Goal: Task Accomplishment & Management: Manage account settings

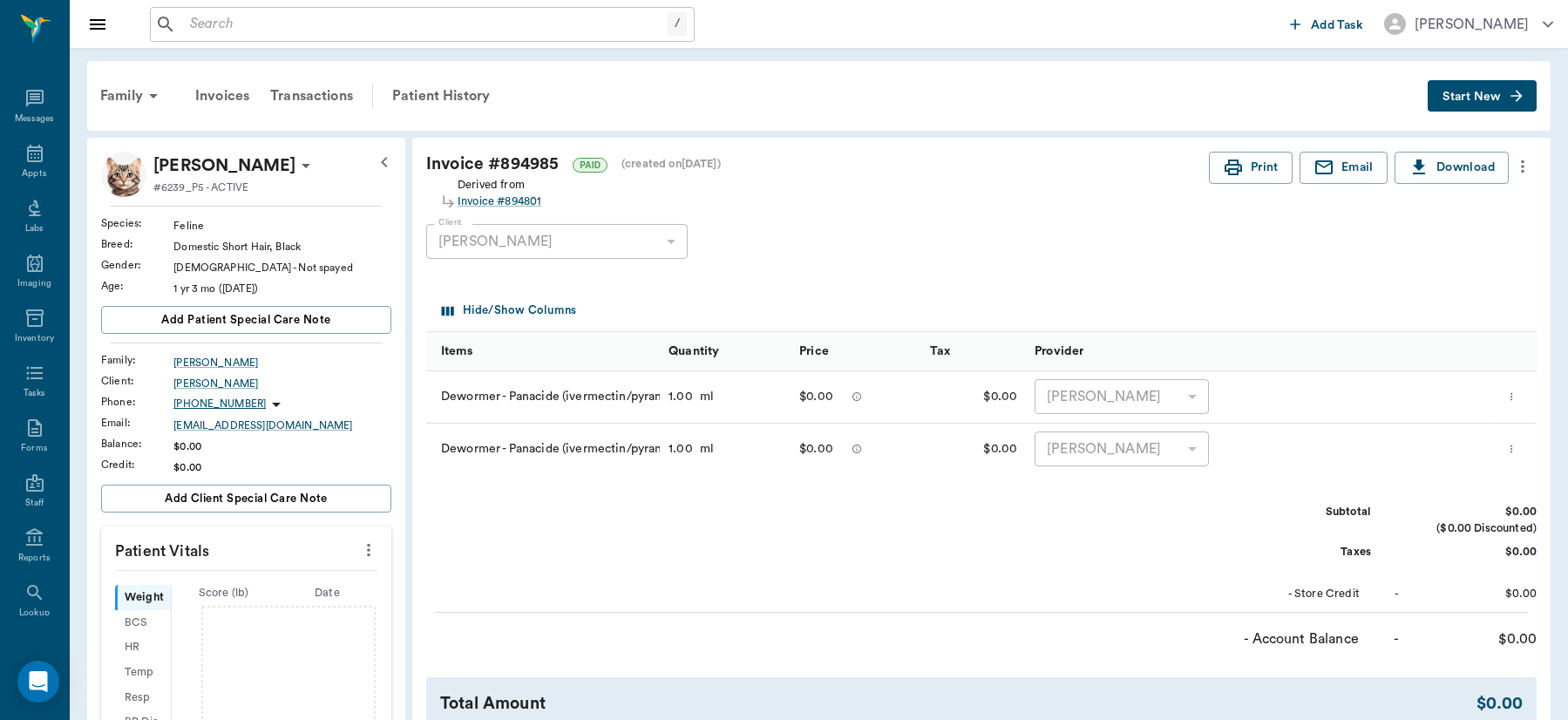
scroll to position [431, 0]
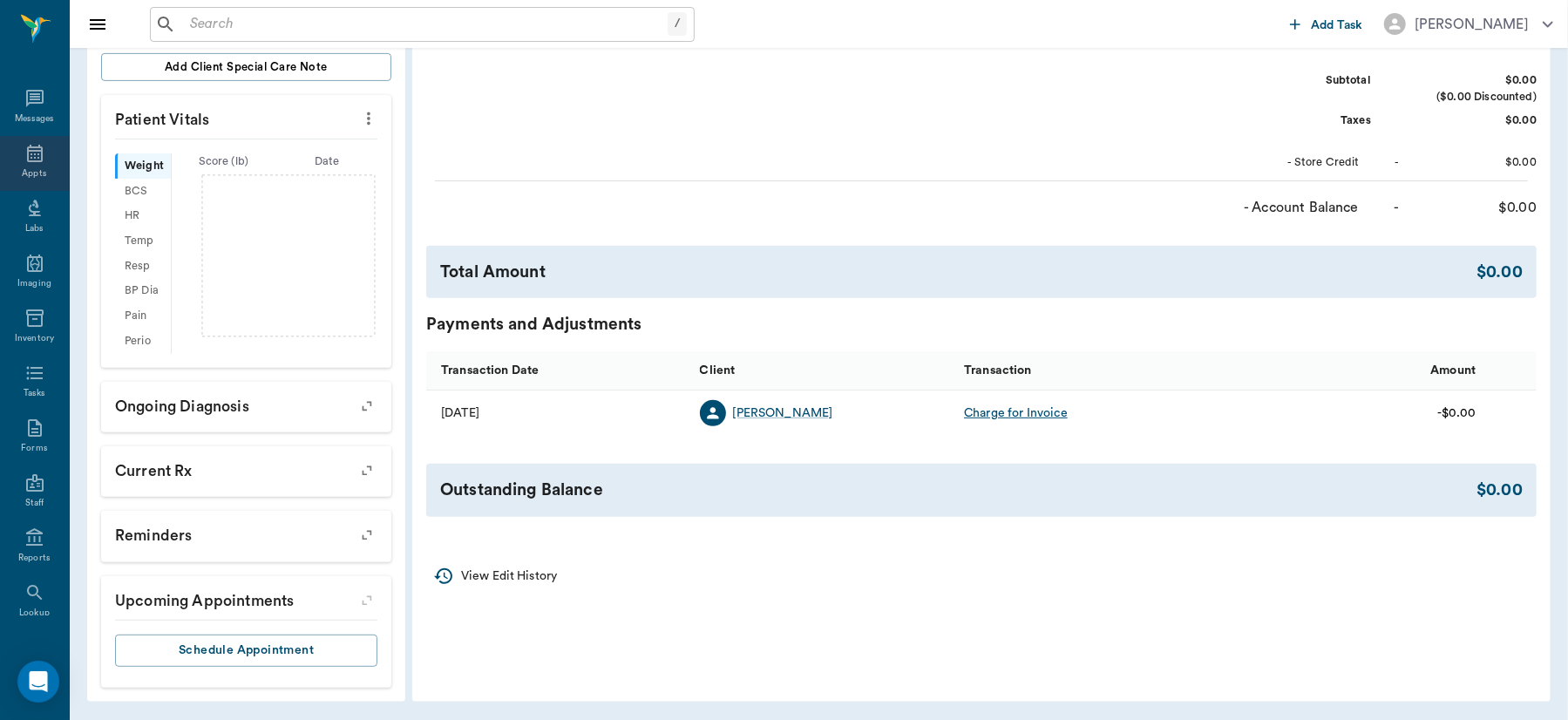
click at [28, 160] on icon at bounding box center [35, 153] width 16 height 18
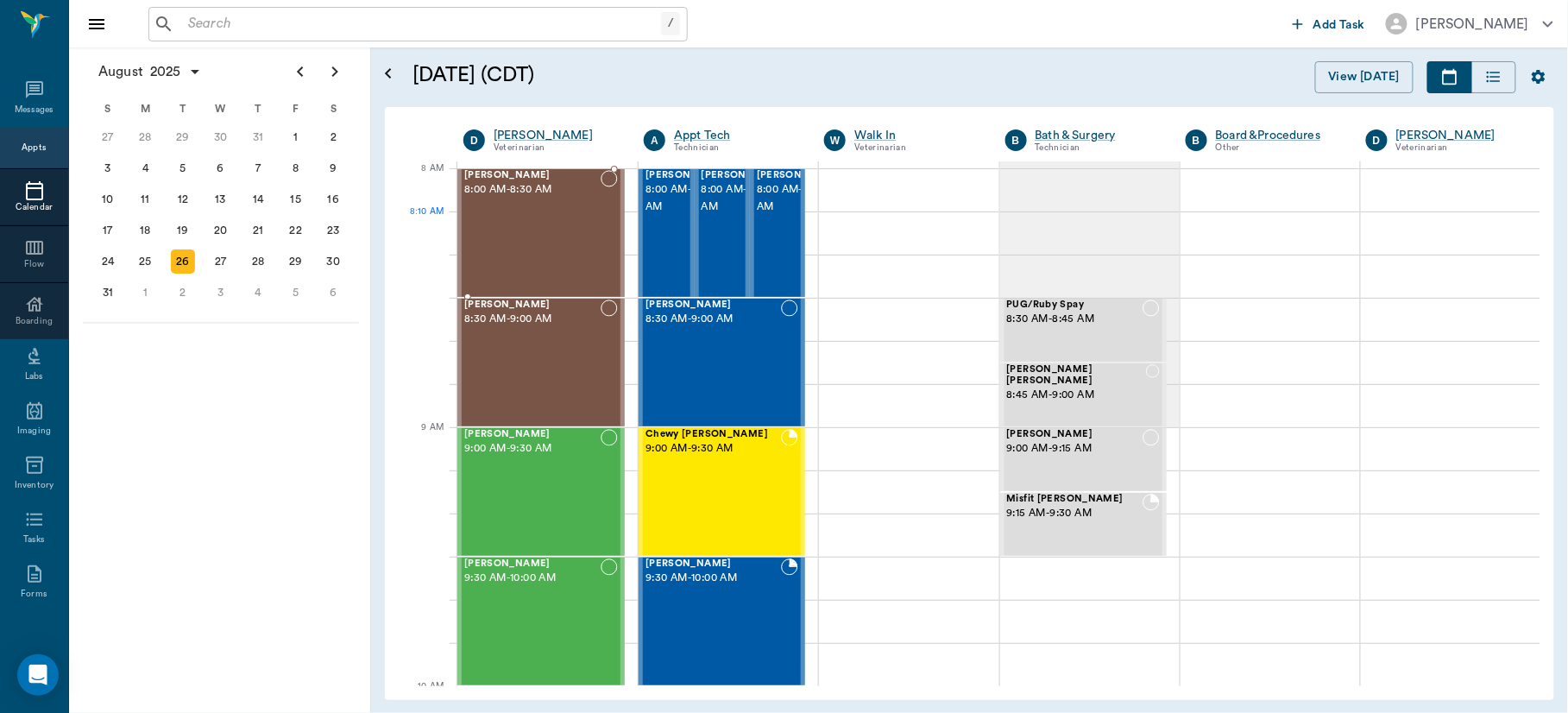
click at [557, 253] on div "[PERSON_NAME] 8:00 AM - 8:30 AM" at bounding box center [532, 233] width 136 height 126
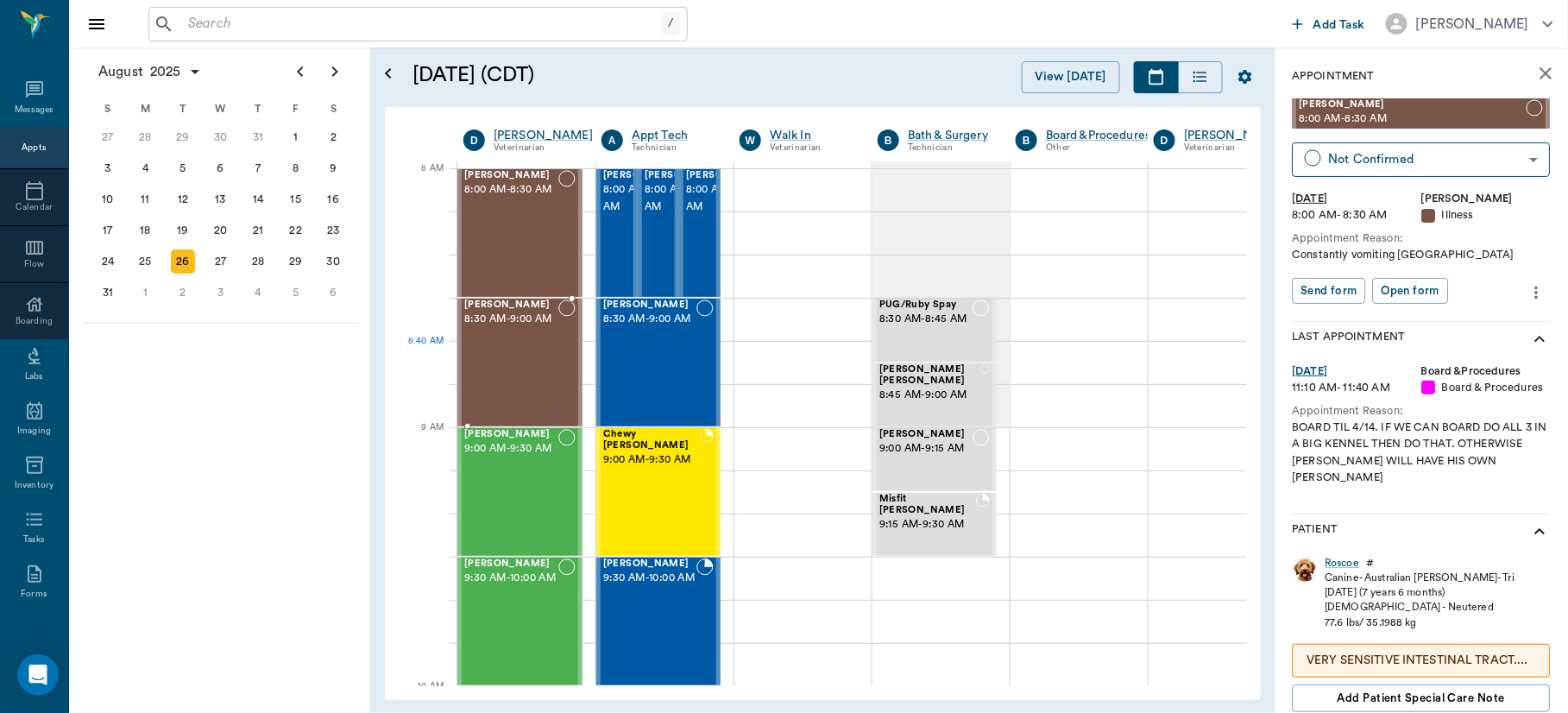
click at [536, 328] on span "8:30 AM - 9:00 AM" at bounding box center [511, 319] width 94 height 17
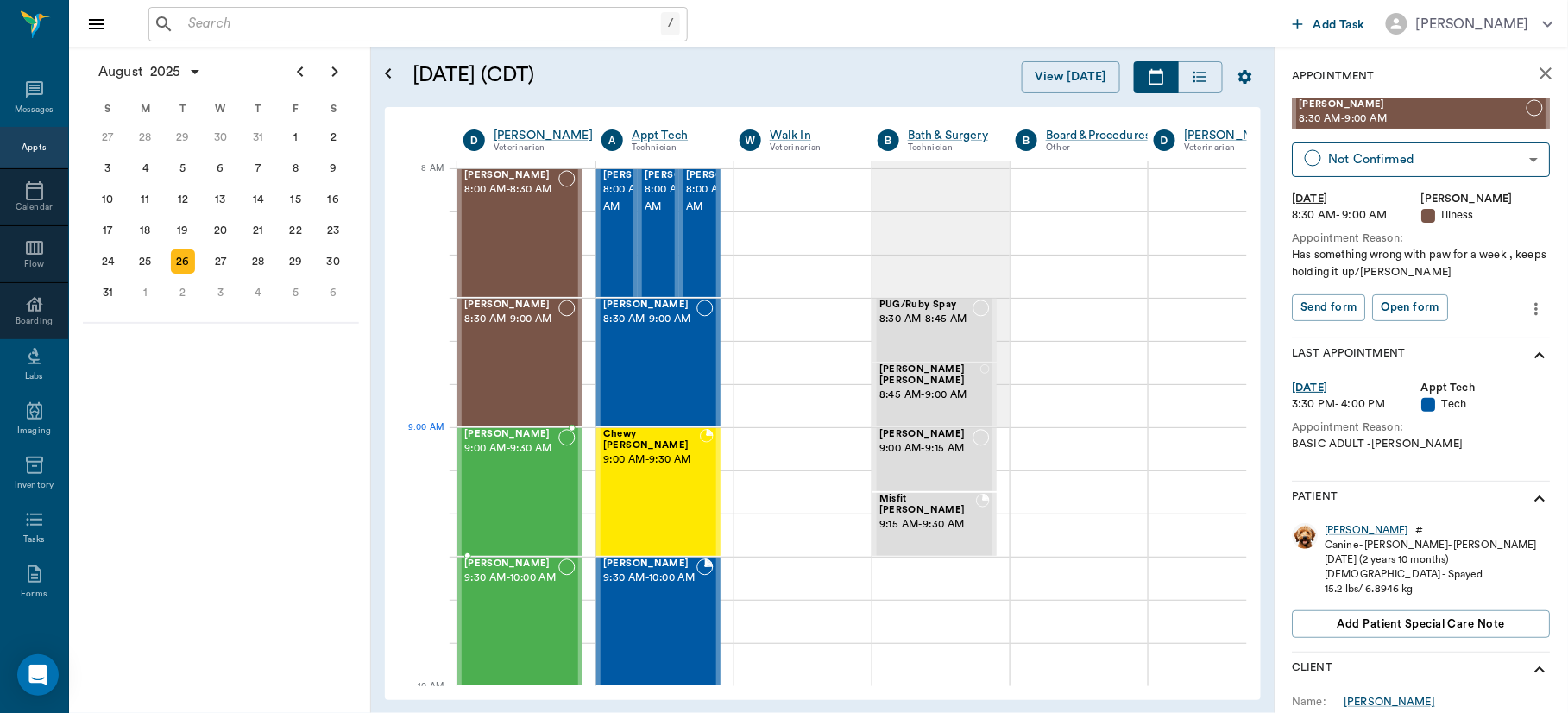
click at [522, 458] on span "9:00 AM - 9:30 AM" at bounding box center [511, 449] width 94 height 17
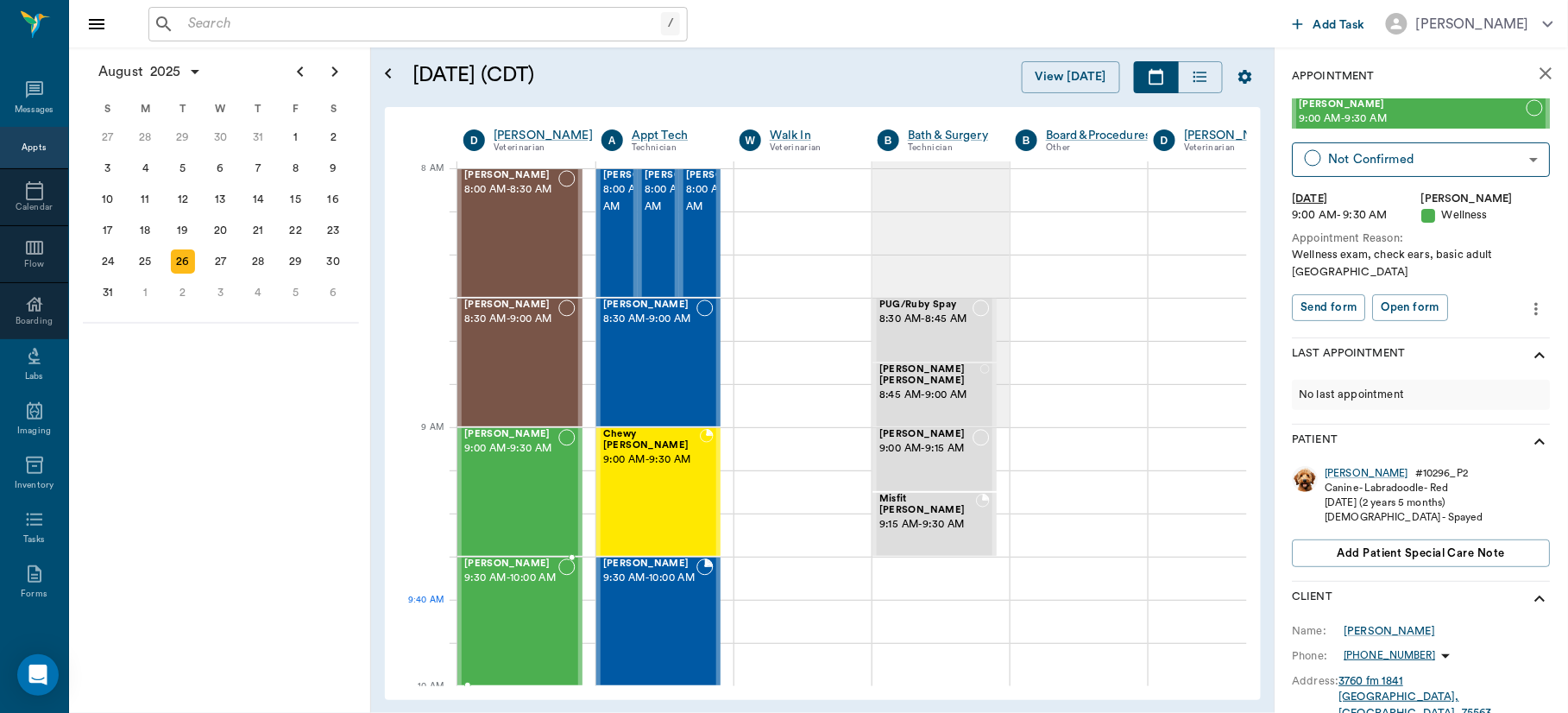
click at [515, 607] on div "Gator Braddock 9:30 AM - 10:00 AM" at bounding box center [511, 621] width 94 height 126
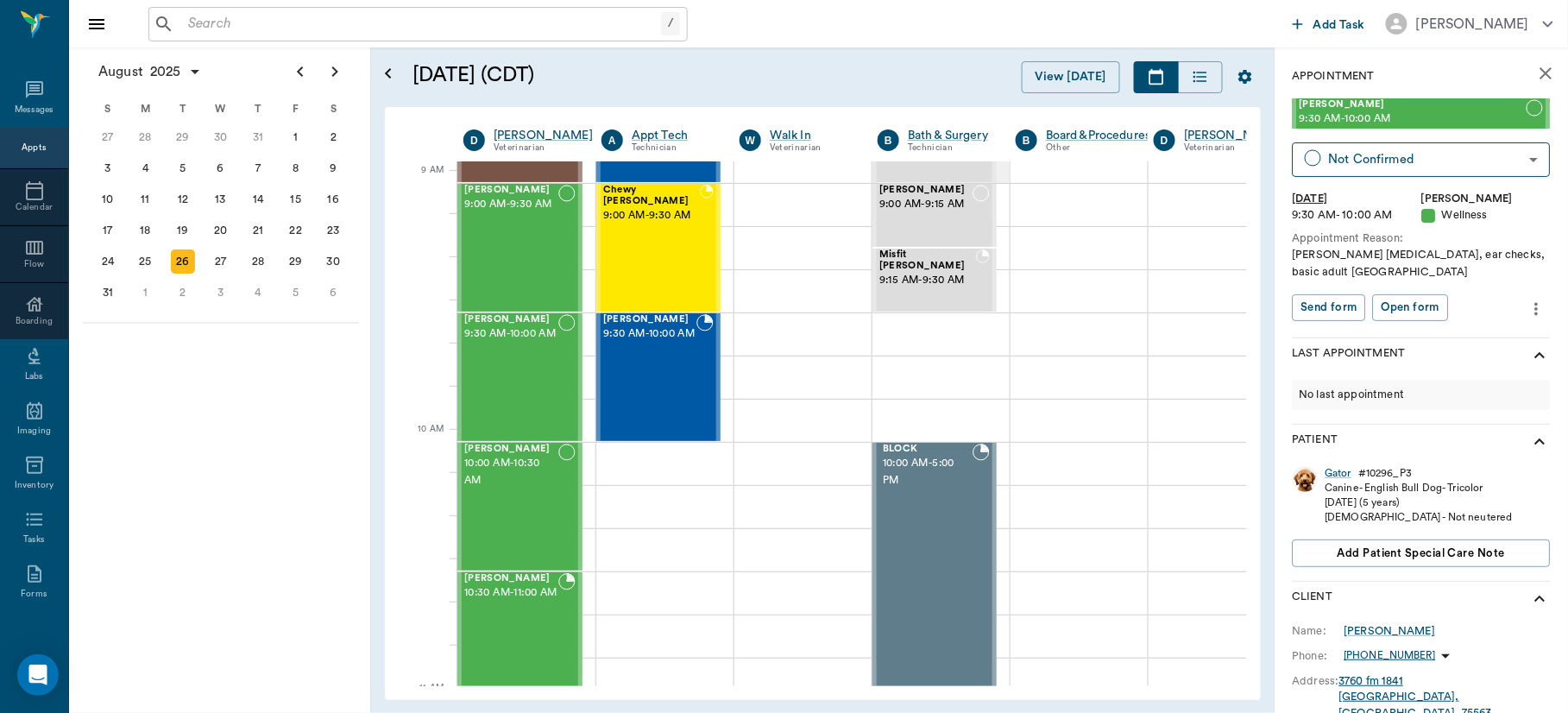
scroll to position [259, 0]
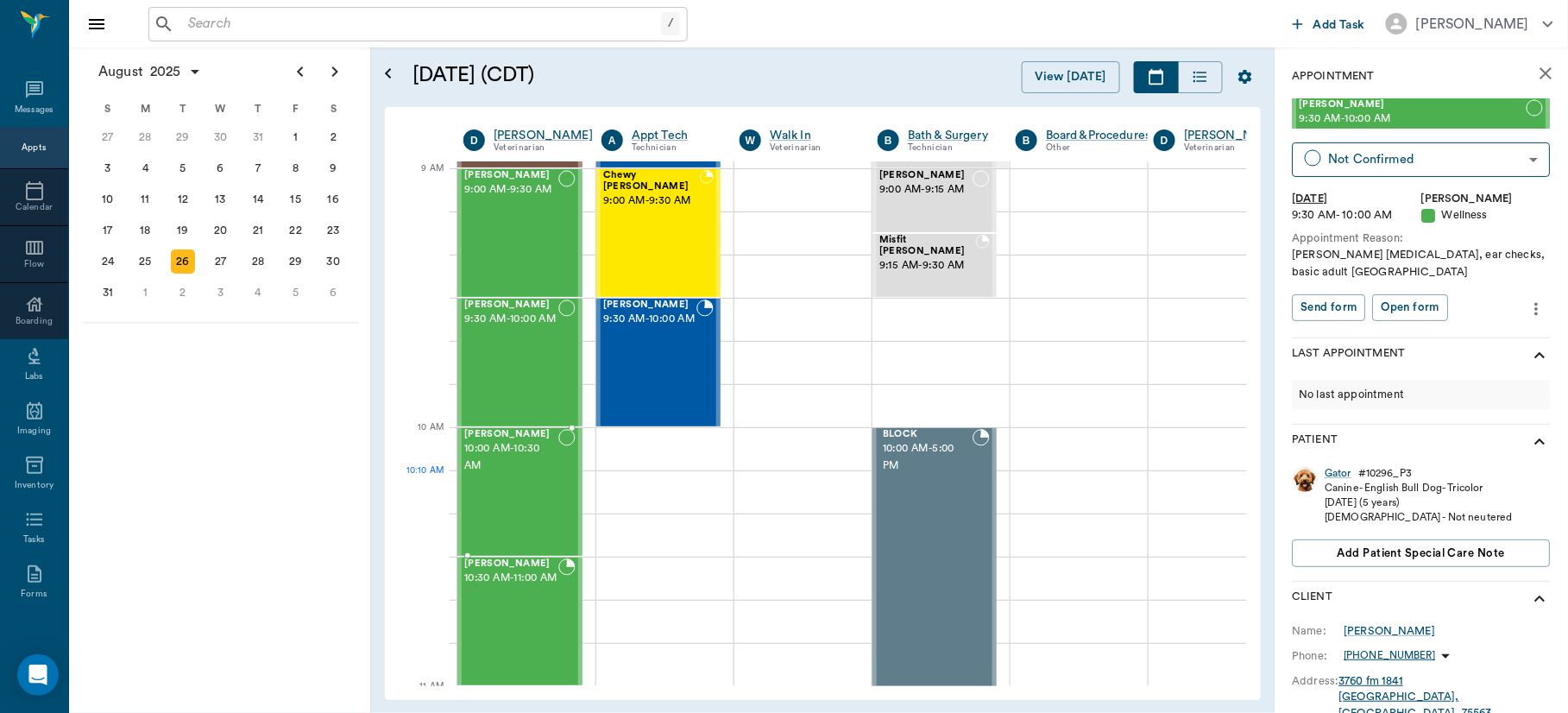
click at [482, 502] on div "Piper Thomas 10:00 AM - 10:30 AM" at bounding box center [511, 492] width 94 height 126
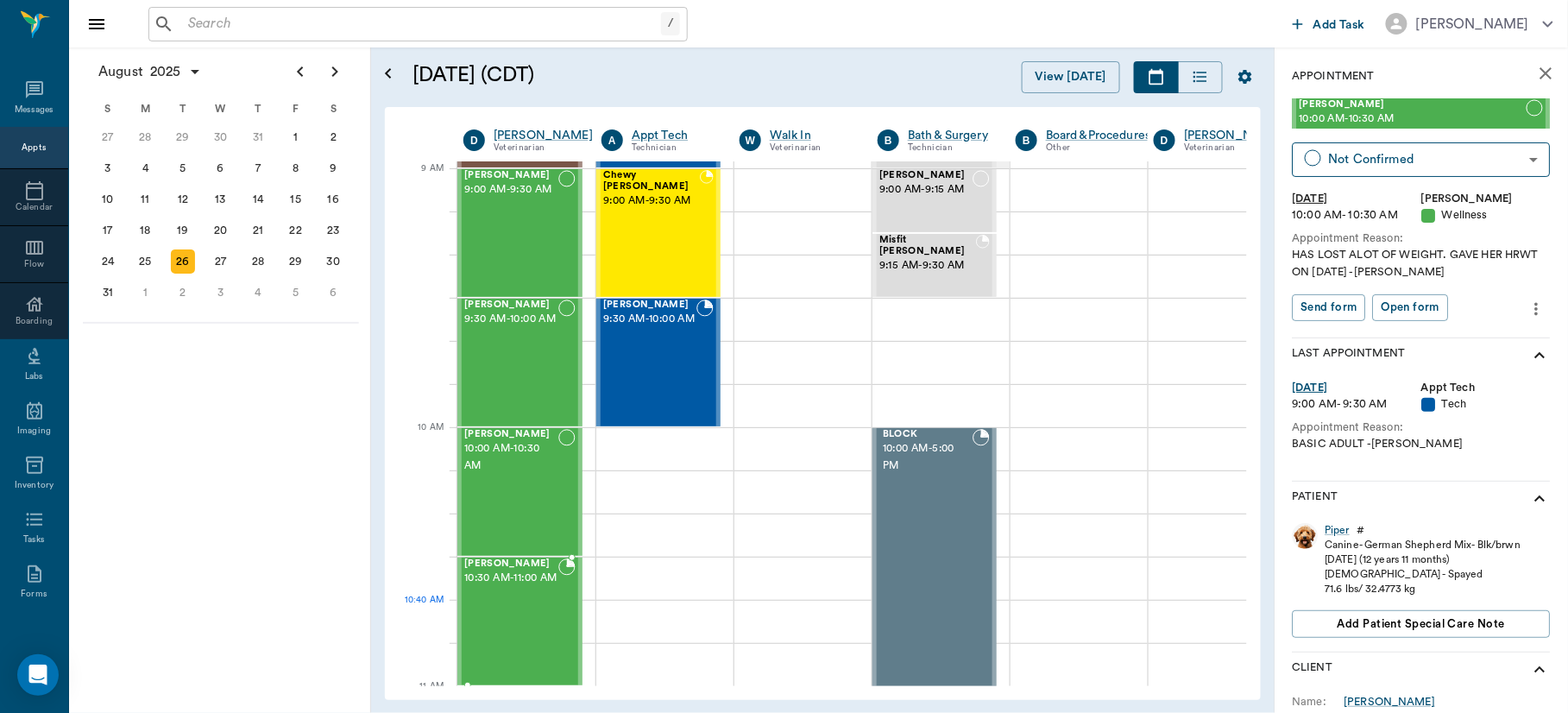
click at [524, 609] on div "Max Owens 10:30 AM - 11:00 AM" at bounding box center [511, 621] width 94 height 126
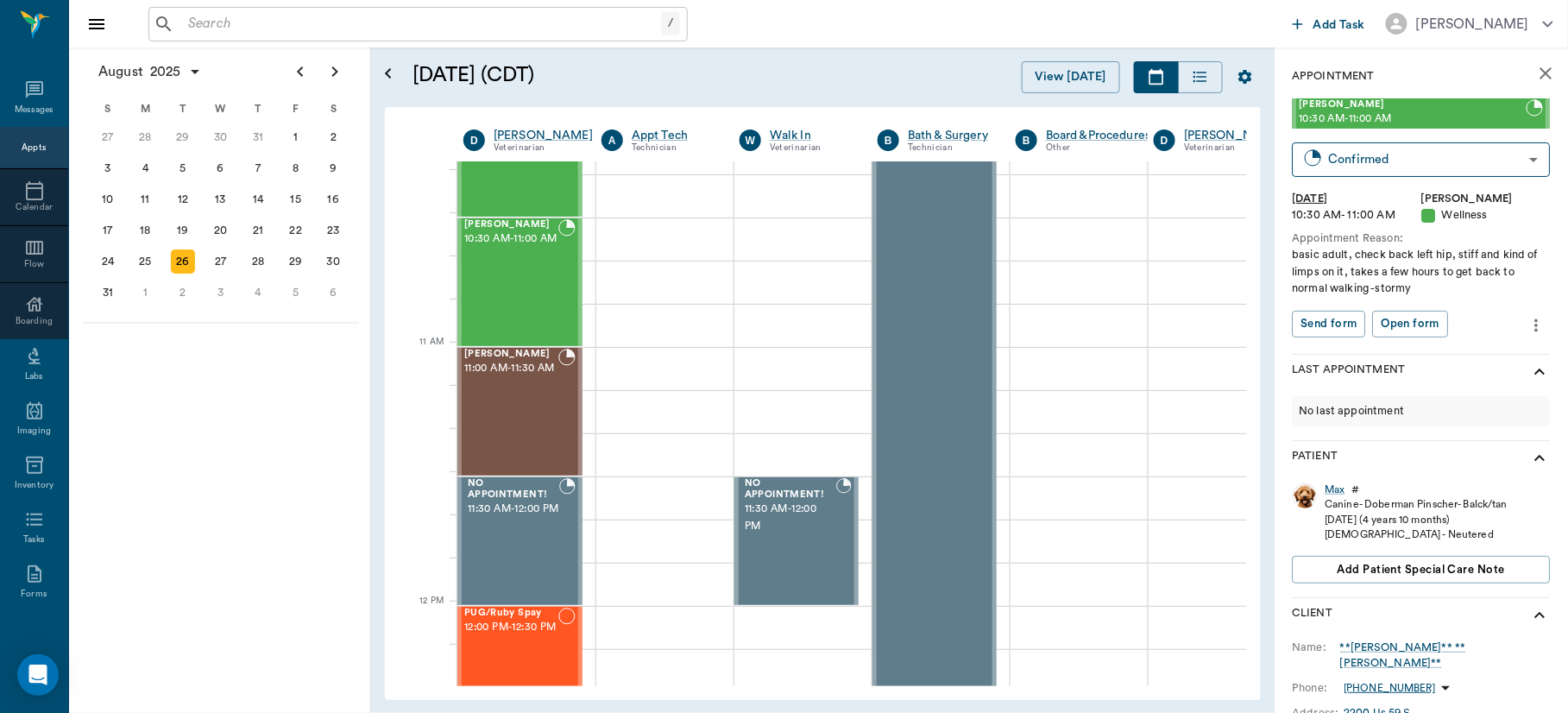
scroll to position [603, 0]
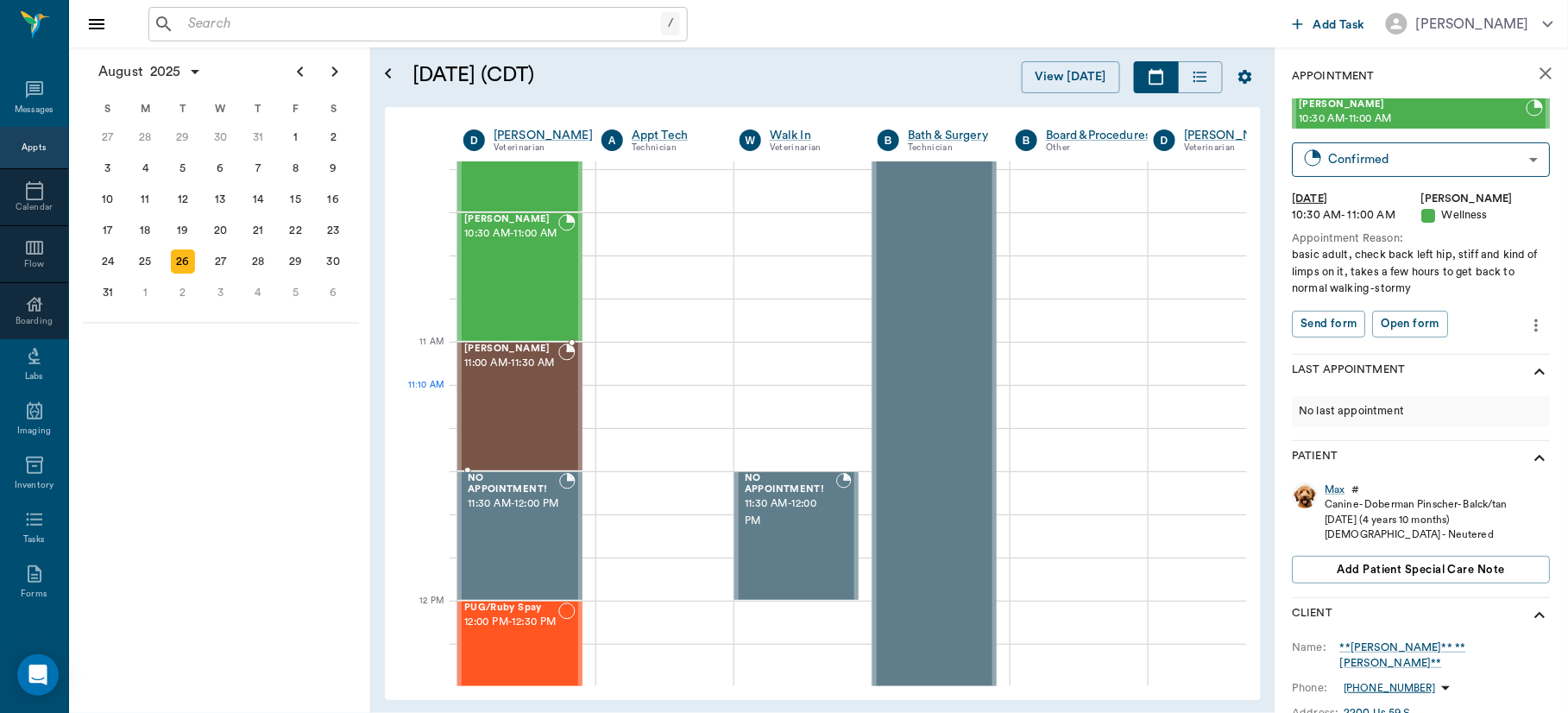
click at [516, 411] on div "Lili Machado 11:00 AM - 11:30 AM" at bounding box center [511, 406] width 94 height 126
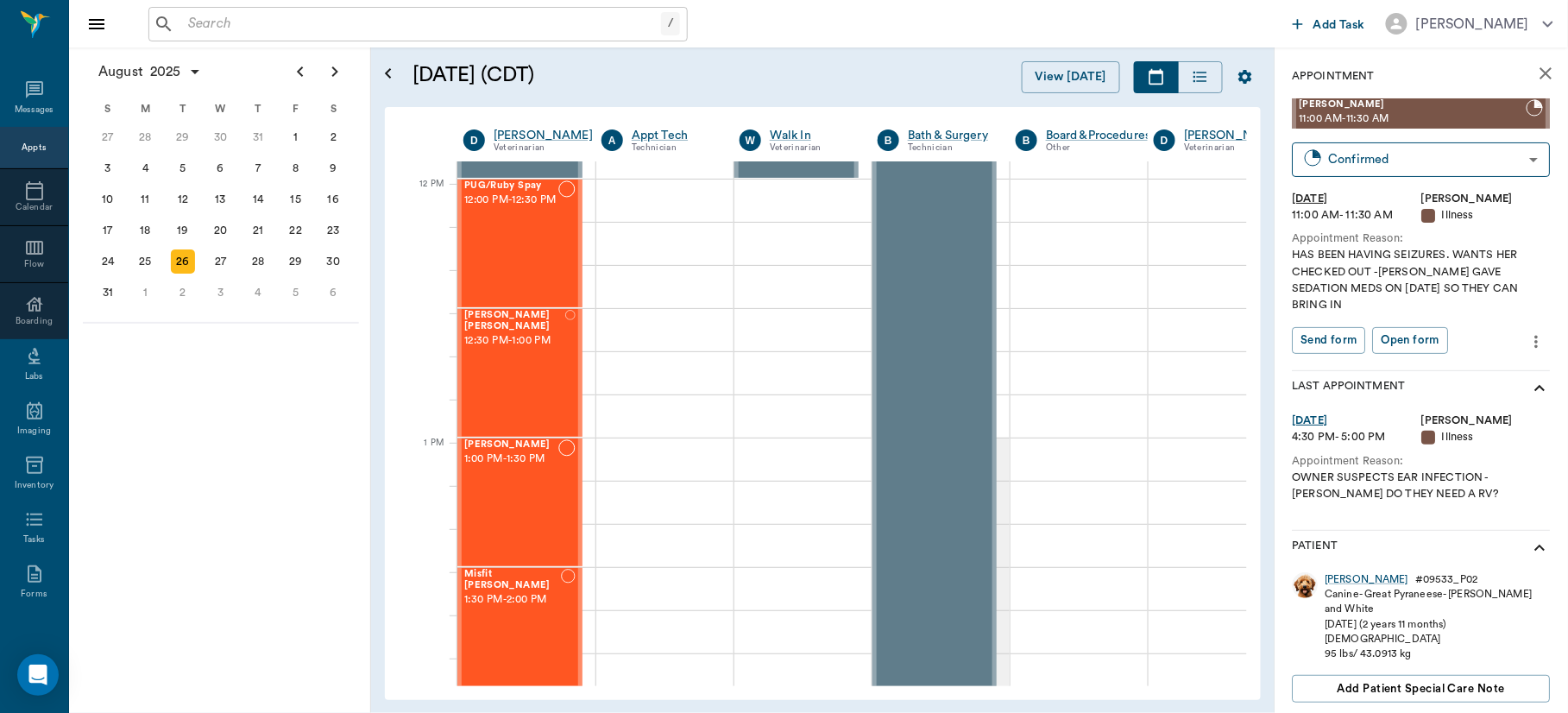
scroll to position [1035, 0]
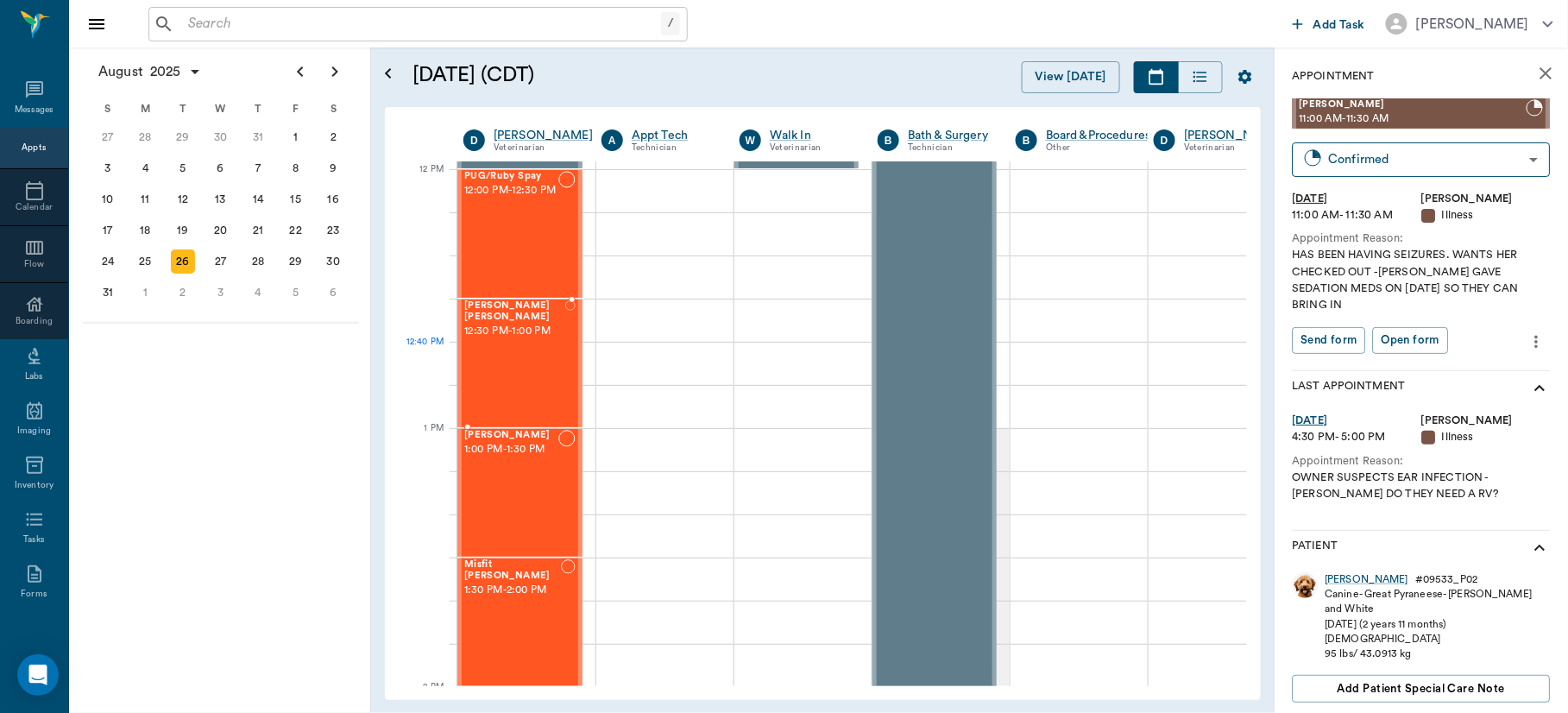
click at [493, 365] on div "Ruby Bazar Jones 12:30 PM - 1:00 PM" at bounding box center [515, 363] width 101 height 126
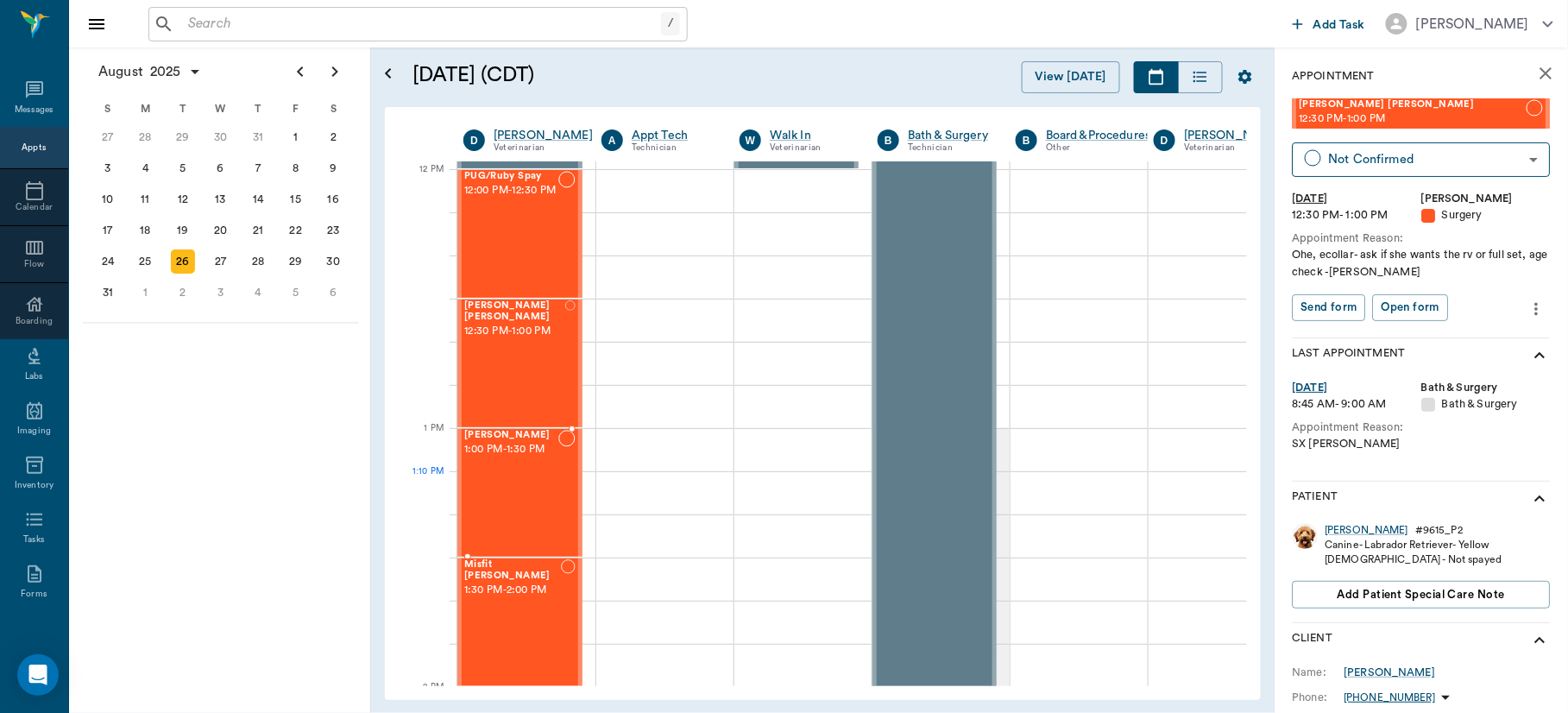
click at [509, 472] on div "Millie Jones Jones 1:00 PM - 1:30 PM" at bounding box center [511, 492] width 94 height 126
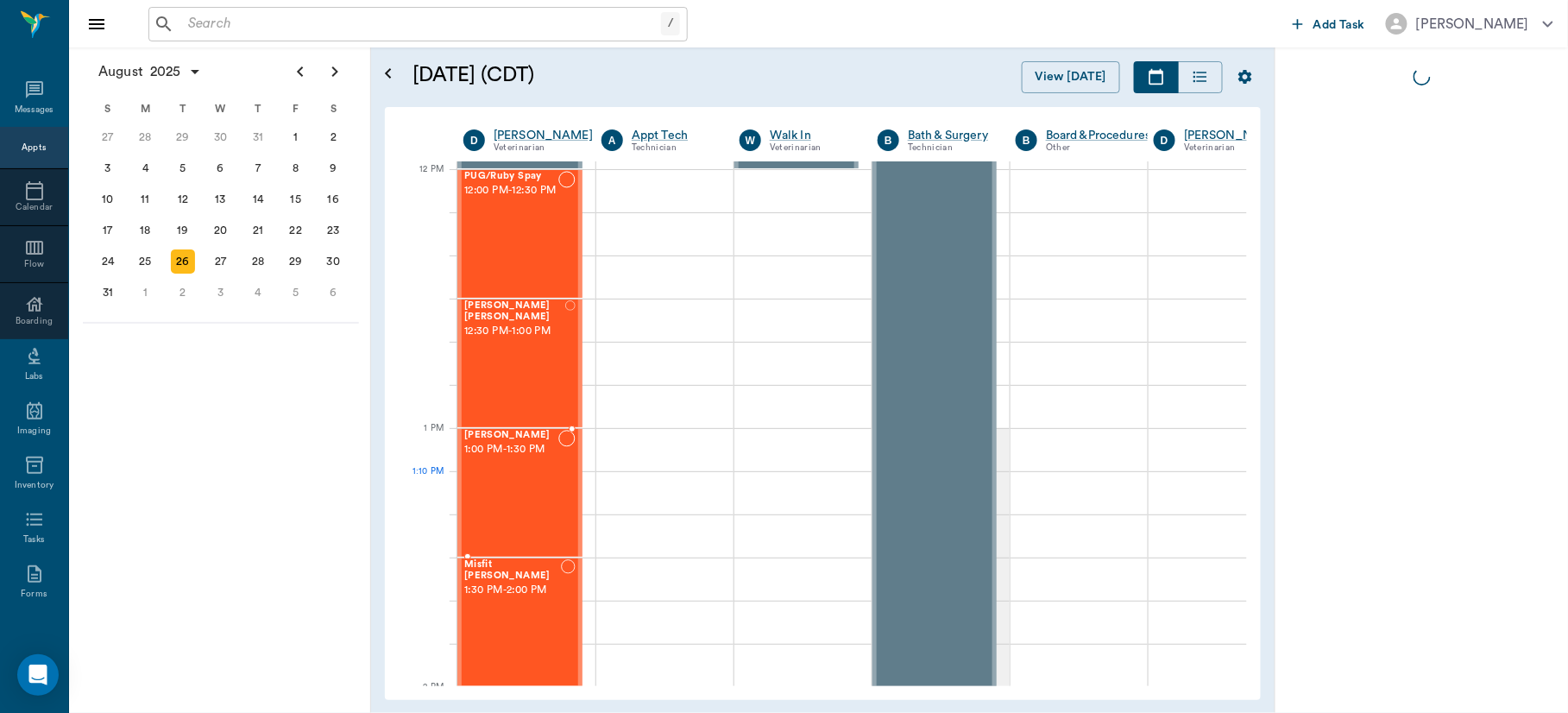
click at [509, 472] on div "Millie Jones Jones 1:00 PM - 1:30 PM" at bounding box center [511, 492] width 94 height 126
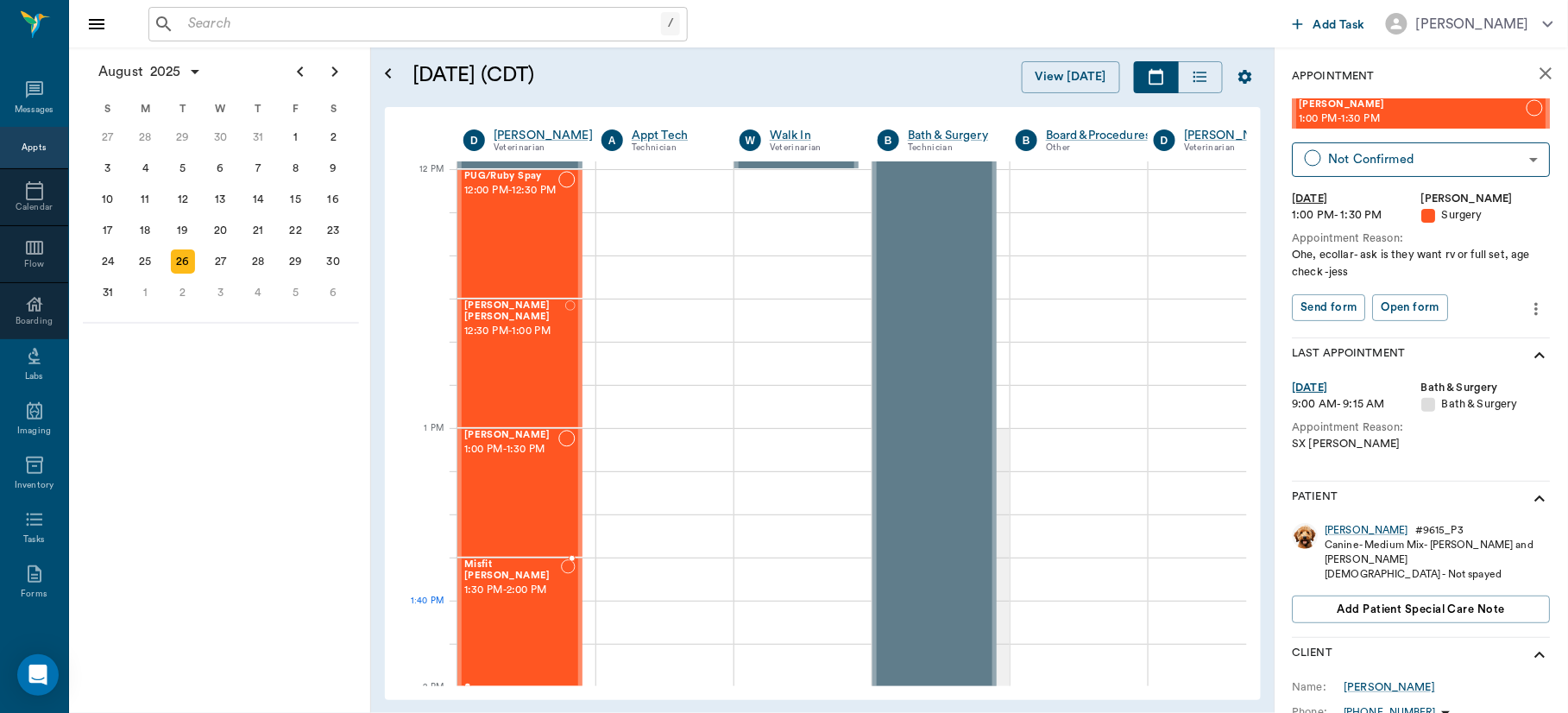
click at [531, 634] on div "Misfit Elkins 1:30 PM - 2:00 PM" at bounding box center [512, 621] width 97 height 126
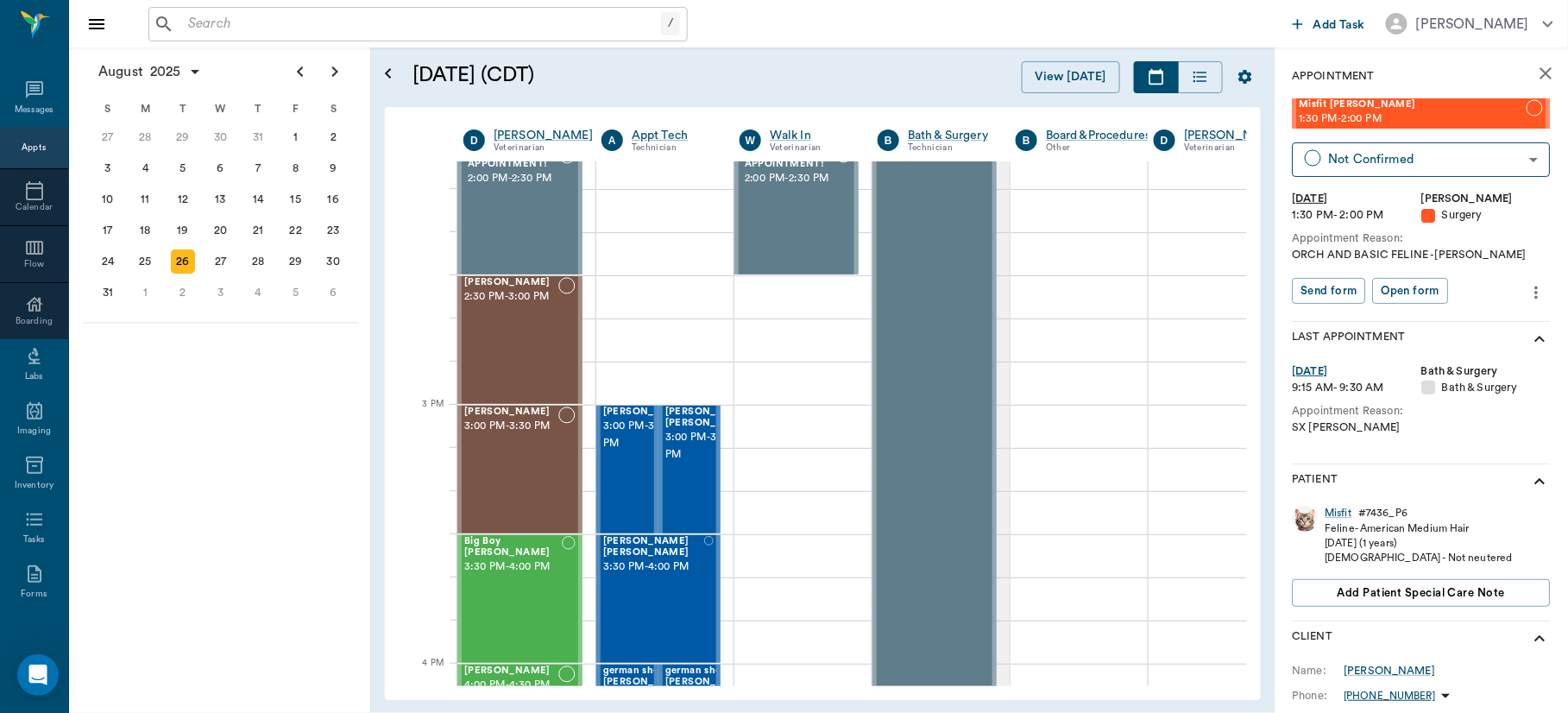
scroll to position [1595, 0]
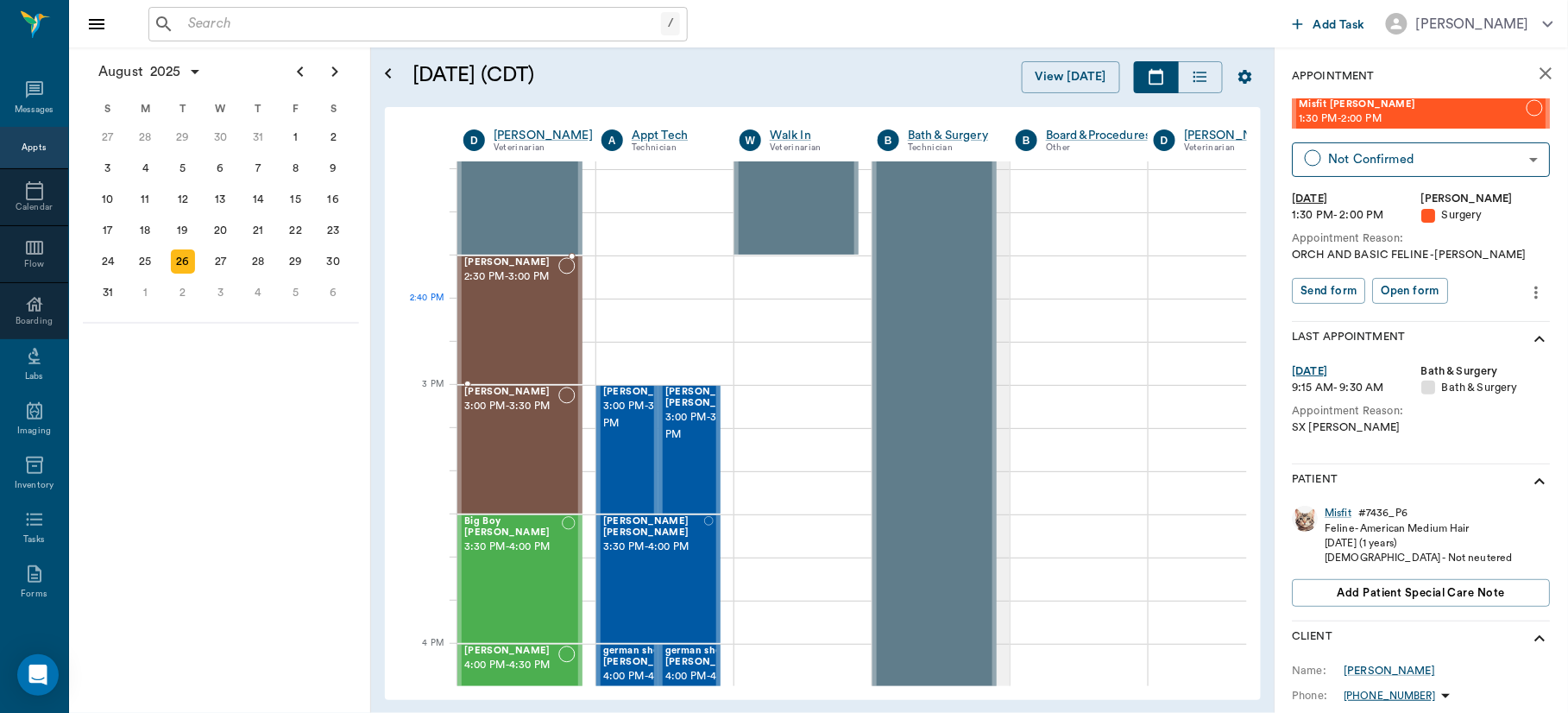
click at [510, 317] on div "Gracie Benson 2:30 PM - 3:00 PM" at bounding box center [511, 320] width 94 height 126
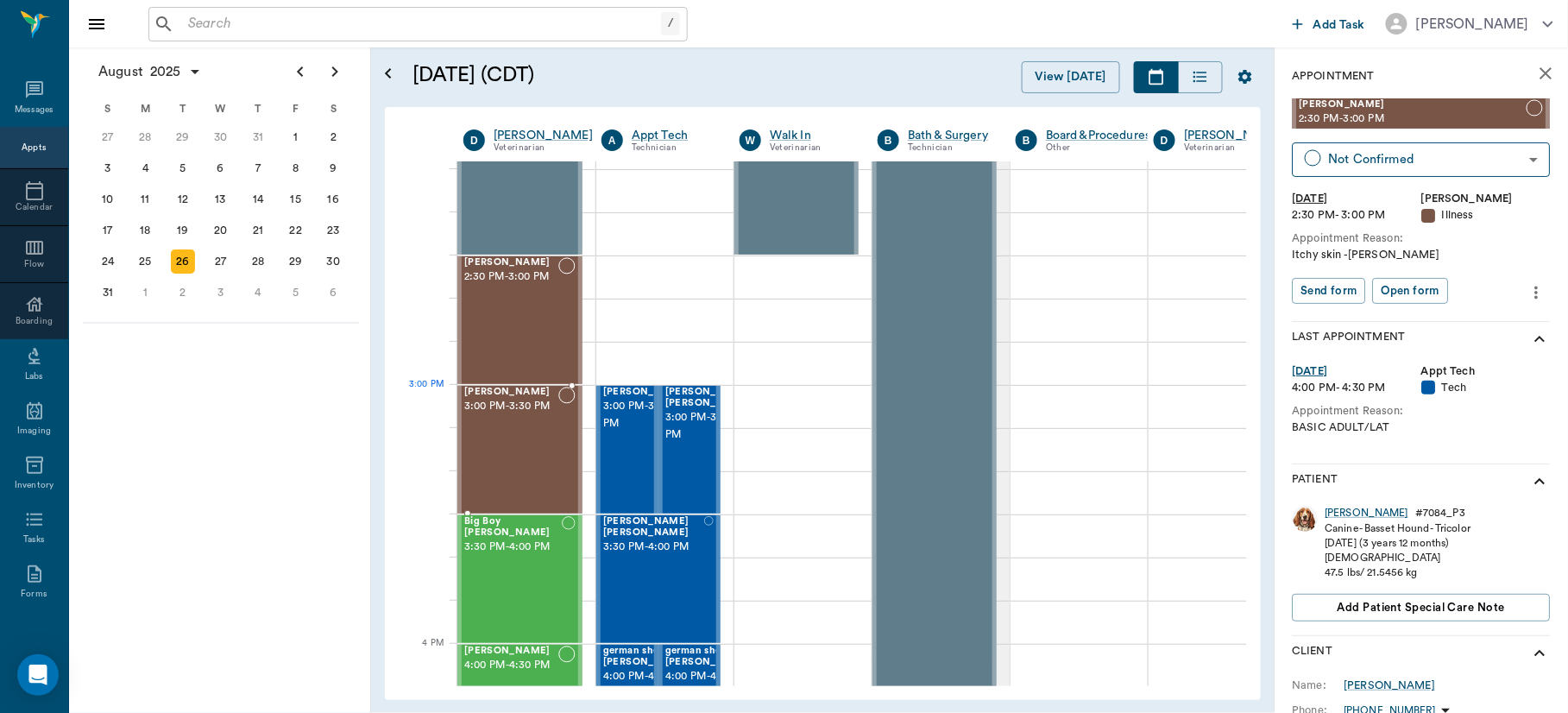
click at [517, 426] on div "Chewy Clark 3:00 PM - 3:30 PM" at bounding box center [511, 449] width 94 height 126
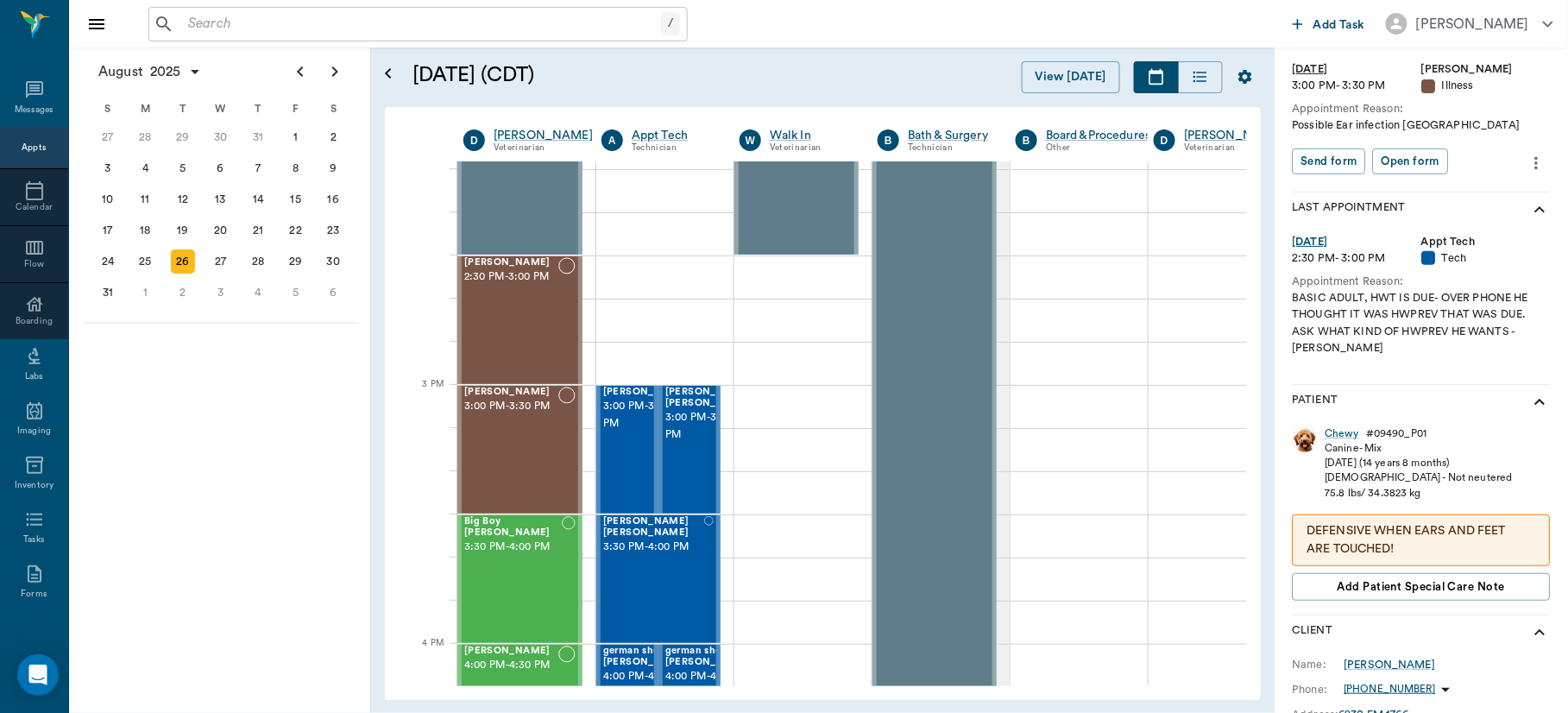
scroll to position [172, 0]
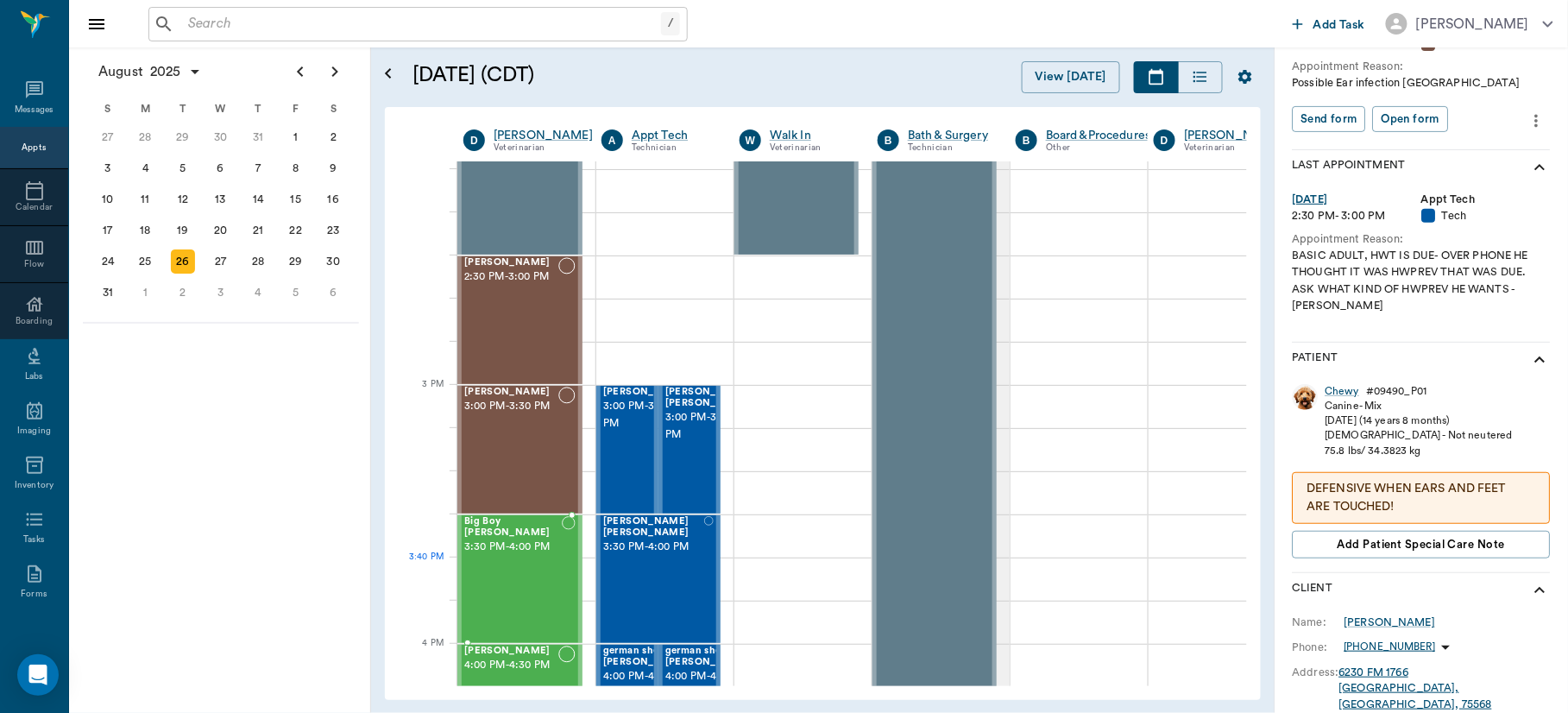
click at [501, 576] on div "Big Boy Hamilton 3:30 PM - 4:00 PM" at bounding box center [513, 579] width 98 height 126
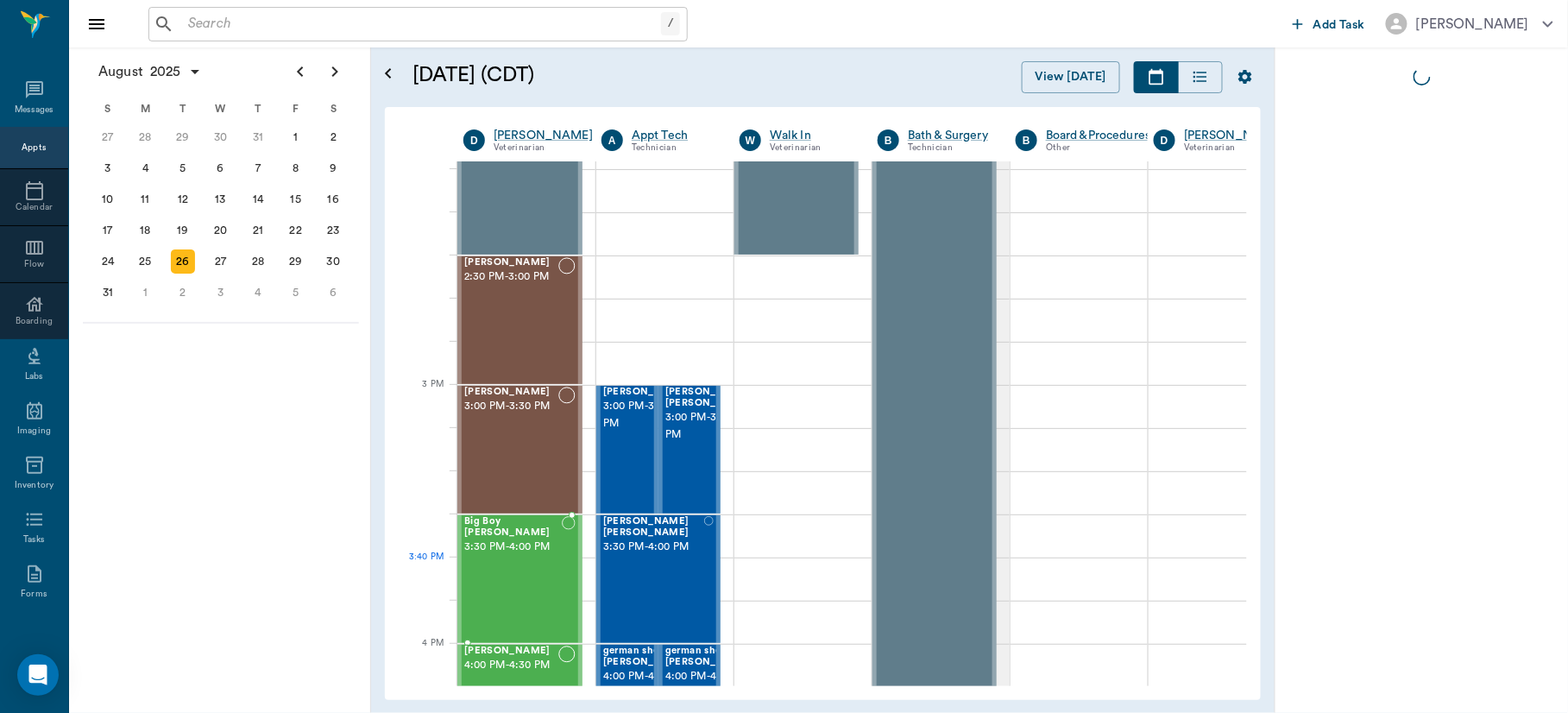
scroll to position [0, 0]
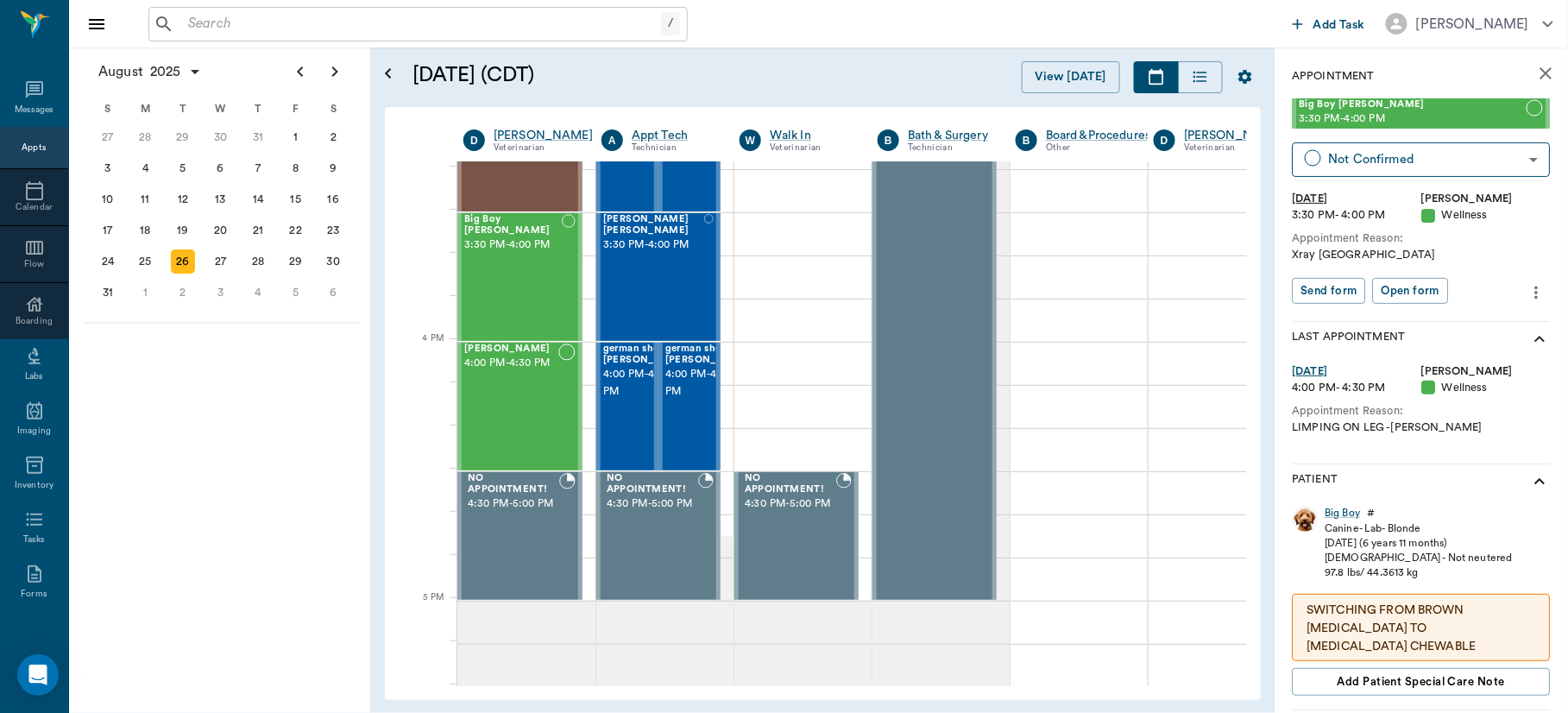
scroll to position [1941, 0]
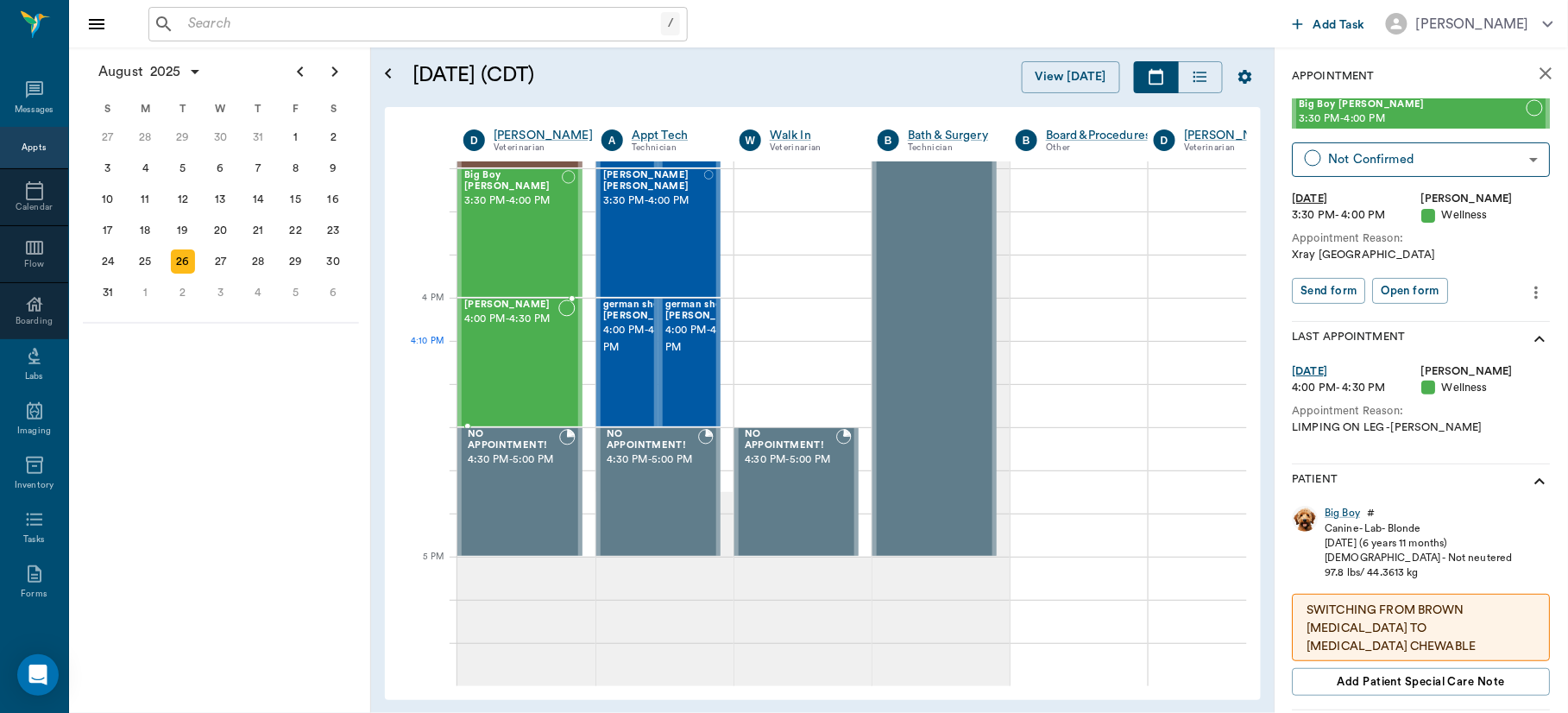
click at [535, 368] on div "Ken Rice 4:00 PM - 4:30 PM" at bounding box center [511, 362] width 94 height 126
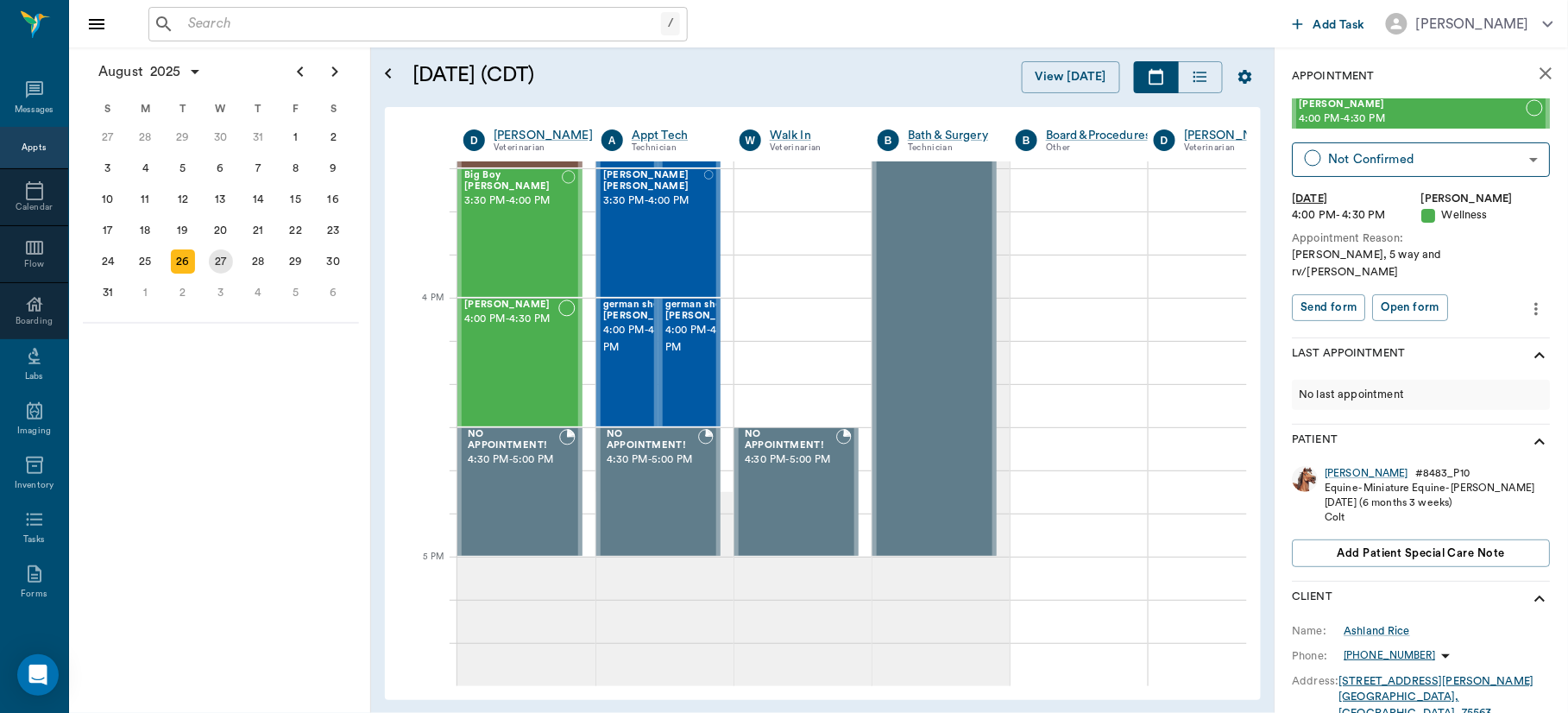
click at [220, 251] on div "27" at bounding box center [222, 261] width 24 height 24
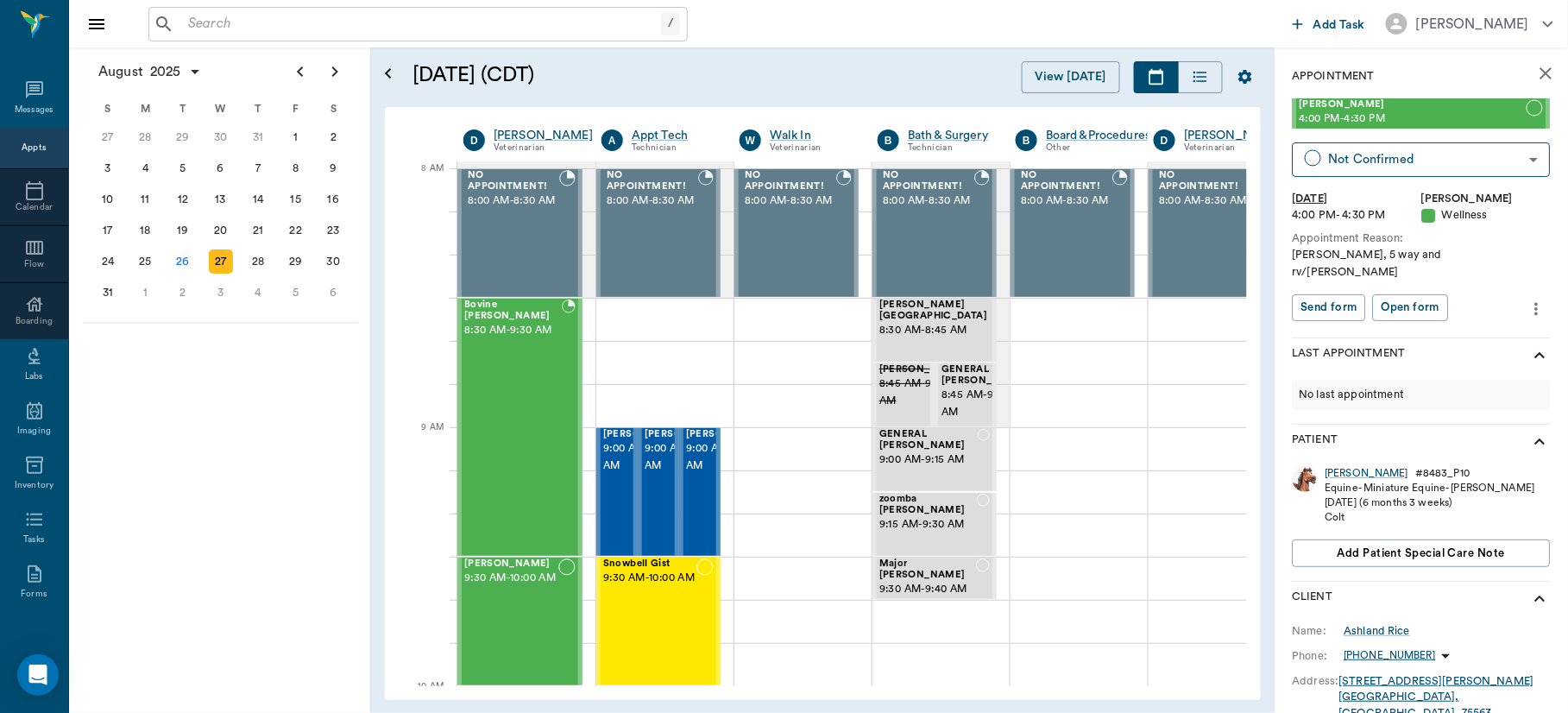
scroll to position [0, 1]
click at [522, 358] on div "Bovine Wilburn 8:30 AM - 9:30 AM" at bounding box center [512, 426] width 98 height 255
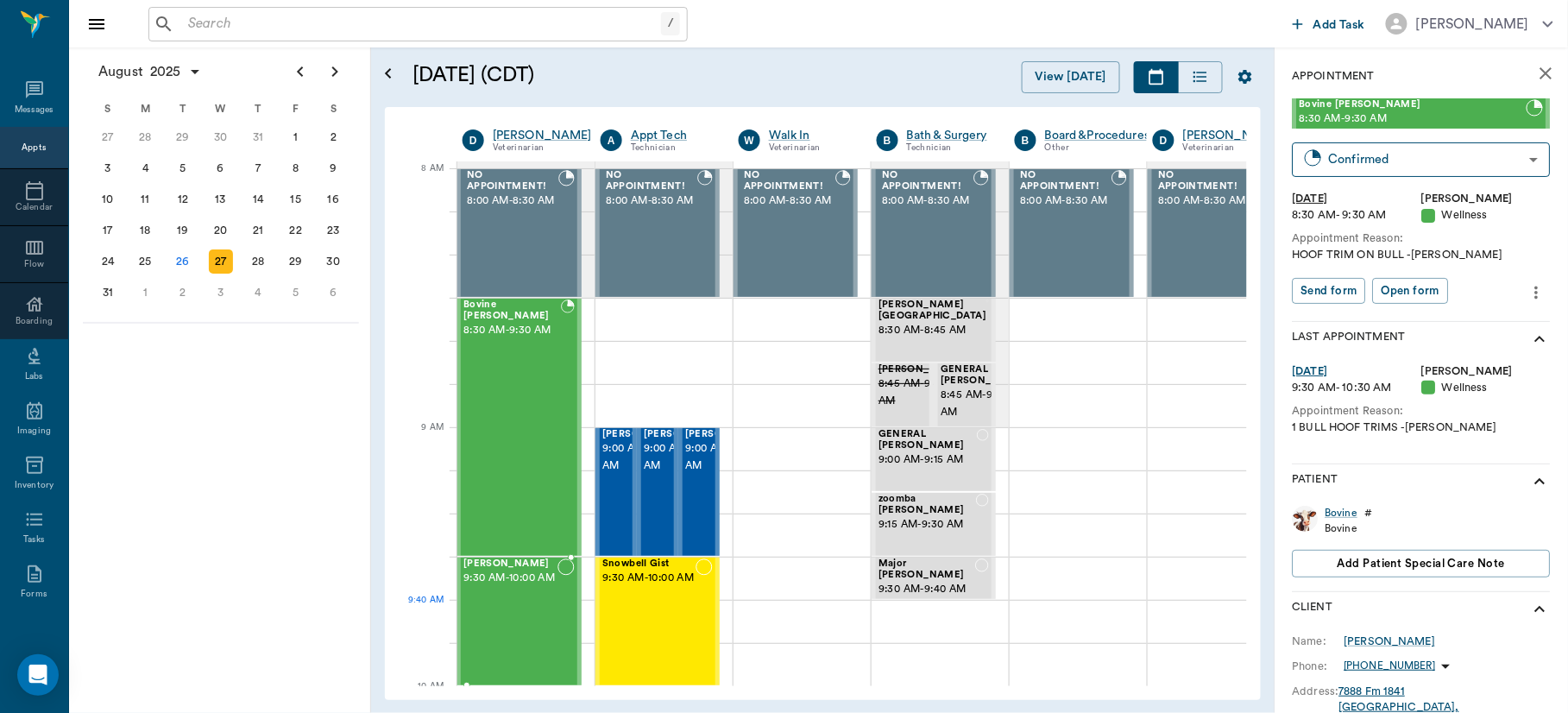
click at [520, 587] on span "9:30 AM - 10:00 AM" at bounding box center [510, 578] width 94 height 17
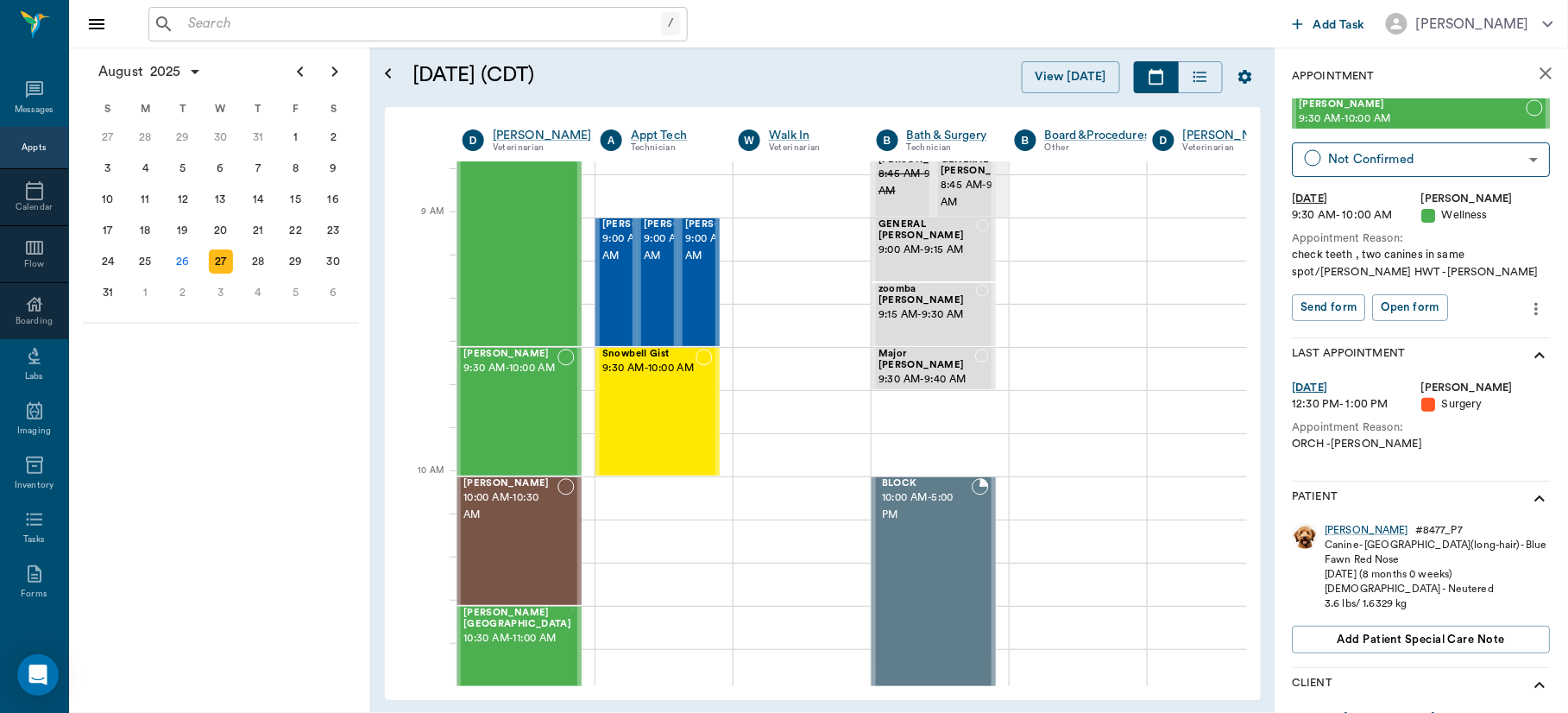
scroll to position [214, 1]
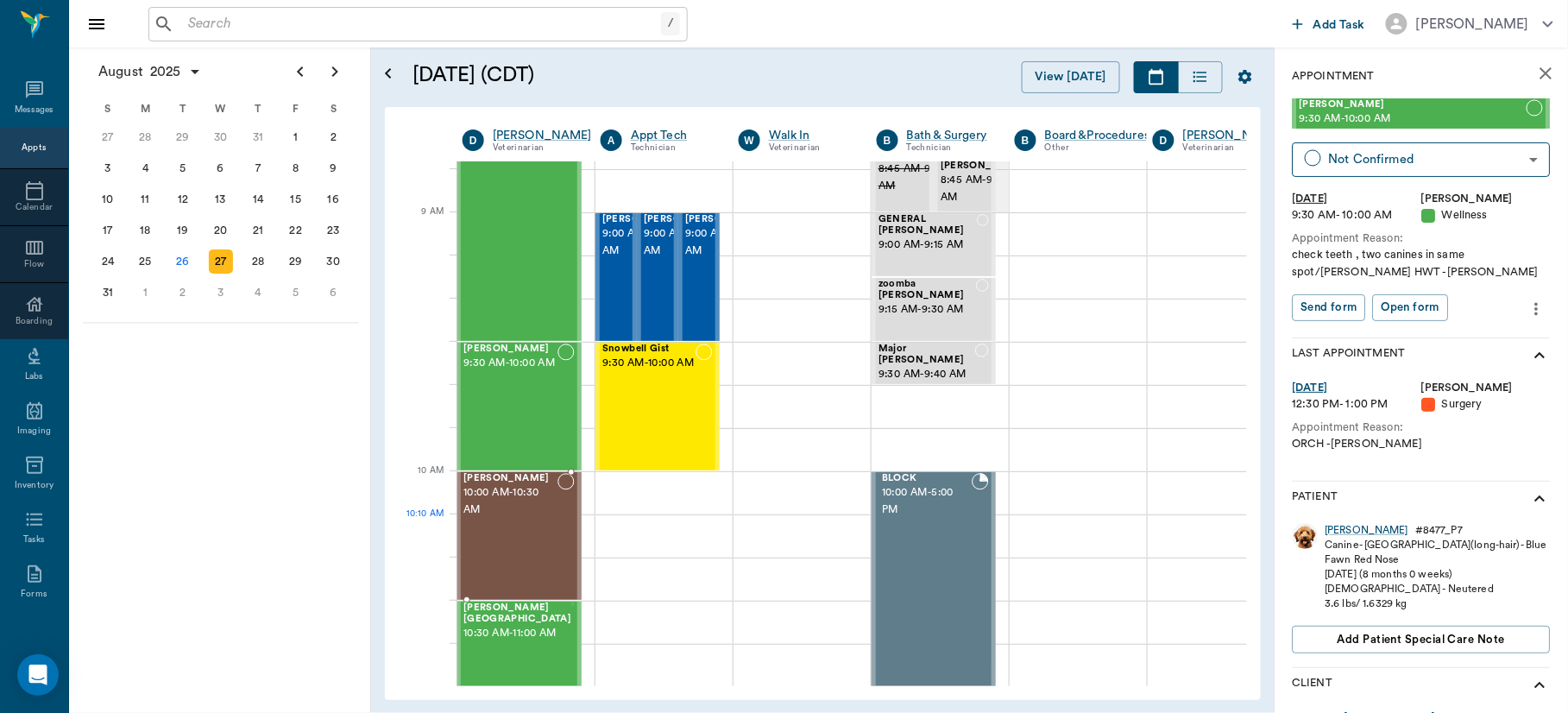
click at [495, 534] on div "Millie Segura 10:00 AM - 10:30 AM" at bounding box center [510, 535] width 94 height 126
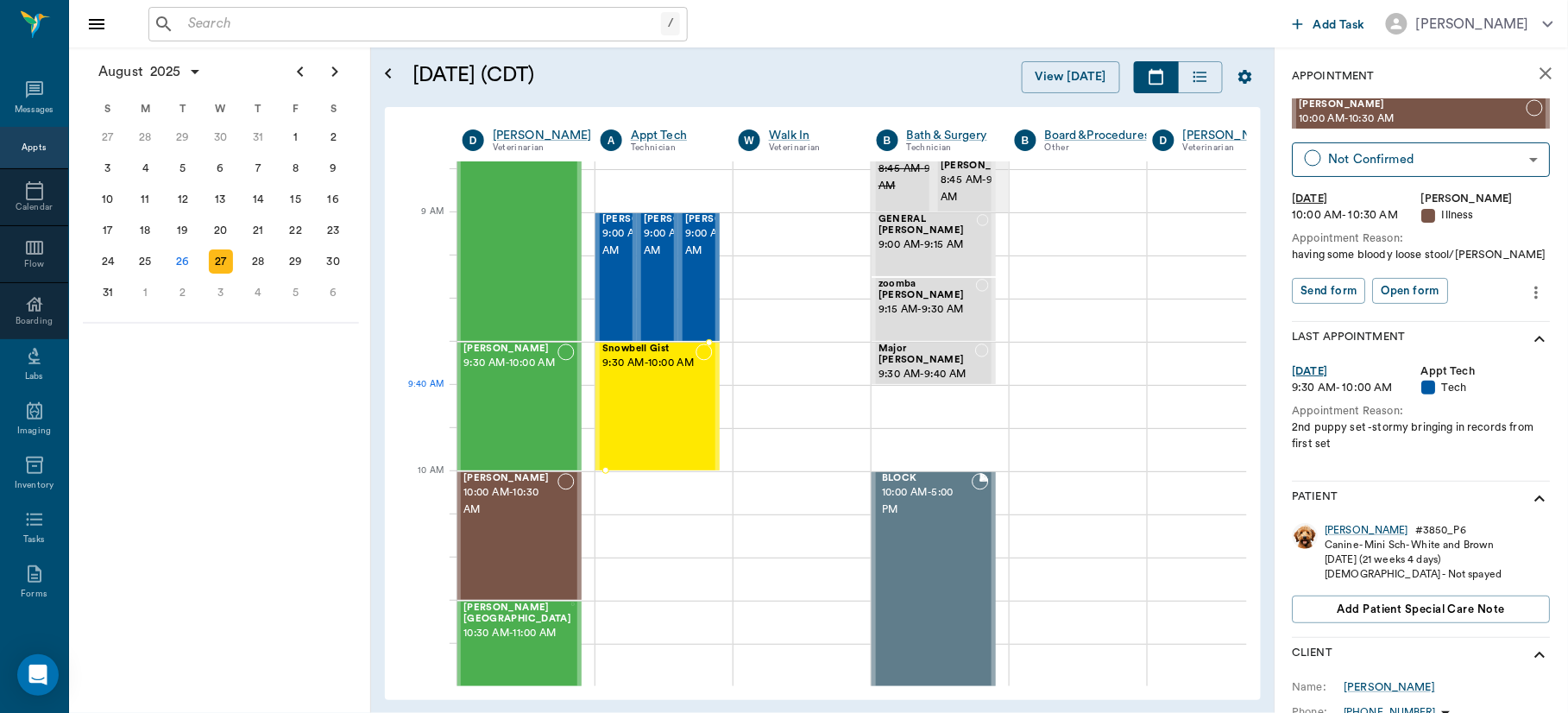
click at [651, 401] on div "Snowbell Gist 9:30 AM - 10:00 AM" at bounding box center [649, 406] width 93 height 126
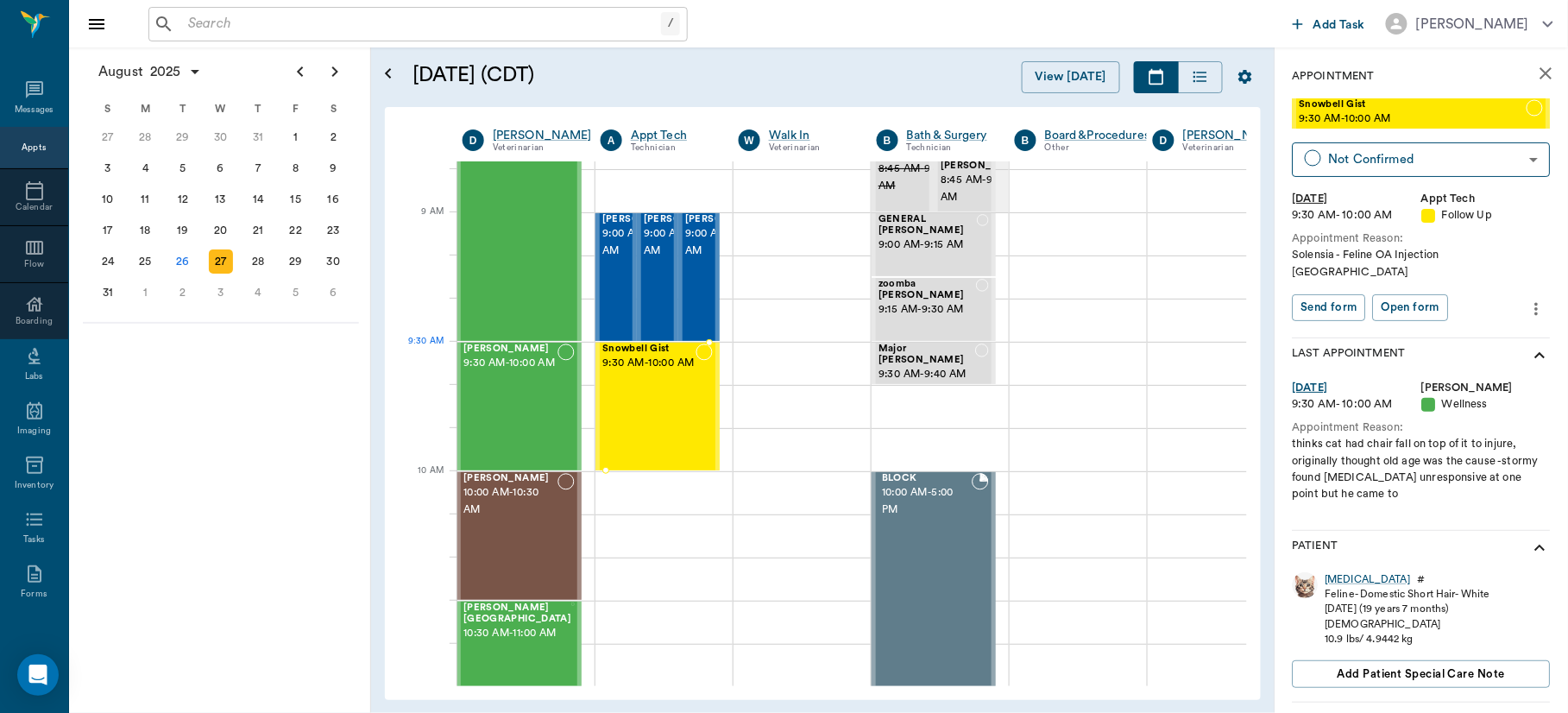
drag, startPoint x: 651, startPoint y: 401, endPoint x: 877, endPoint y: 472, distance: 236.9
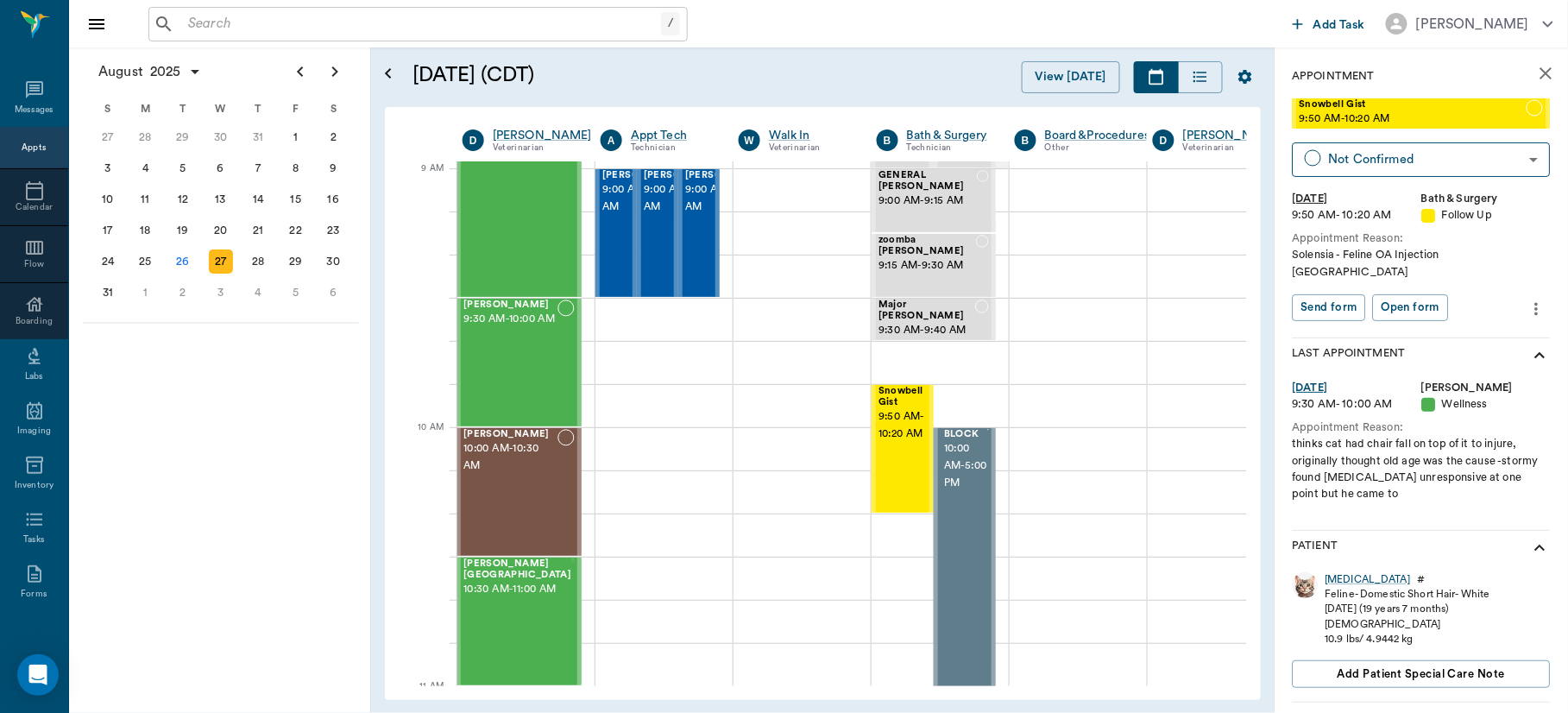
scroll to position [301, 1]
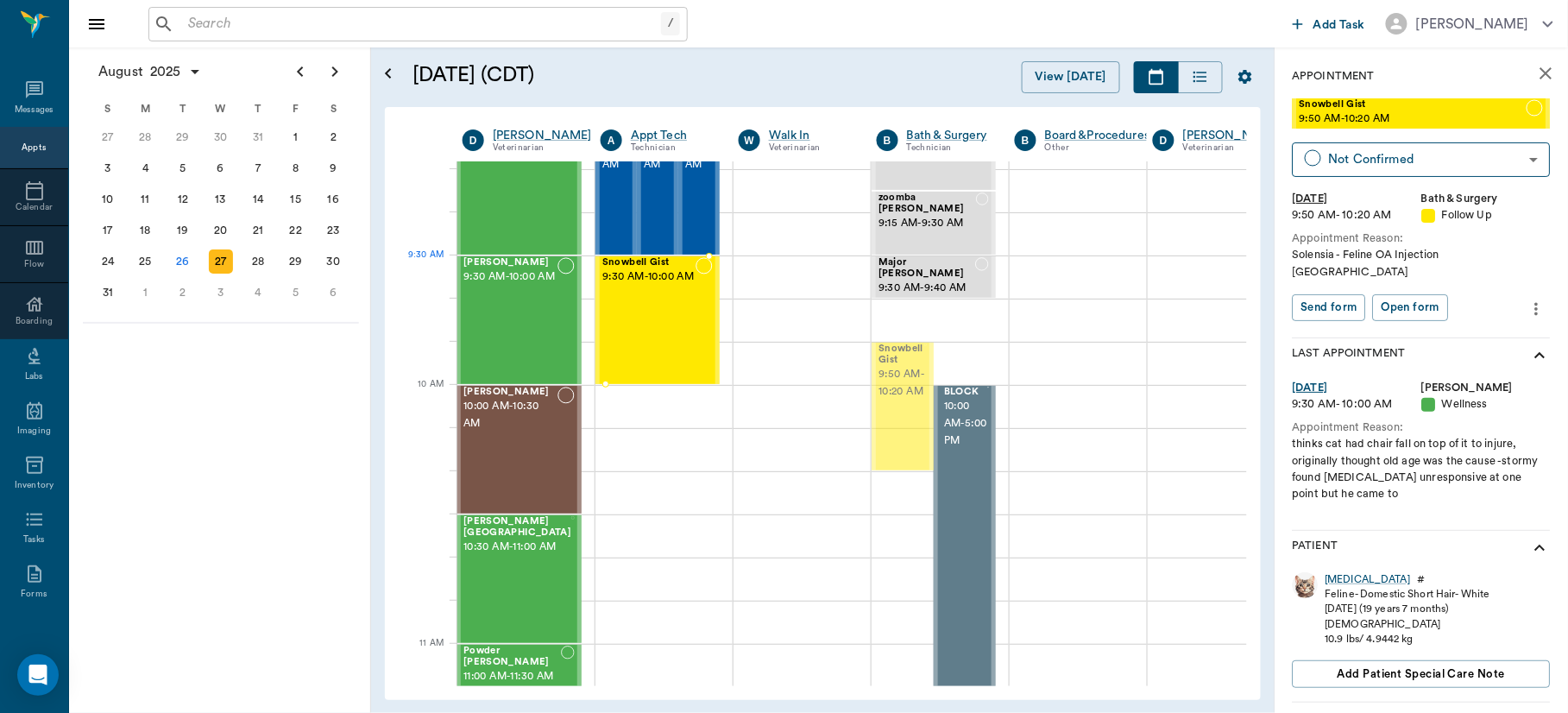
drag, startPoint x: 897, startPoint y: 414, endPoint x: 685, endPoint y: 344, distance: 223.3
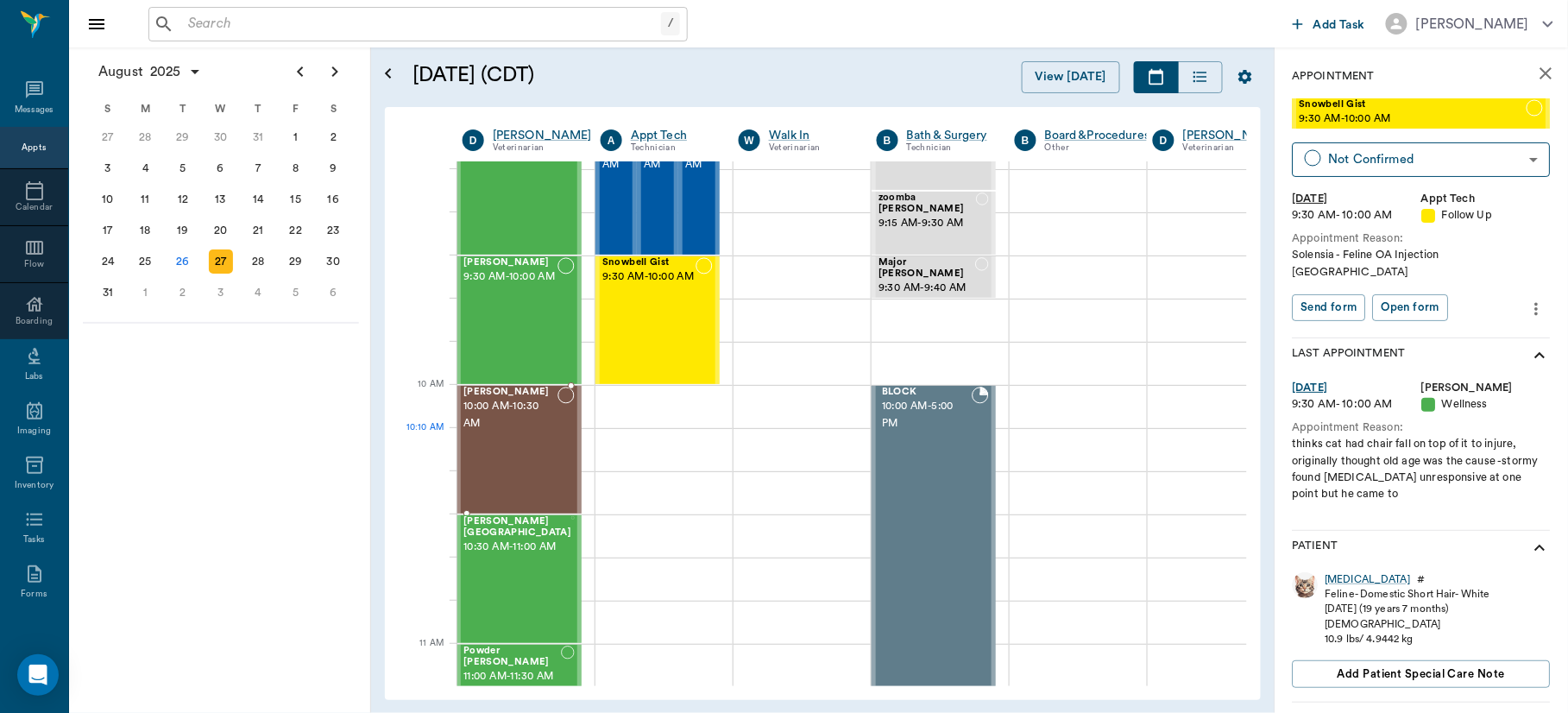
click at [514, 462] on div "Millie Segura 10:00 AM - 10:30 AM" at bounding box center [510, 449] width 94 height 126
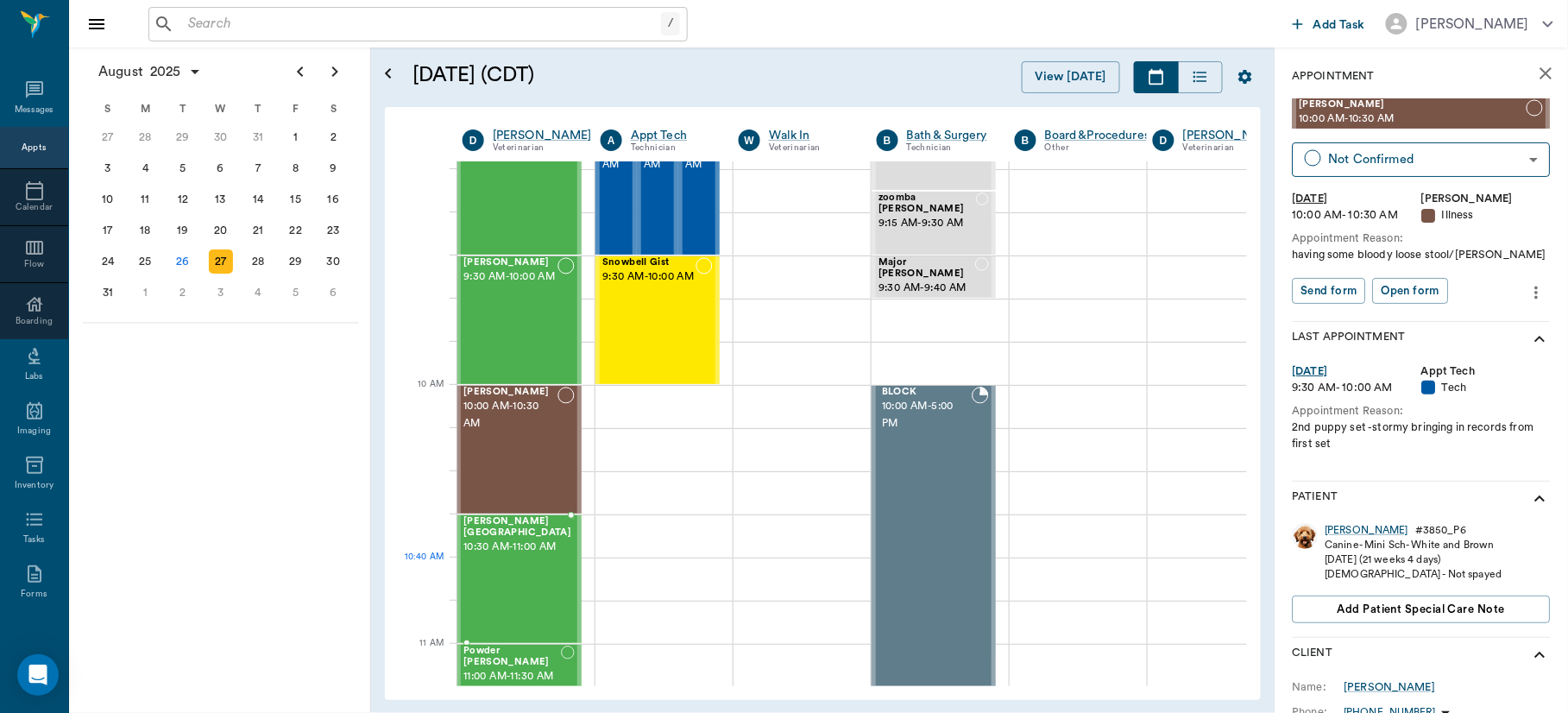
click at [511, 571] on div "LIZ Birmingham 10:30 AM - 11:00 AM" at bounding box center [517, 579] width 108 height 126
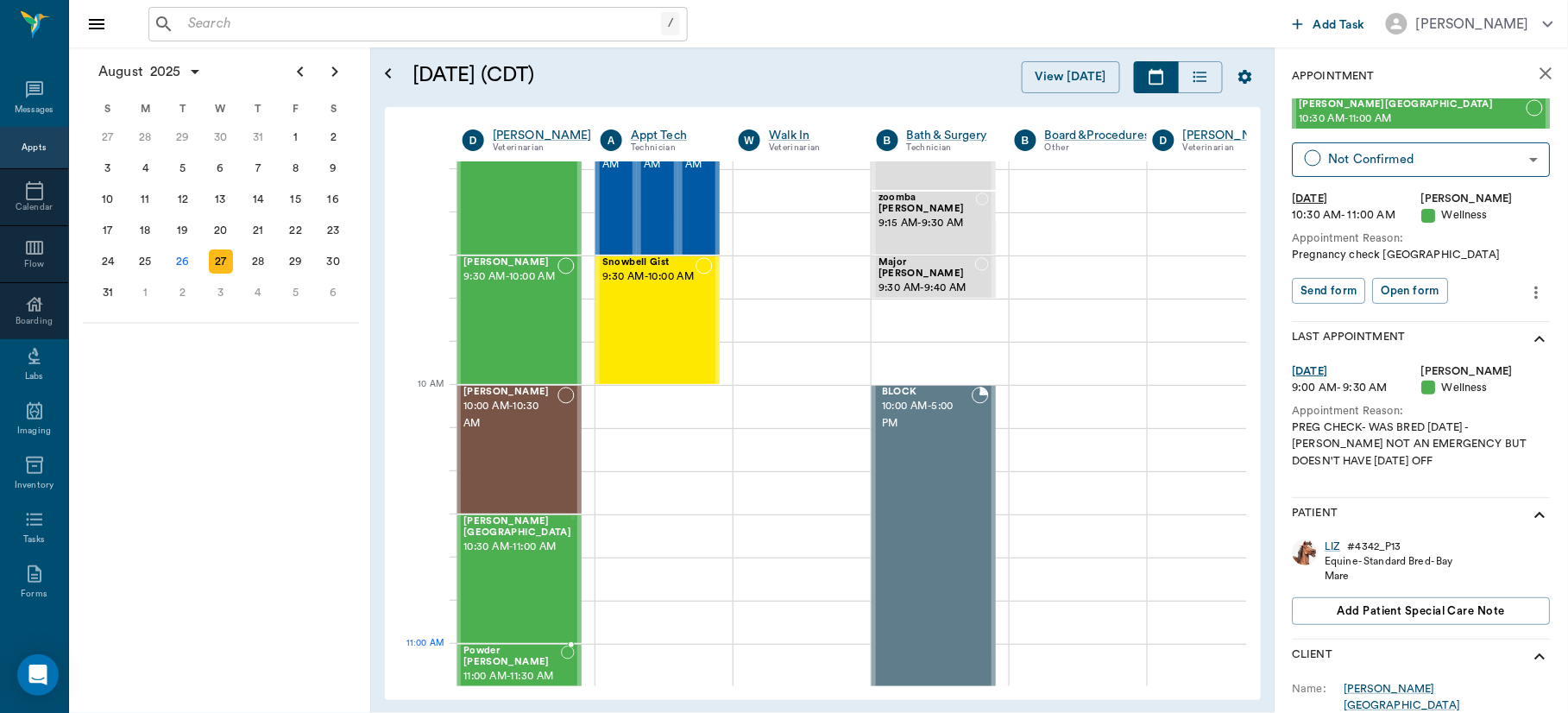
click at [521, 668] on span "11:00 AM - 11:30 AM" at bounding box center [512, 676] width 98 height 17
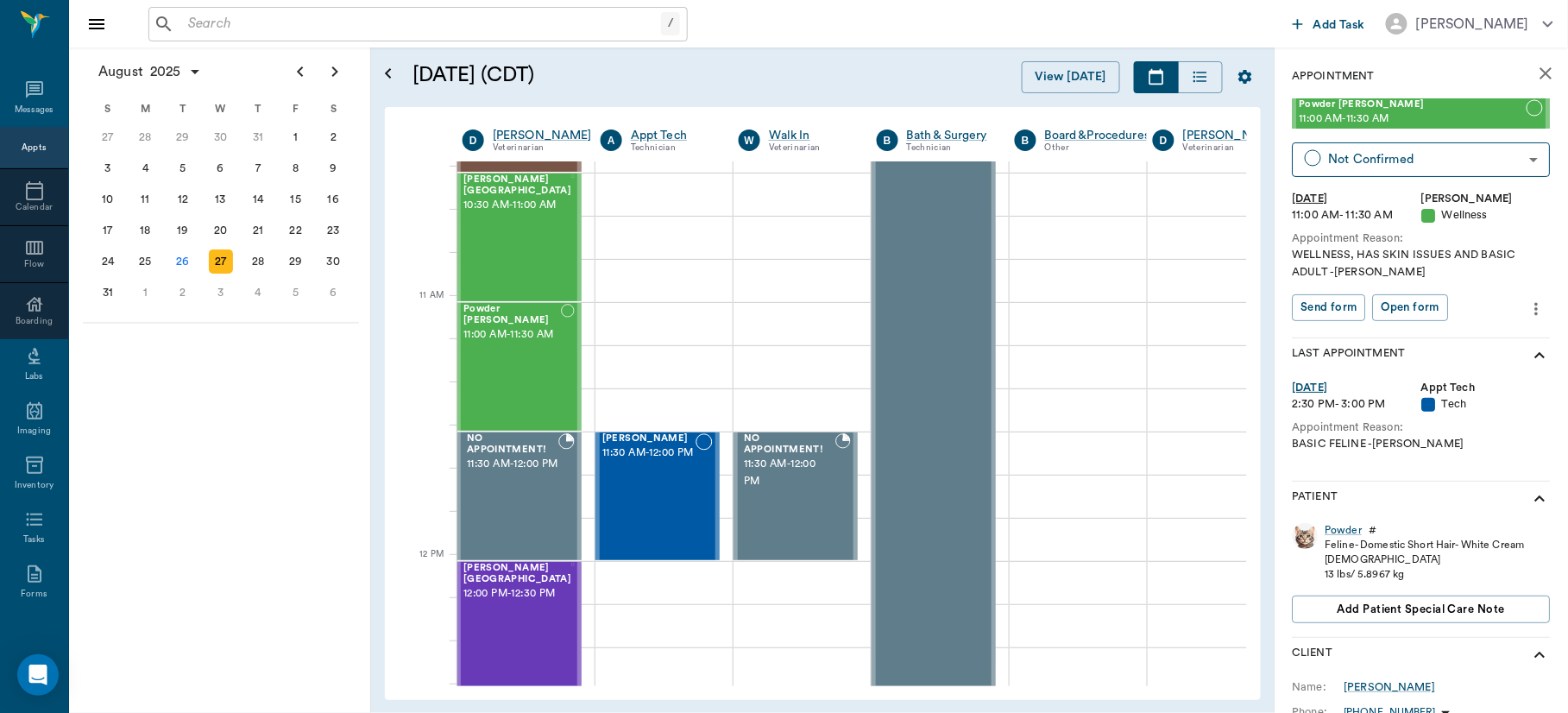
scroll to position [649, 1]
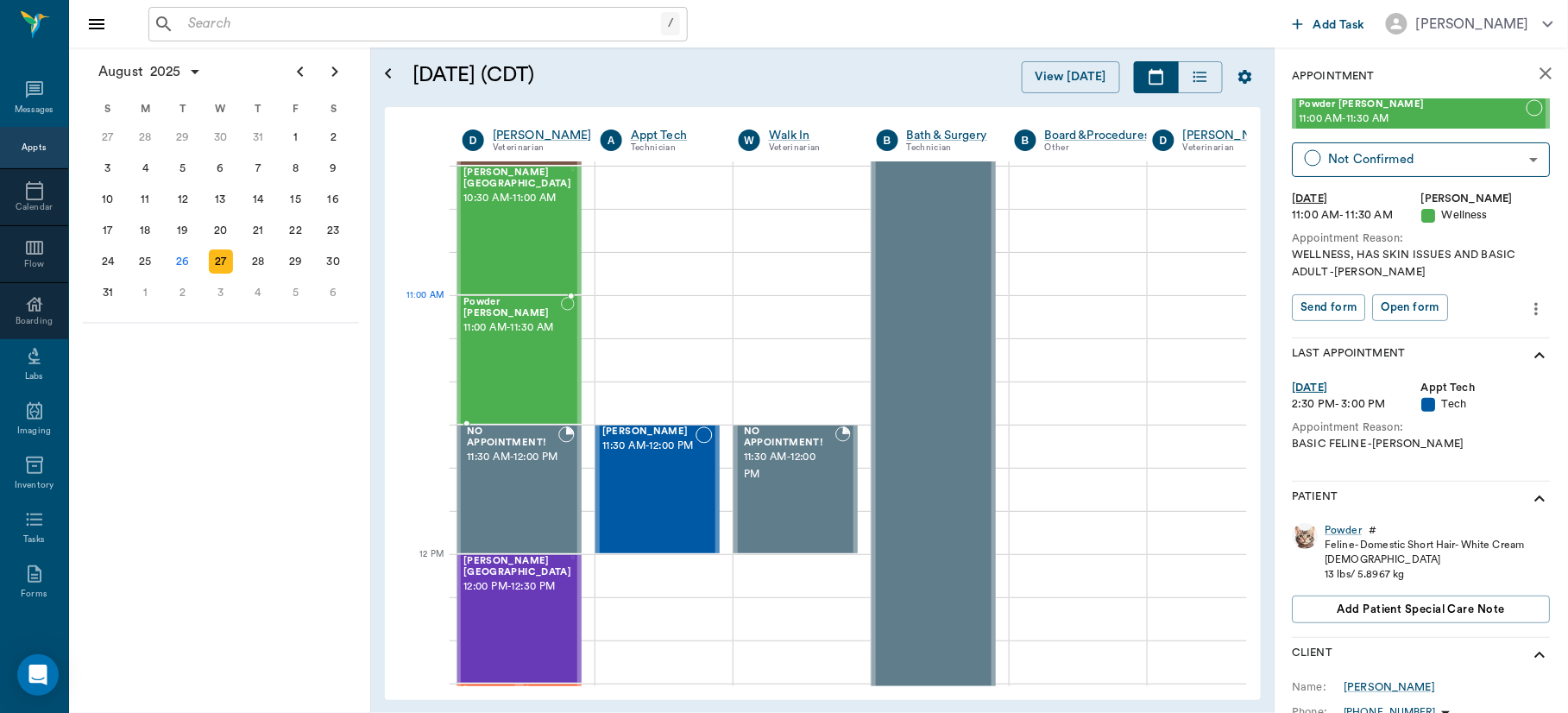
click at [524, 336] on span "11:00 AM - 11:30 AM" at bounding box center [512, 328] width 98 height 17
click at [509, 587] on span "12:00 PM - 12:30 PM" at bounding box center [517, 587] width 108 height 17
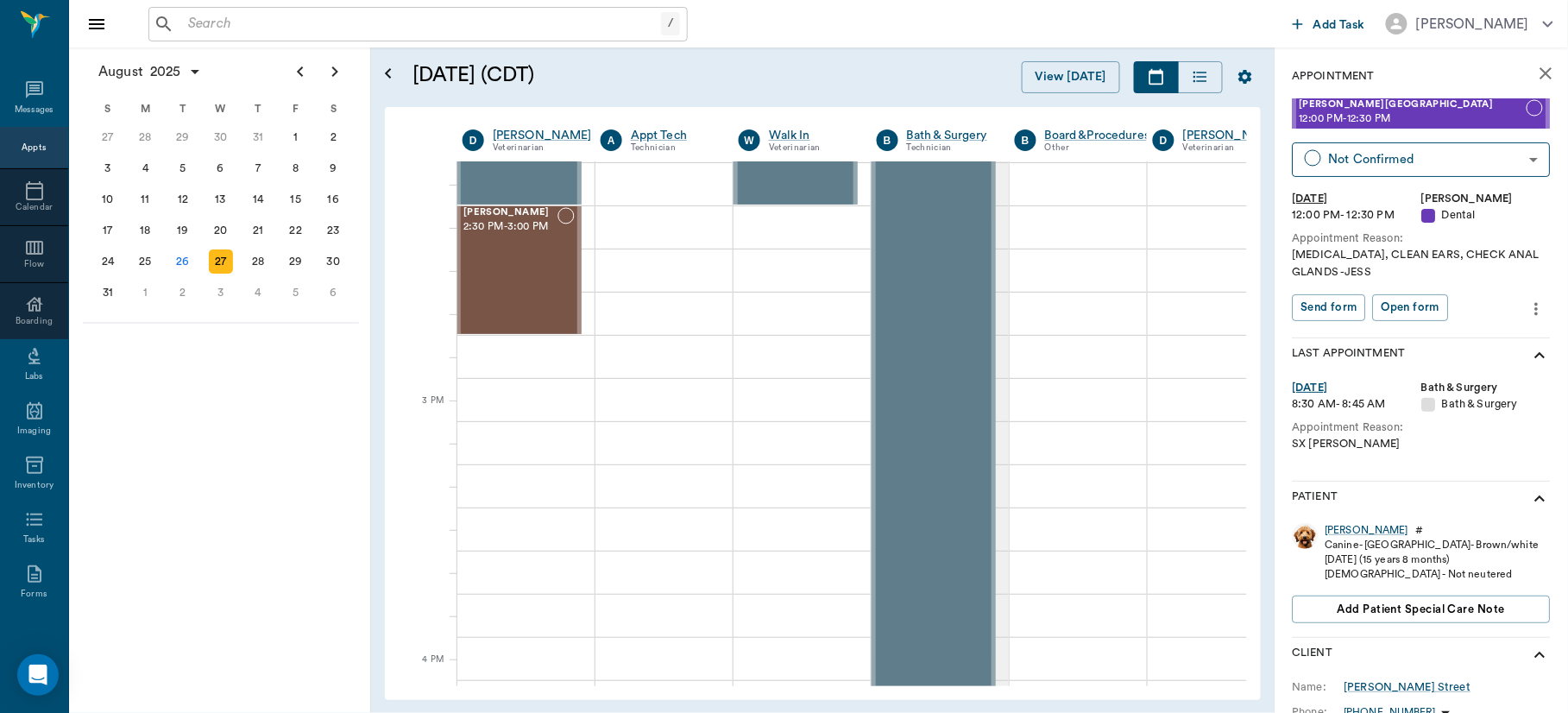
scroll to position [1559, 1]
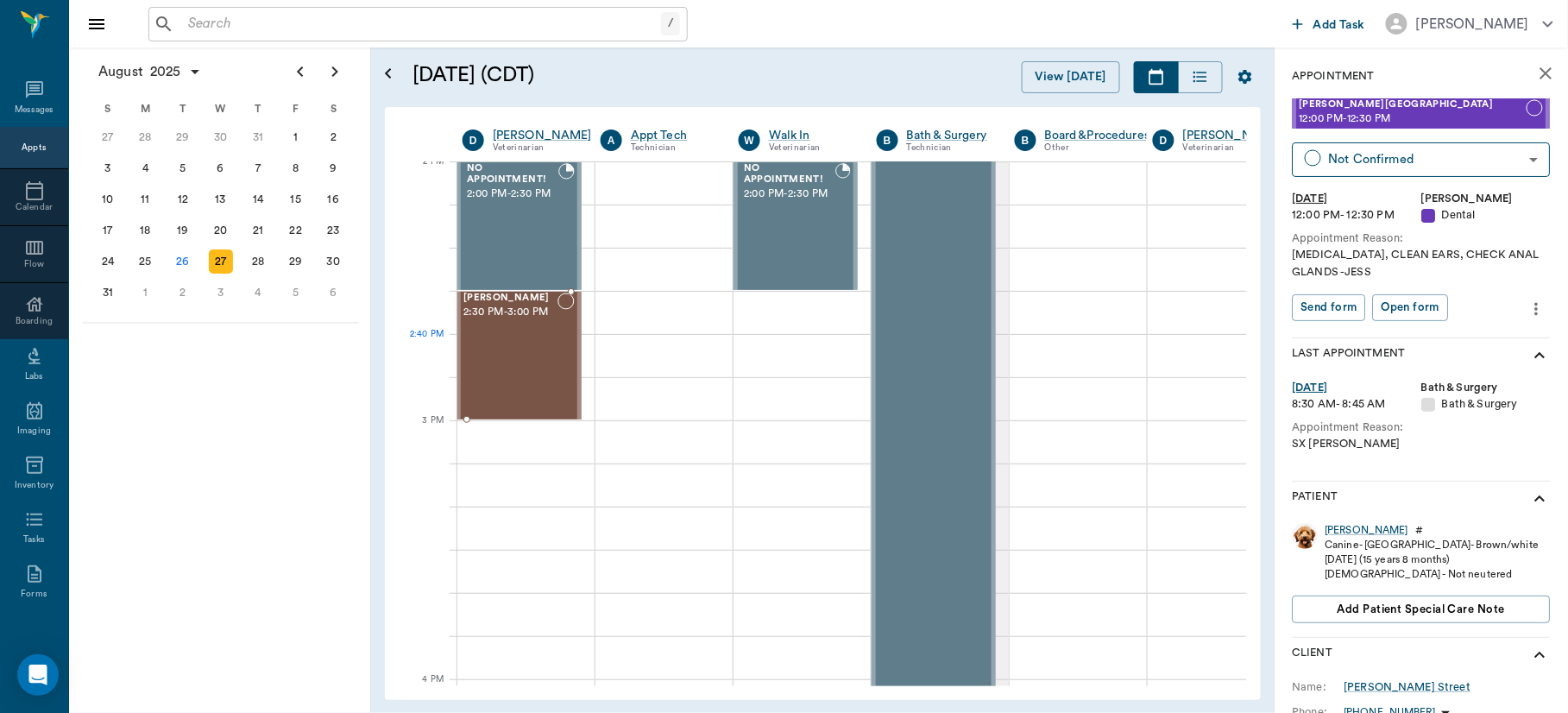
click at [560, 355] on div at bounding box center [566, 356] width 17 height 126
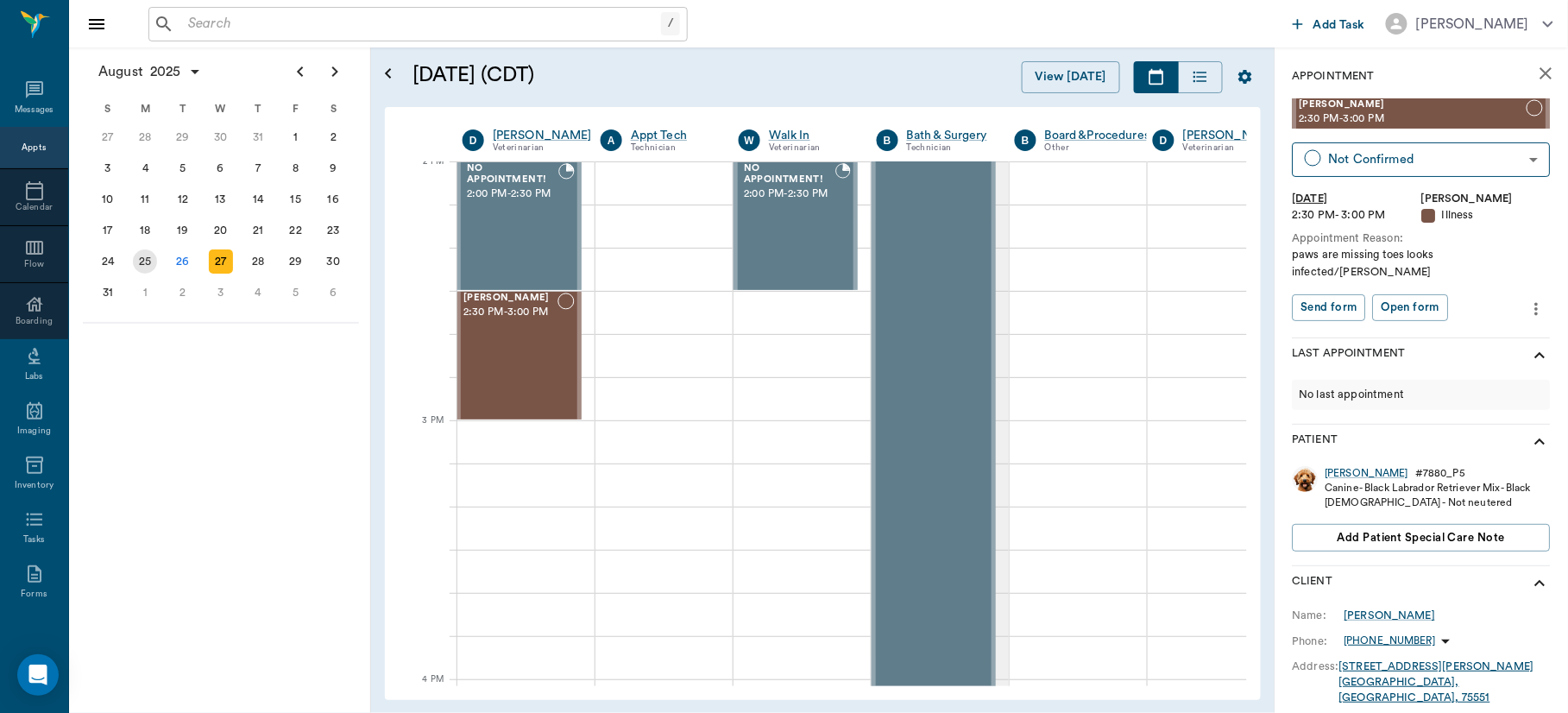
drag, startPoint x: 144, startPoint y: 266, endPoint x: 143, endPoint y: 253, distance: 13.0
click at [143, 253] on div "25" at bounding box center [145, 261] width 24 height 24
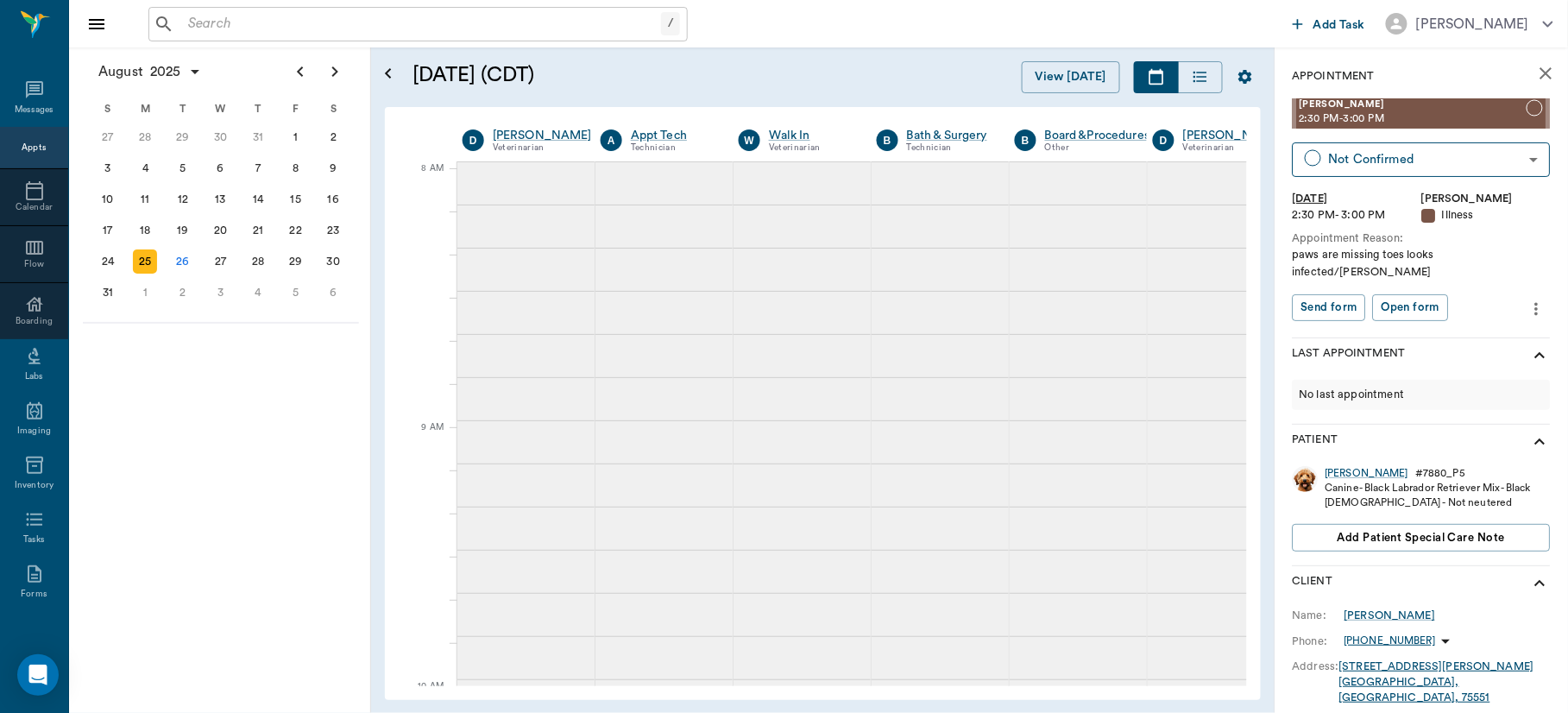
scroll to position [0, 1]
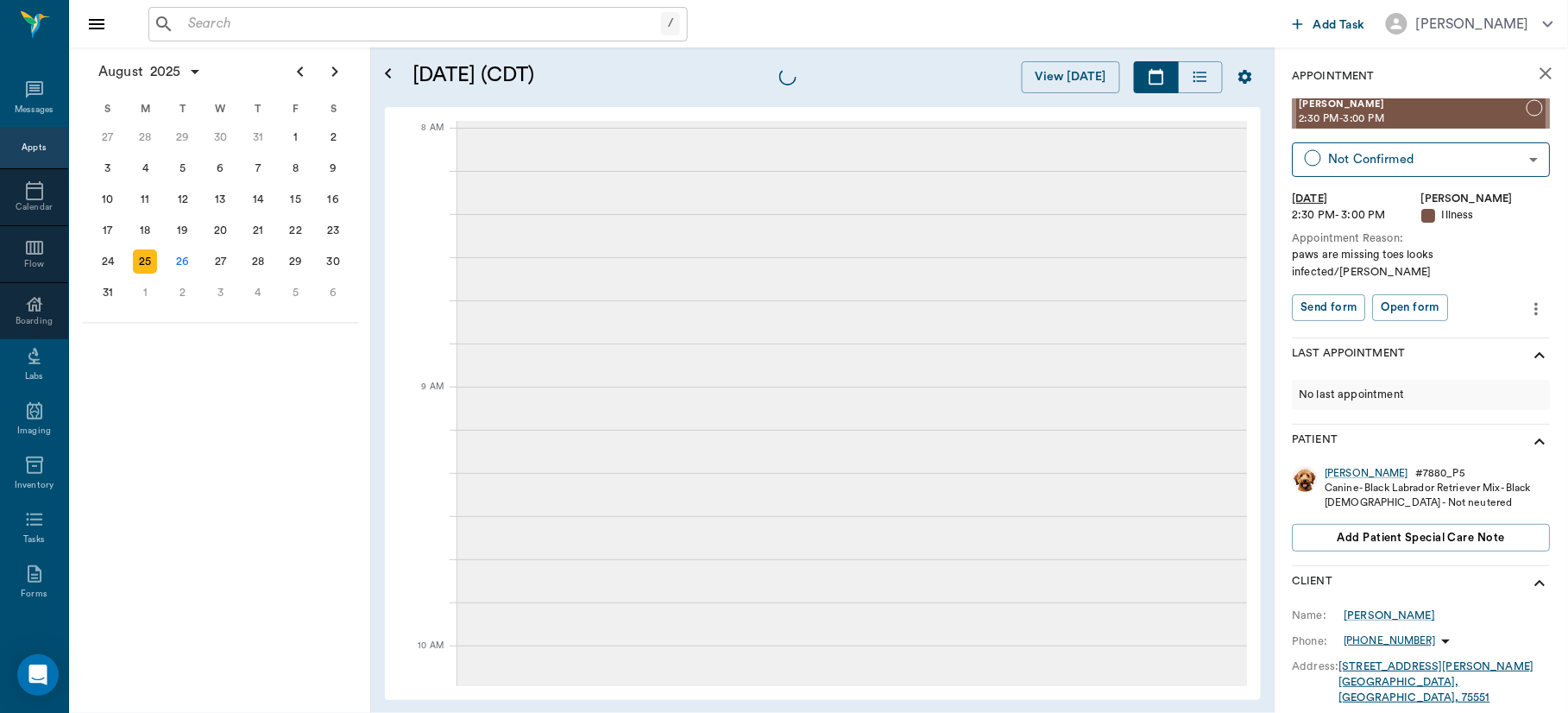
click at [143, 253] on div "25" at bounding box center [145, 261] width 24 height 24
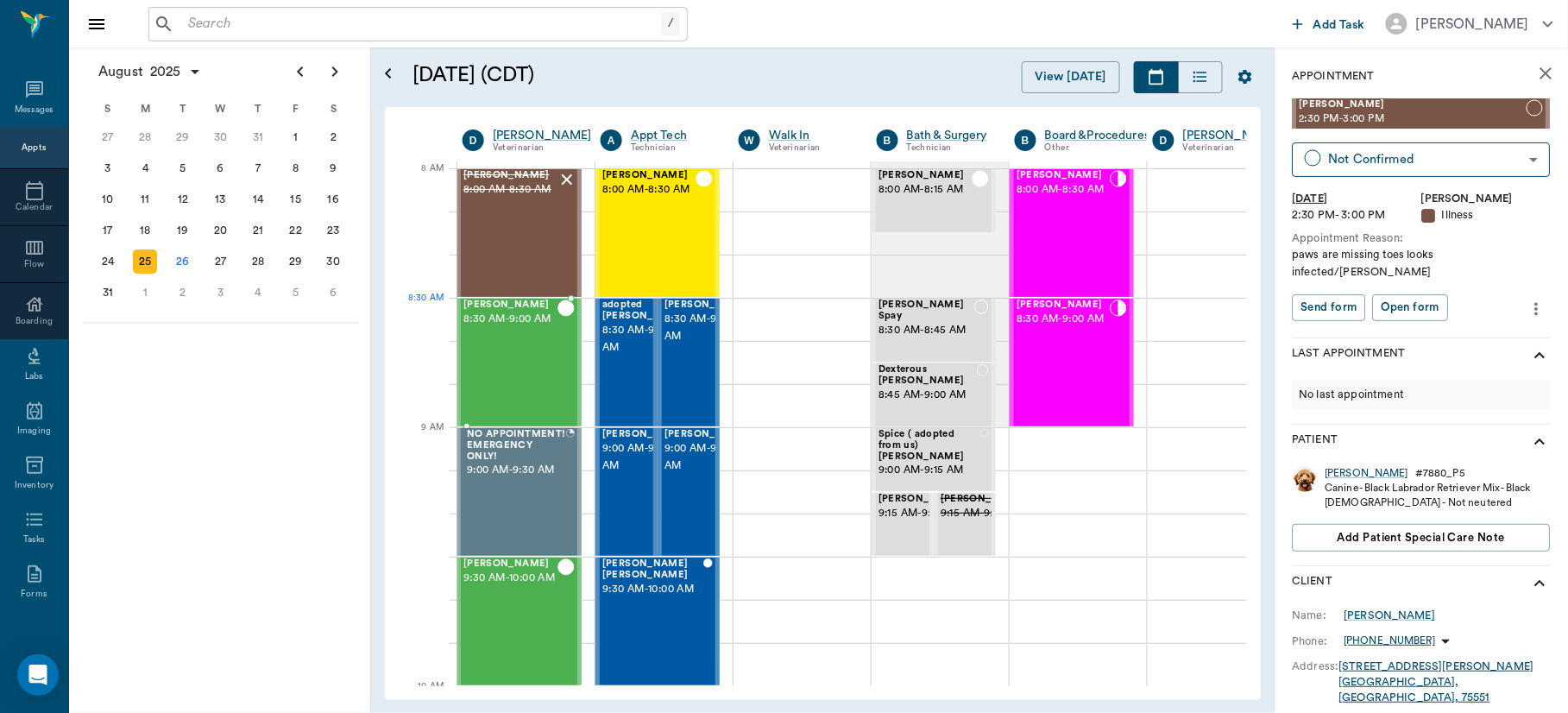
click at [513, 325] on span "8:30 AM - 9:00 AM" at bounding box center [510, 319] width 94 height 17
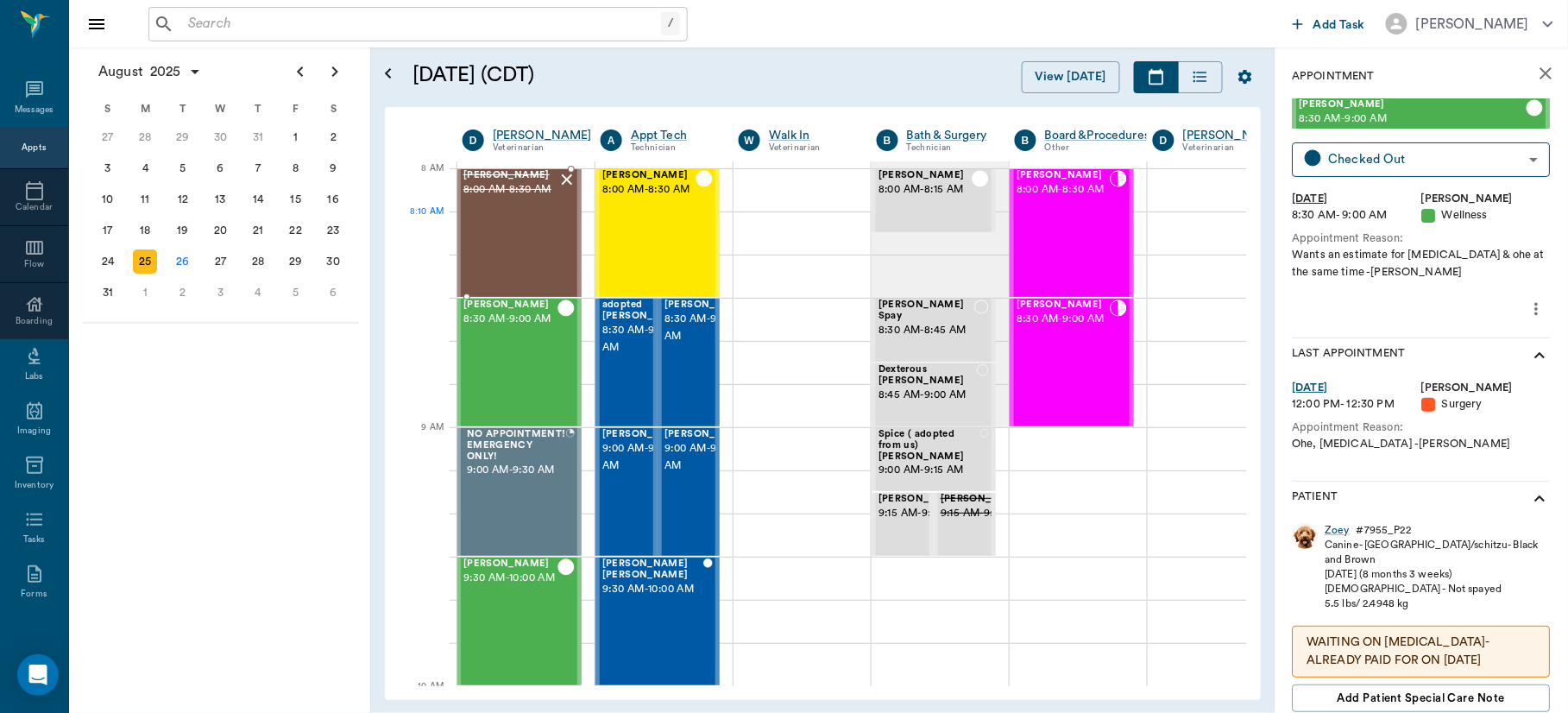
click at [514, 251] on div "Hemi Smithers 8:00 AM - 8:30 AM" at bounding box center [510, 233] width 94 height 126
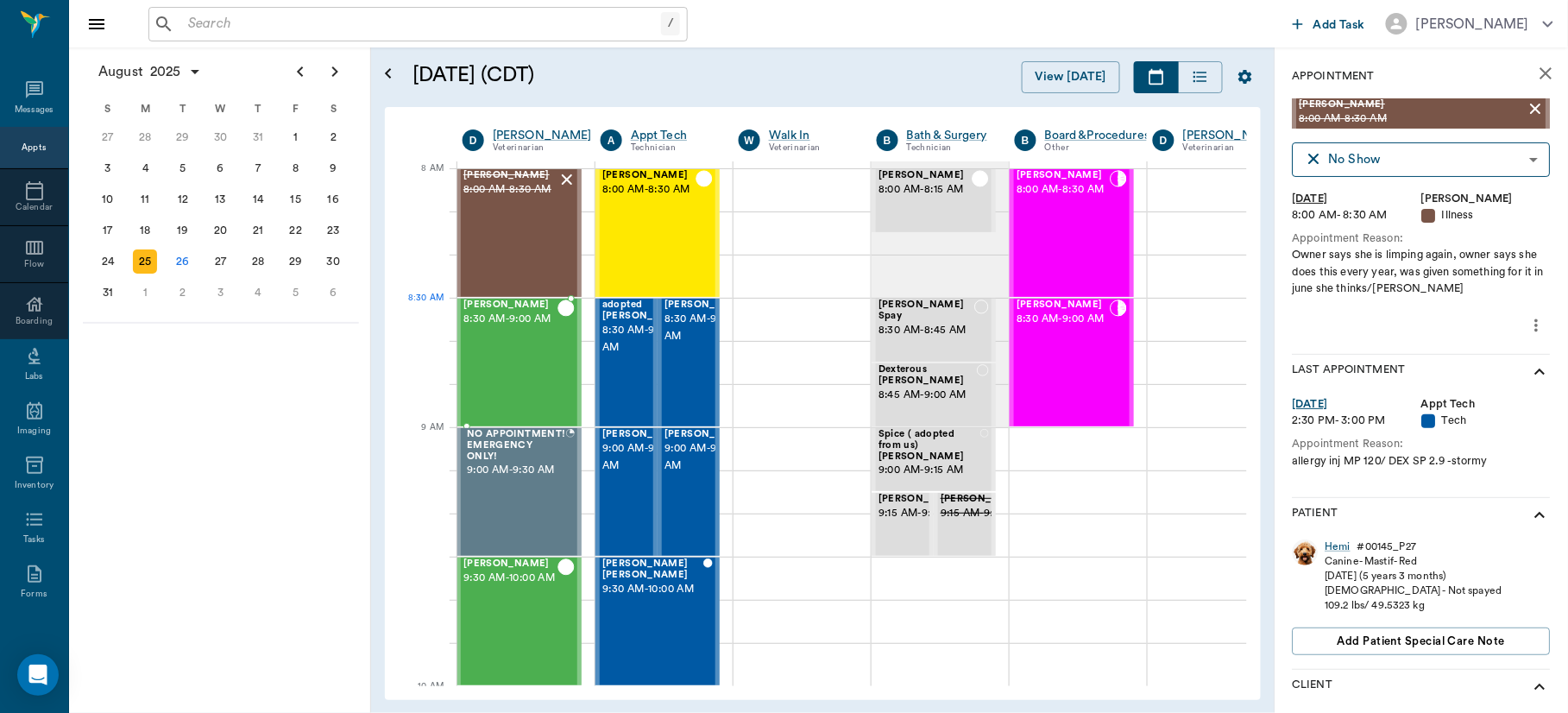
click at [511, 322] on span "8:30 AM - 9:00 AM" at bounding box center [510, 319] width 94 height 17
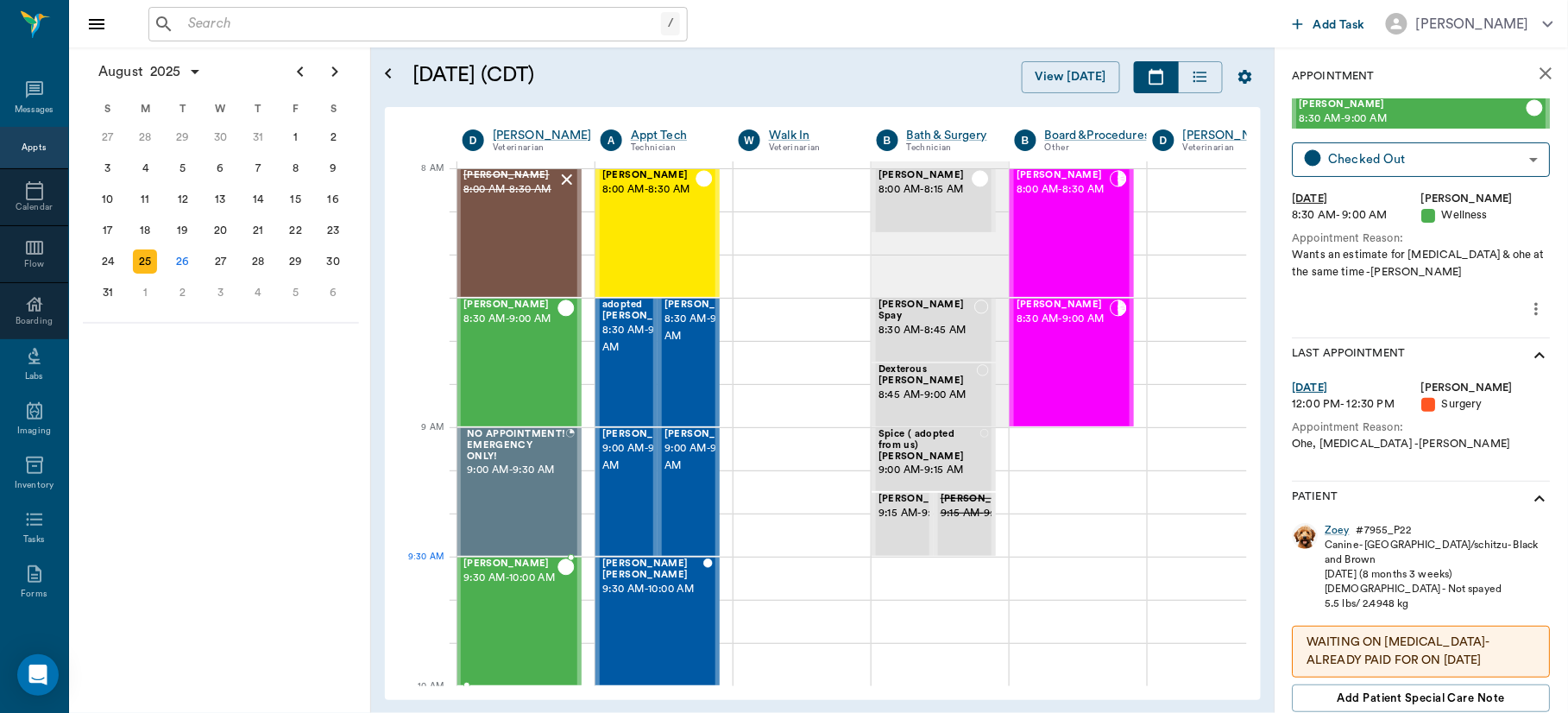
click at [518, 574] on span "9:30 AM - 10:00 AM" at bounding box center [510, 578] width 94 height 17
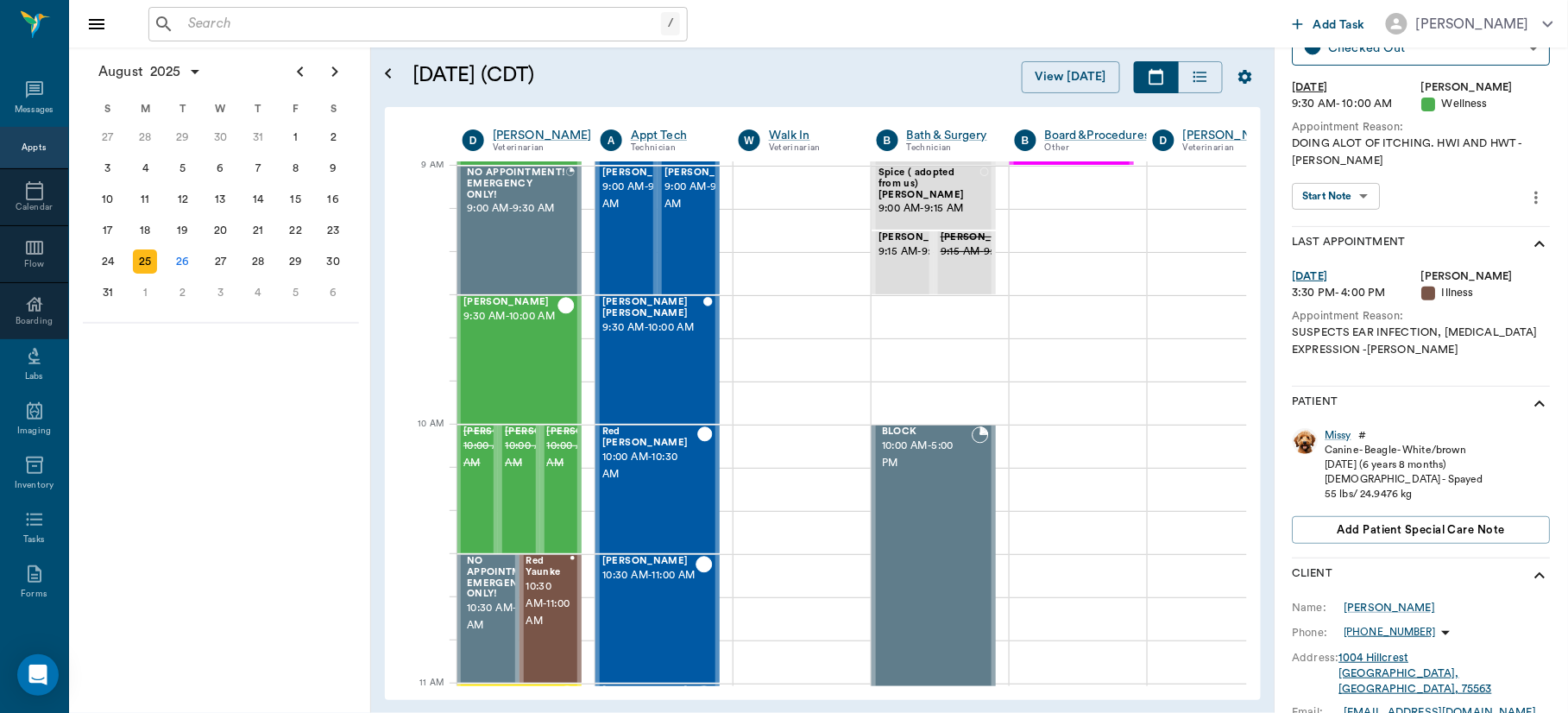
scroll to position [144, 1]
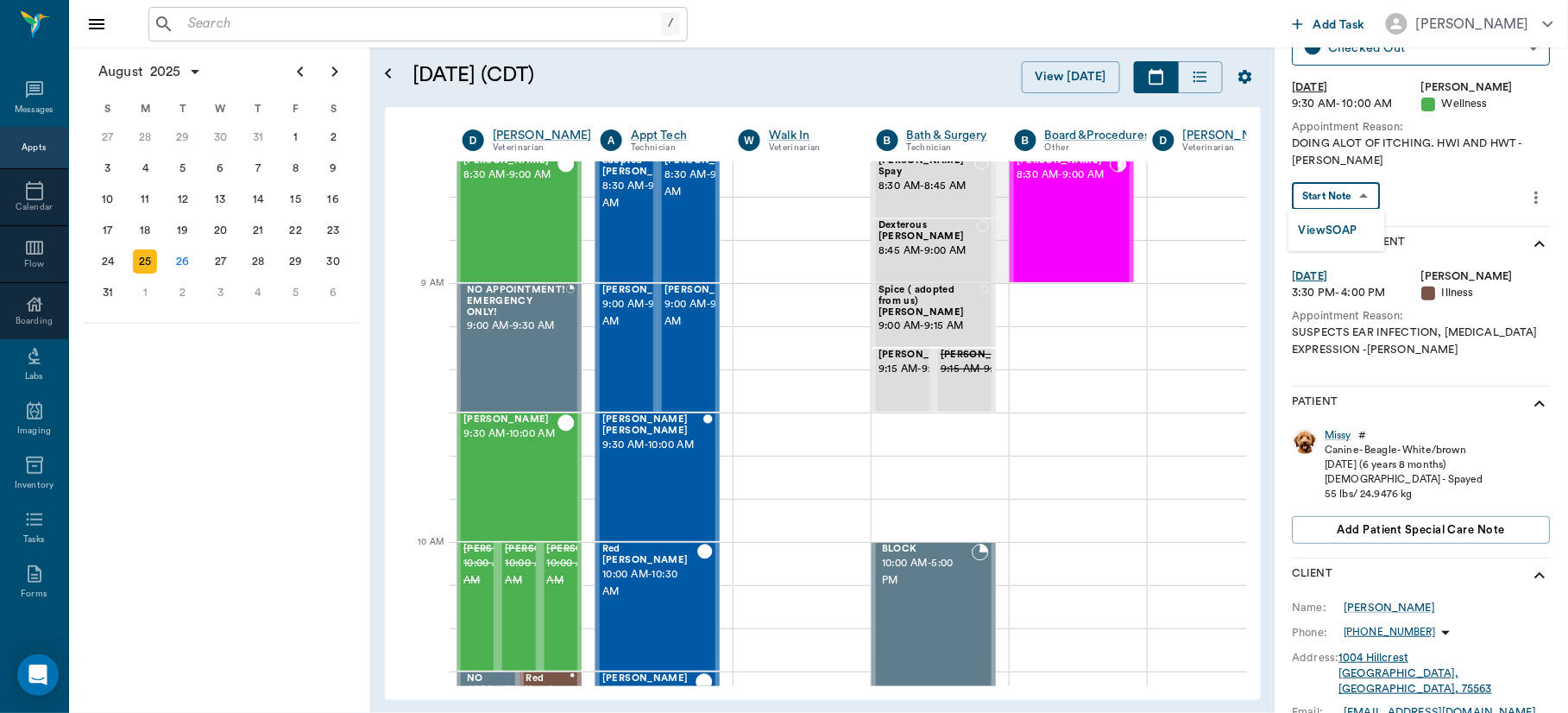
click at [1360, 195] on body "/ ​ Add Task Dr. Bert Ellsworth Nectar Messages Appts Calendar Flow Boarding La…" at bounding box center [784, 356] width 1568 height 713
click at [1342, 222] on button "View SOAP" at bounding box center [1328, 230] width 58 height 20
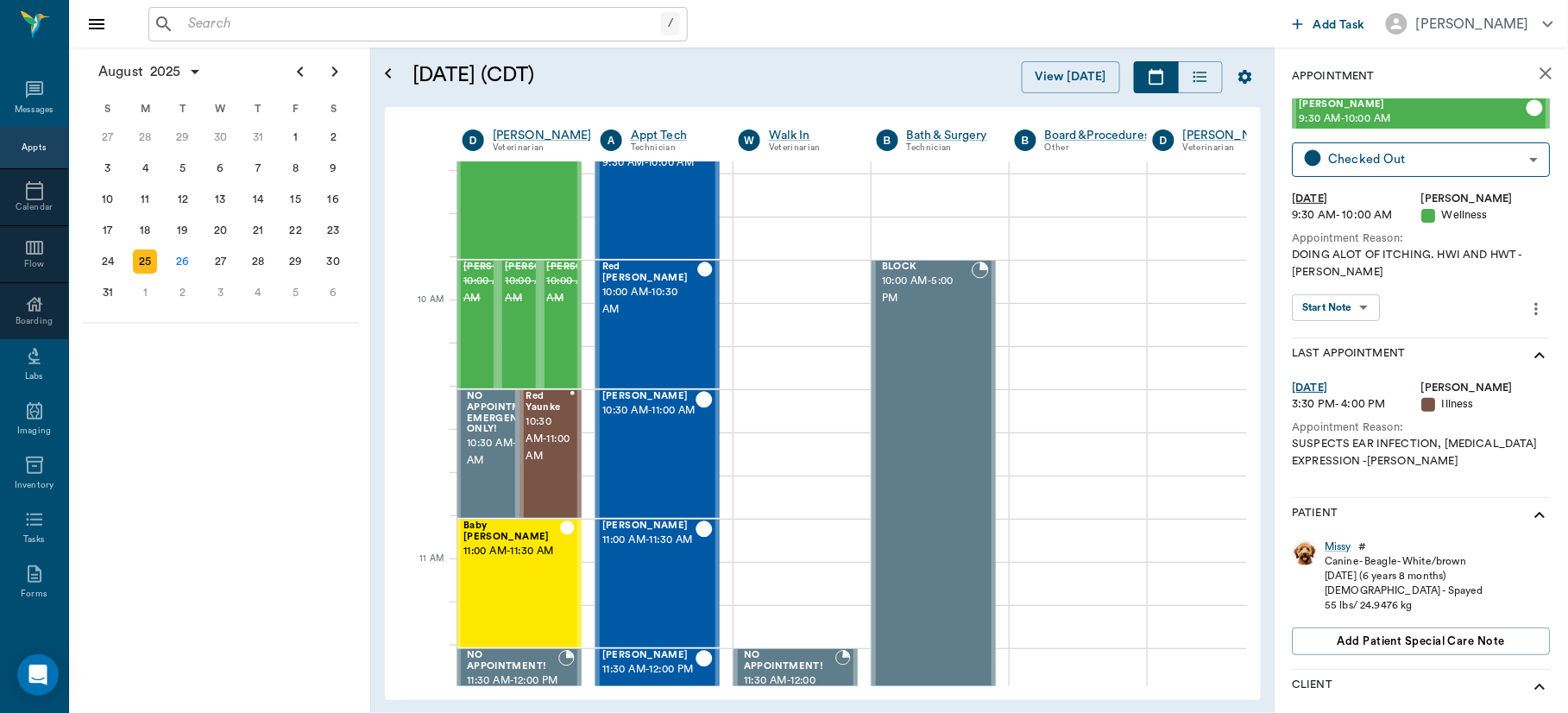
scroll to position [386, 1]
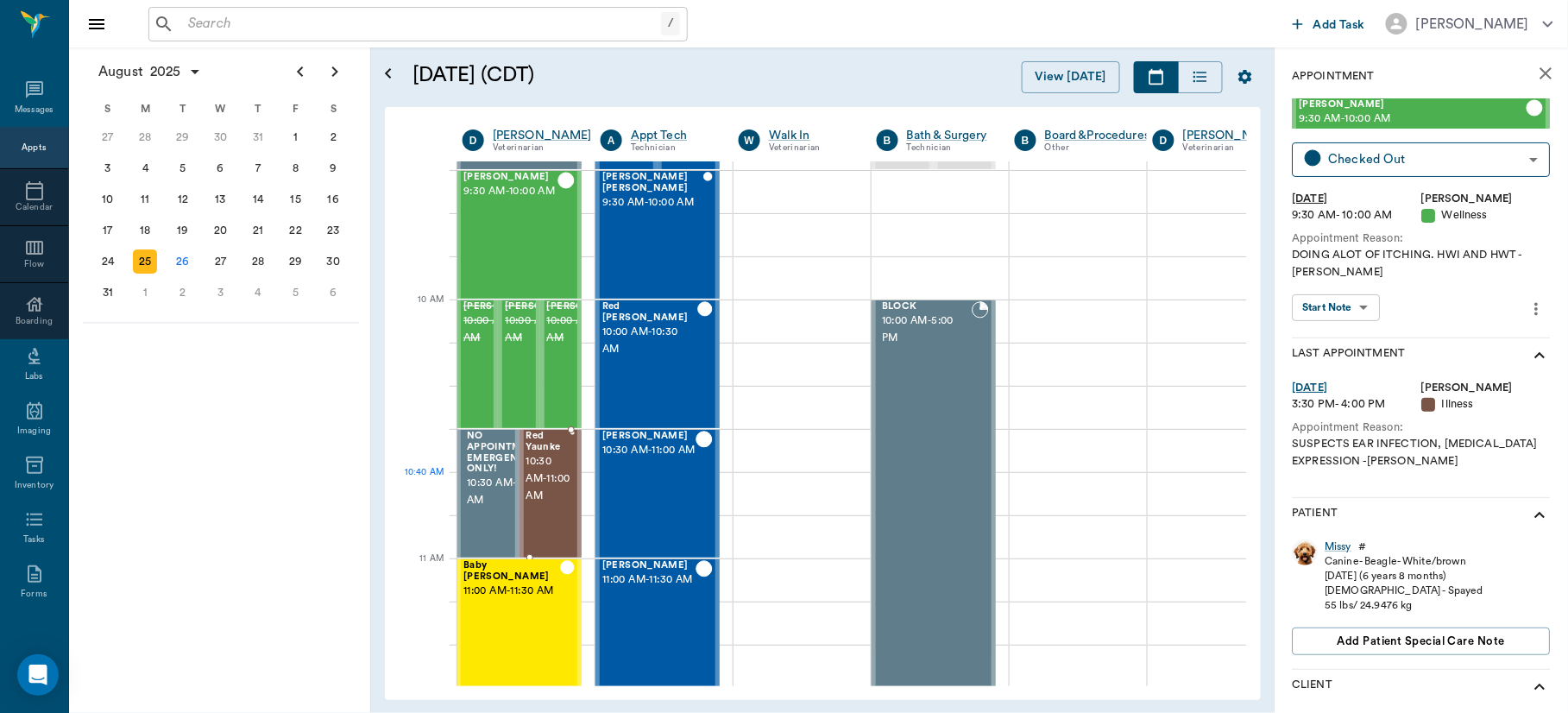
click at [546, 480] on span "10:30 AM - 11:00 AM" at bounding box center [549, 479] width 44 height 51
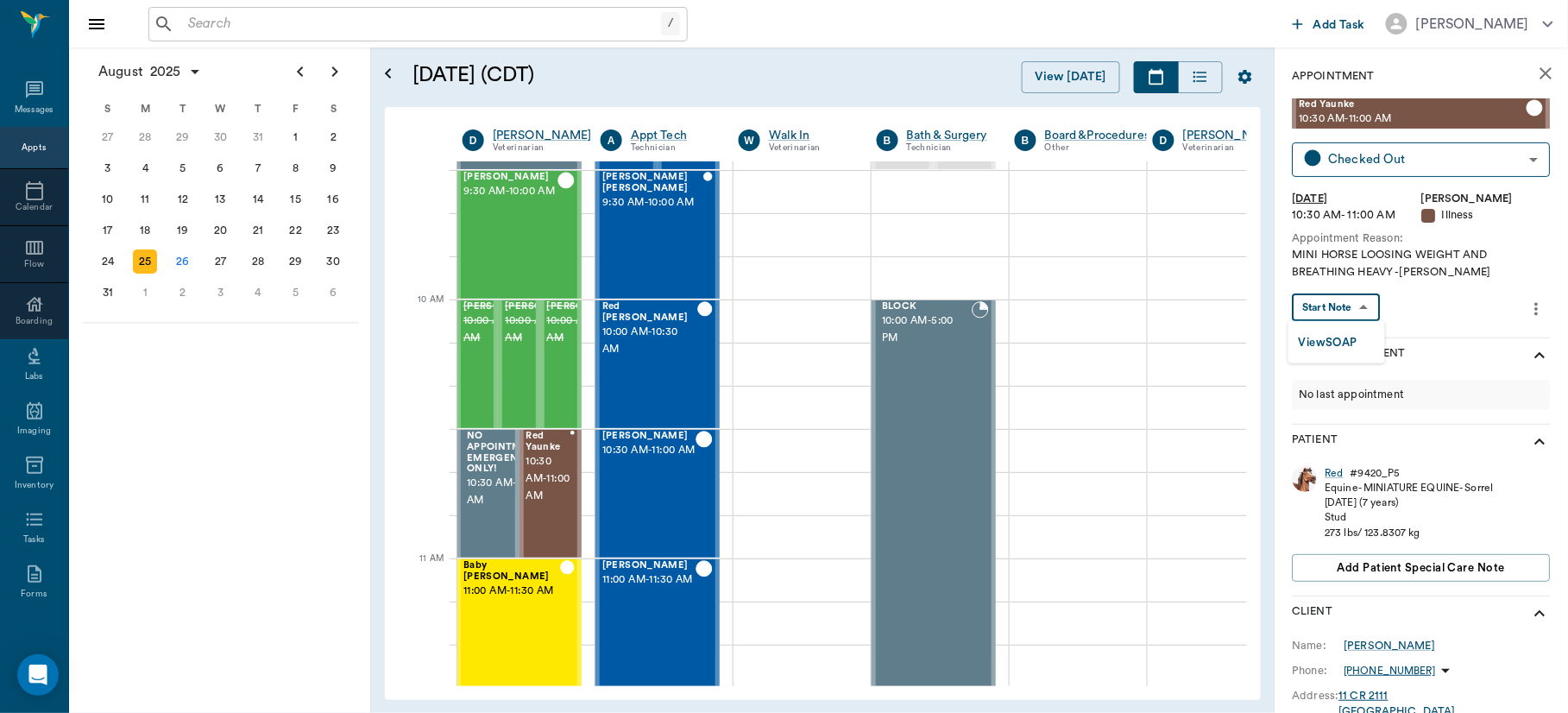
click at [1347, 304] on body "/ ​ Add Task [PERSON_NAME] Nectar Messages Appts Calendar Flow Boarding Labs Im…" at bounding box center [784, 356] width 1568 height 713
click at [1347, 336] on button "View SOAP" at bounding box center [1328, 343] width 58 height 20
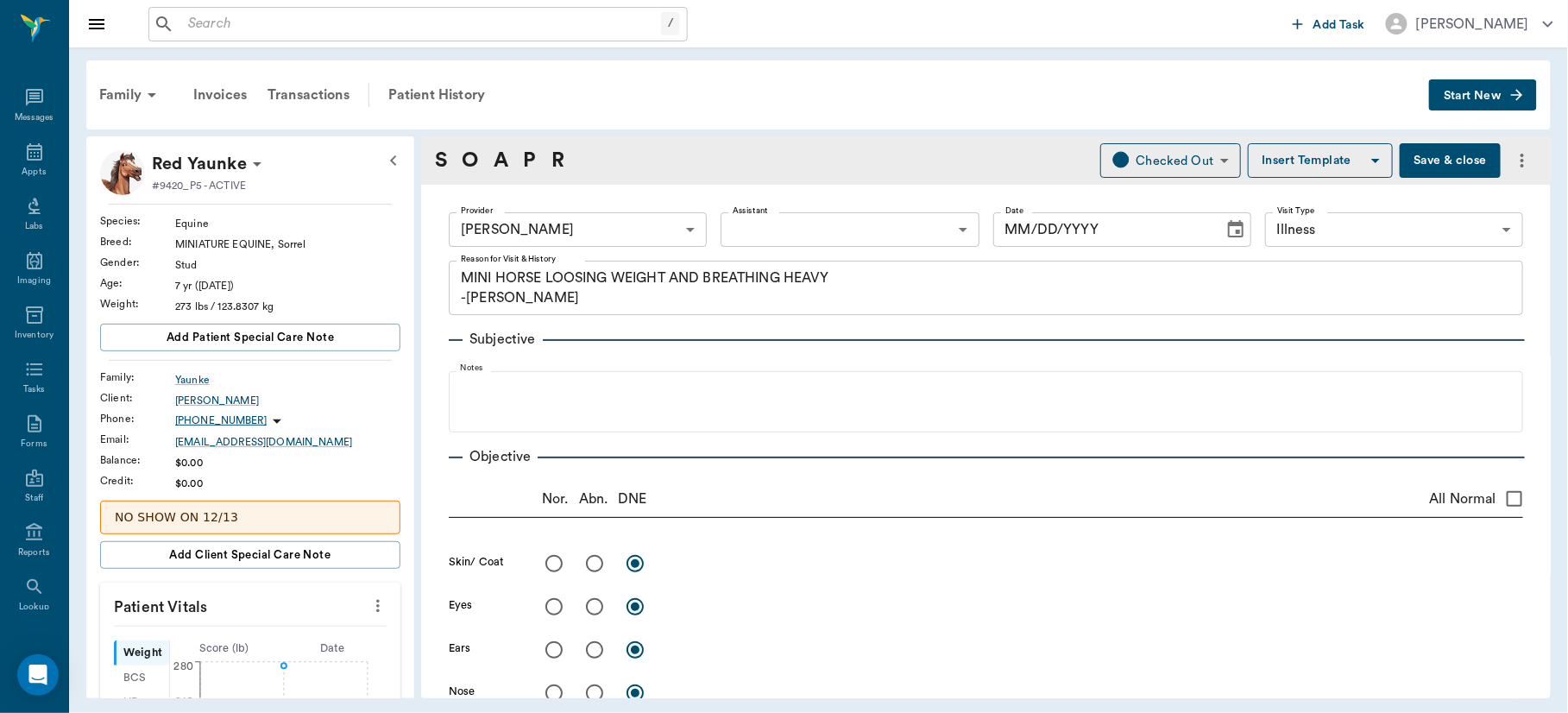
type input "63ec2f075fda476ae8351a4d"
type input "65d2be4f46e3a538d89b8c15"
type textarea "MINI HORSE LOOSING WEIGHT AND BREATHING HEAVY -[PERSON_NAME]"
type input "[DATE]"
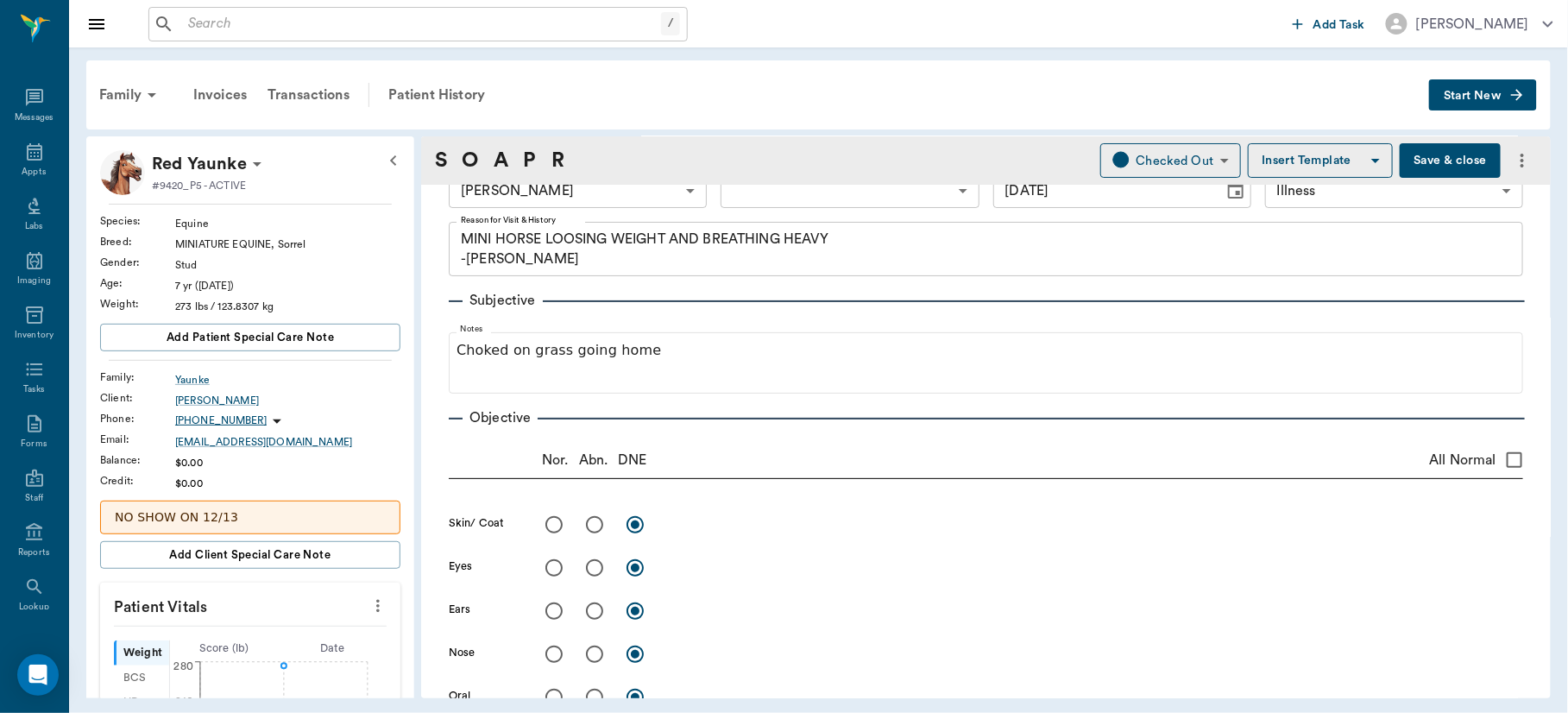
scroll to position [210, 0]
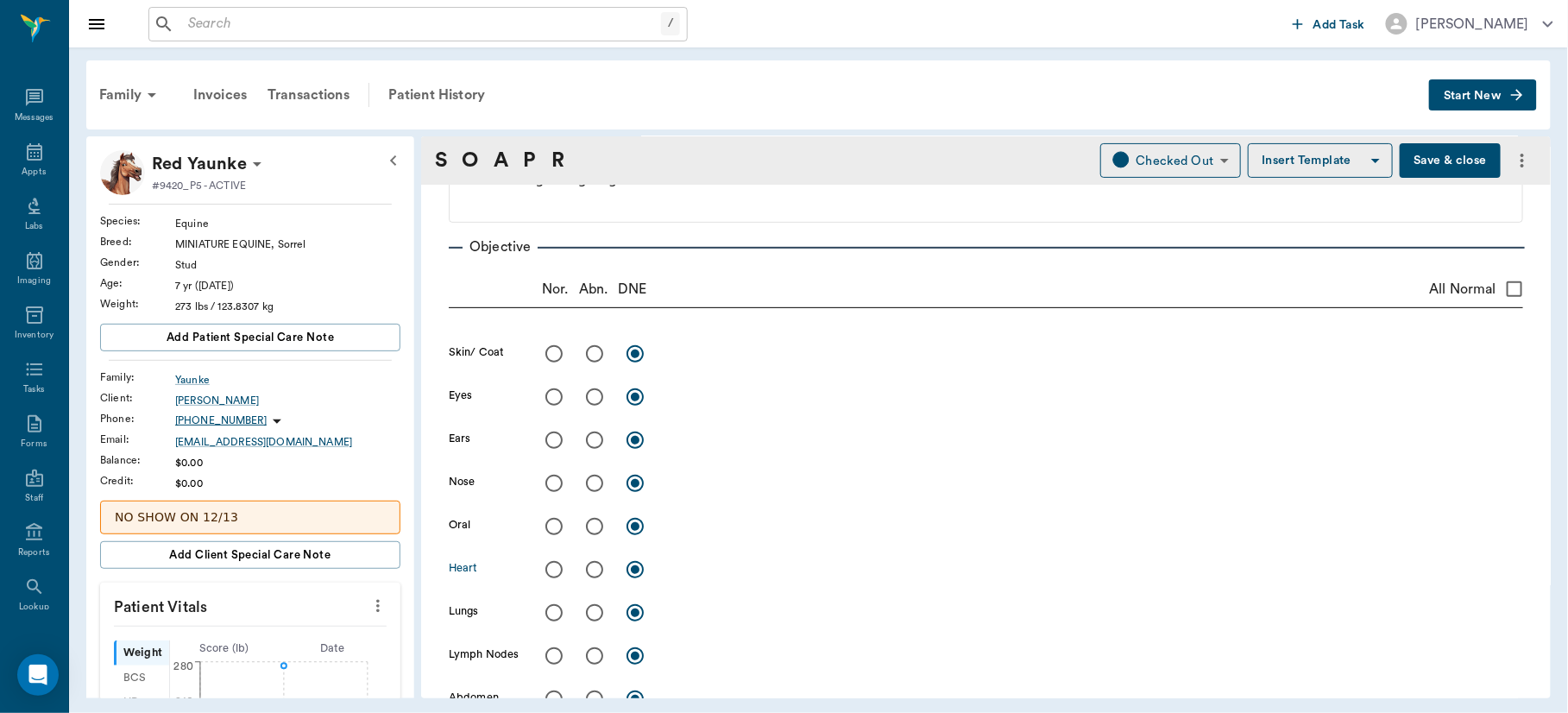
click at [555, 564] on input "radio" at bounding box center [555, 569] width 37 height 37
radio input "true"
click at [549, 519] on input "radio" at bounding box center [555, 526] width 37 height 37
radio input "true"
click at [671, 526] on textarea at bounding box center [1095, 526] width 856 height 20
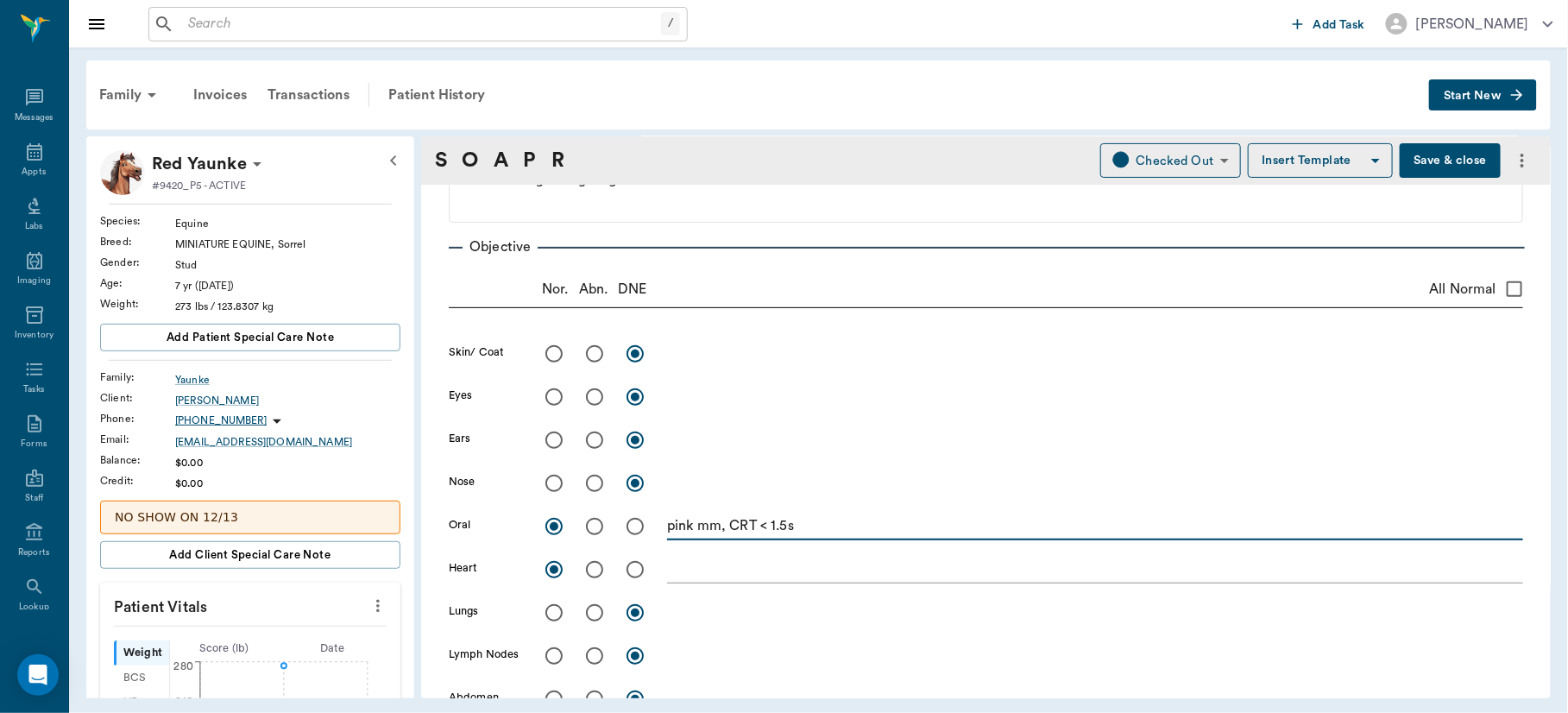
type textarea "pink mm, CRT < 1.5s"
click at [590, 611] on input "radio" at bounding box center [595, 613] width 37 height 37
radio input "true"
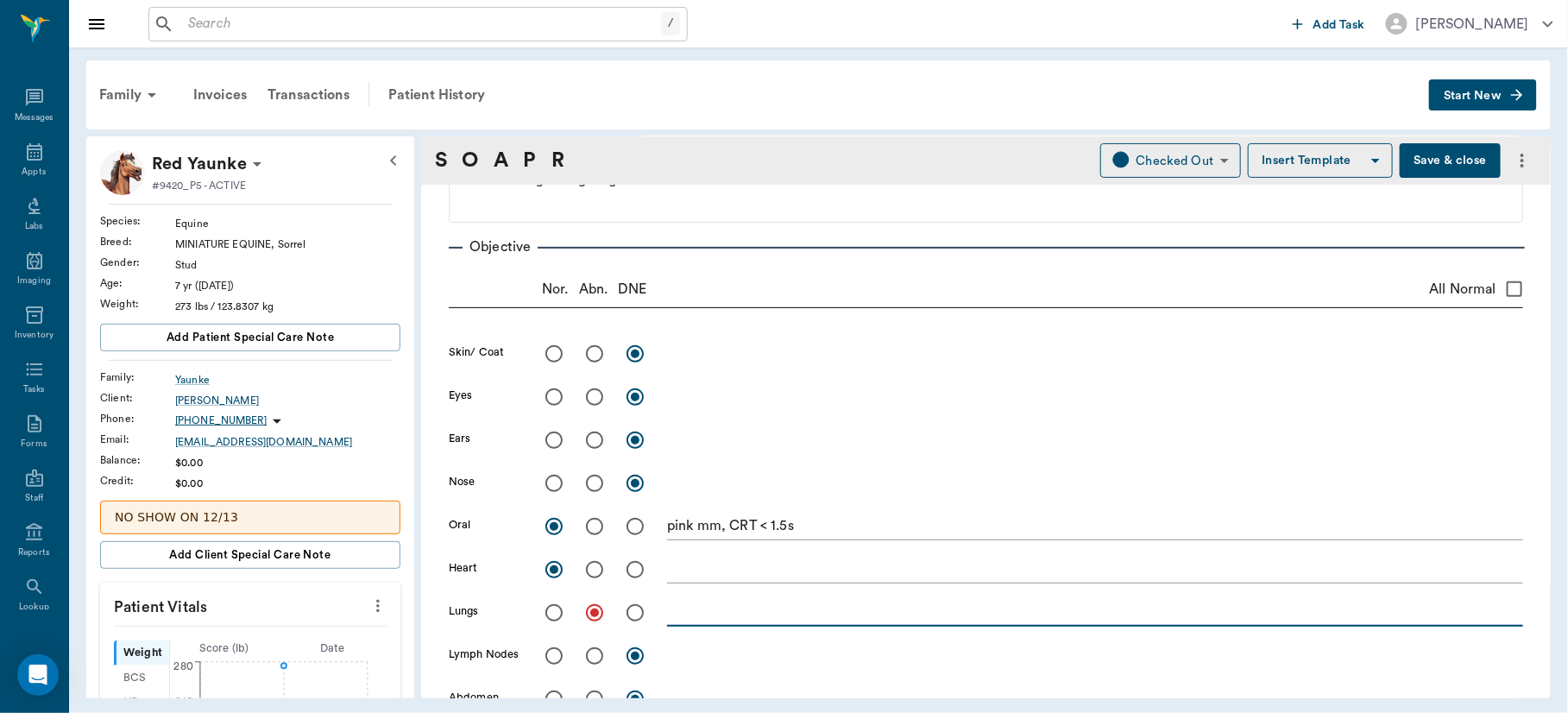
click at [671, 610] on textarea at bounding box center [1095, 612] width 856 height 20
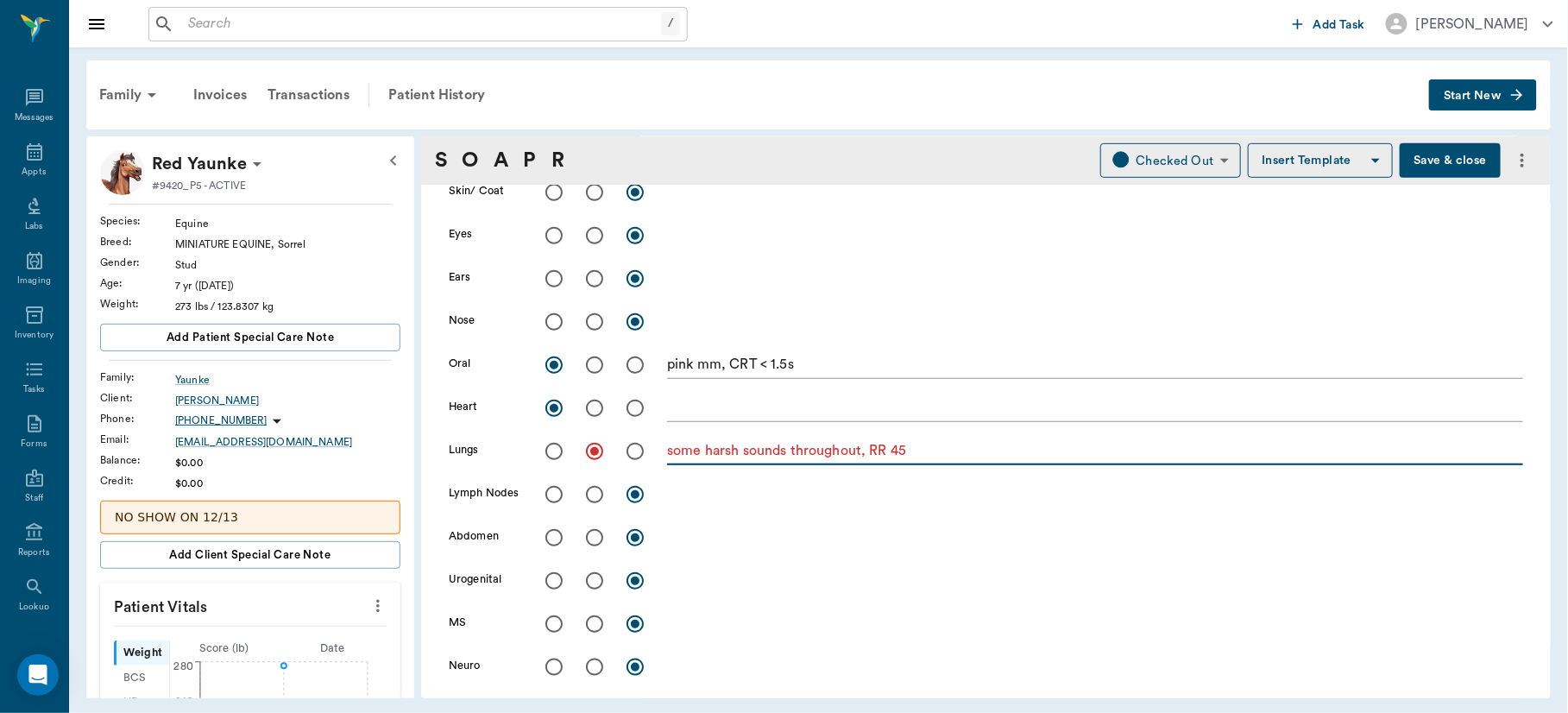
scroll to position [463, 0]
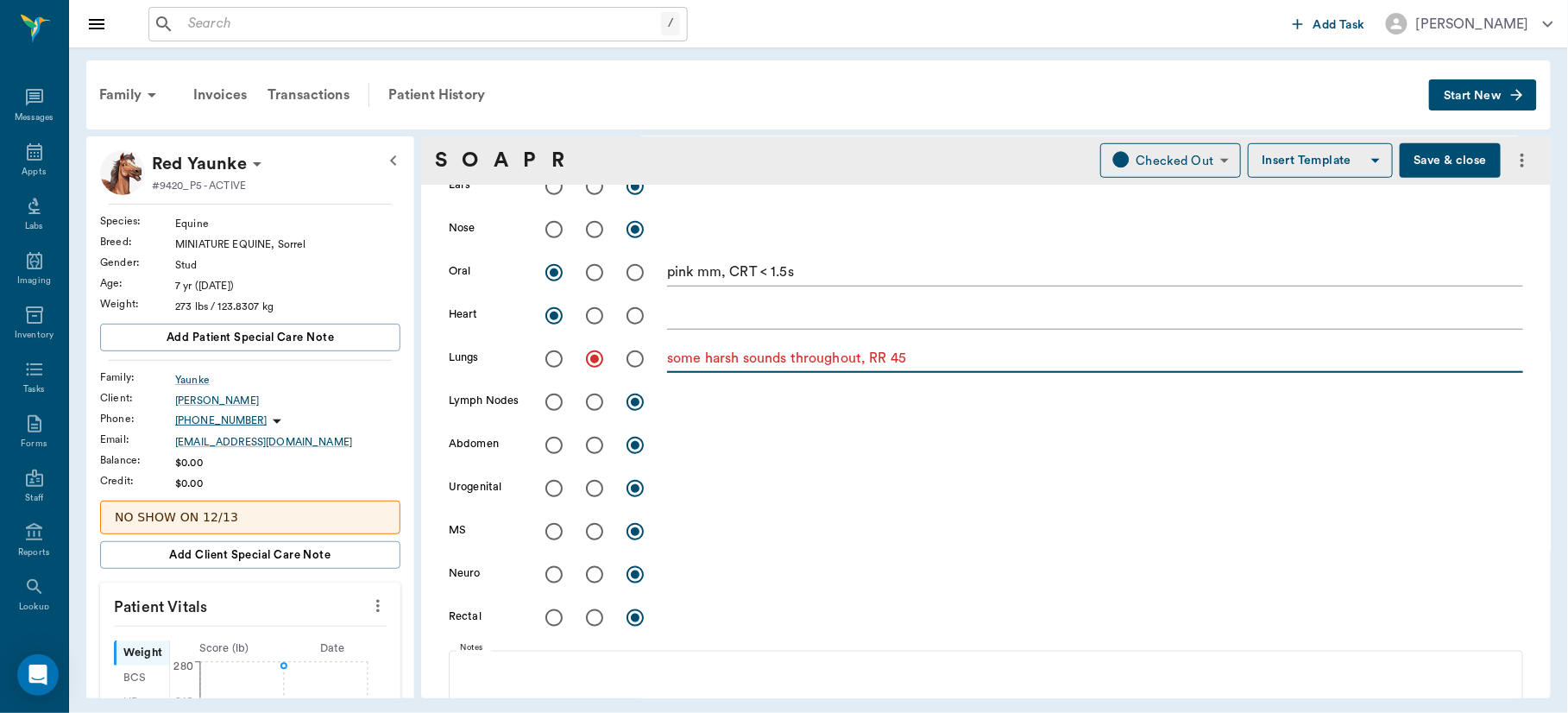
type textarea "some harsh sounds throughout, RR 45"
click at [550, 400] on input "radio" at bounding box center [555, 402] width 37 height 37
radio input "true"
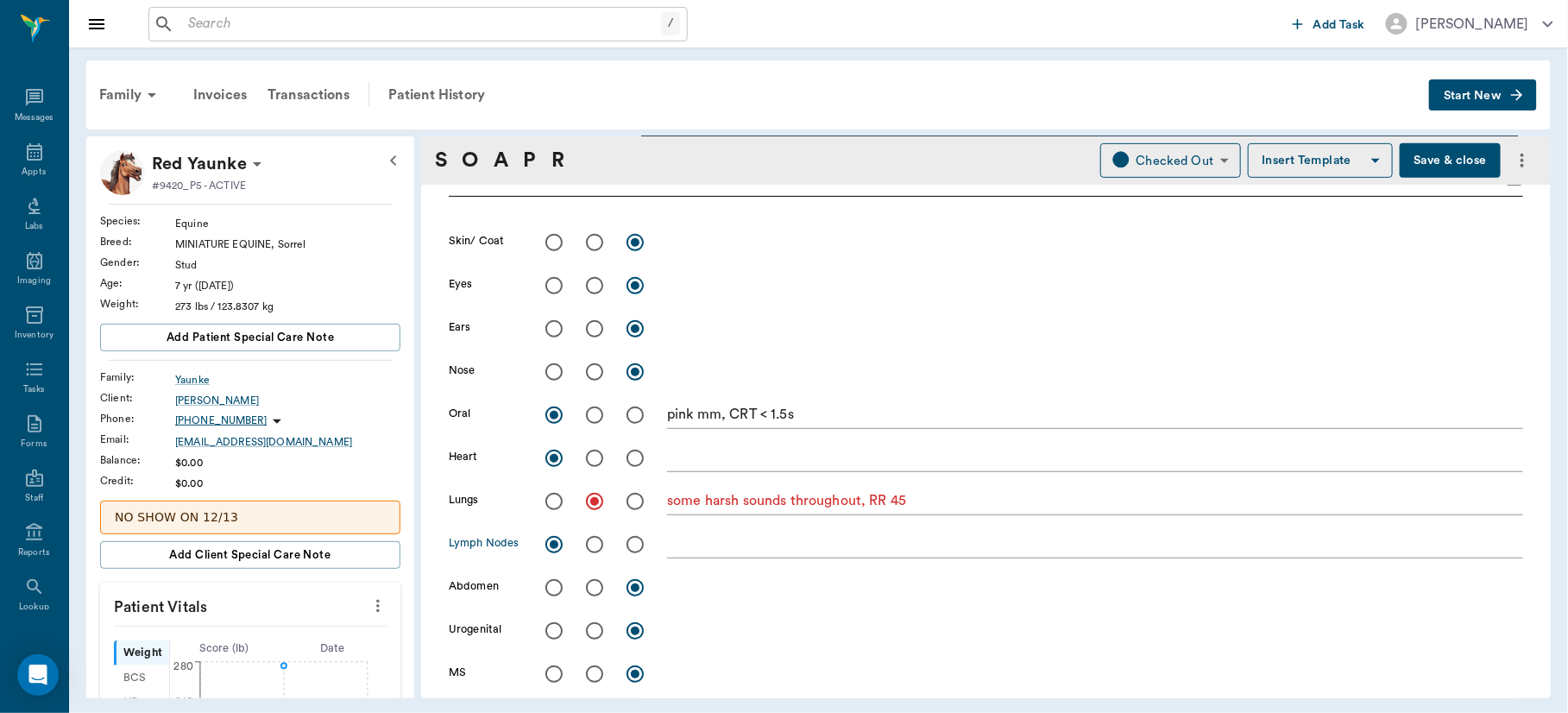
scroll to position [317, 0]
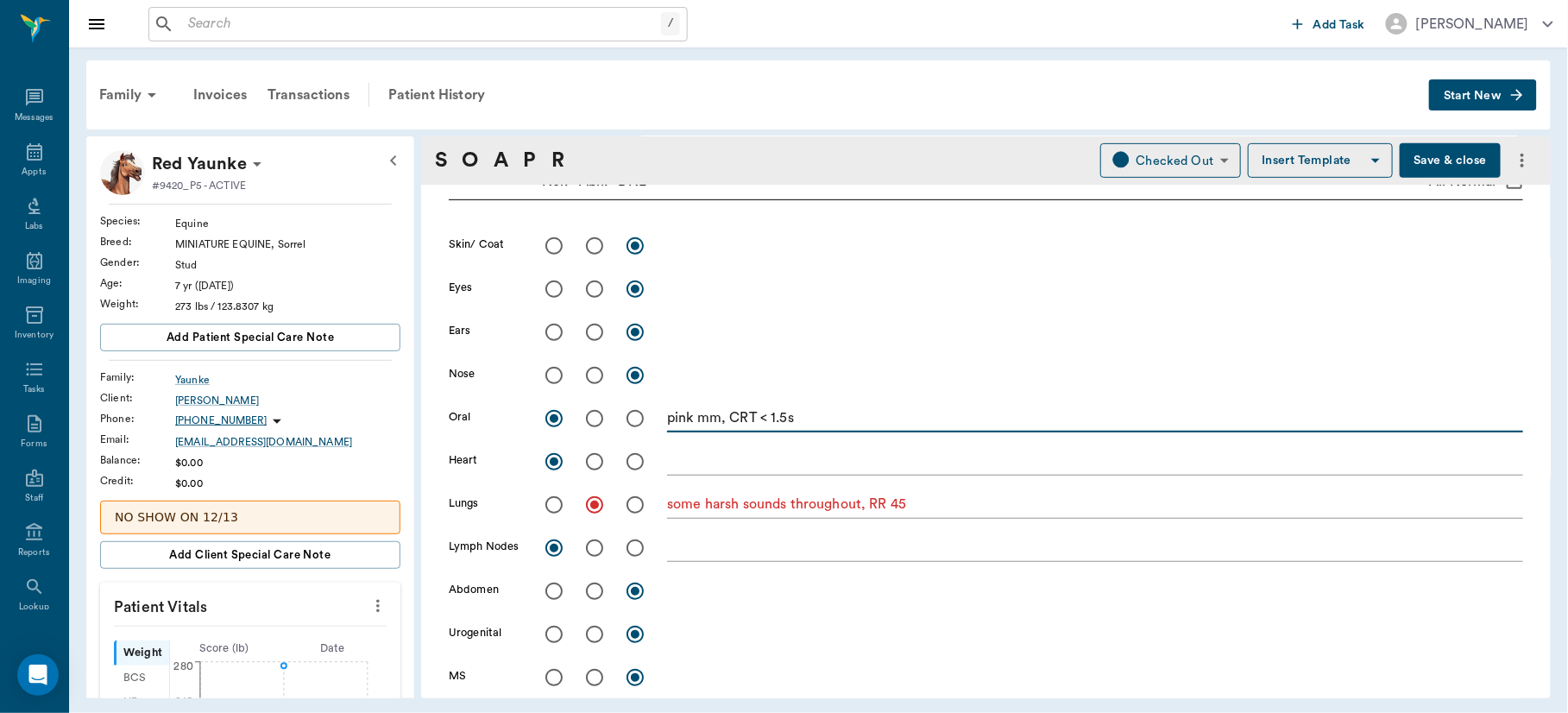
click at [912, 419] on textarea "pink mm, CRT < 1.5s" at bounding box center [1095, 418] width 856 height 20
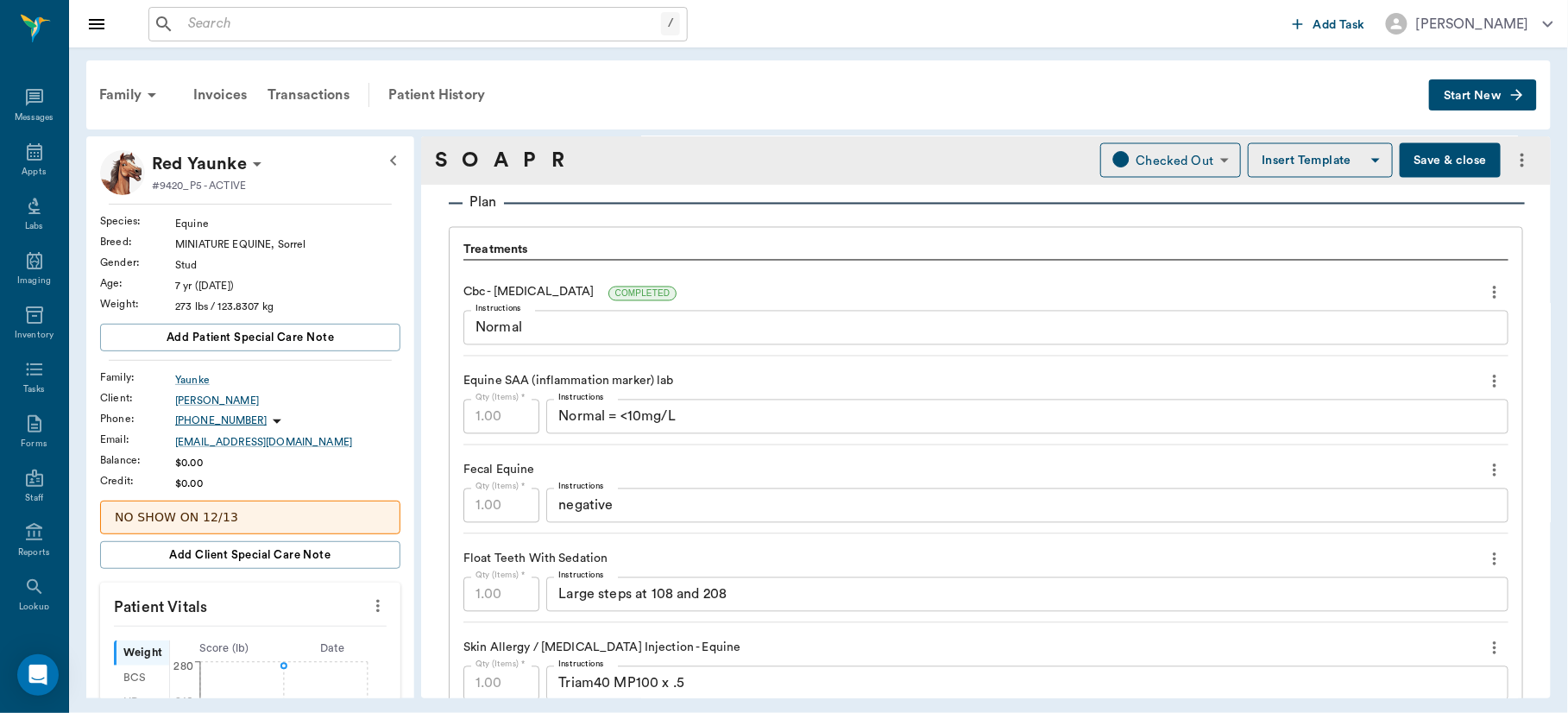
scroll to position [886, 0]
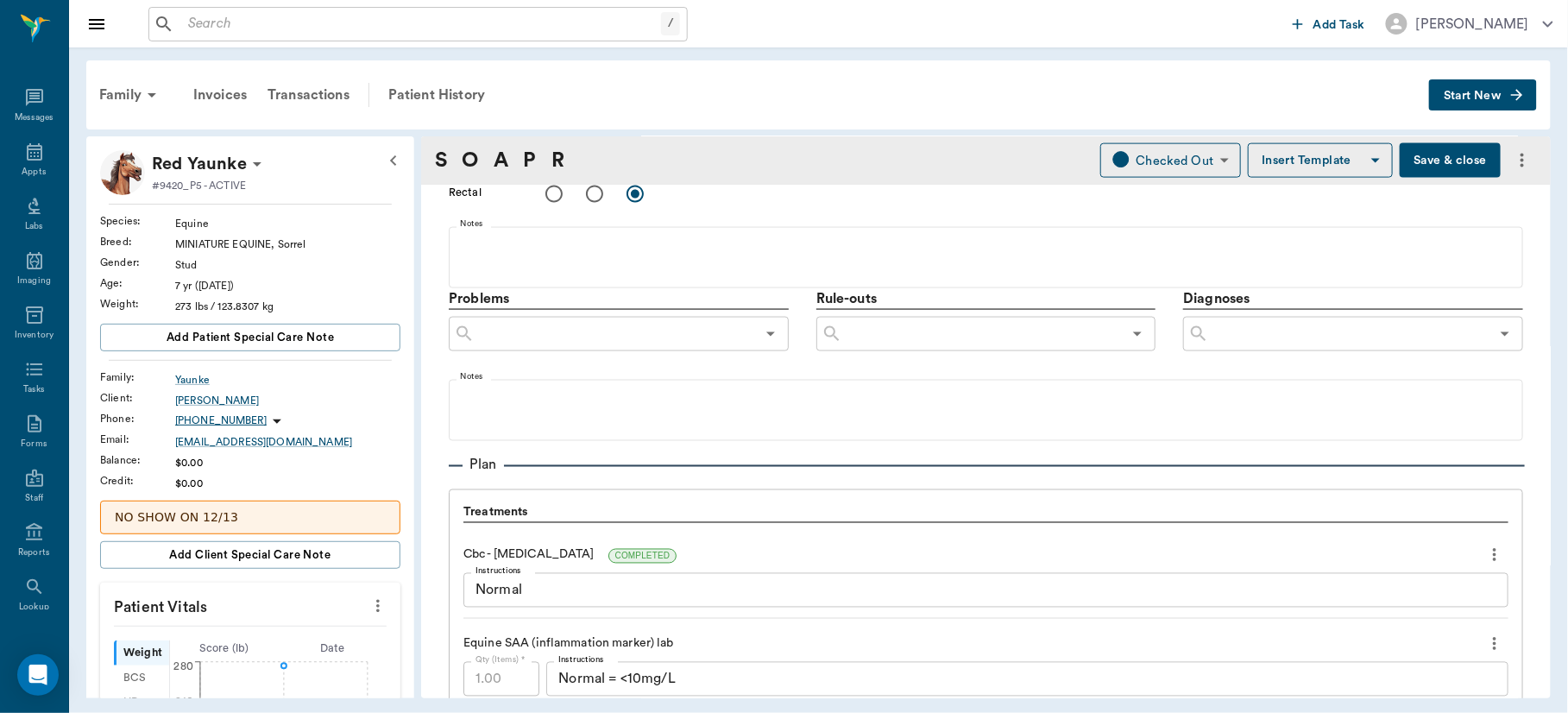
click at [1287, 319] on div "​" at bounding box center [1353, 334] width 340 height 35
type textarea "pink mm, CRT < 1.5s, Teeth need floated due to upper steps"
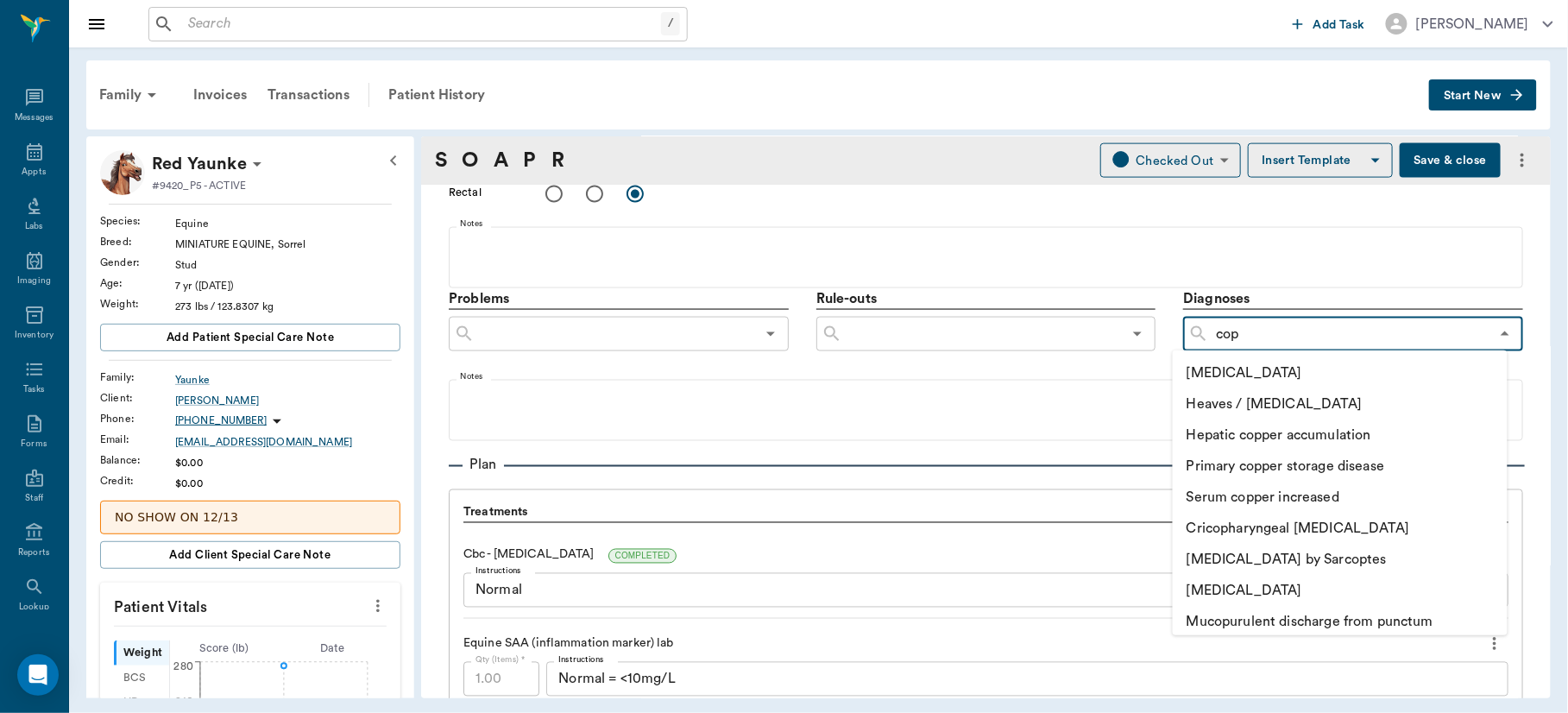
type input "[MEDICAL_DATA]"
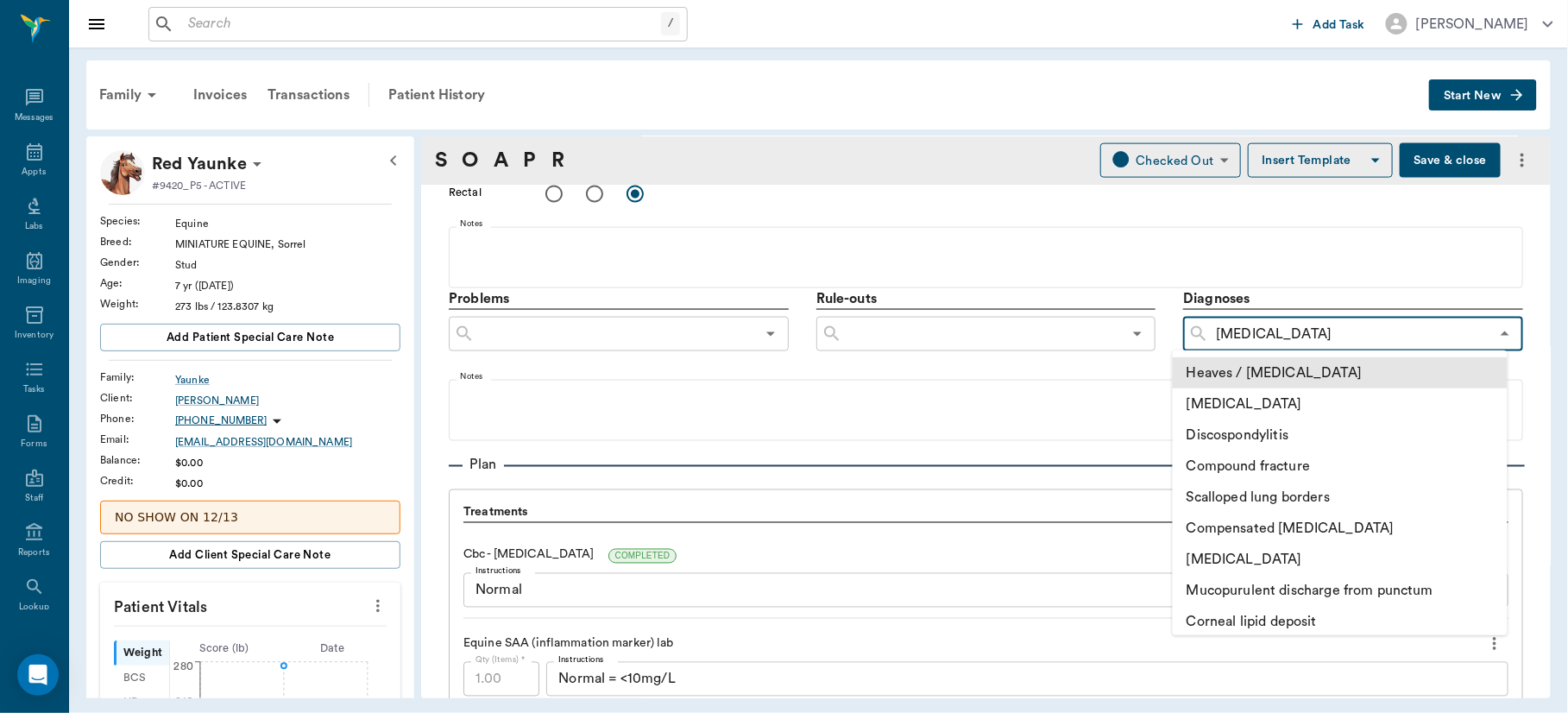
click at [1266, 368] on li "Heaves / [MEDICAL_DATA]" at bounding box center [1340, 373] width 335 height 31
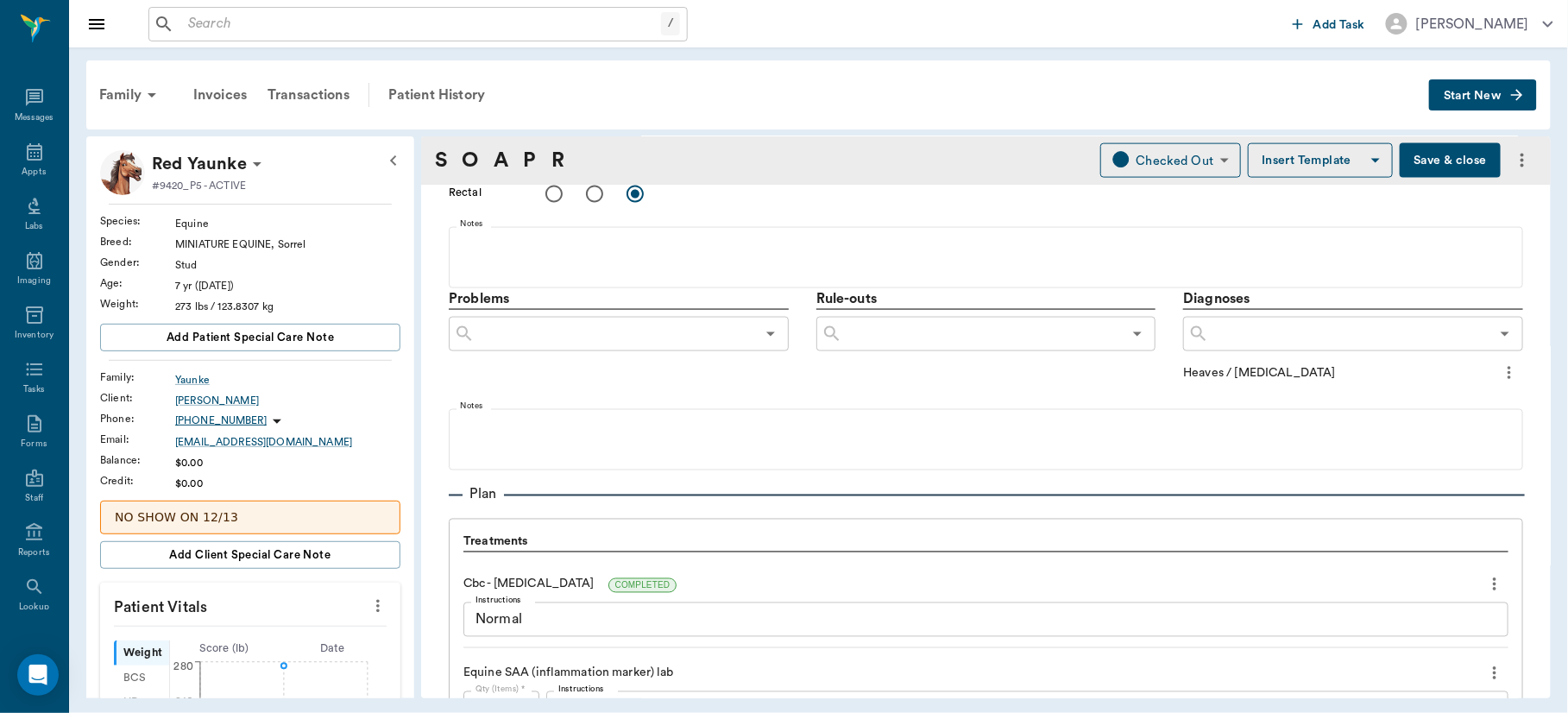
click at [1500, 375] on icon "more" at bounding box center [1510, 373] width 19 height 21
click at [1457, 397] on span "Add to ongoing diagnosis" at bounding box center [1421, 401] width 145 height 18
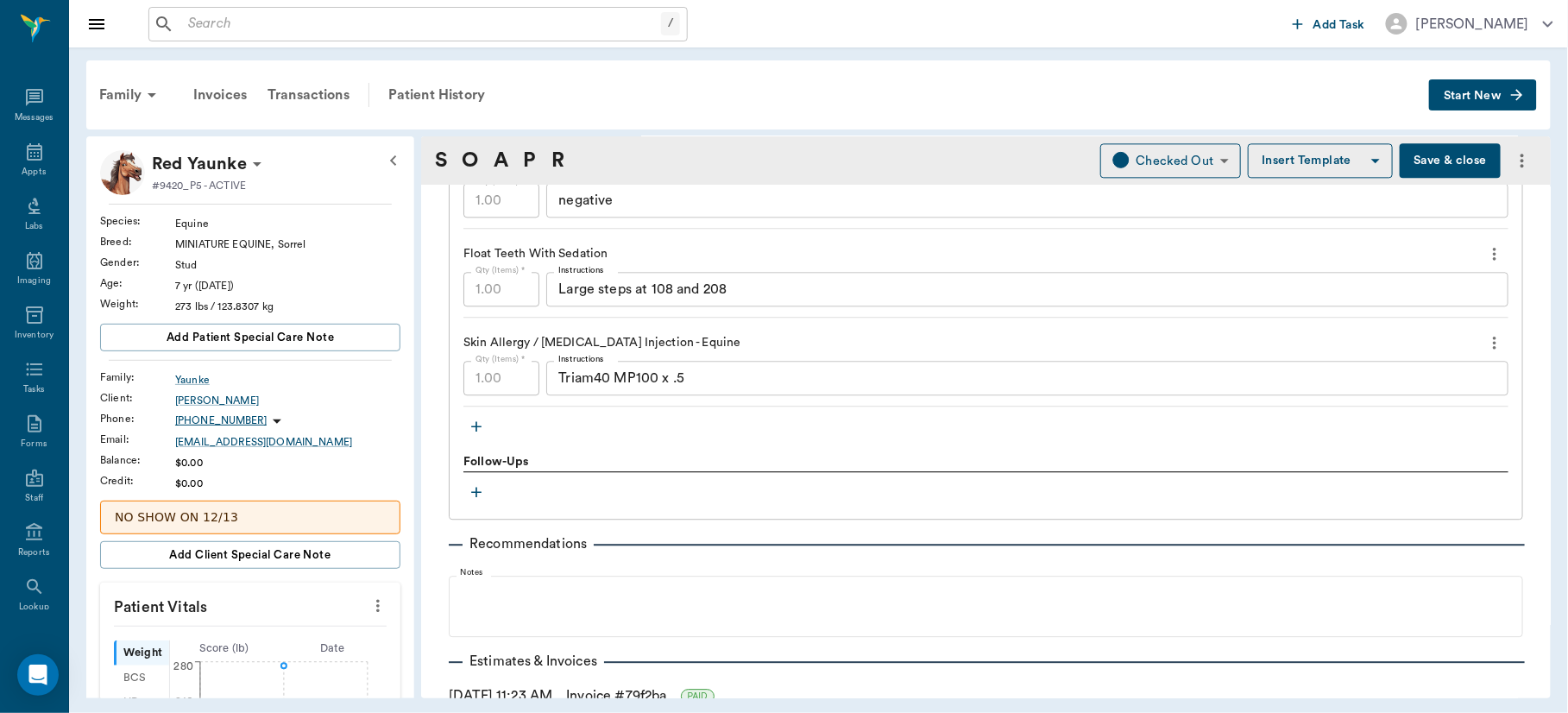
scroll to position [1481, 0]
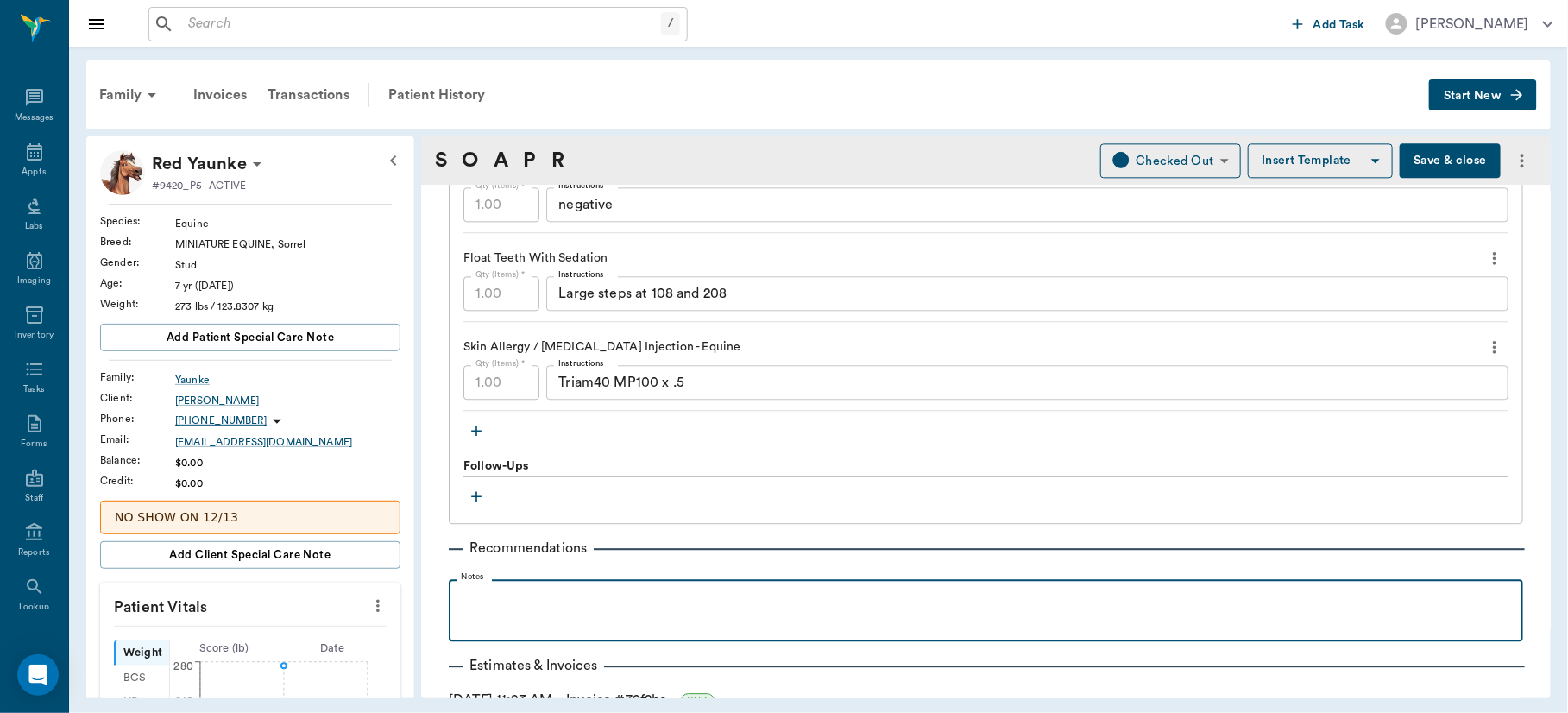
click at [688, 598] on p at bounding box center [986, 598] width 1057 height 21
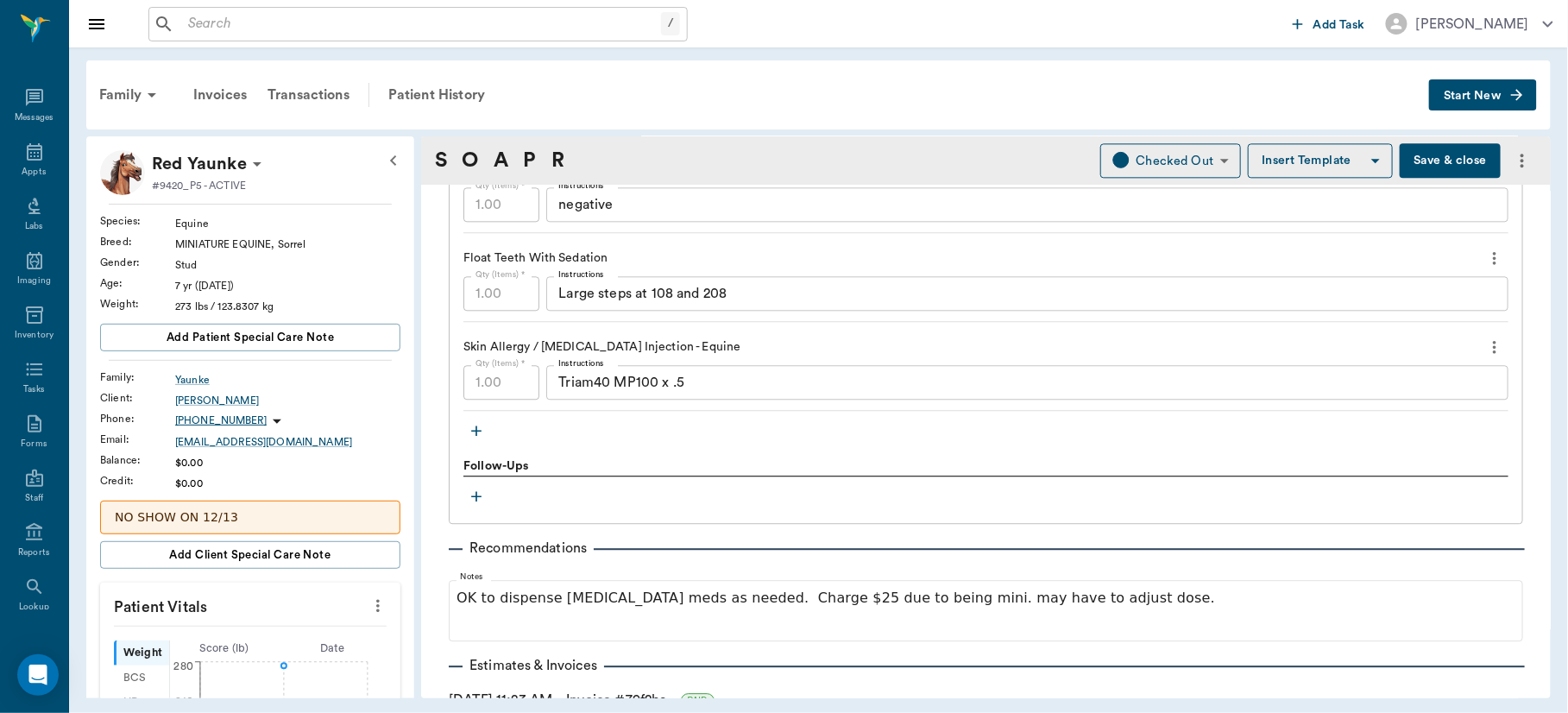
click at [1407, 148] on button "Save & close" at bounding box center [1450, 160] width 101 height 35
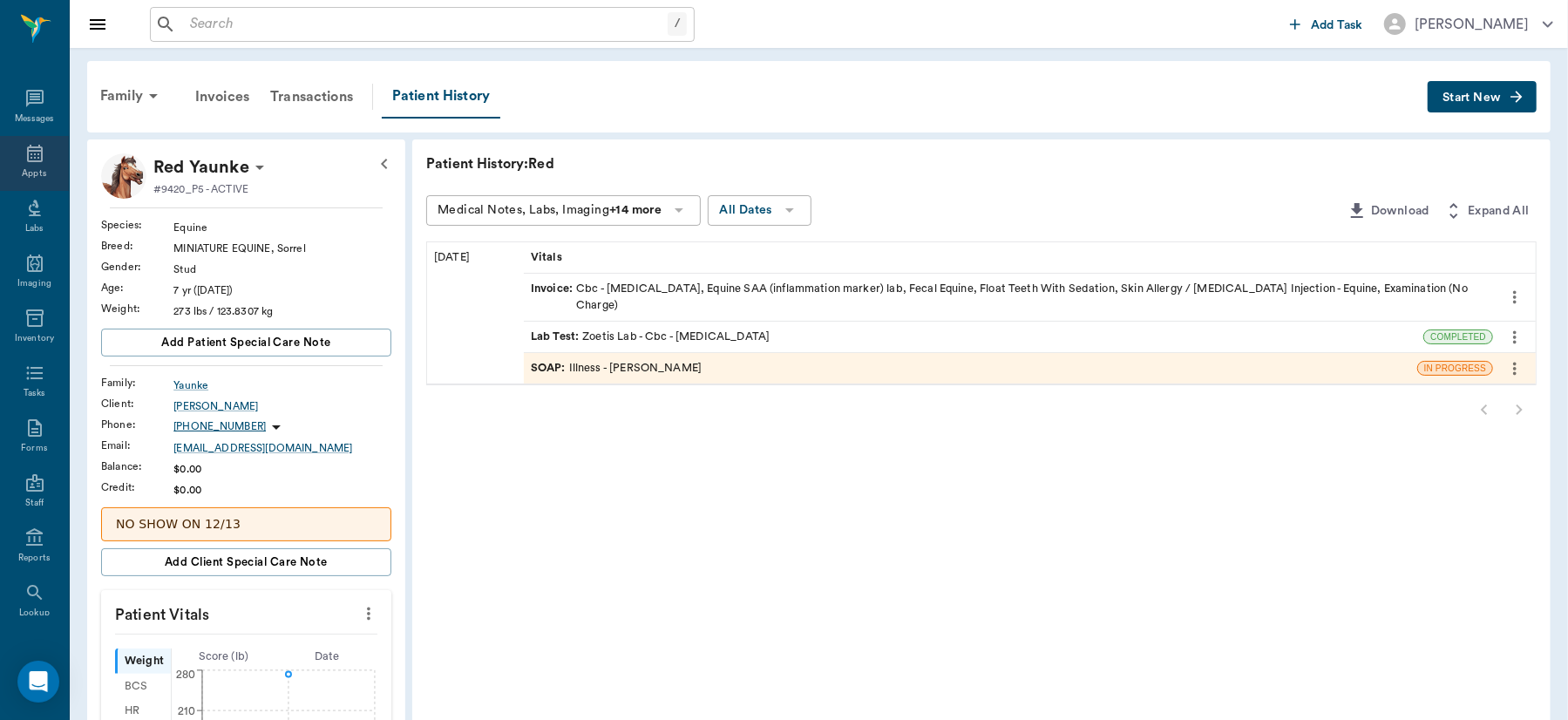
click at [23, 172] on div "Appts" at bounding box center [34, 173] width 25 height 13
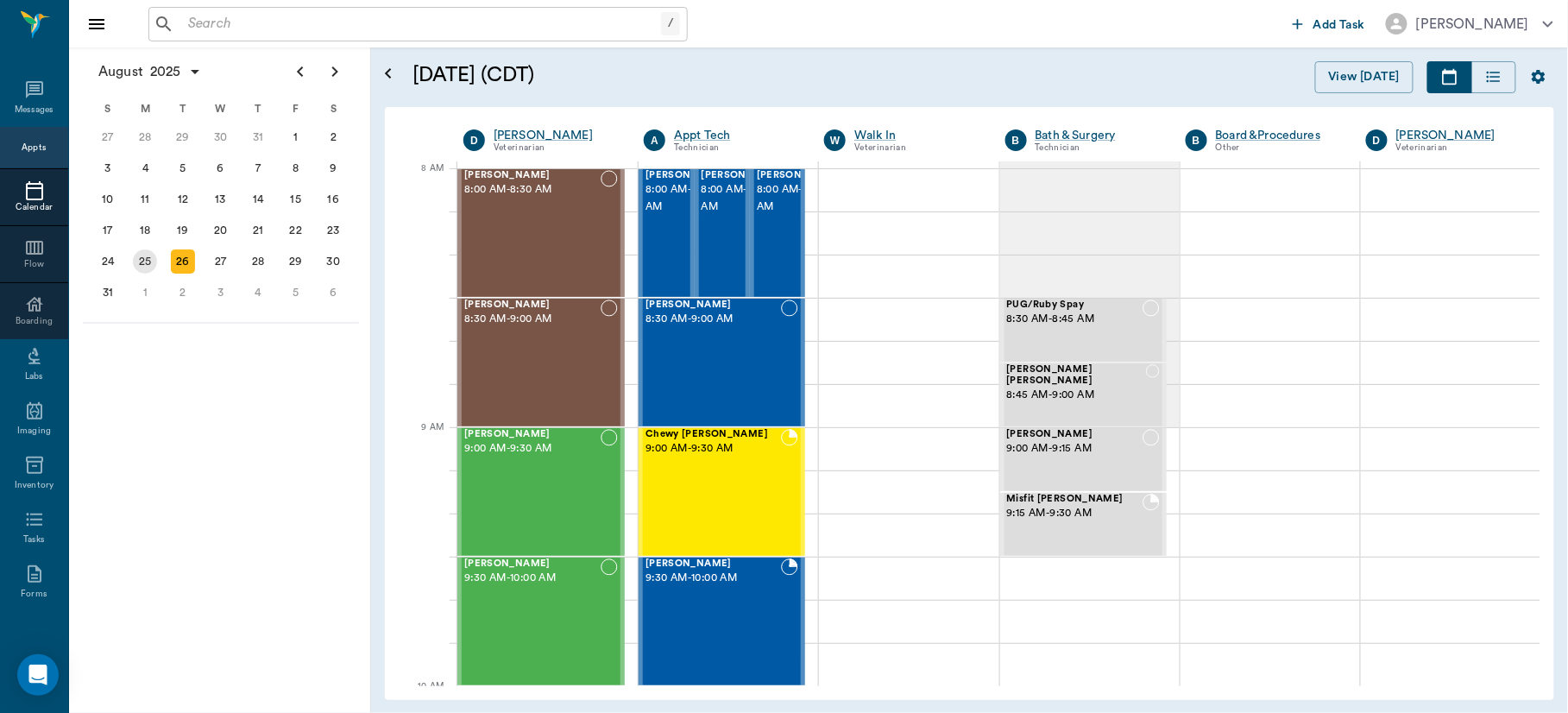
click at [137, 252] on div "25" at bounding box center [145, 261] width 24 height 24
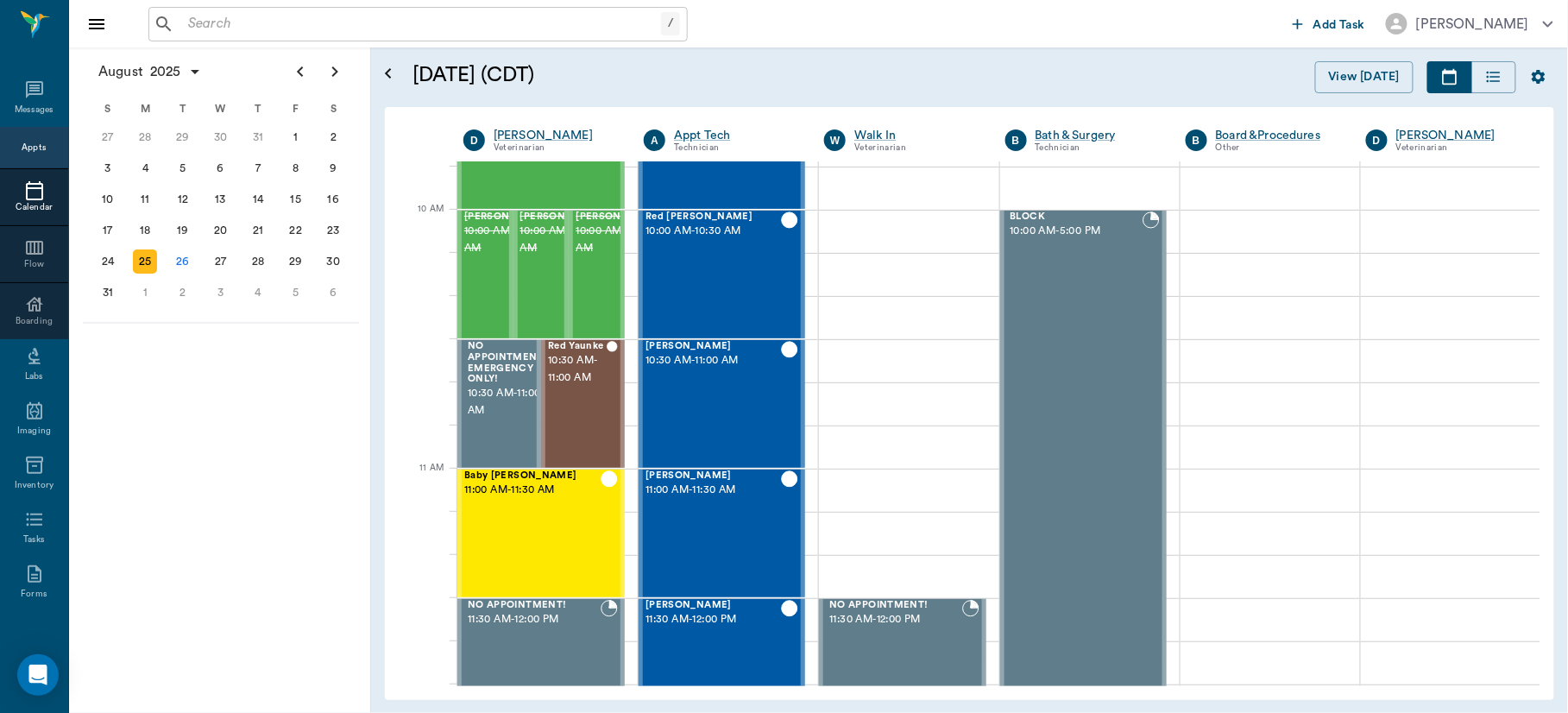
scroll to position [508, 0]
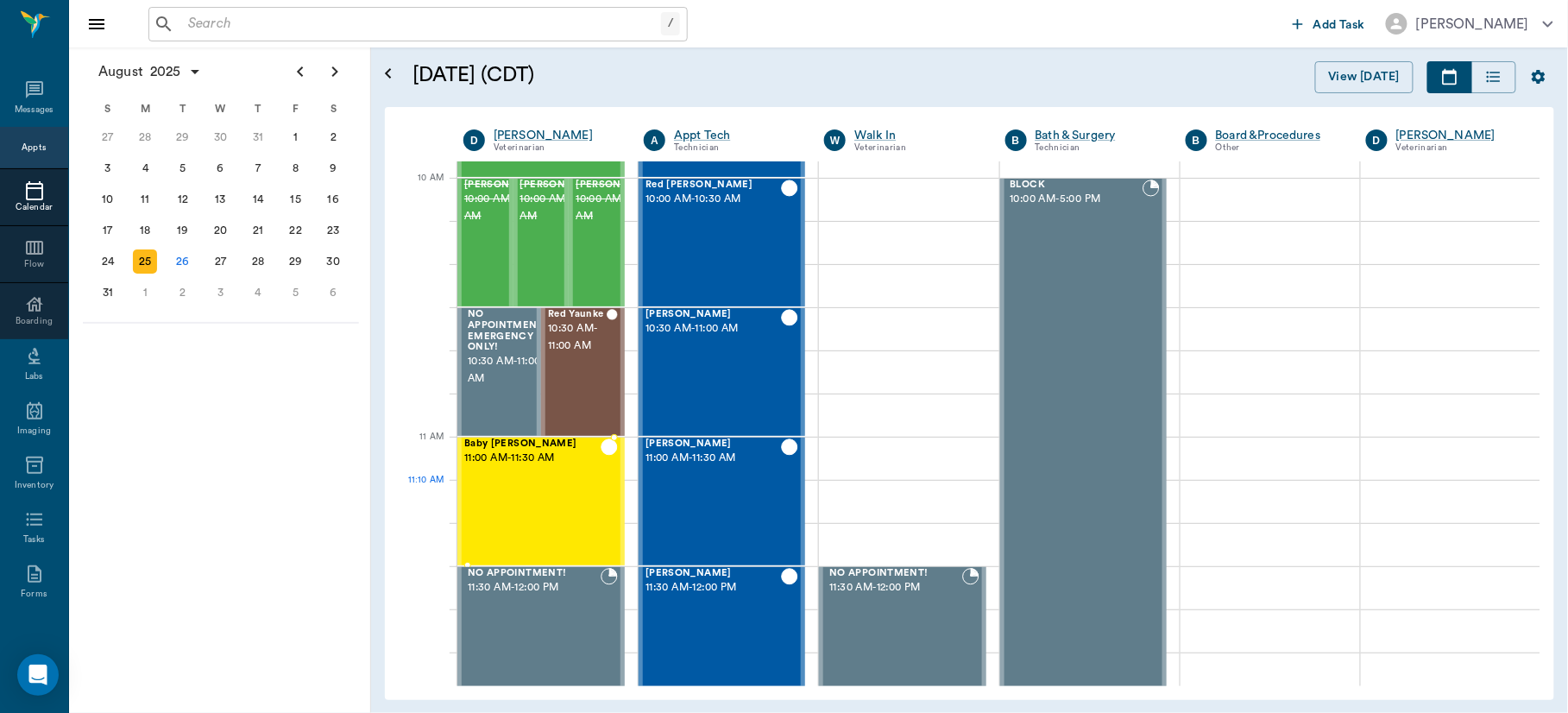
click at [563, 485] on div "Baby [PERSON_NAME] 11:00 AM - 11:30 AM" at bounding box center [532, 501] width 136 height 126
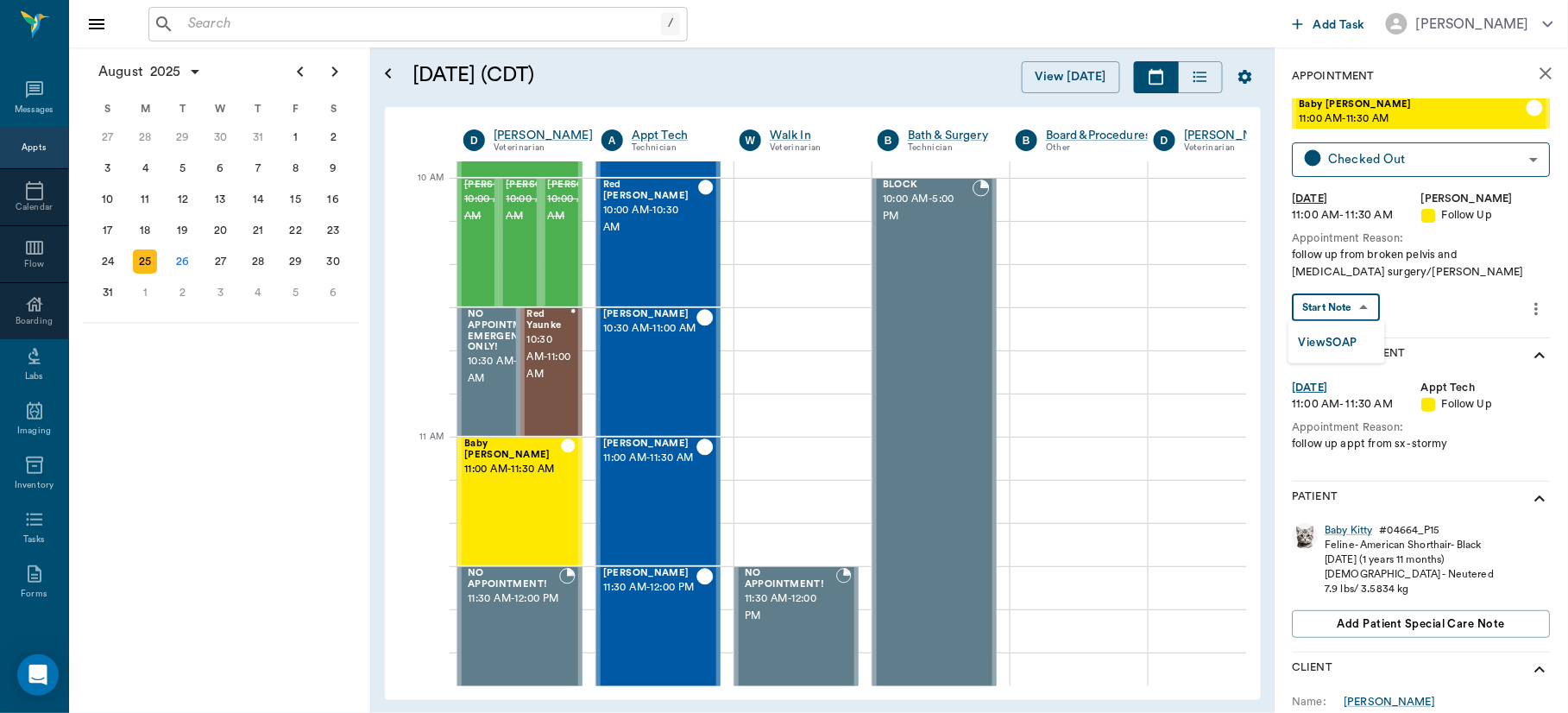
click at [1354, 304] on body "/ ​ Add Task [PERSON_NAME] Nectar Messages Appts Calendar Flow Boarding Labs Im…" at bounding box center [784, 356] width 1568 height 713
click at [1352, 340] on button "View SOAP" at bounding box center [1328, 343] width 58 height 20
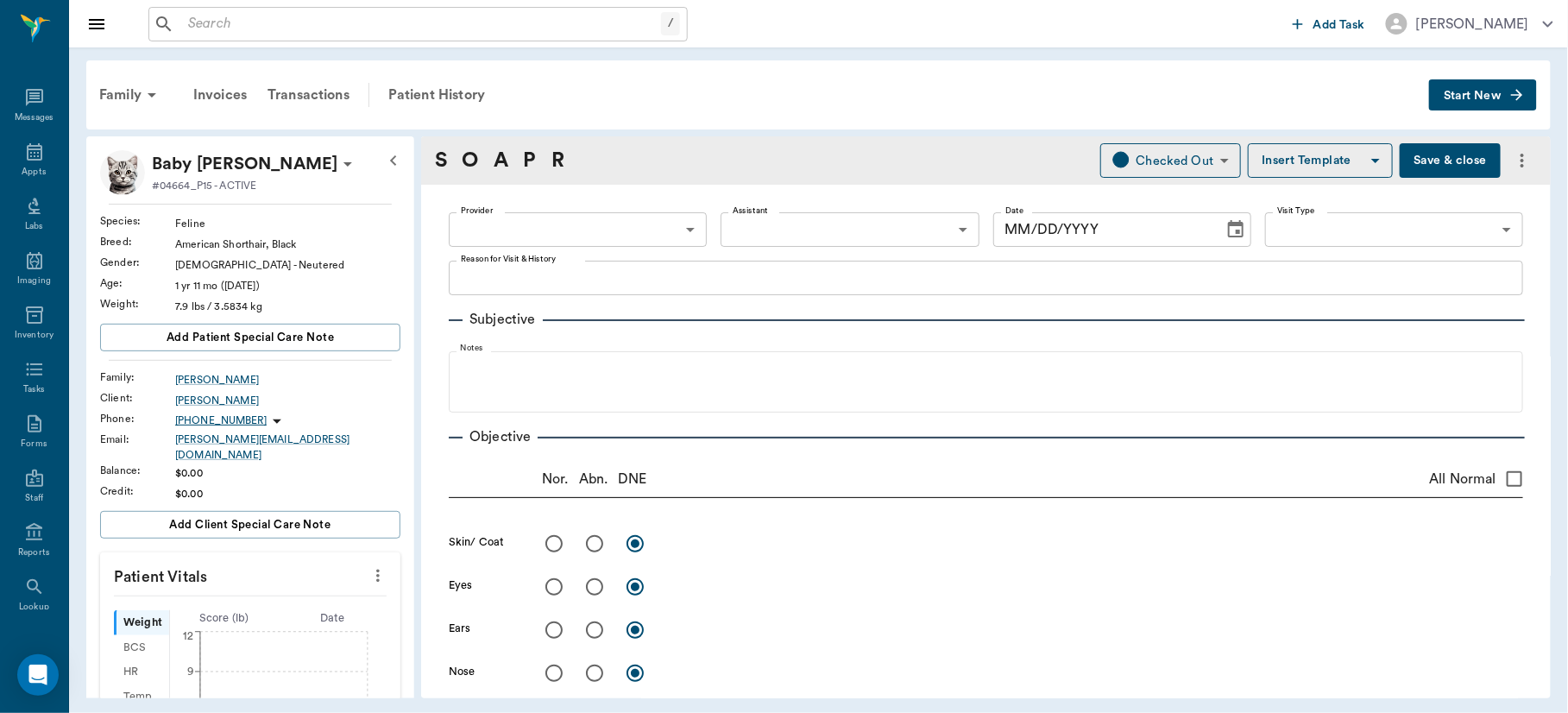
type input "63ec2f075fda476ae8351a4d"
type input "63ec2e7e52e12b0ba117b124"
type input "65d2be4f46e3a538d89b8c16"
type textarea "follow up from broken pelvis and [MEDICAL_DATA] surgery/[PERSON_NAME]"
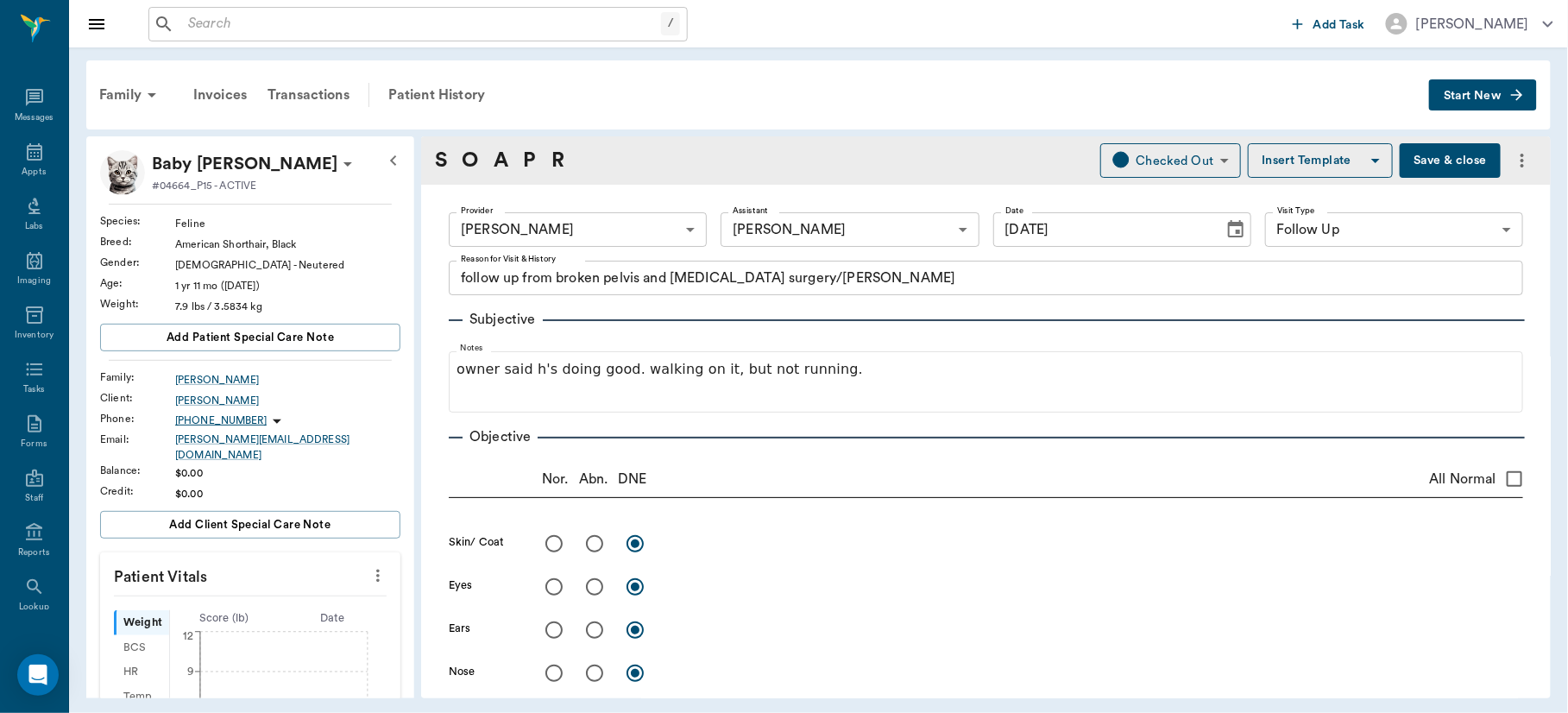
type input "[DATE]"
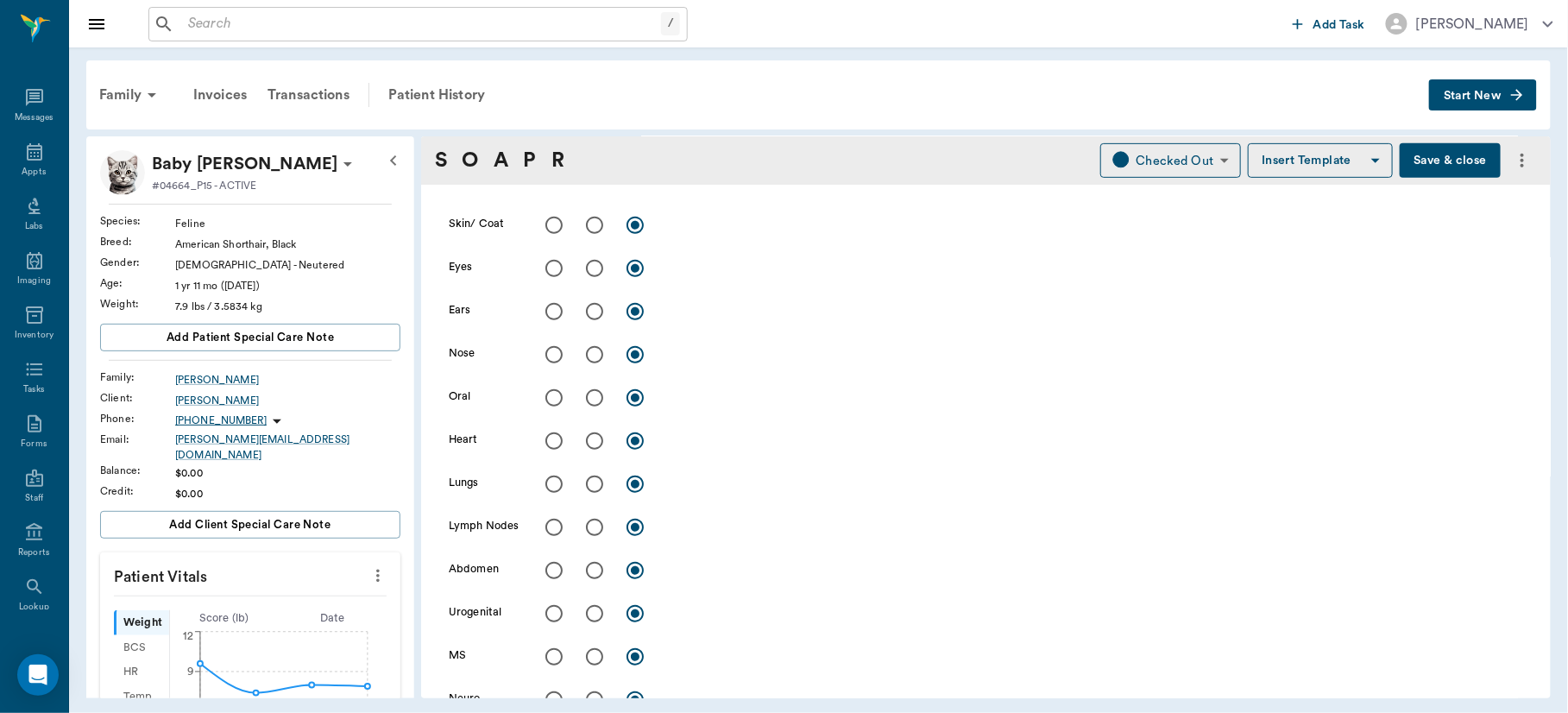
scroll to position [391, 0]
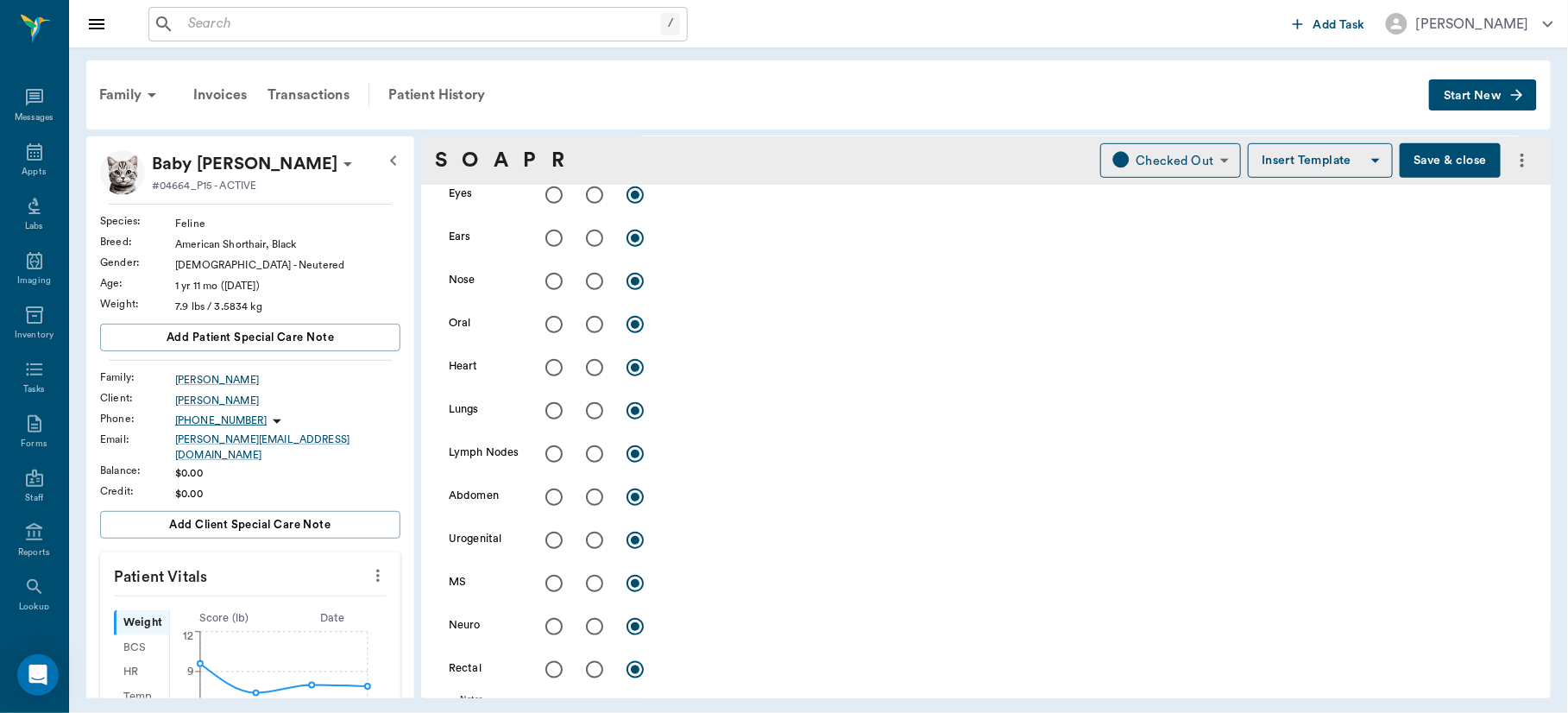
click at [595, 575] on input "radio" at bounding box center [595, 583] width 37 height 37
radio input "true"
click at [704, 587] on textarea at bounding box center [1095, 582] width 856 height 20
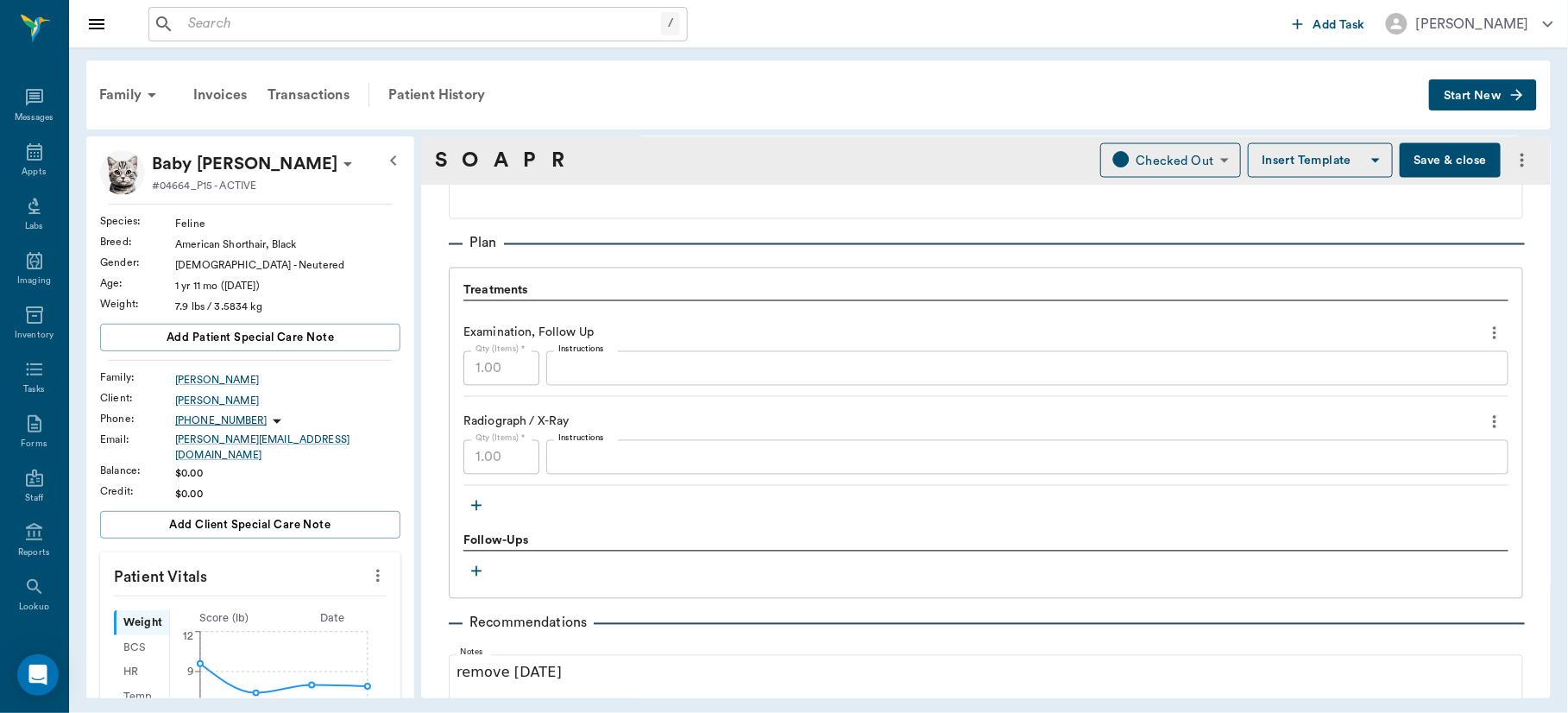
scroll to position [1137, 0]
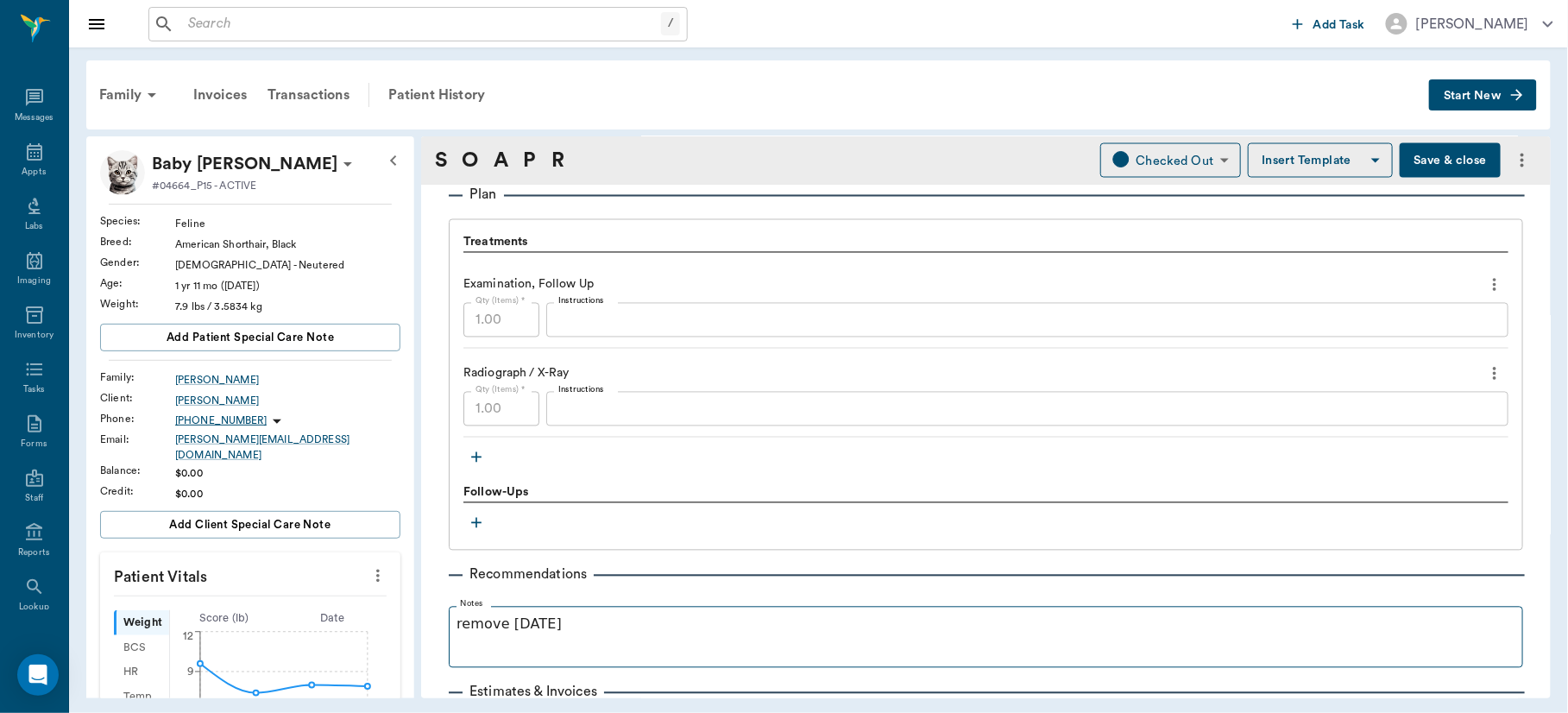
type textarea "No callous seen on [MEDICAL_DATA] fracture. Rec: add 1/4 tums daily. Pelvis loo…"
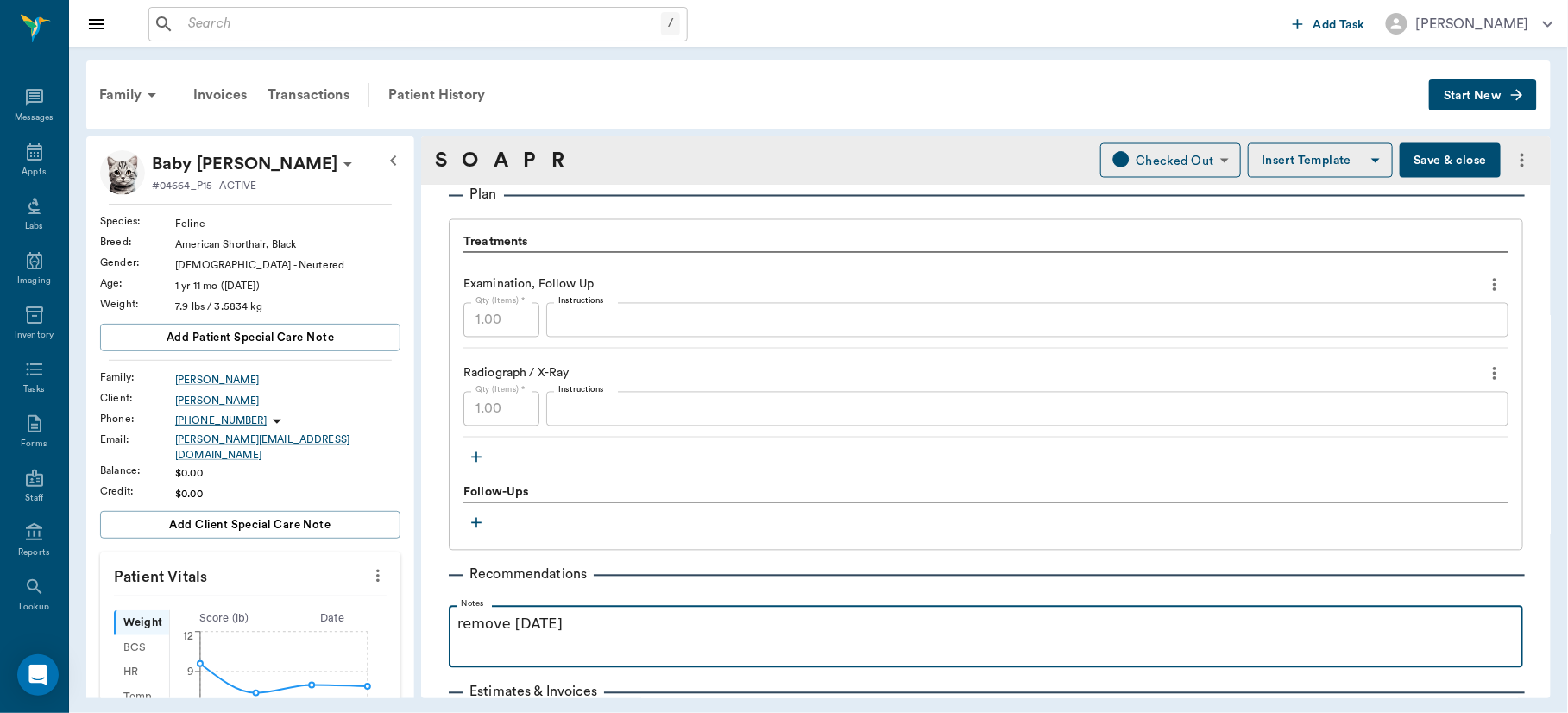
click at [458, 621] on p "remove [DATE]" at bounding box center [986, 625] width 1057 height 21
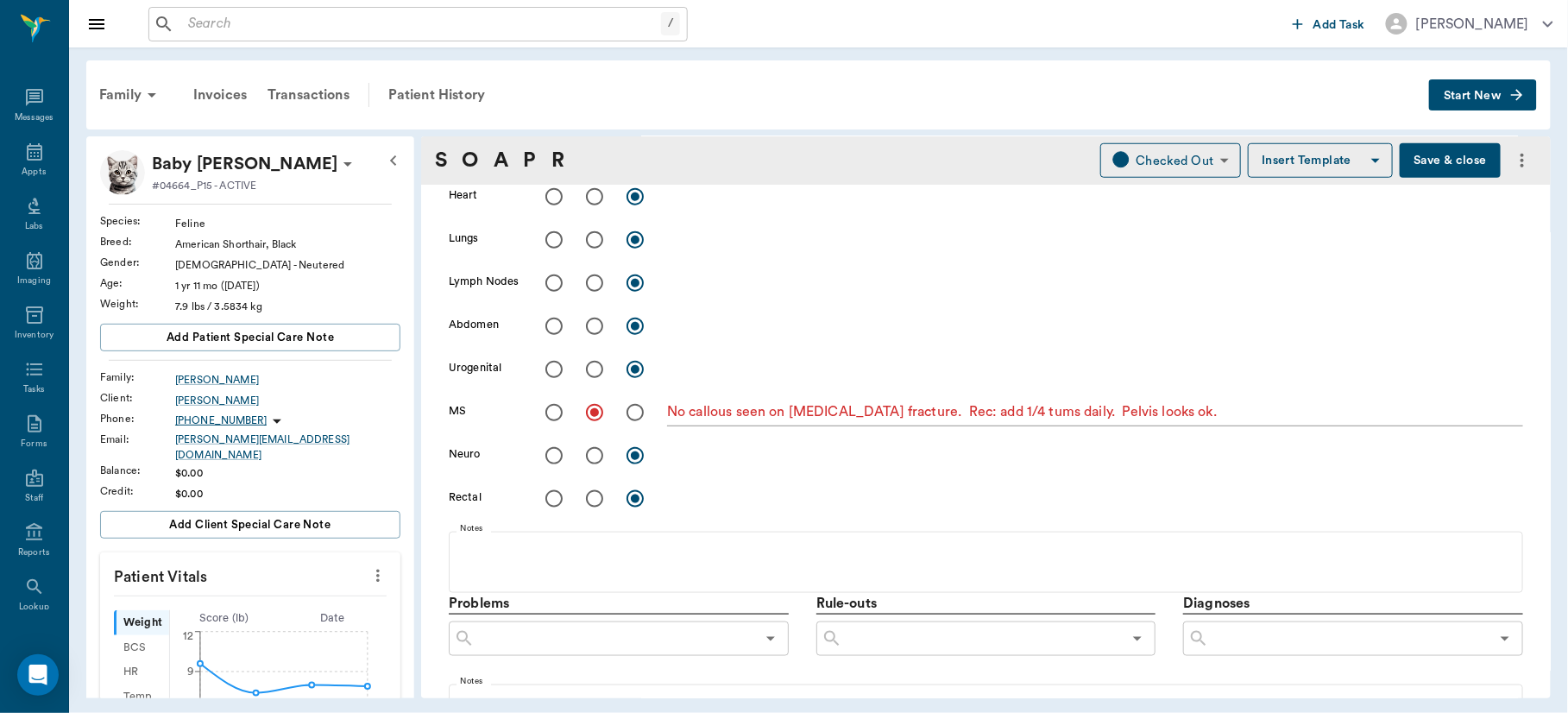
scroll to position [0, 0]
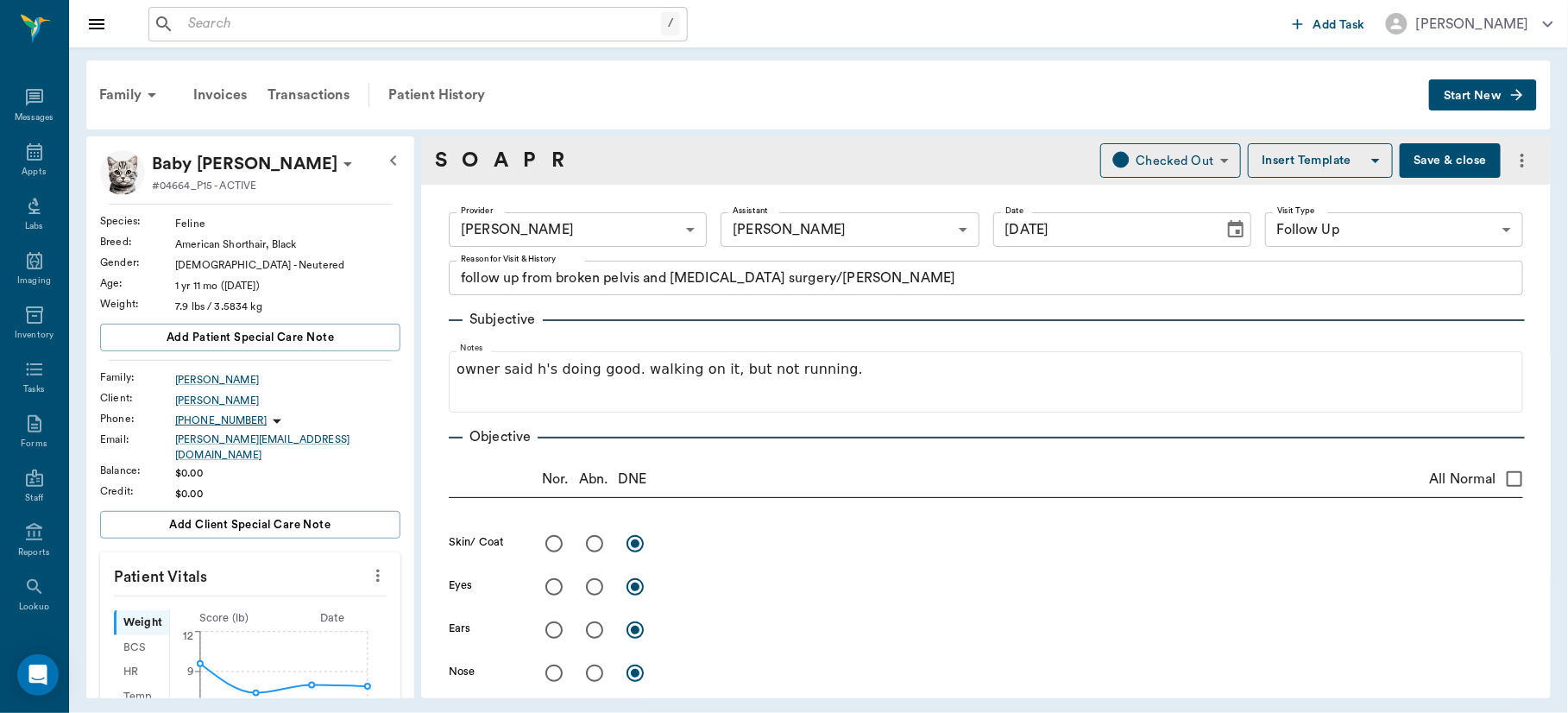
click at [1434, 158] on button "Save & close" at bounding box center [1450, 160] width 101 height 35
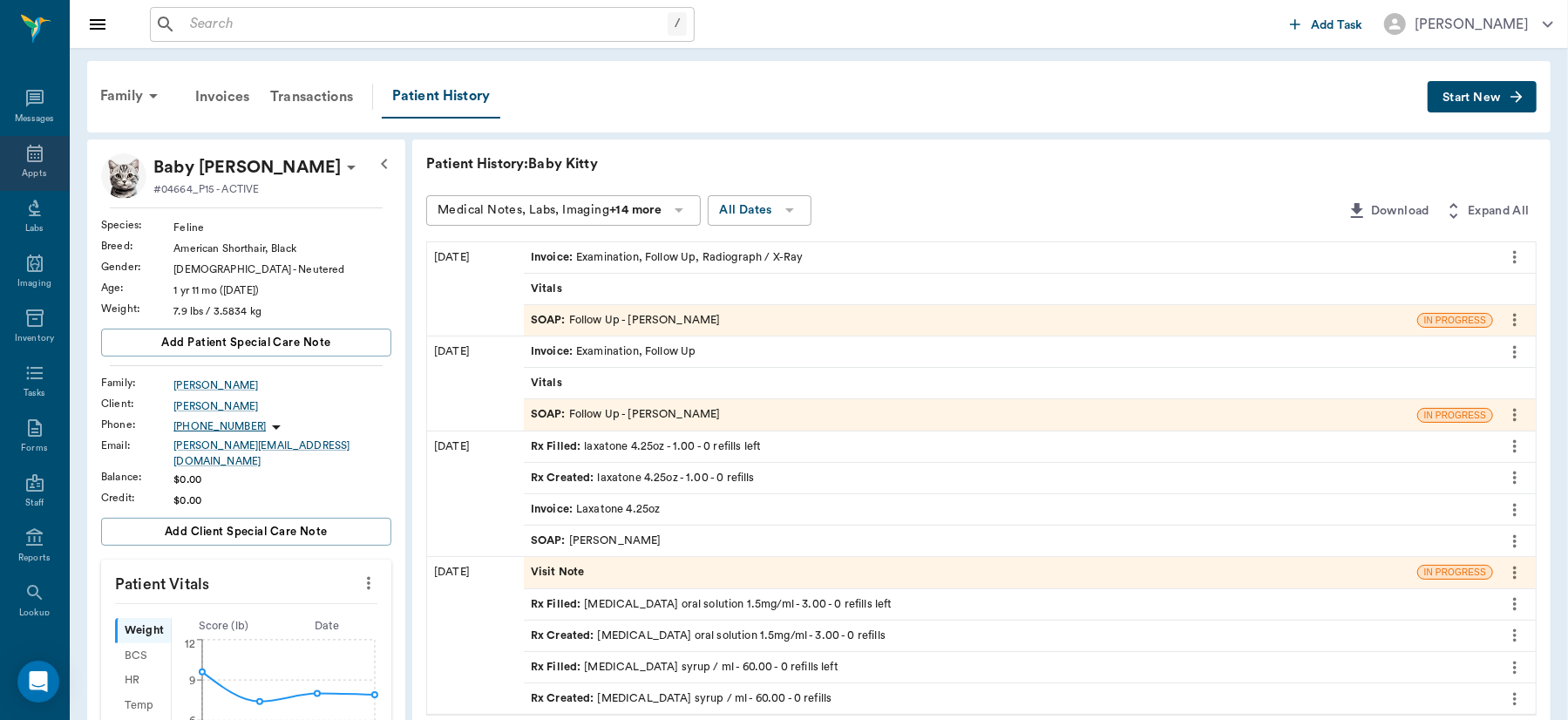
click at [25, 156] on icon at bounding box center [35, 153] width 21 height 21
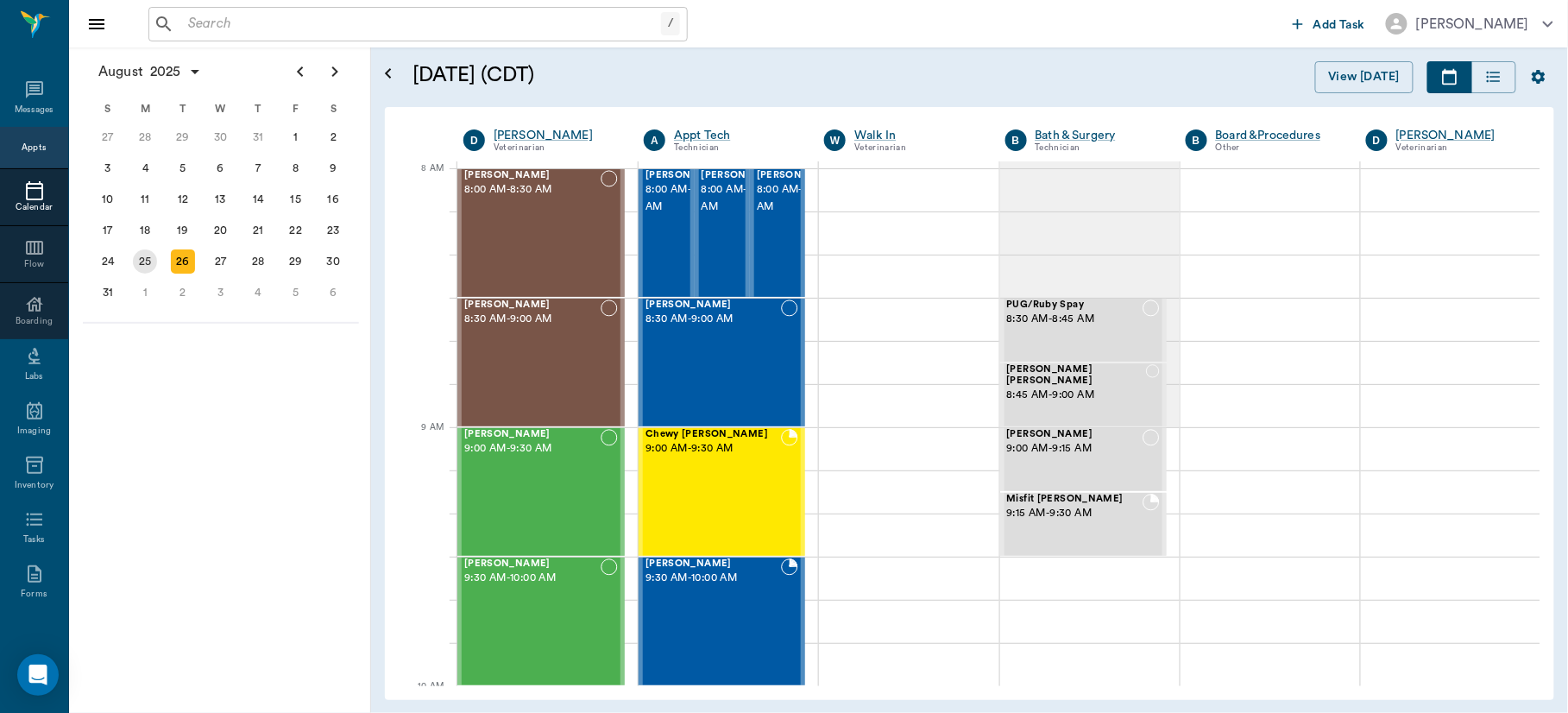
click at [148, 252] on div "25" at bounding box center [145, 261] width 24 height 24
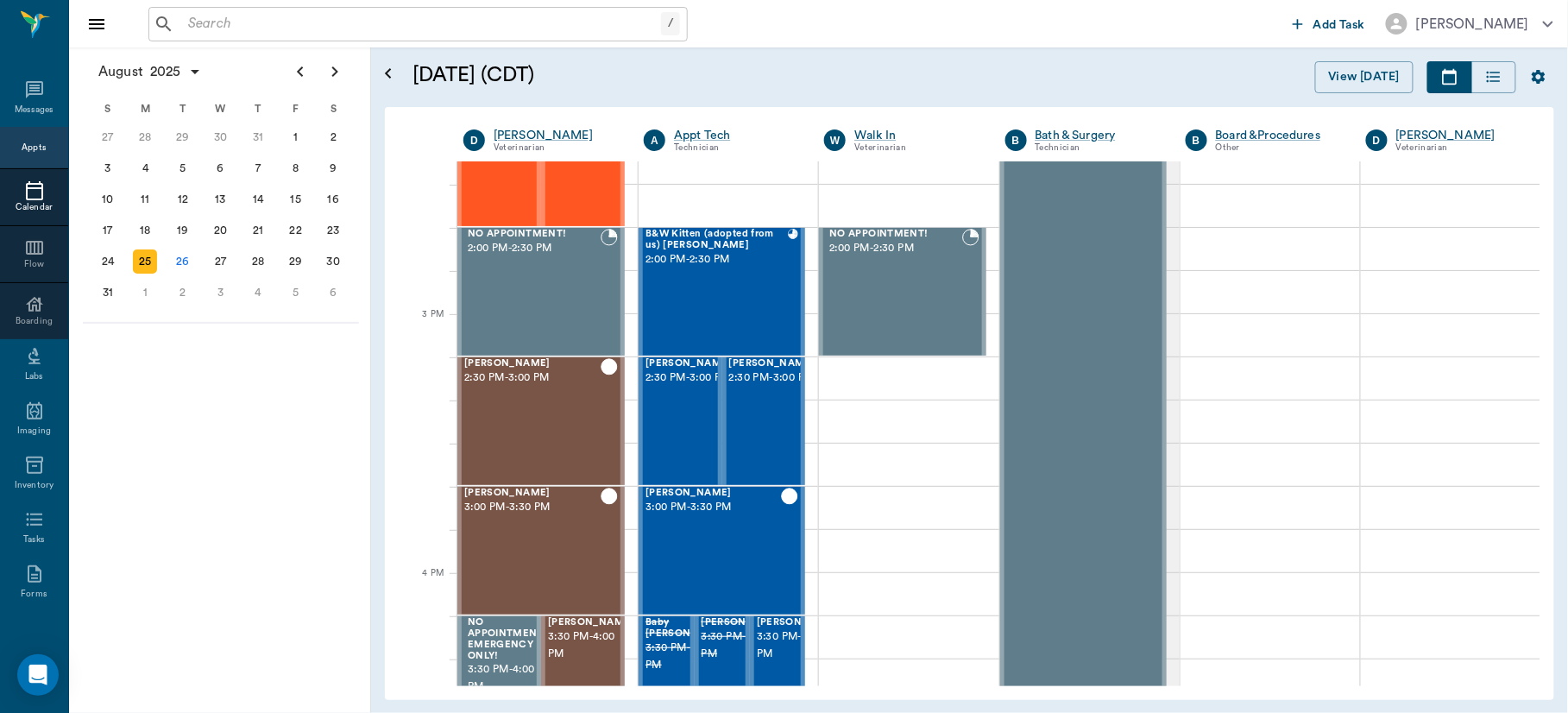
scroll to position [1717, 0]
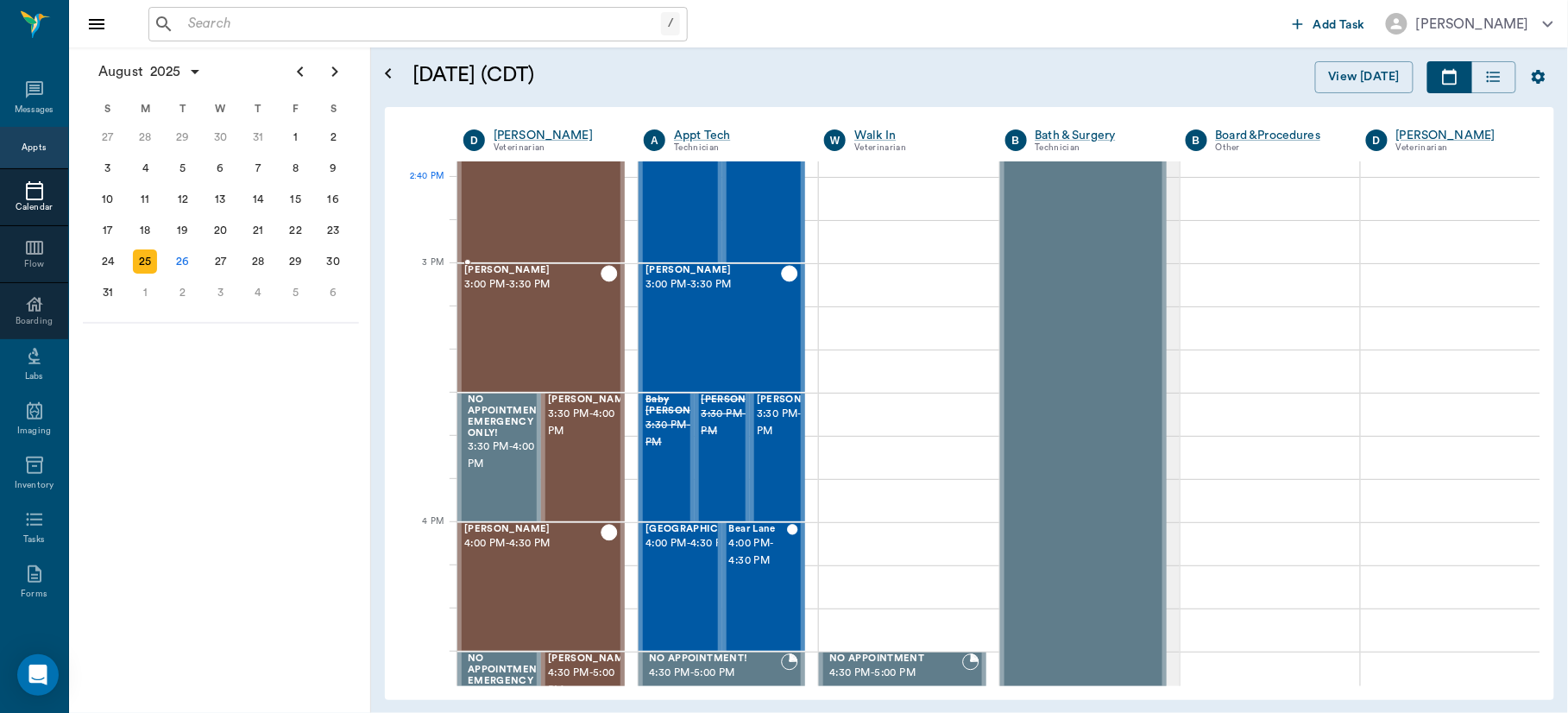
click at [538, 212] on div "[PERSON_NAME] 2:30 PM - 3:00 PM" at bounding box center [532, 198] width 136 height 126
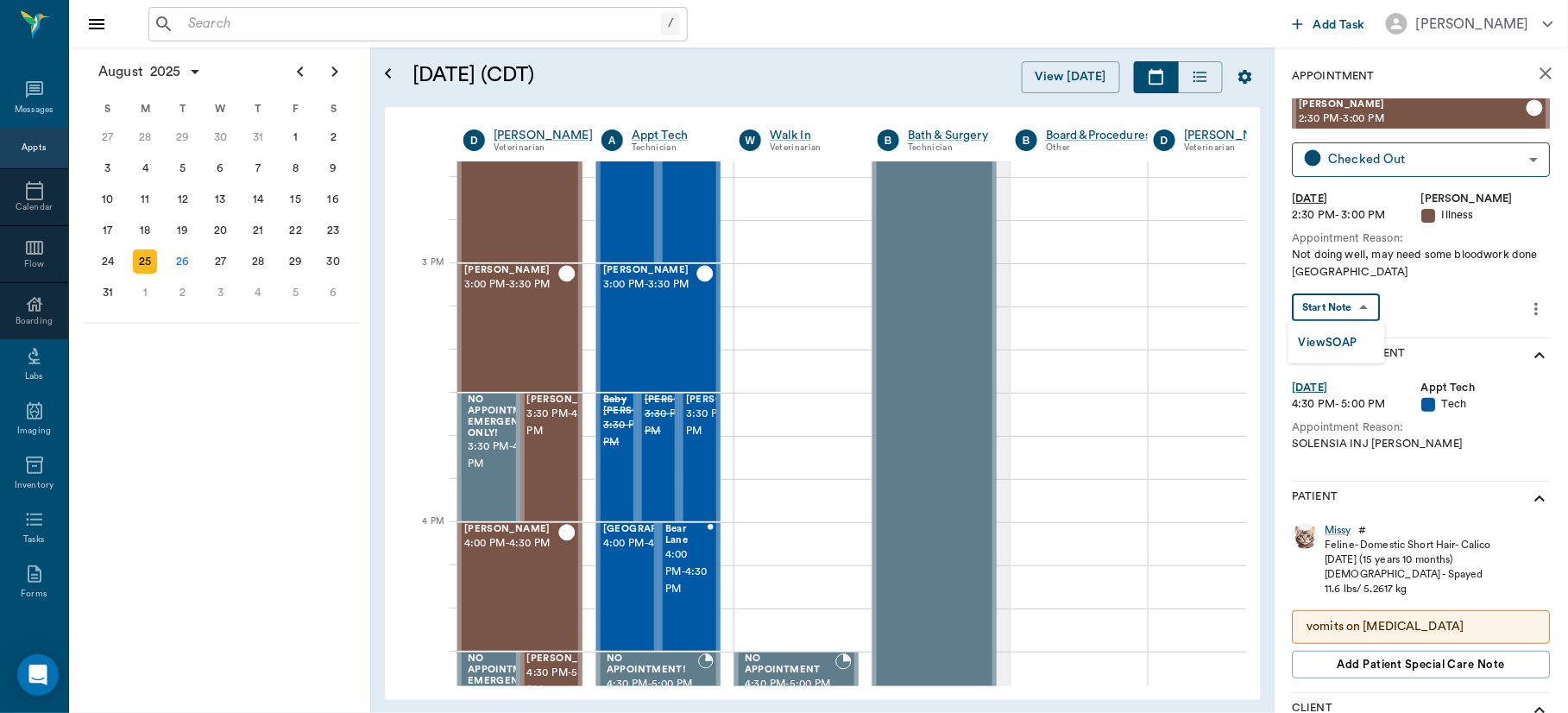
click at [1356, 306] on body "/ ​ Add Task [PERSON_NAME] Nectar Messages Appts Calendar Flow Boarding Labs Im…" at bounding box center [784, 356] width 1568 height 713
click at [1346, 346] on button "View SOAP" at bounding box center [1328, 343] width 58 height 20
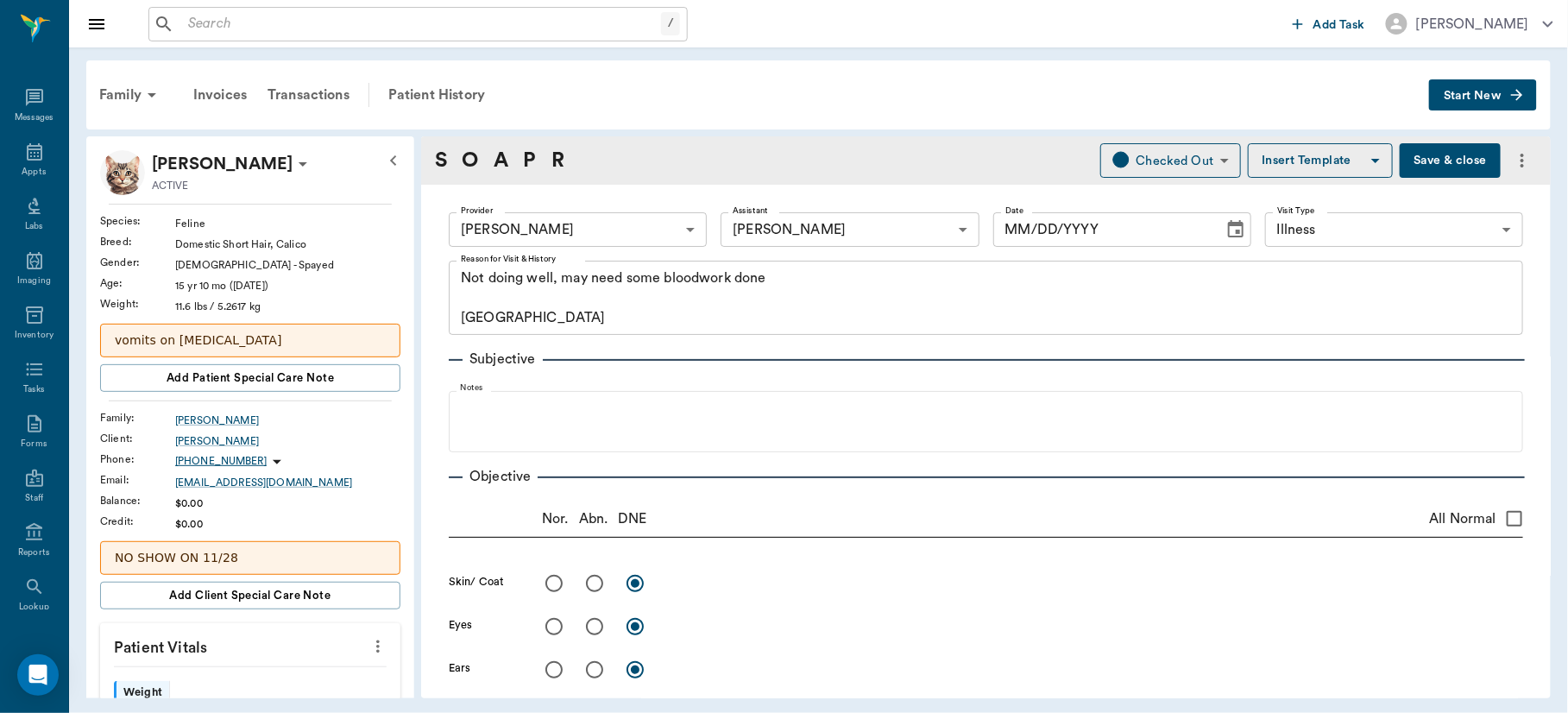
type input "63ec2f075fda476ae8351a4d"
type input "63ec2e7e52e12b0ba117b124"
type input "65d2be4f46e3a538d89b8c15"
type textarea "Not doing well, may need some bloodwork done [GEOGRAPHIC_DATA]"
type input "[DATE]"
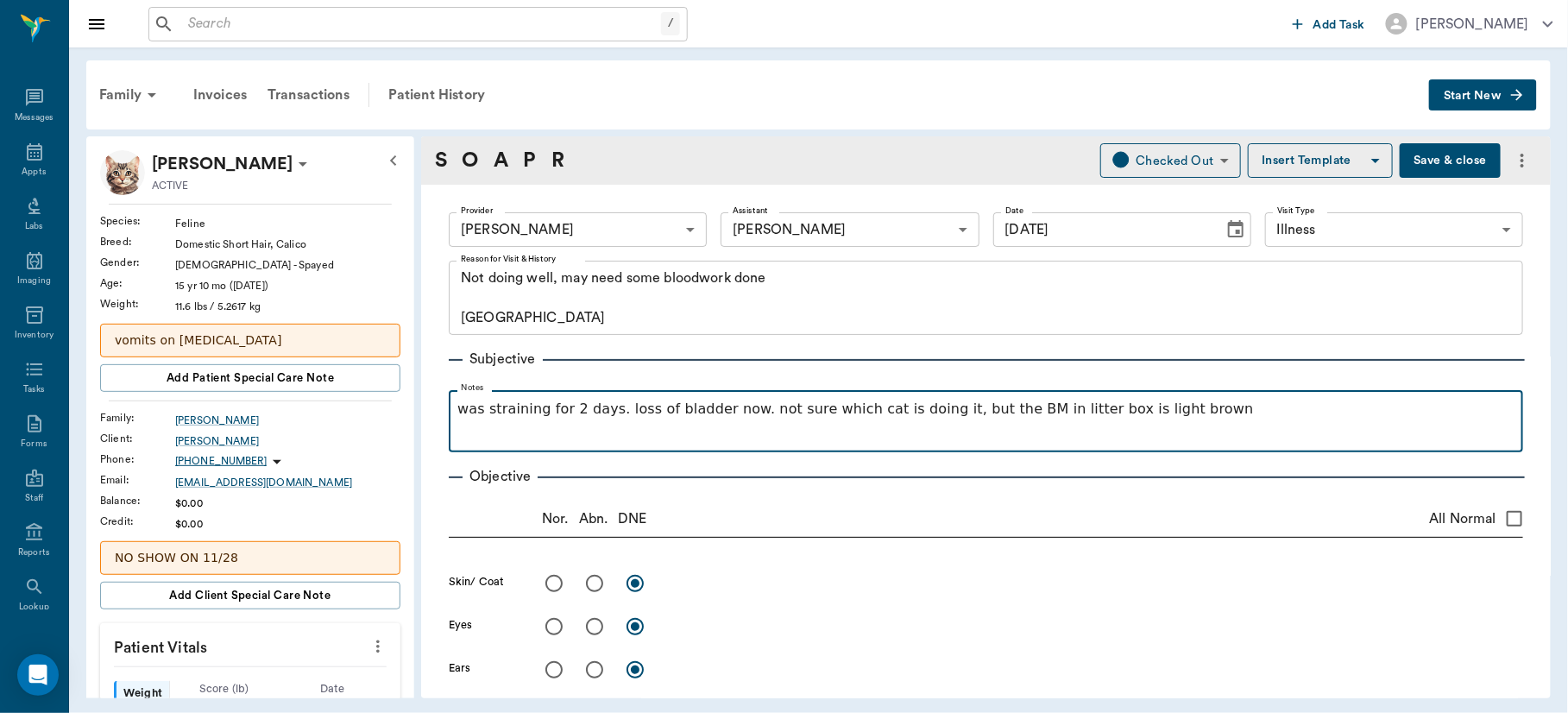
click at [1167, 409] on p "was straining for 2 days. loss of bladder now. not sure which cat is doing it, …" at bounding box center [986, 409] width 1057 height 21
click at [1168, 407] on p "was straining for 2 days. loss of bladder now. not sure which cat is doing it, …" at bounding box center [986, 419] width 1057 height 42
drag, startPoint x: 990, startPoint y: 461, endPoint x: 997, endPoint y: 426, distance: 35.7
click at [699, 411] on p "was straining for 2 days. loss of bladder now. not sure which cat is doing it, …" at bounding box center [986, 419] width 1057 height 42
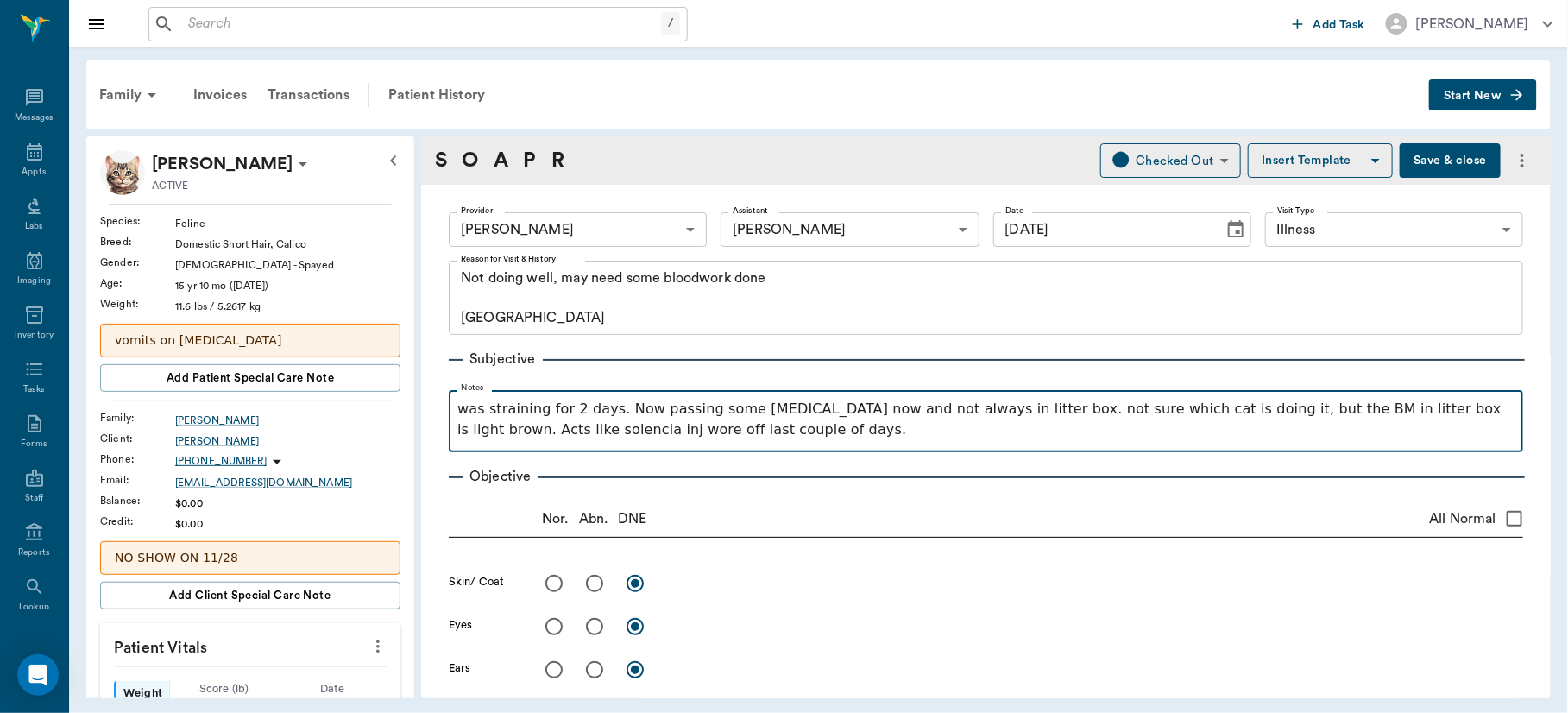
click at [1447, 416] on p "was straining for 2 days. Now passing some [MEDICAL_DATA] now and not always in…" at bounding box center [986, 419] width 1057 height 42
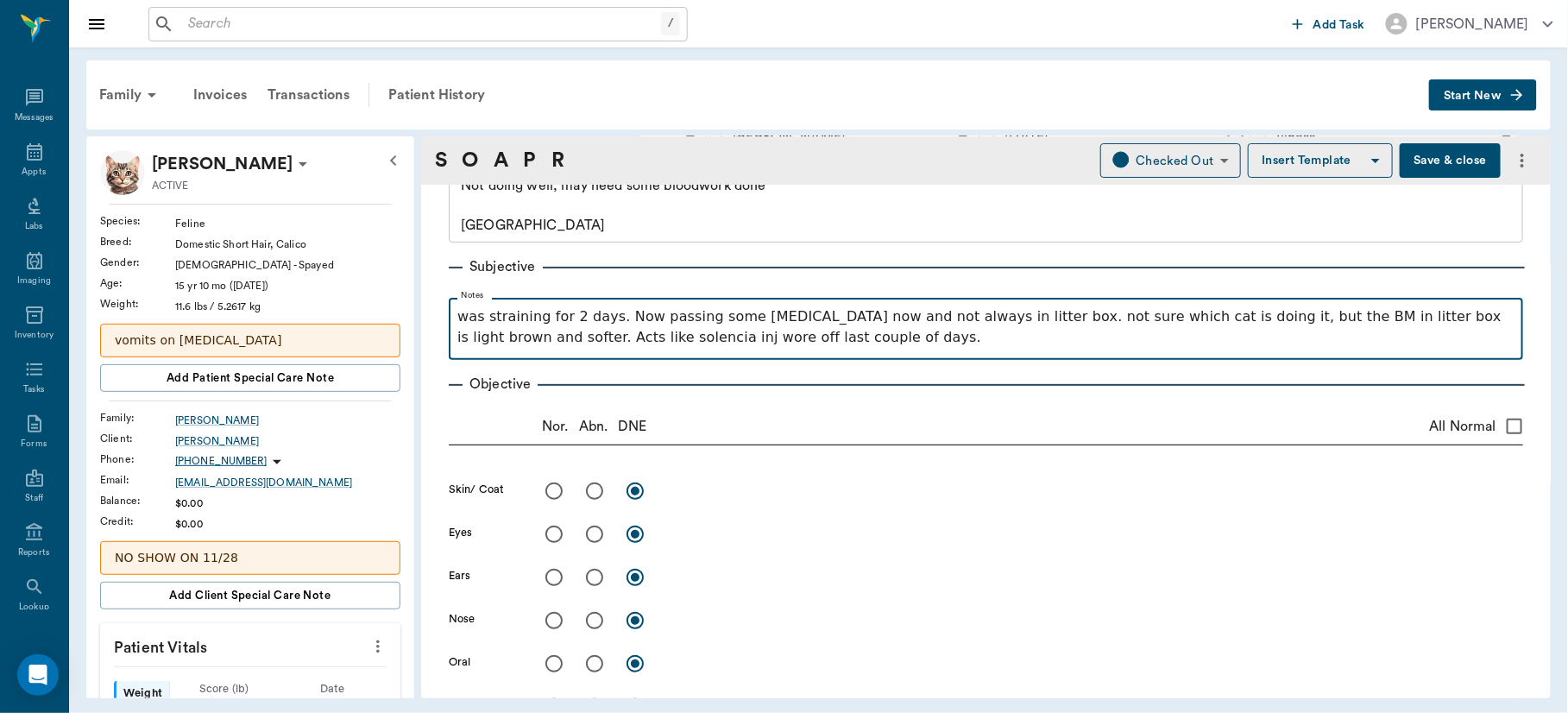
scroll to position [152, 0]
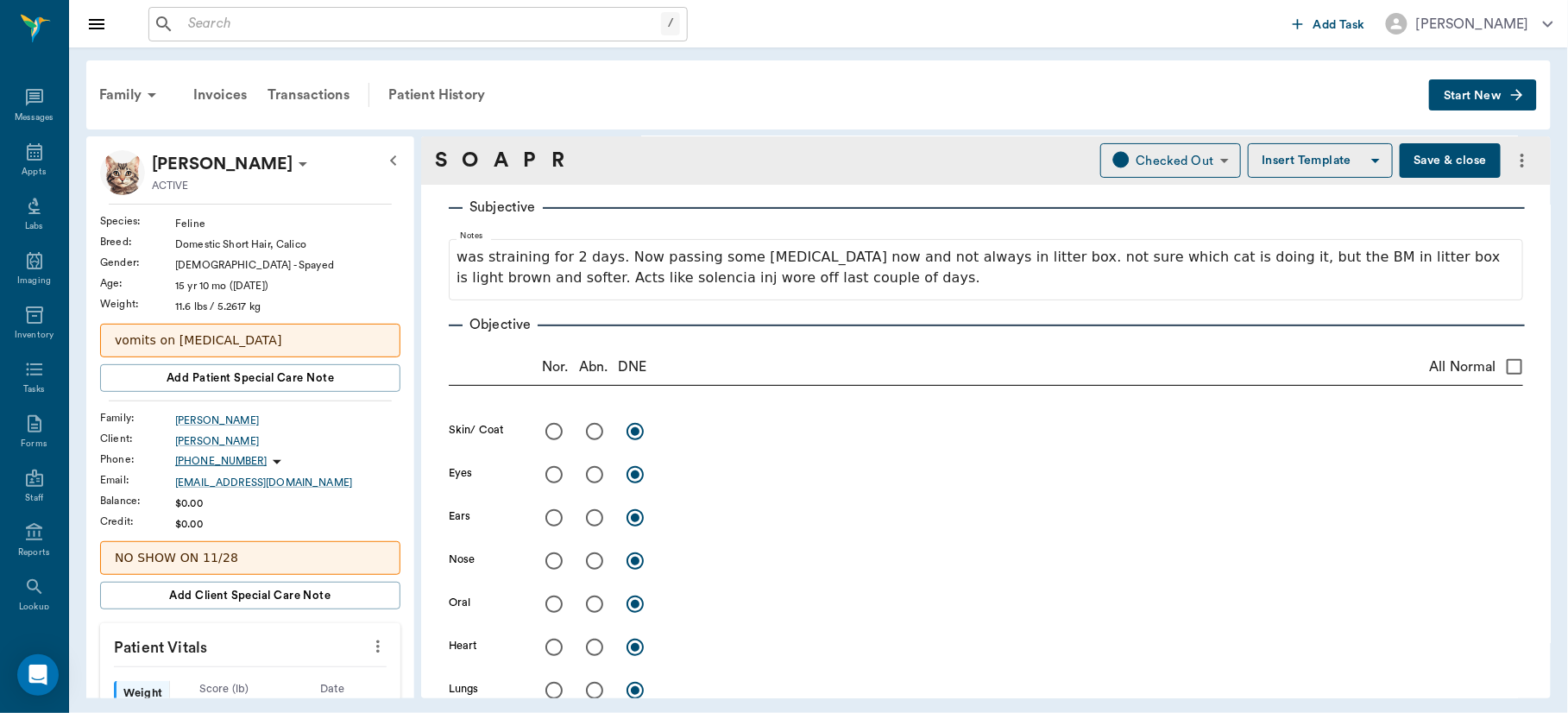
click at [553, 428] on input "radio" at bounding box center [555, 431] width 37 height 37
radio input "true"
click at [557, 467] on input "radio" at bounding box center [555, 475] width 37 height 37
radio input "true"
click at [555, 638] on input "radio" at bounding box center [555, 648] width 37 height 37
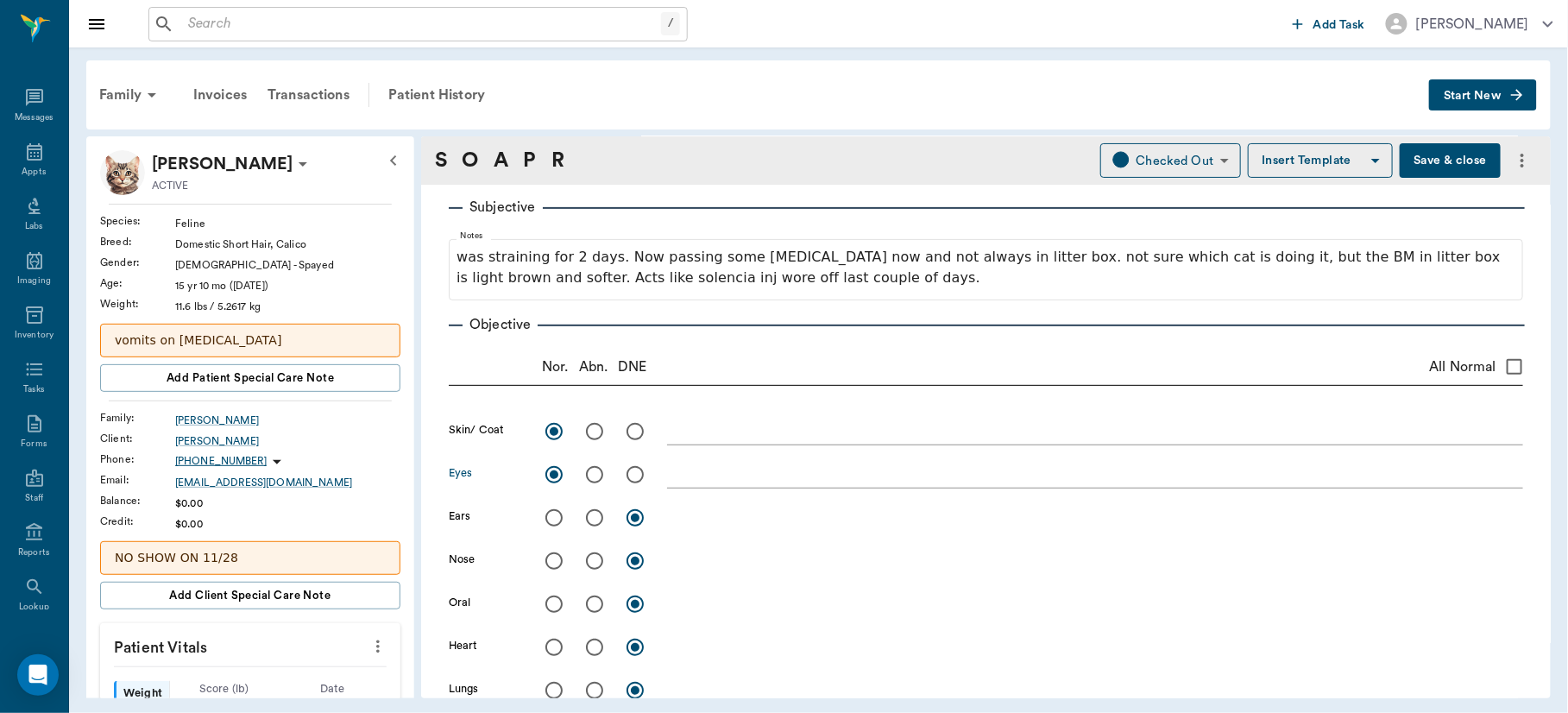
radio input "true"
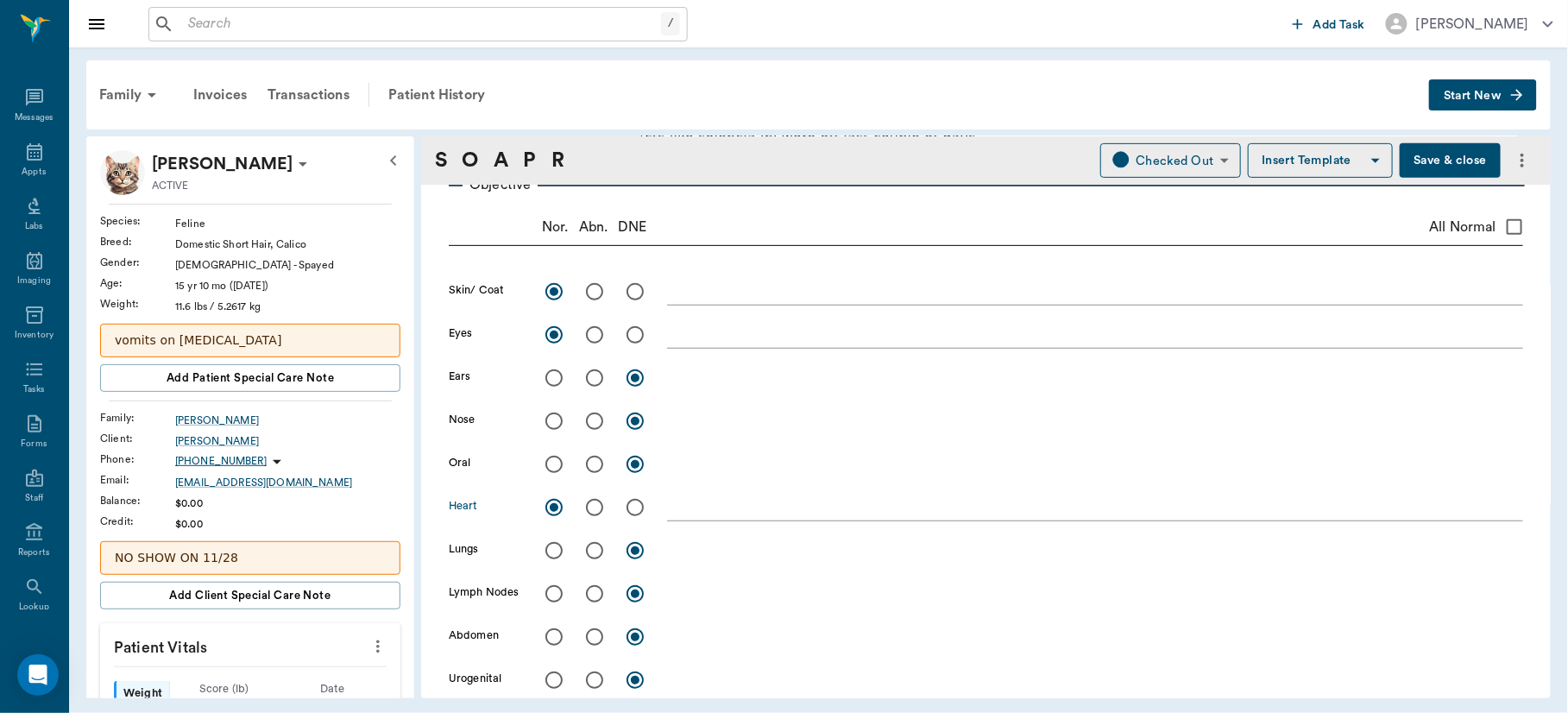
scroll to position [308, 0]
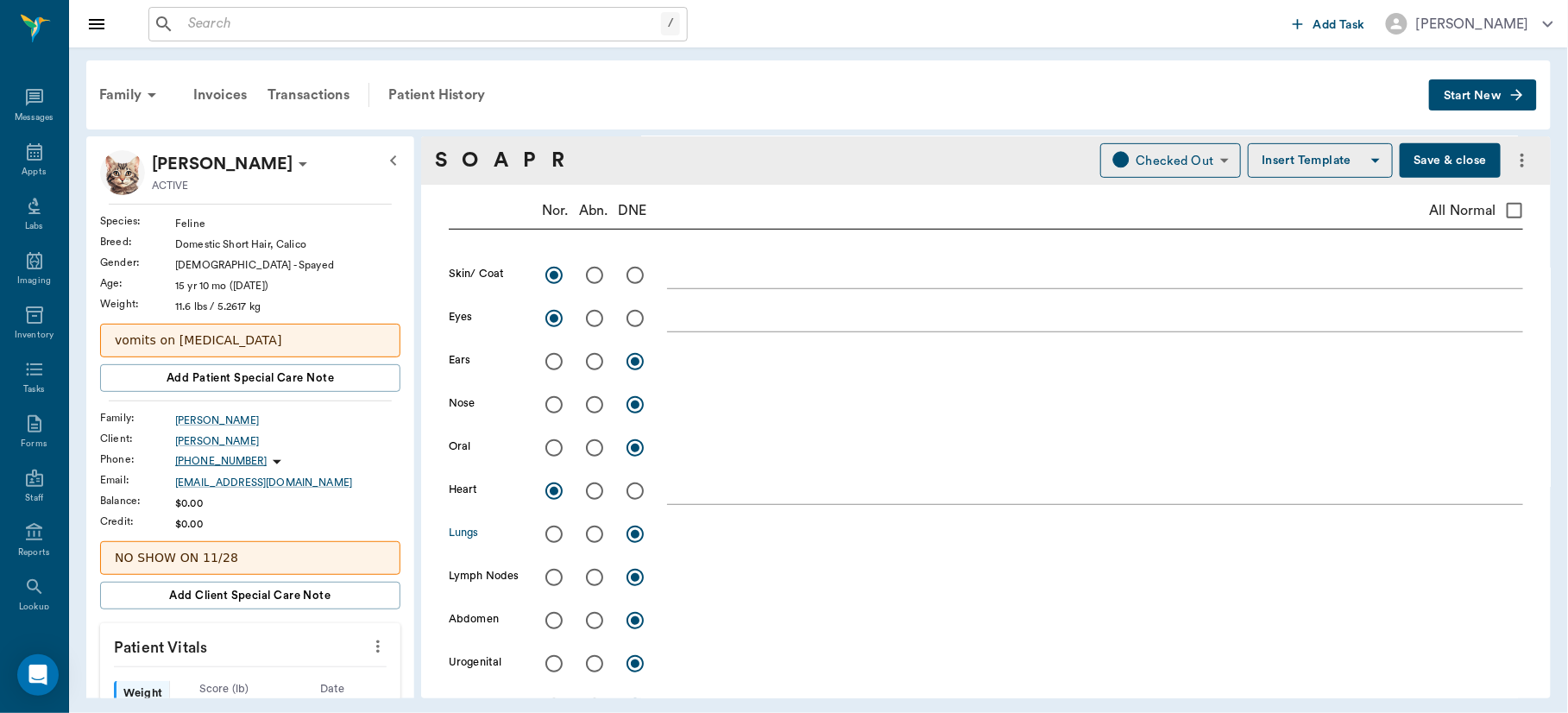
click at [555, 528] on input "radio" at bounding box center [555, 534] width 37 height 37
radio input "true"
click at [549, 577] on input "radio" at bounding box center [555, 577] width 37 height 37
radio input "true"
click at [595, 614] on input "radio" at bounding box center [595, 621] width 37 height 37
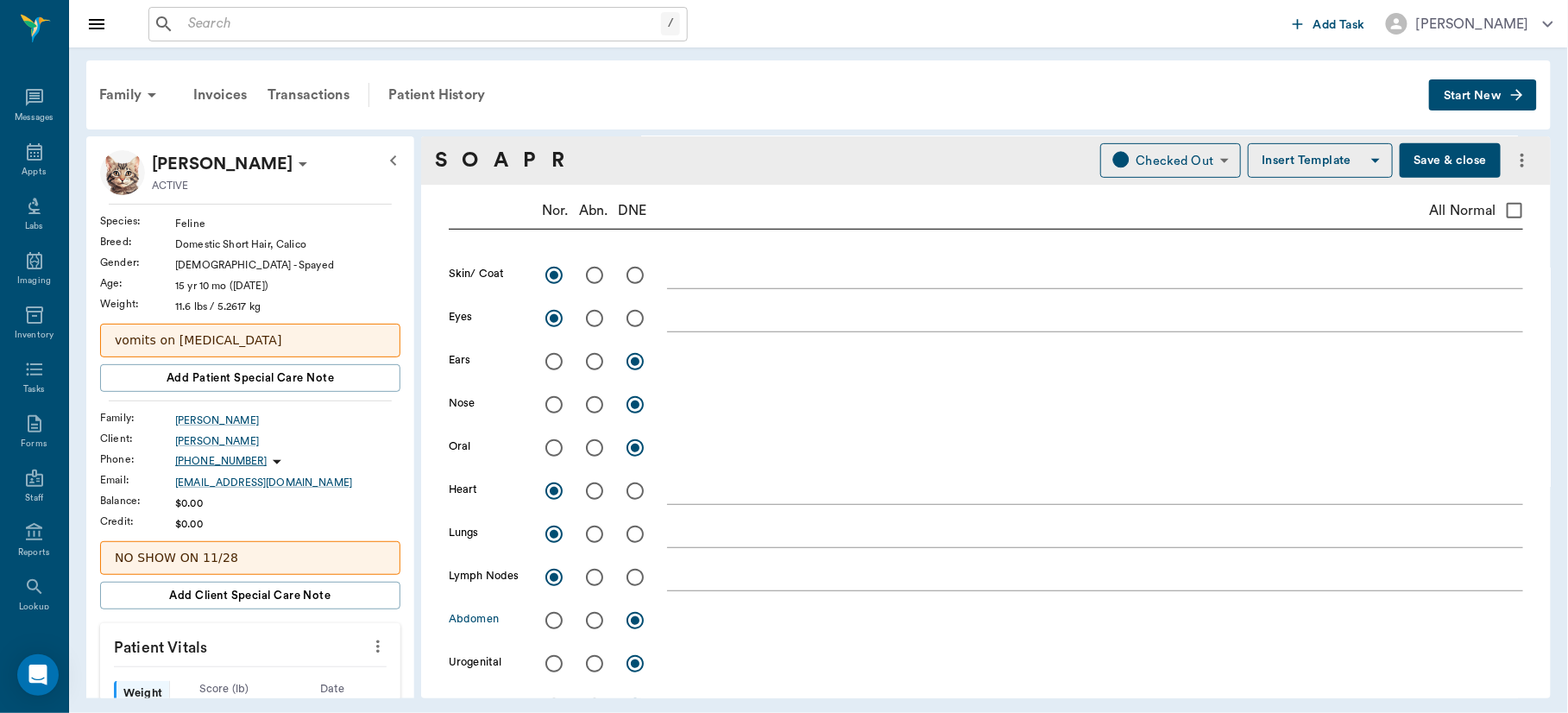
radio input "true"
click at [547, 621] on input "radio" at bounding box center [555, 621] width 37 height 37
radio input "true"
click at [594, 668] on input "radio" at bounding box center [595, 663] width 37 height 37
radio input "true"
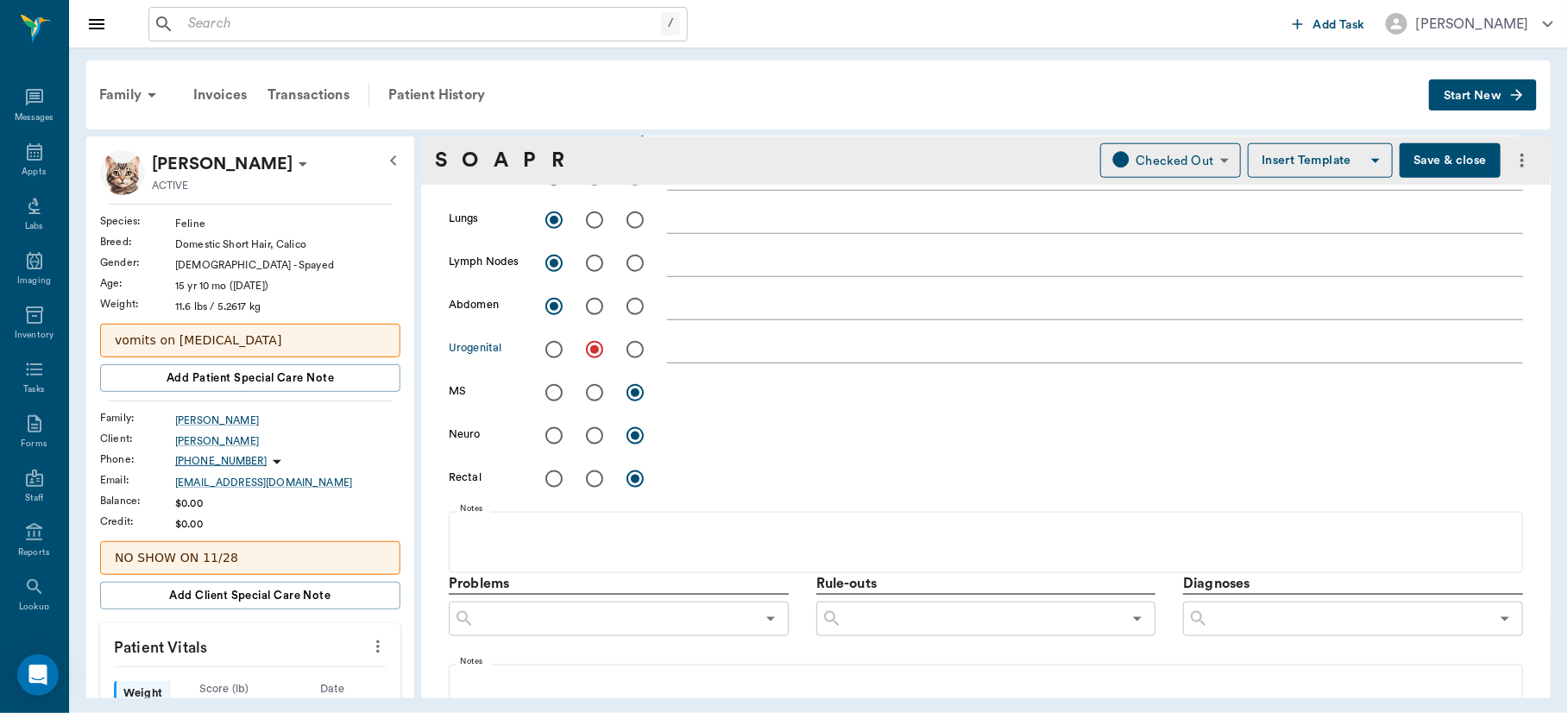
scroll to position [630, 0]
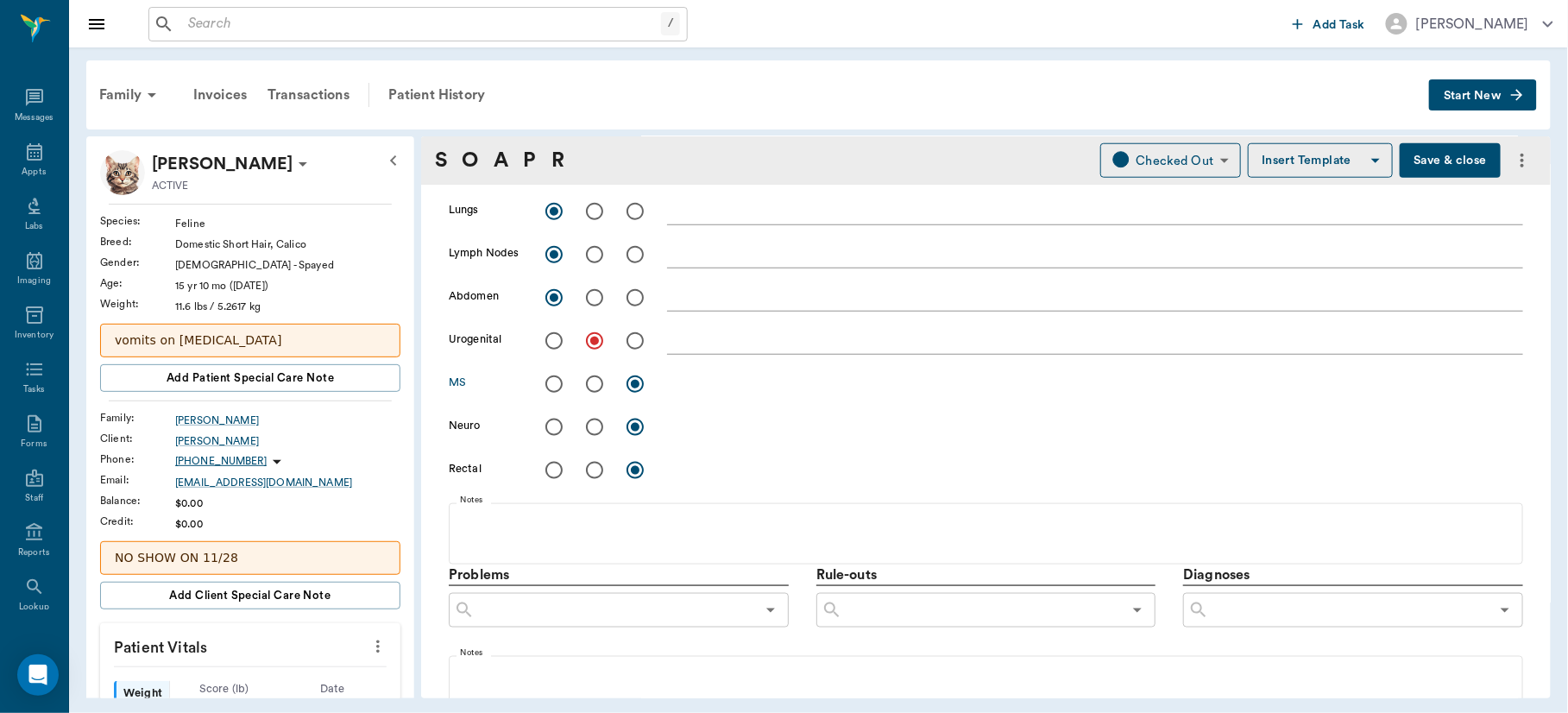
click at [592, 386] on input "radio" at bounding box center [595, 384] width 37 height 37
radio input "true"
click at [713, 351] on div "x" at bounding box center [1095, 342] width 856 height 25
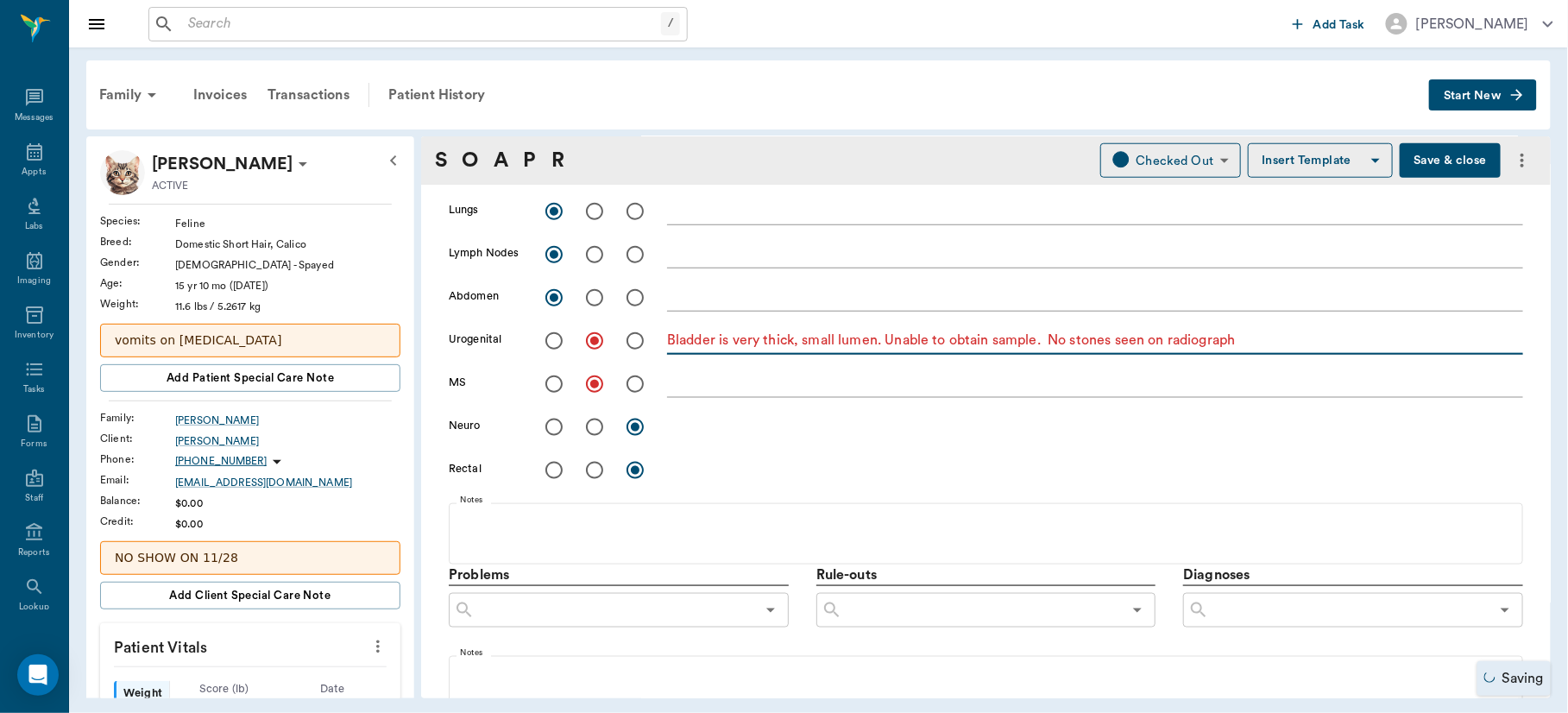
type textarea "Bladder is very thick, small lumen. Unable to obtain sample. No stones seen on …"
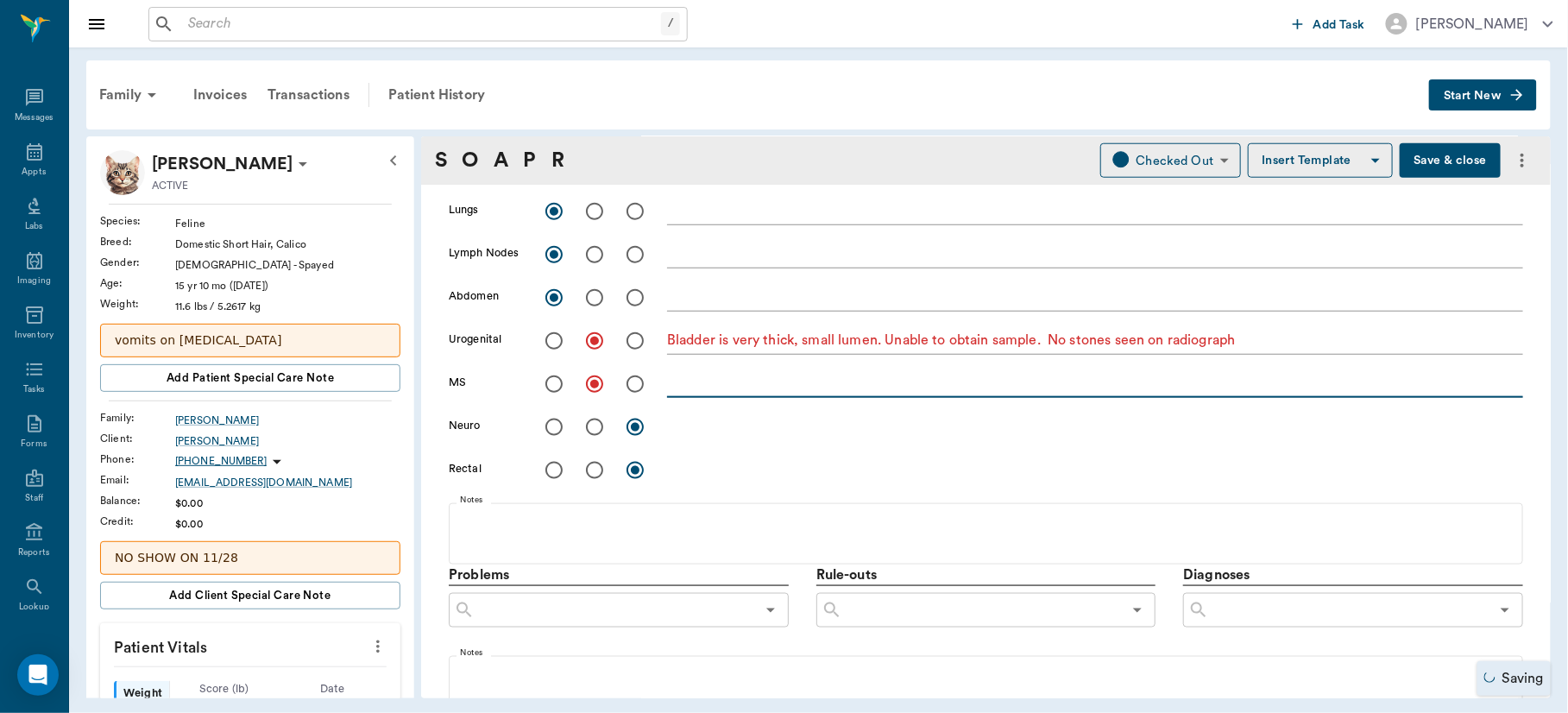
click at [704, 377] on textarea at bounding box center [1095, 384] width 856 height 20
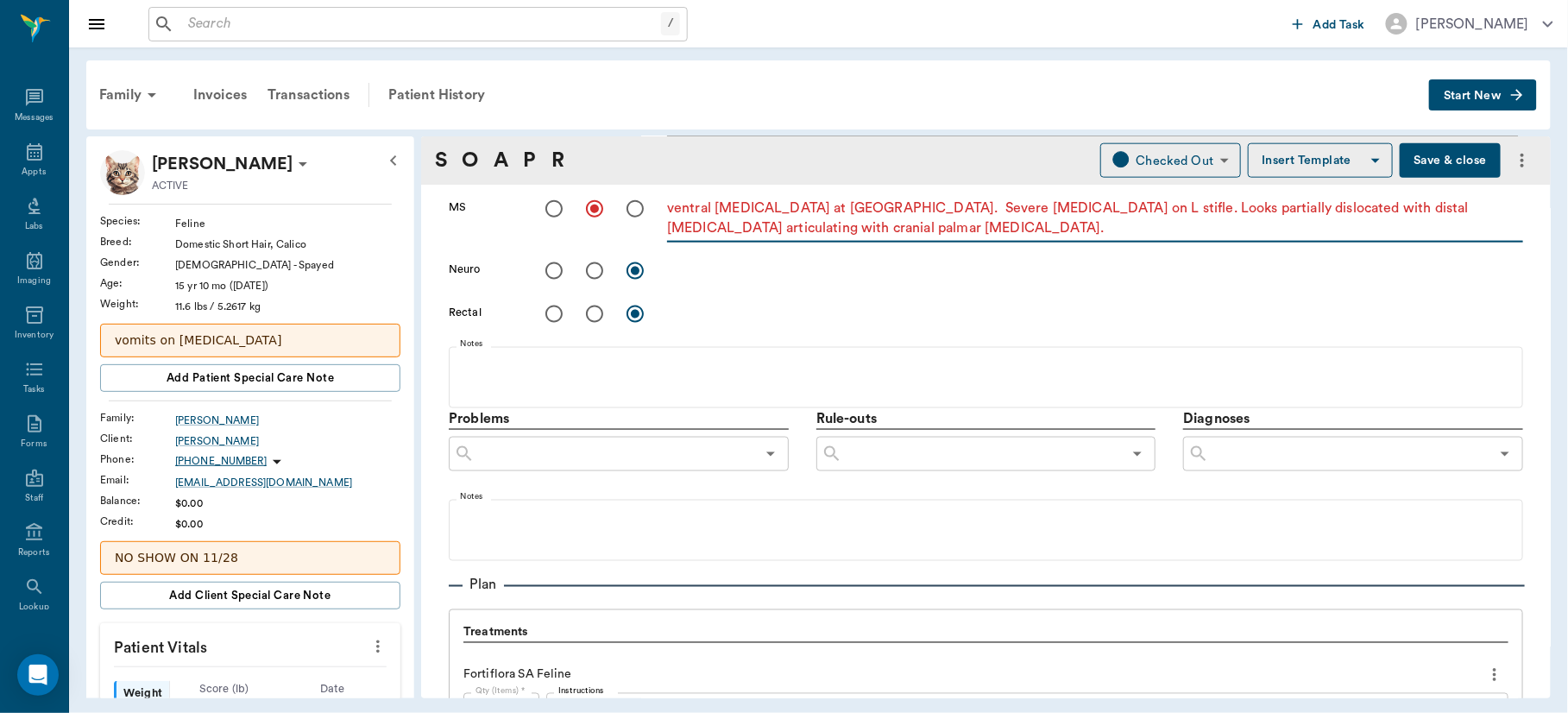
scroll to position [832, 0]
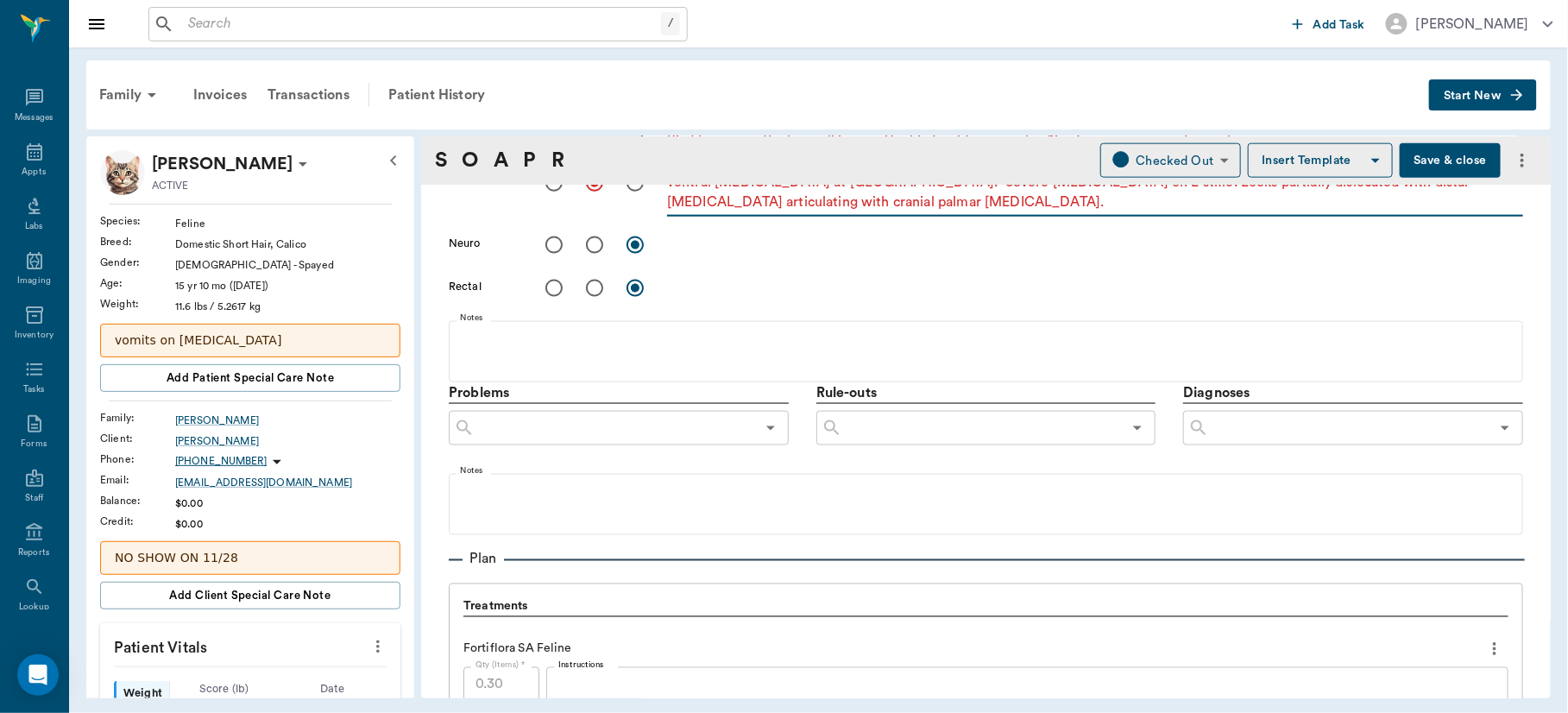
type textarea "ventral [MEDICAL_DATA] at [GEOGRAPHIC_DATA]. Severe [MEDICAL_DATA] on L stifle.…"
click at [1303, 438] on input "text" at bounding box center [1350, 428] width 281 height 24
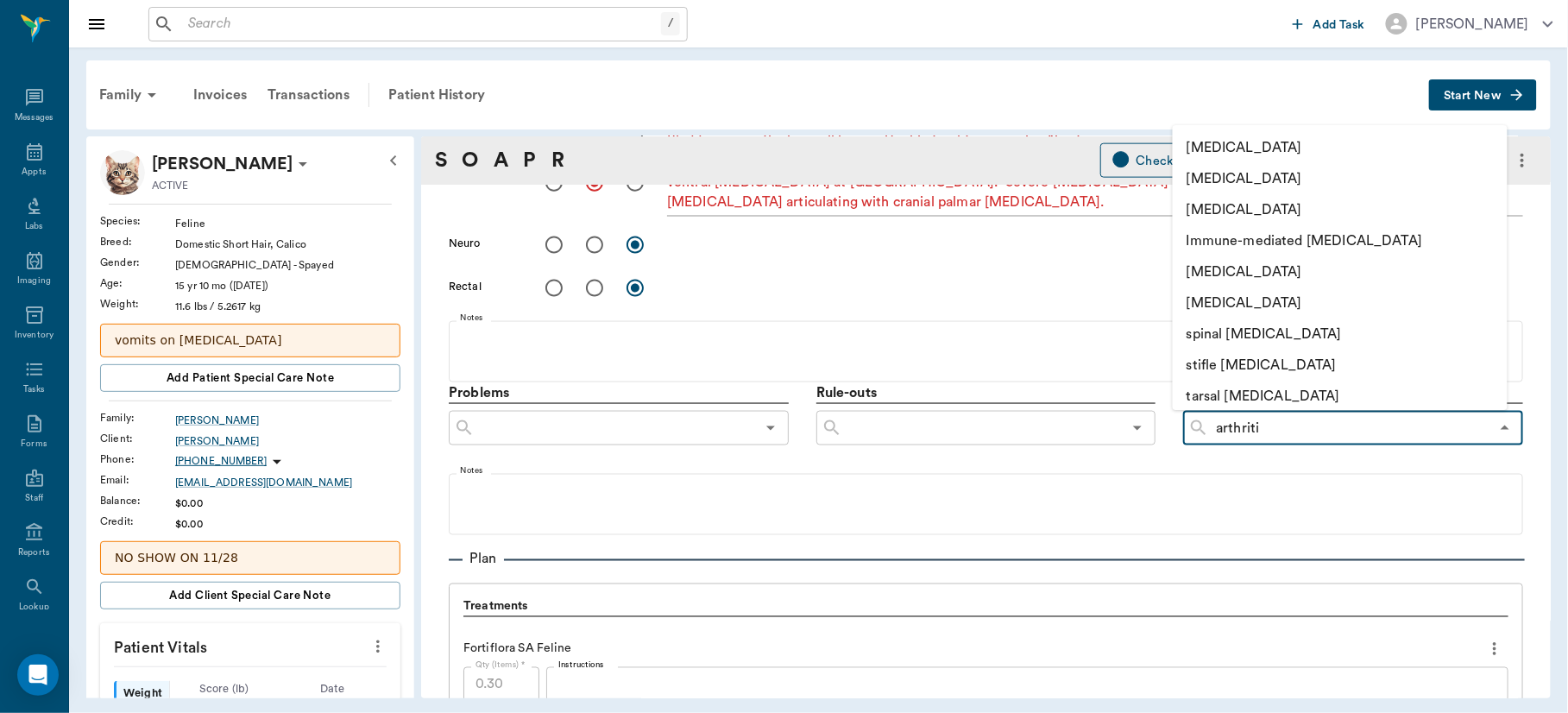
type input "[MEDICAL_DATA]"
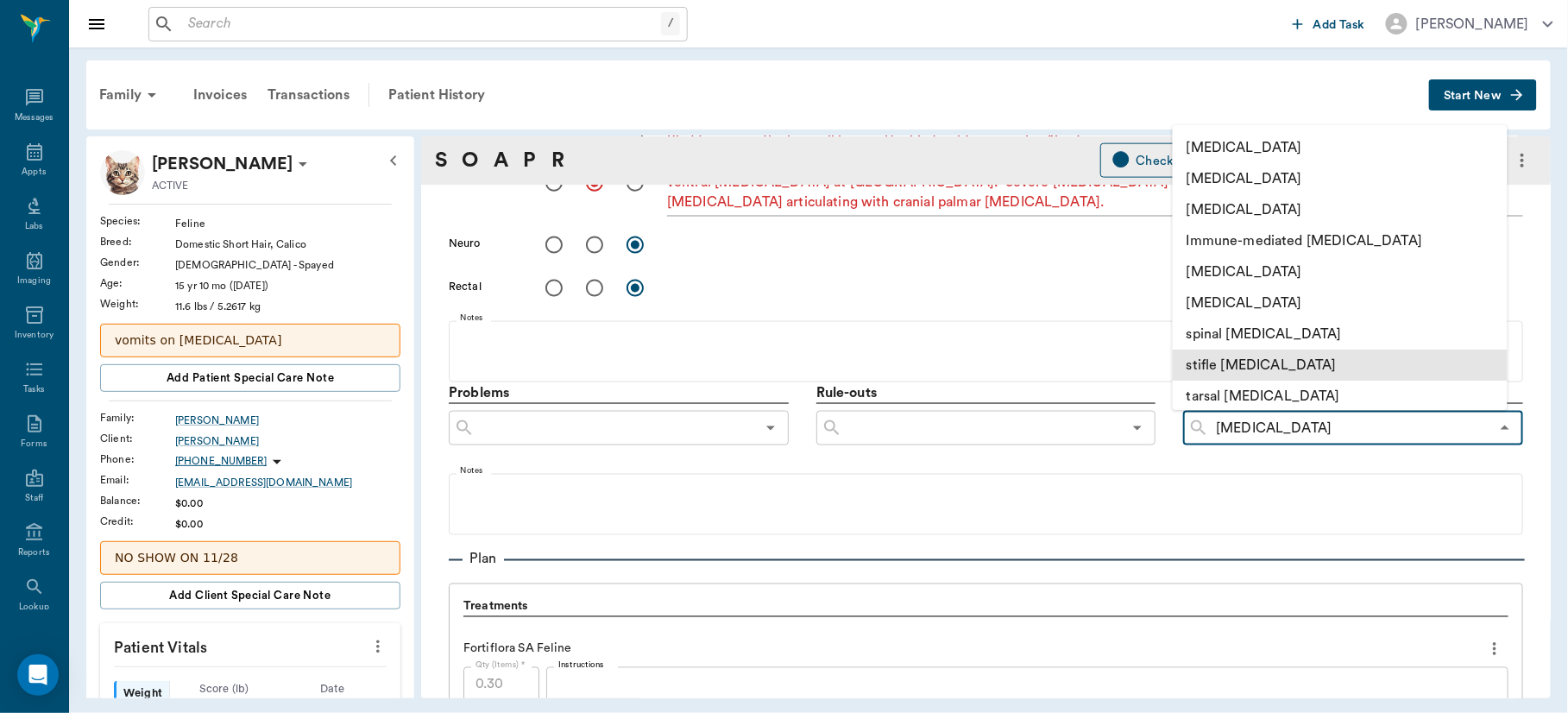
click at [1251, 354] on li "stifle [MEDICAL_DATA]" at bounding box center [1340, 365] width 335 height 31
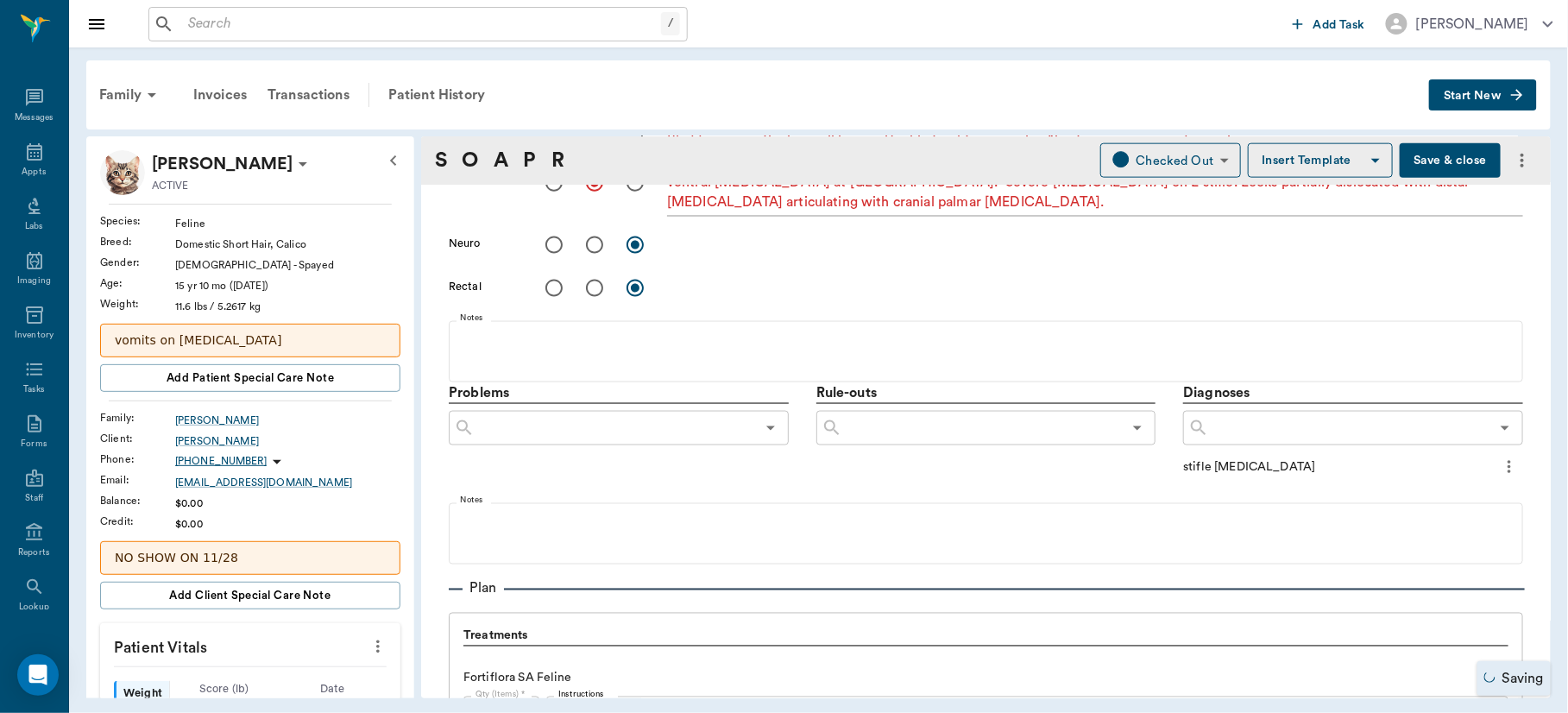
click at [1508, 466] on icon "more" at bounding box center [1510, 467] width 3 height 13
click at [1455, 492] on span "Add to ongoing diagnosis" at bounding box center [1421, 495] width 145 height 18
drag, startPoint x: 1455, startPoint y: 492, endPoint x: 1339, endPoint y: 440, distance: 127.1
click at [1339, 440] on div "Problems ​ Rule-outs ​ Diagnoses ​ stifle [MEDICAL_DATA] Notes" at bounding box center [986, 473] width 1074 height 184
click at [1326, 427] on input "text" at bounding box center [1350, 428] width 281 height 24
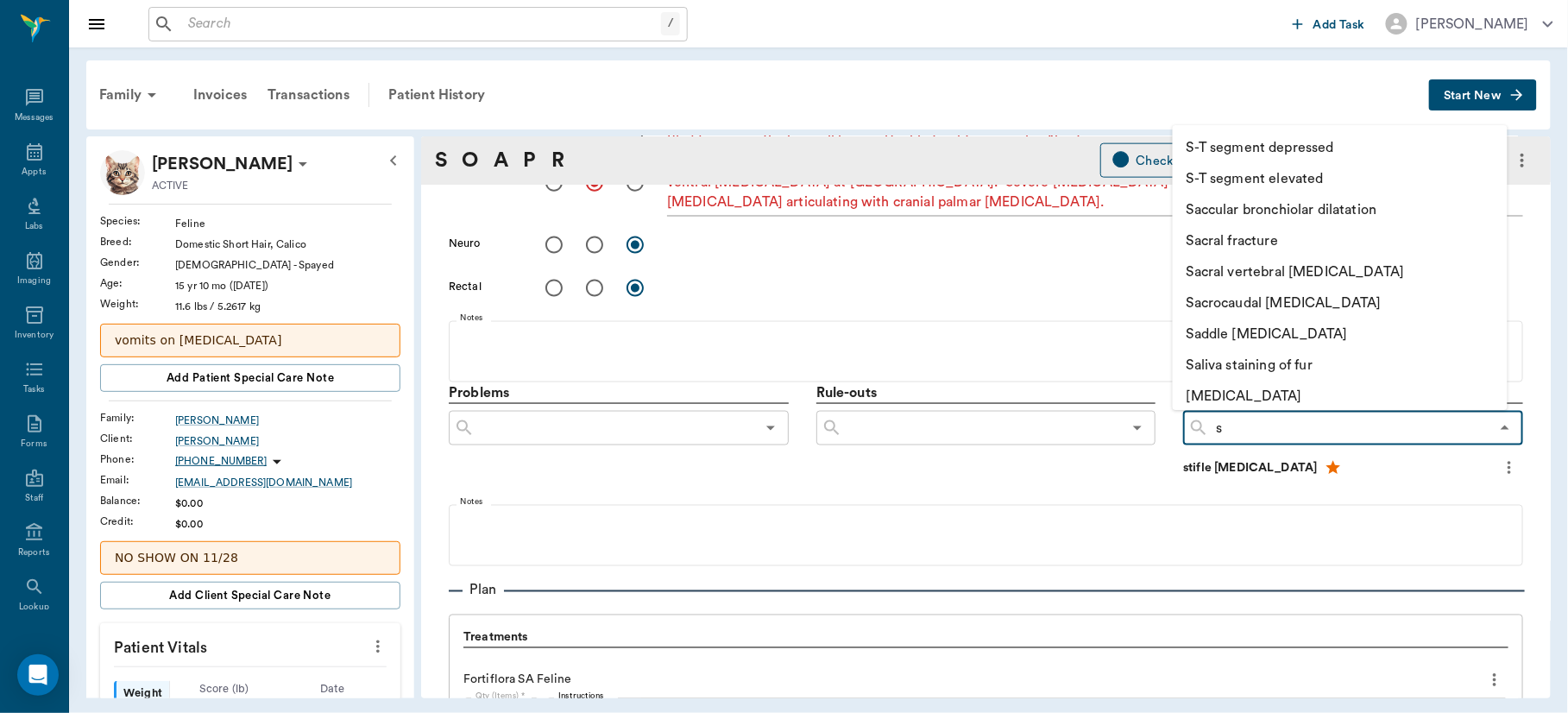
type input "sp"
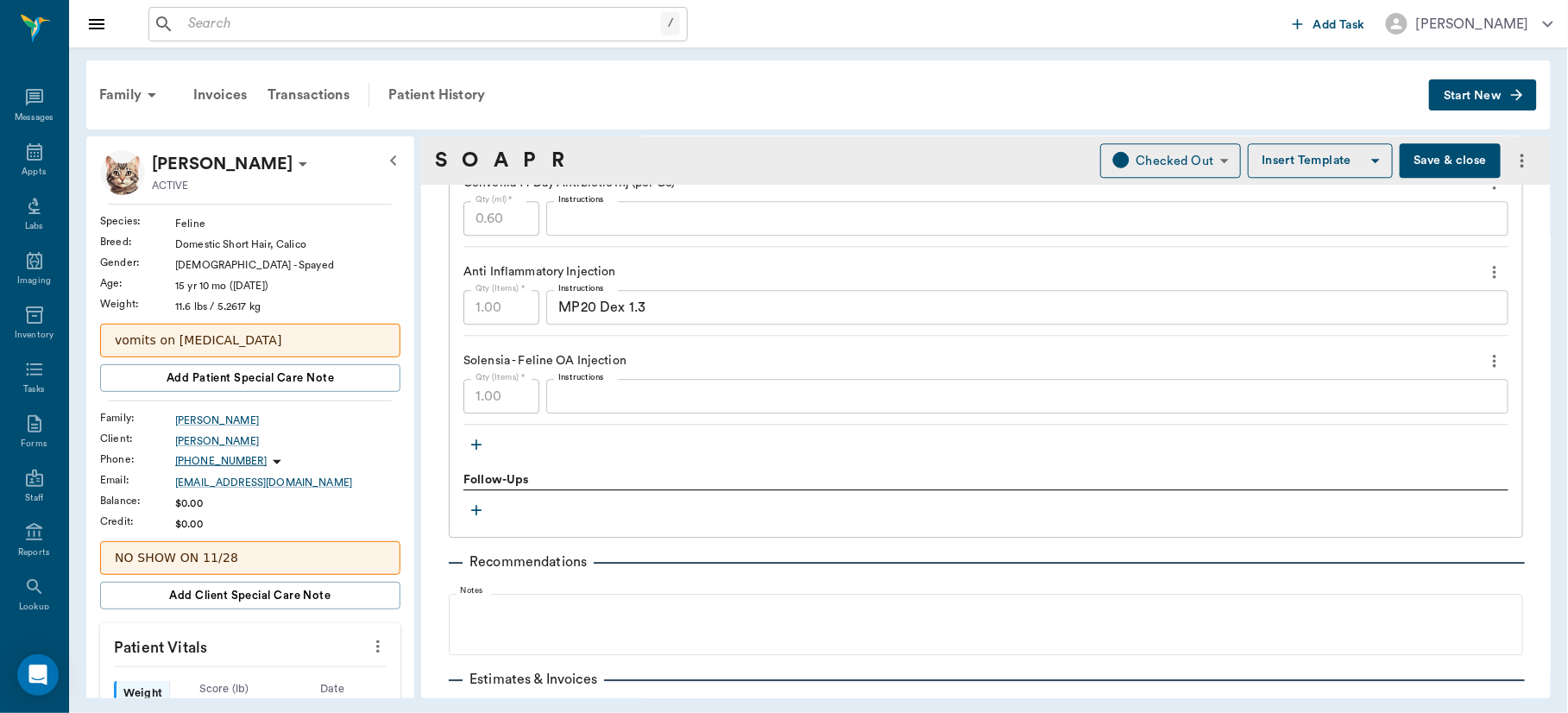
scroll to position [1791, 0]
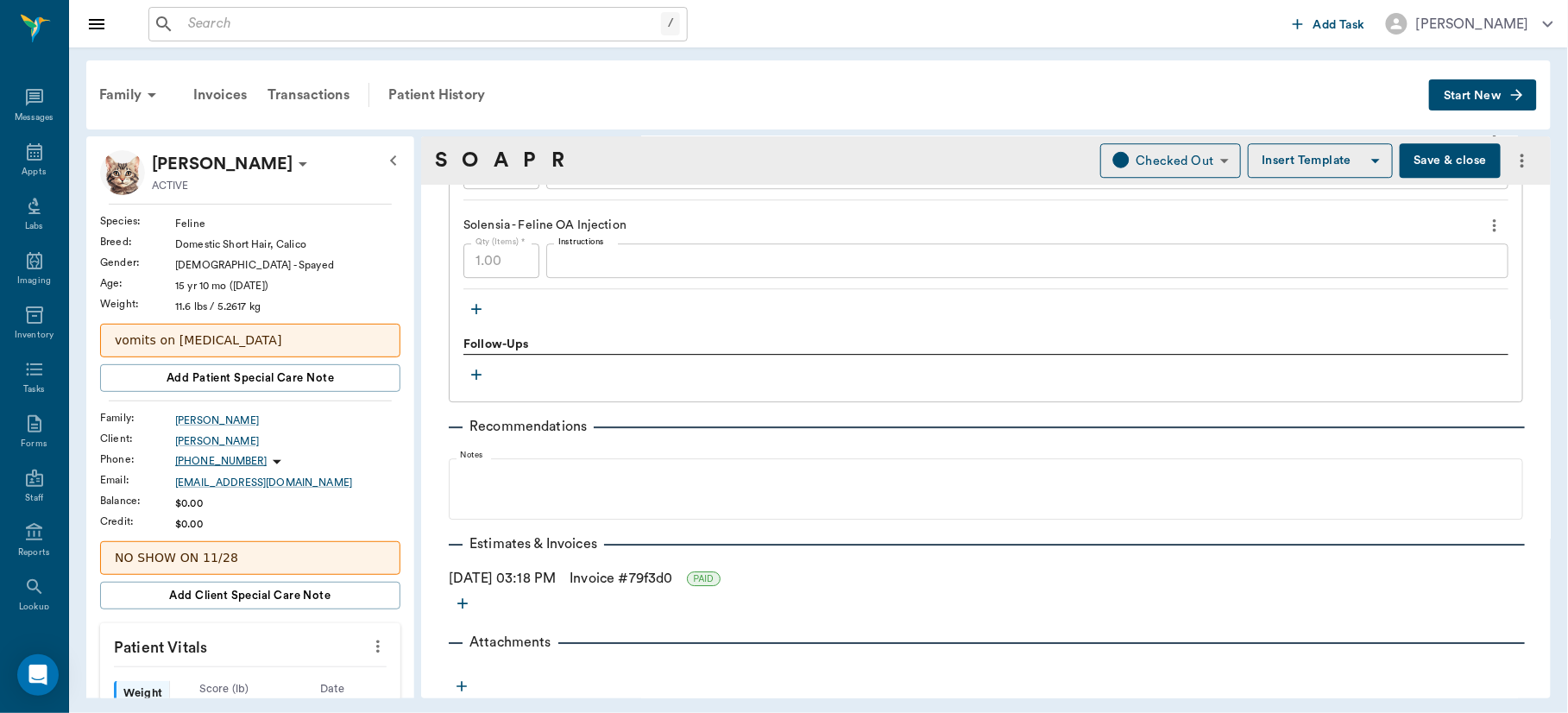
click at [1428, 153] on button "Save & close" at bounding box center [1450, 160] width 101 height 35
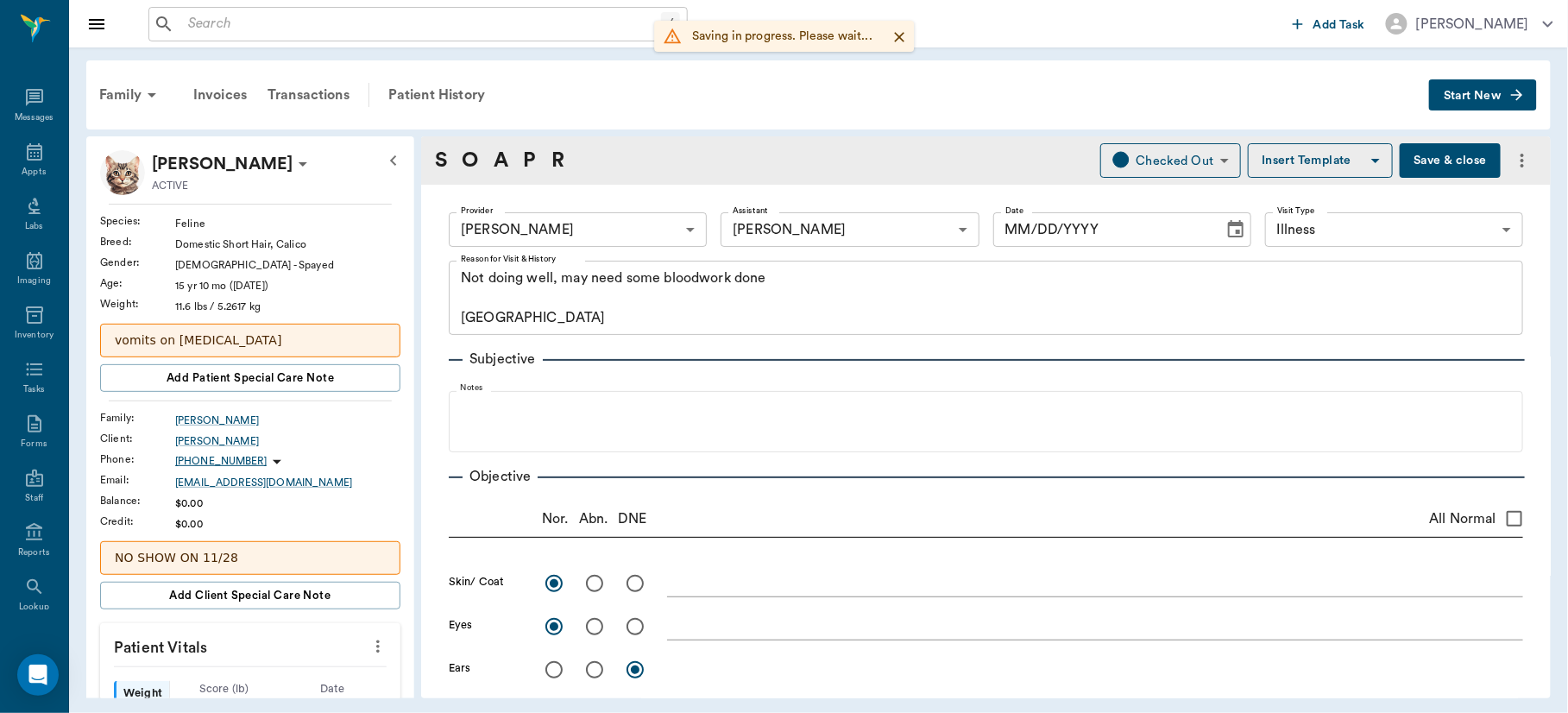
type input "63ec2f075fda476ae8351a4d"
type input "63ec2e7e52e12b0ba117b124"
type input "65d2be4f46e3a538d89b8c15"
type textarea "Not doing well, may need some bloodwork done [GEOGRAPHIC_DATA]"
radio input "true"
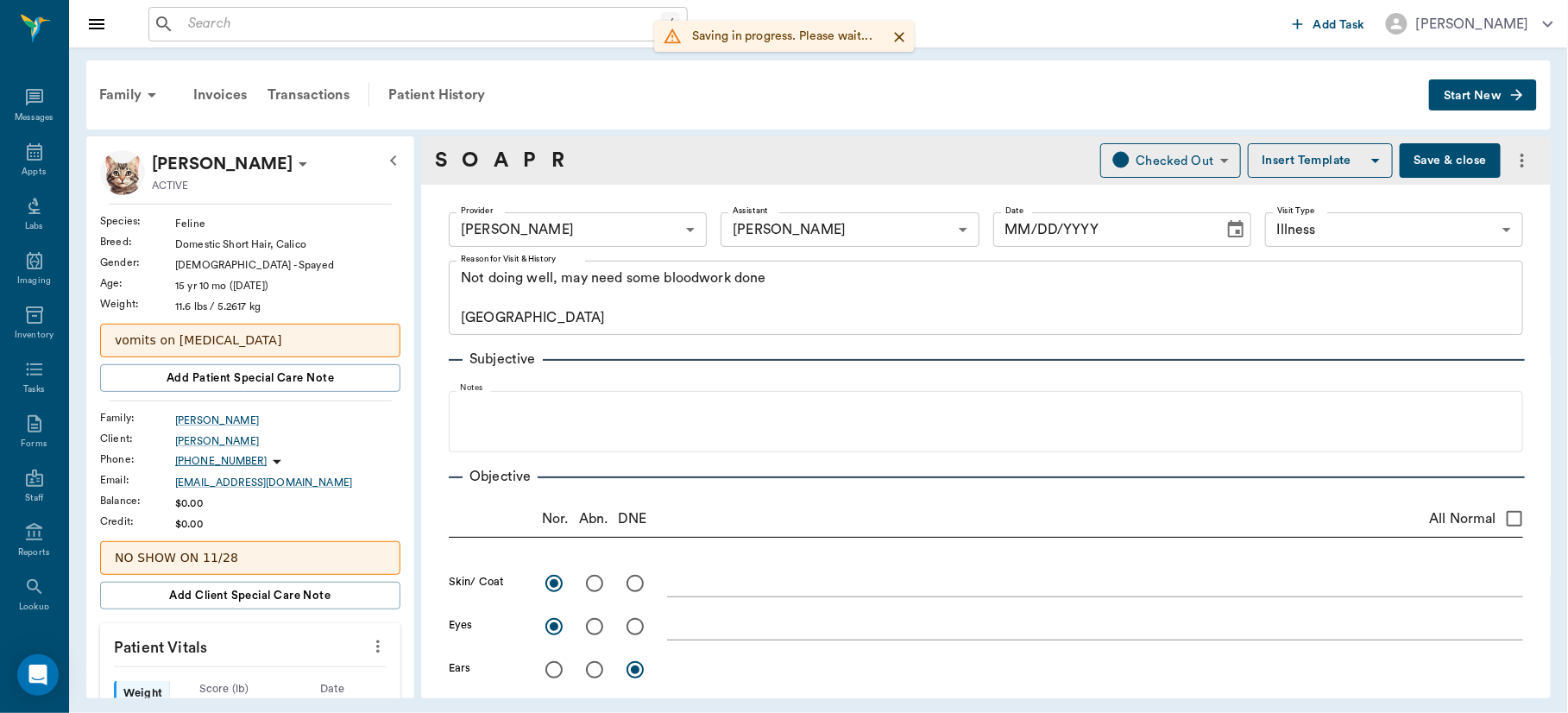
radio input "true"
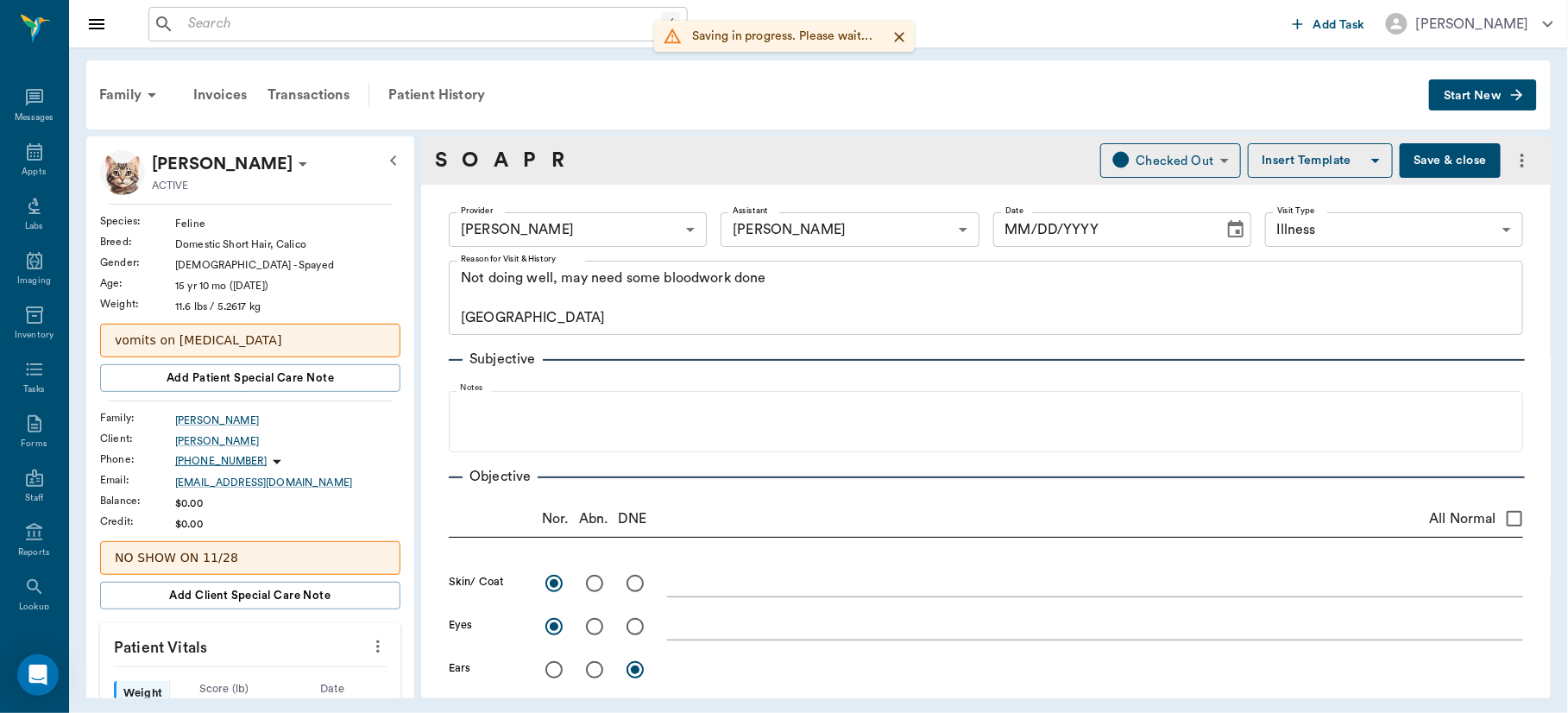
radio input "true"
type textarea "Bladder is very thick, small lumen. Unable to obtain sample. No stones seen on …"
radio input "true"
type textarea "ventral [MEDICAL_DATA] at [GEOGRAPHIC_DATA]. Severe [MEDICAL_DATA] on L stifle.…"
type input "[DATE]"
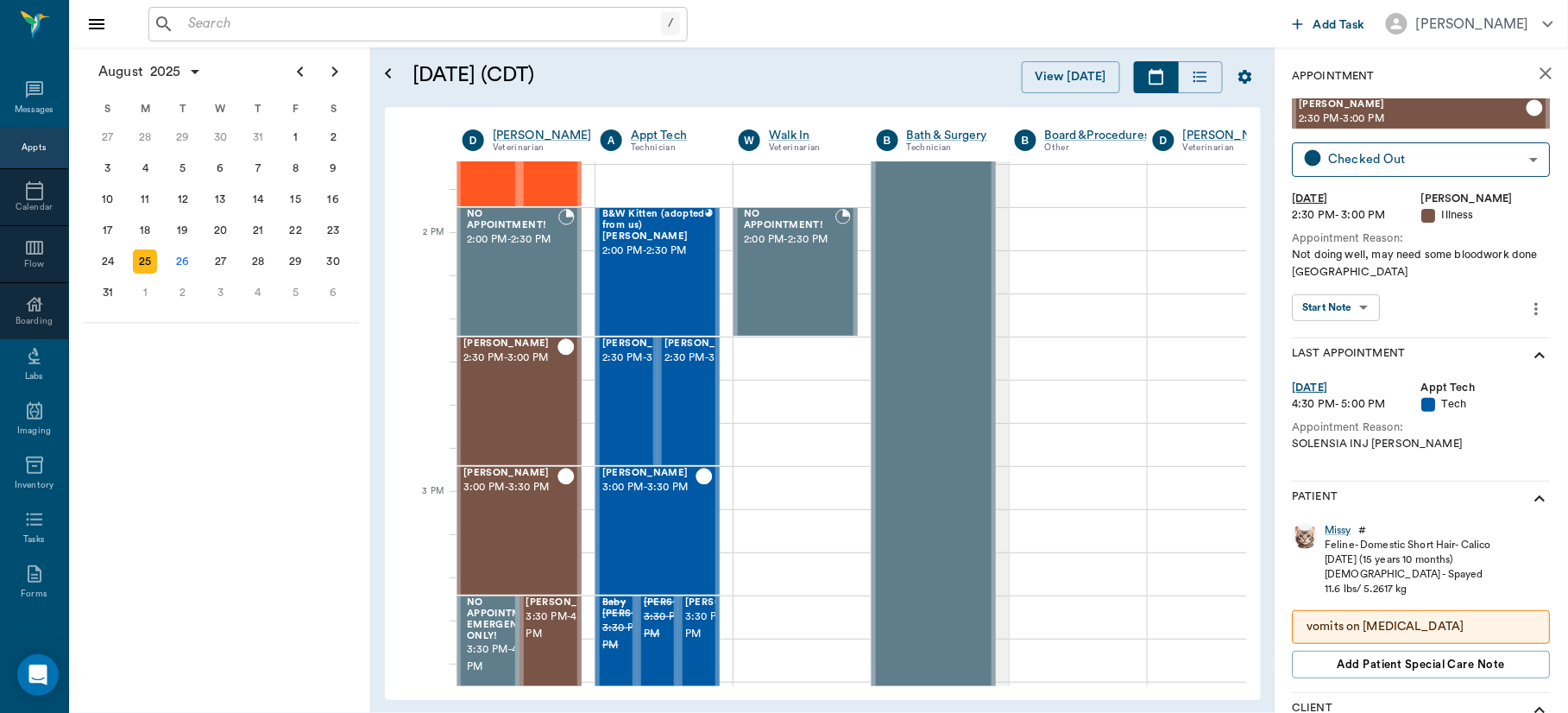
scroll to position [1560, 1]
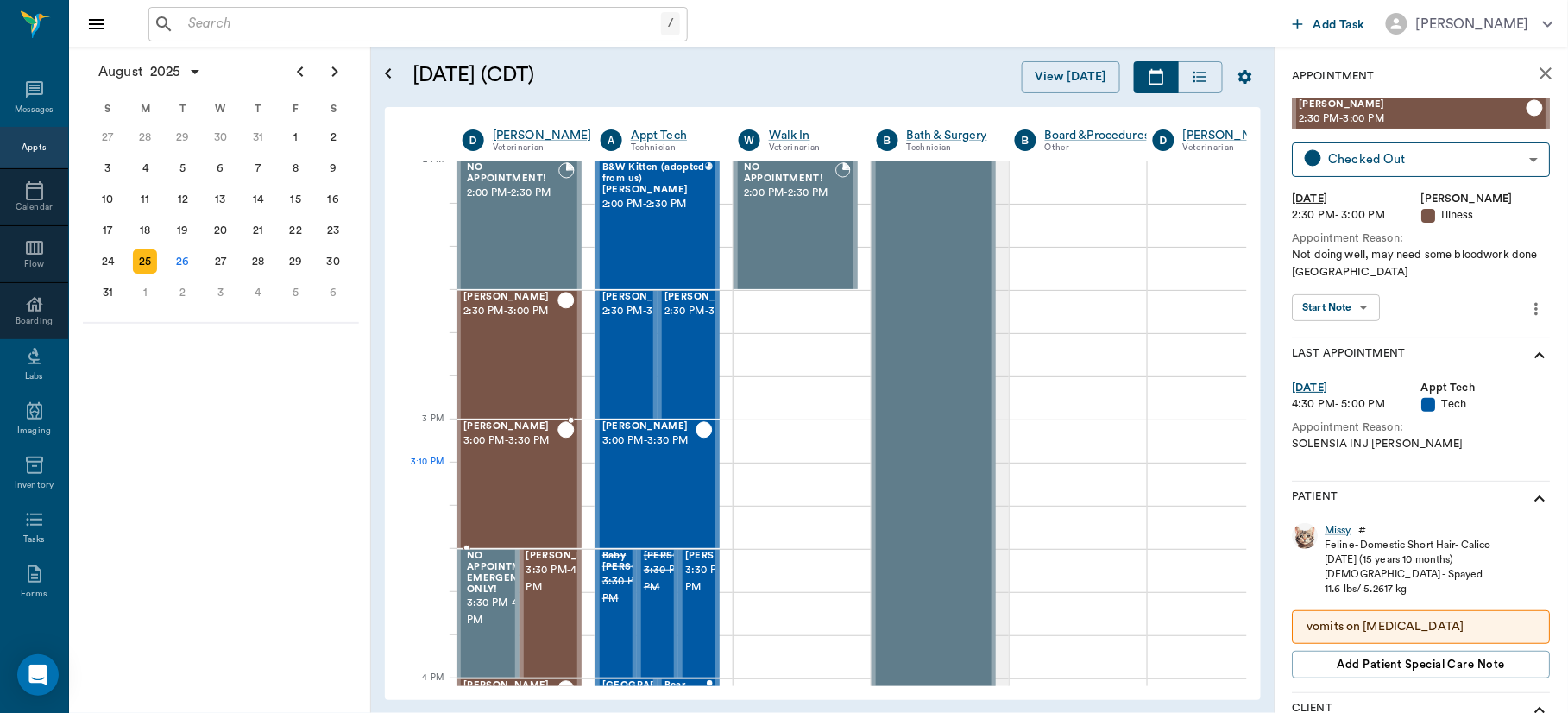
click at [500, 501] on div "Shadow Lewis 3:00 PM - 3:30 PM" at bounding box center [510, 484] width 94 height 126
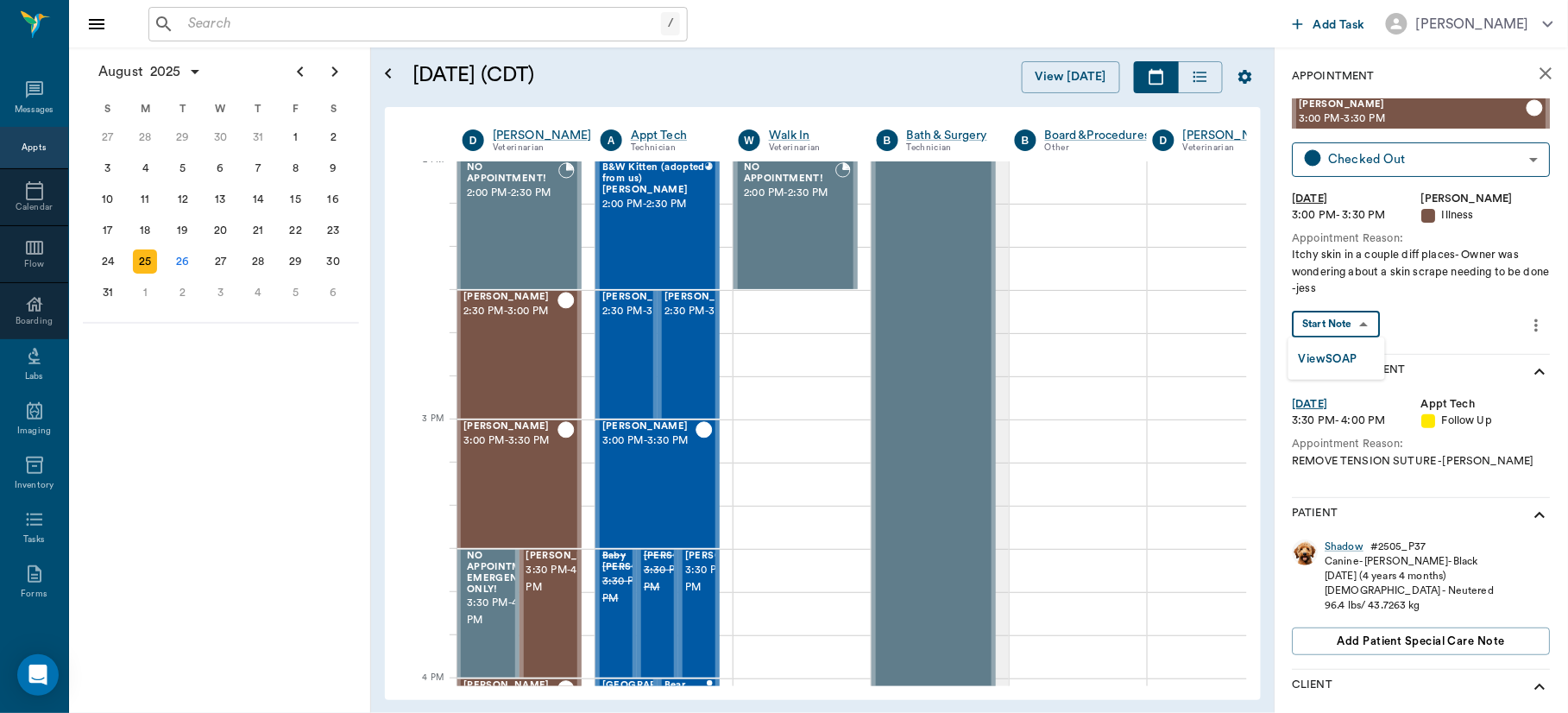
click at [1312, 327] on body "/ ​ Add Task Dr. Bert Ellsworth Nectar Messages Appts Calendar Flow Boarding La…" at bounding box center [784, 356] width 1568 height 713
click at [1319, 362] on button "View SOAP" at bounding box center [1328, 359] width 58 height 20
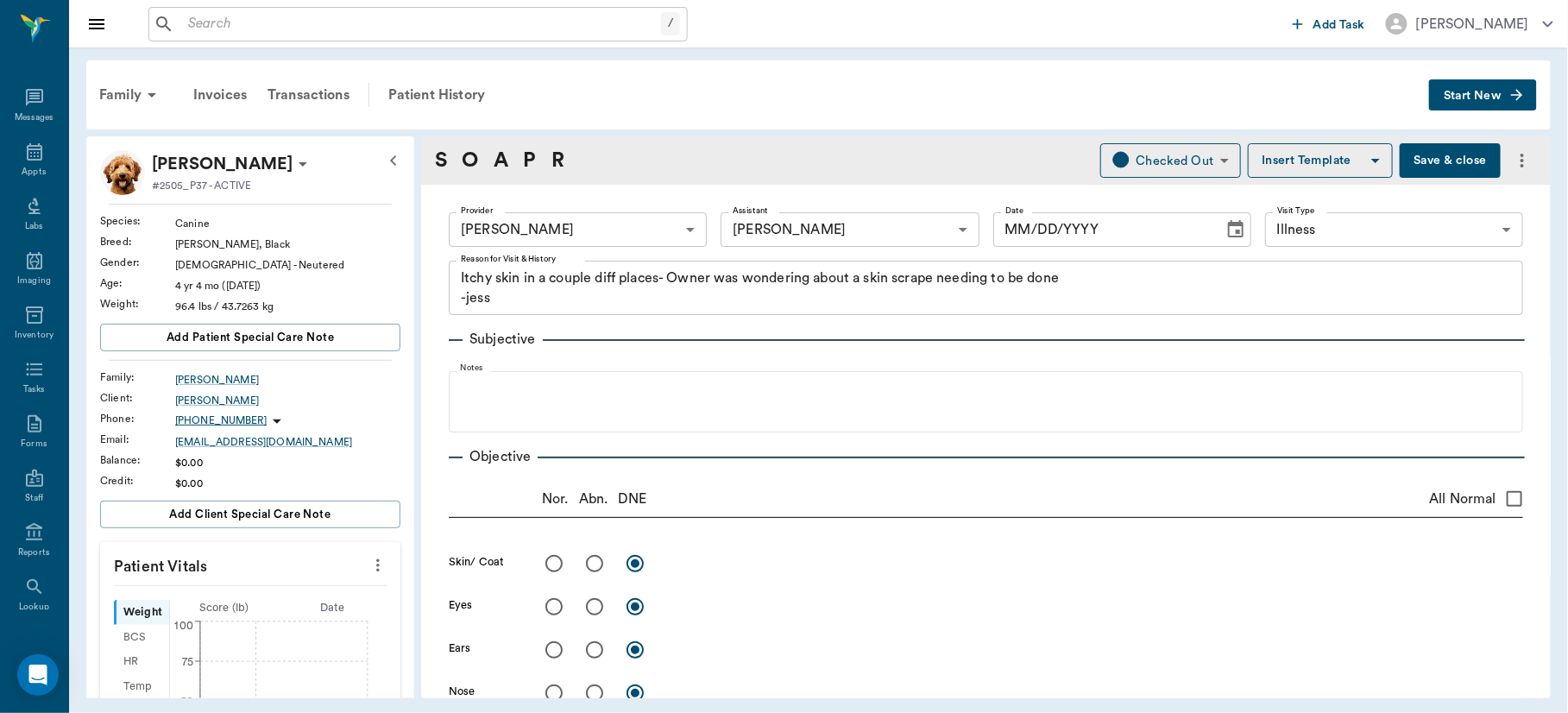
type input "63ec2f075fda476ae8351a4d"
type input "63ec2e7e52e12b0ba117b124"
type input "65d2be4f46e3a538d89b8c15"
type textarea "Itchy skin in a couple diff places- Owner was wondering about a skin scrape nee…"
type input "[DATE]"
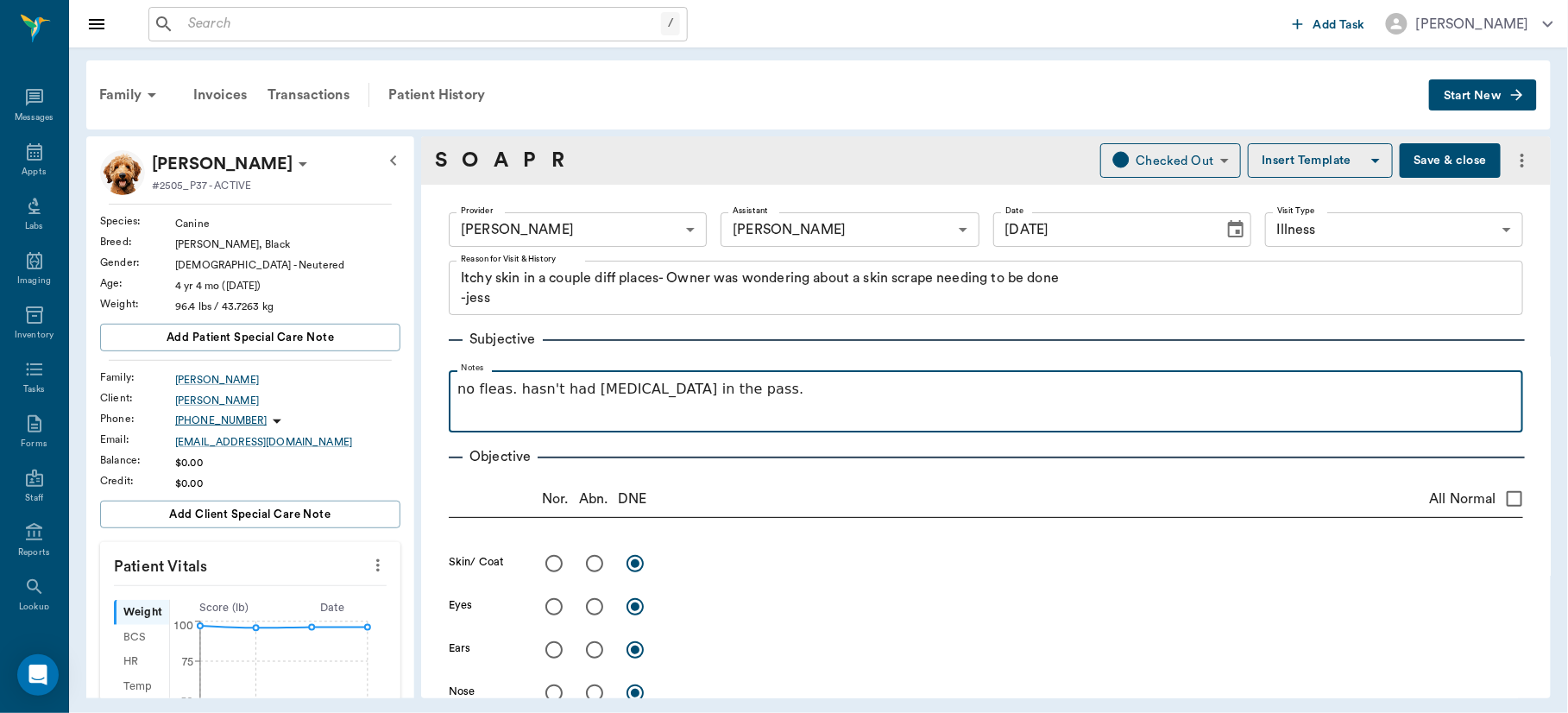
click at [699, 390] on p "no fleas. hasn't had allergies in the pass." at bounding box center [986, 389] width 1057 height 21
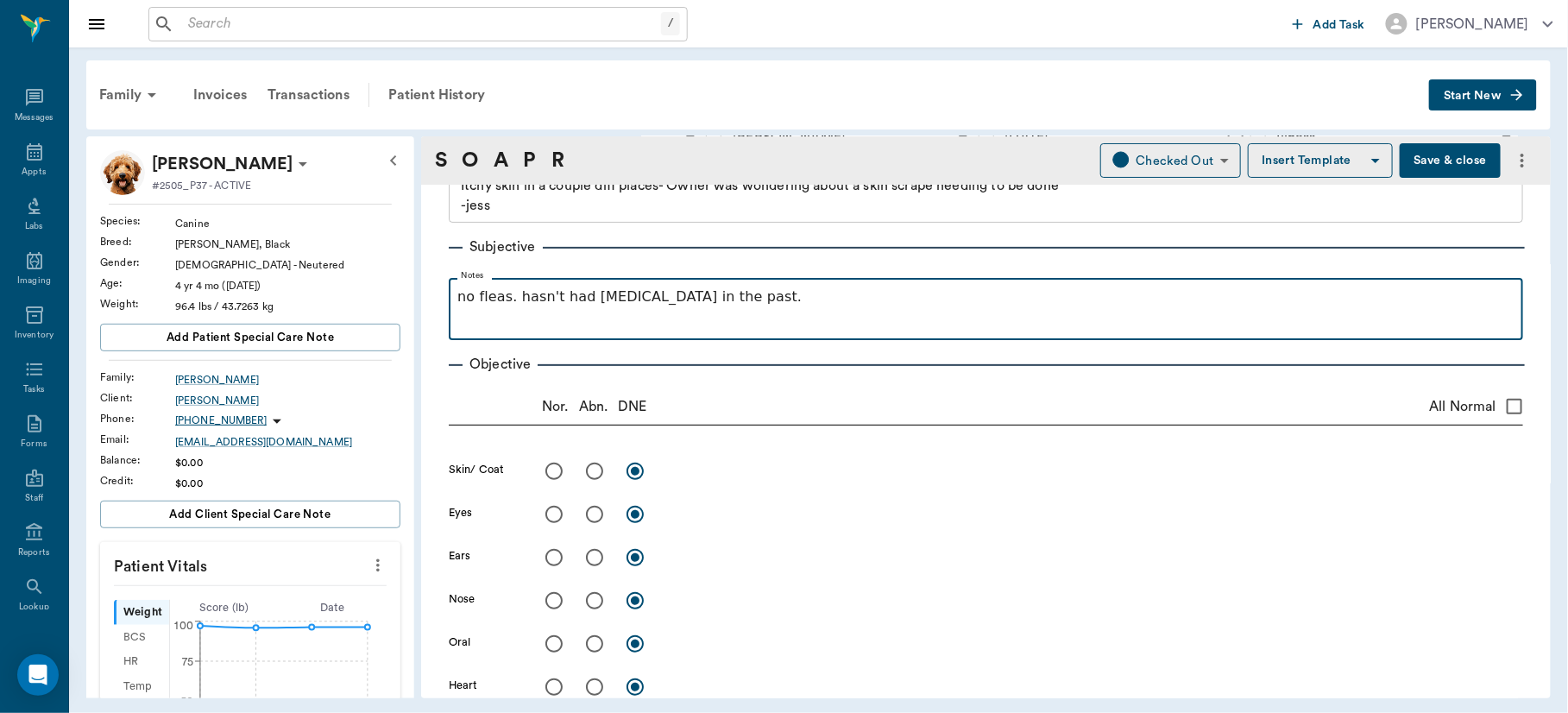
scroll to position [196, 0]
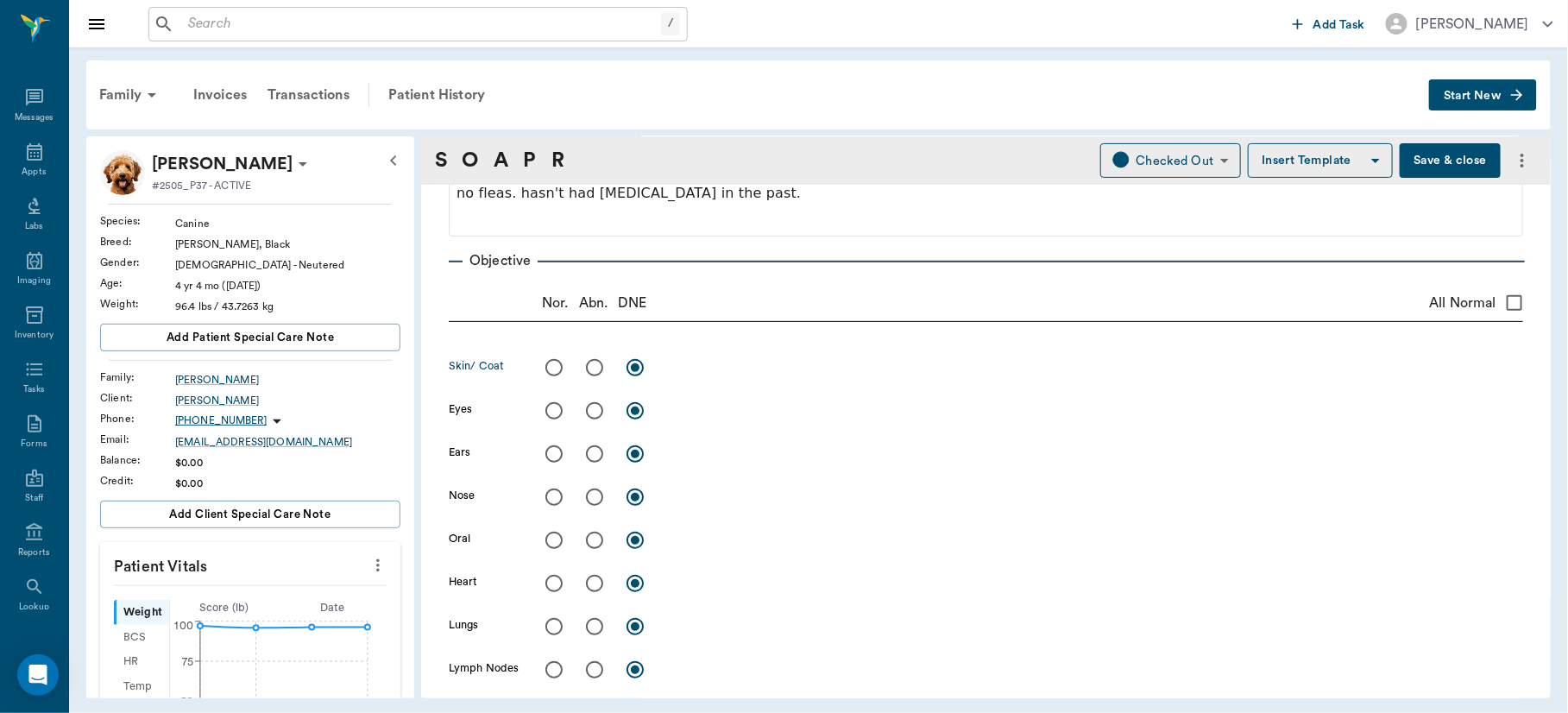
click at [591, 370] on input "radio" at bounding box center [595, 368] width 37 height 37
radio input "true"
click at [692, 370] on textarea at bounding box center [1095, 367] width 856 height 20
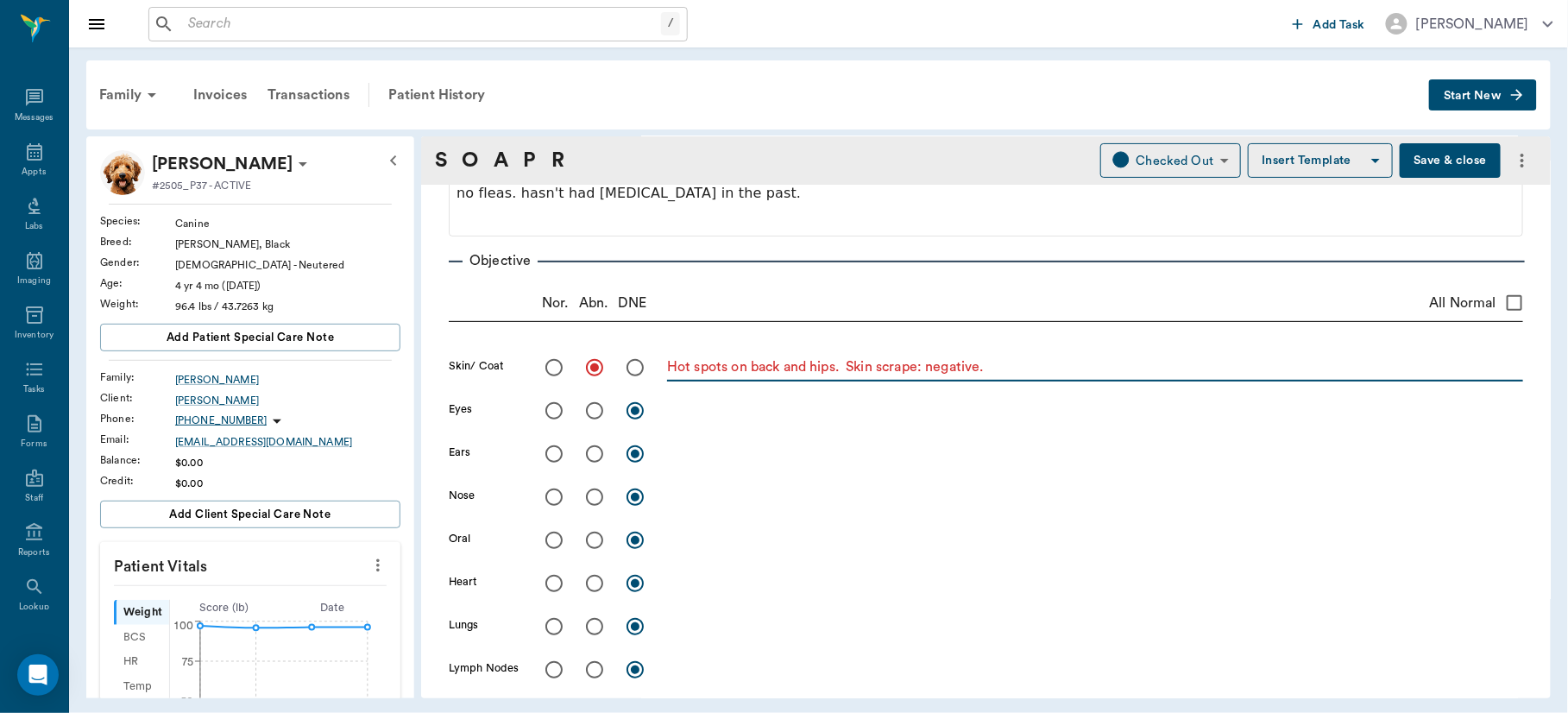
click at [840, 370] on textarea "Hot spots on back and hips. Skin scrape: negative." at bounding box center [1095, 367] width 856 height 20
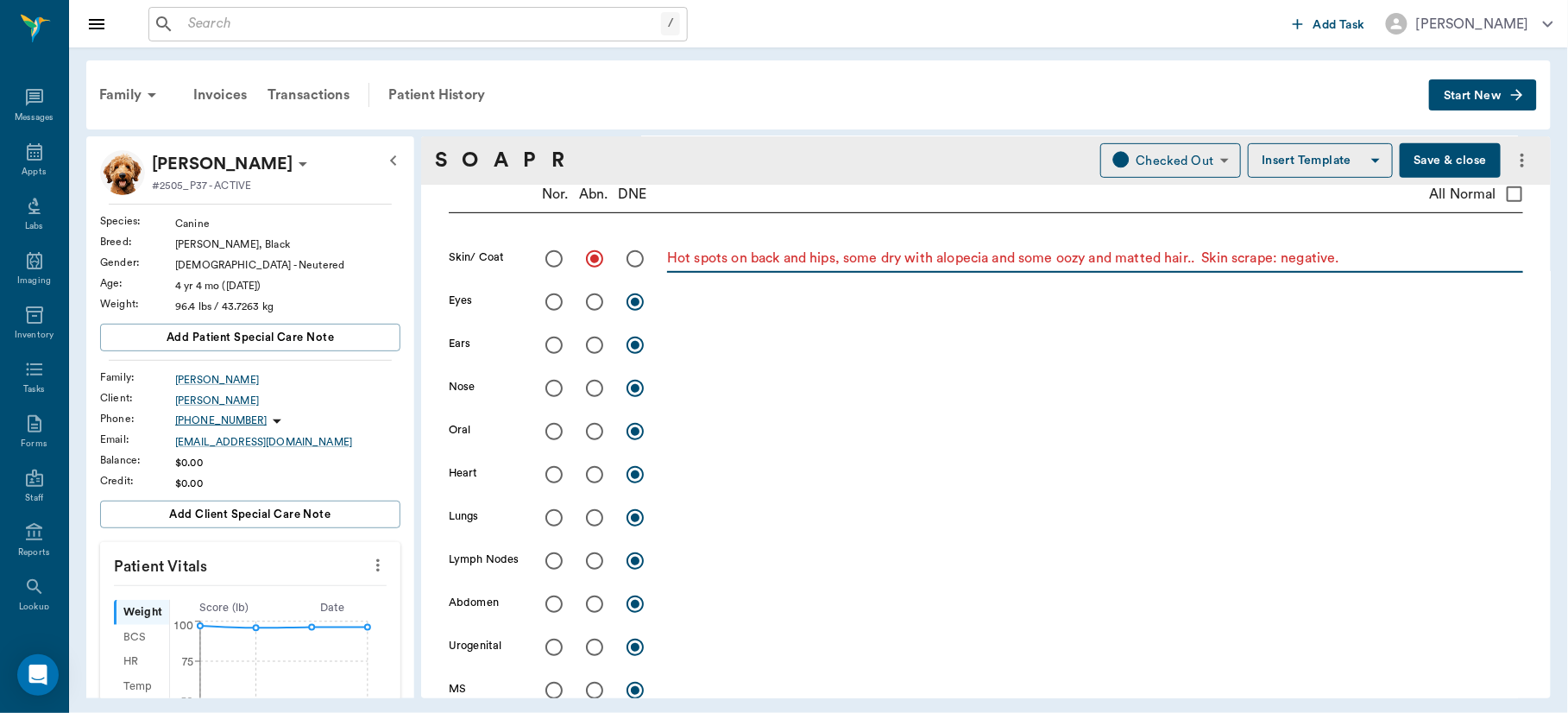
scroll to position [260, 0]
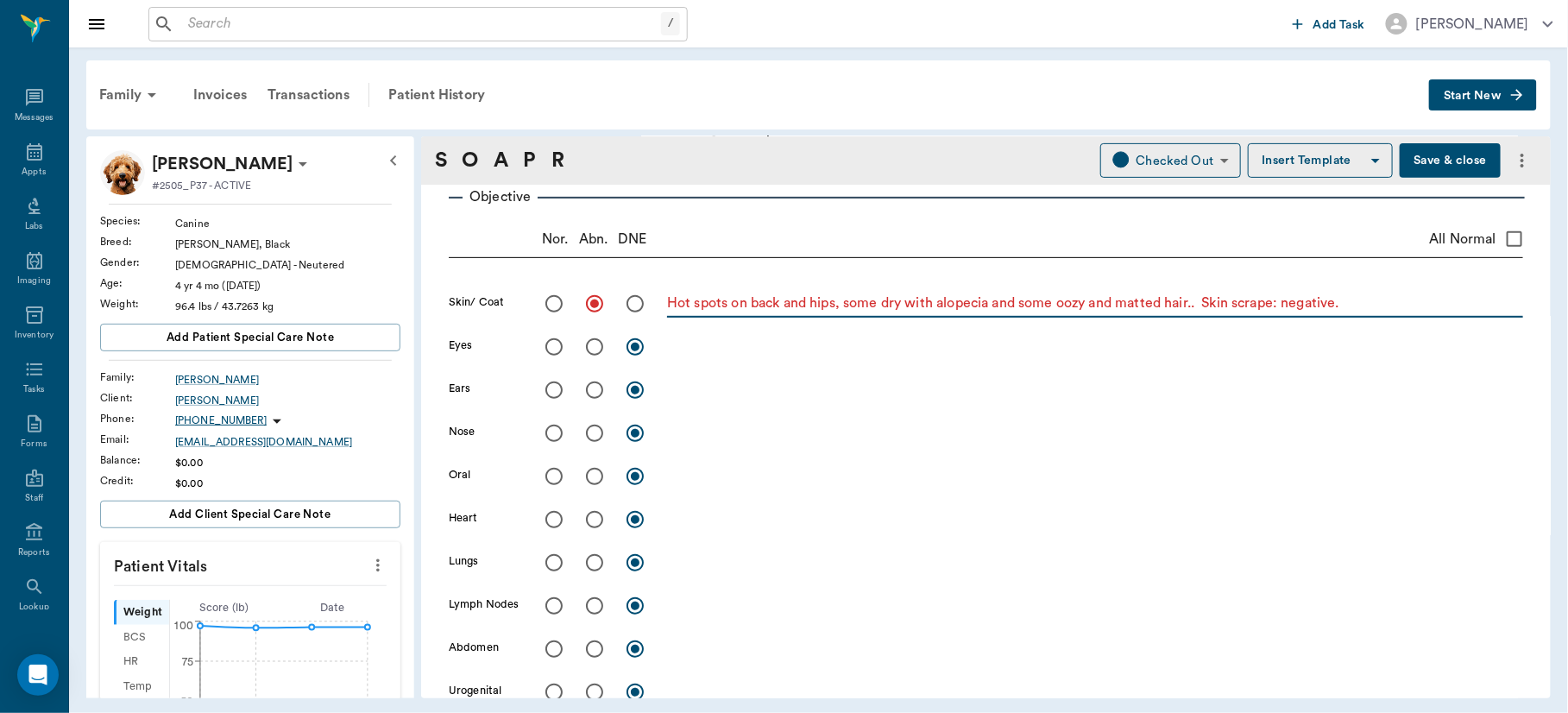
type textarea "Hot spots on back and hips, some dry with alopecia and some oozy and matted hai…"
click at [1498, 231] on input "All Normal" at bounding box center [1515, 239] width 37 height 37
checkbox input "true"
radio input "true"
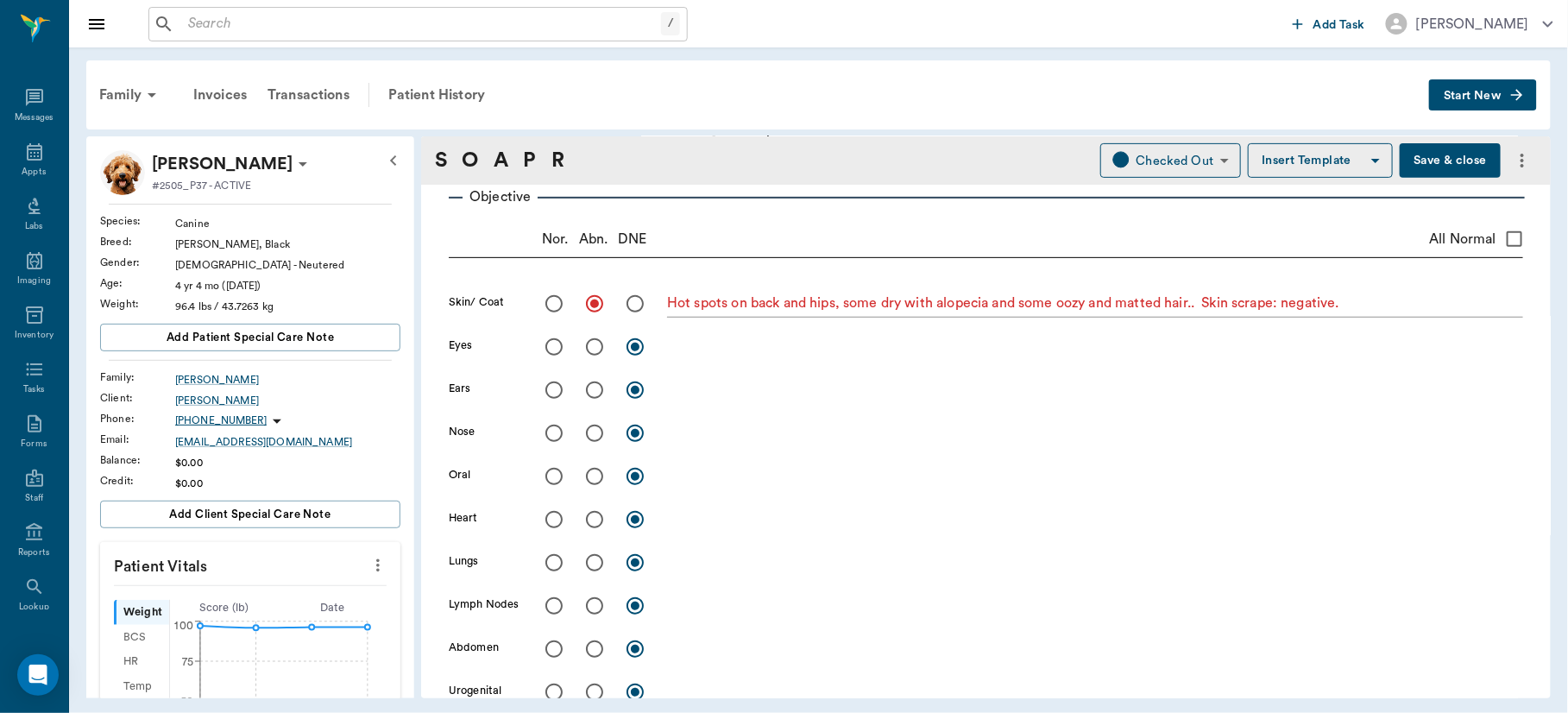
radio input "true"
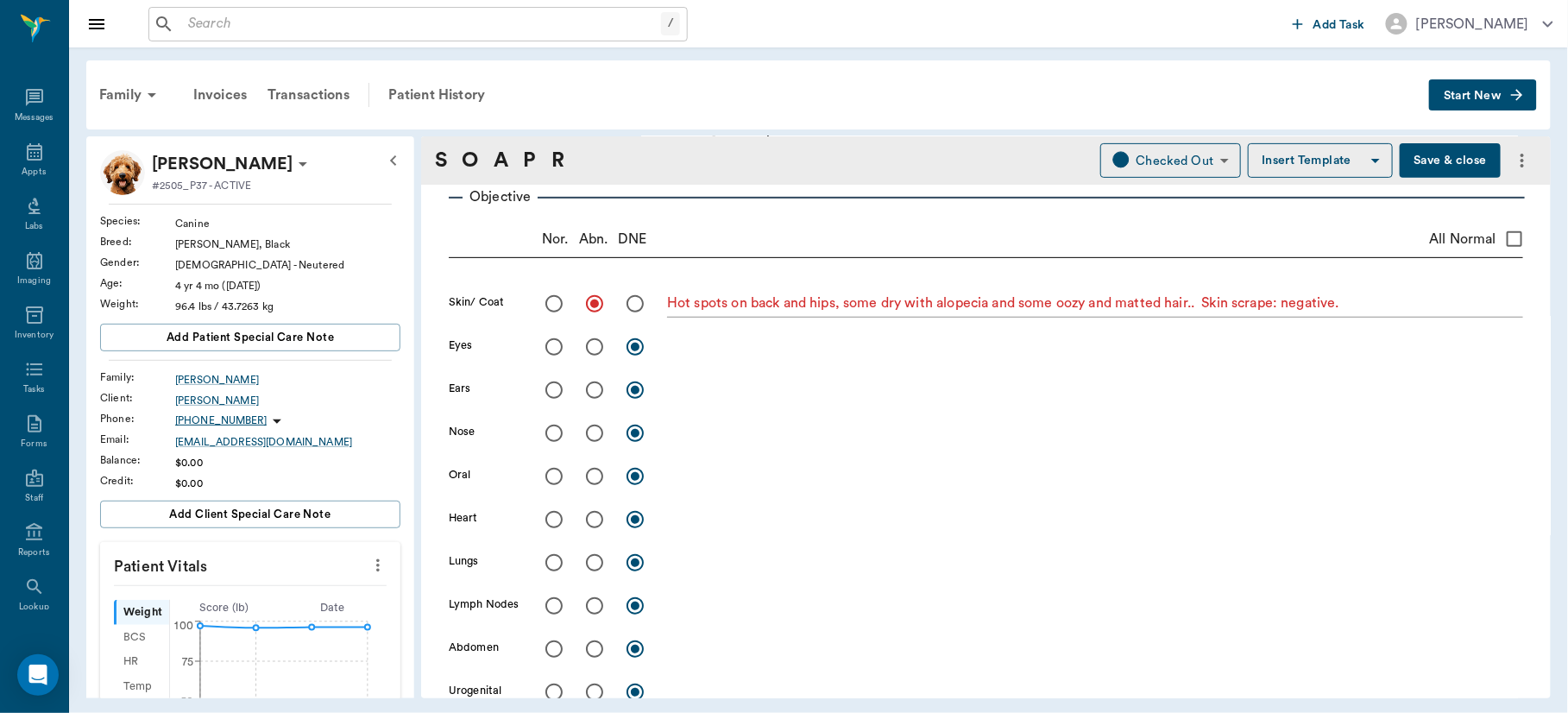
radio input "true"
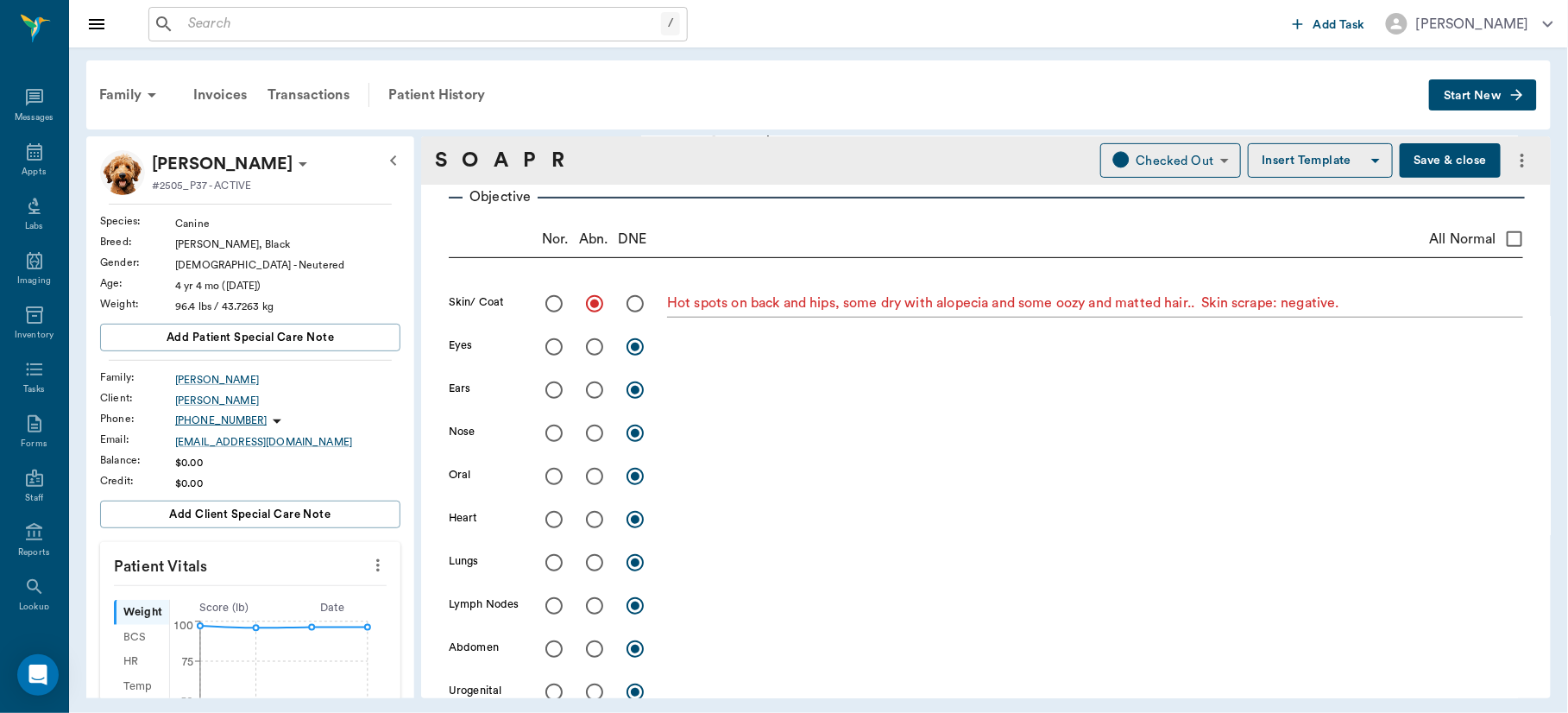
radio input "true"
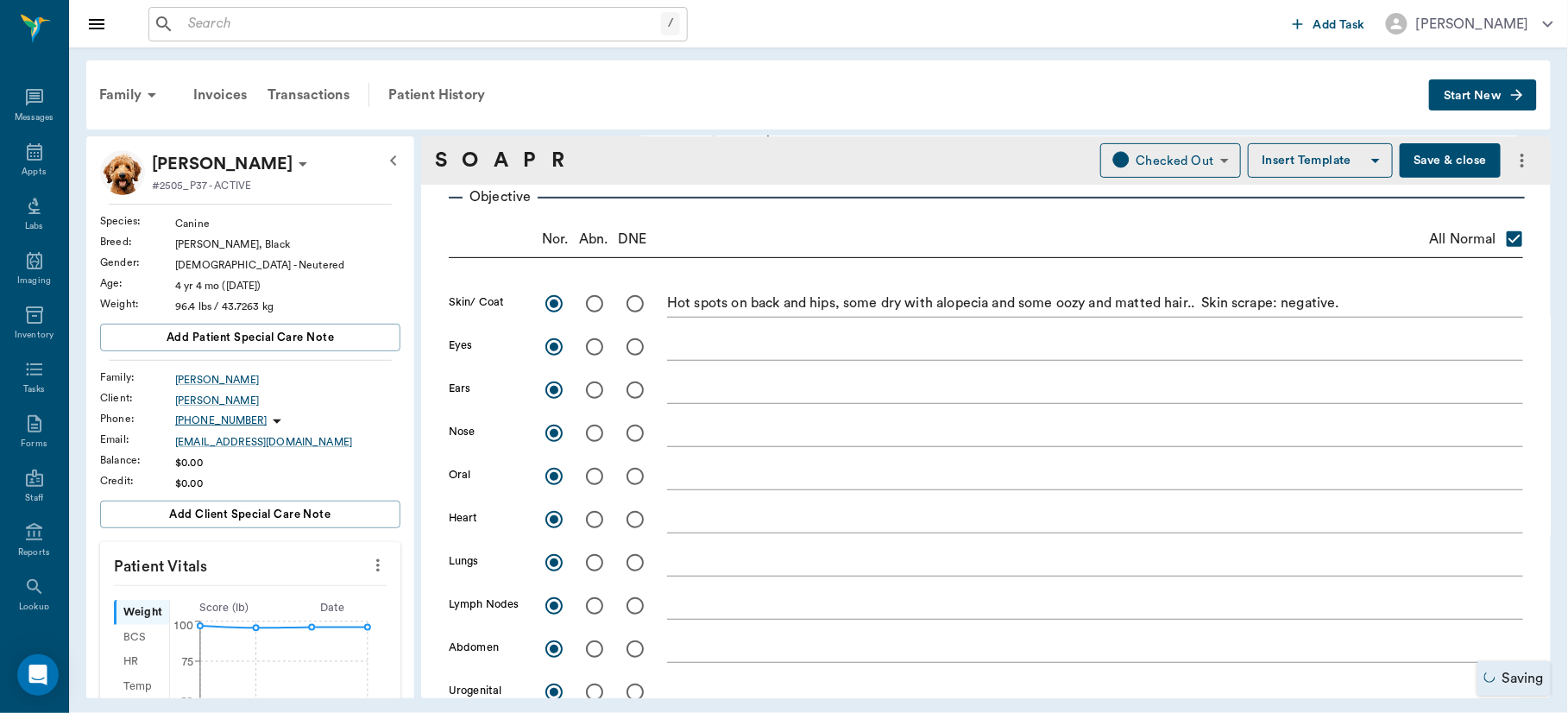
click at [589, 303] on input "radio" at bounding box center [595, 304] width 37 height 37
radio input "true"
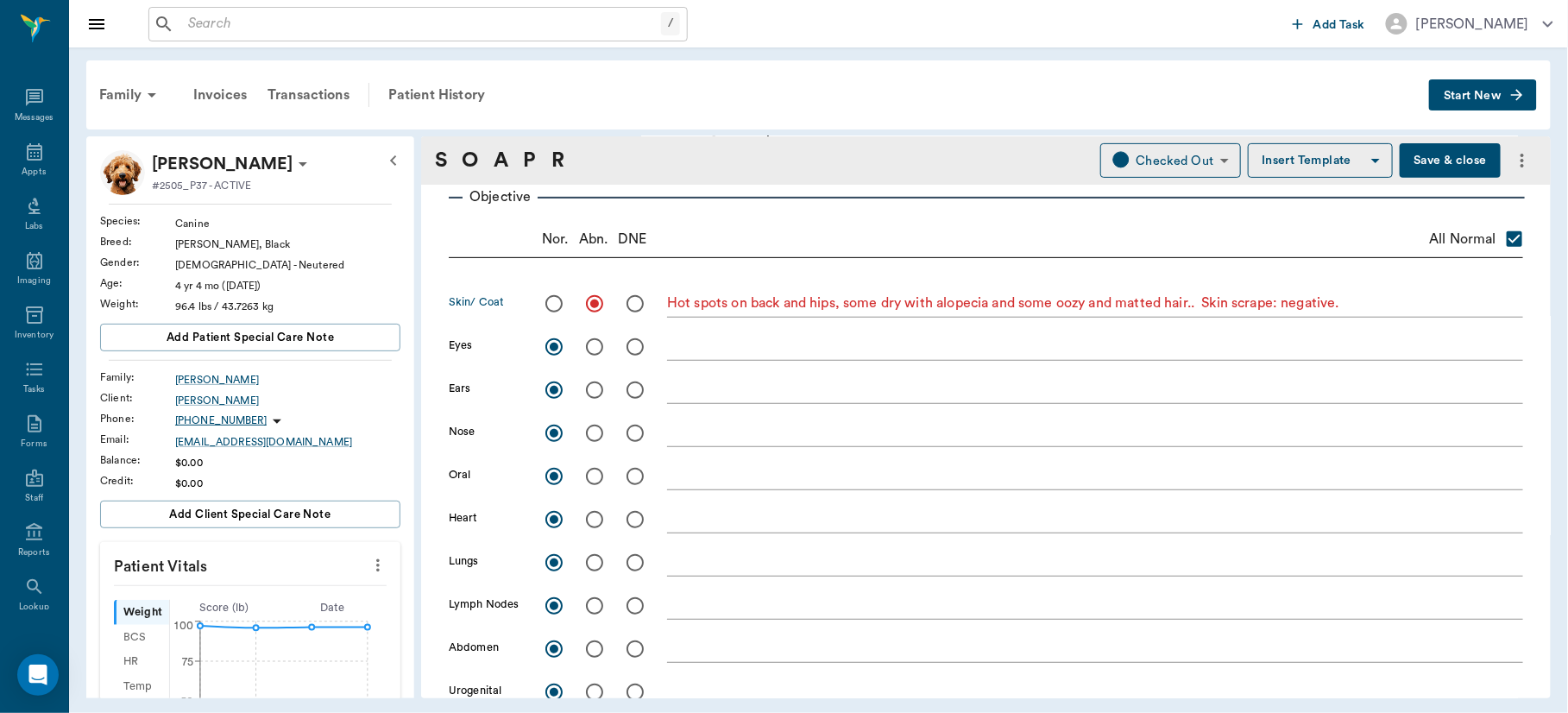
checkbox input "false"
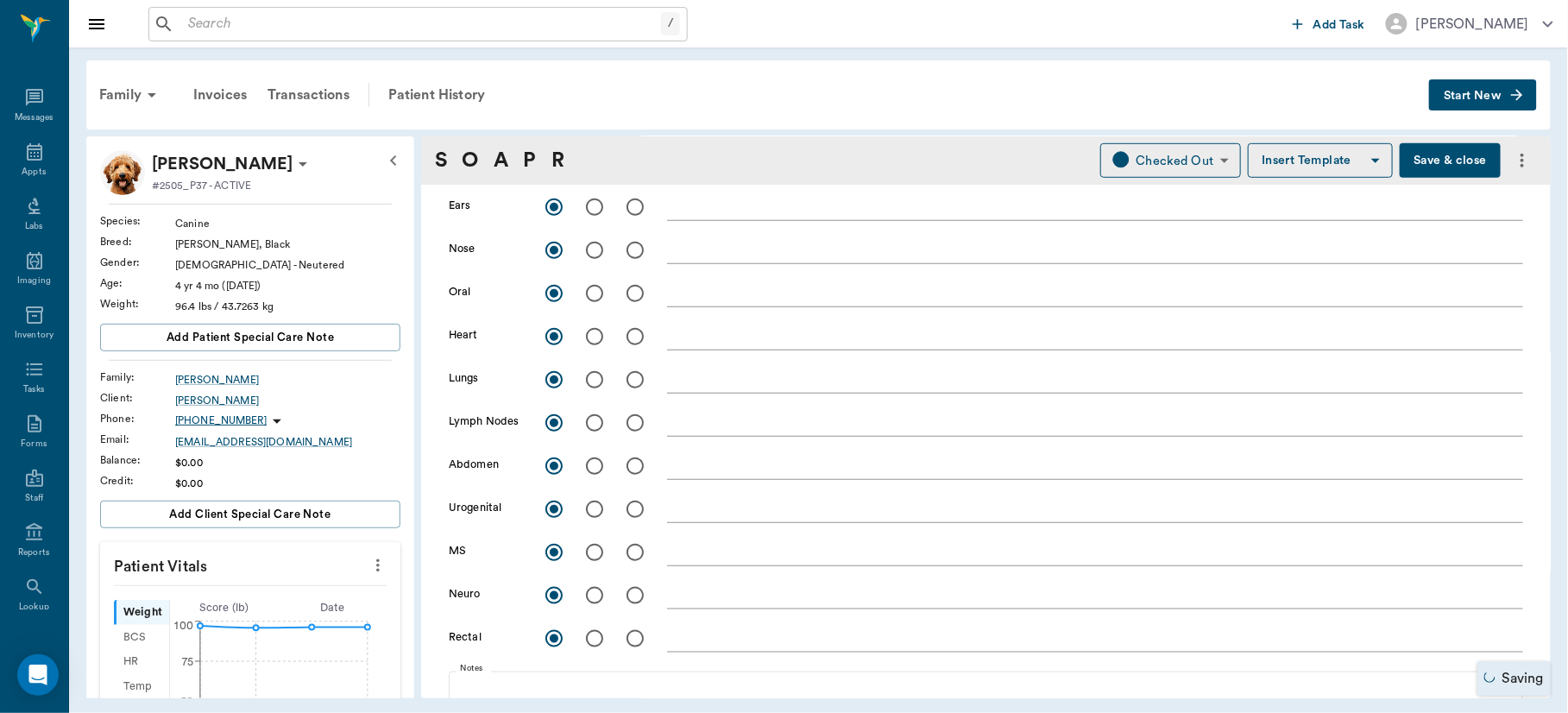
scroll to position [753, 0]
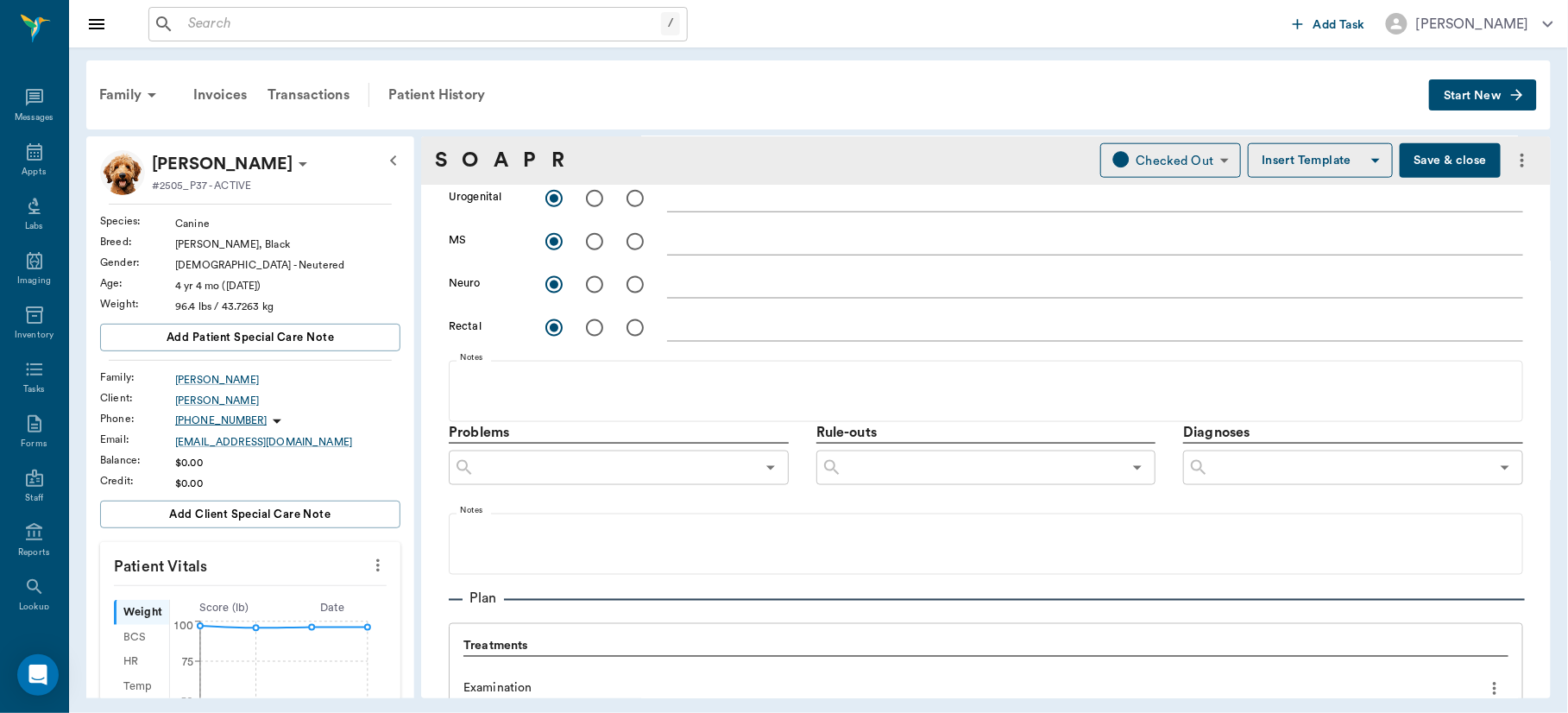
click at [1300, 474] on input "text" at bounding box center [1350, 468] width 281 height 24
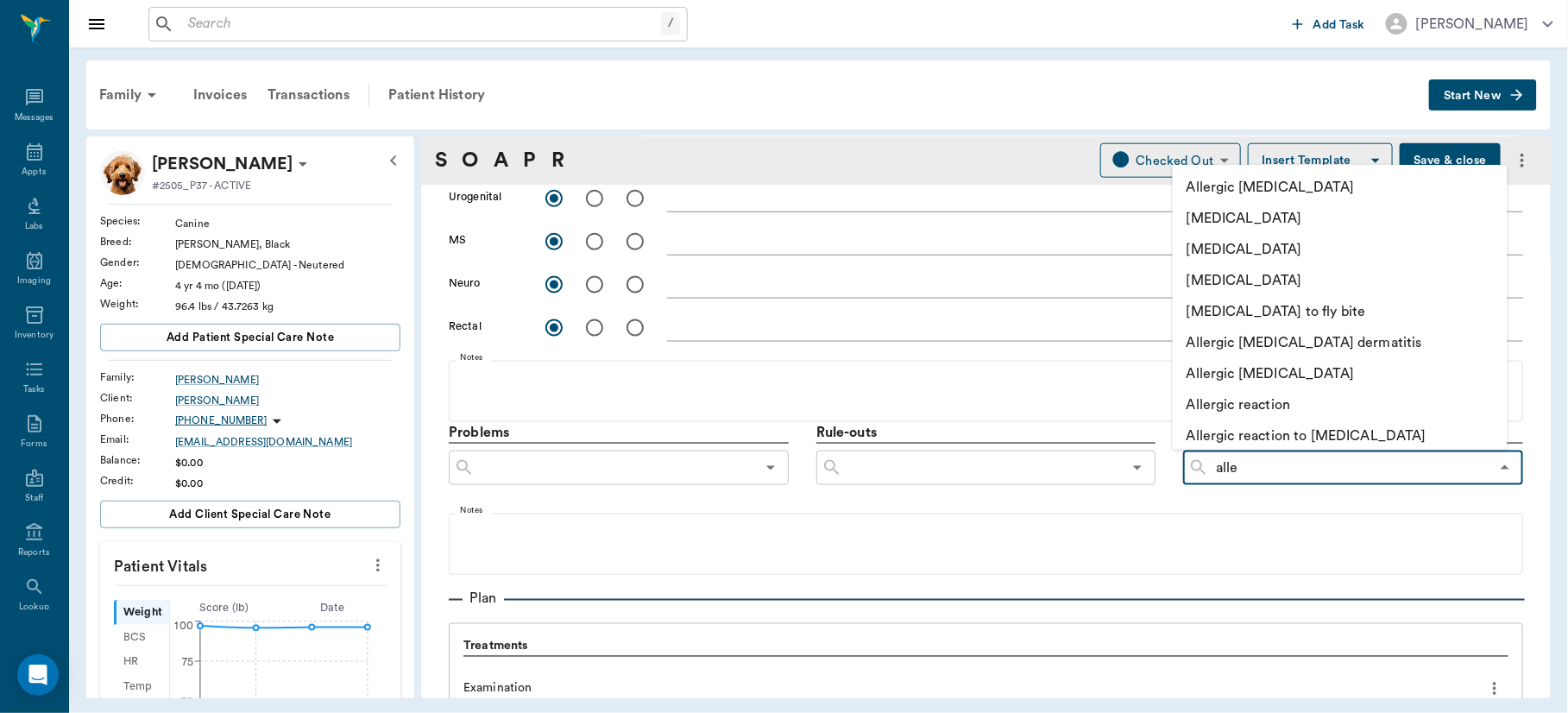
type input "aller"
click at [1299, 269] on li "[MEDICAL_DATA]" at bounding box center [1340, 281] width 335 height 31
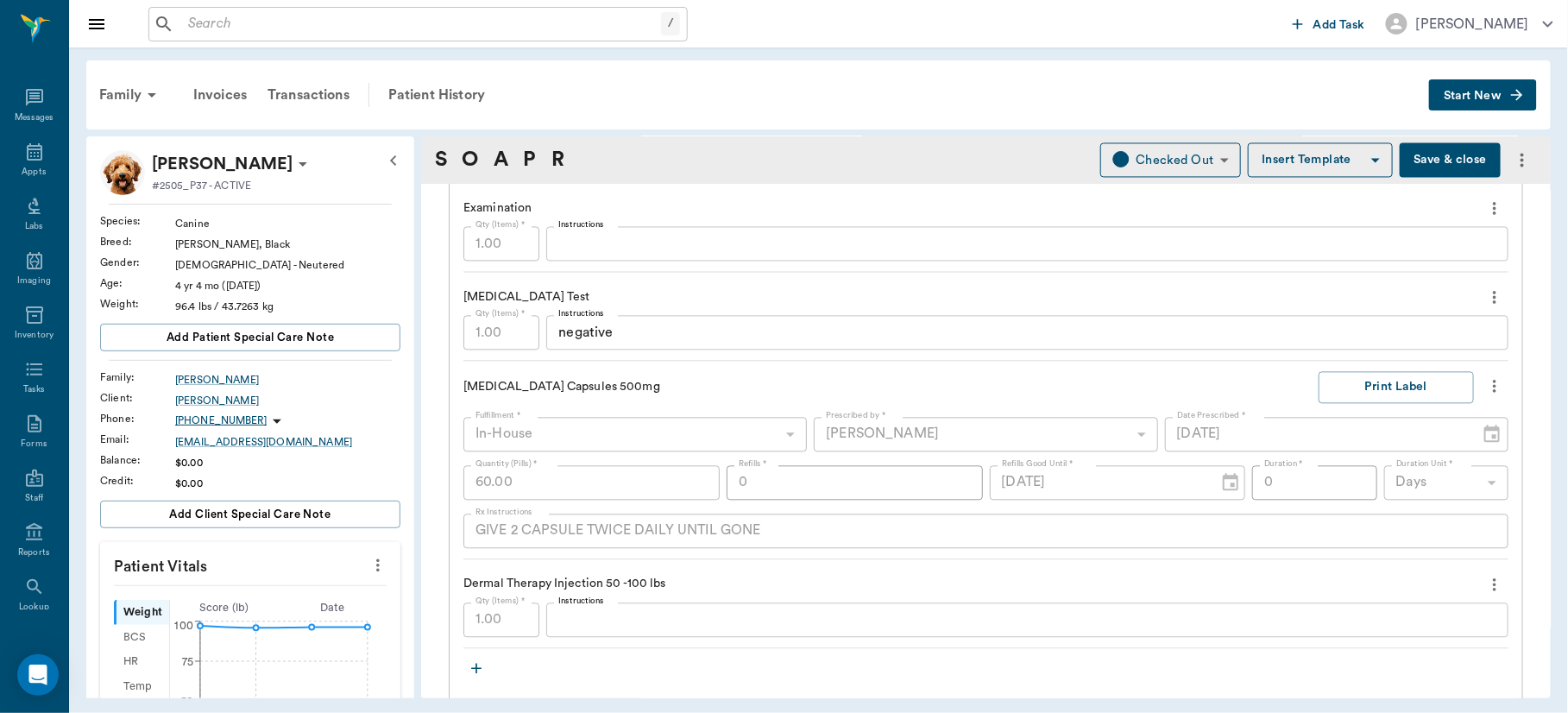
scroll to position [1320, 0]
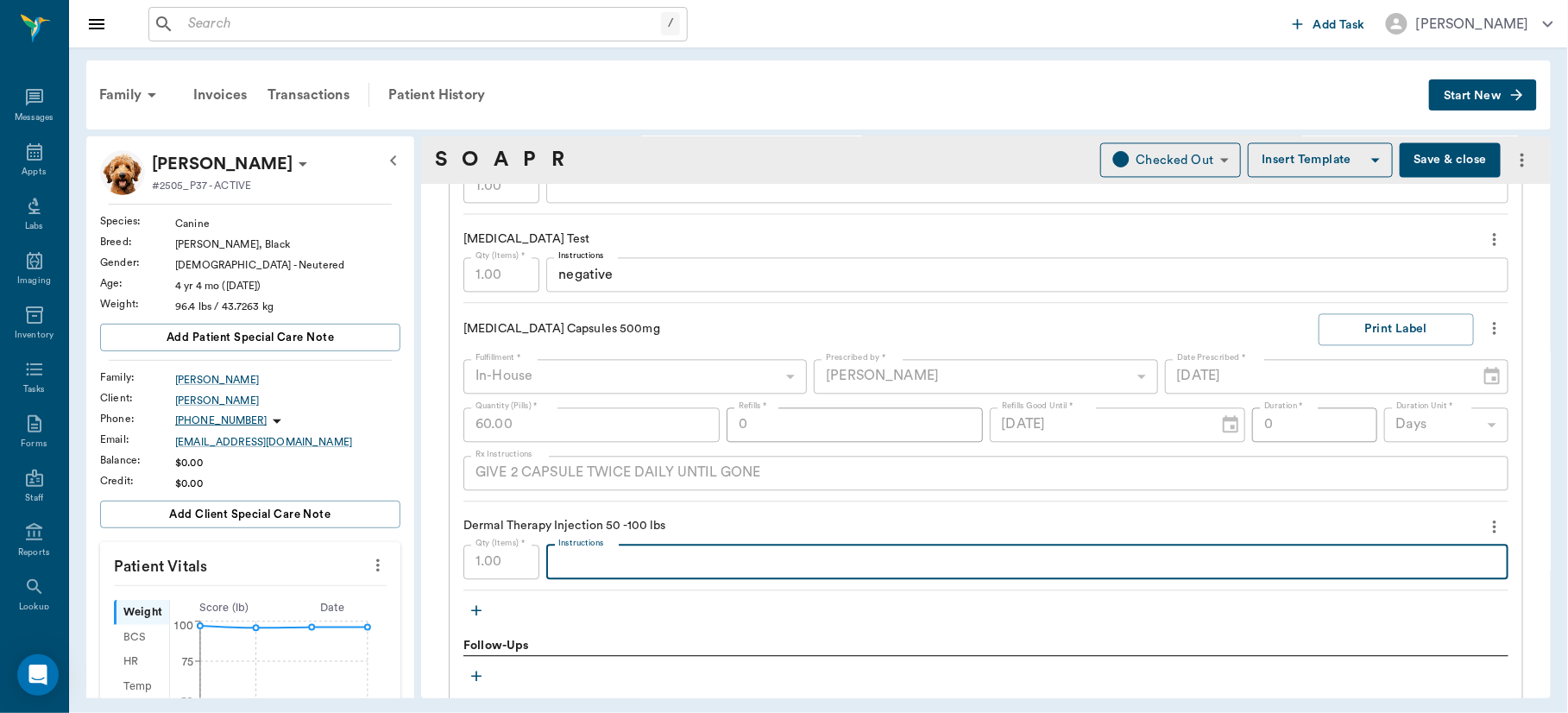
click at [714, 566] on textarea "Instructions" at bounding box center [1027, 561] width 938 height 20
type textarea "MP100 DexSP2.5"
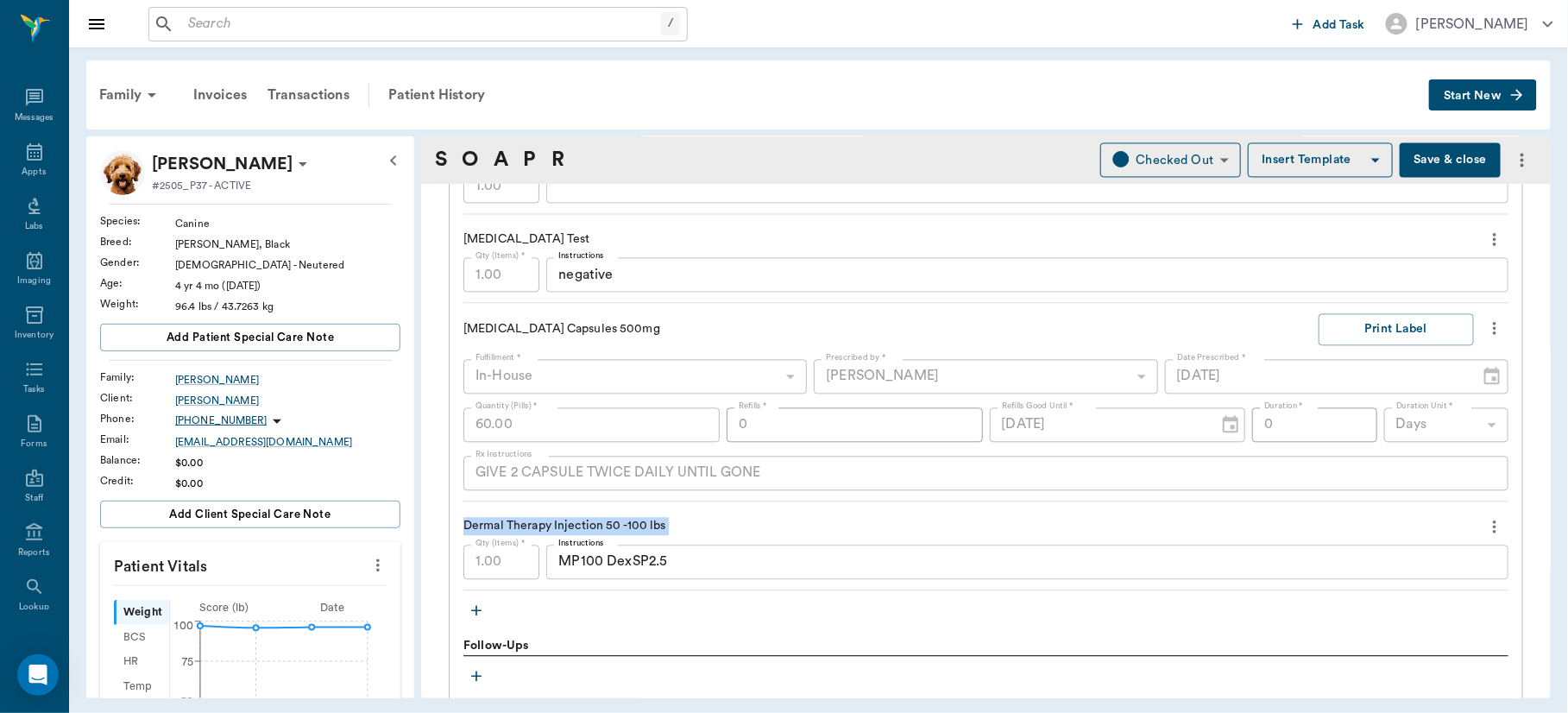
drag, startPoint x: 1554, startPoint y: 534, endPoint x: 1550, endPoint y: 465, distance: 69.1
click at [1550, 465] on div "Family Invoices Transactions Patient History Start New Shadow Lewis #2505_P37 -…" at bounding box center [818, 378] width 1499 height 663
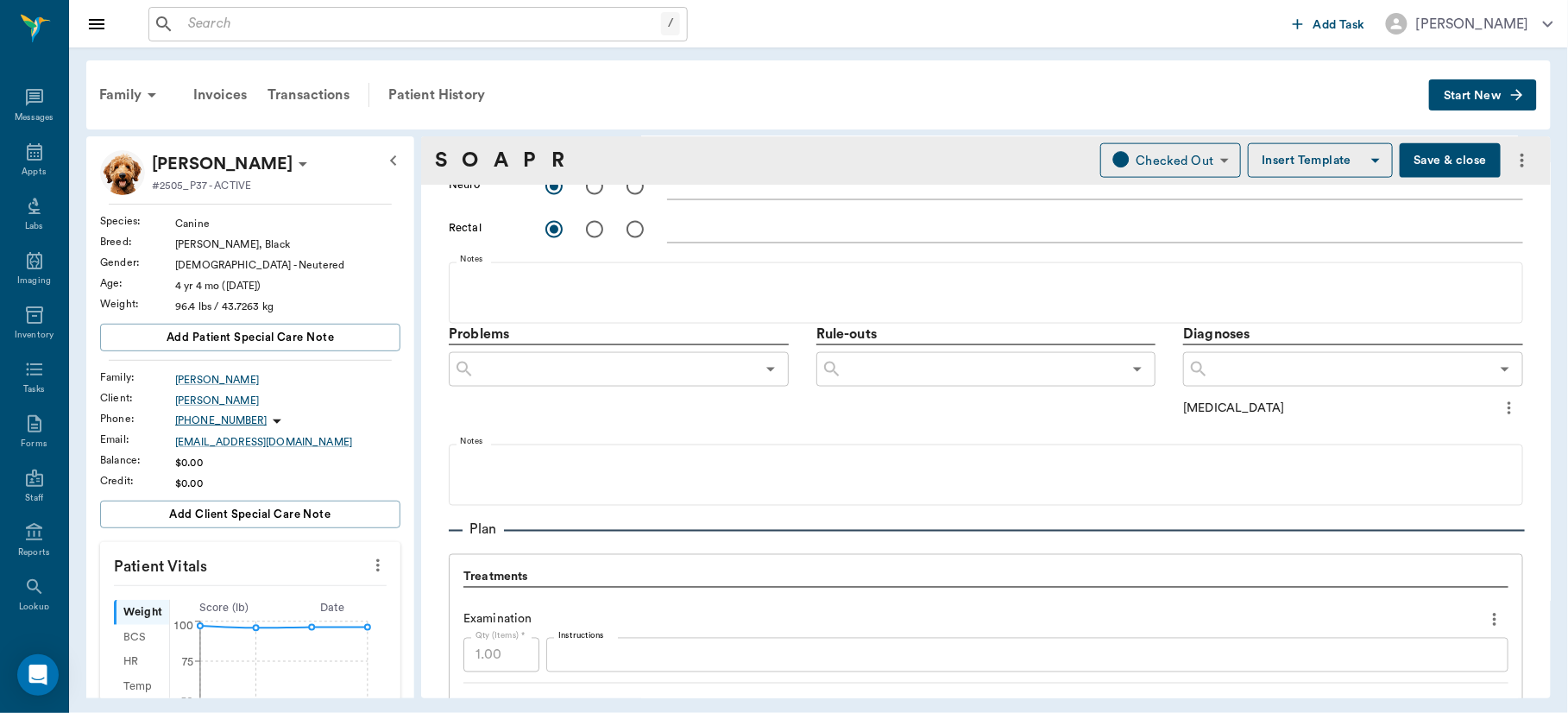
scroll to position [839, 0]
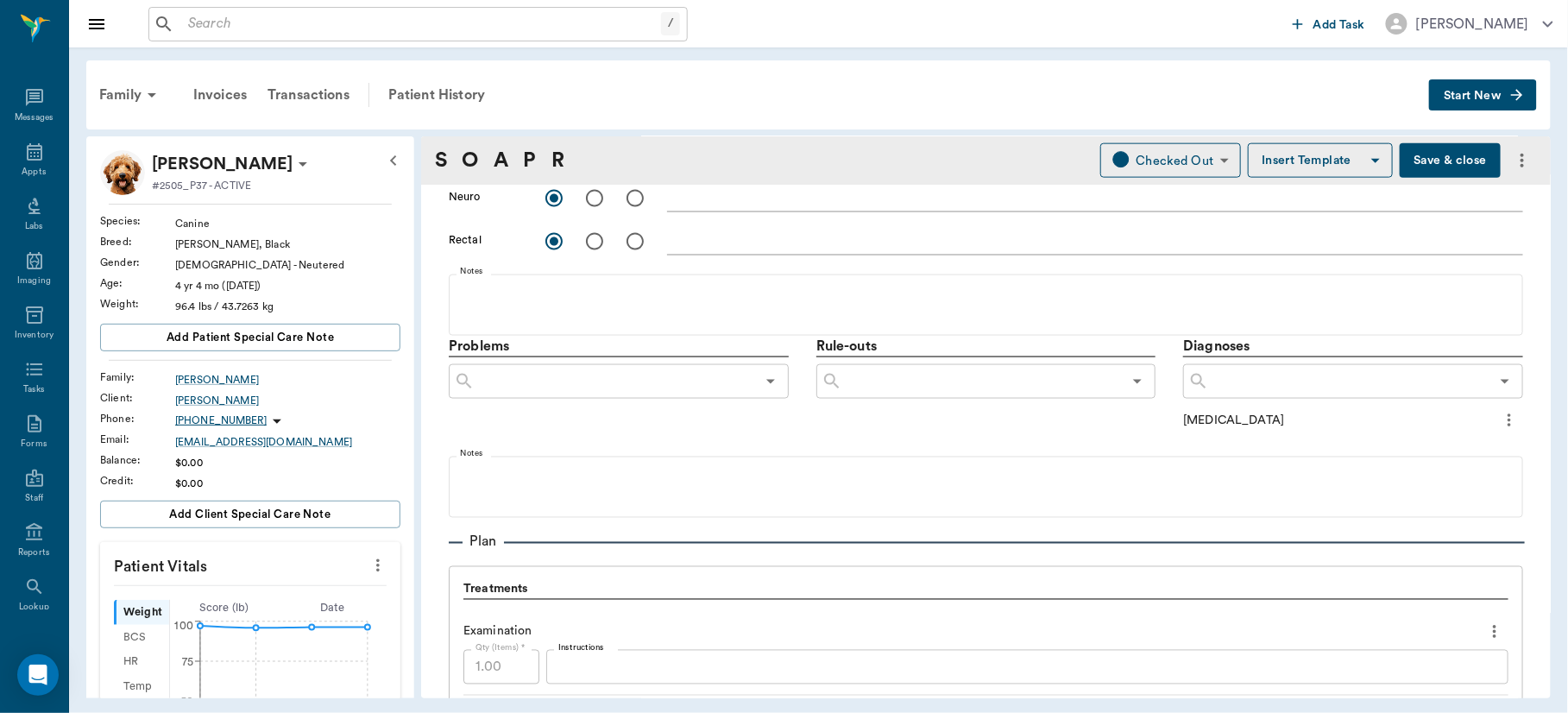
click at [1453, 159] on button "Save & close" at bounding box center [1450, 160] width 101 height 35
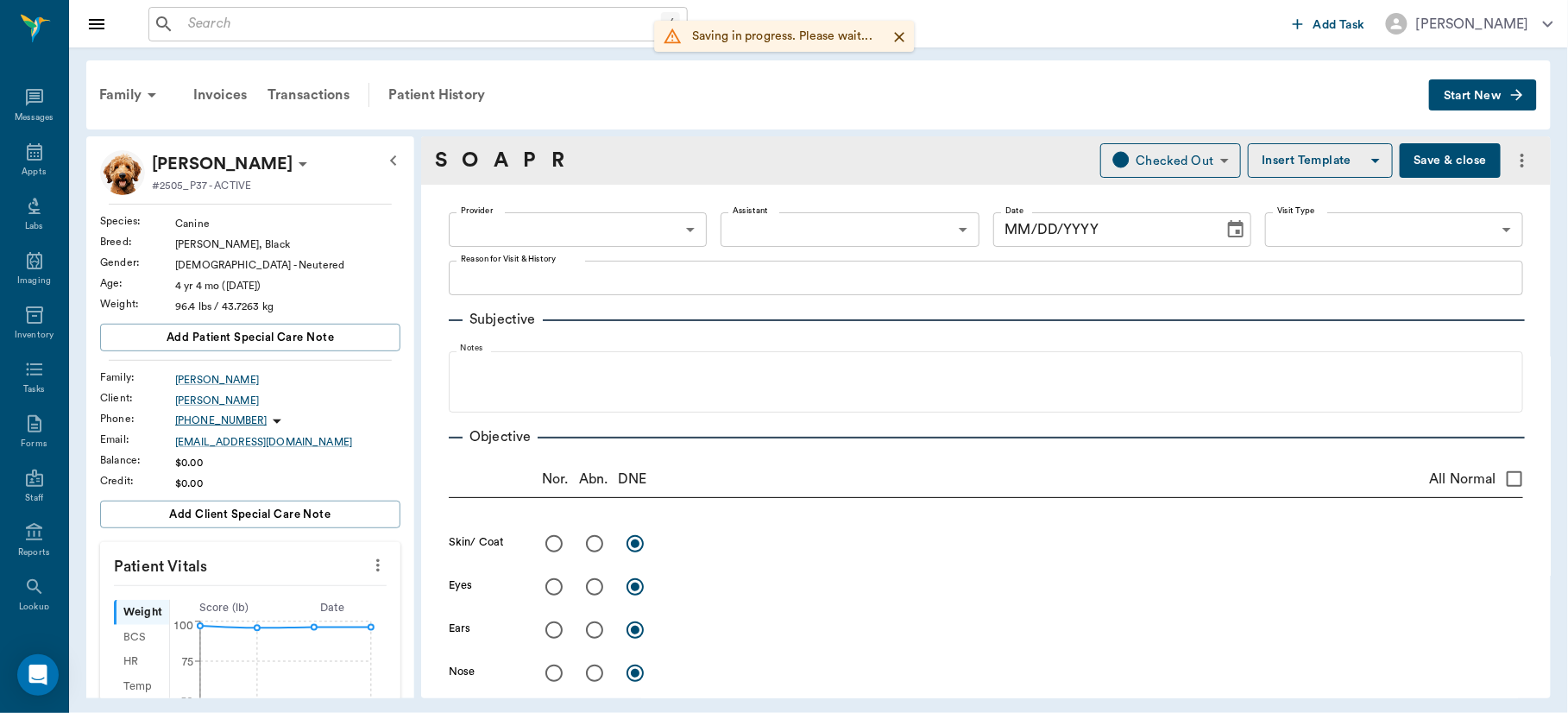
type input "63ec2f075fda476ae8351a4d"
type input "63ec2e7e52e12b0ba117b124"
type input "65d2be4f46e3a538d89b8c15"
type textarea "Itchy skin in a couple diff places- Owner was wondering about a skin scrape nee…"
radio input "true"
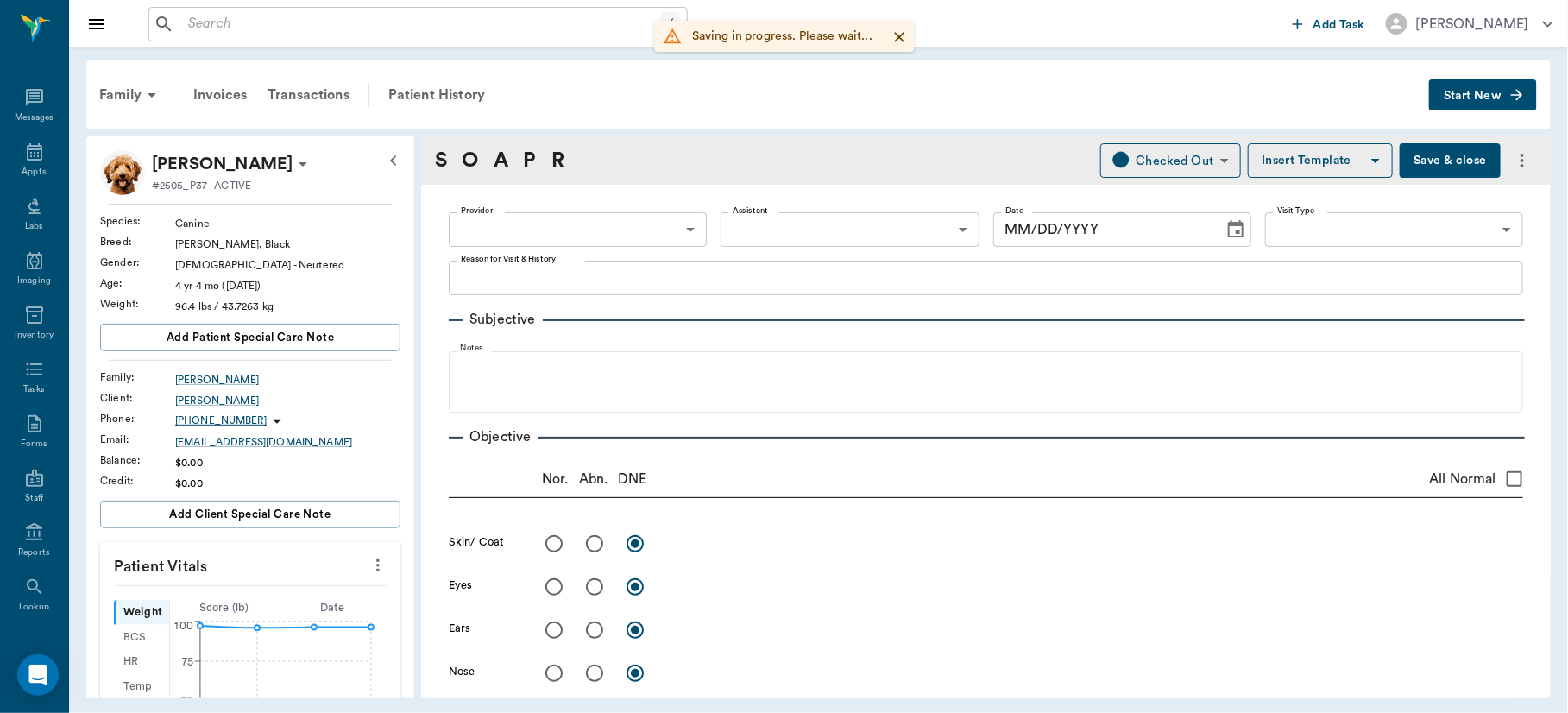
type textarea "Hot spots on back and hips, some dry with alopecia and some oozy and matted hai…"
radio input "true"
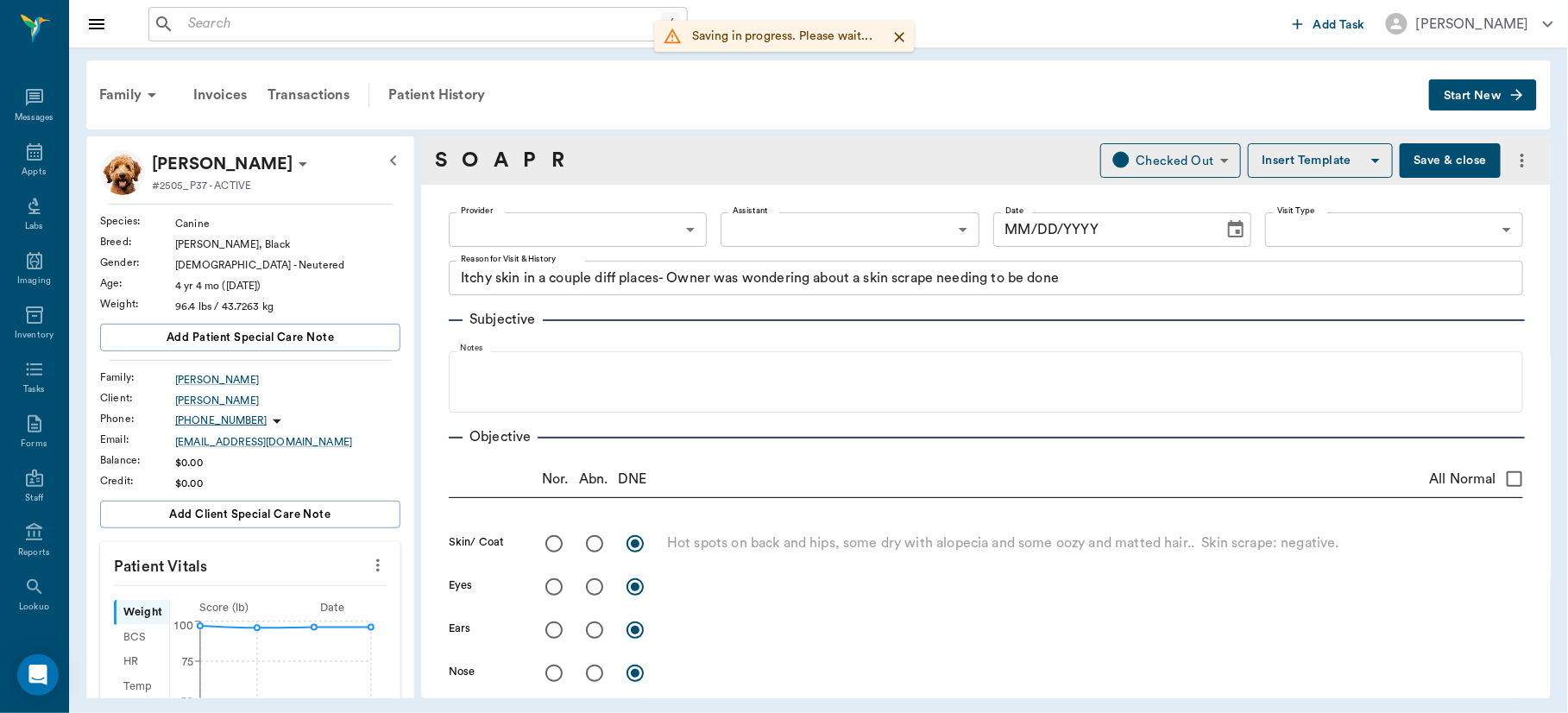
radio input "true"
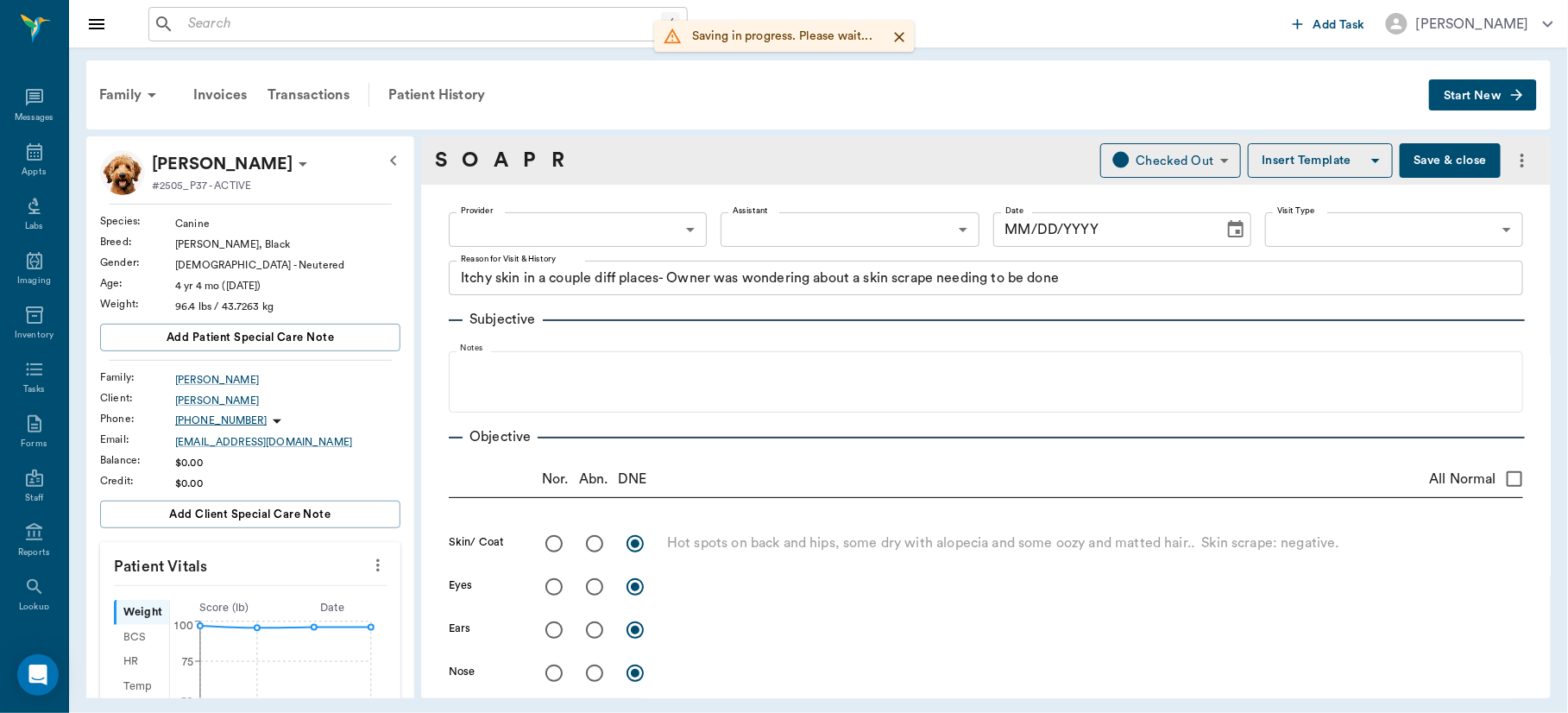
radio input "true"
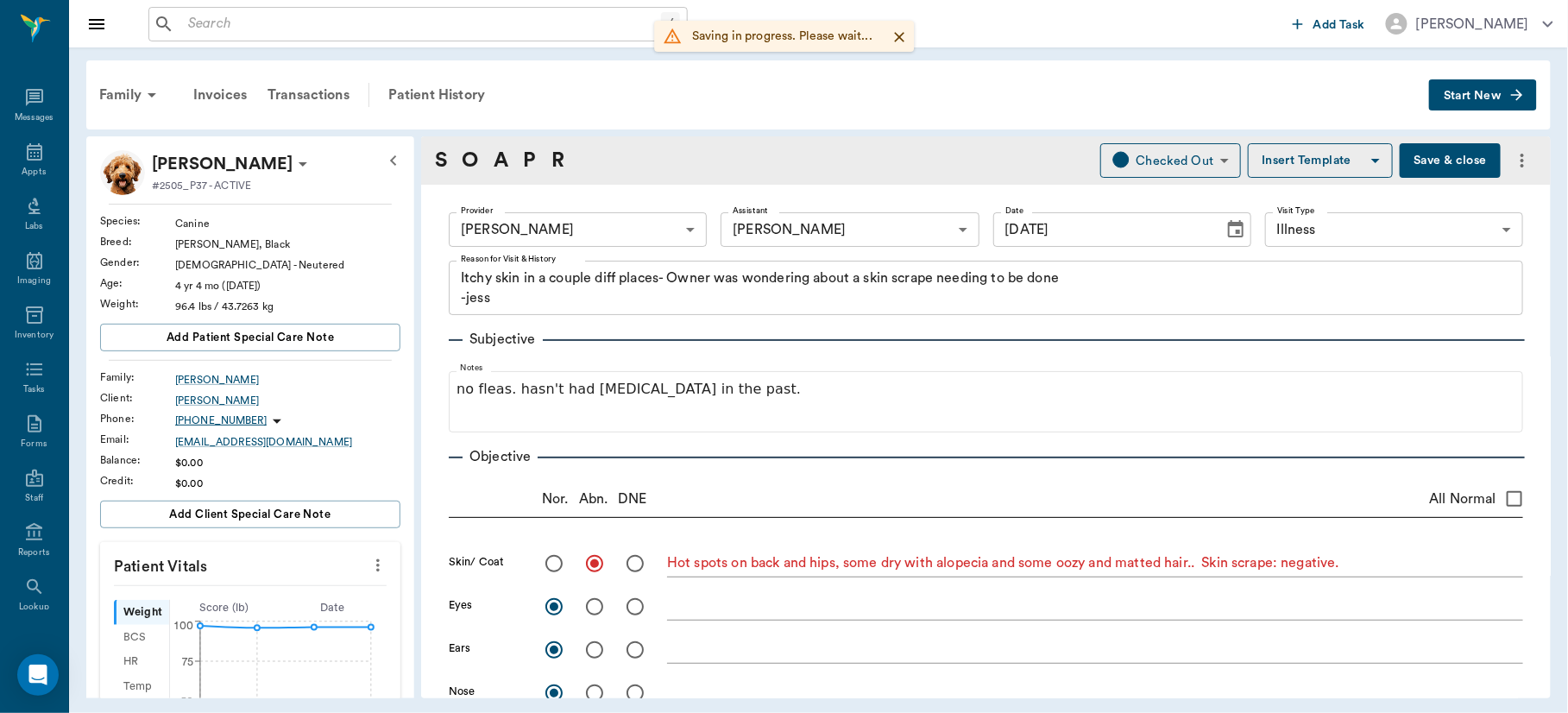
type input "[DATE]"
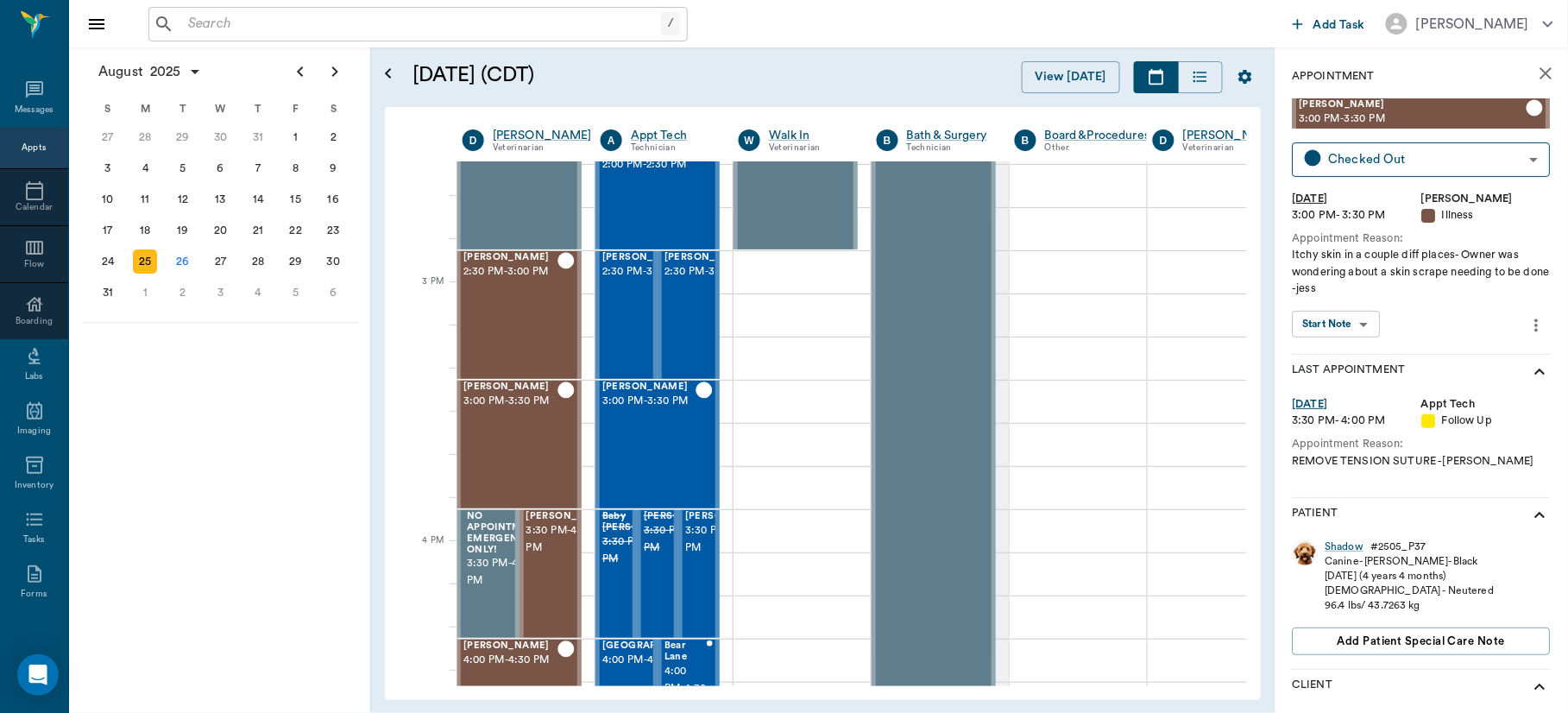
scroll to position [1770, 1]
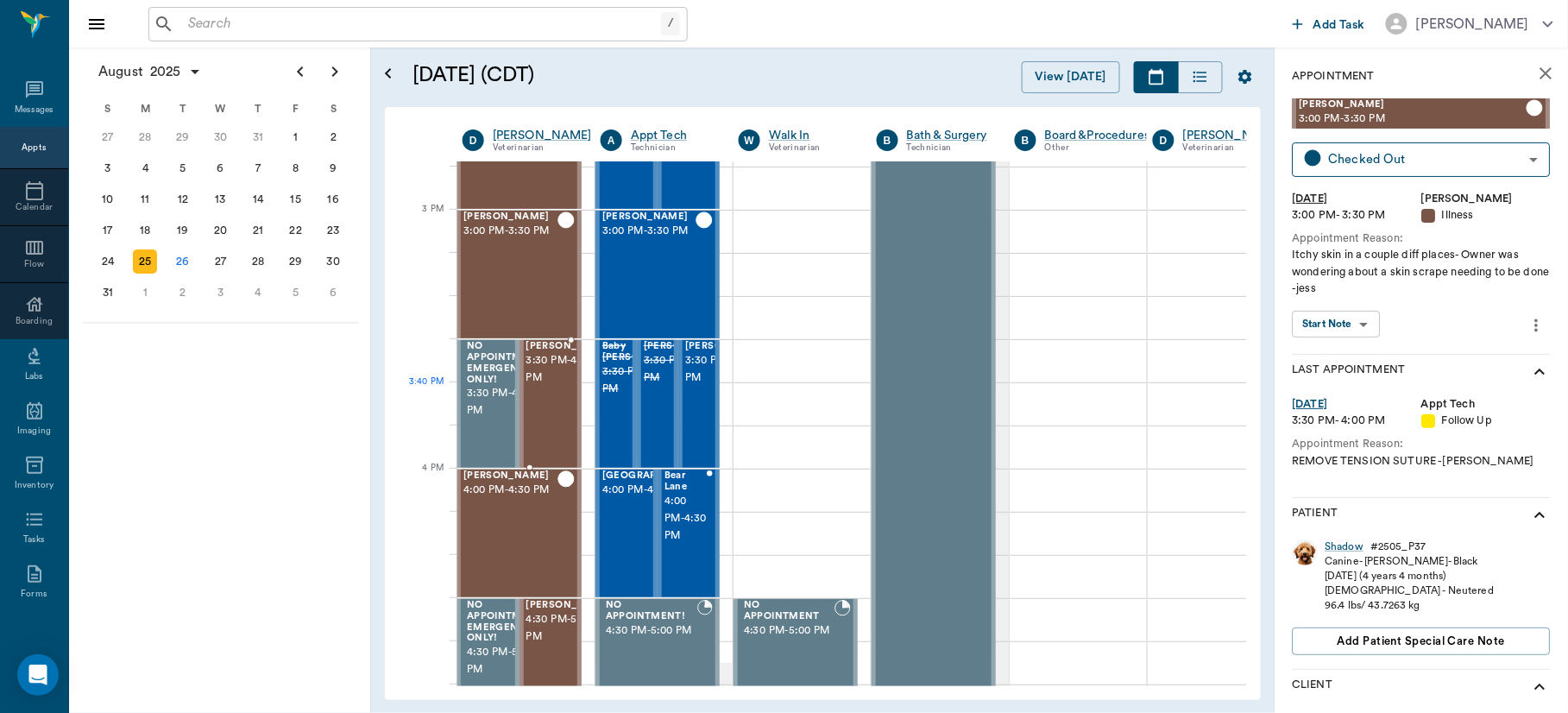
click at [542, 386] on span "3:30 PM - 4:00 PM" at bounding box center [569, 370] width 86 height 35
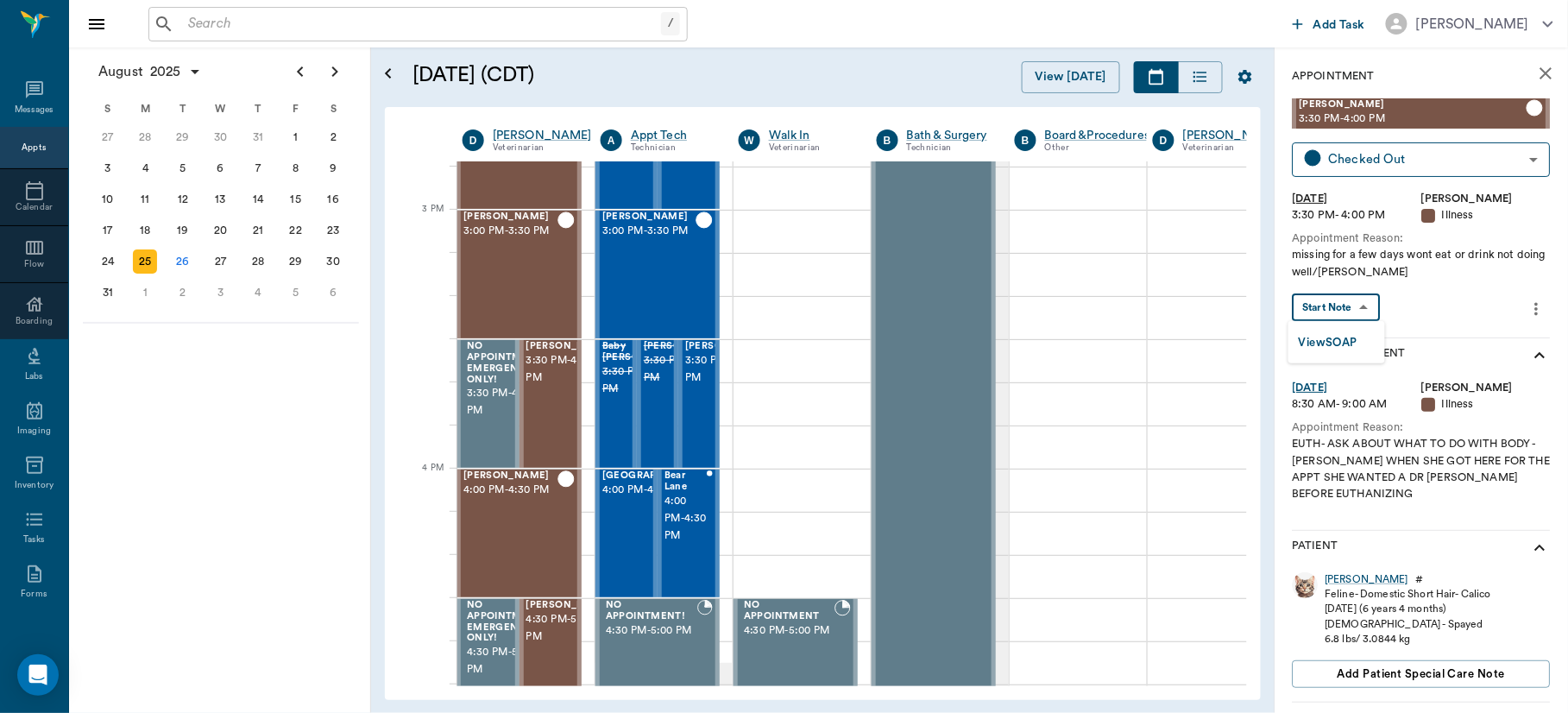
click at [1367, 299] on body "/ ​ Add Task Dr. Bert Ellsworth Nectar Messages Appts Calendar Flow Boarding La…" at bounding box center [784, 356] width 1568 height 713
click at [1342, 335] on button "View SOAP" at bounding box center [1328, 343] width 58 height 20
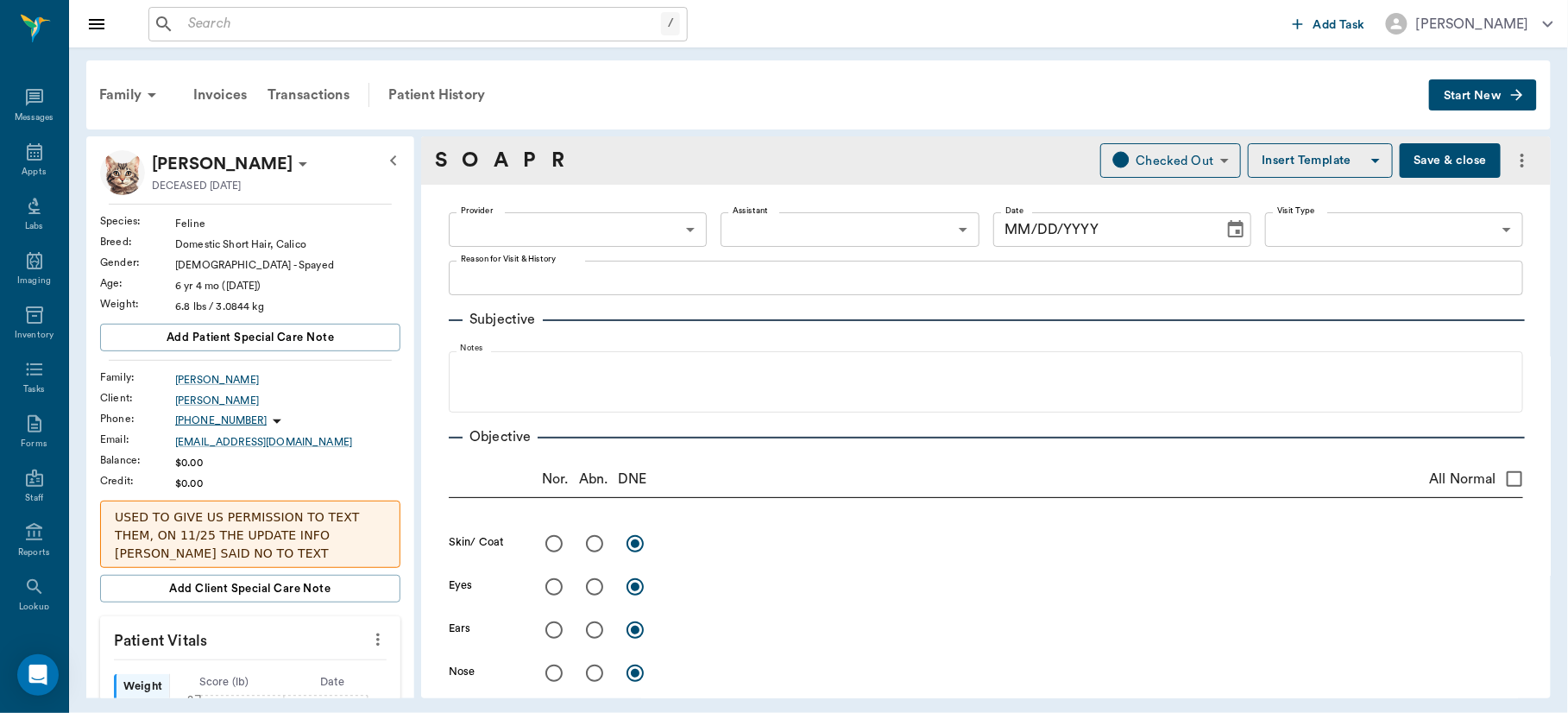
type input "63ec2f075fda476ae8351a4d"
type input "65d2be4f46e3a538d89b8c15"
type textarea "missing for a few days wont eat or drink not doing well/Lisa"
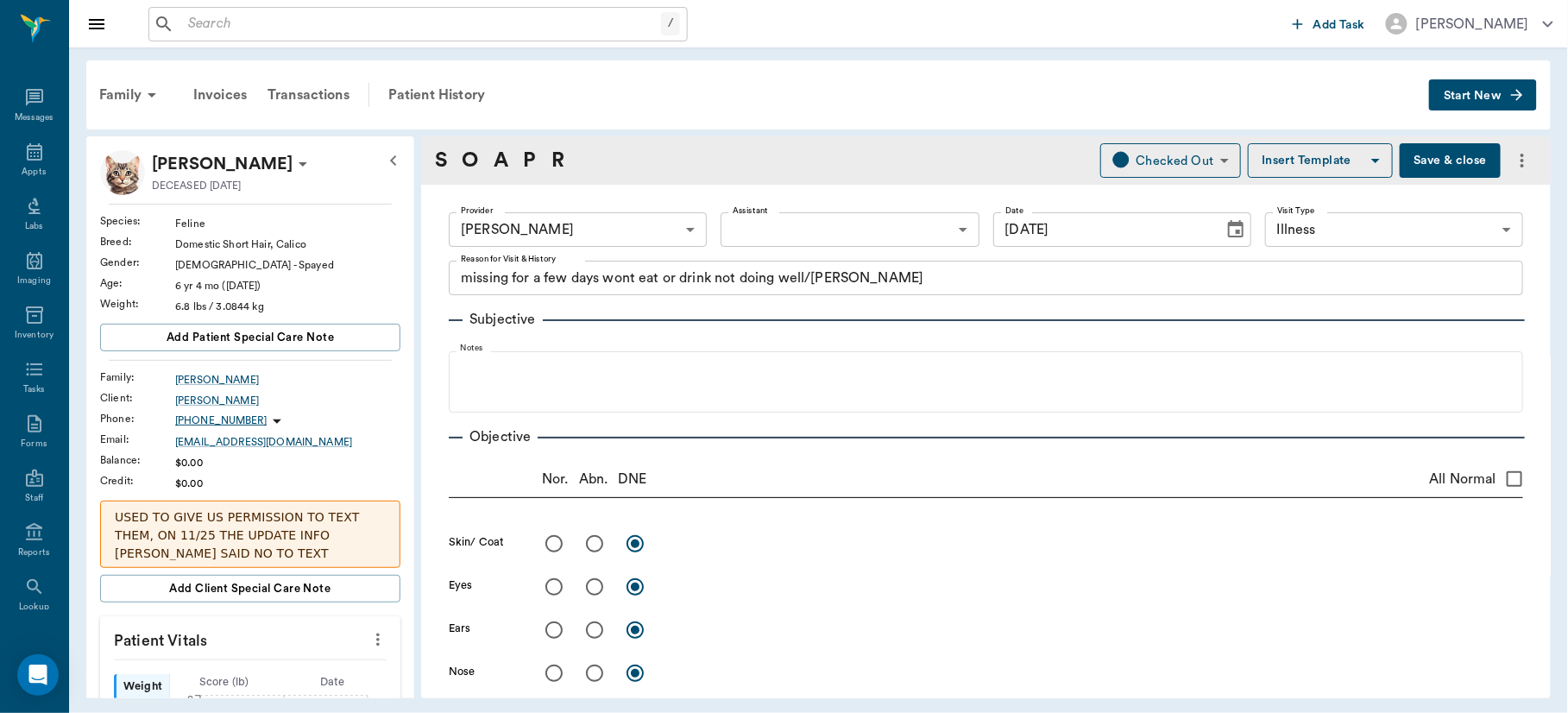
type input "[DATE]"
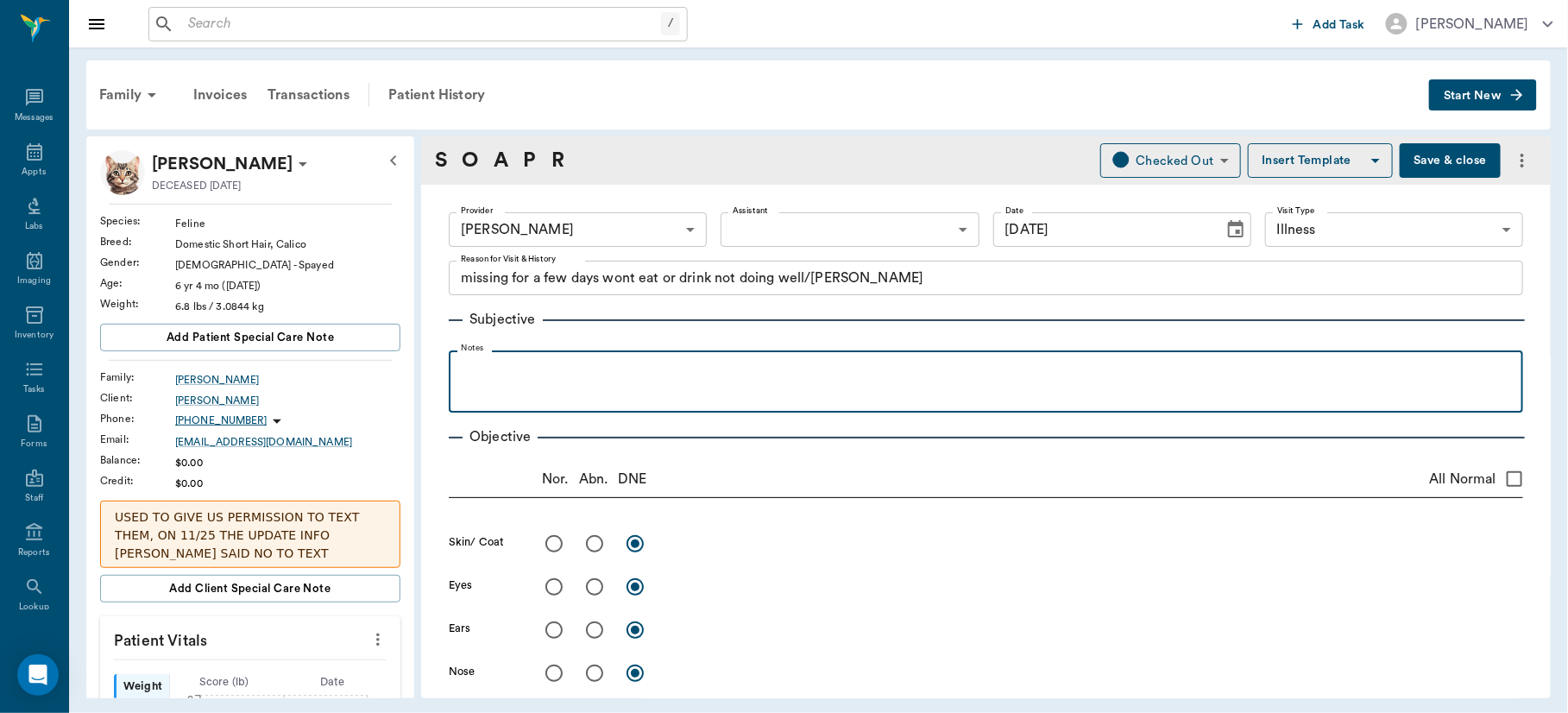
click at [568, 366] on p at bounding box center [986, 370] width 1057 height 21
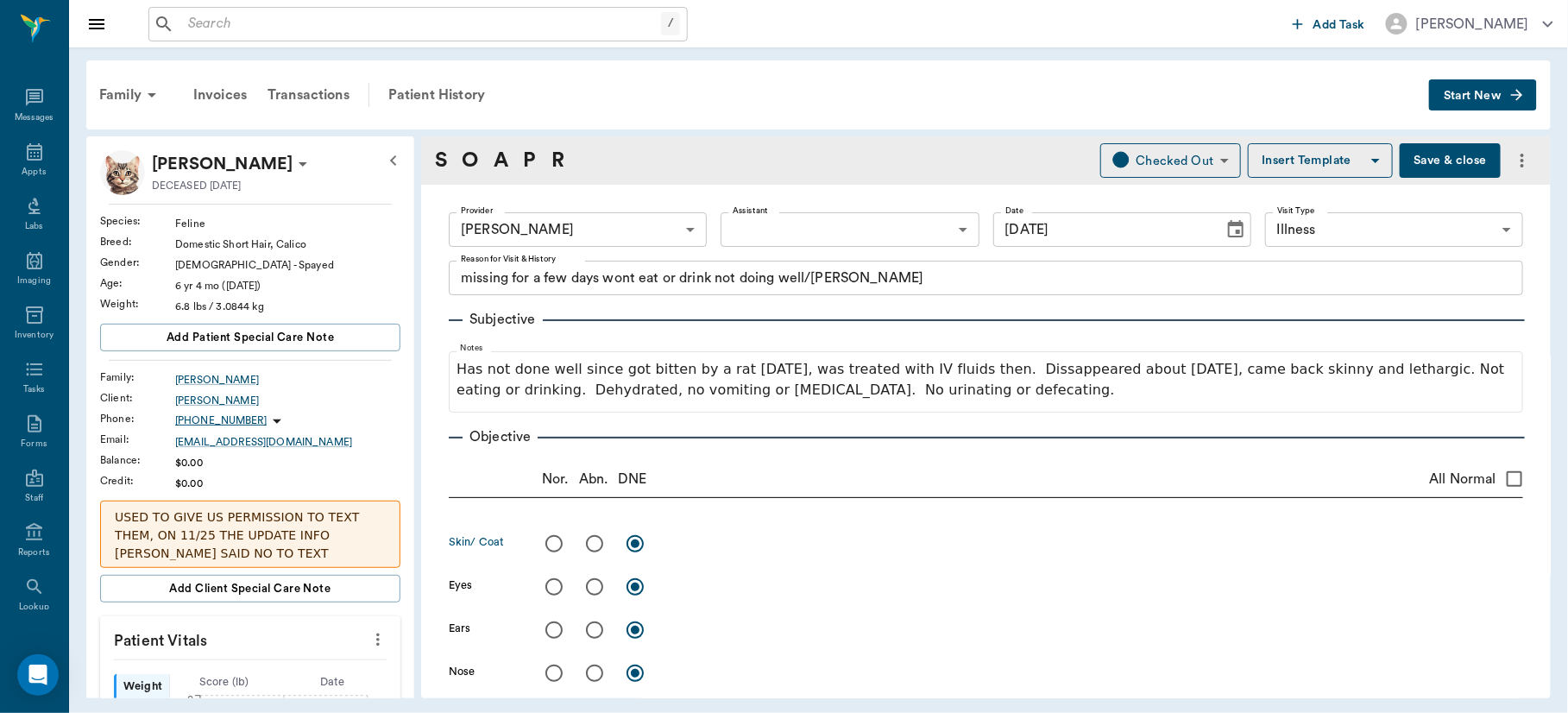
click at [595, 540] on input "radio" at bounding box center [595, 544] width 37 height 37
radio input "true"
click at [692, 540] on textarea at bounding box center [1095, 543] width 856 height 20
type textarea "K"
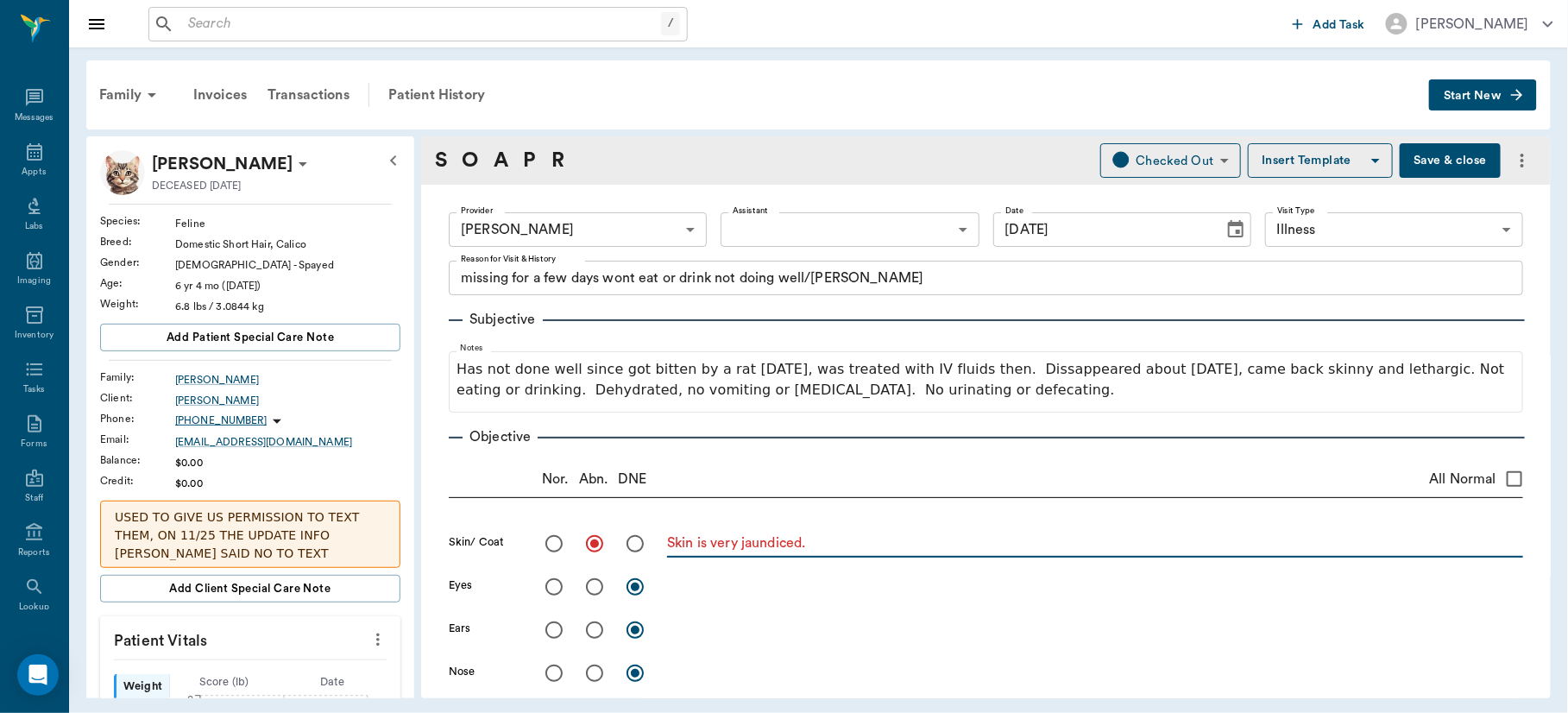
type textarea "Skin is very jaundiced."
click at [596, 590] on input "radio" at bounding box center [595, 587] width 37 height 37
radio input "true"
click at [673, 594] on textarea at bounding box center [1095, 586] width 856 height 20
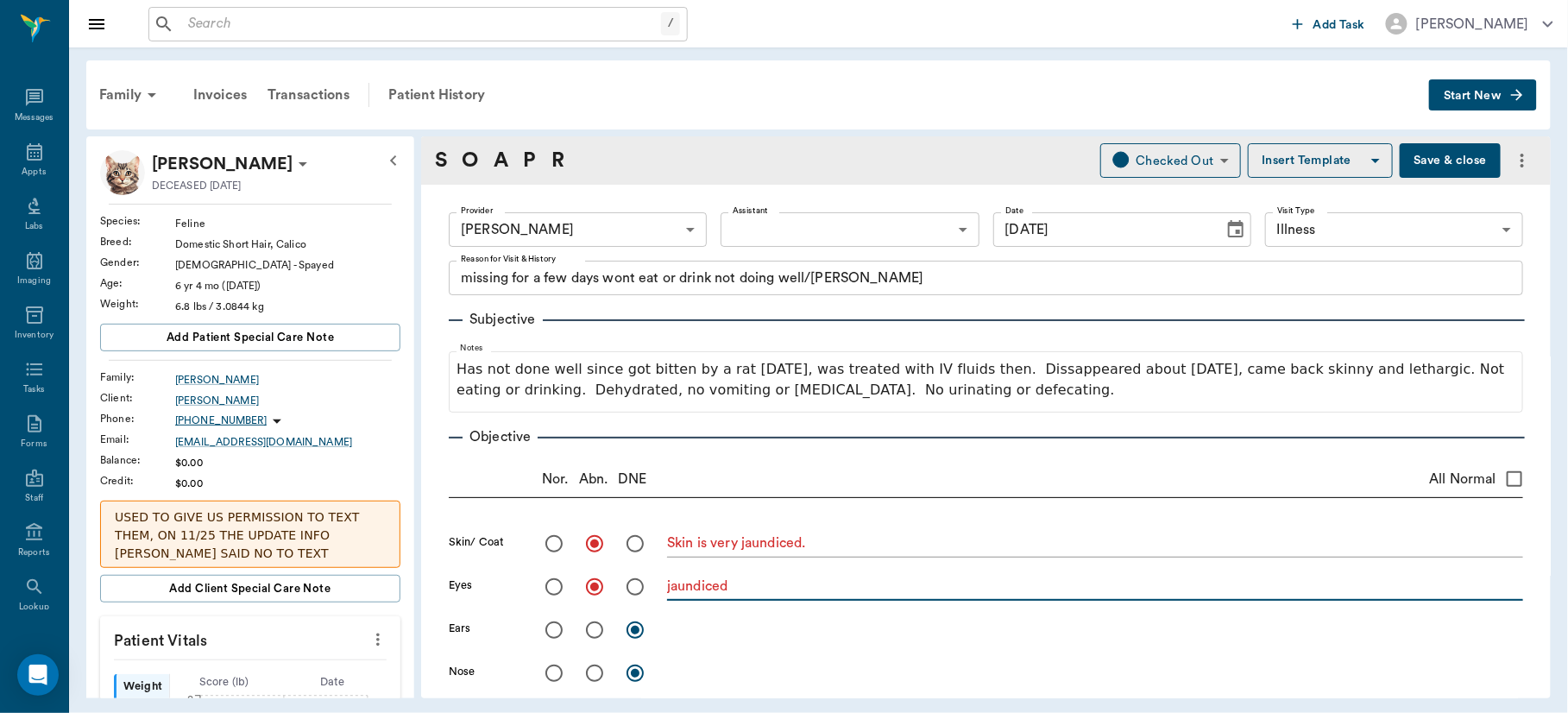
type textarea "jaundiced"
click at [594, 627] on input "radio" at bounding box center [595, 630] width 37 height 37
radio input "true"
click at [724, 621] on textarea at bounding box center [1095, 629] width 856 height 20
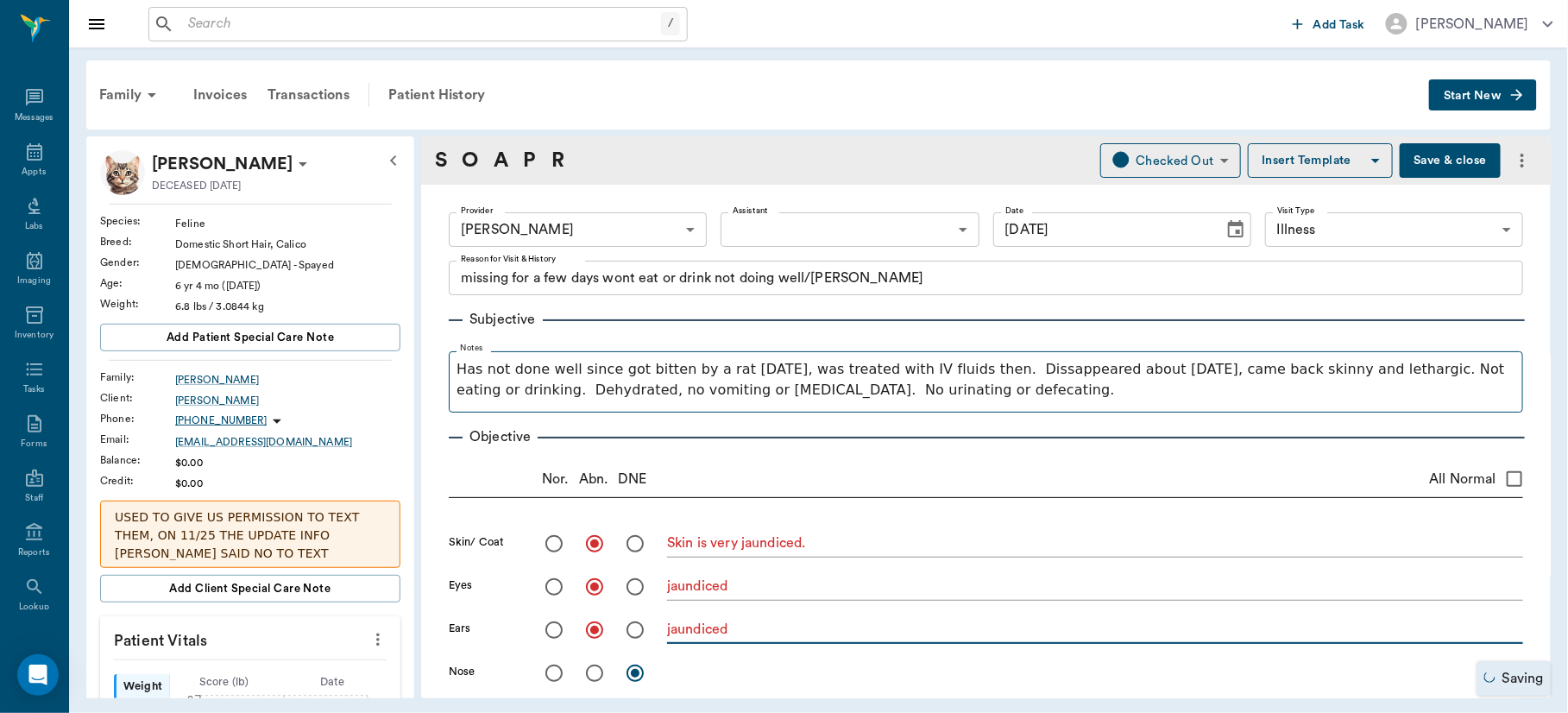
type textarea "jaundiced"
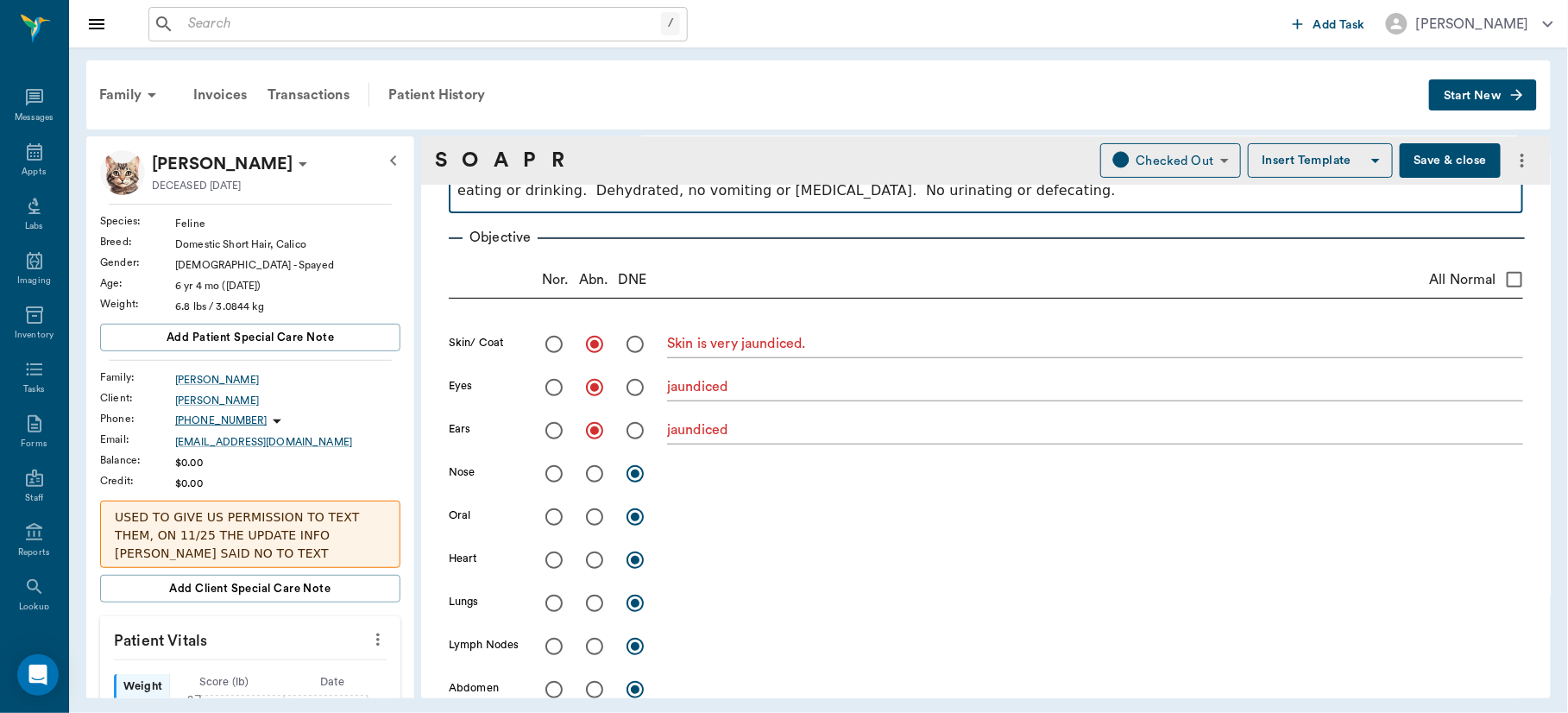
scroll to position [243, 0]
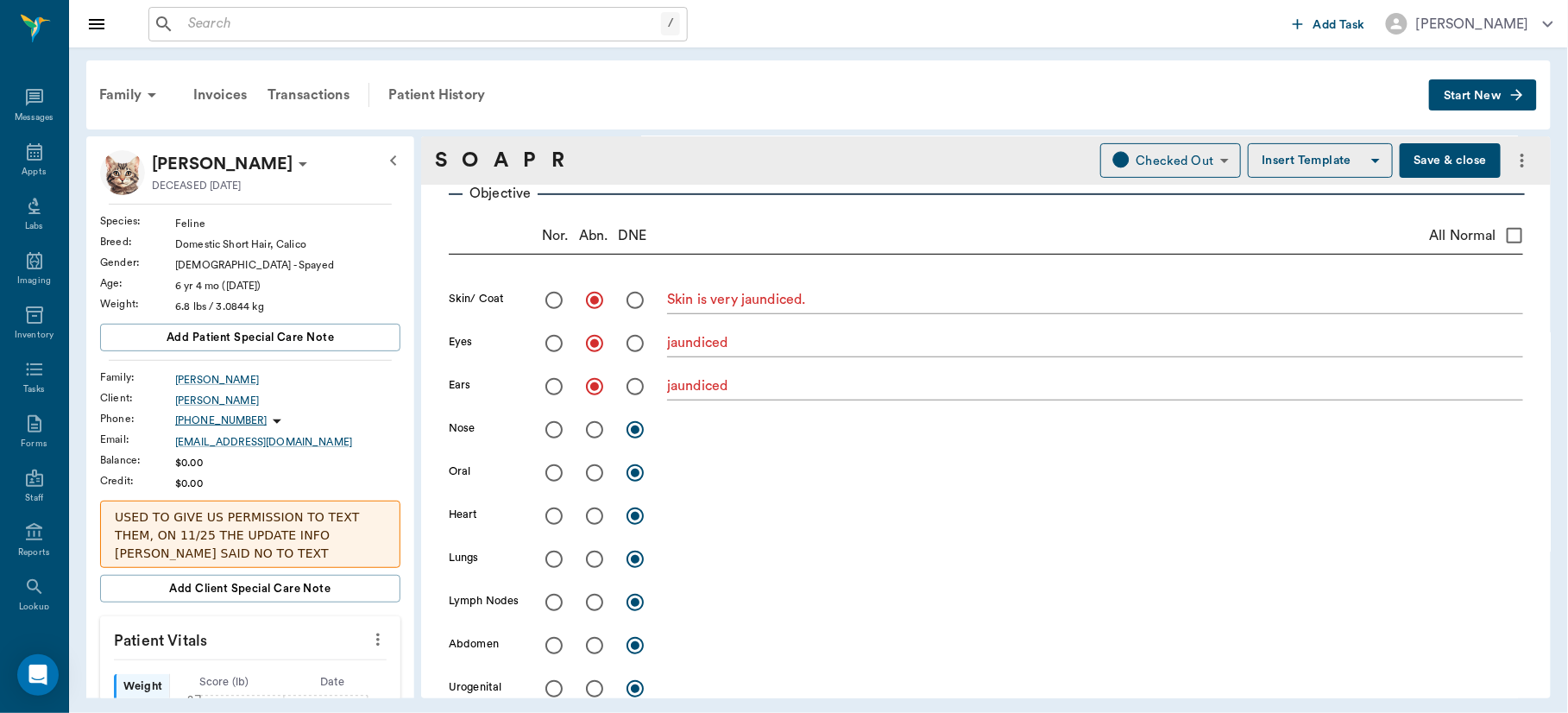
click at [594, 468] on input "radio" at bounding box center [595, 473] width 37 height 37
radio input "true"
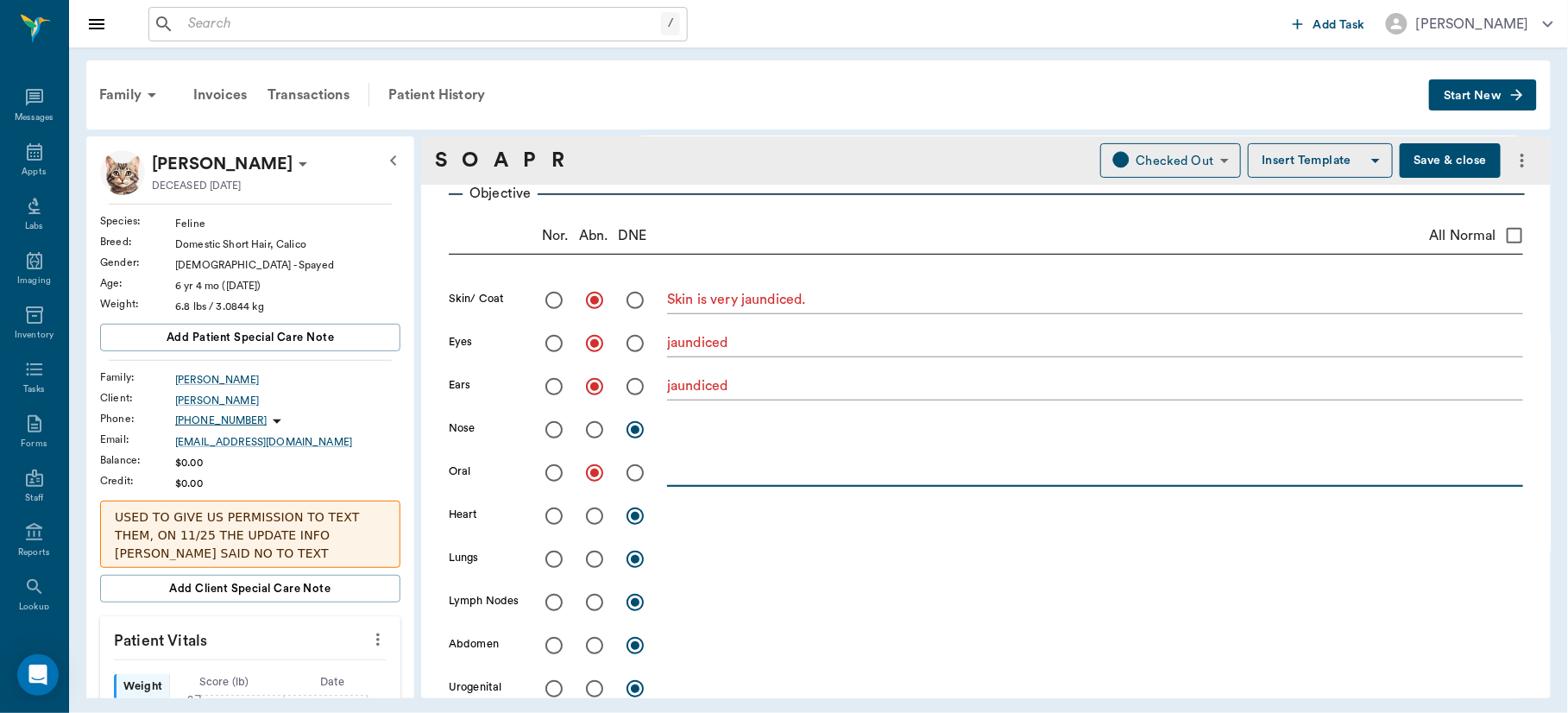
click at [678, 475] on textarea at bounding box center [1095, 472] width 856 height 20
type textarea "jaundiced"
click at [551, 512] on input "radio" at bounding box center [555, 516] width 37 height 37
radio input "true"
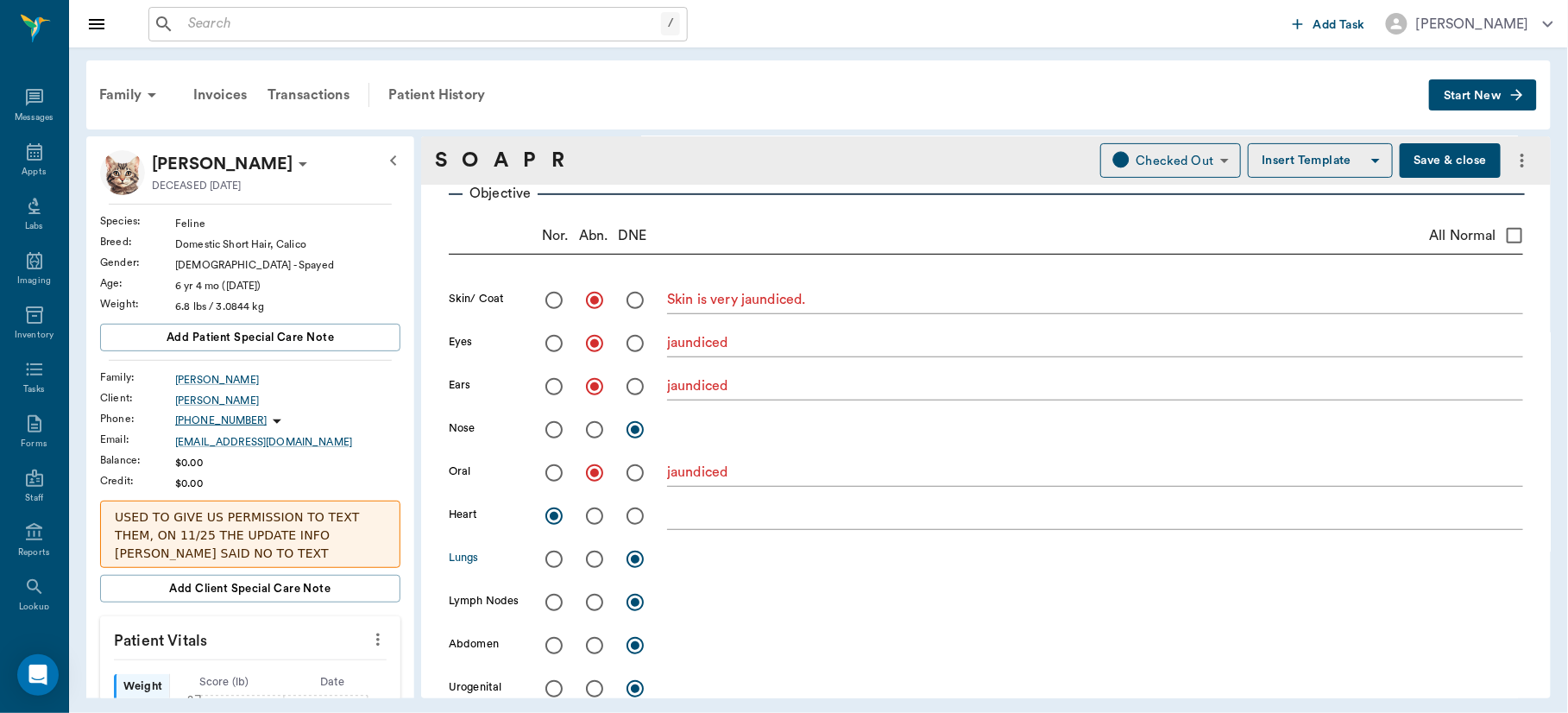
click at [556, 555] on input "radio" at bounding box center [555, 560] width 37 height 37
radio input "true"
click at [697, 556] on textarea at bounding box center [1095, 558] width 856 height 20
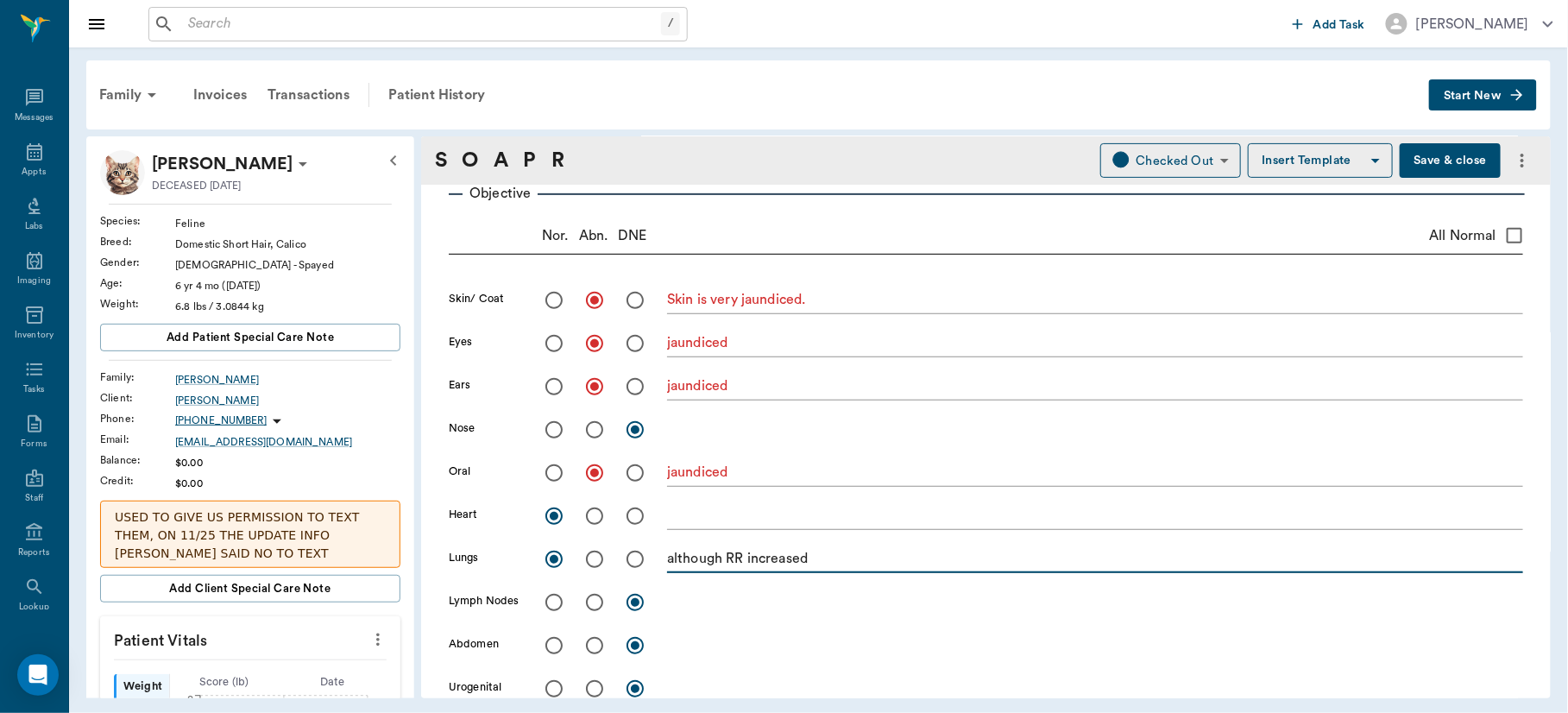
type textarea "although RR increased"
click at [554, 601] on input "radio" at bounding box center [555, 602] width 37 height 37
radio input "true"
click at [595, 647] on input "radio" at bounding box center [595, 646] width 37 height 37
radio input "true"
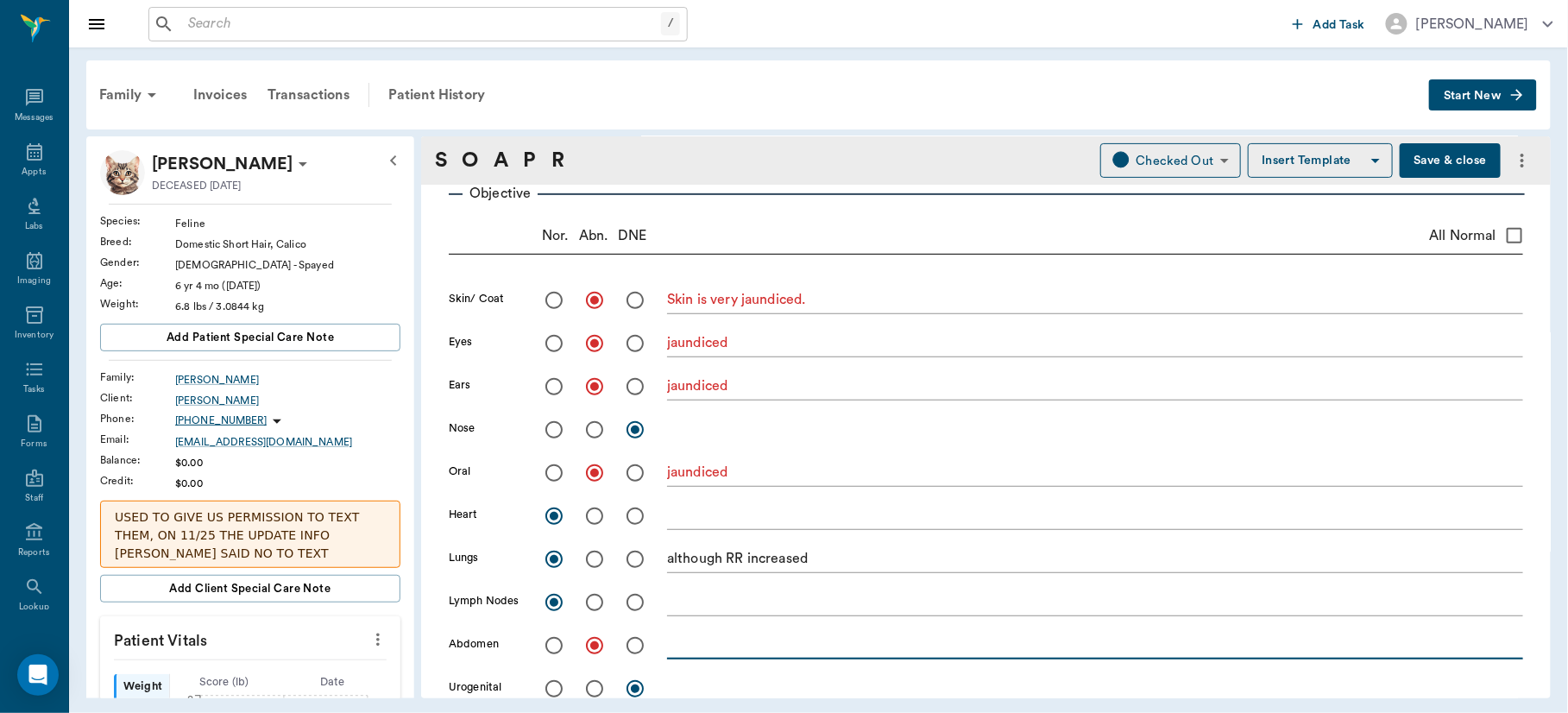
click at [692, 650] on textarea at bounding box center [1095, 644] width 856 height 20
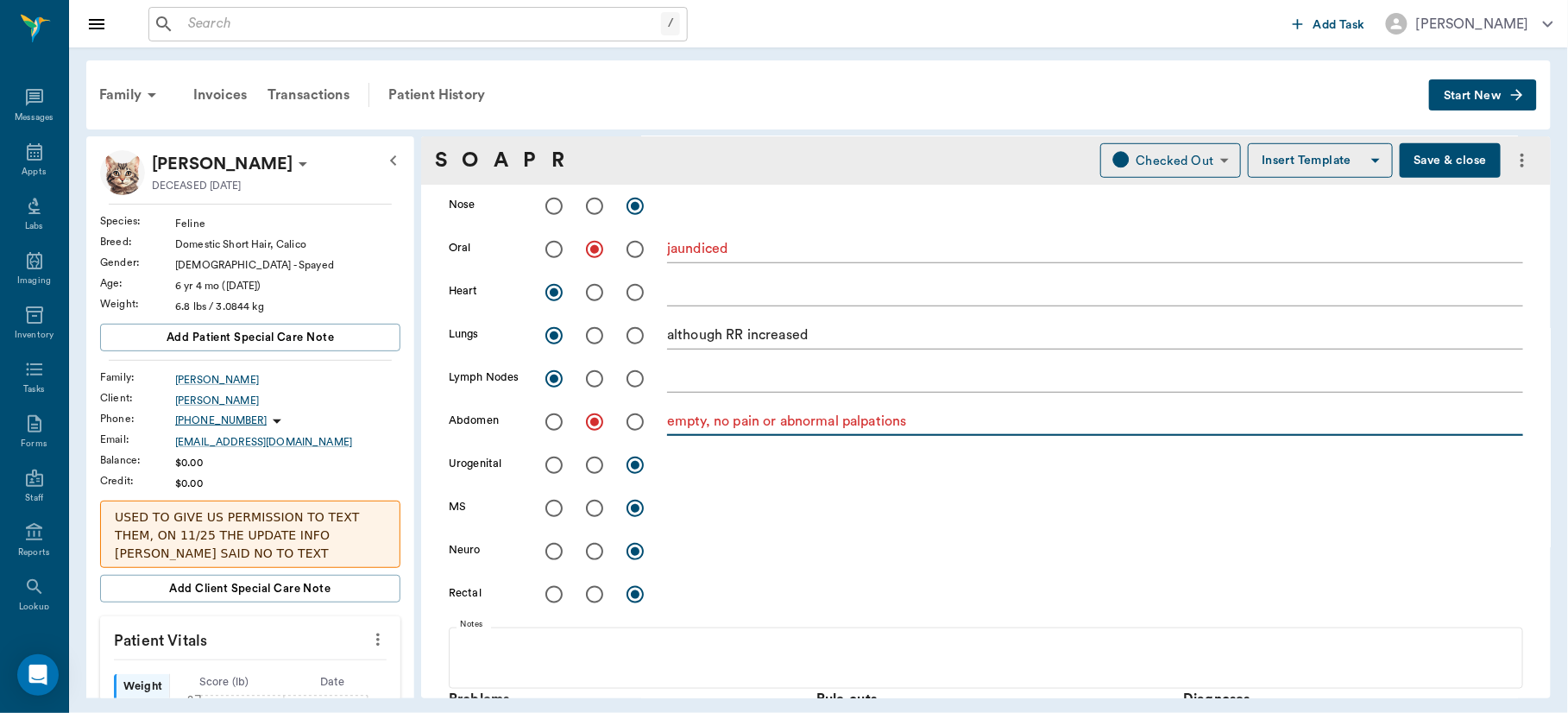
scroll to position [479, 0]
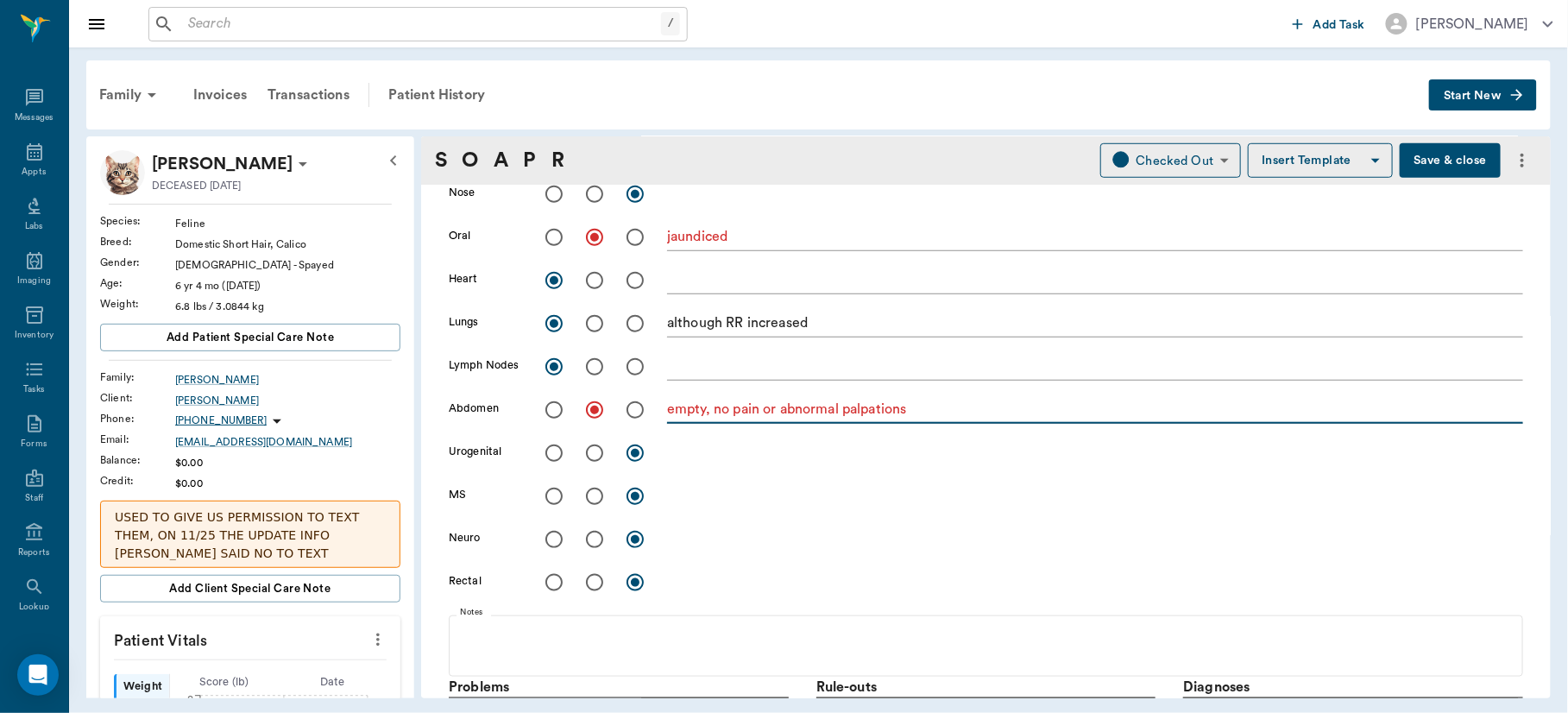
type textarea "empty, no pain or abnormal palpations"
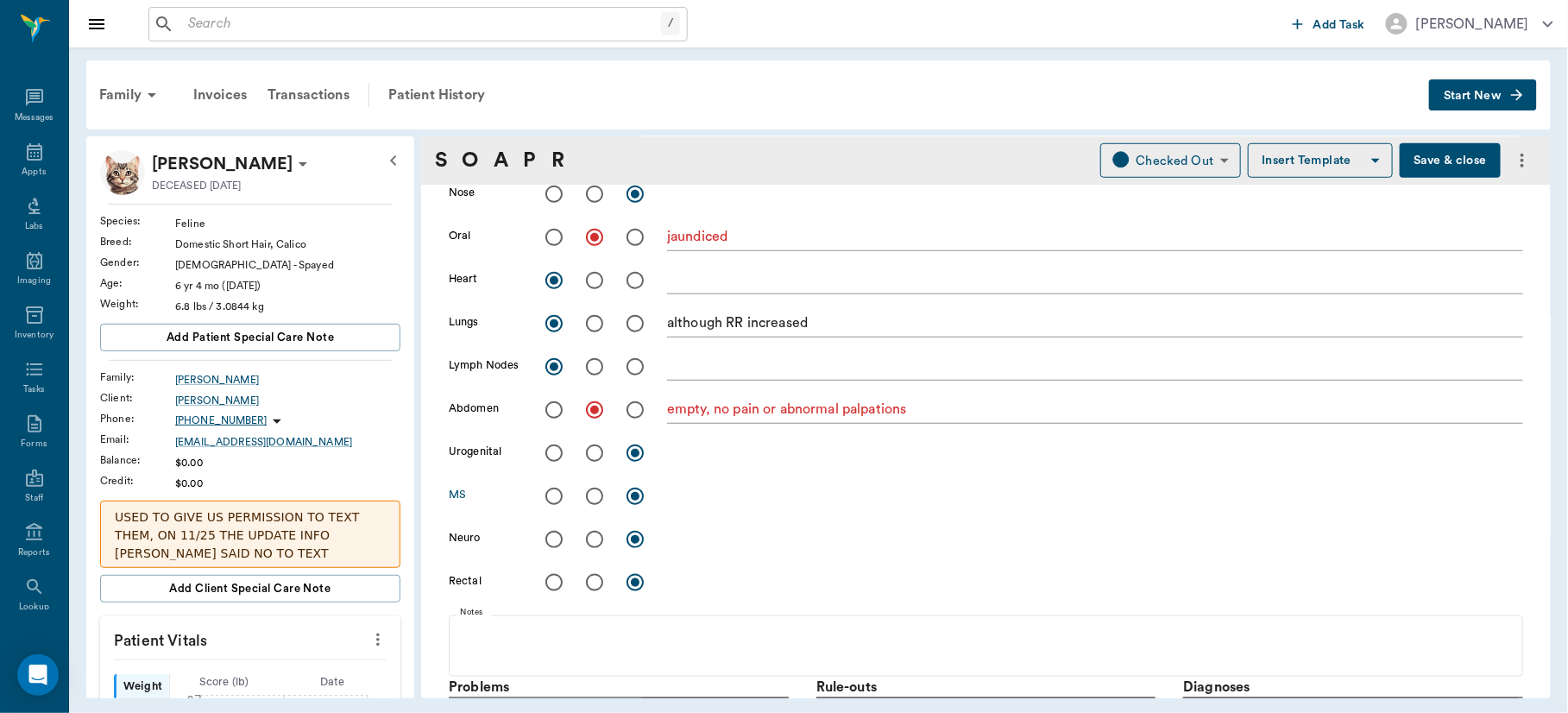
click at [554, 497] on input "radio" at bounding box center [555, 496] width 37 height 37
radio input "true"
click at [553, 540] on input "radio" at bounding box center [555, 540] width 37 height 37
radio input "true"
click at [555, 582] on input "radio" at bounding box center [555, 582] width 37 height 37
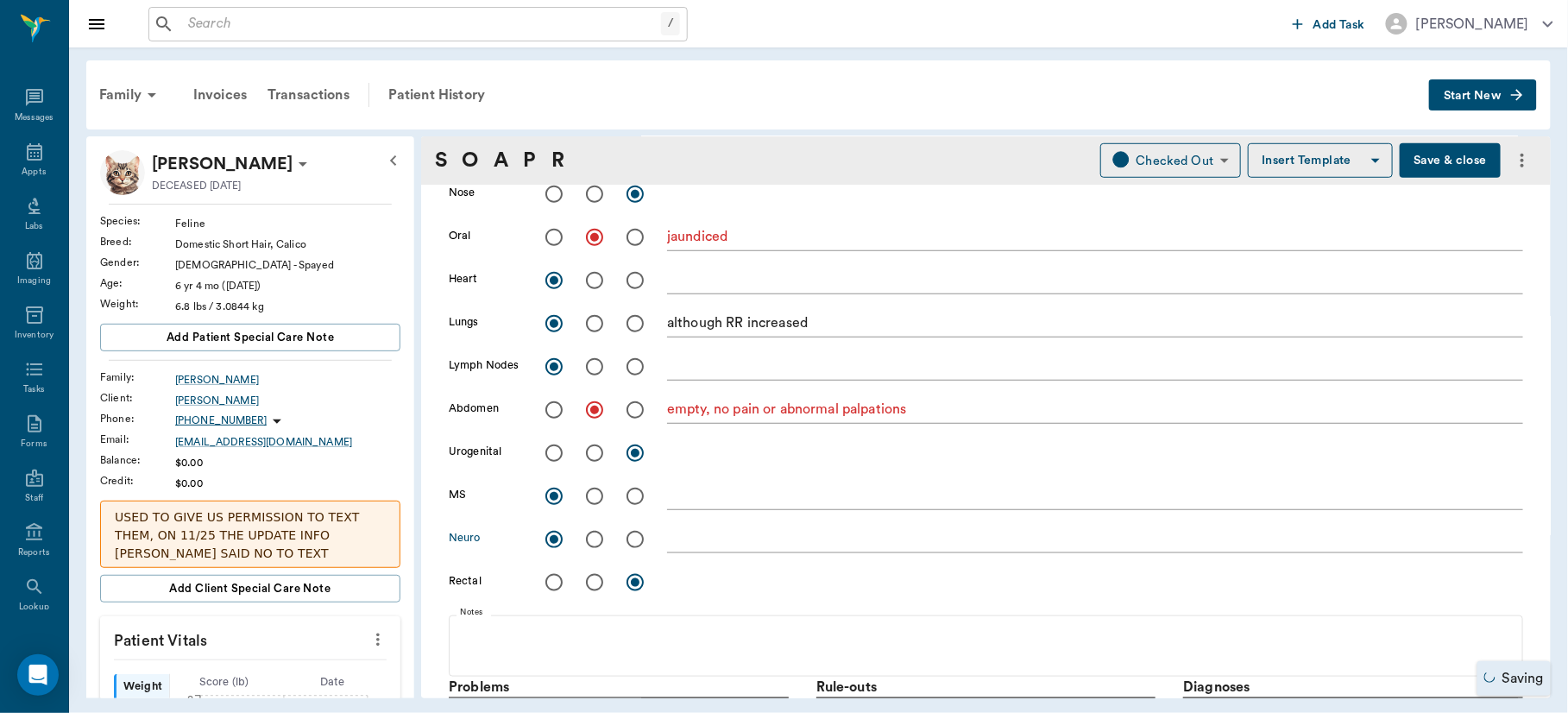
radio input "true"
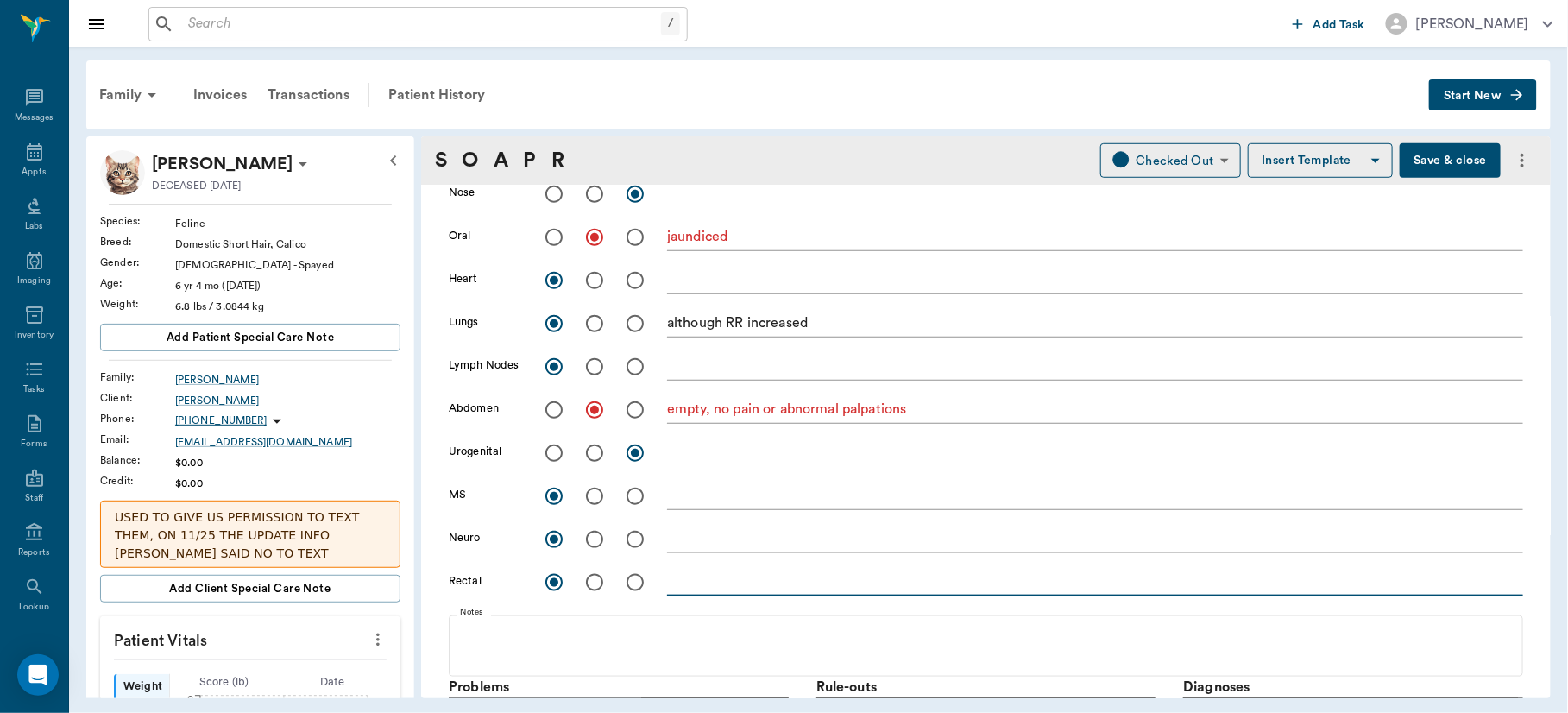
click at [699, 586] on textarea at bounding box center [1095, 581] width 856 height 20
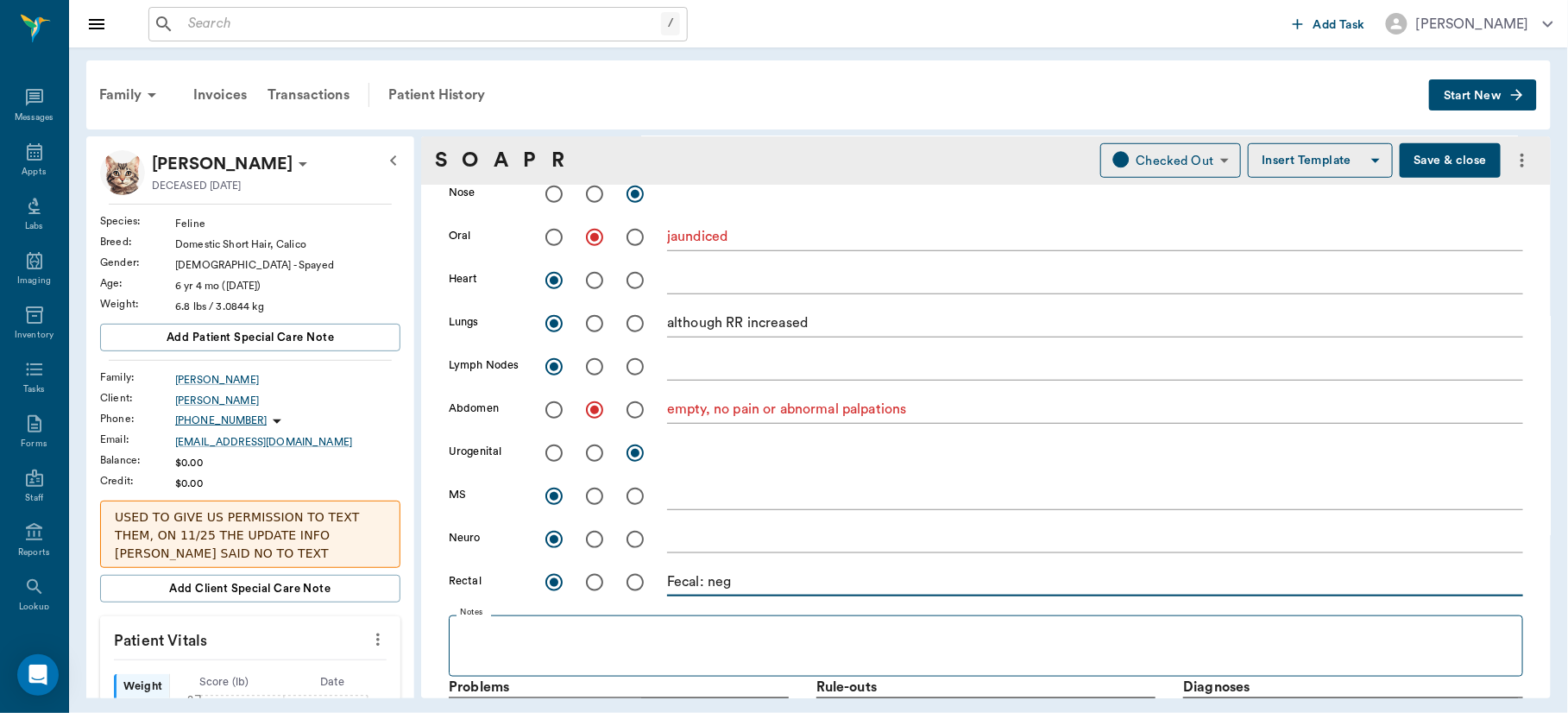
type textarea "Fecal: neg"
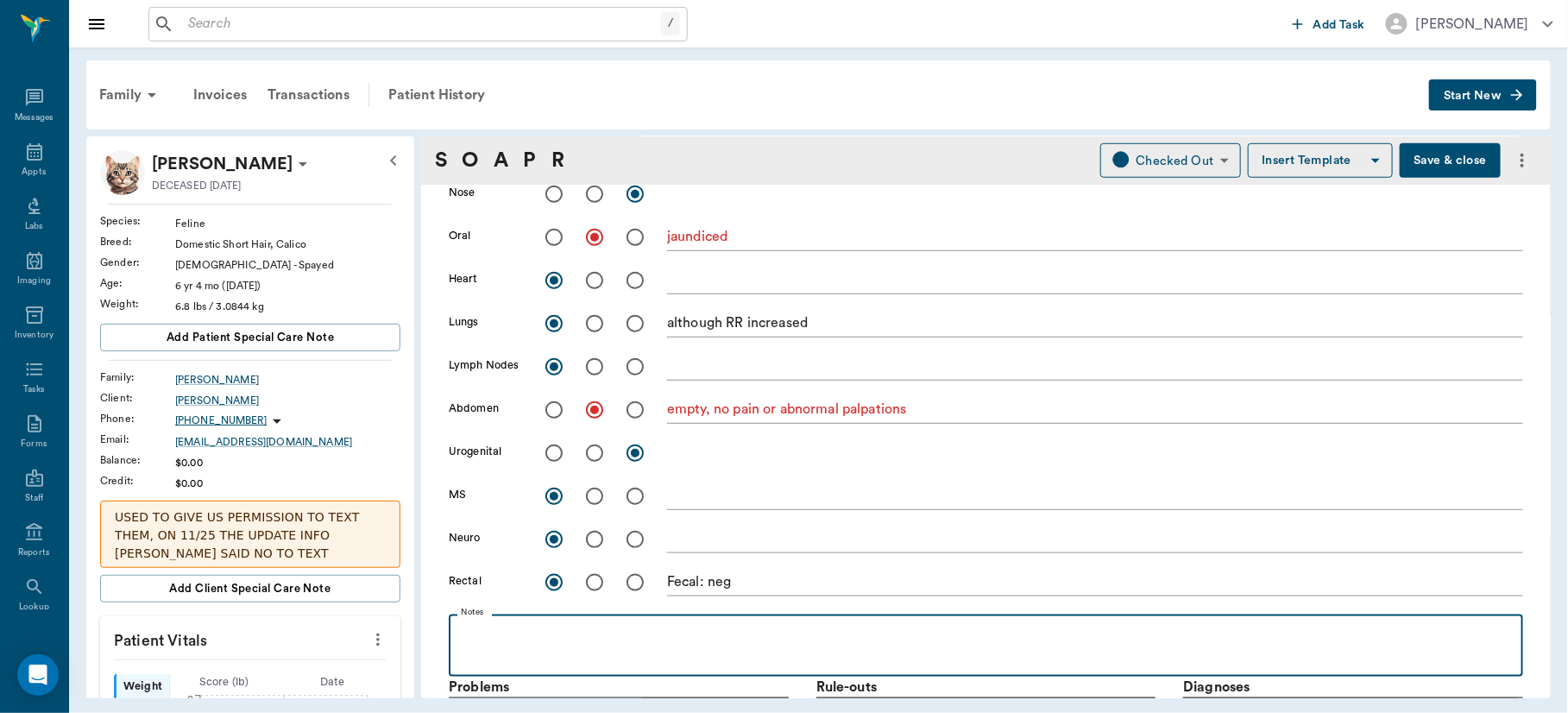
click at [631, 628] on p at bounding box center [986, 634] width 1057 height 21
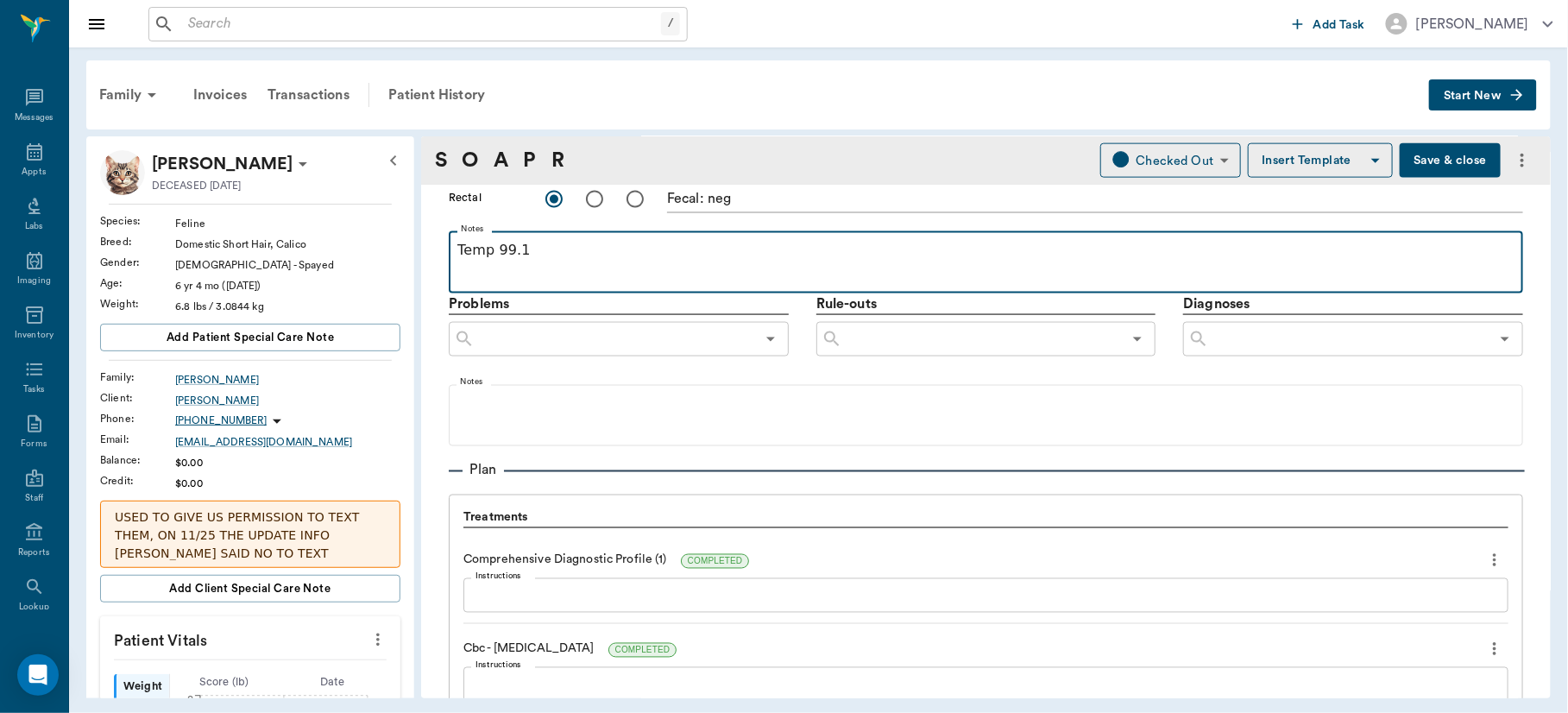
scroll to position [922, 0]
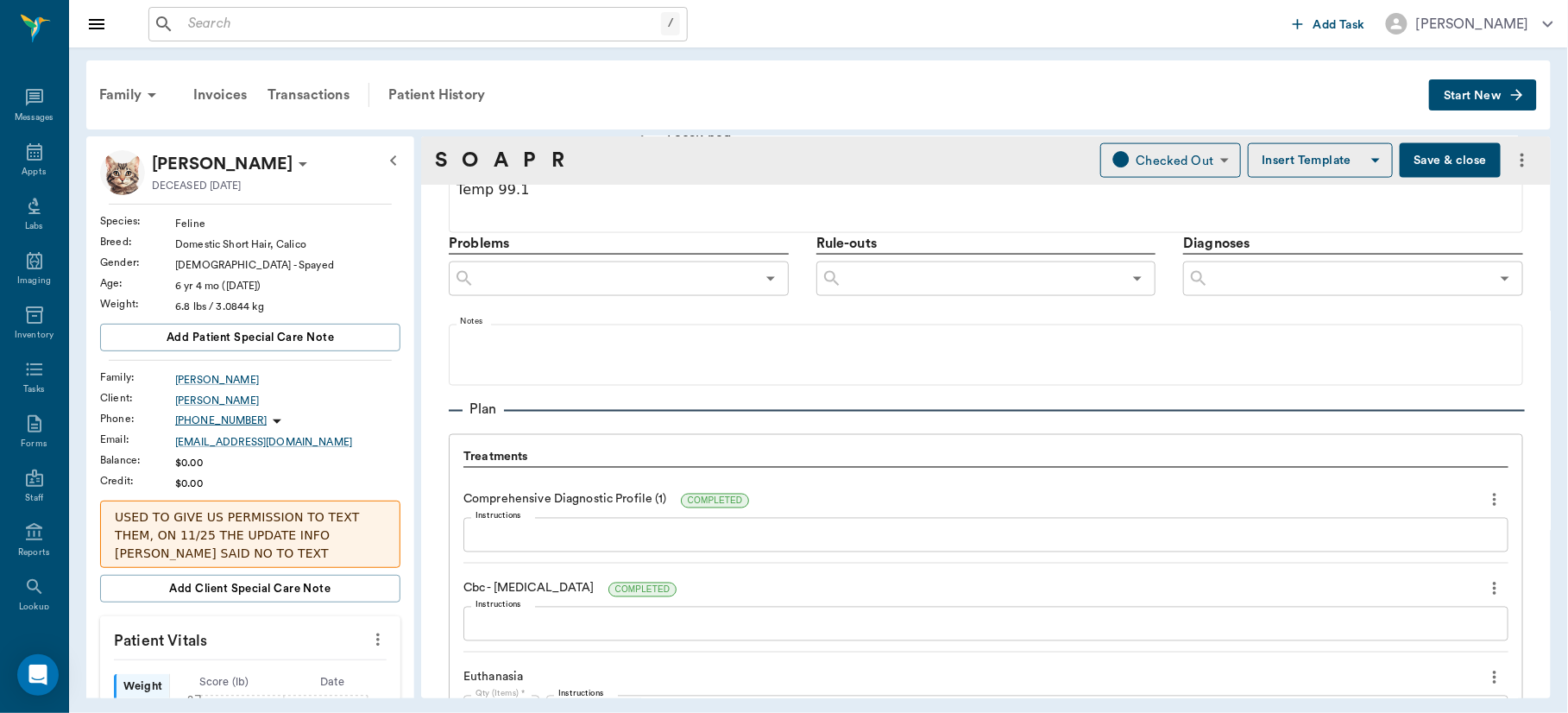
click at [532, 536] on textarea "Instructions" at bounding box center [985, 535] width 1021 height 20
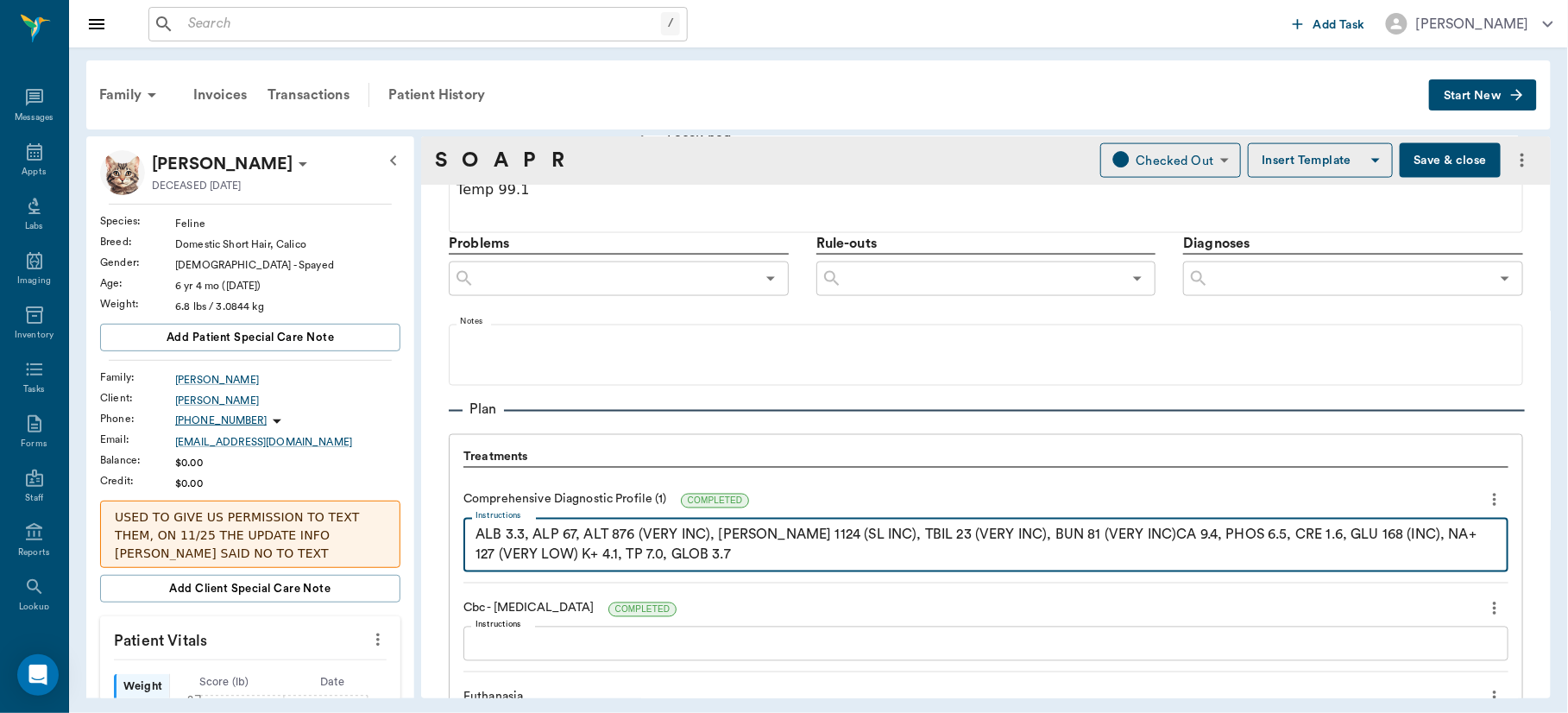
type textarea "ALB 3.3, ALP 67, ALT 876 (VERY INC), AMY 1124 (SL INC), TBIL 23 (VERY INC), BUN…"
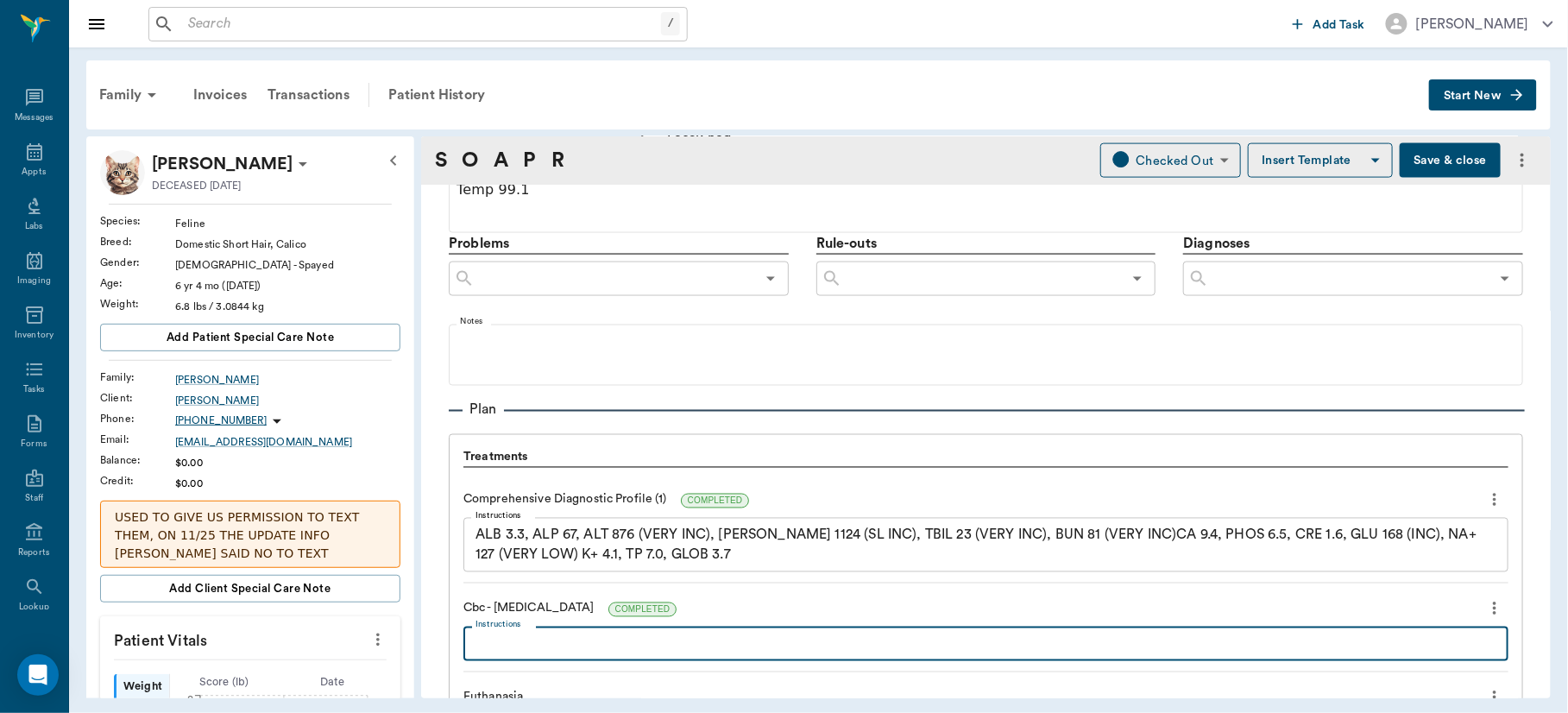
click at [507, 634] on textarea "Instructions" at bounding box center [985, 643] width 1021 height 20
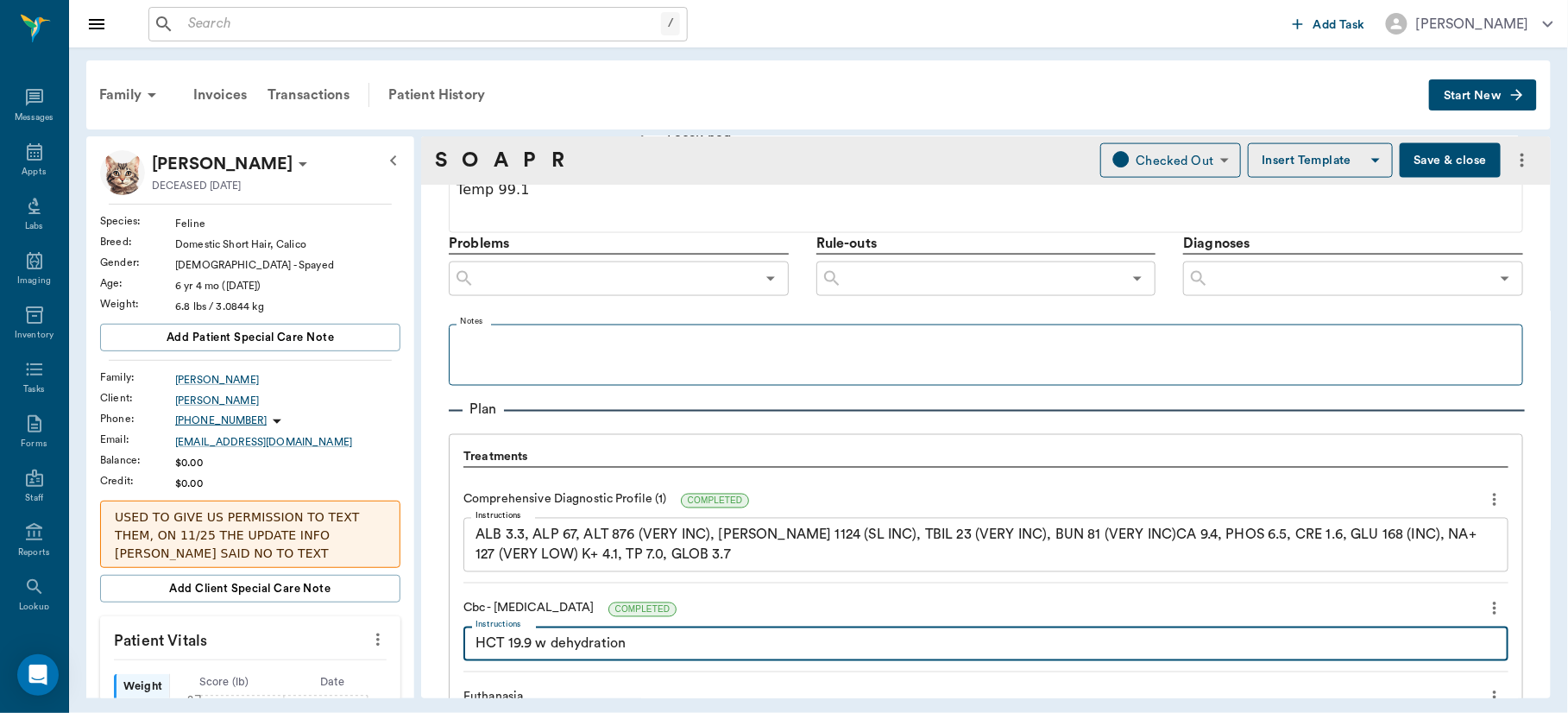
type textarea "HCT 19.9 w dehydration"
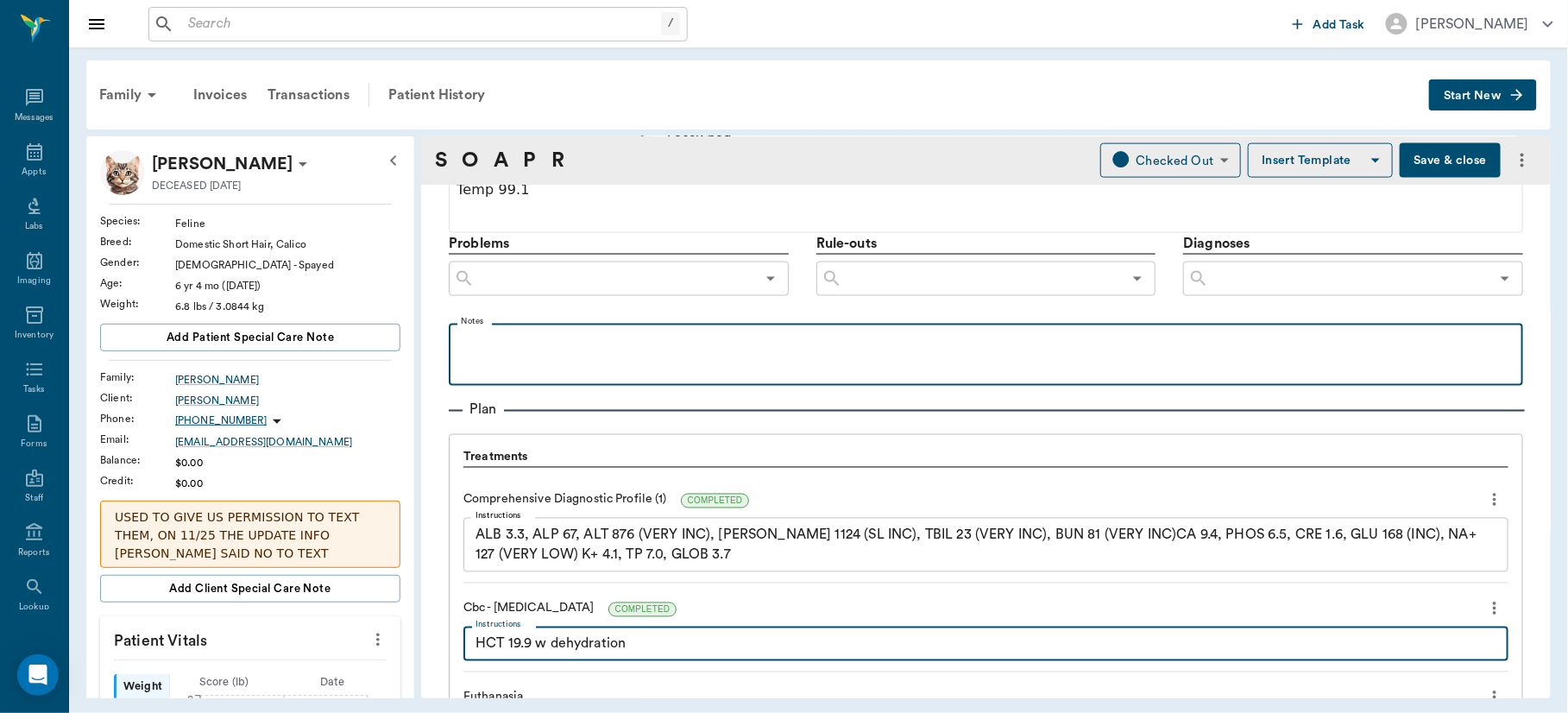
click at [672, 333] on p at bounding box center [986, 343] width 1057 height 21
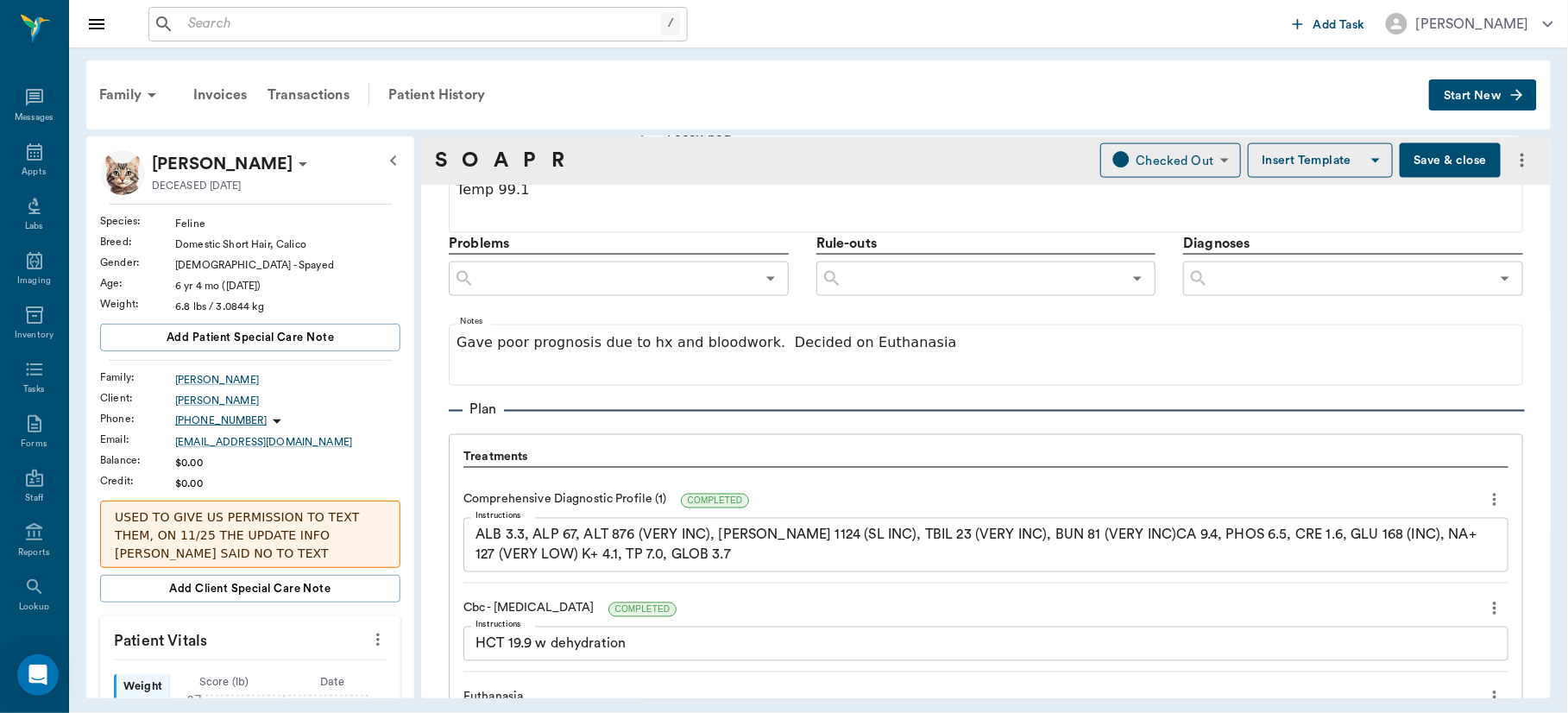
click at [1413, 157] on button "Save & close" at bounding box center [1450, 160] width 101 height 35
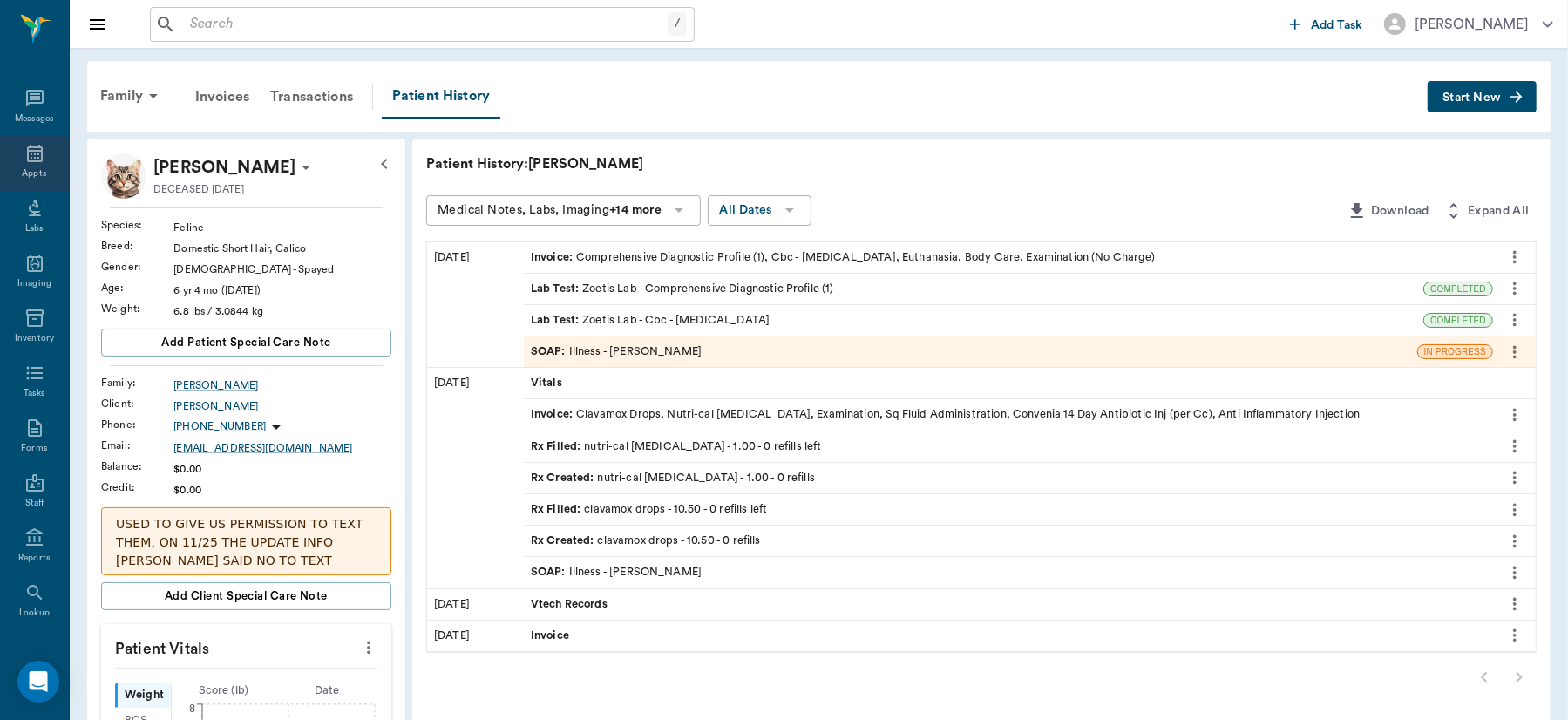
click at [25, 161] on icon at bounding box center [35, 153] width 21 height 21
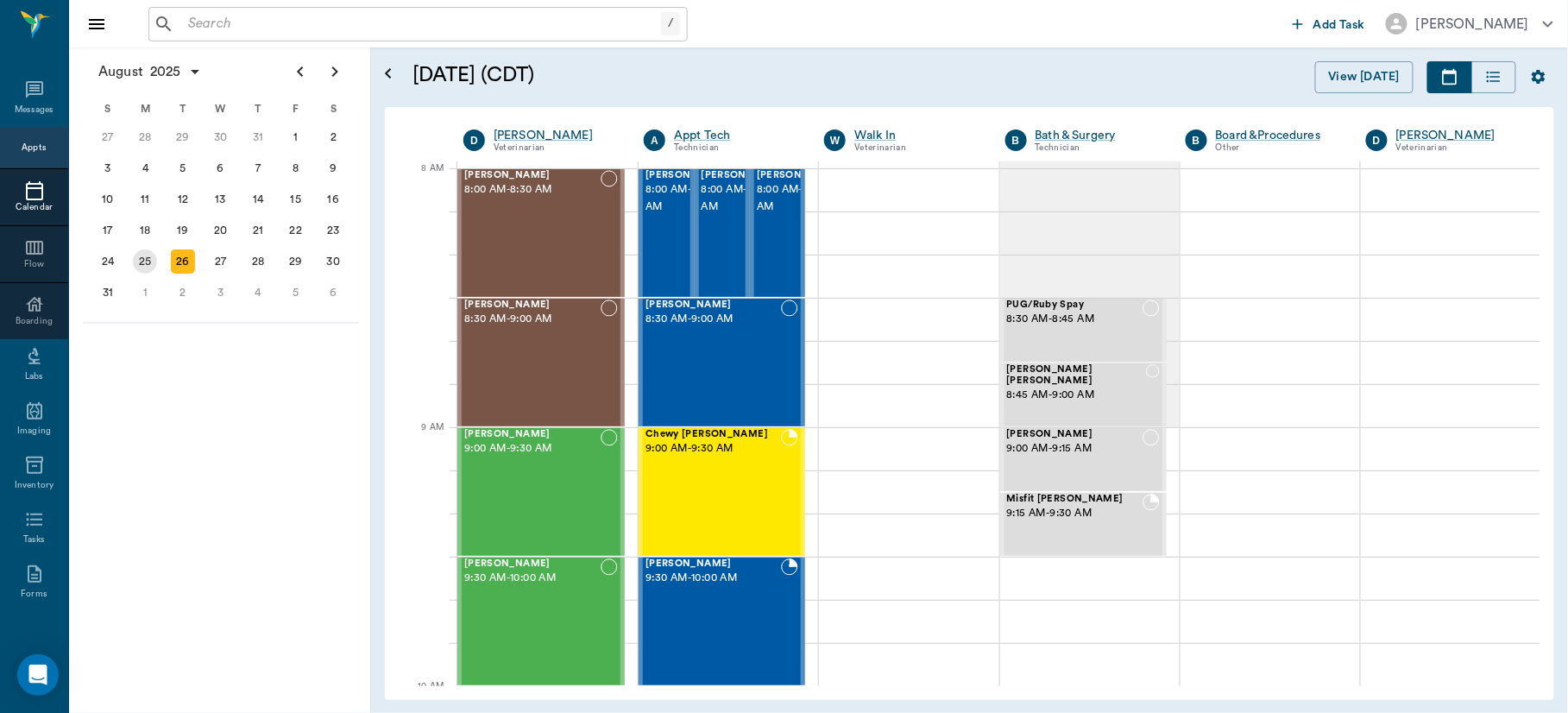
click at [142, 255] on div "25" at bounding box center [145, 261] width 24 height 24
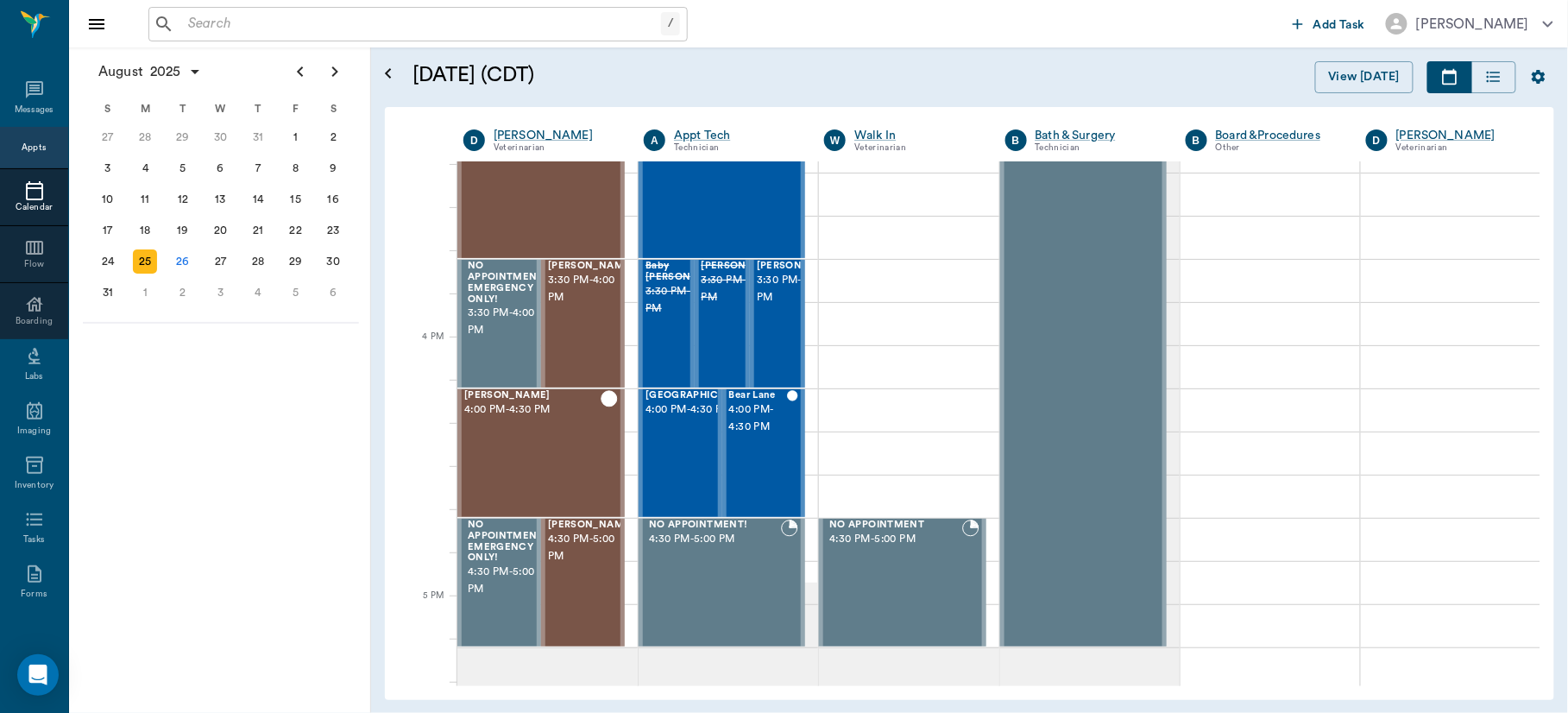
scroll to position [1902, 0]
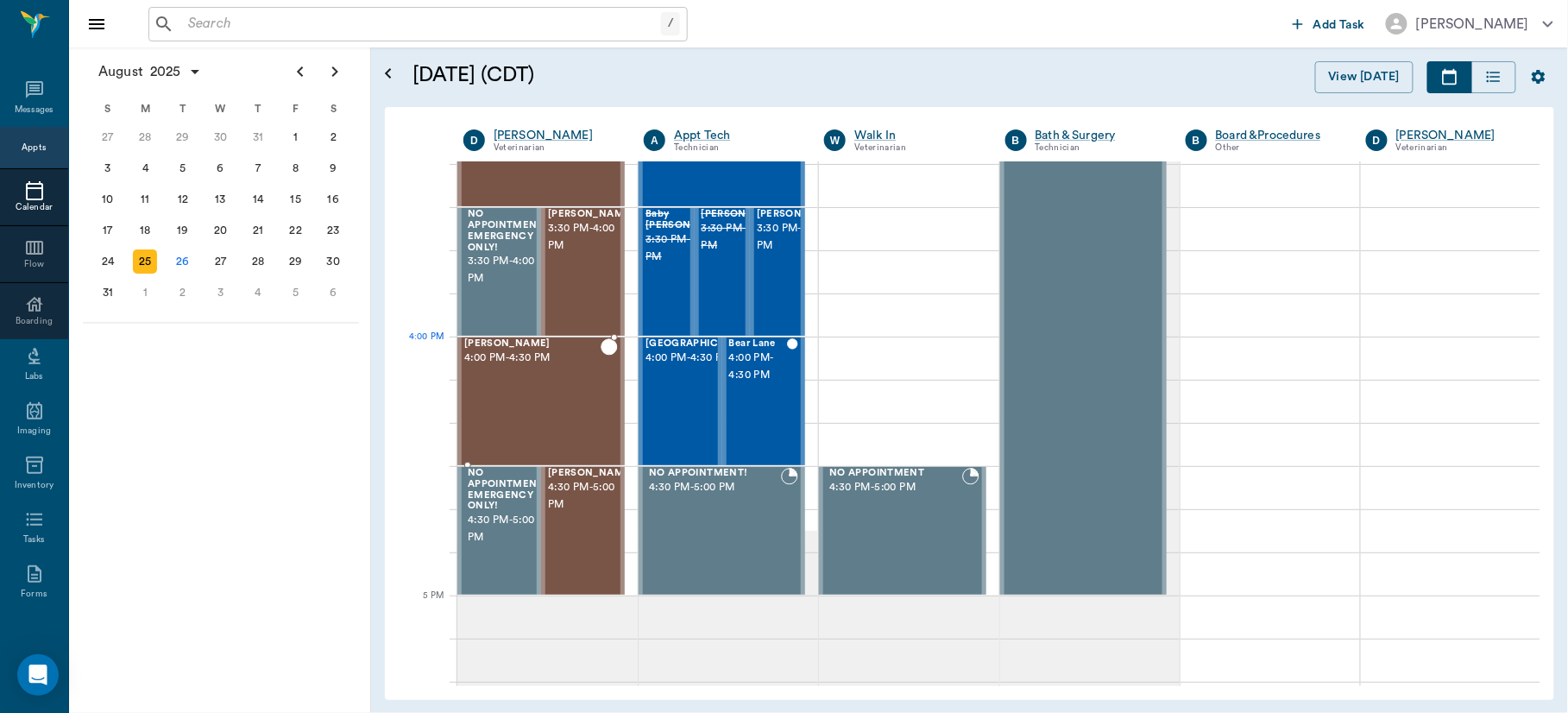
click at [522, 372] on div "Storm Patrick 4:00 PM - 4:30 PM" at bounding box center [532, 401] width 136 height 126
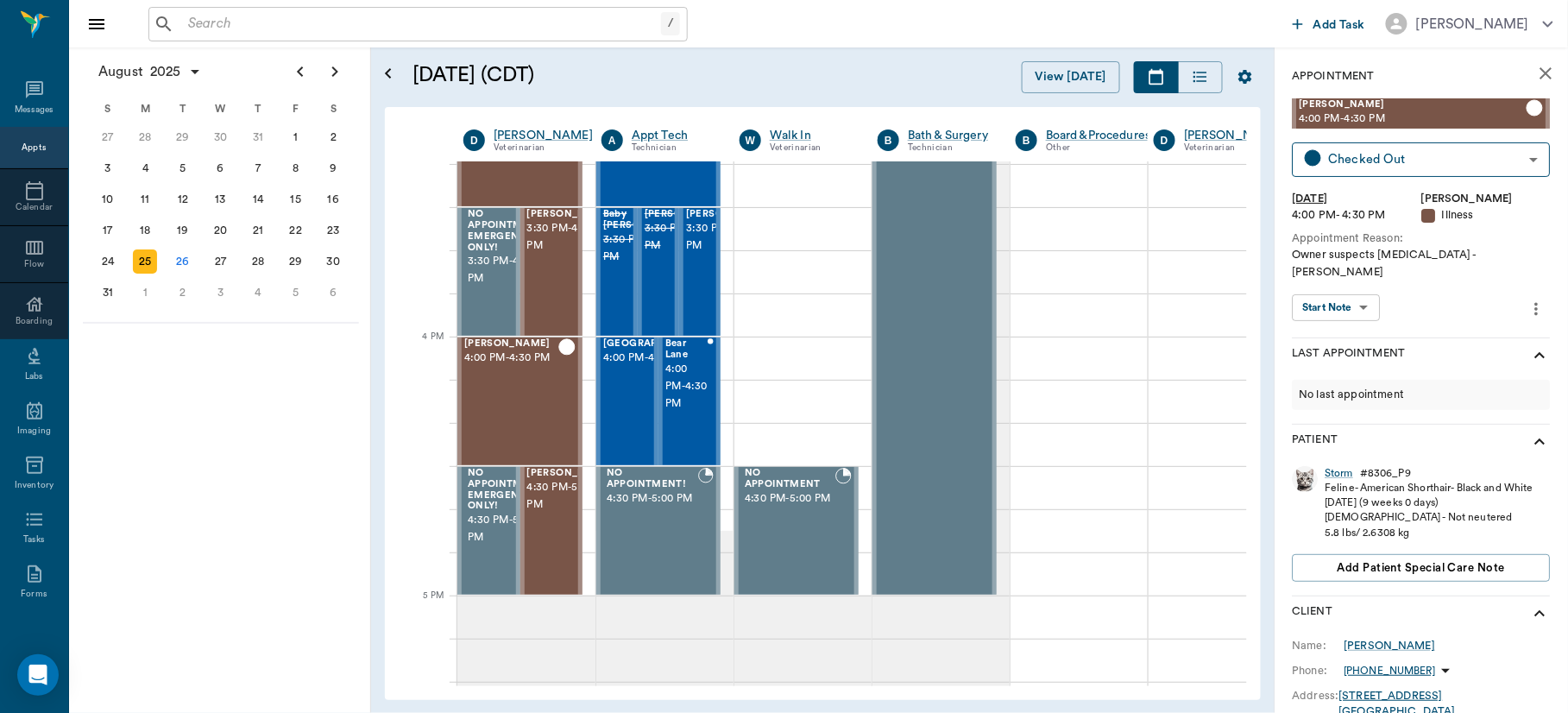
click at [1361, 290] on body "/ ​ Add Task Dr. Bert Ellsworth Nectar Messages Appts Calendar Flow Boarding La…" at bounding box center [784, 356] width 1568 height 713
click at [1352, 320] on button "View SOAP" at bounding box center [1328, 326] width 58 height 20
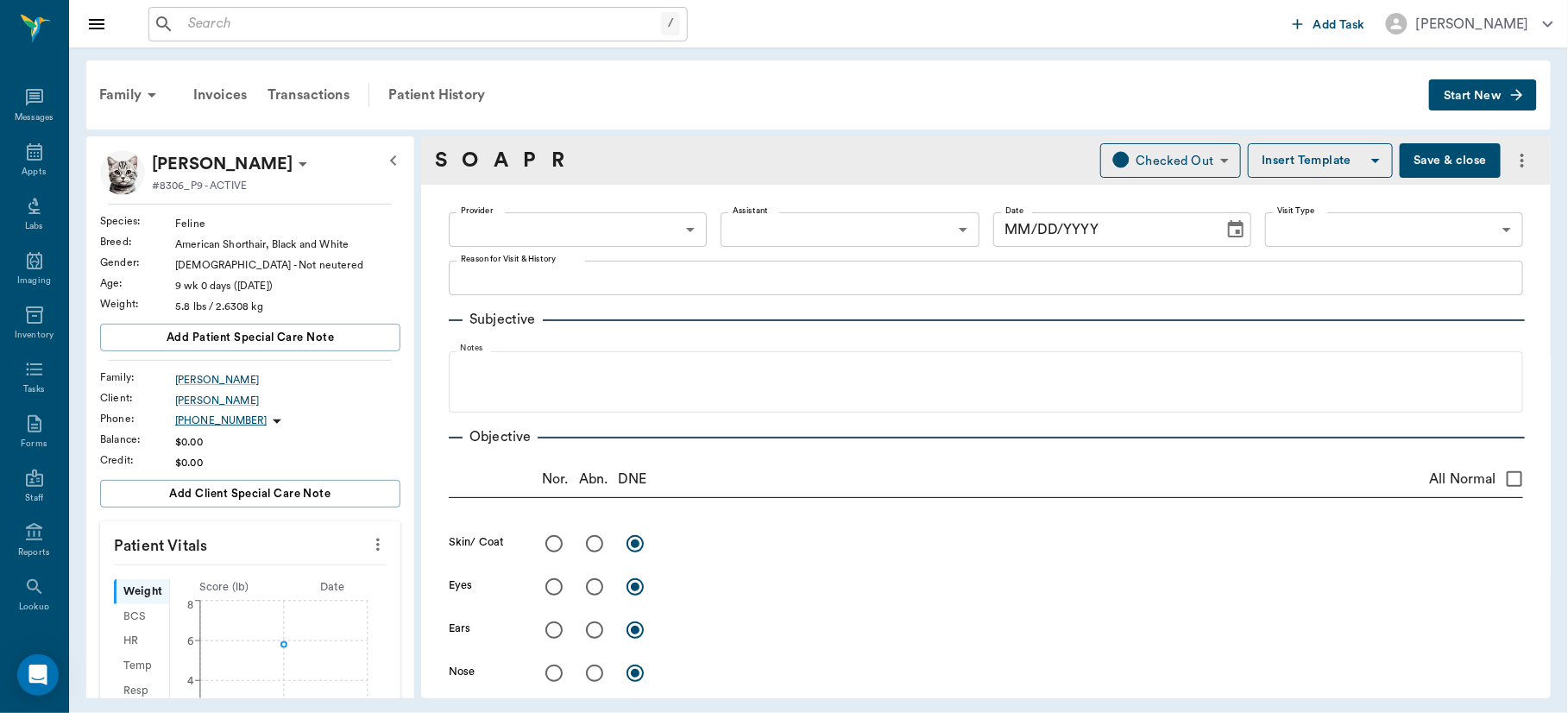
type input "63ec2f075fda476ae8351a4d"
type input "65d2be4f46e3a538d89b8c15"
type textarea "Owner suspects eye infection -jess"
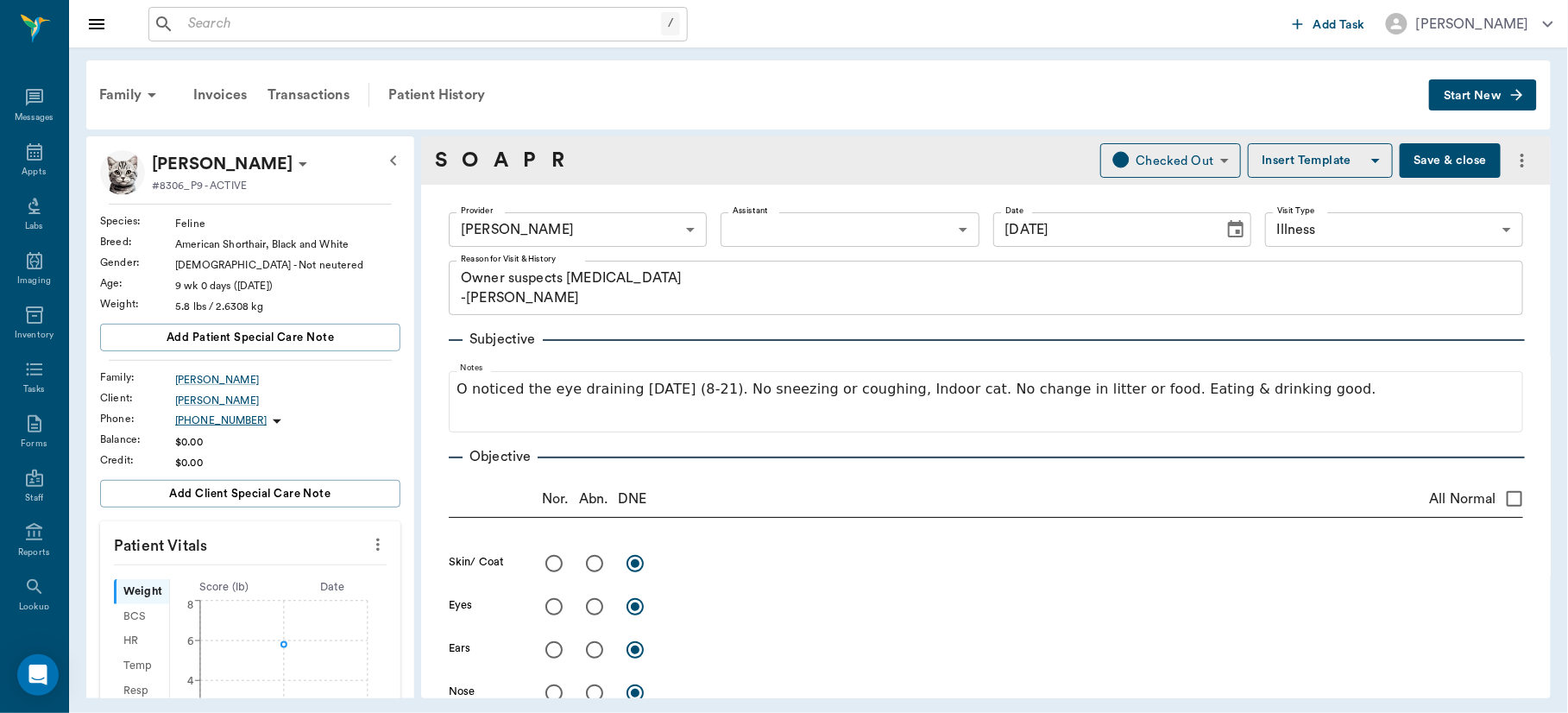
type input "[DATE]"
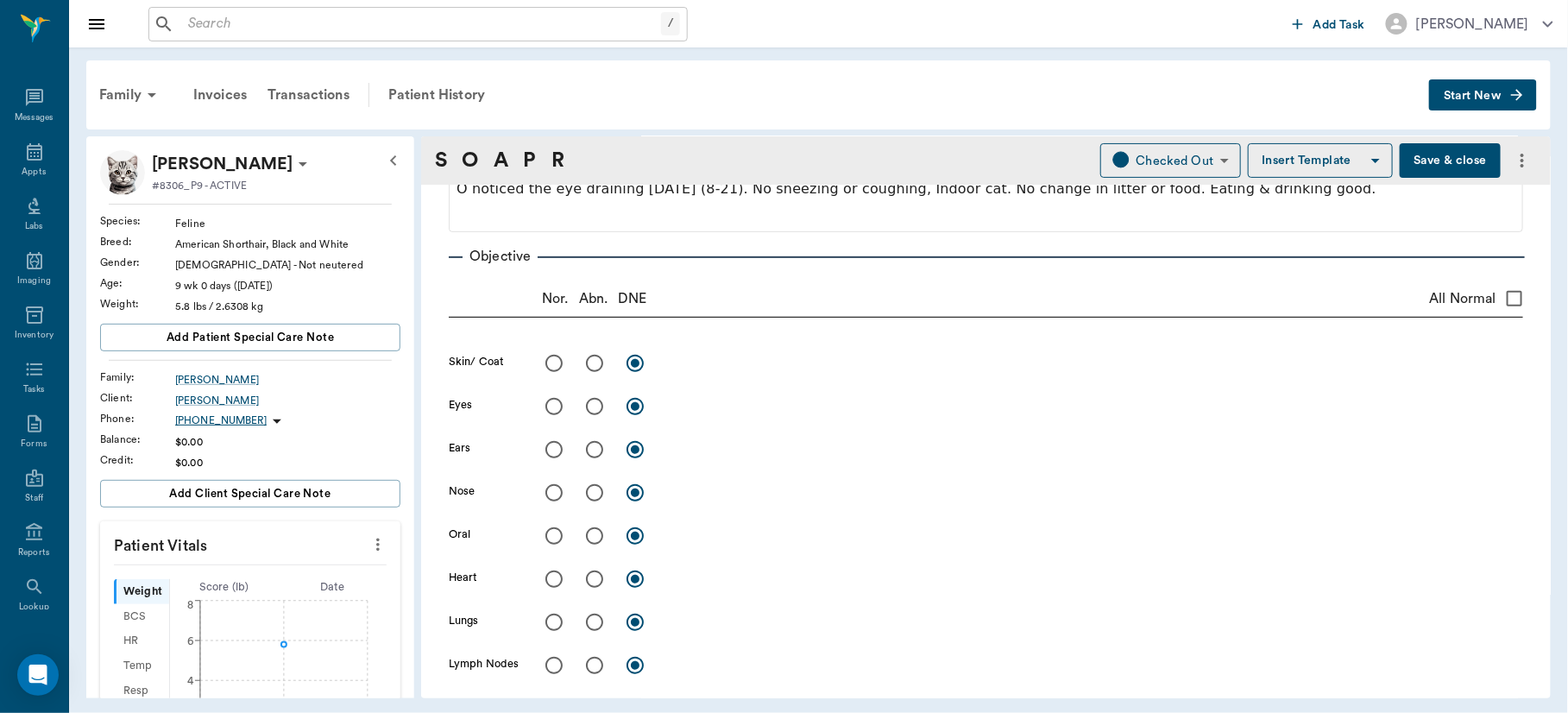
scroll to position [226, 0]
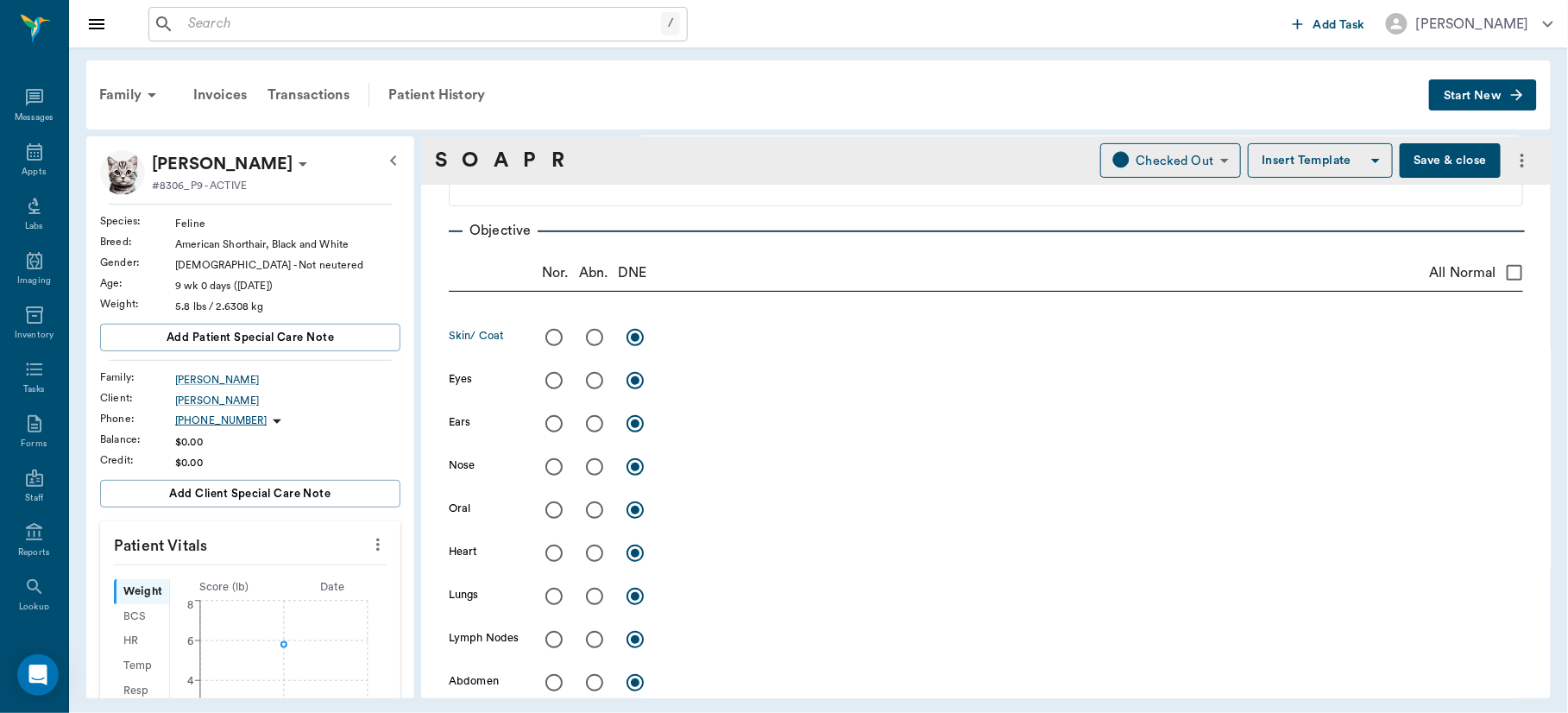
click at [553, 339] on input "radio" at bounding box center [555, 337] width 37 height 37
radio input "true"
click at [598, 371] on input "radio" at bounding box center [595, 381] width 37 height 37
radio input "true"
click at [556, 422] on input "radio" at bounding box center [555, 424] width 37 height 37
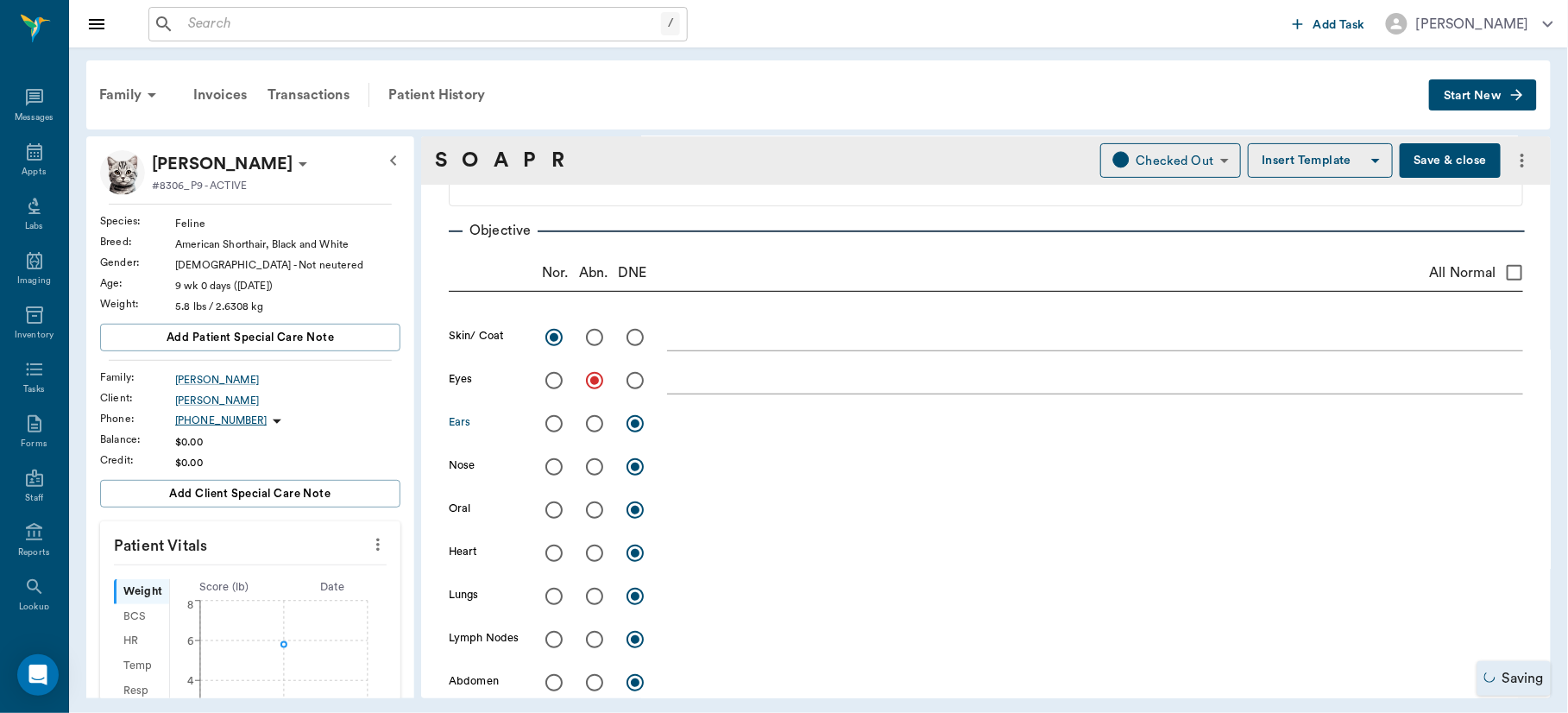
radio input "true"
click at [554, 465] on input "radio" at bounding box center [555, 467] width 37 height 37
radio input "true"
click at [553, 502] on input "radio" at bounding box center [555, 510] width 37 height 37
radio input "true"
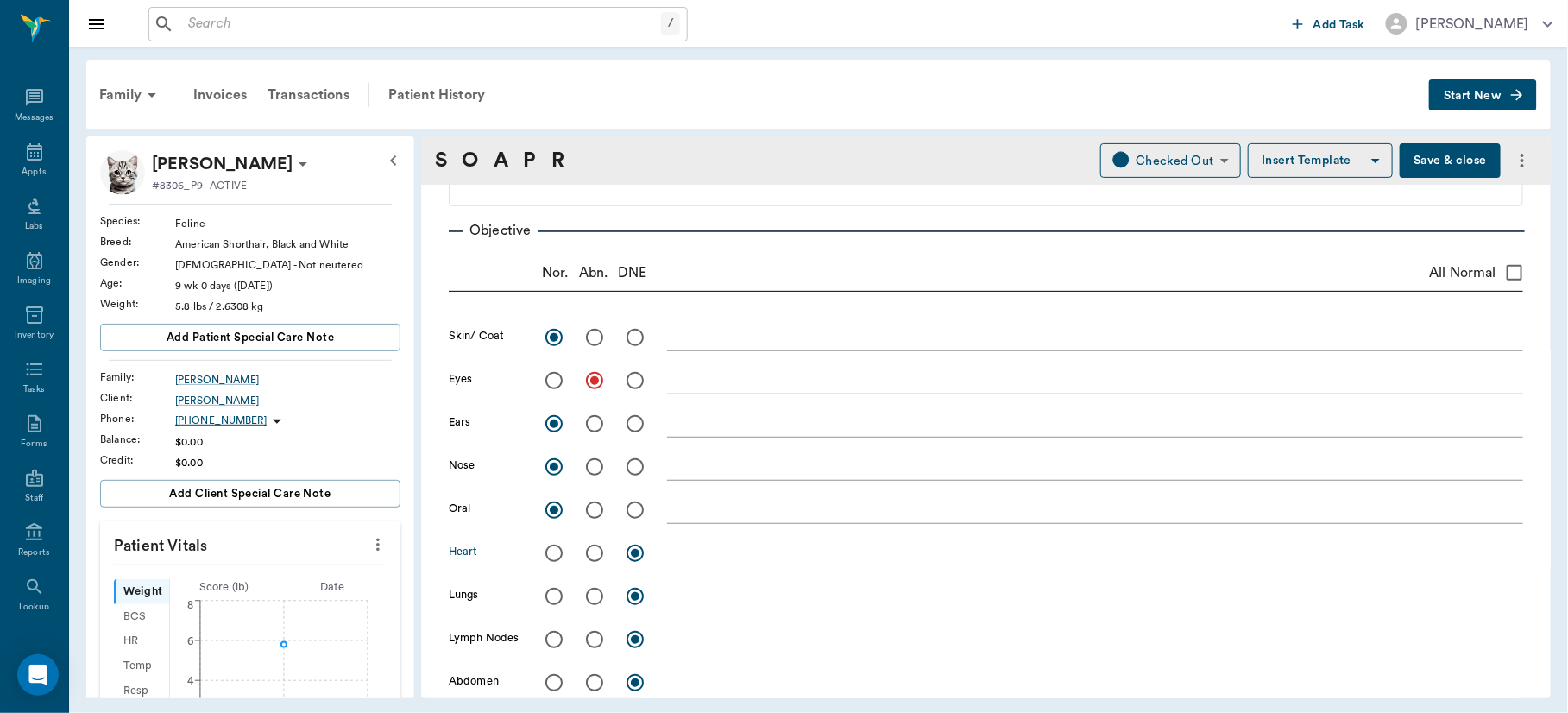
click at [556, 553] on input "radio" at bounding box center [555, 553] width 37 height 37
radio input "true"
click at [555, 594] on input "radio" at bounding box center [555, 596] width 37 height 37
radio input "true"
click at [553, 642] on input "radio" at bounding box center [555, 640] width 37 height 37
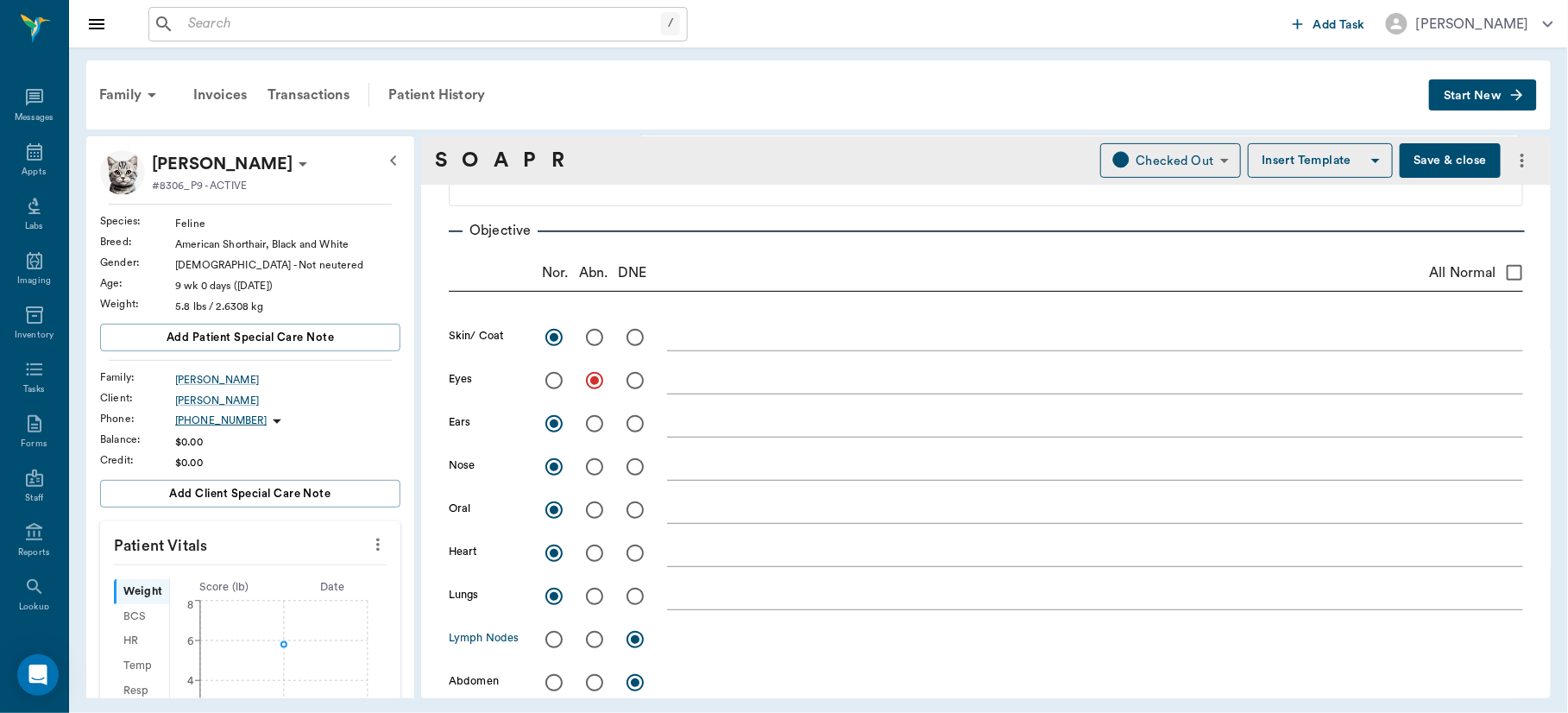
radio input "true"
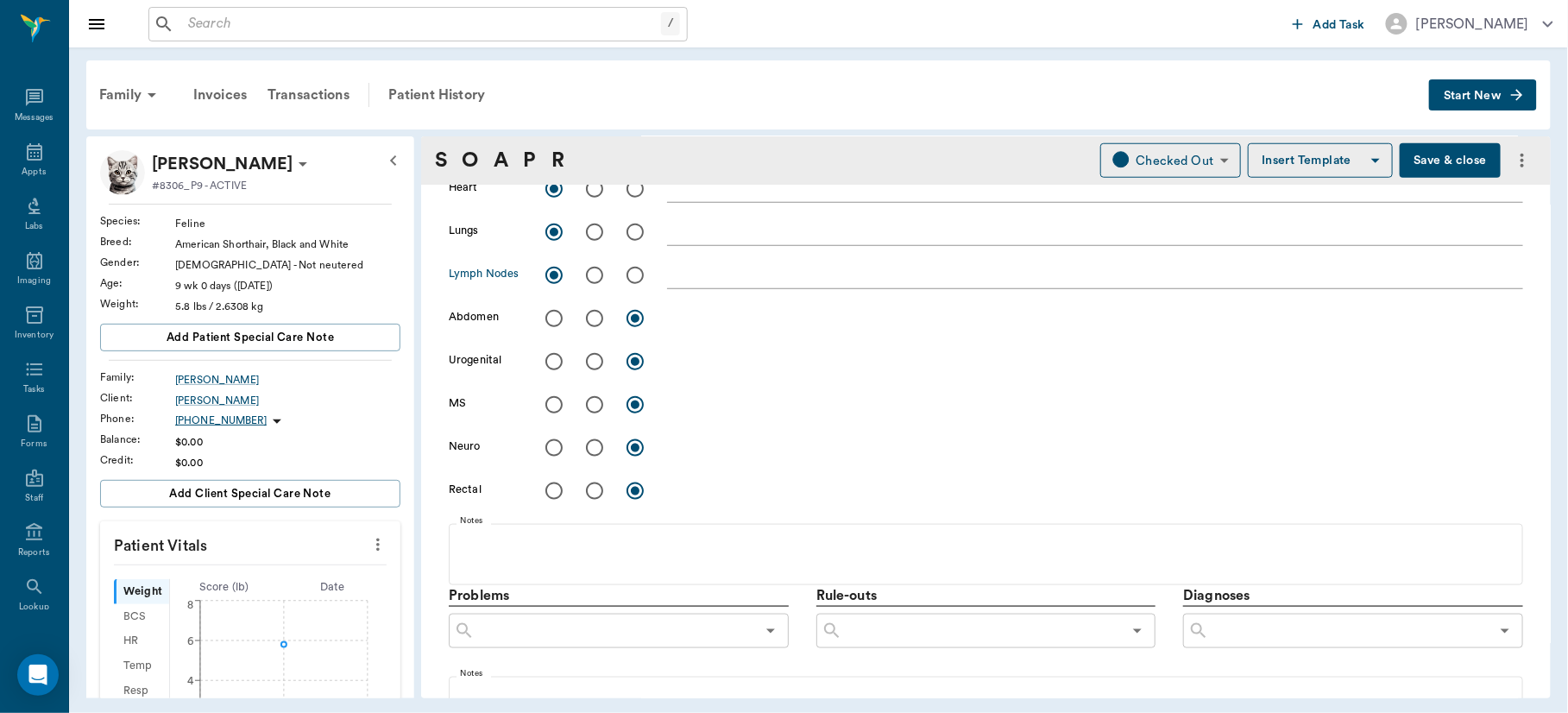
scroll to position [697, 0]
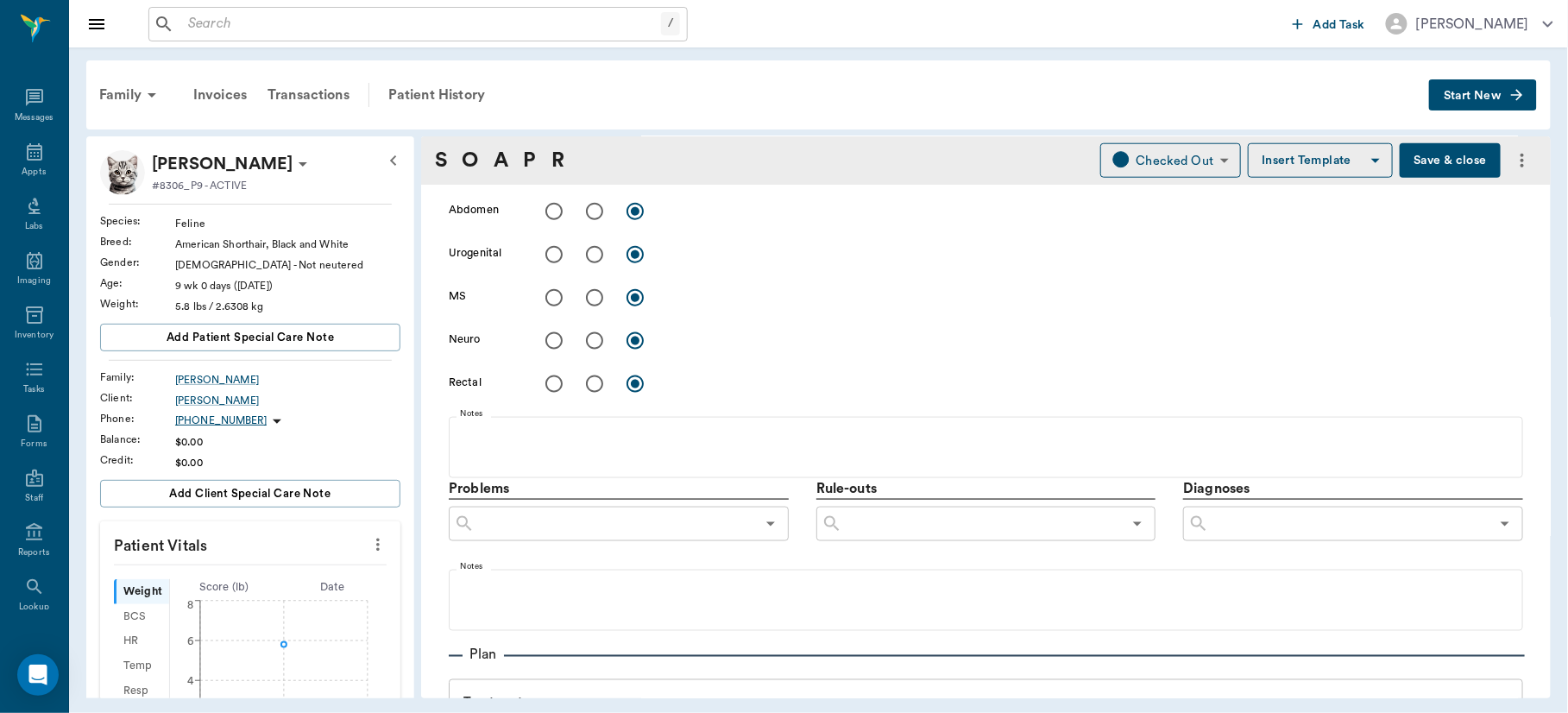
click at [1415, 522] on input "text" at bounding box center [1350, 524] width 281 height 24
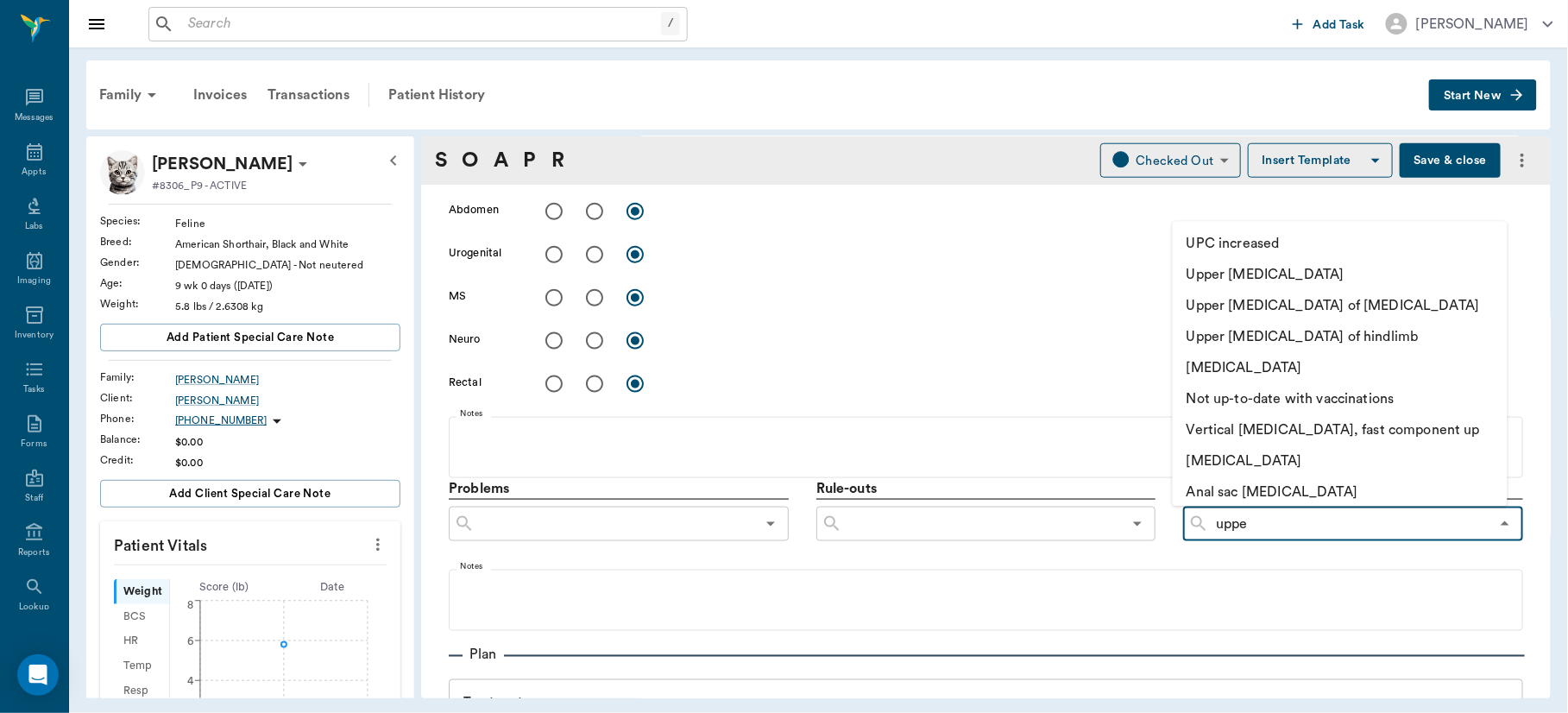
type input "upper"
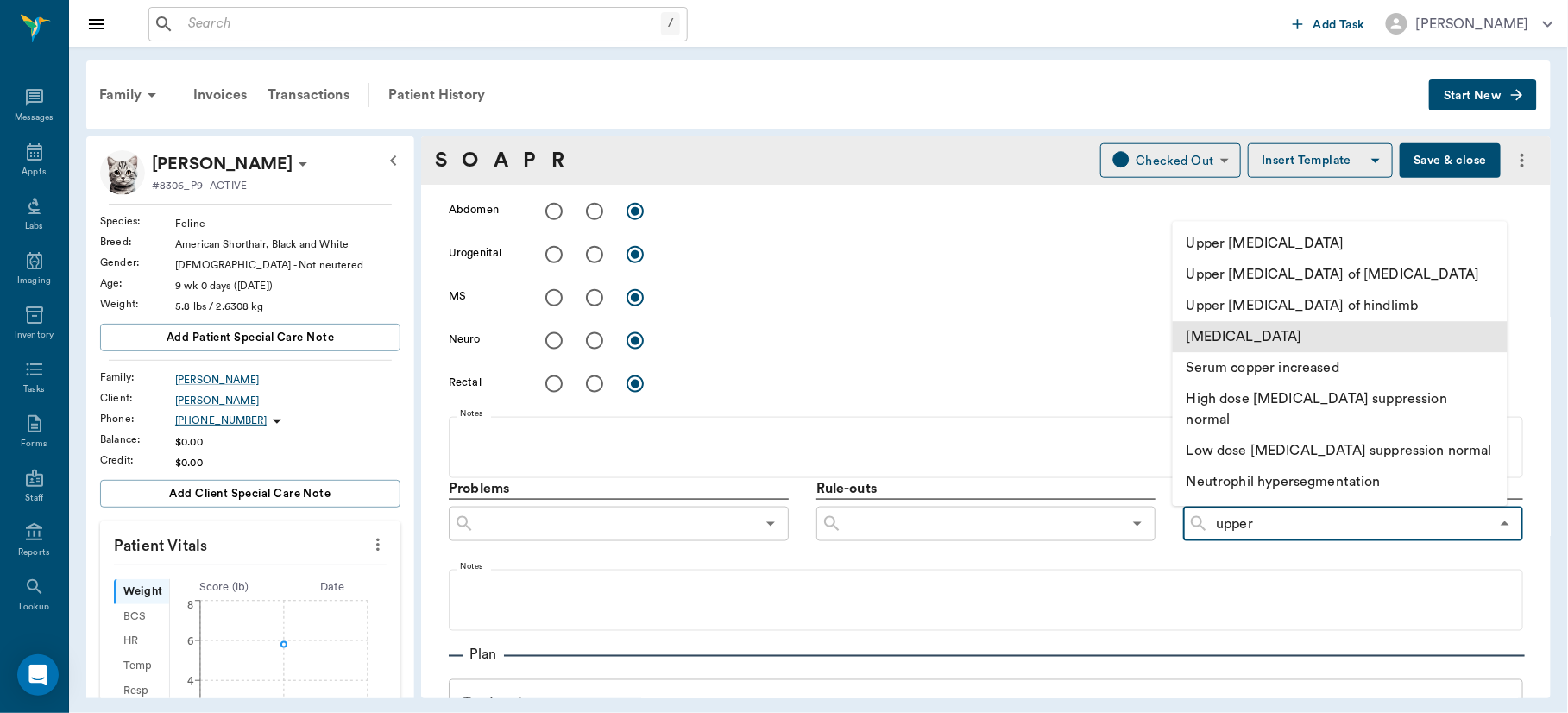
click at [1335, 328] on li "[MEDICAL_DATA]" at bounding box center [1340, 336] width 335 height 31
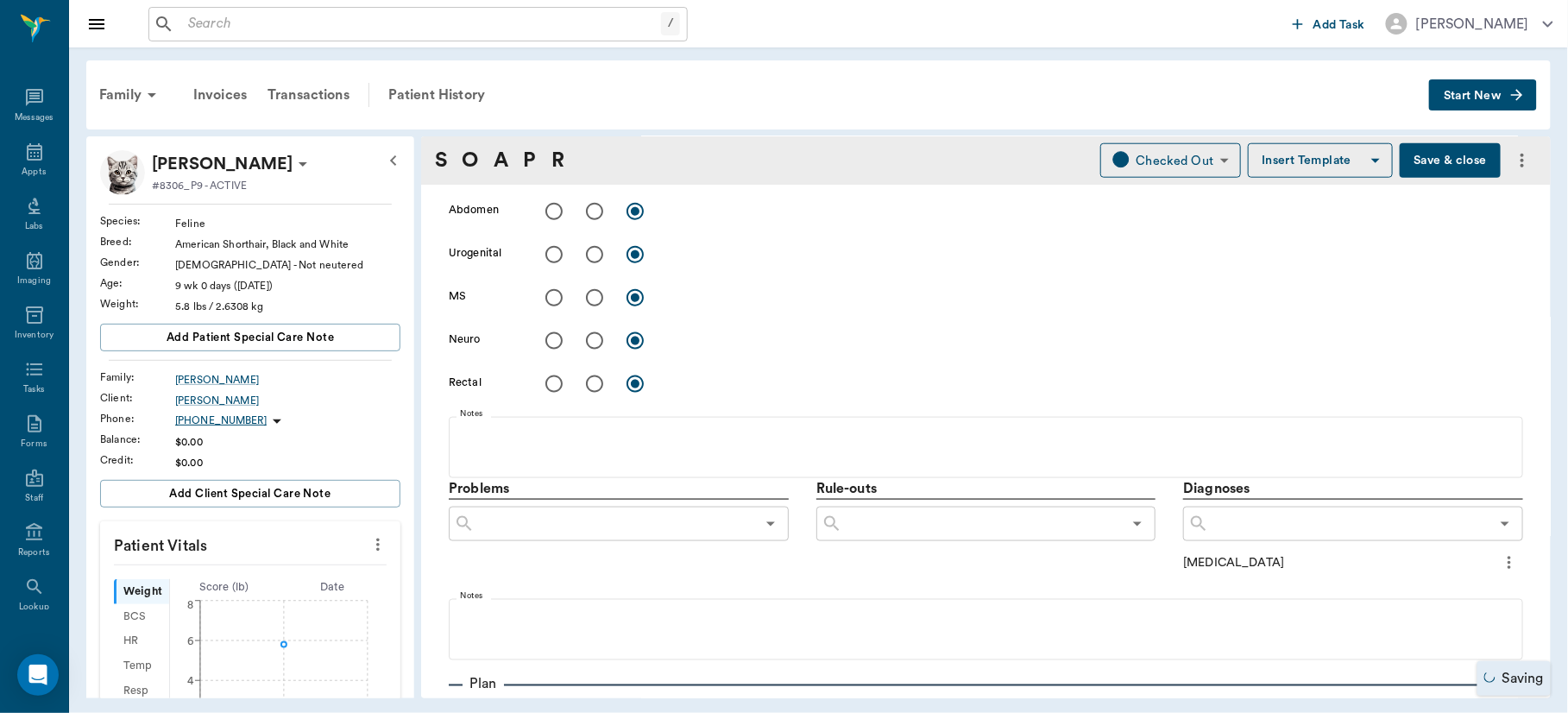
click at [1238, 521] on input "text" at bounding box center [1350, 524] width 281 height 24
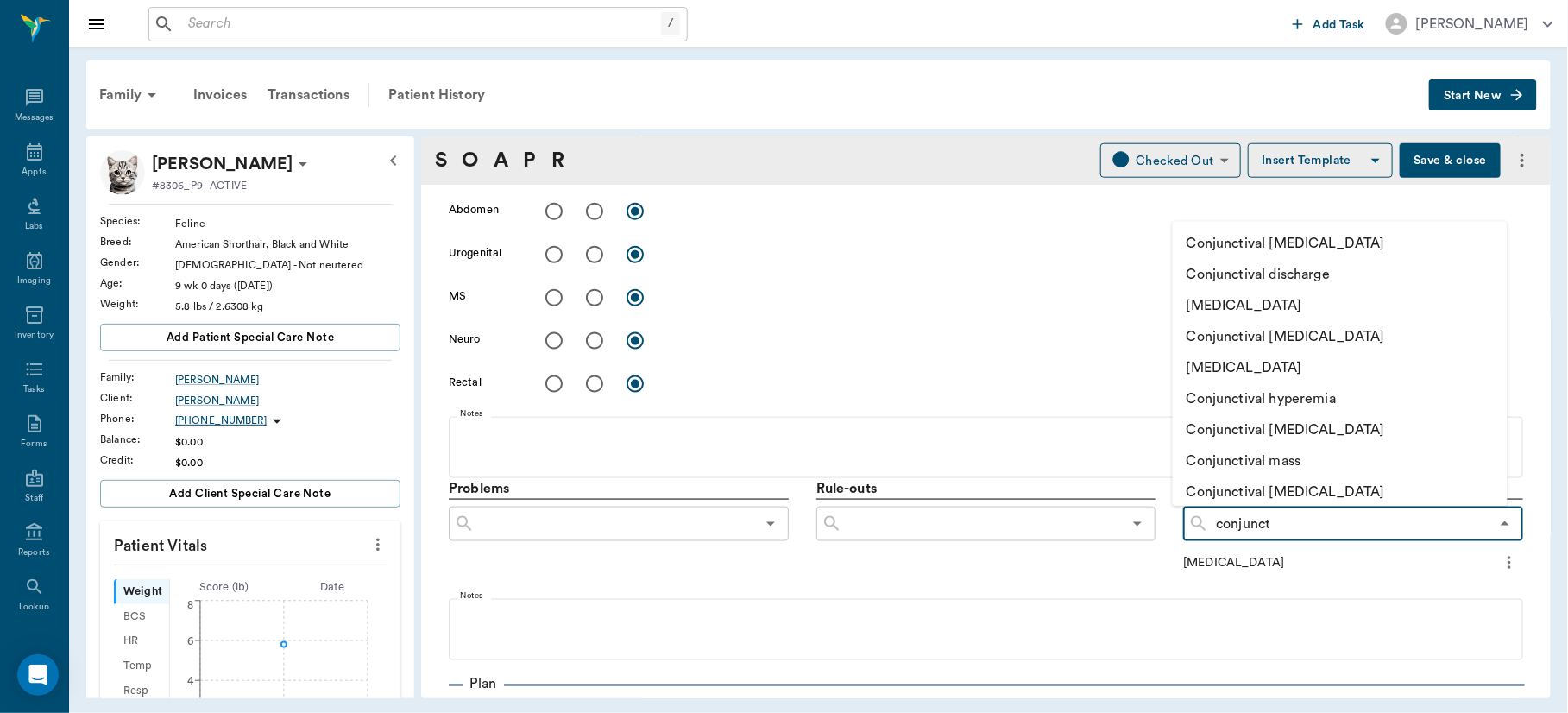
type input "conjuncti"
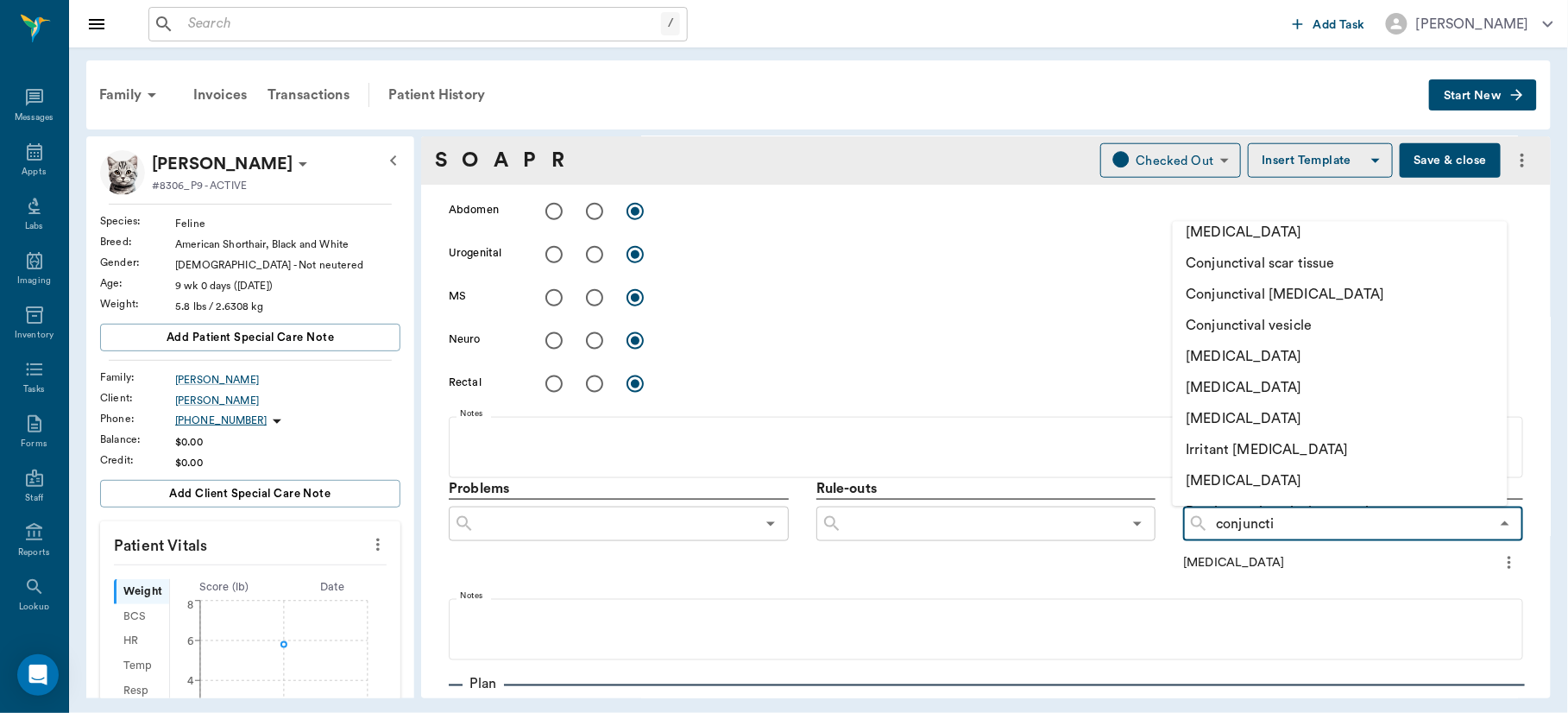
scroll to position [301, 0]
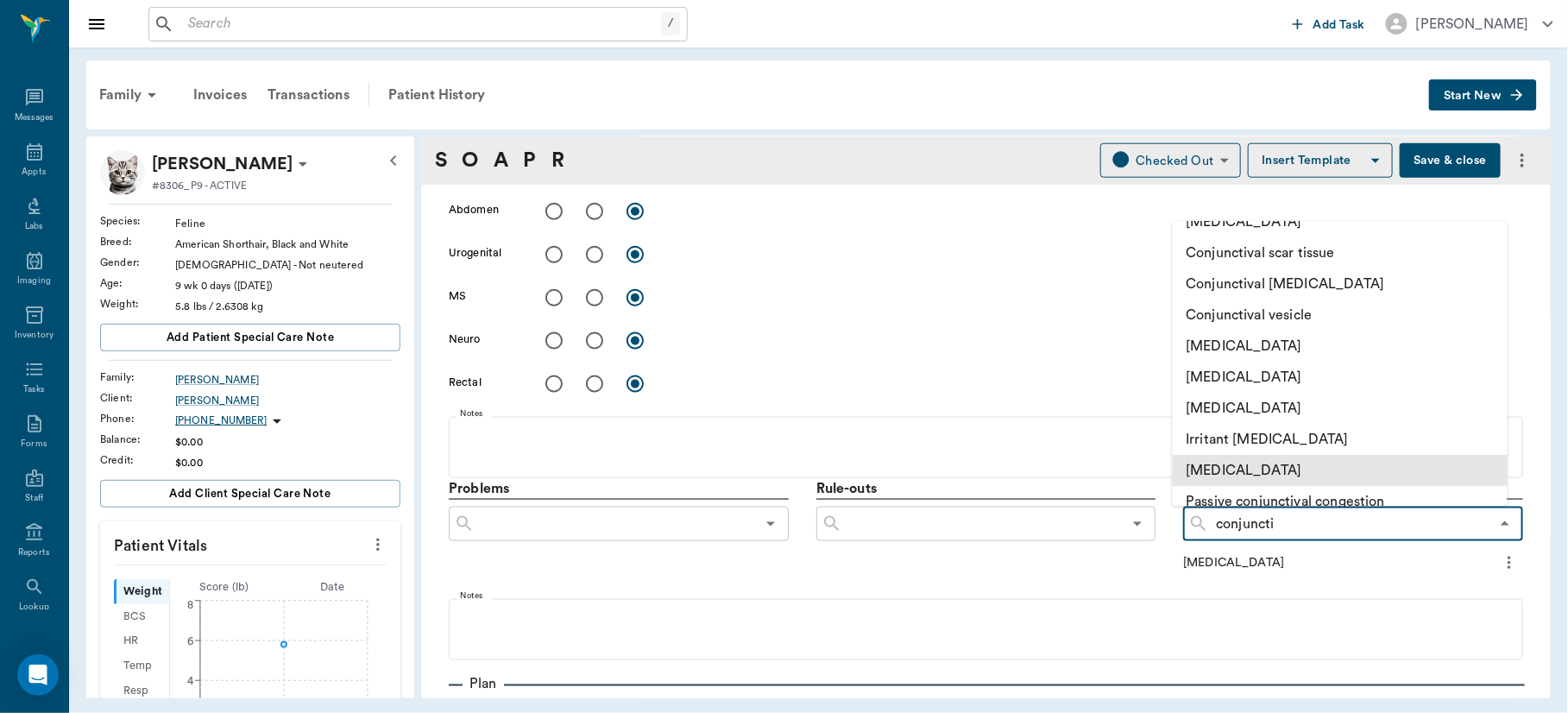
click at [1304, 467] on li "[MEDICAL_DATA]" at bounding box center [1340, 471] width 335 height 31
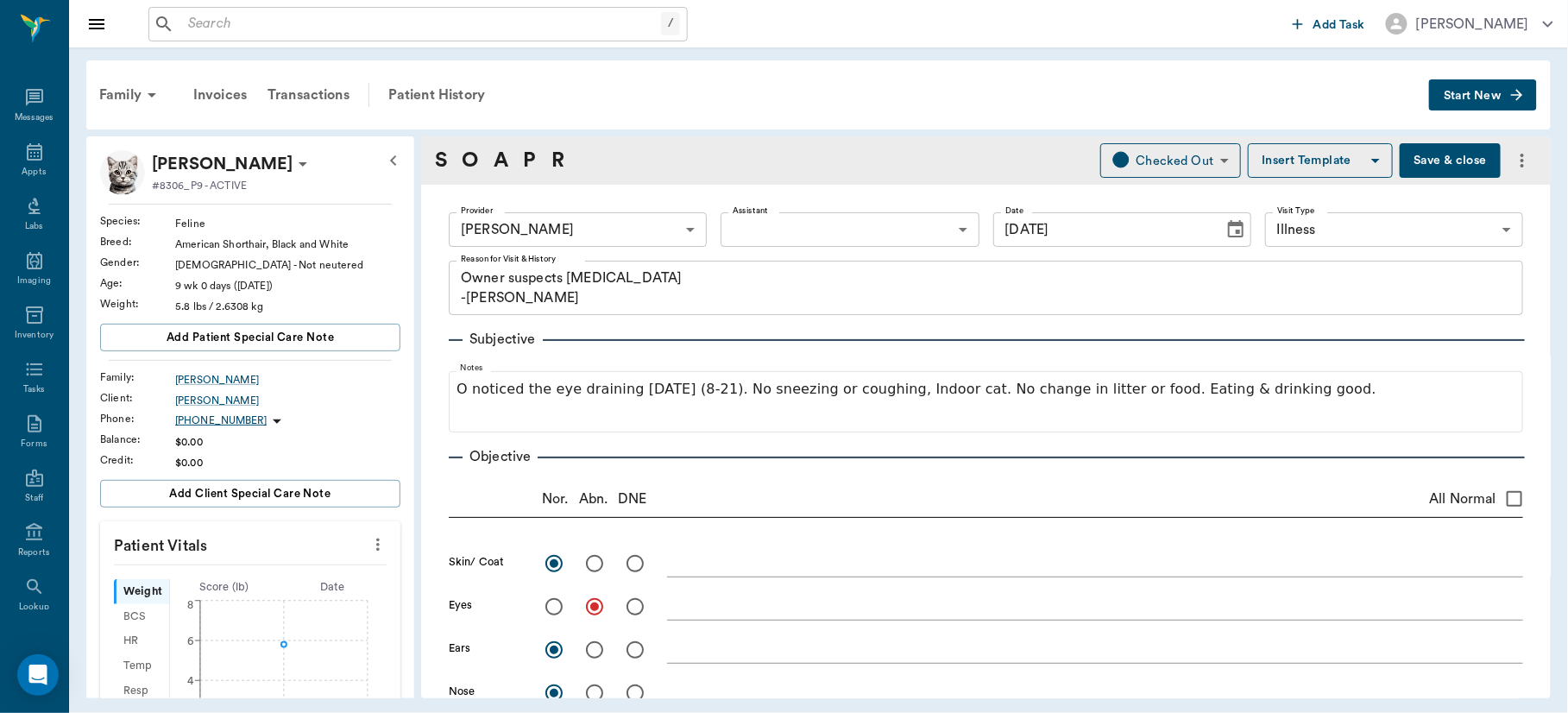
scroll to position [697, 0]
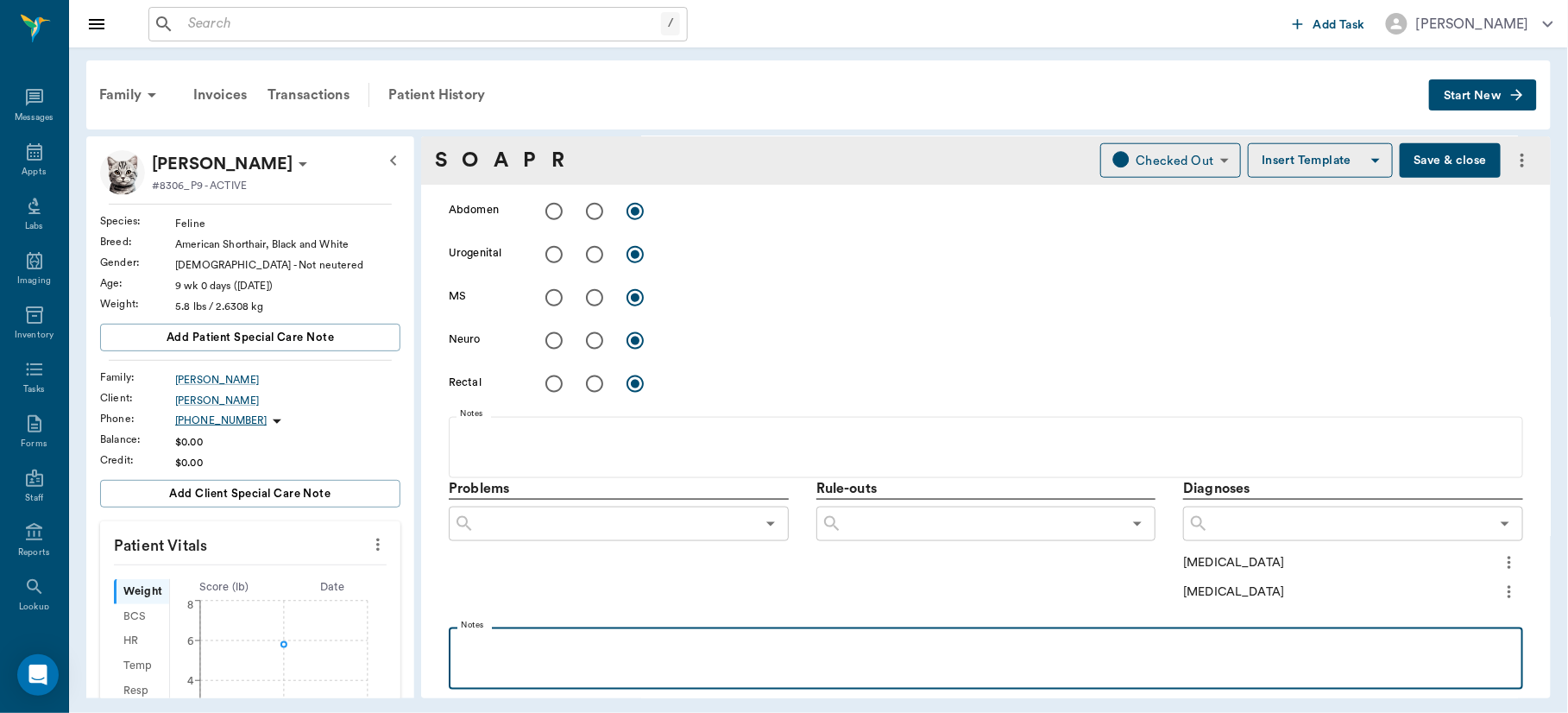
click at [614, 654] on p at bounding box center [986, 646] width 1057 height 21
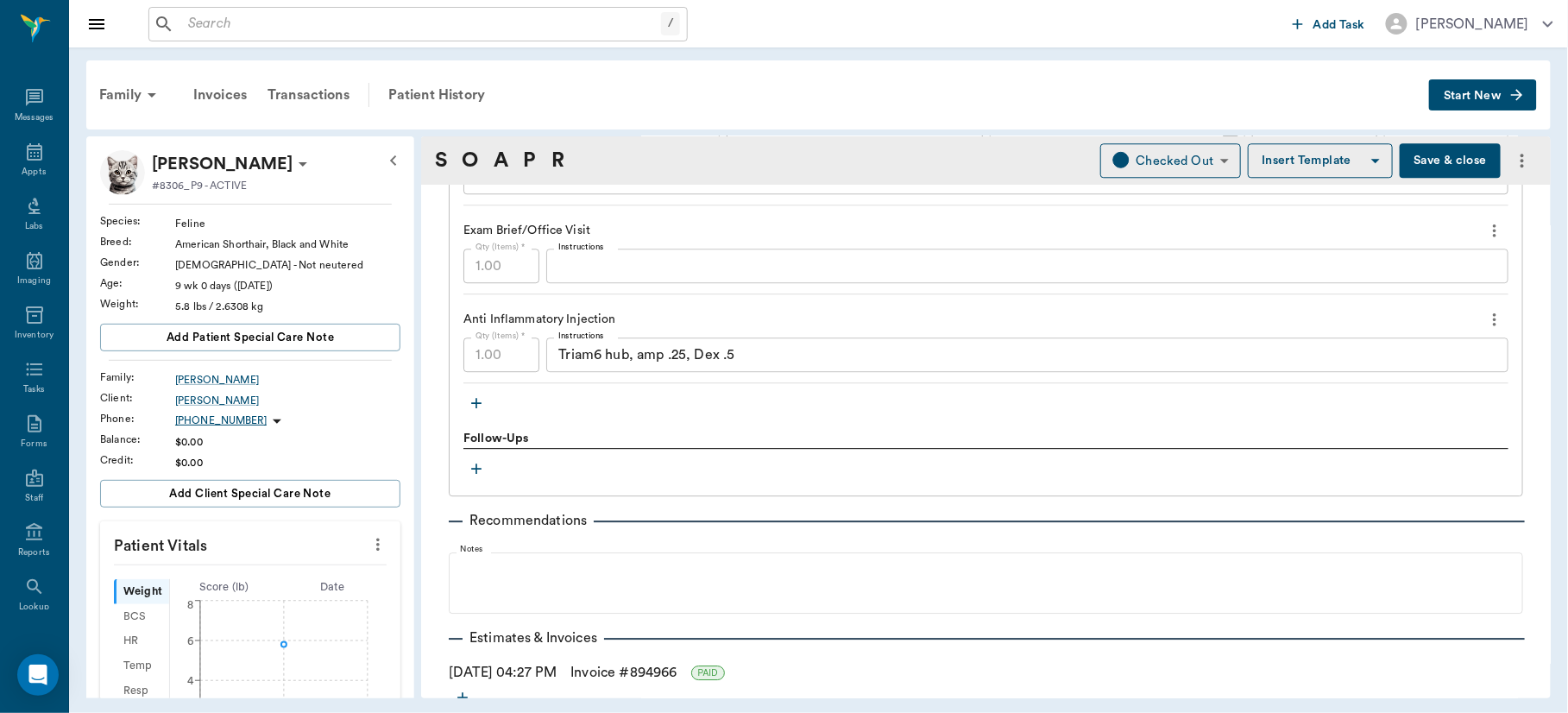
scroll to position [1715, 0]
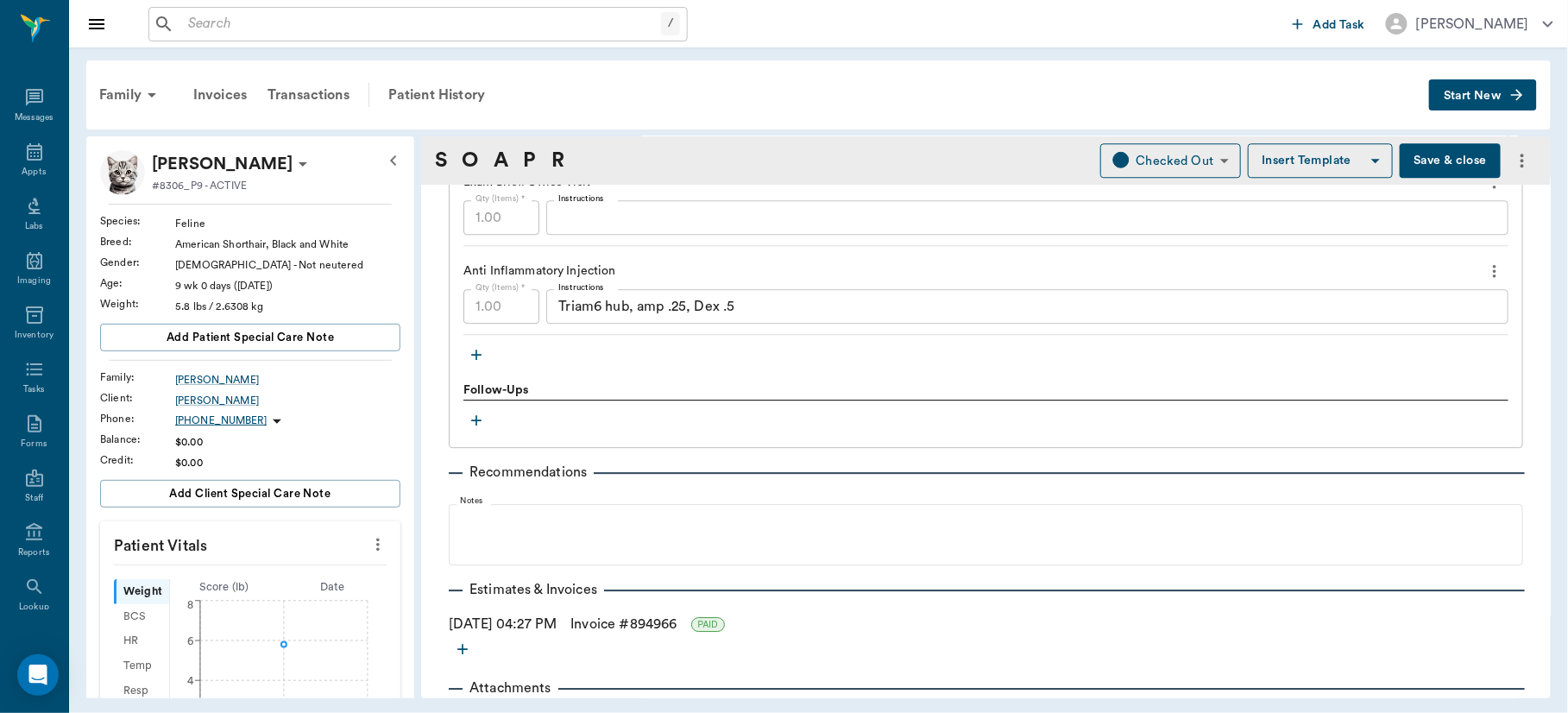
click at [1428, 159] on button "Save & close" at bounding box center [1450, 160] width 101 height 35
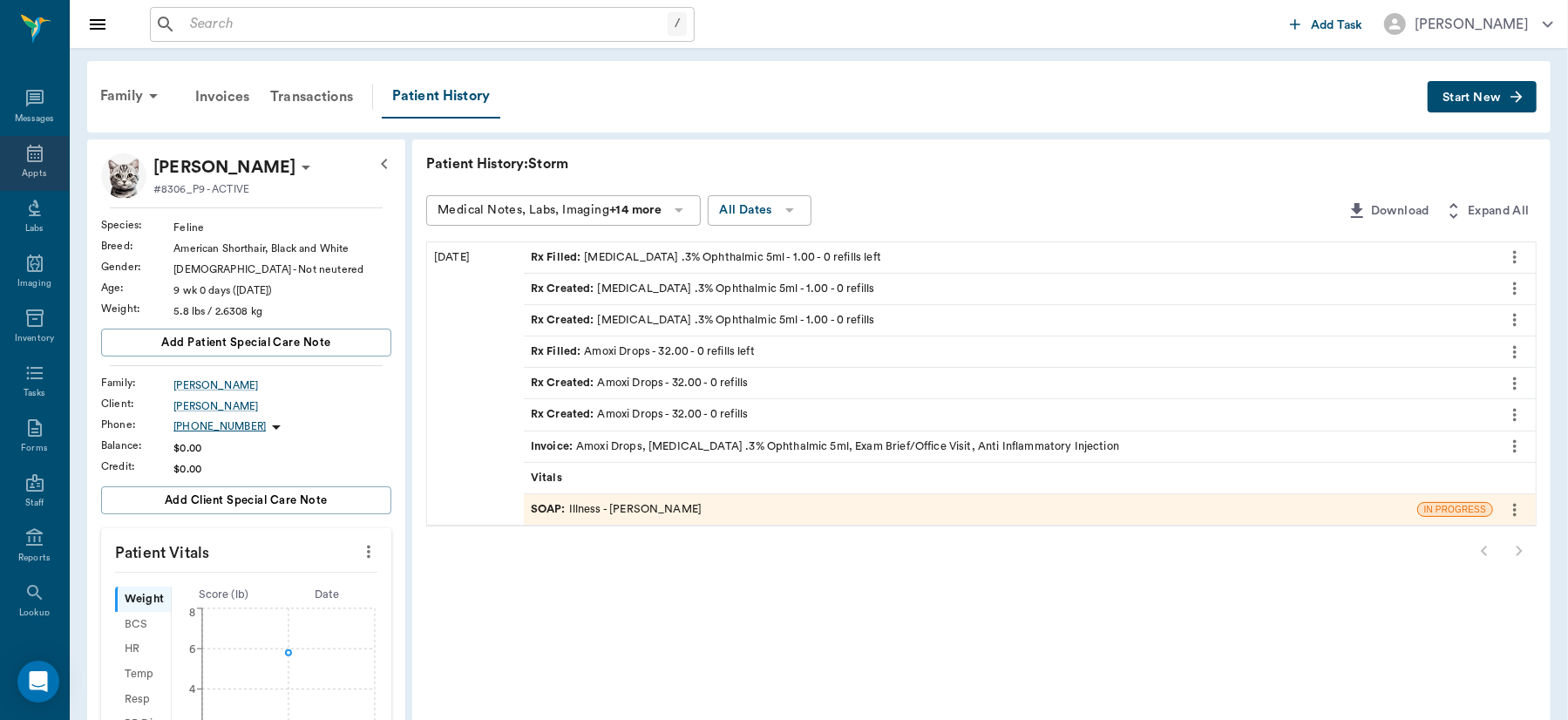
click at [26, 164] on div "Appts" at bounding box center [34, 163] width 69 height 55
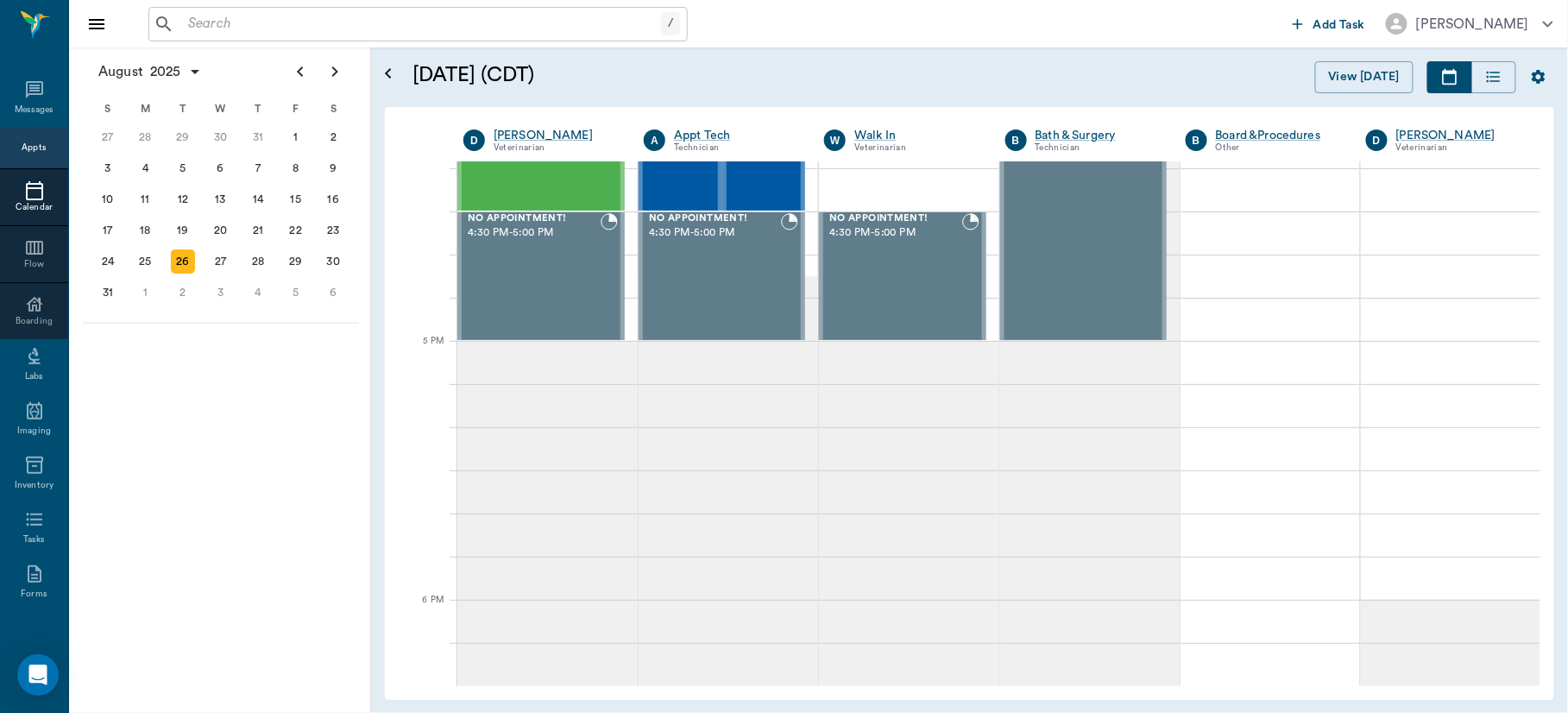
scroll to position [1946, 0]
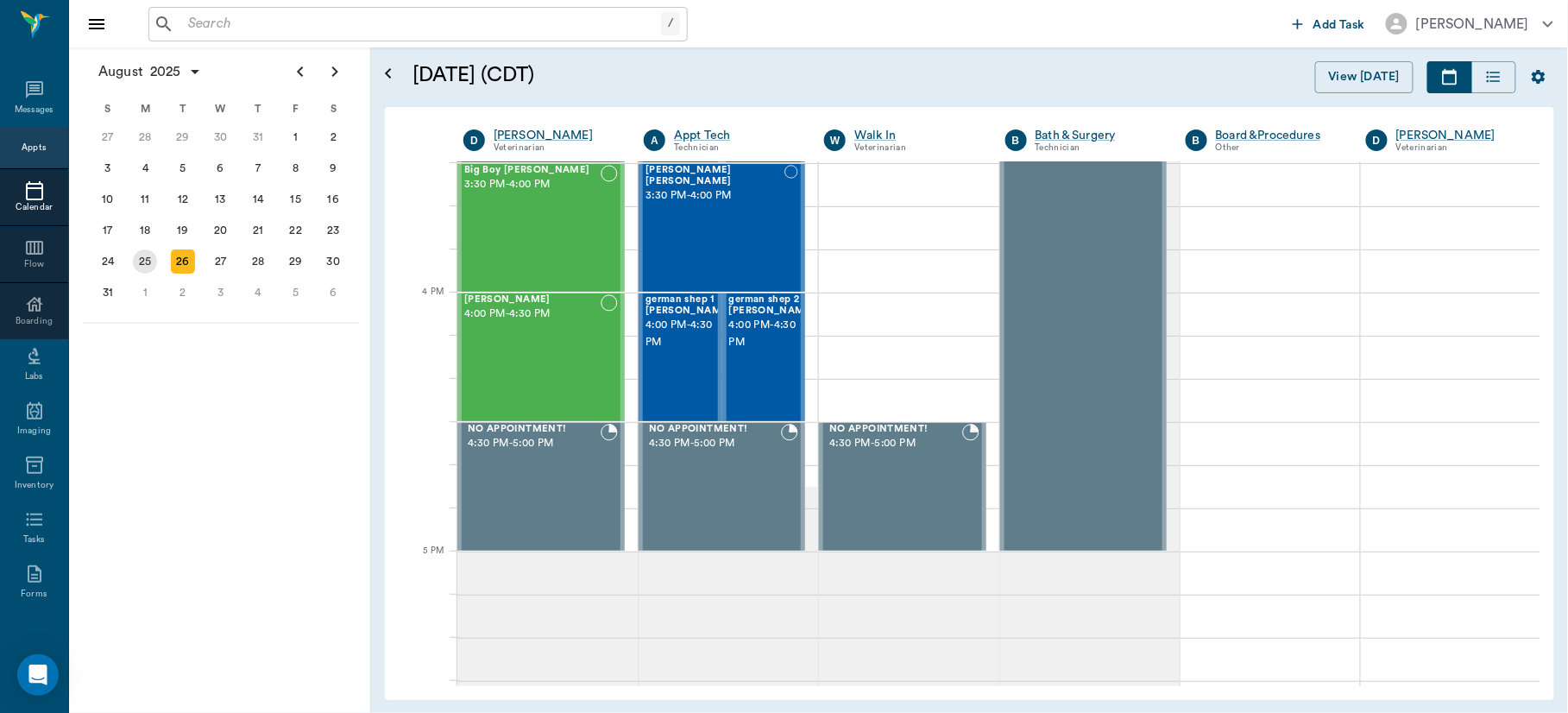
click at [137, 255] on div "25" at bounding box center [145, 261] width 24 height 24
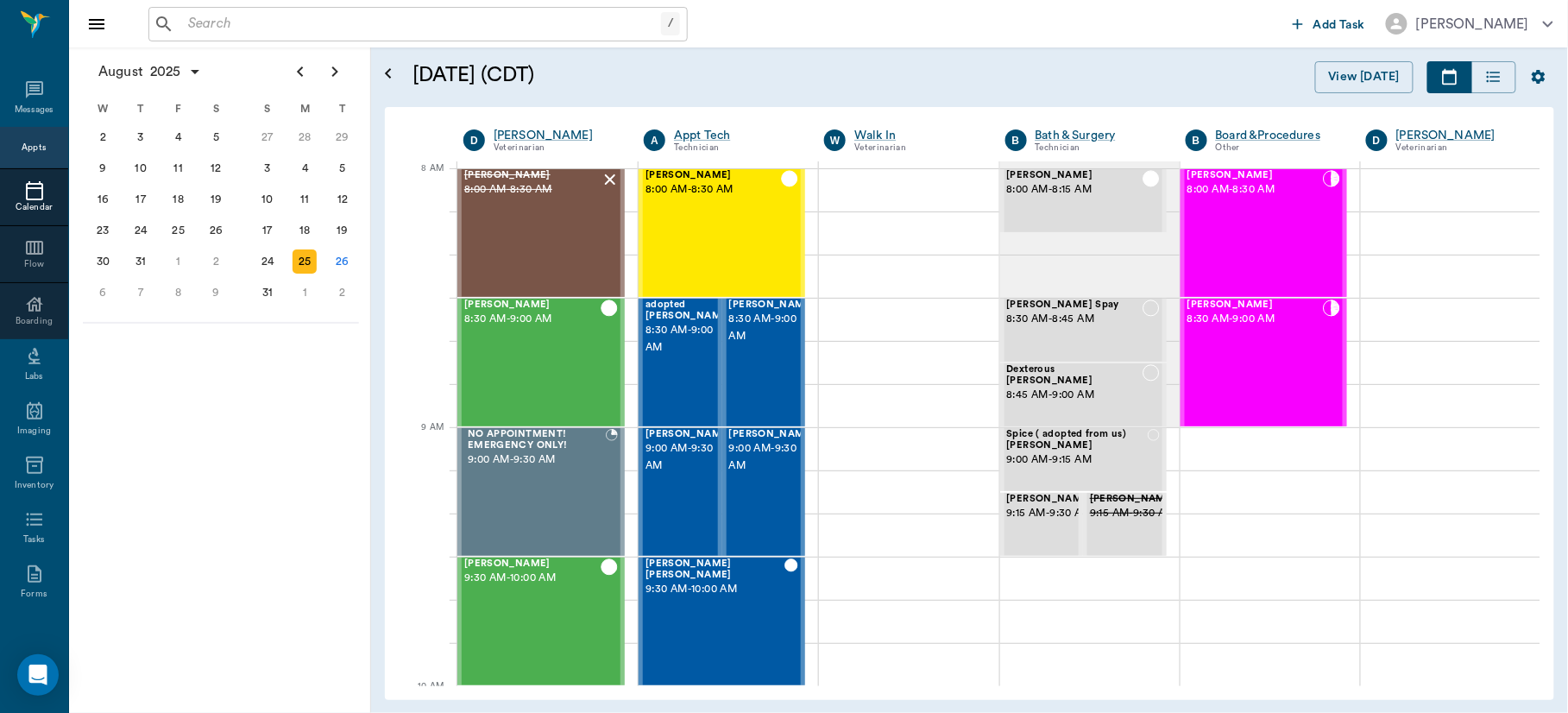
drag, startPoint x: 137, startPoint y: 255, endPoint x: 312, endPoint y: 327, distance: 189.2
click at [312, 327] on div "August 2025 S M T W T F S 29 30 Jul 1 2 3 4 5 6 7 8 9 10 11 12 13 14 15 16 17 1…" at bounding box center [219, 194] width 301 height 294
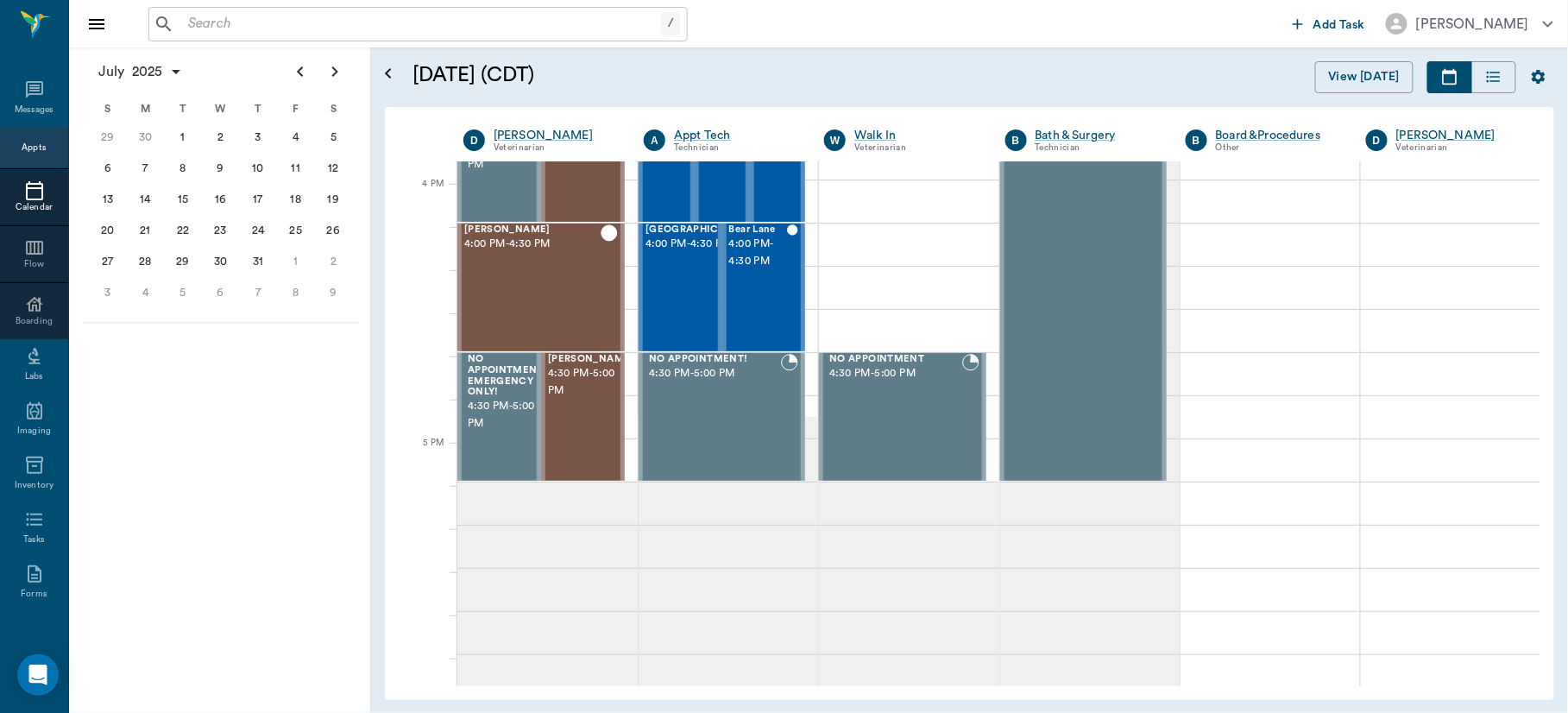
scroll to position [2054, 0]
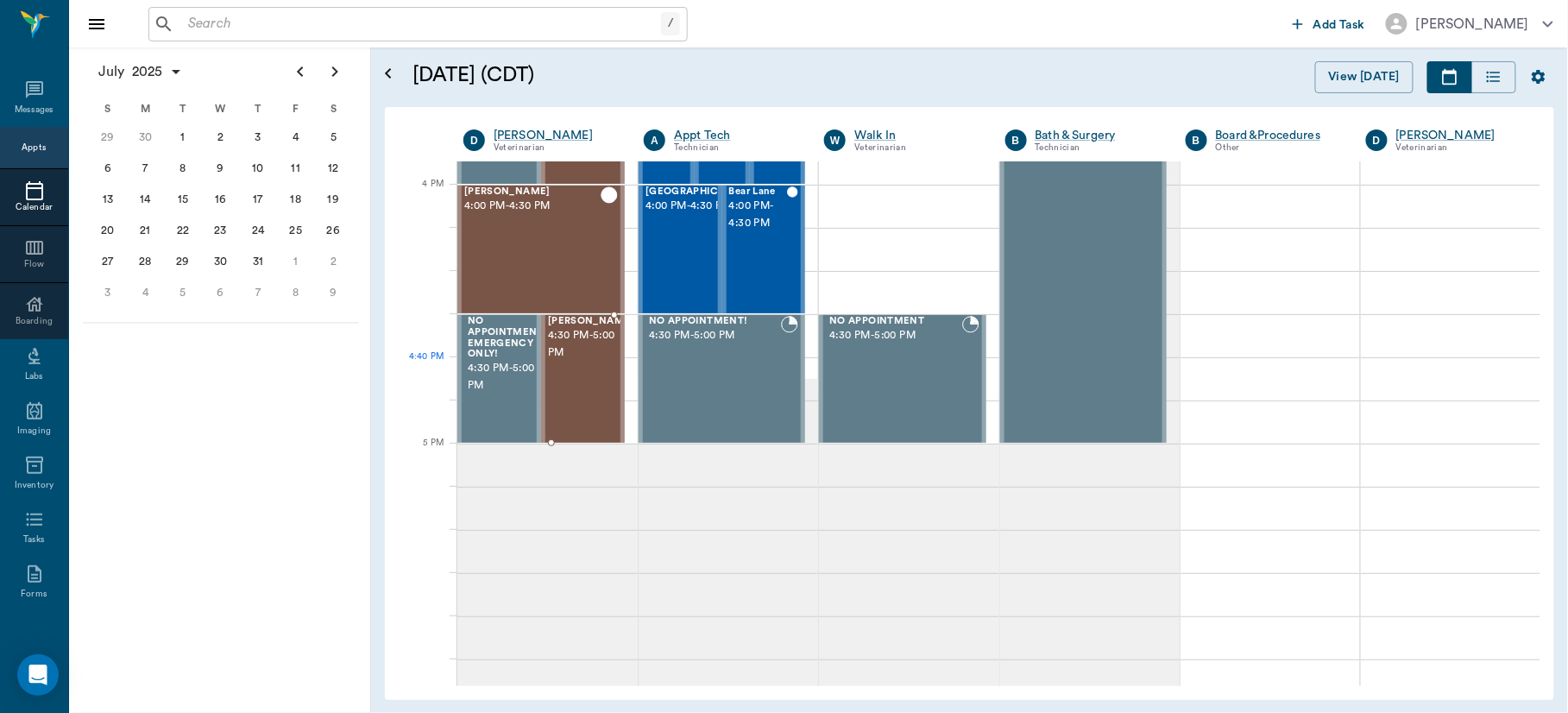
click at [587, 357] on span "4:30 PM - 5:00 PM" at bounding box center [590, 344] width 86 height 35
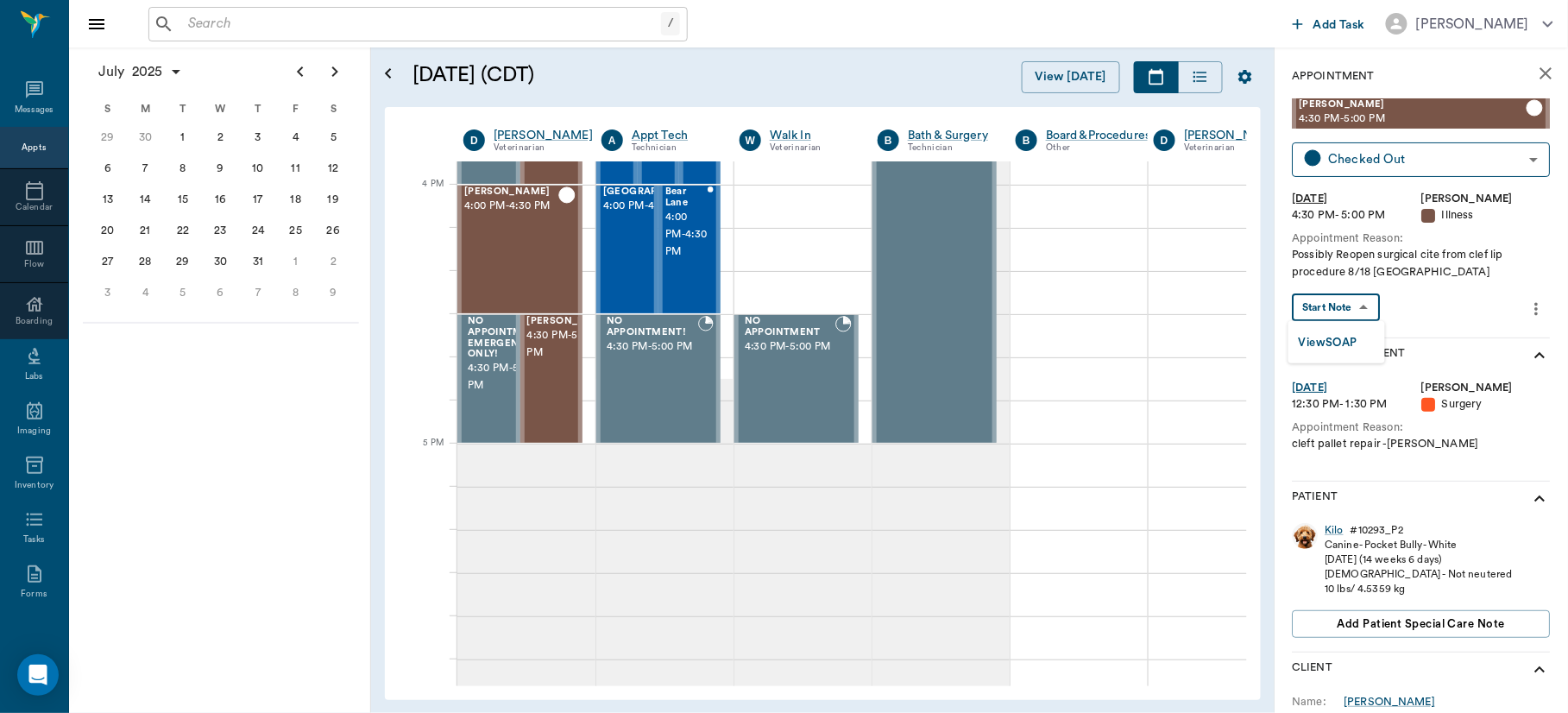
click at [1338, 297] on body "/ ​ Add Task Dr. Bert Ellsworth Nectar Messages Appts Calendar Flow Boarding La…" at bounding box center [784, 356] width 1568 height 713
click at [1338, 337] on button "View SOAP" at bounding box center [1328, 343] width 58 height 20
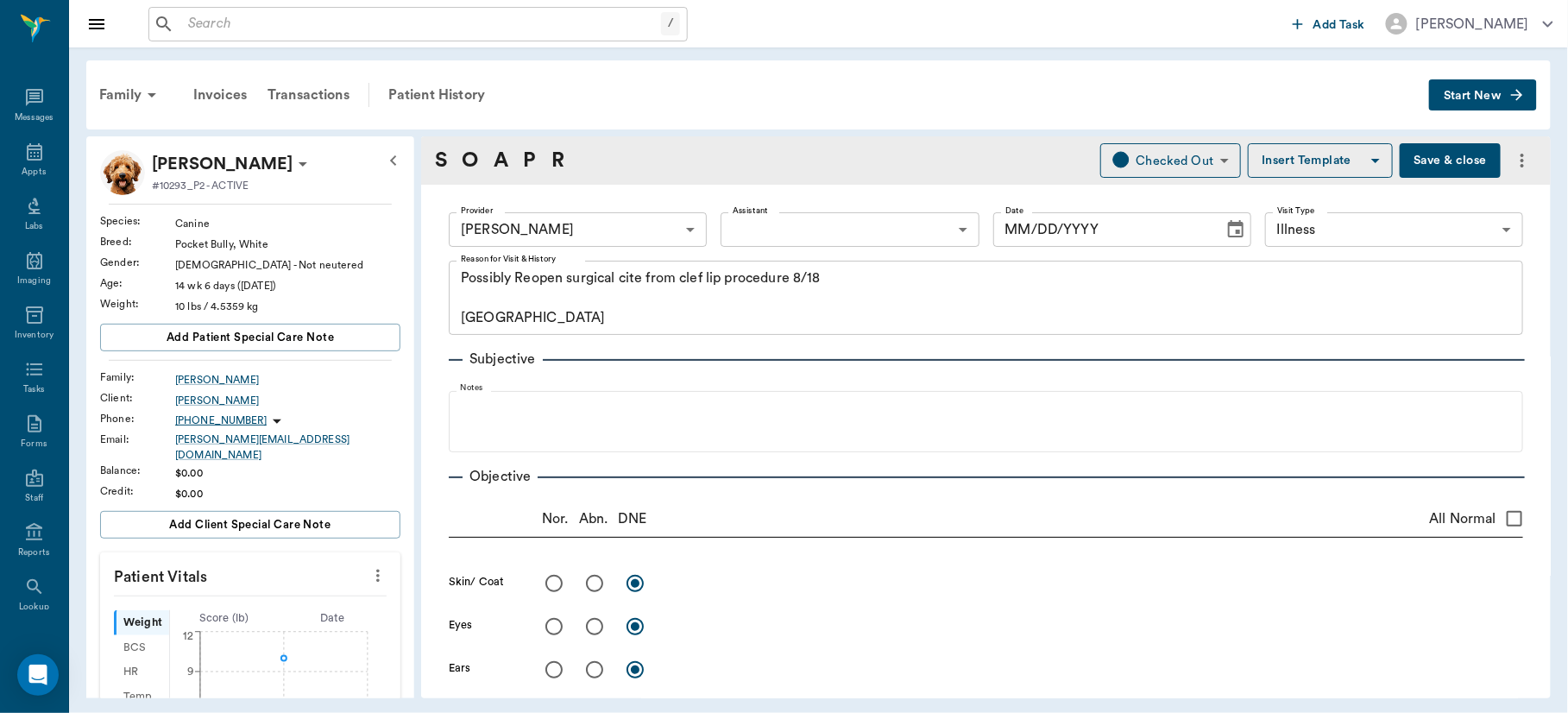
type input "63ec2f075fda476ae8351a4d"
type input "65d2be4f46e3a538d89b8c15"
type textarea "Possibly Reopen surgical cite from clef lip procedure 8/18 Caryn"
type input "[DATE]"
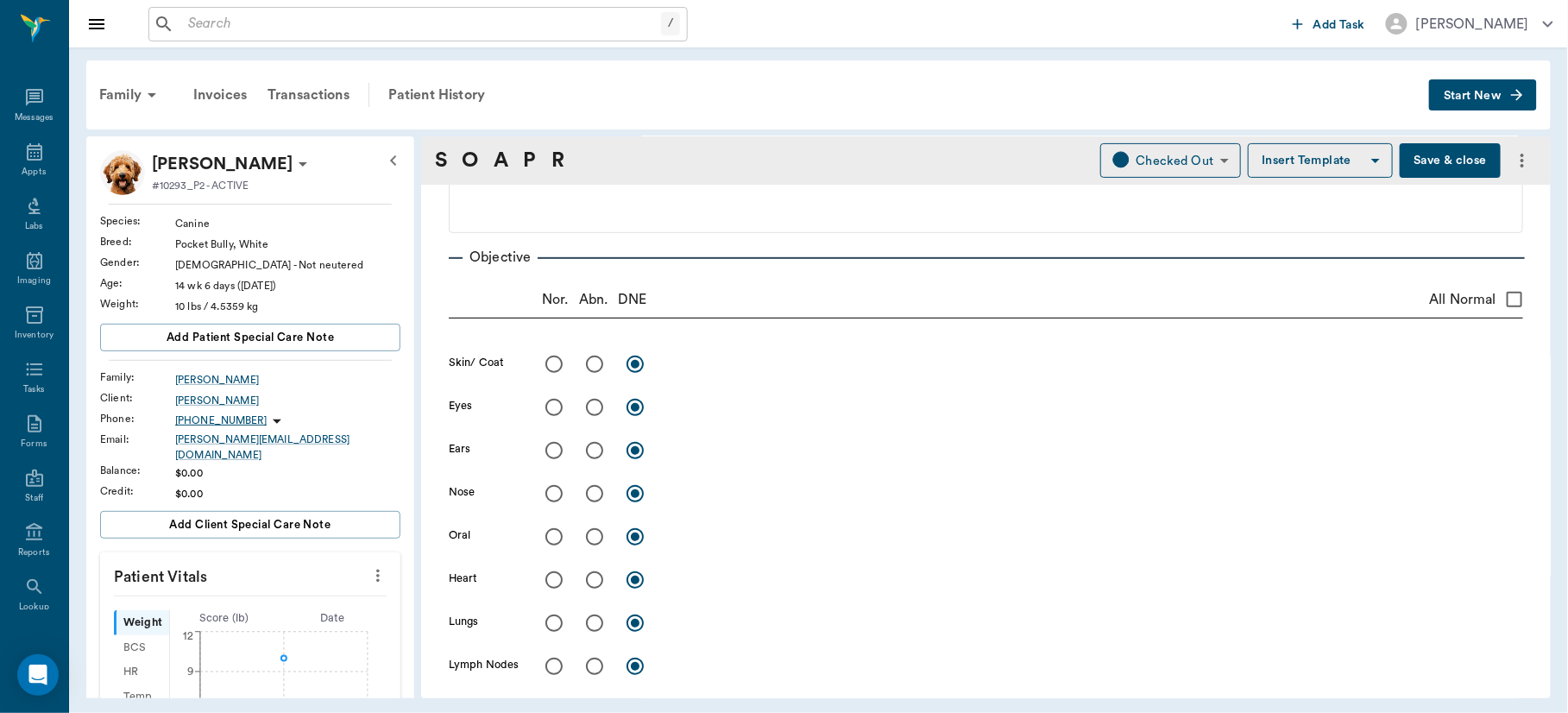
scroll to position [226, 0]
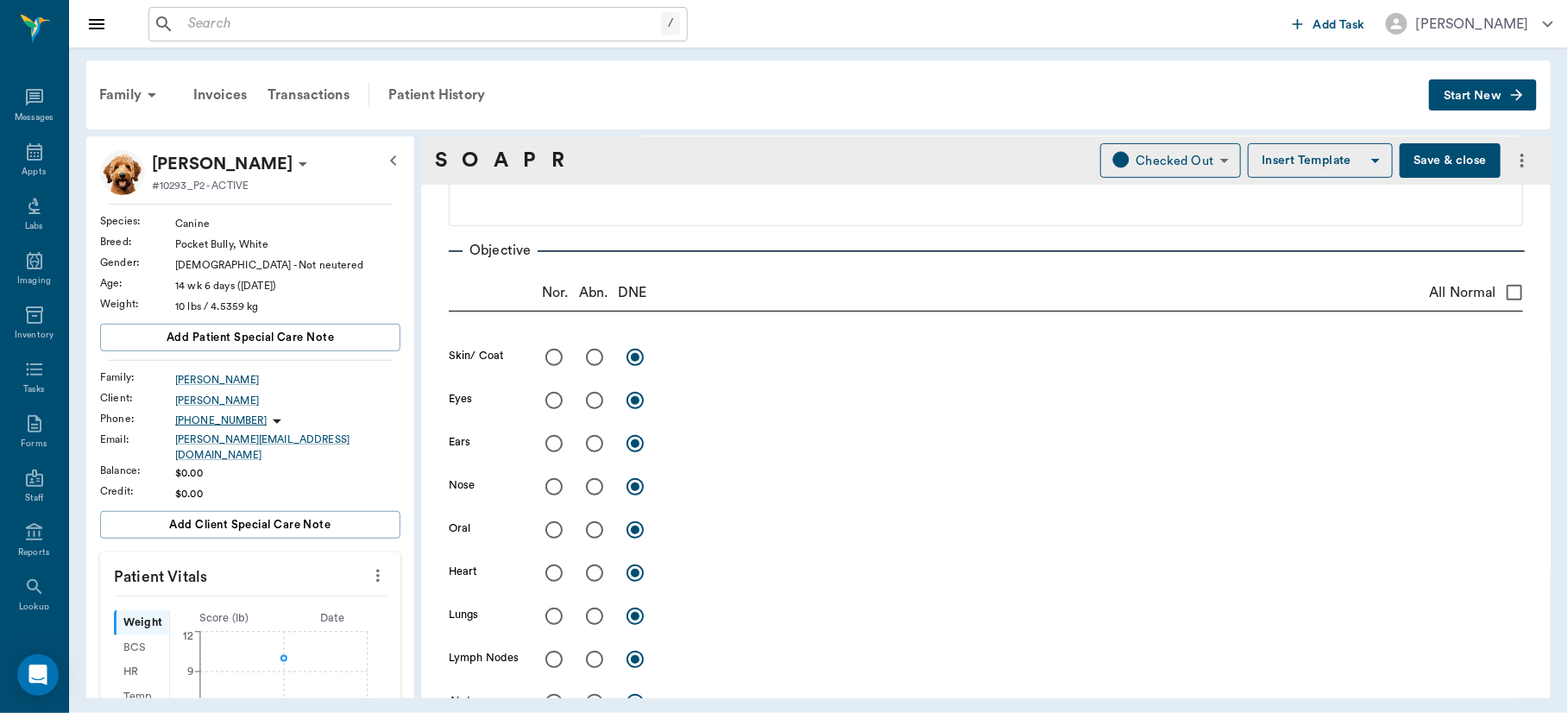
click at [596, 487] on input "radio" at bounding box center [595, 486] width 37 height 37
radio input "true"
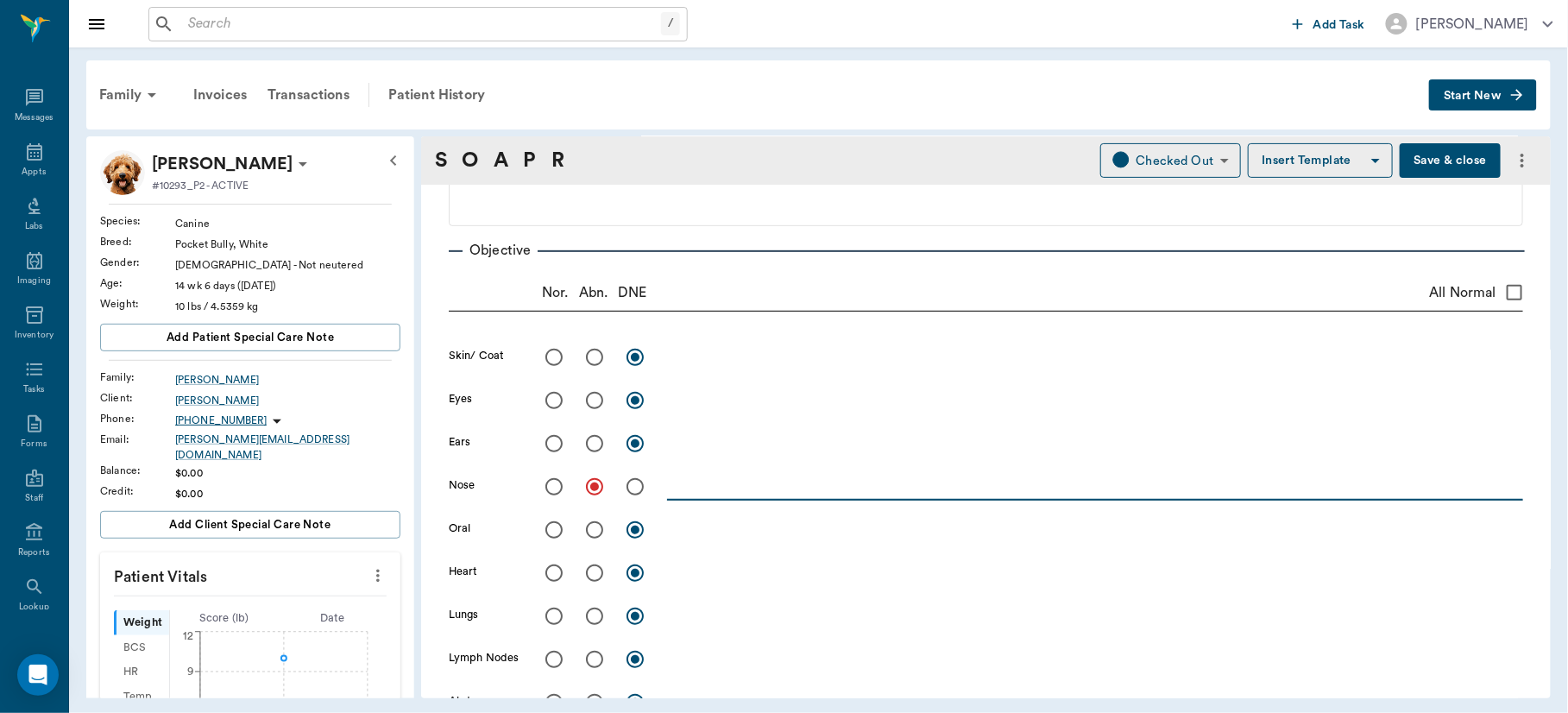
click at [685, 486] on textarea at bounding box center [1095, 486] width 856 height 20
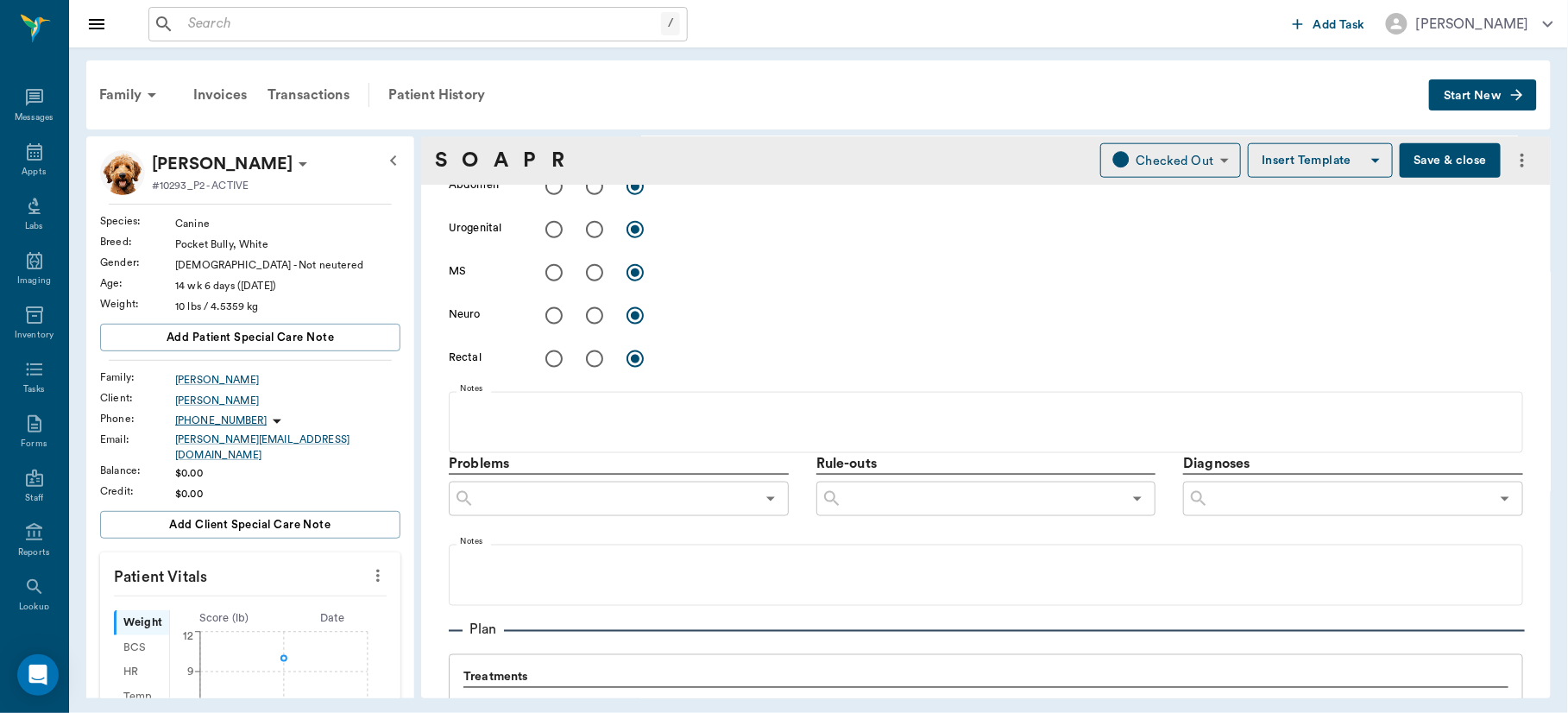
scroll to position [790, 0]
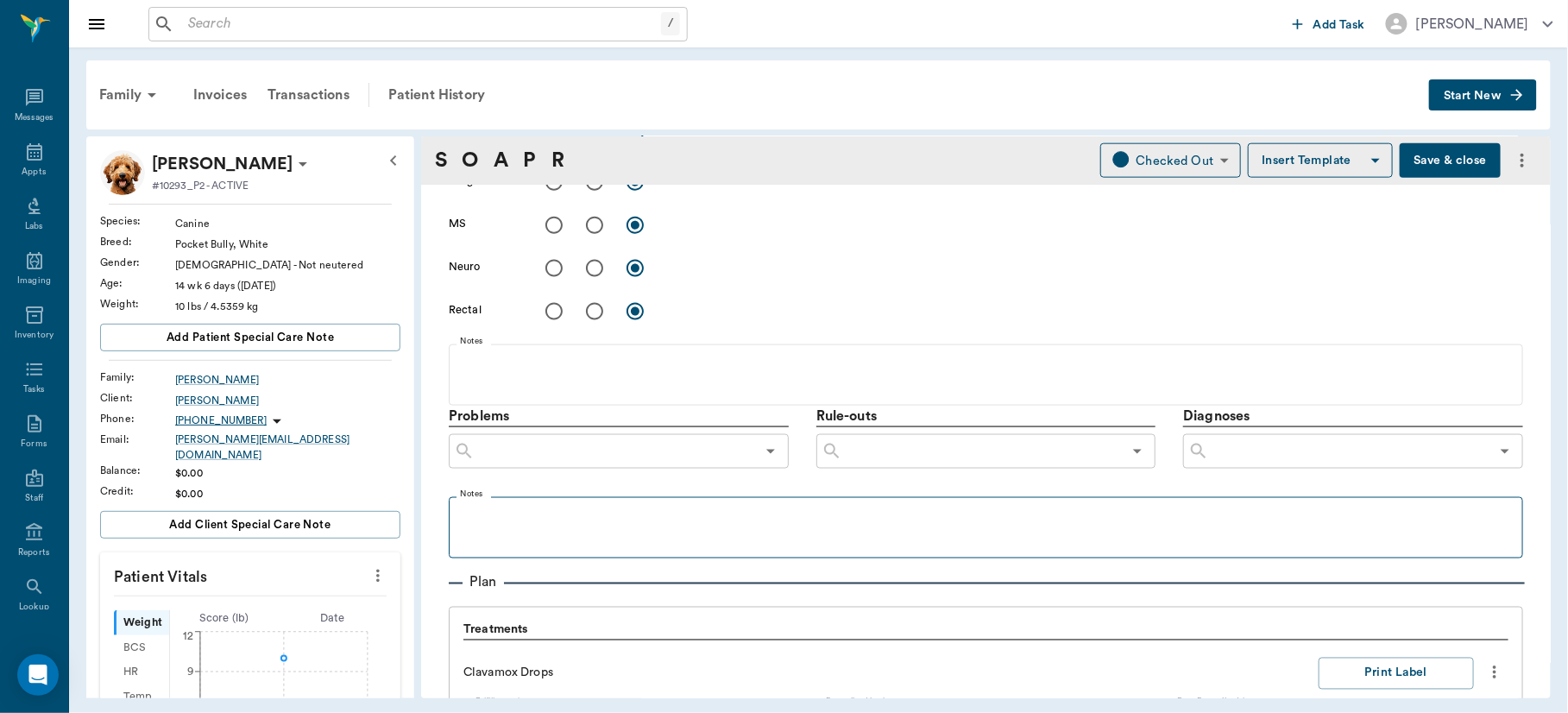
type textarea "Bilateral white nasal discharge. Incision has opened up ventrally."
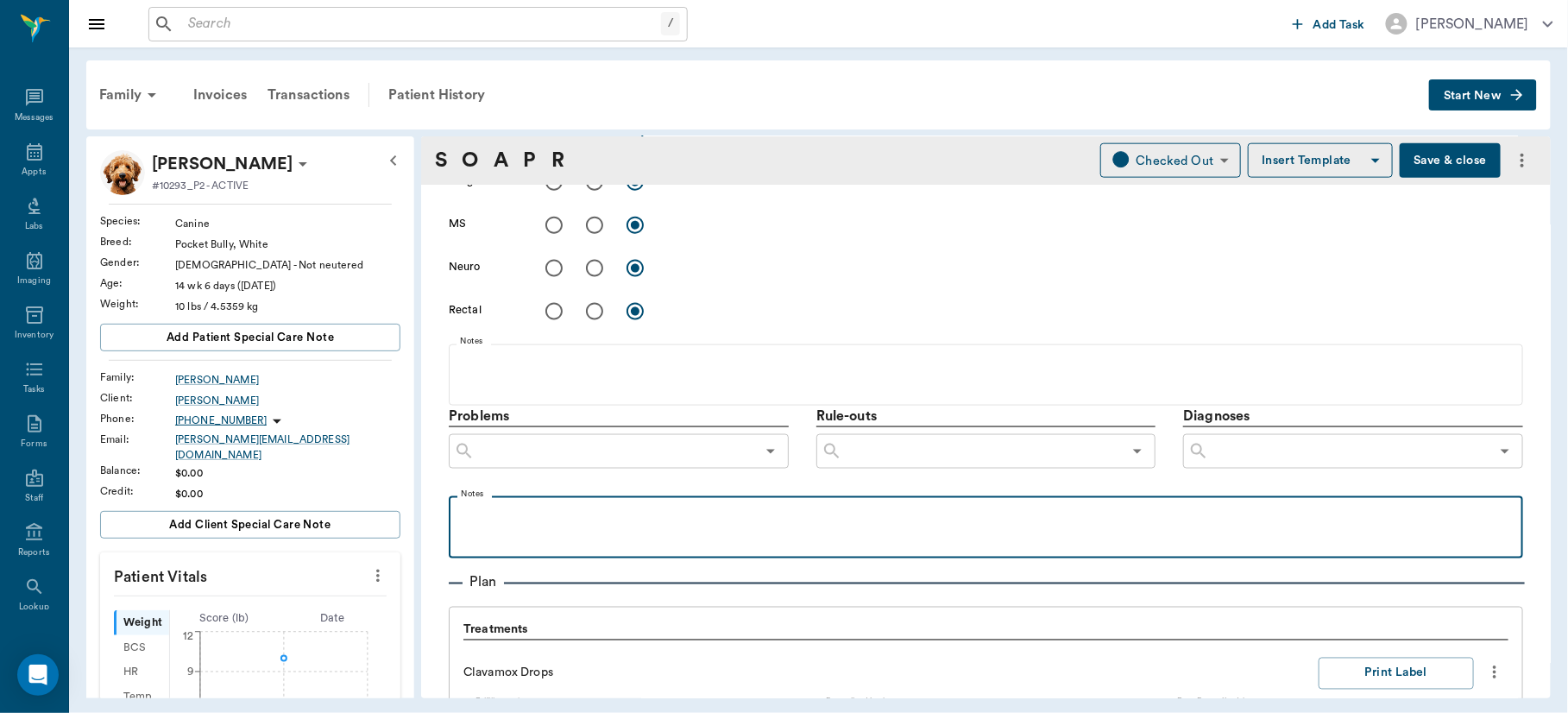
click at [589, 531] on div at bounding box center [986, 526] width 1057 height 43
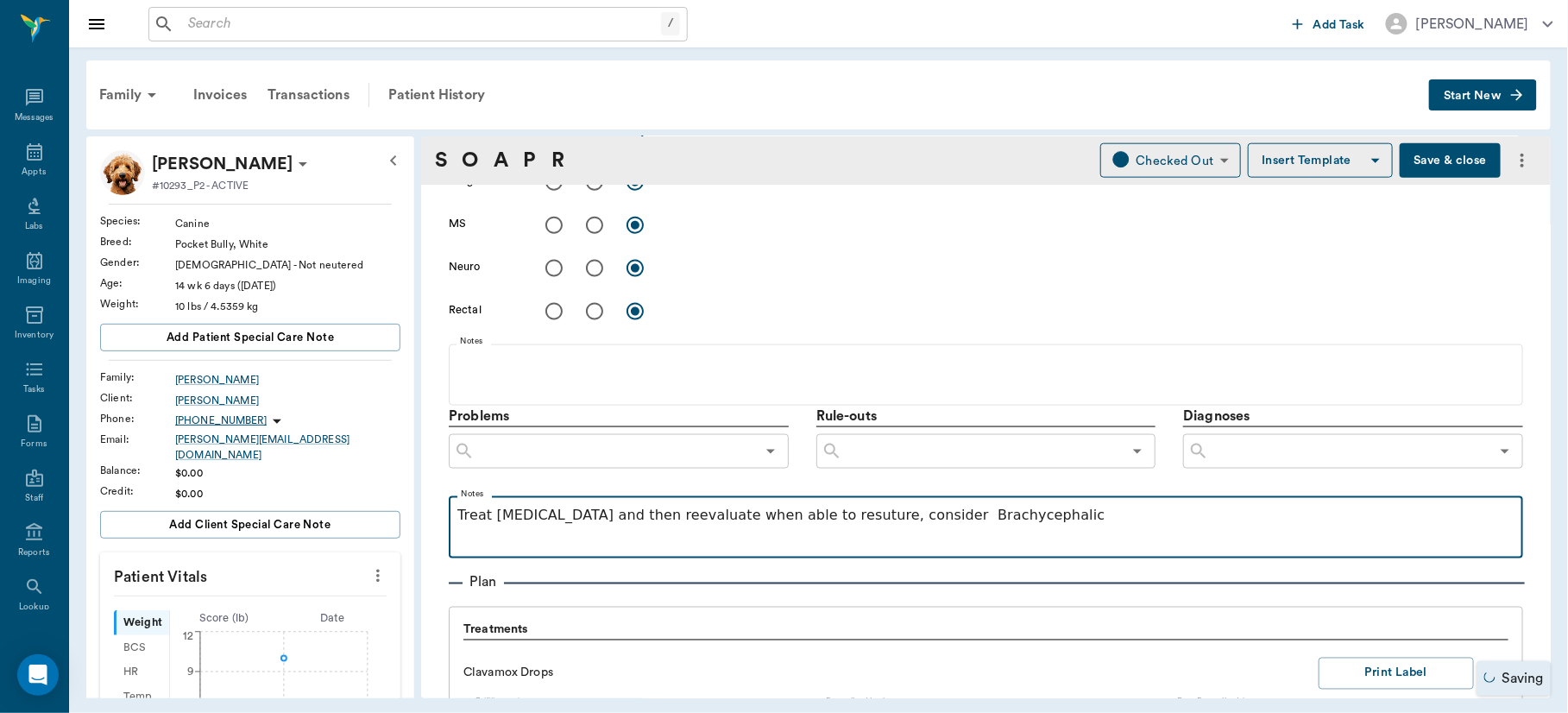
click at [1033, 510] on p "Treat rhinitis and then reevaluate when able to resuture, consider Brachycephal…" at bounding box center [986, 515] width 1057 height 21
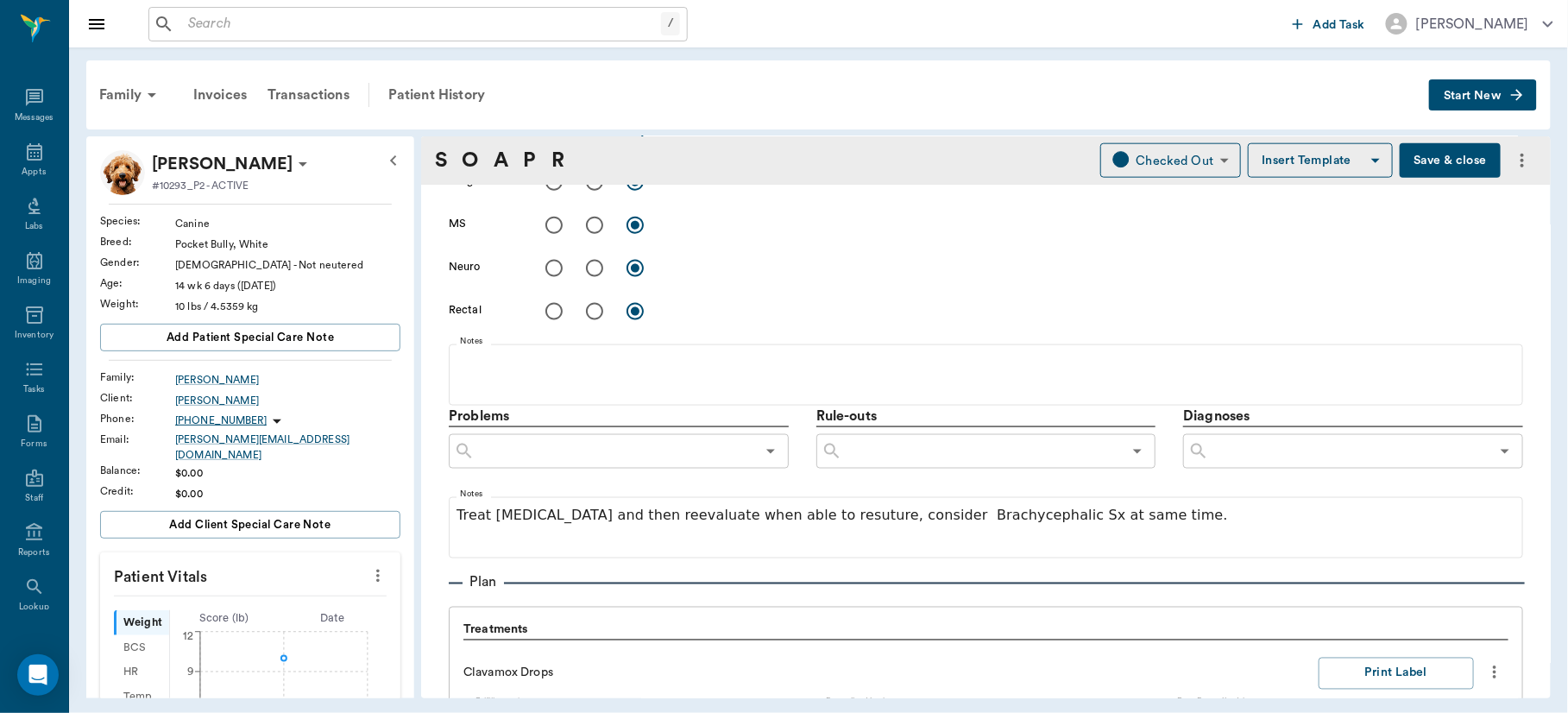
click at [1453, 149] on button "Save & close" at bounding box center [1450, 160] width 101 height 35
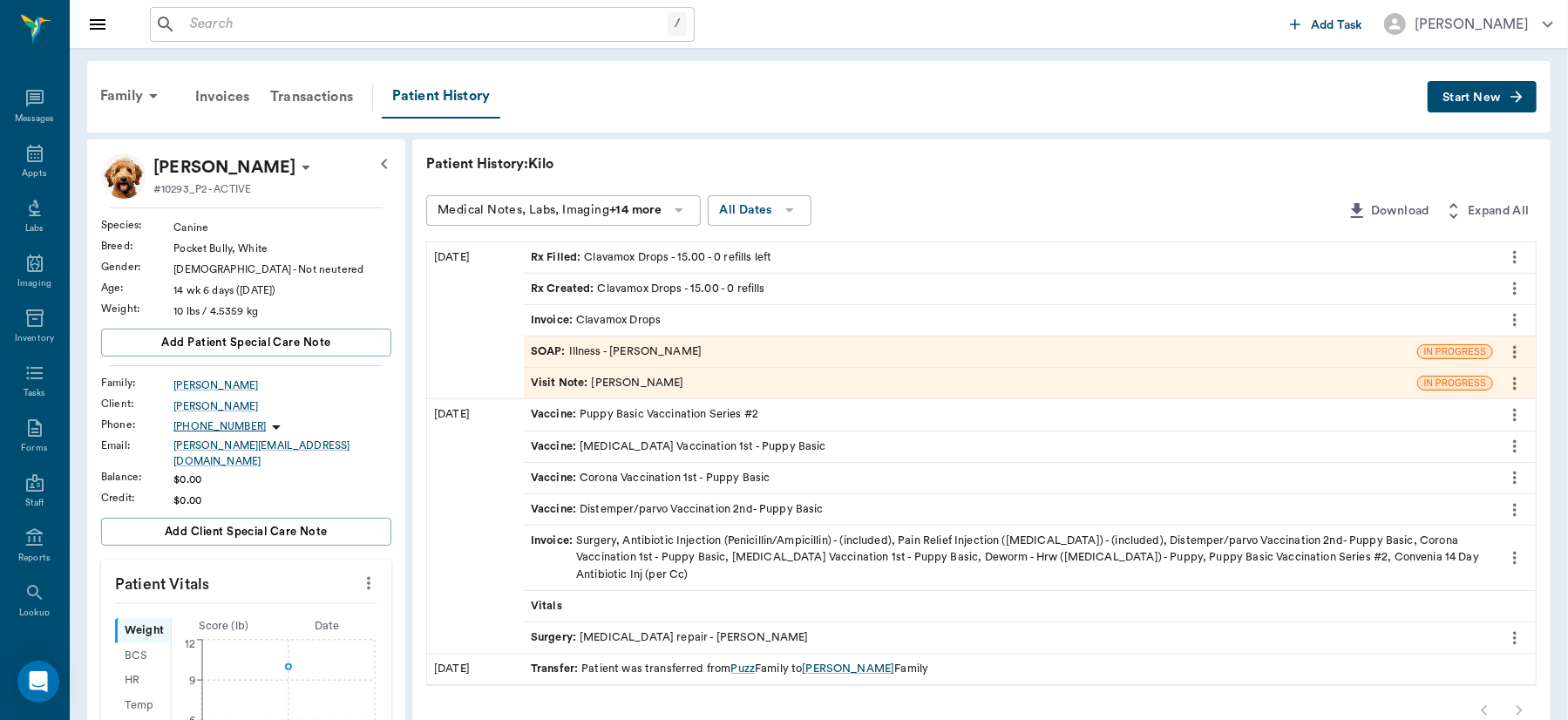
click at [669, 388] on div "Visit Note : Dr. Bert Ellsworth" at bounding box center [607, 383] width 153 height 17
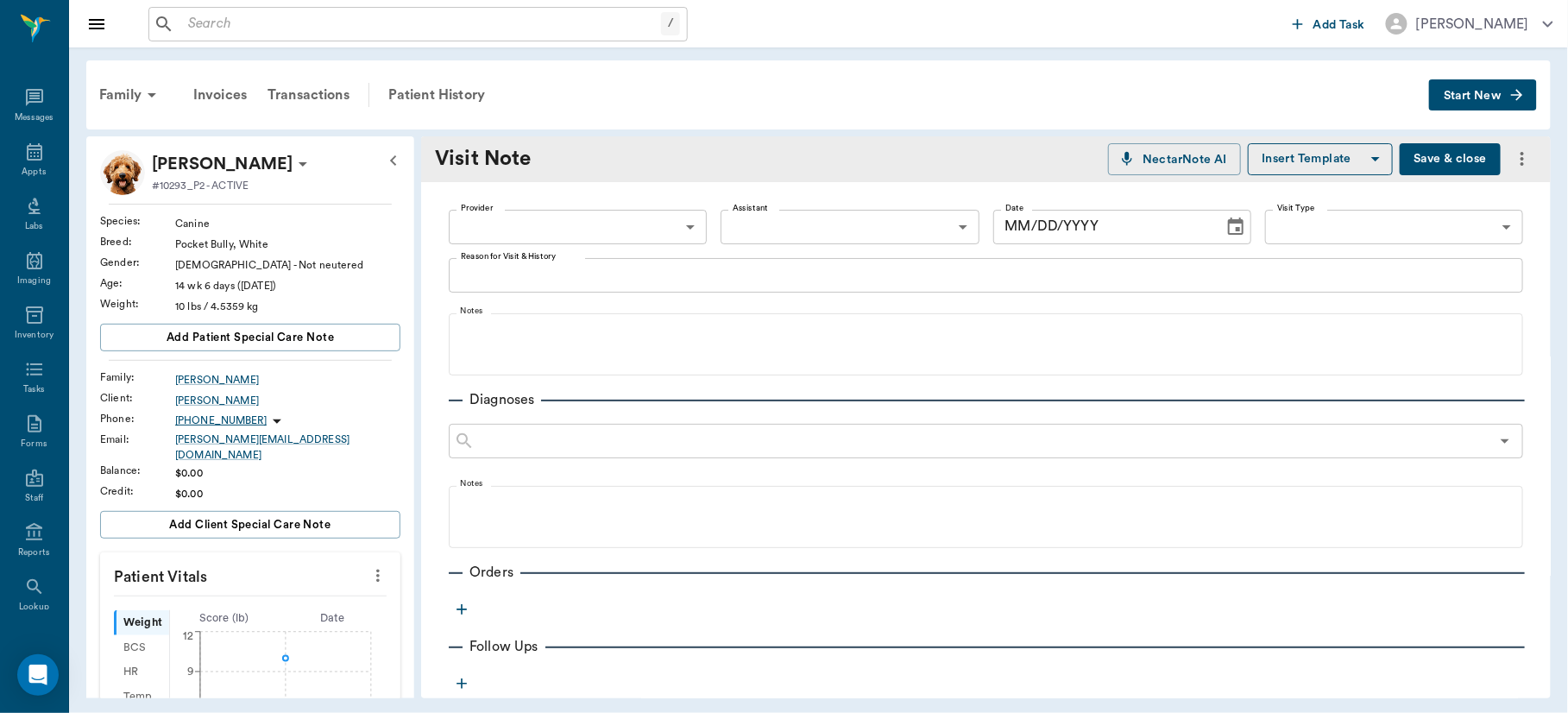
type input "63ec2f075fda476ae8351a4d"
type input "[DATE]"
click at [1512, 158] on icon "more" at bounding box center [1523, 159] width 21 height 21
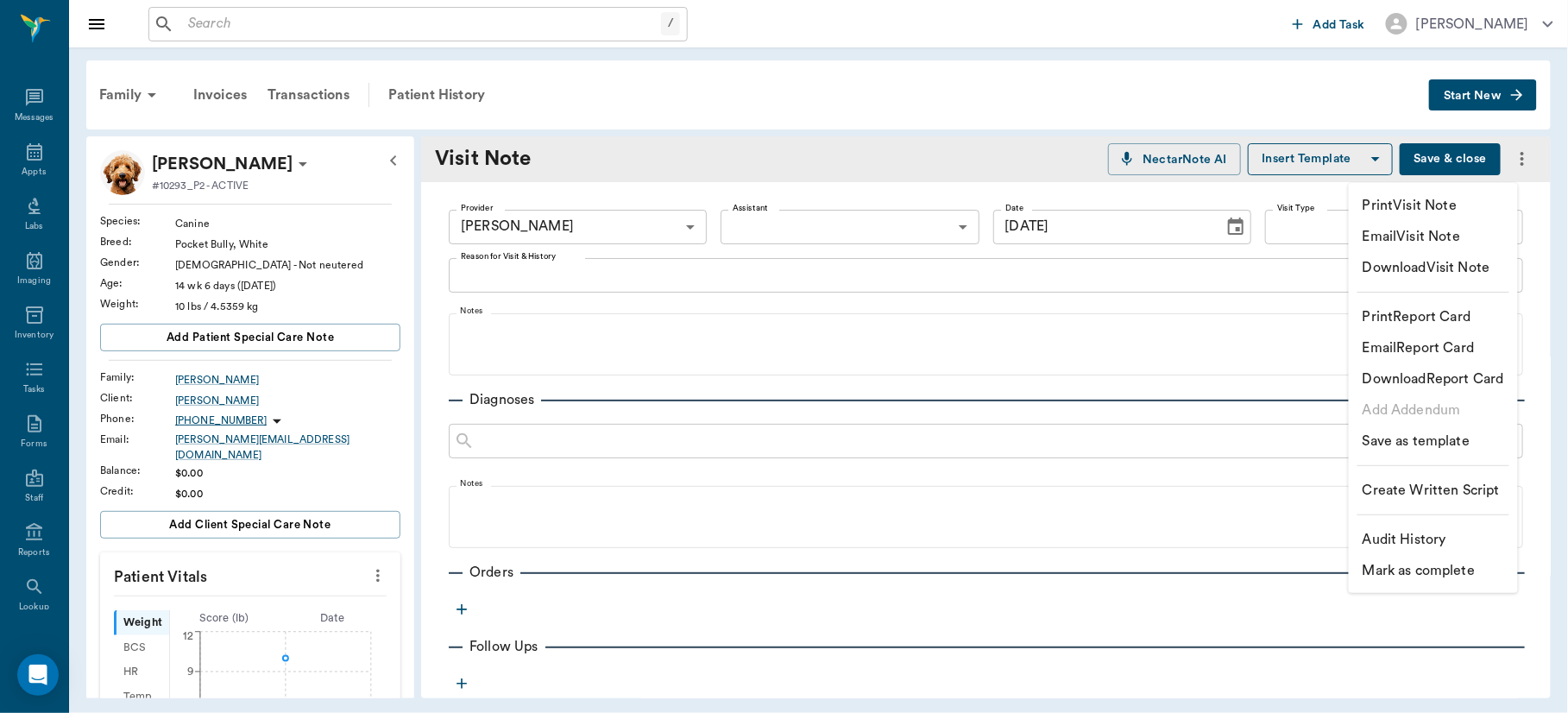
click at [1290, 85] on div at bounding box center [784, 356] width 1568 height 713
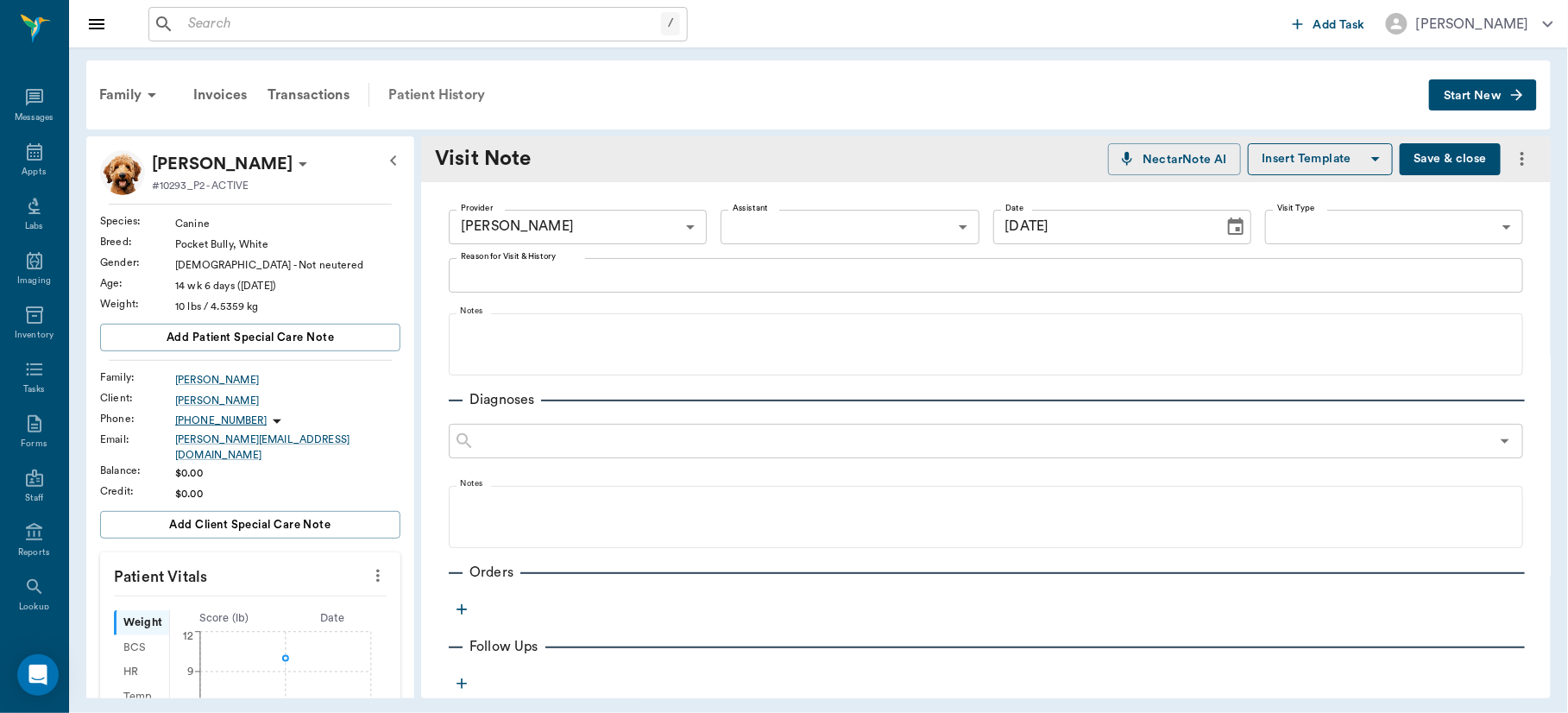
click at [453, 92] on div "Patient History" at bounding box center [437, 95] width 118 height 42
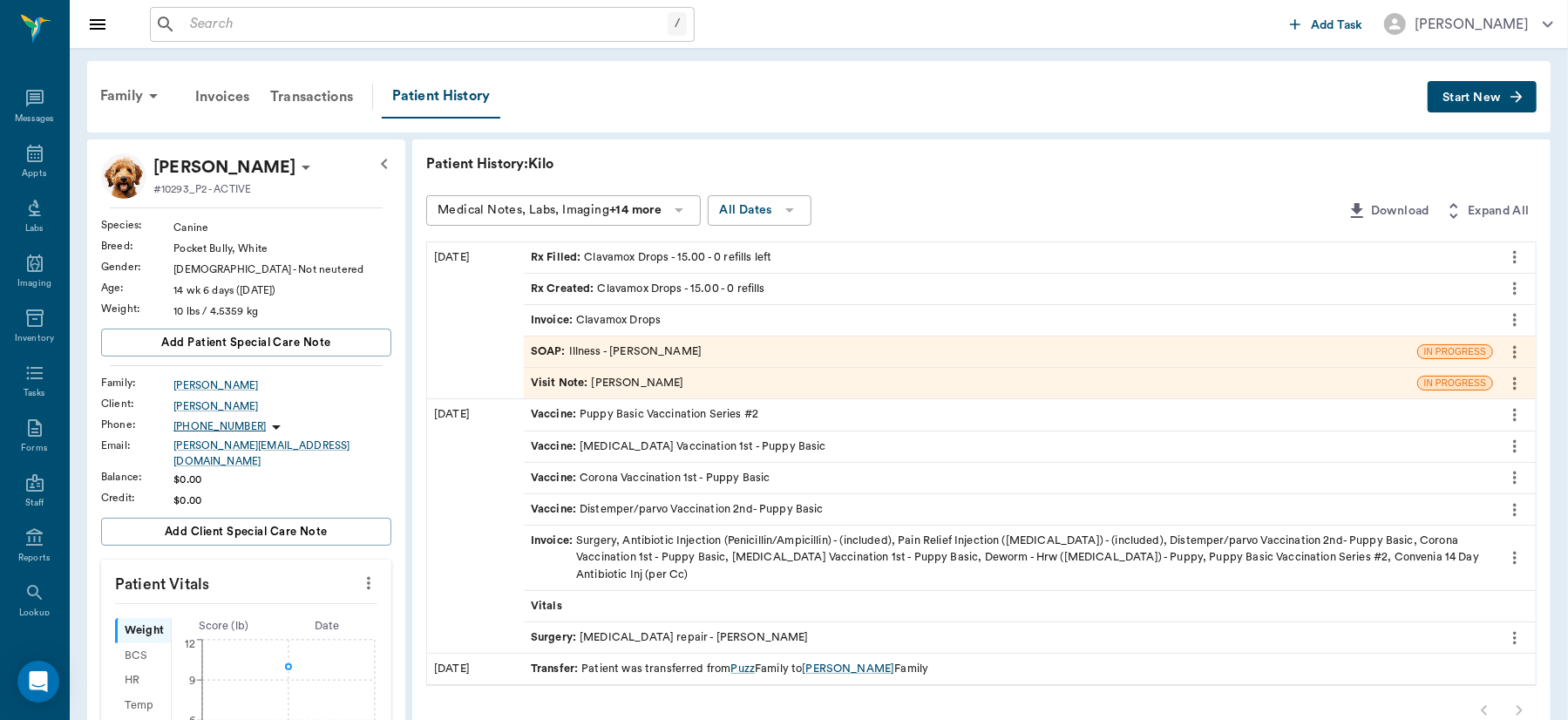
click at [1516, 382] on icon "more" at bounding box center [1514, 384] width 19 height 21
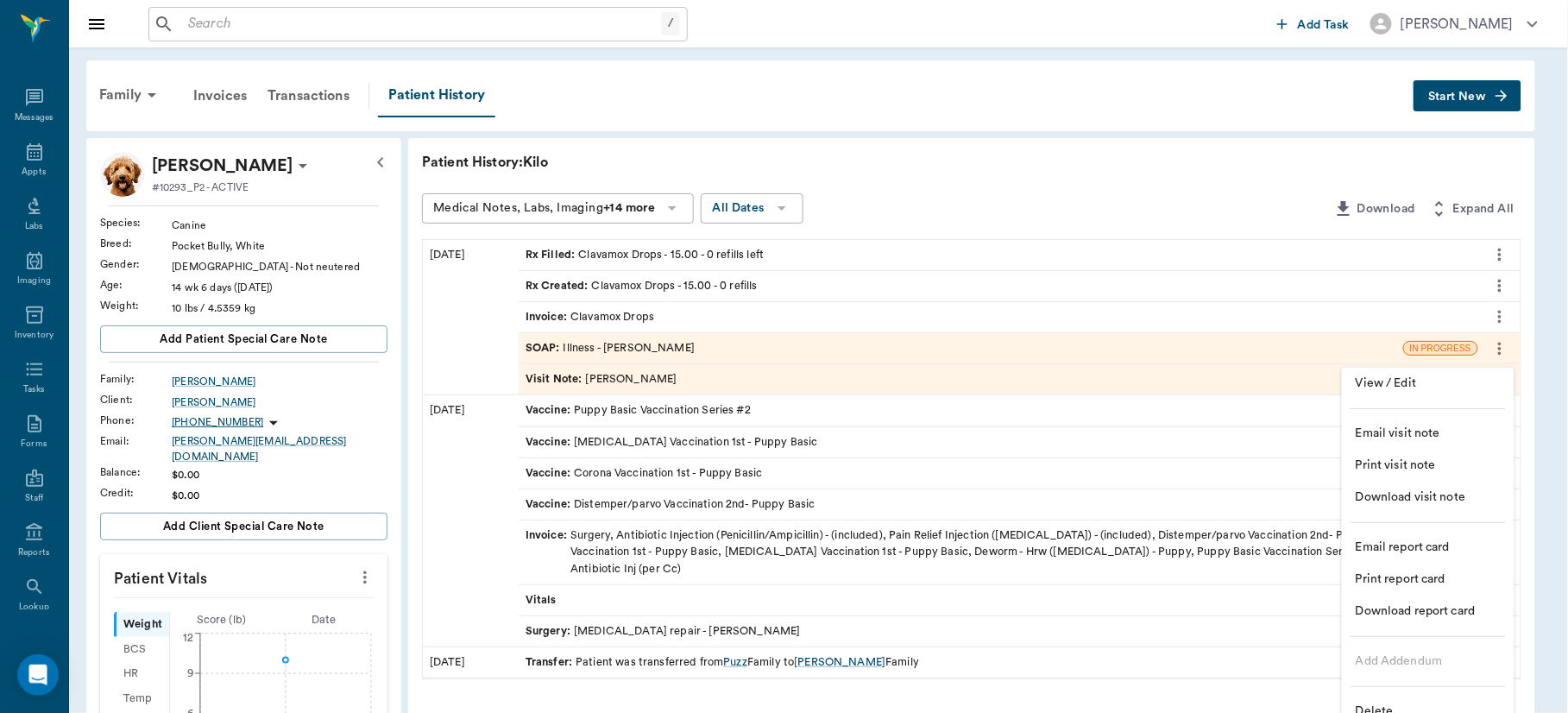
click at [1374, 698] on li "Delete" at bounding box center [1428, 711] width 173 height 32
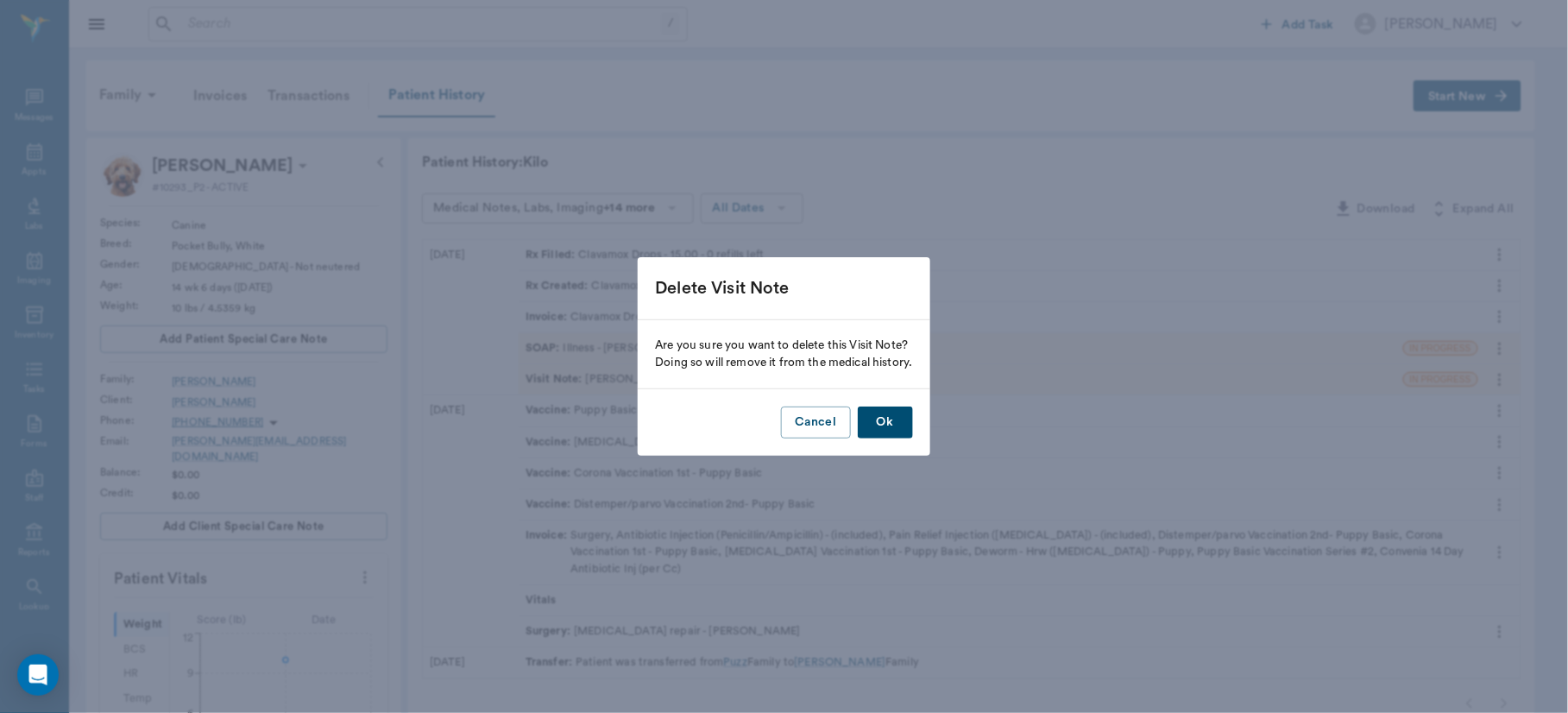
click at [883, 420] on button "Ok" at bounding box center [885, 422] width 55 height 32
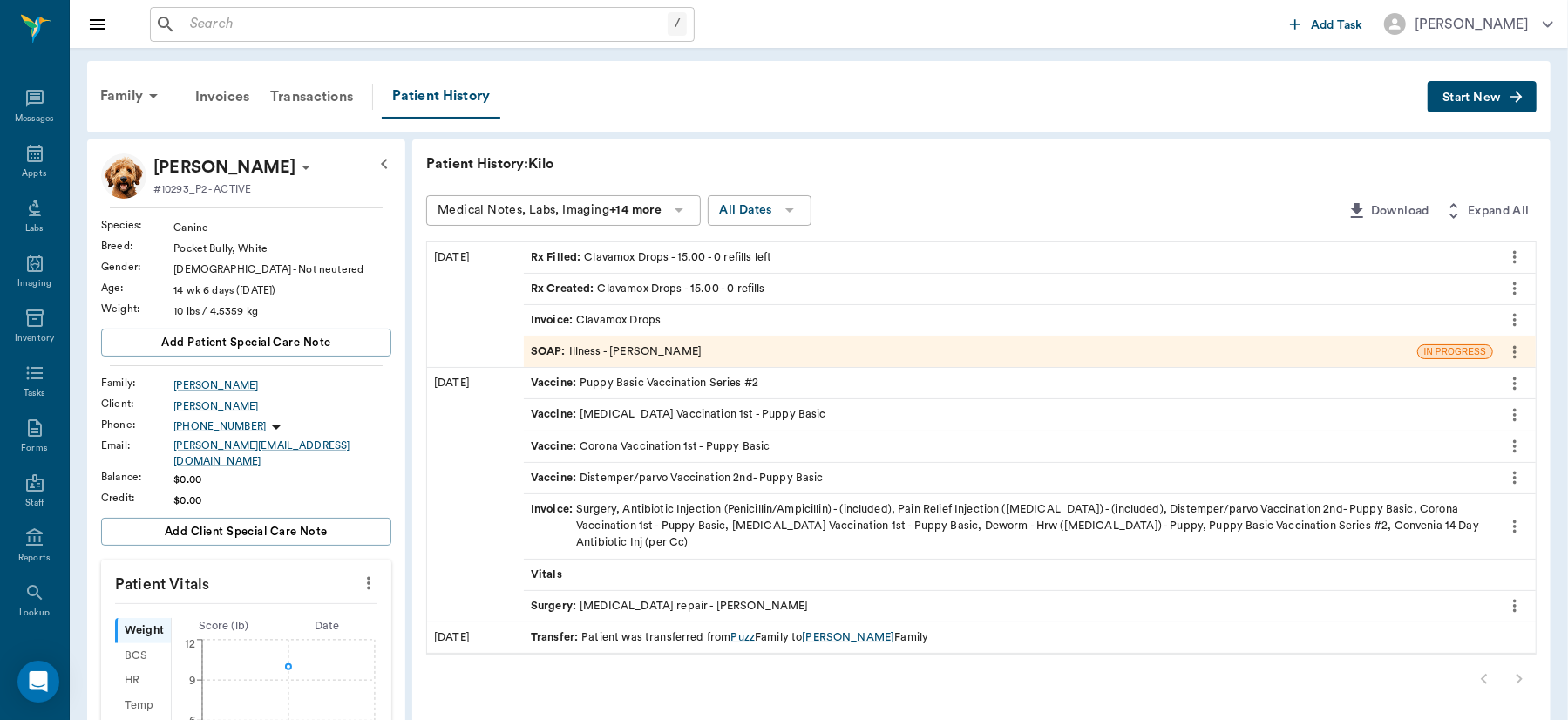
click at [370, 577] on icon "more" at bounding box center [369, 583] width 4 height 13
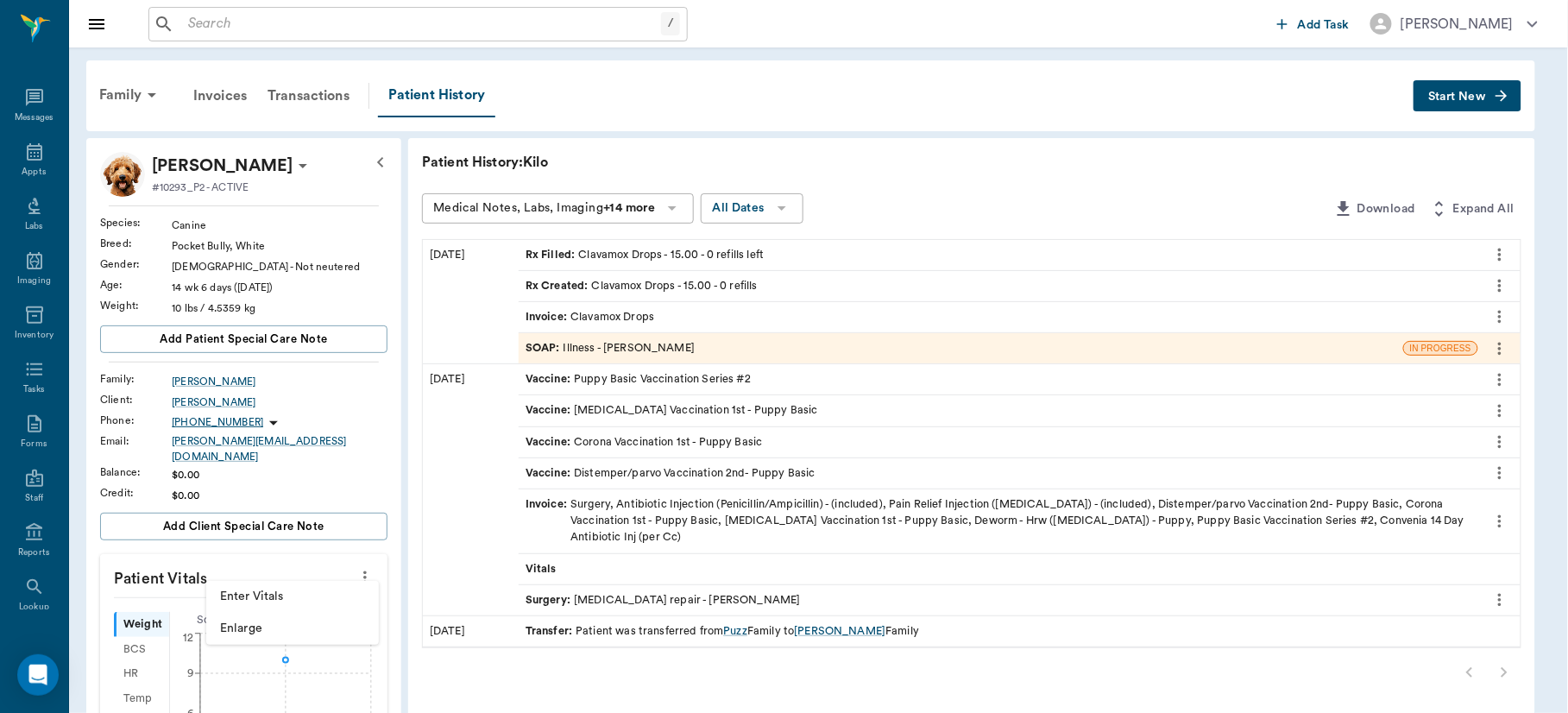
click at [324, 589] on span "Enter Vitals" at bounding box center [292, 596] width 145 height 18
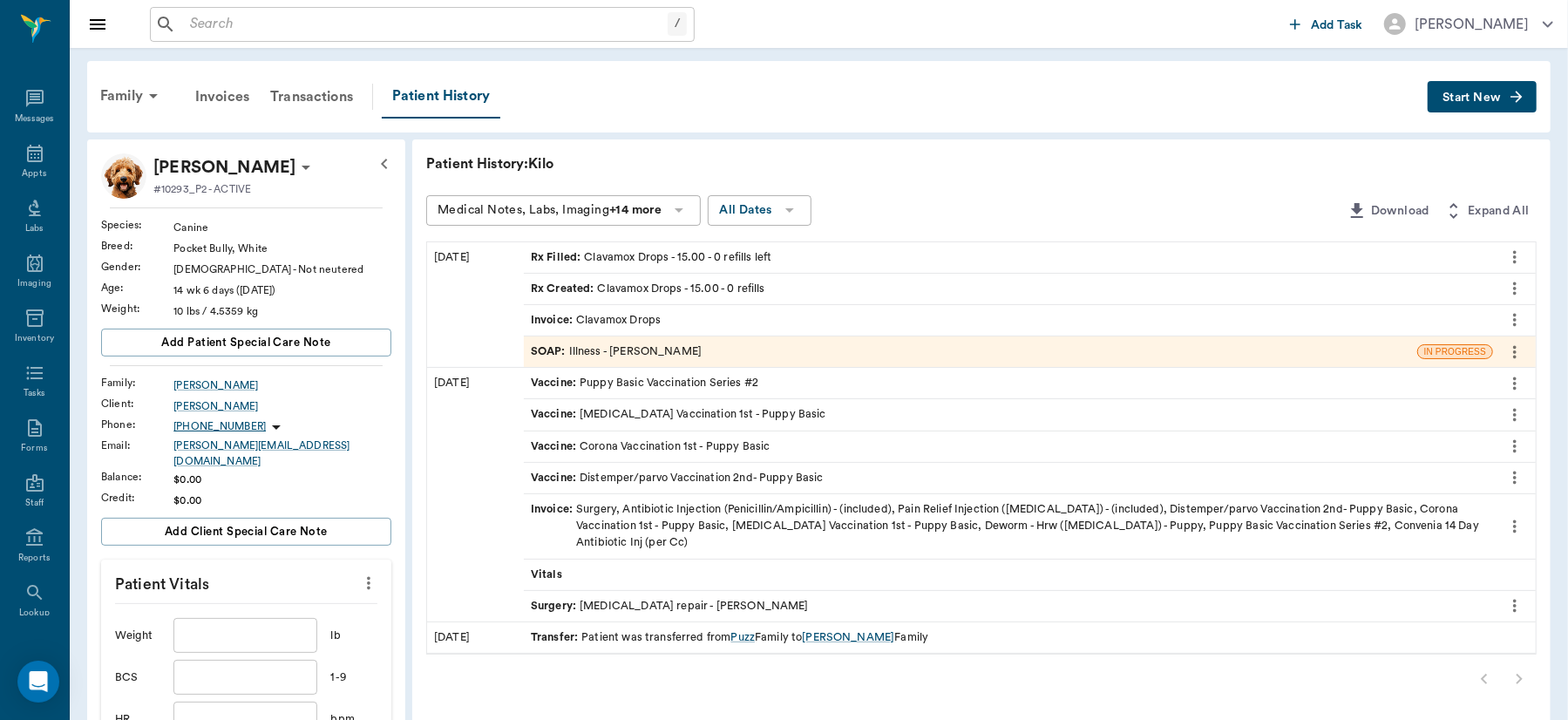
click at [261, 623] on input "text" at bounding box center [245, 636] width 143 height 35
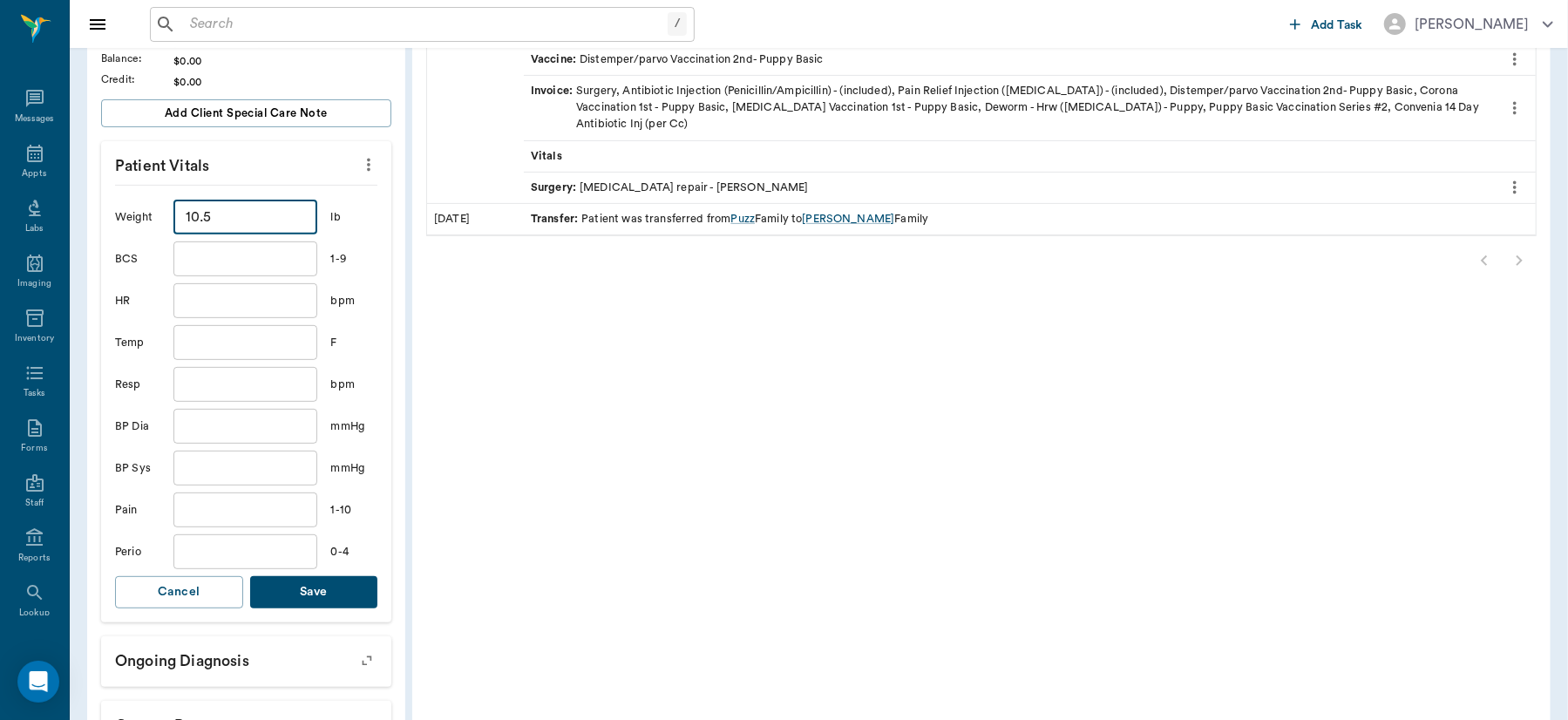
scroll to position [455, 0]
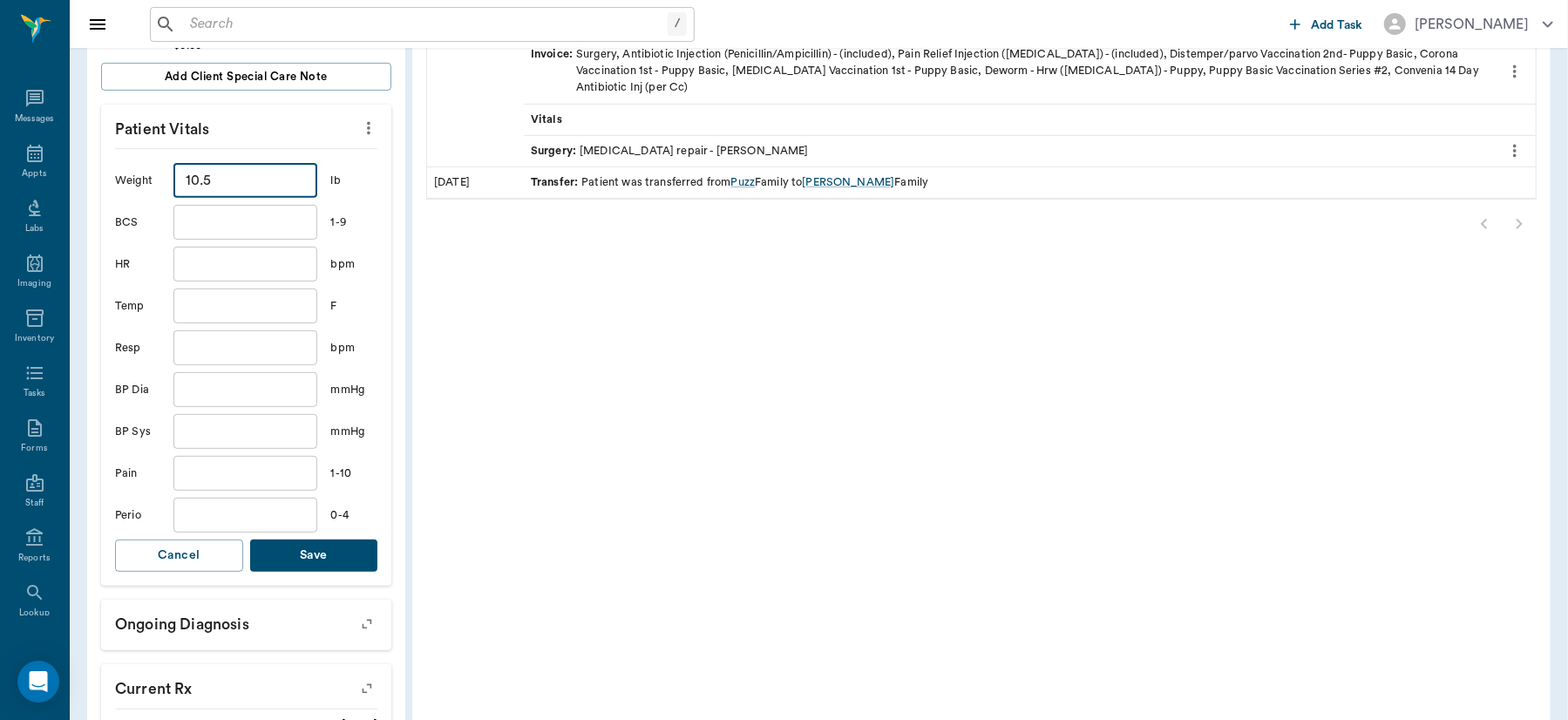
type input "10.5"
click at [308, 549] on button "Save" at bounding box center [313, 555] width 128 height 33
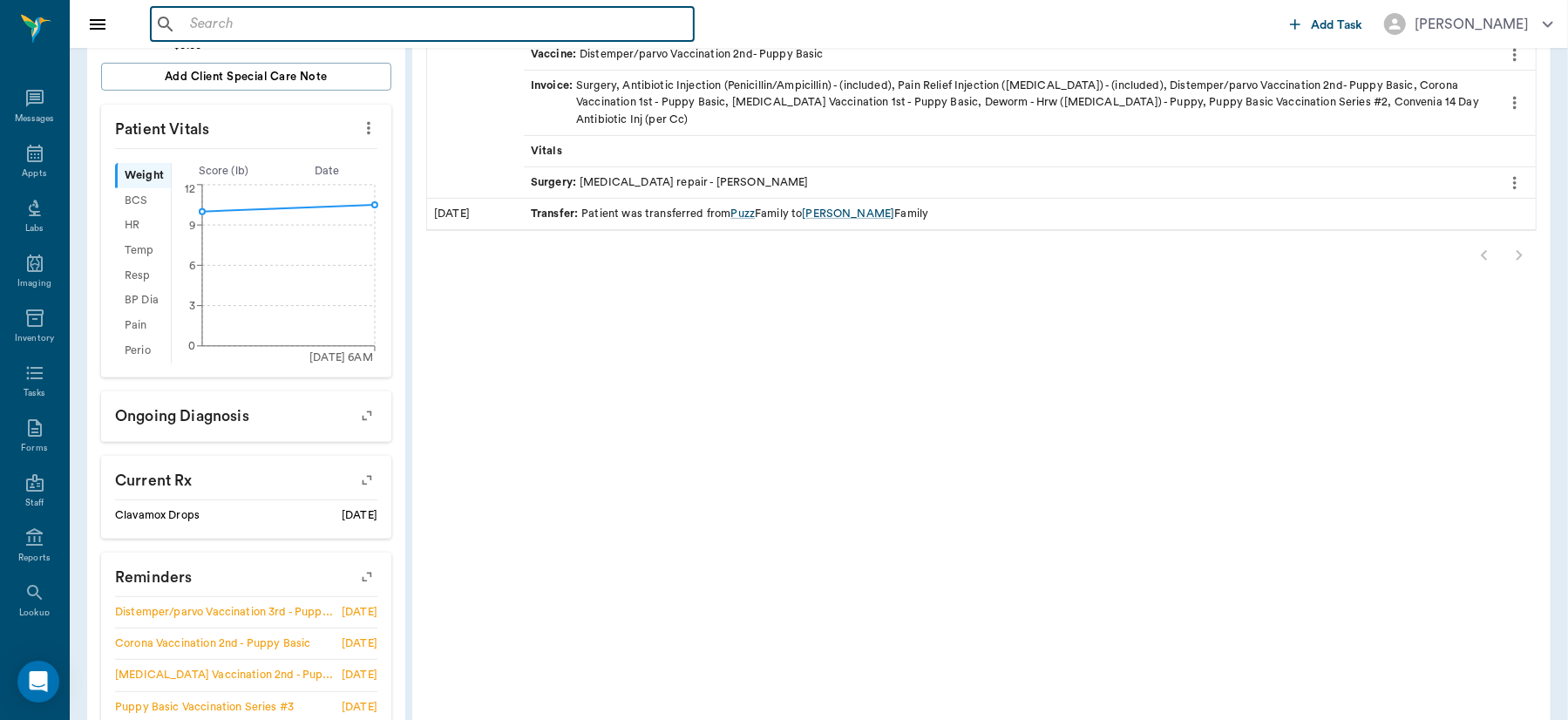
click at [293, 13] on input "text" at bounding box center [435, 25] width 504 height 25
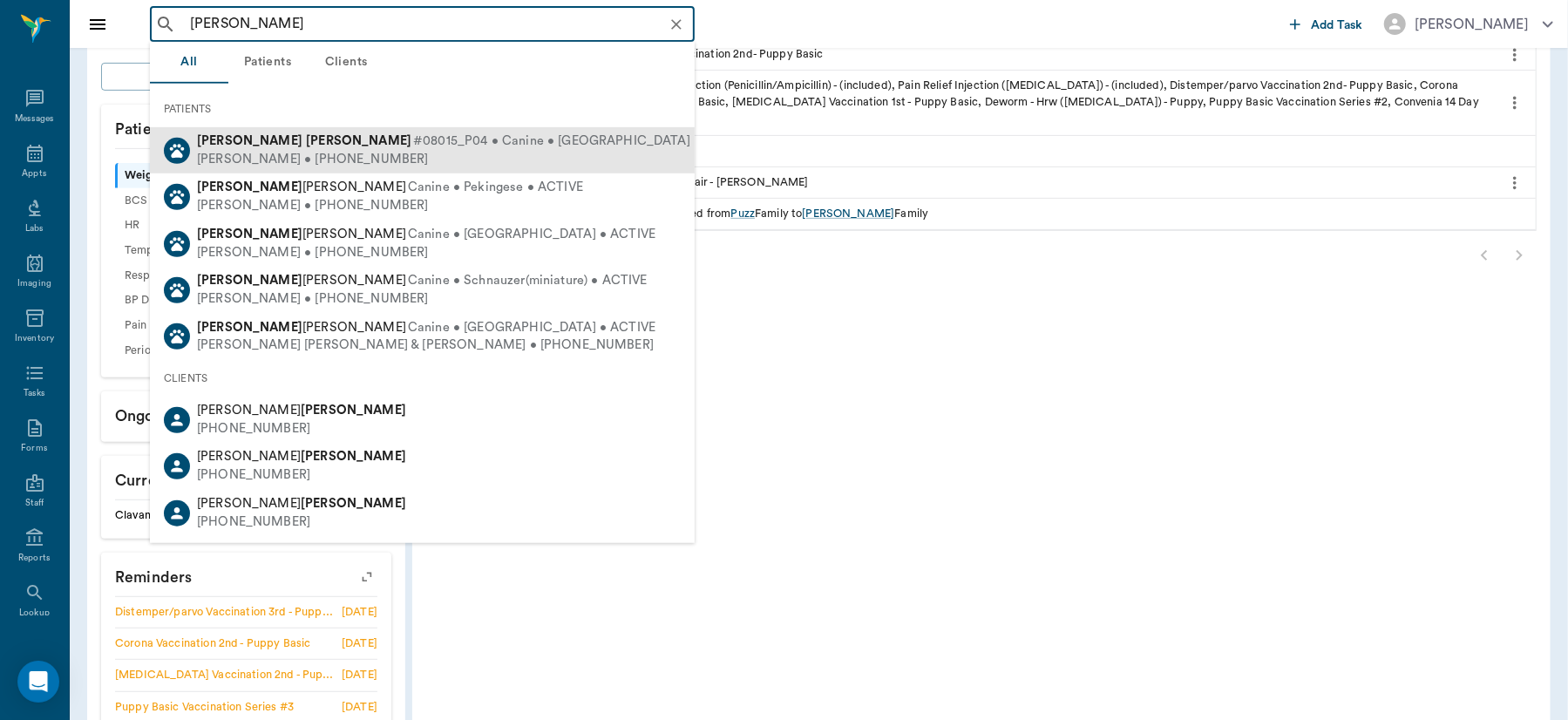
click at [314, 152] on div "Martha Ashworth • (903) 559-7887" at bounding box center [473, 159] width 552 height 18
type input "gidget ashworth"
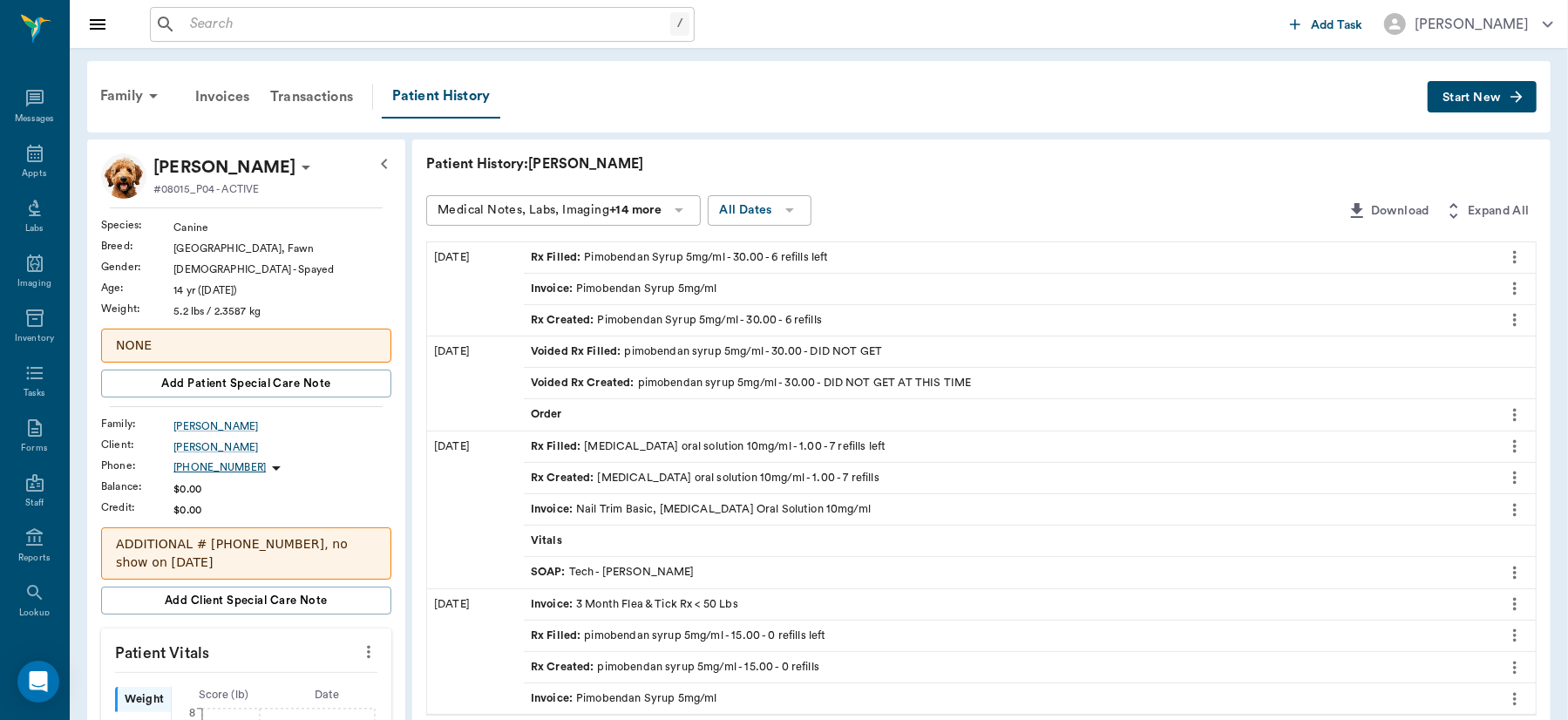
click at [634, 249] on div "Rx Filled : Pimobendan Syrup 5mg/ml - 30.00 - 6 refills left" at bounding box center [680, 257] width 298 height 17
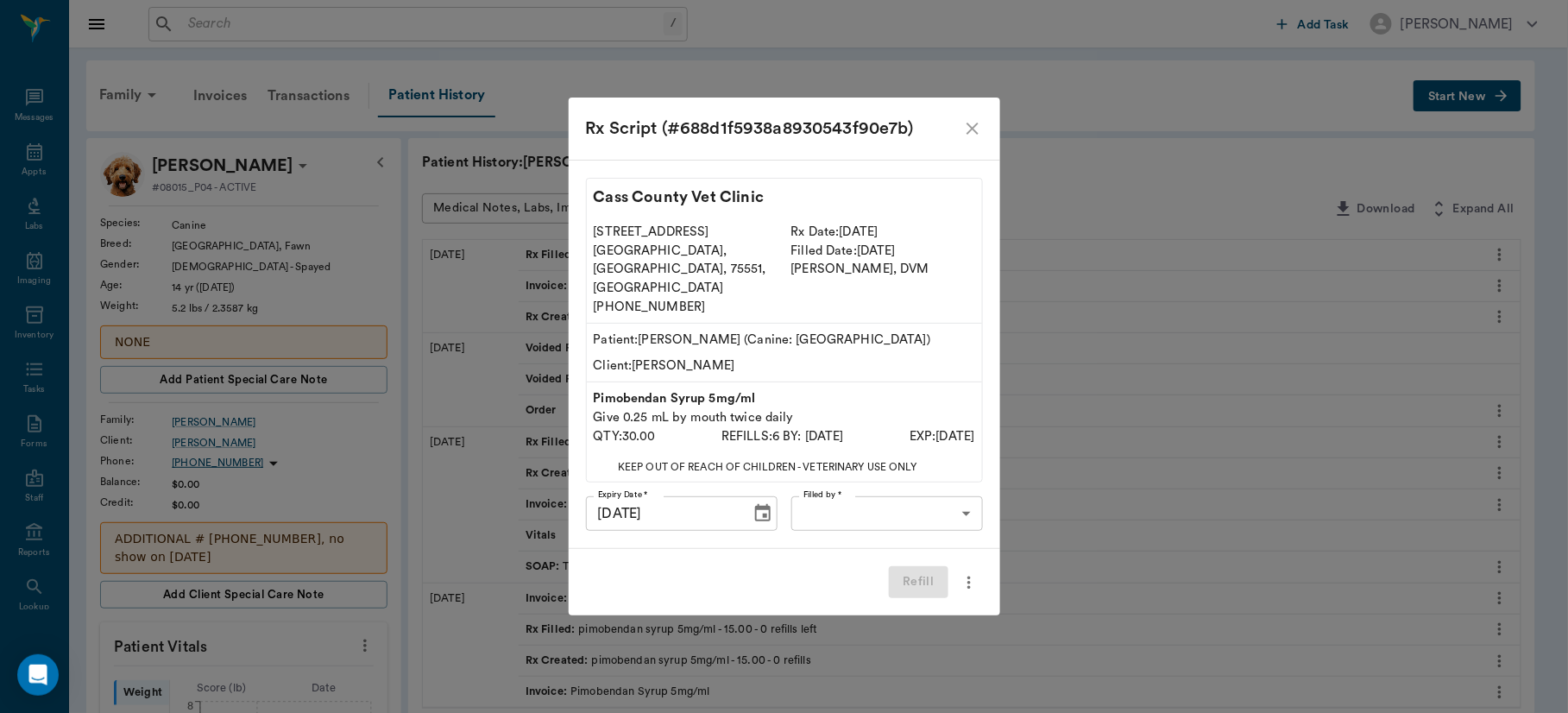
click at [971, 139] on icon "close" at bounding box center [973, 129] width 21 height 21
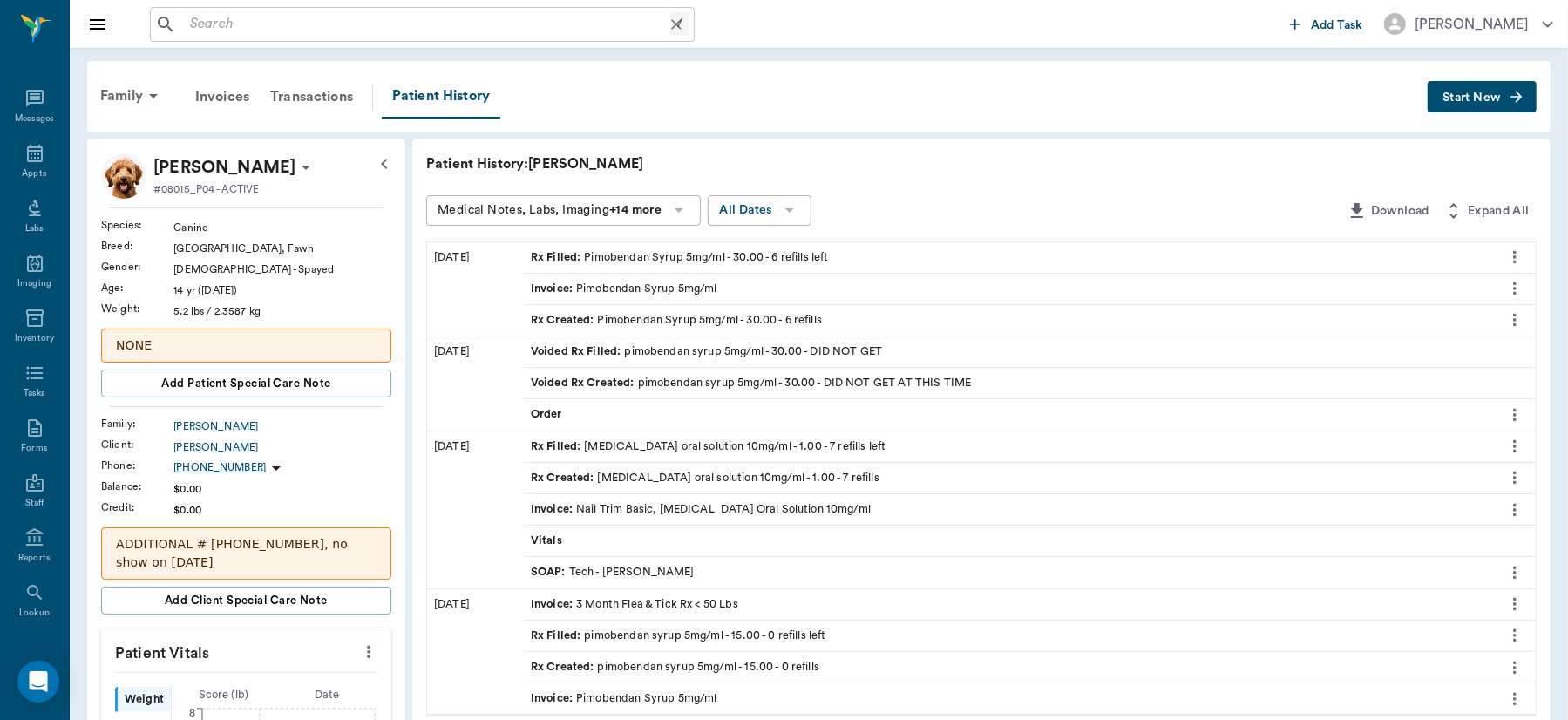
click at [299, 27] on input "text" at bounding box center [426, 25] width 487 height 25
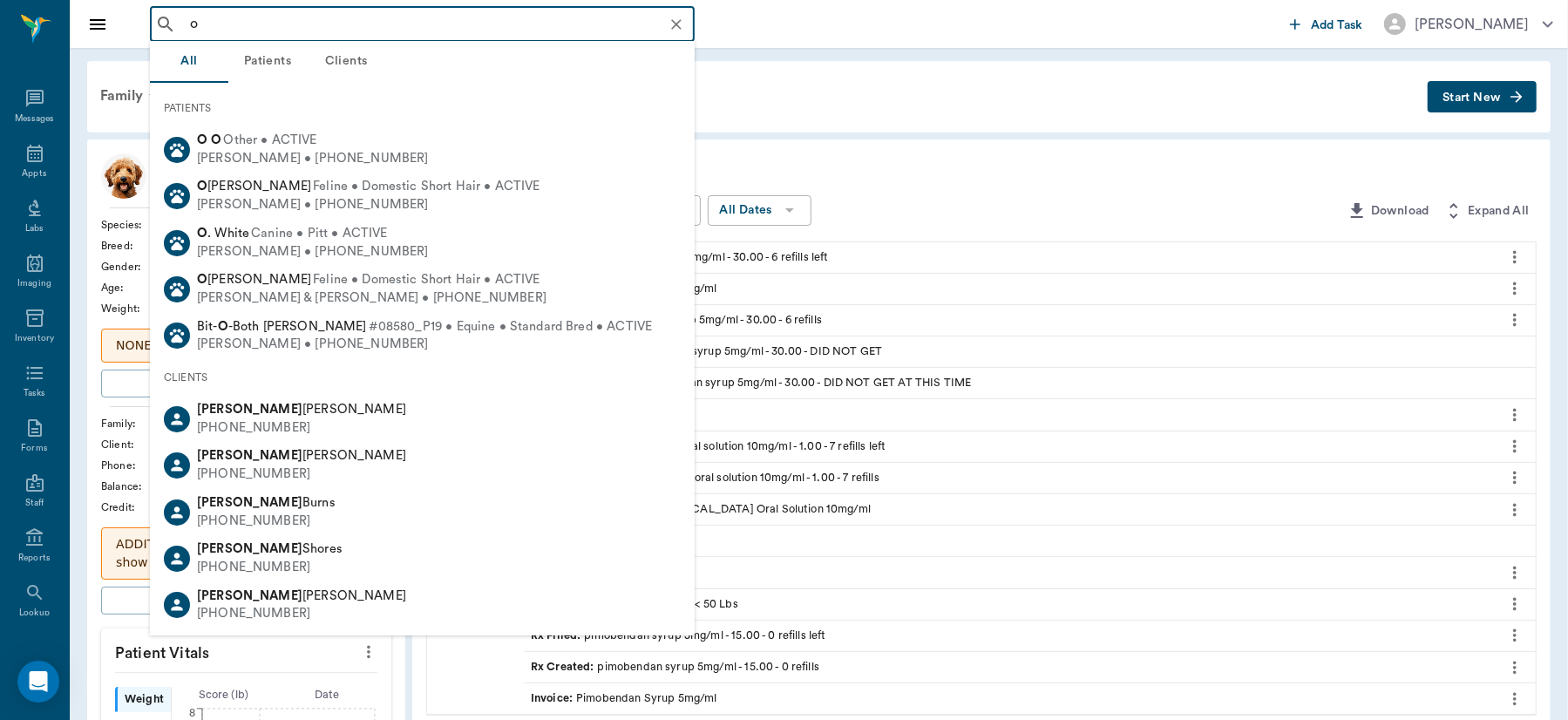
type input "o"
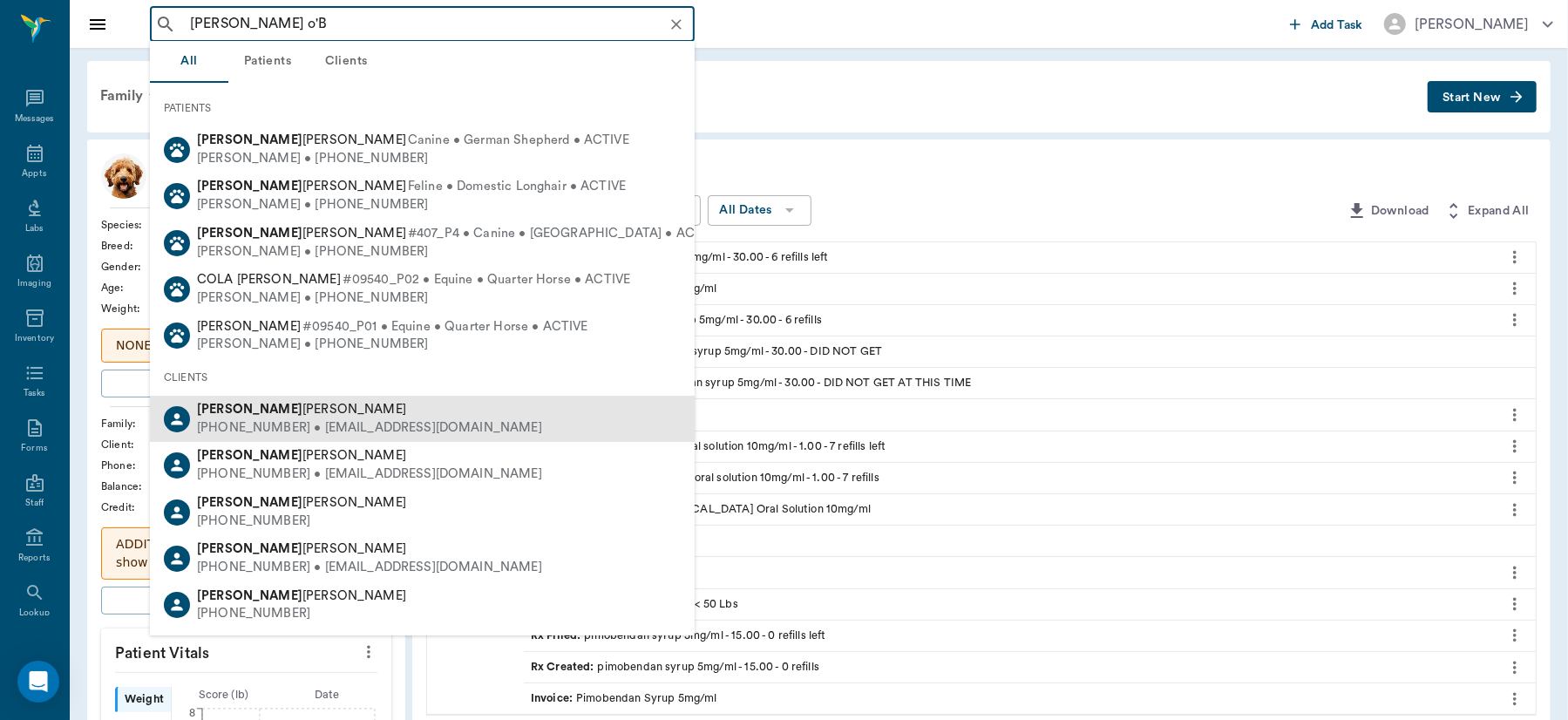
click at [283, 420] on div "(870) 904-1892 • jlfuller033814@gmail.com" at bounding box center [370, 428] width 345 height 18
type input "jamie o'B"
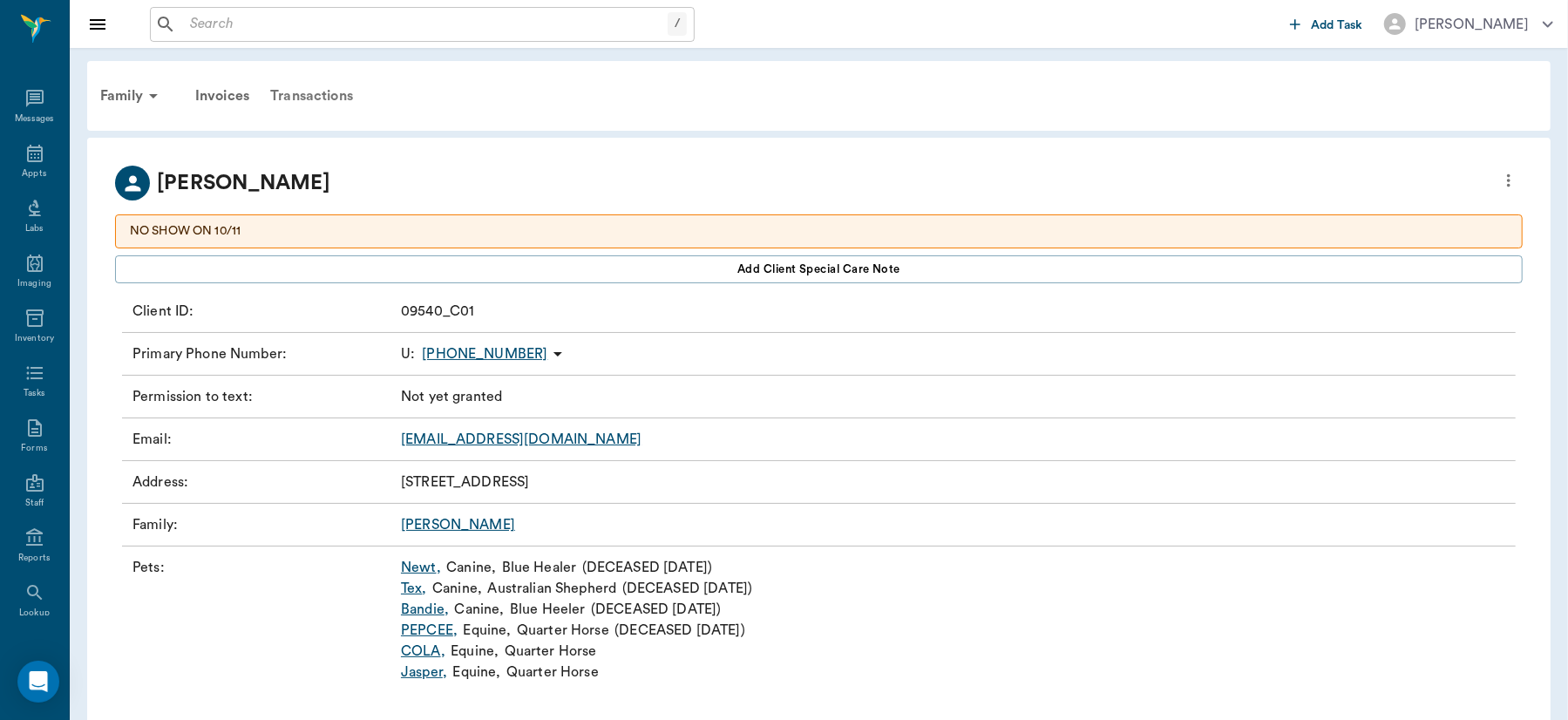
click at [314, 92] on div "Transactions" at bounding box center [312, 96] width 104 height 42
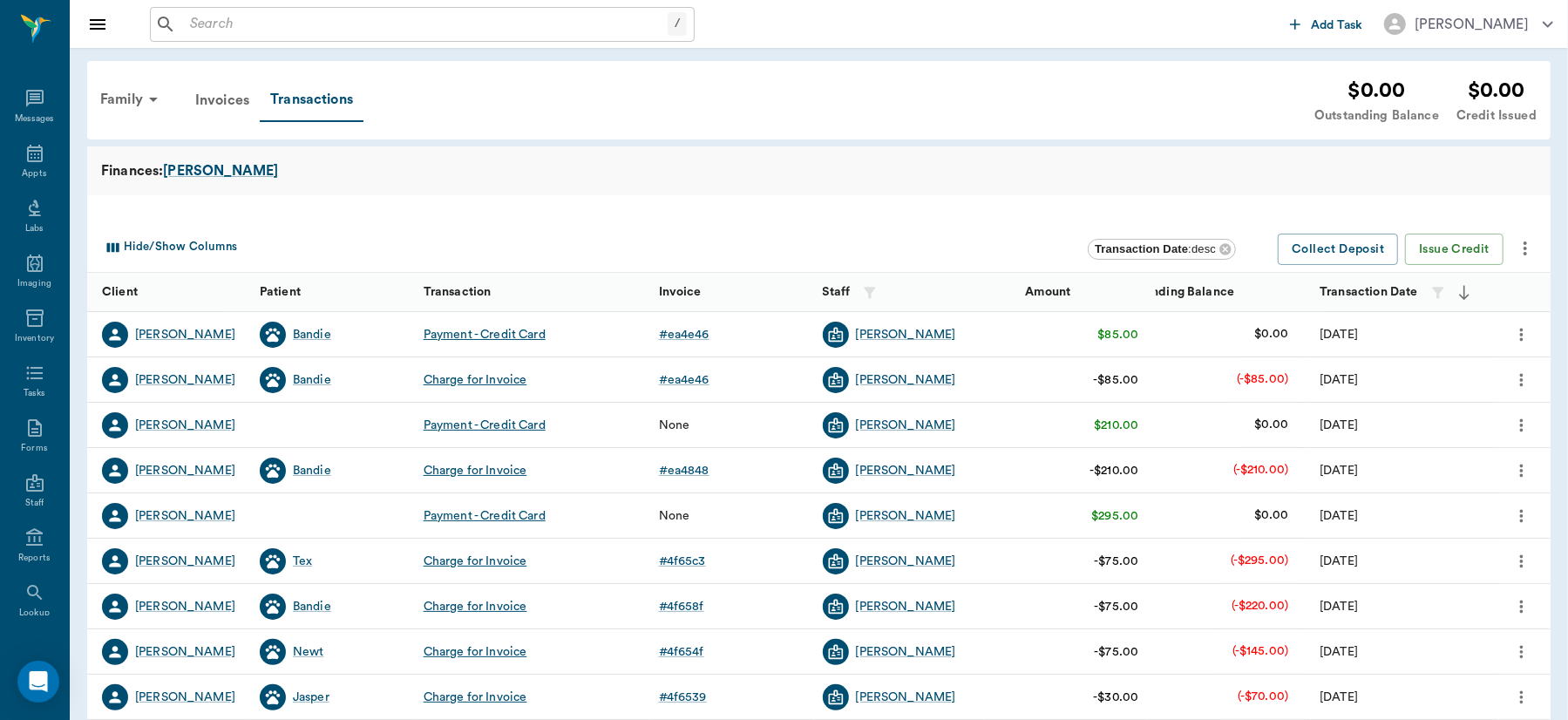
drag, startPoint x: 1465, startPoint y: 327, endPoint x: 1274, endPoint y: 343, distance: 191.7
click at [1274, 343] on div "Jamie O'Bryant Bandie Payment - Credit Card # ea4e46 Dr. Bert Ellsworth $85.00 …" at bounding box center [819, 334] width 1463 height 45
click at [311, 334] on div "Bandie" at bounding box center [313, 334] width 39 height 18
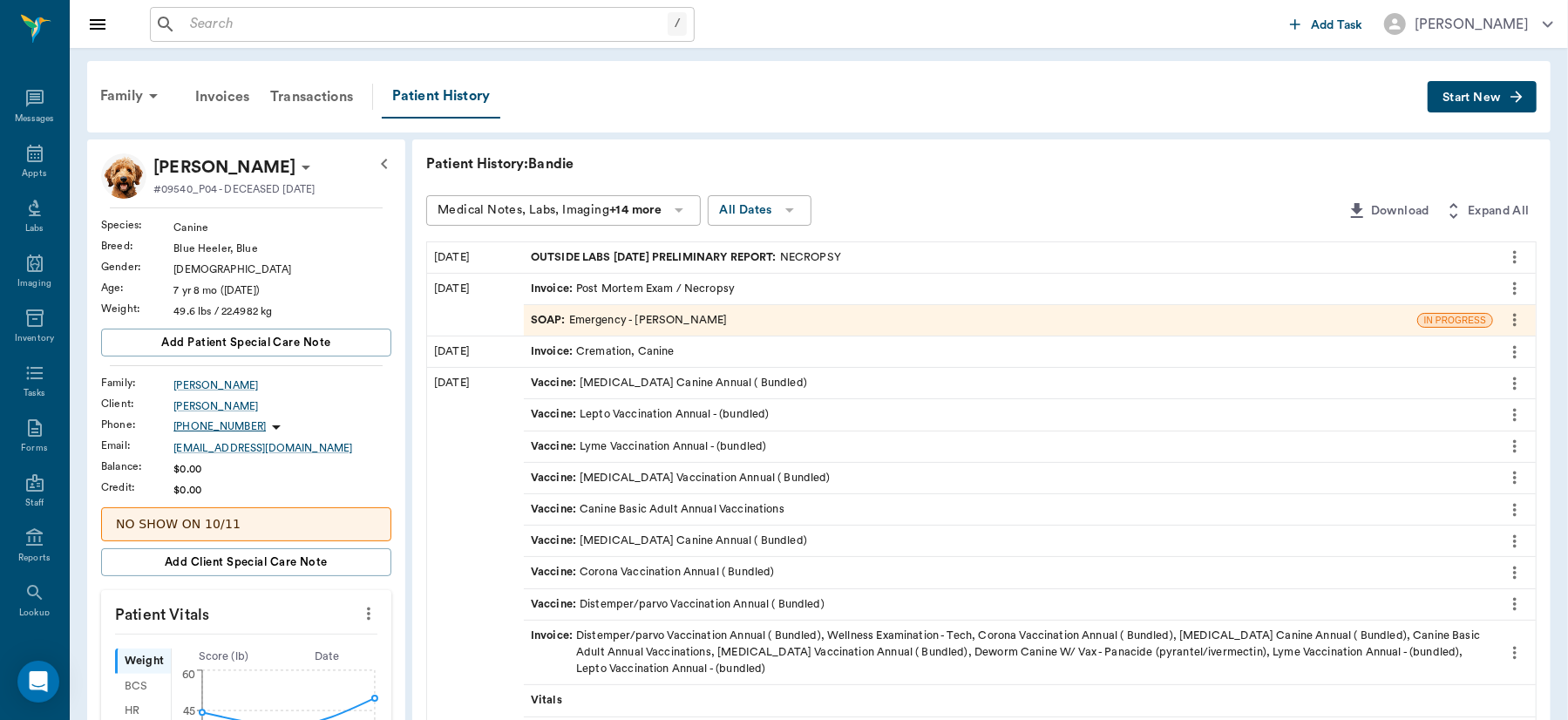
click at [1455, 107] on button "Start New" at bounding box center [1482, 97] width 109 height 33
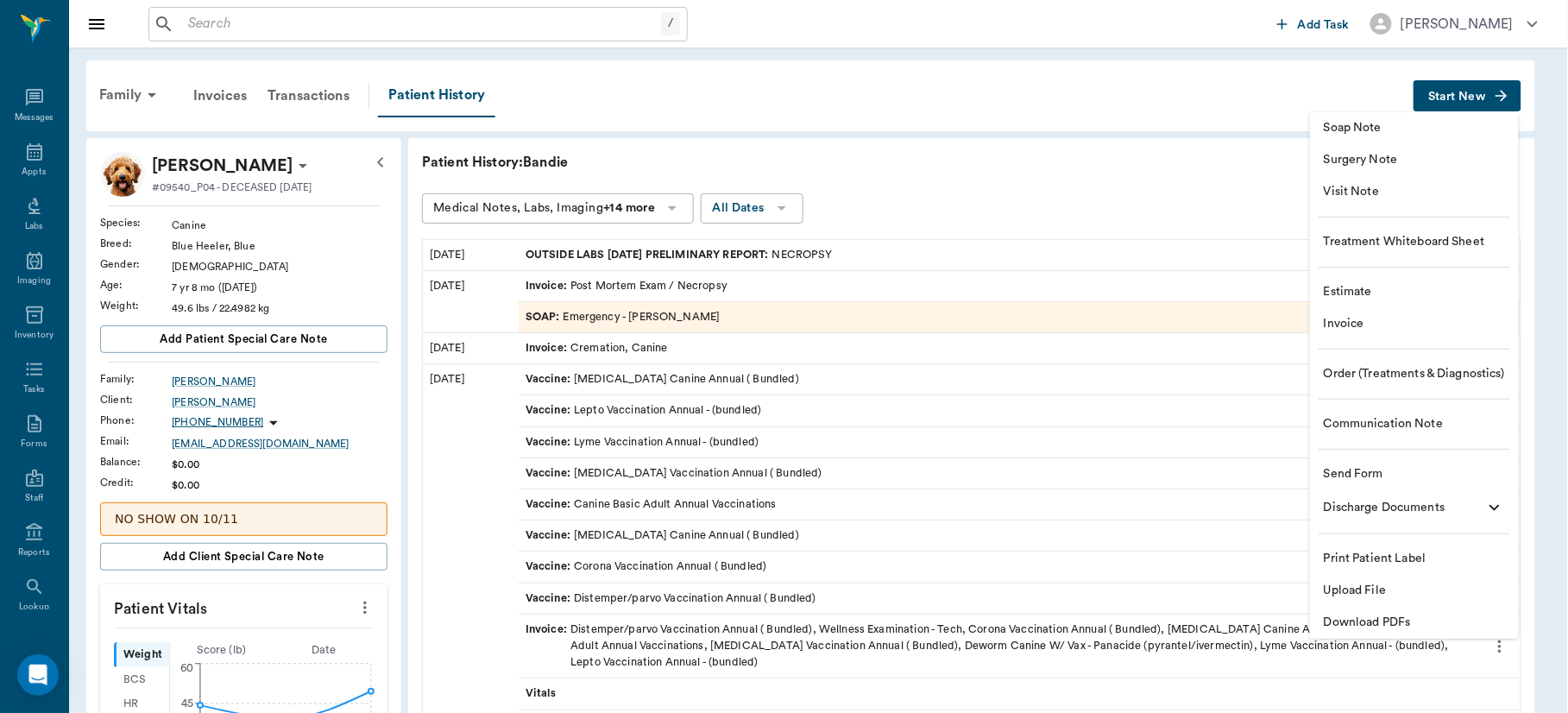
click at [1385, 330] on span "Invoice" at bounding box center [1415, 323] width 181 height 18
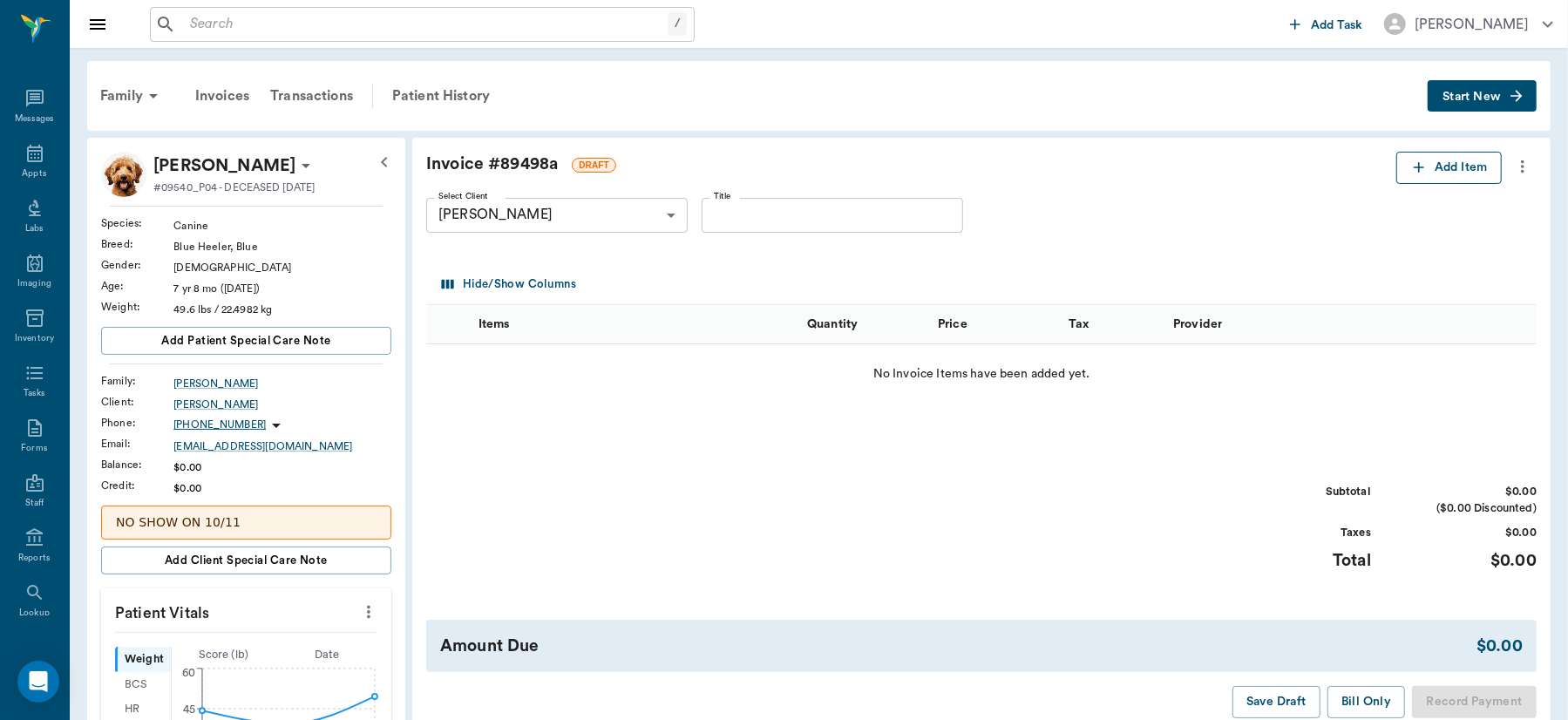
click at [1473, 165] on button "Add Item" at bounding box center [1449, 167] width 106 height 33
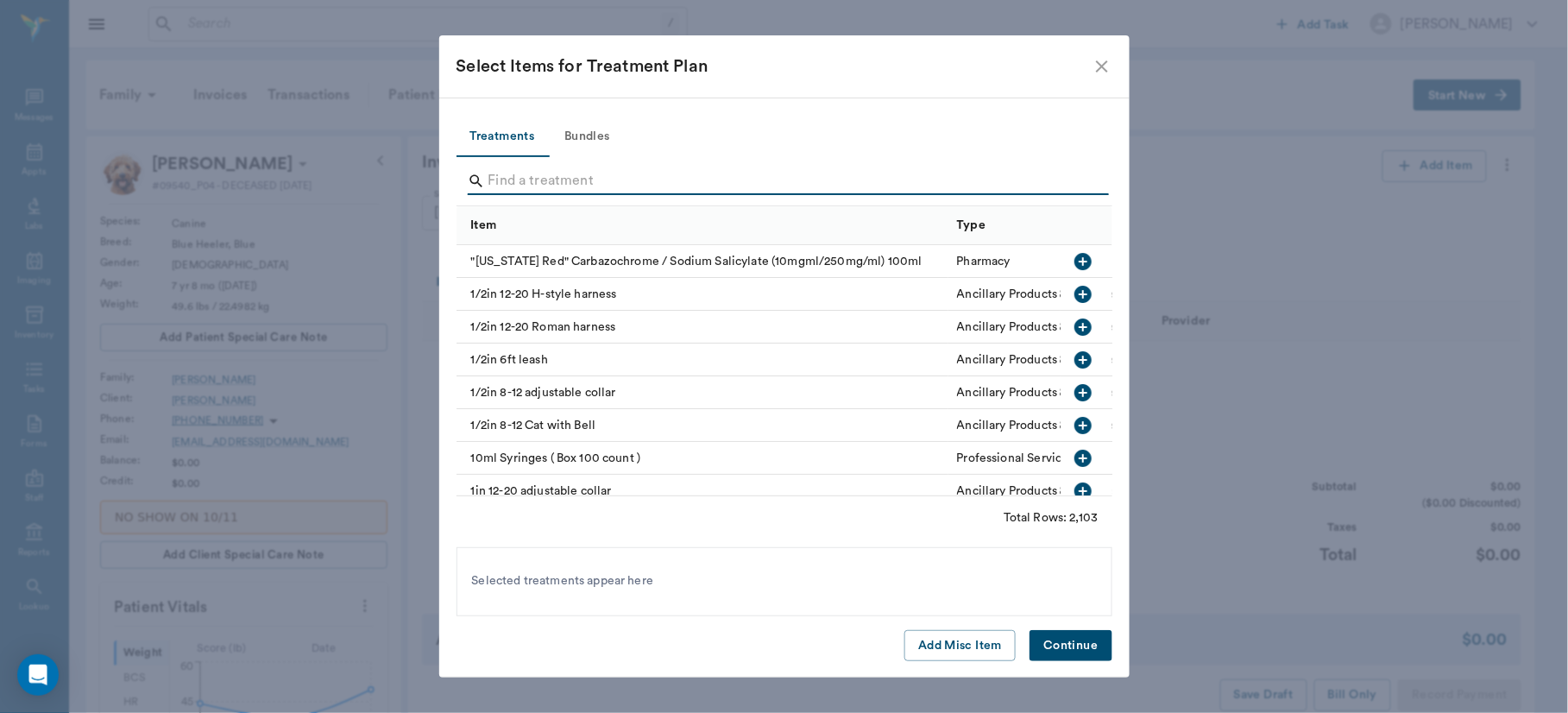
click at [647, 173] on input "Search" at bounding box center [786, 181] width 595 height 28
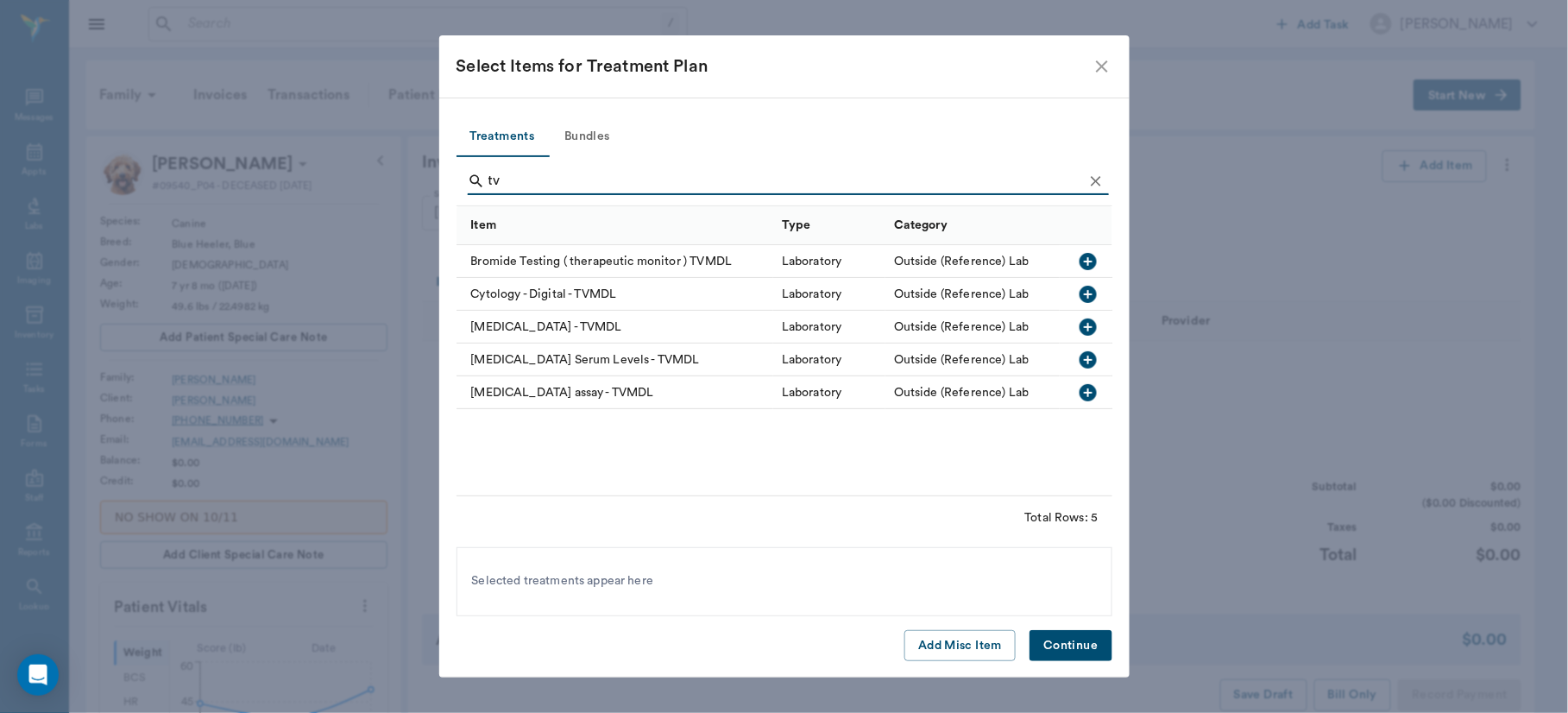
type input "t"
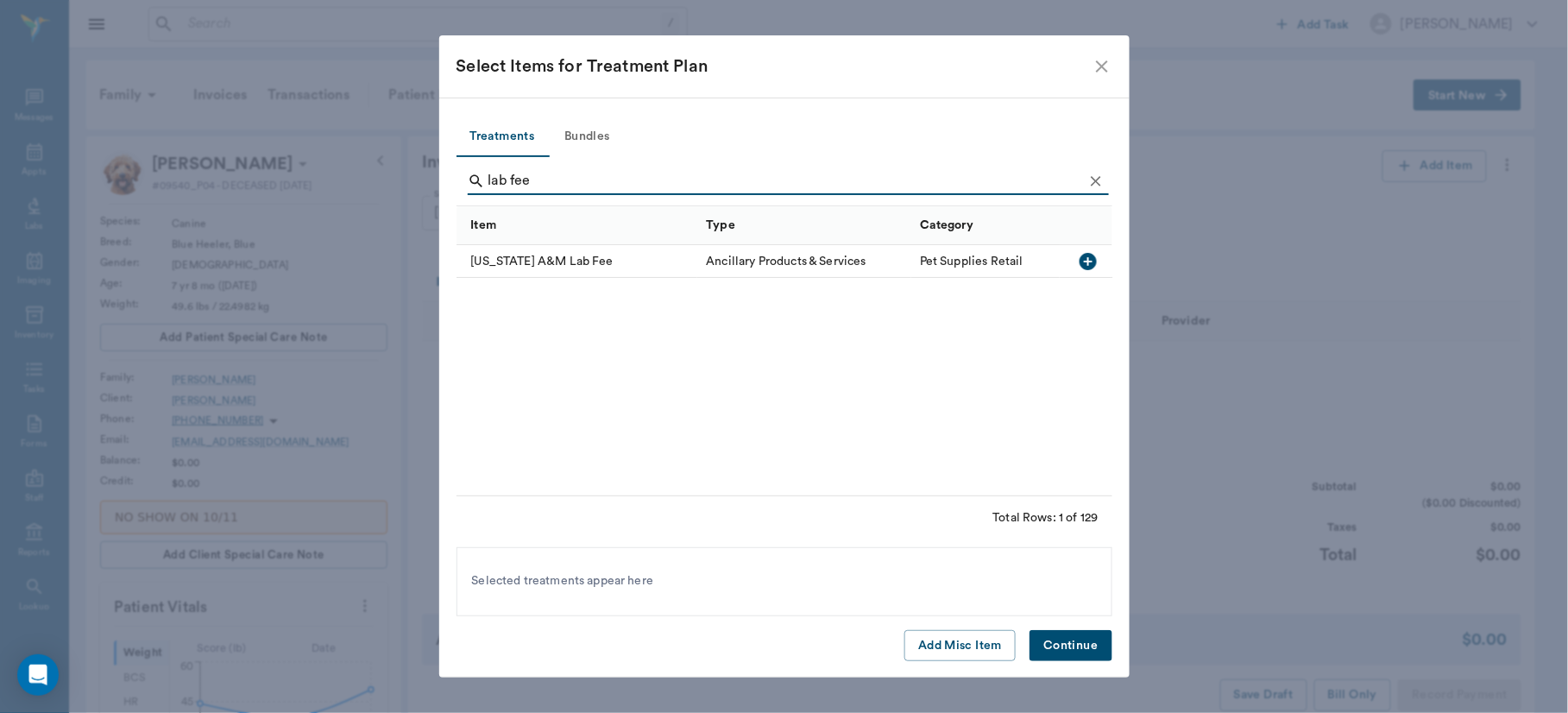
type input "lab fee"
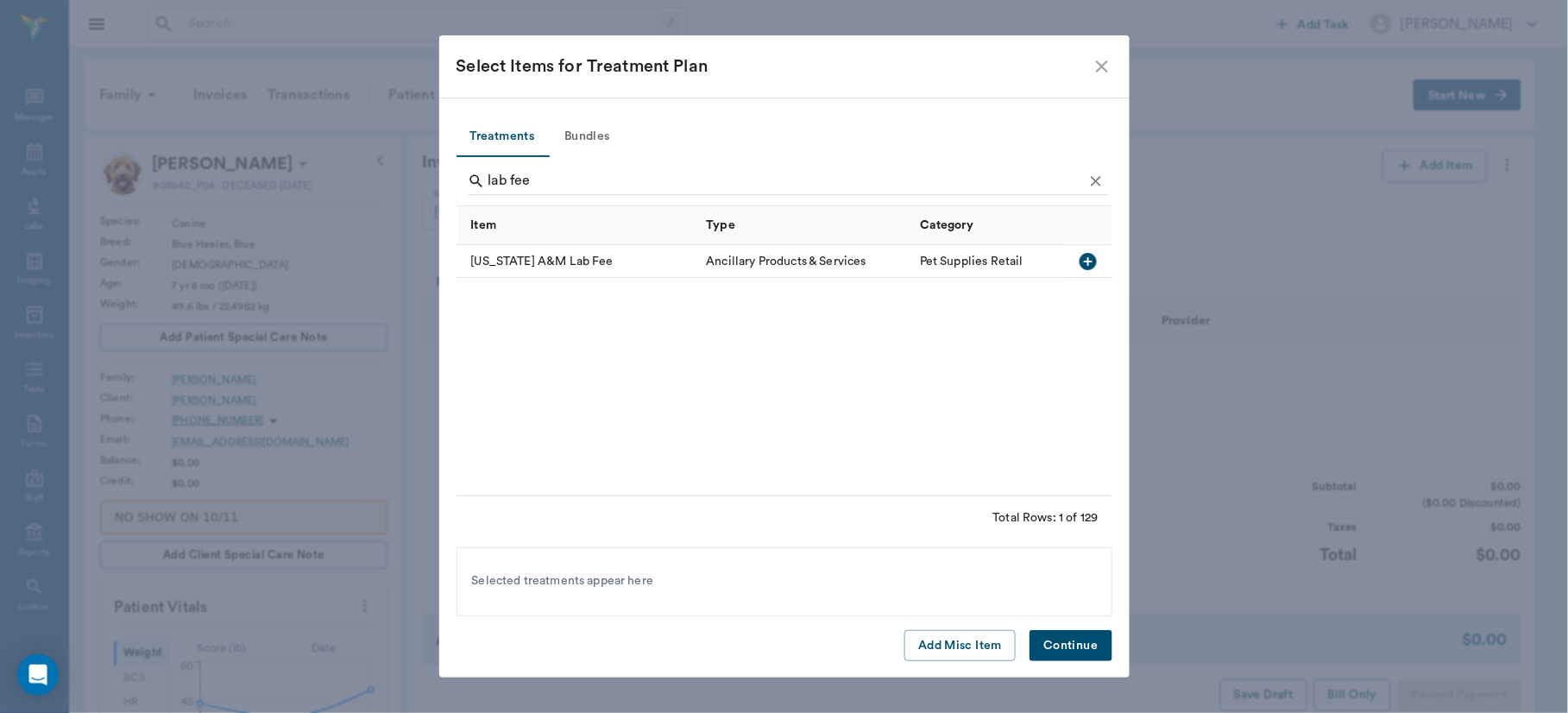
click at [1087, 265] on icon "button" at bounding box center [1088, 261] width 17 height 17
click at [1074, 644] on button "Continue" at bounding box center [1071, 646] width 82 height 32
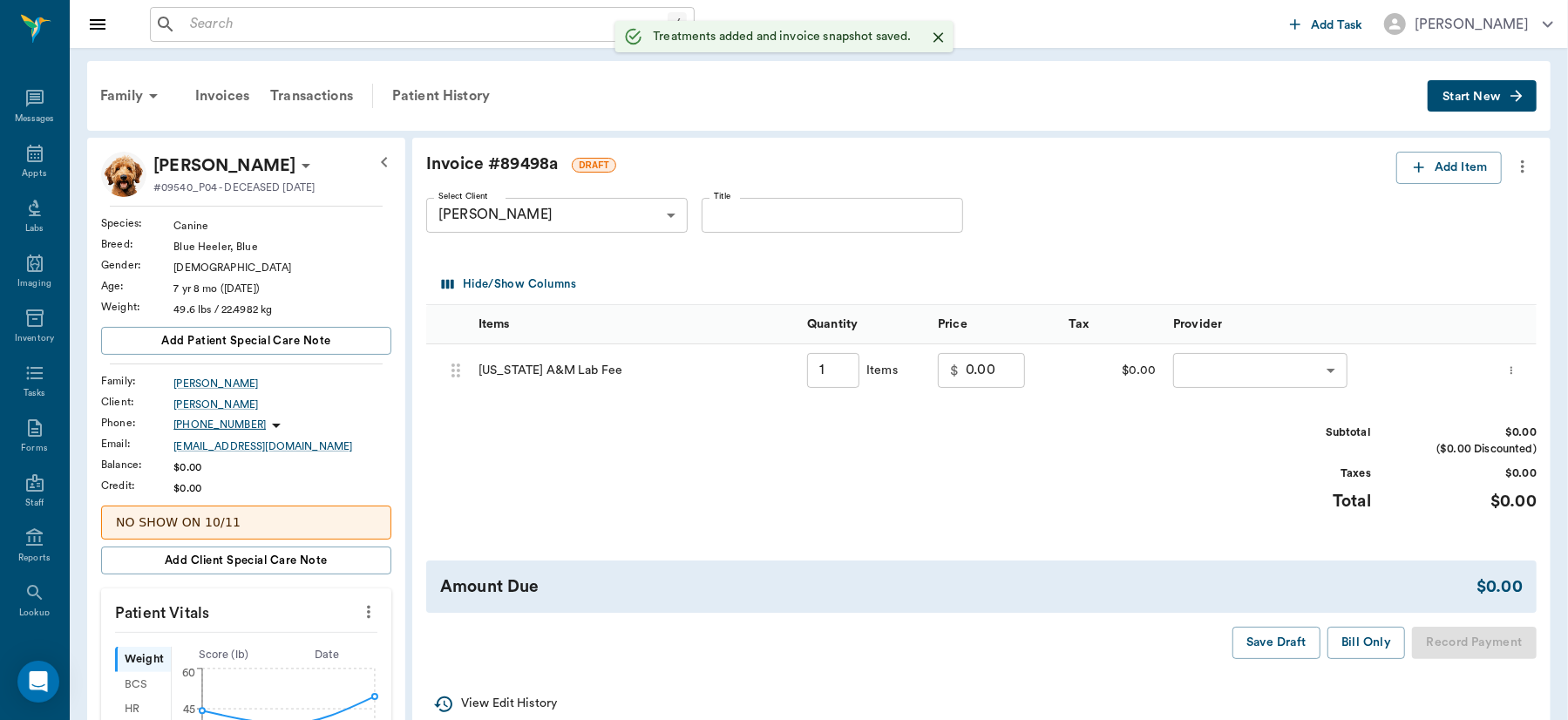
type input "1.00"
click at [999, 371] on input "0.00" at bounding box center [995, 371] width 59 height 35
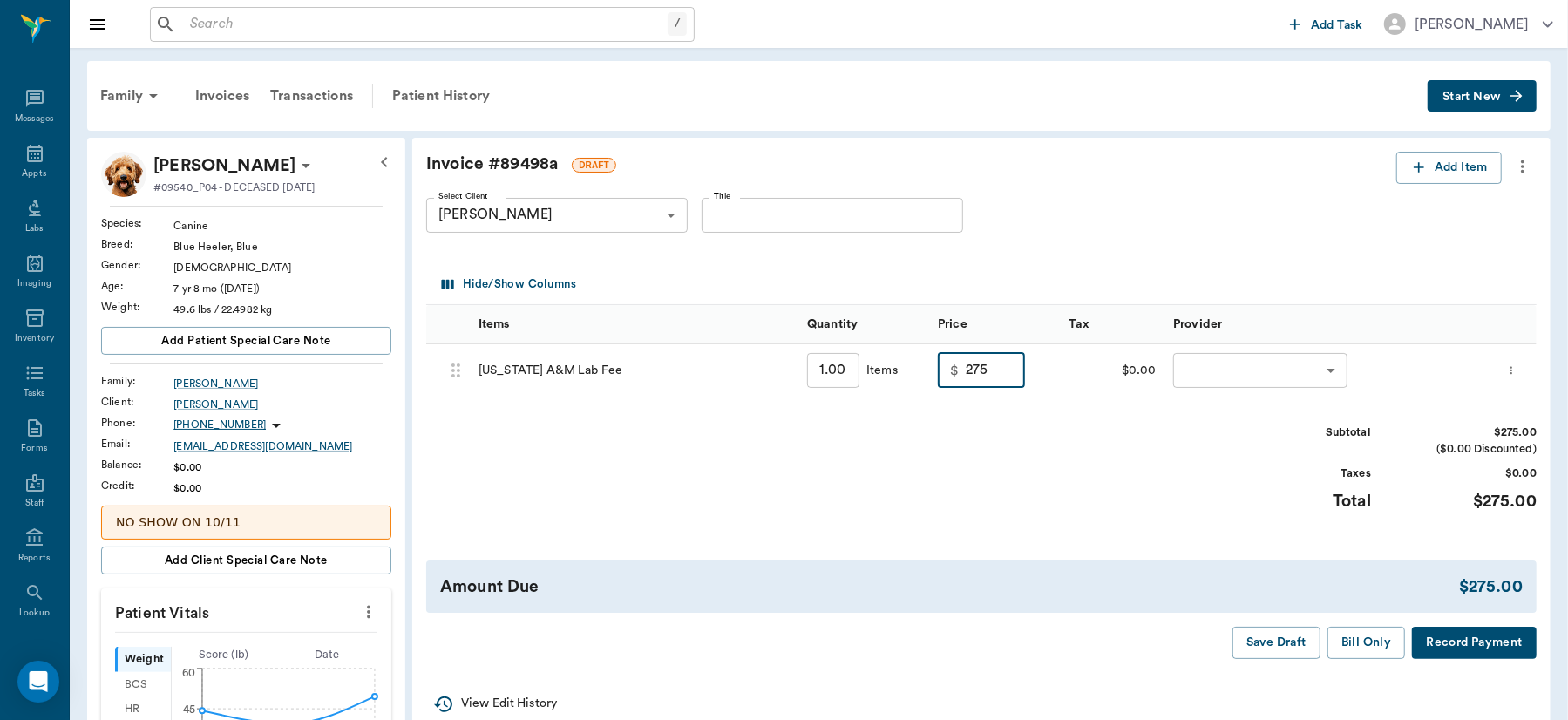
type input "275.00"
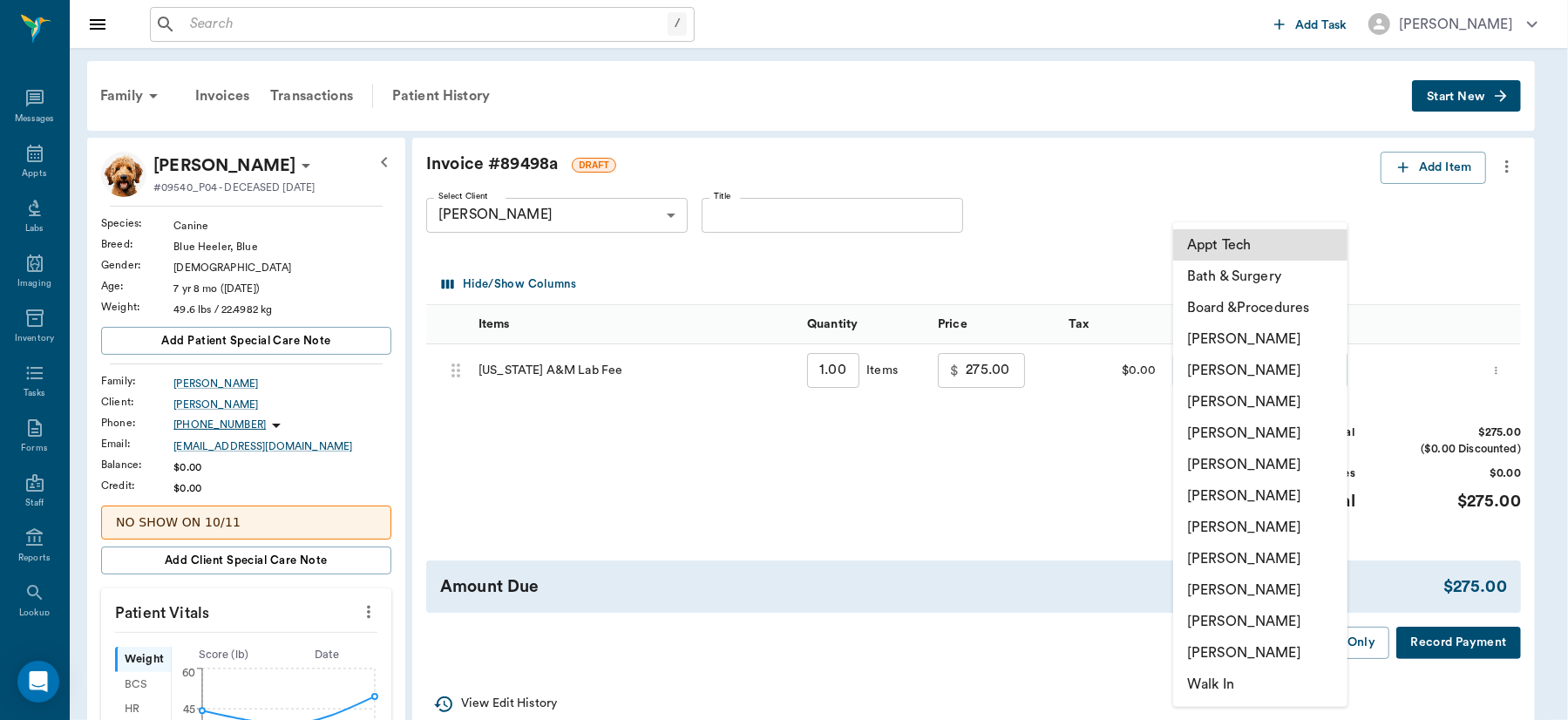
click at [1325, 370] on body "/ ​ Add Task Dr. Bert Ellsworth Nectar Messages Appts Labs Imaging Inventory Ta…" at bounding box center [784, 670] width 1568 height 1340
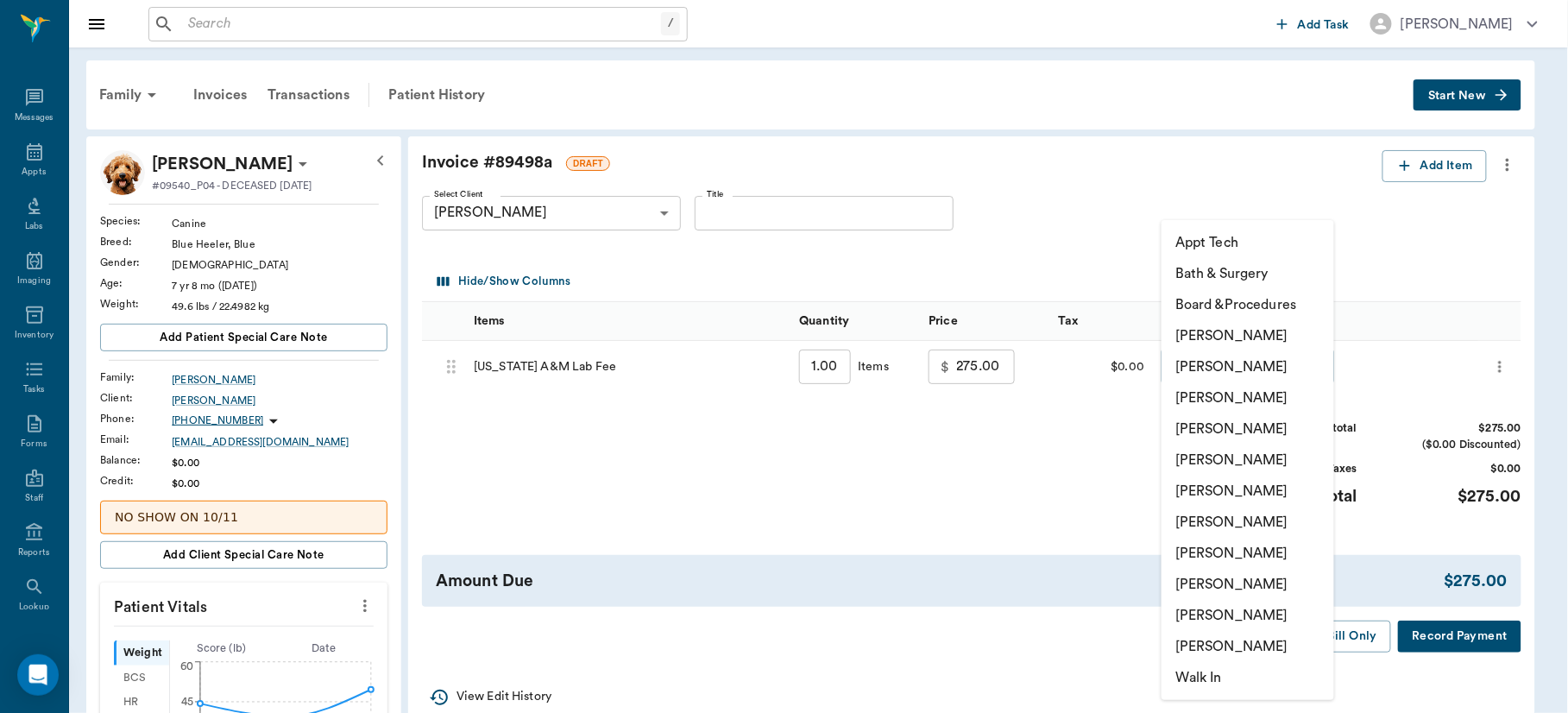
click at [1282, 392] on li "[PERSON_NAME]" at bounding box center [1248, 397] width 173 height 31
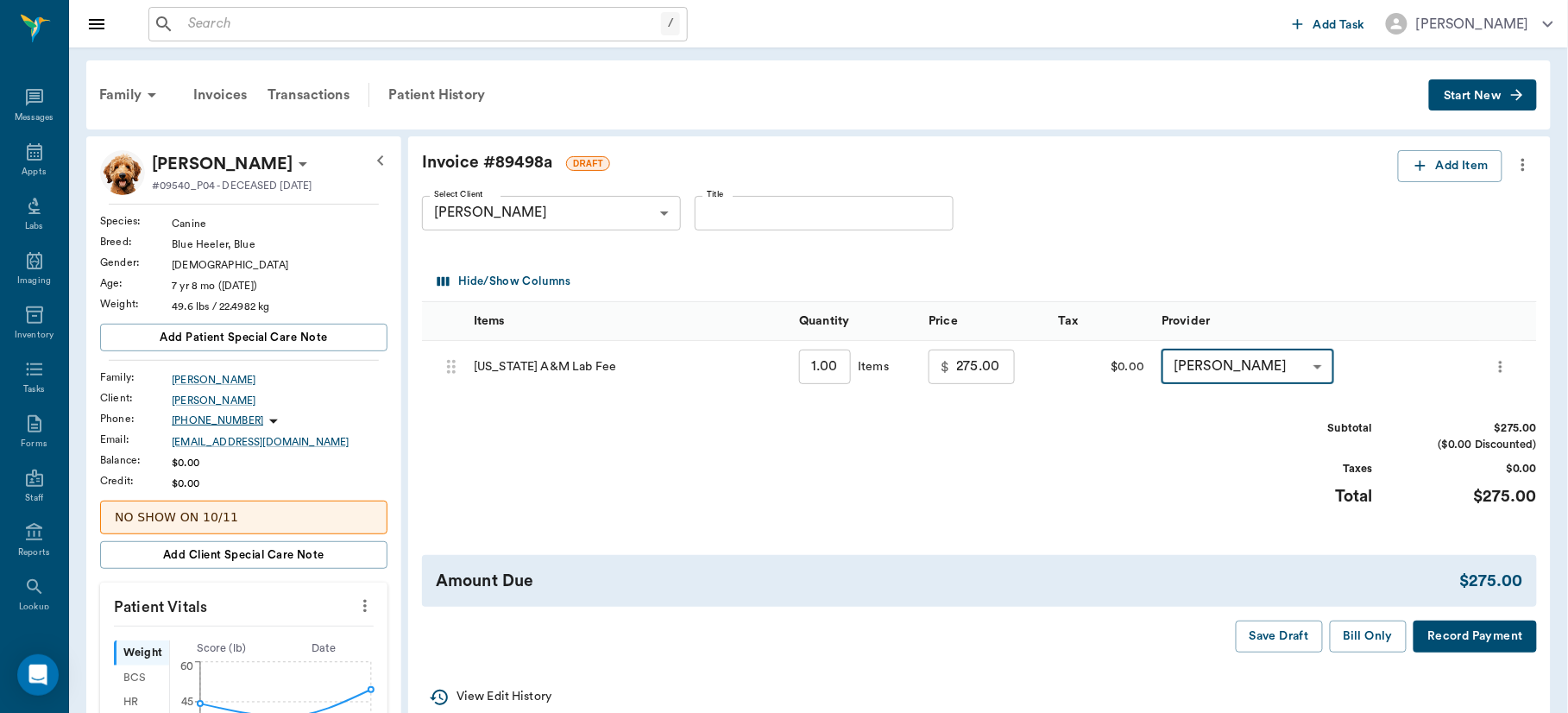
type input "none-63ec2f075fda476ae8351a4d"
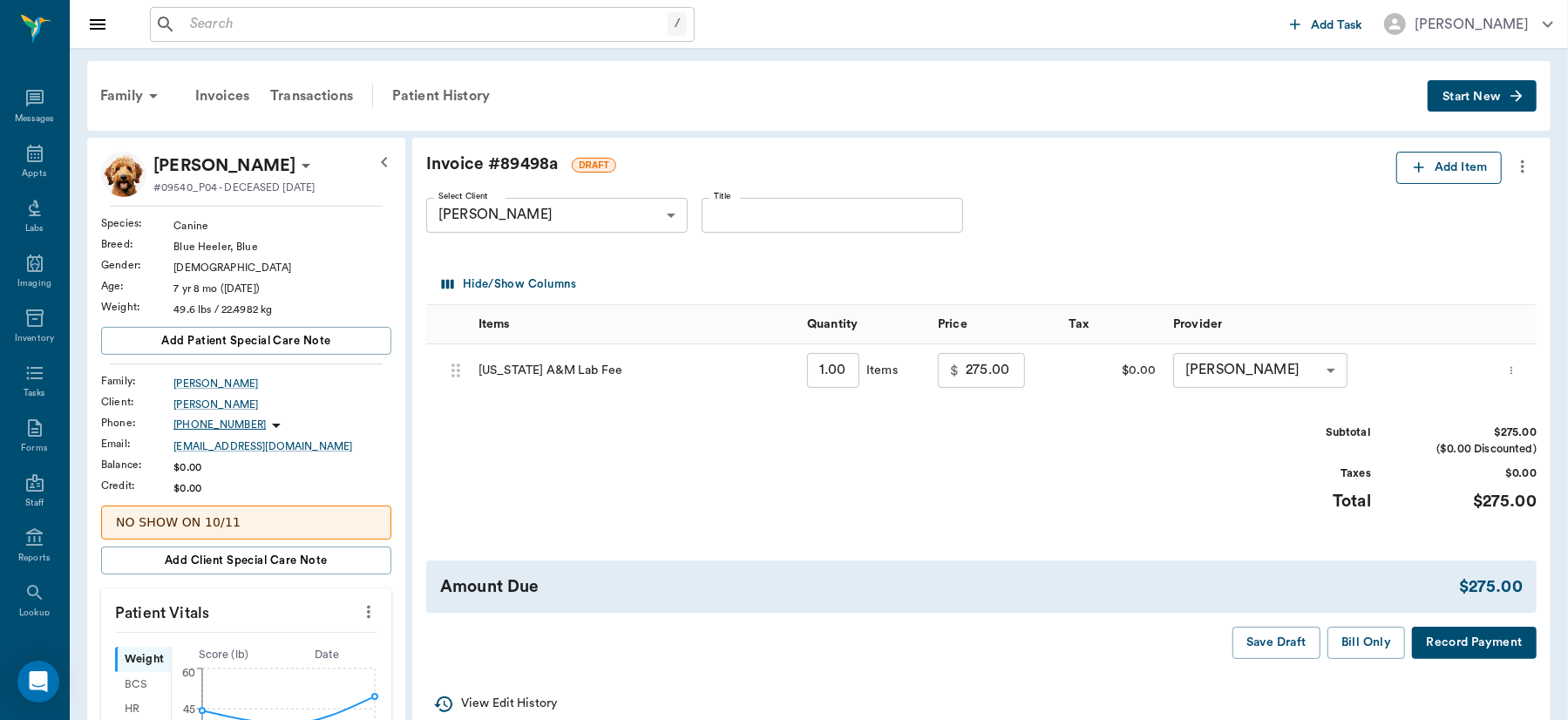
click at [1449, 164] on button "Add Item" at bounding box center [1449, 167] width 106 height 33
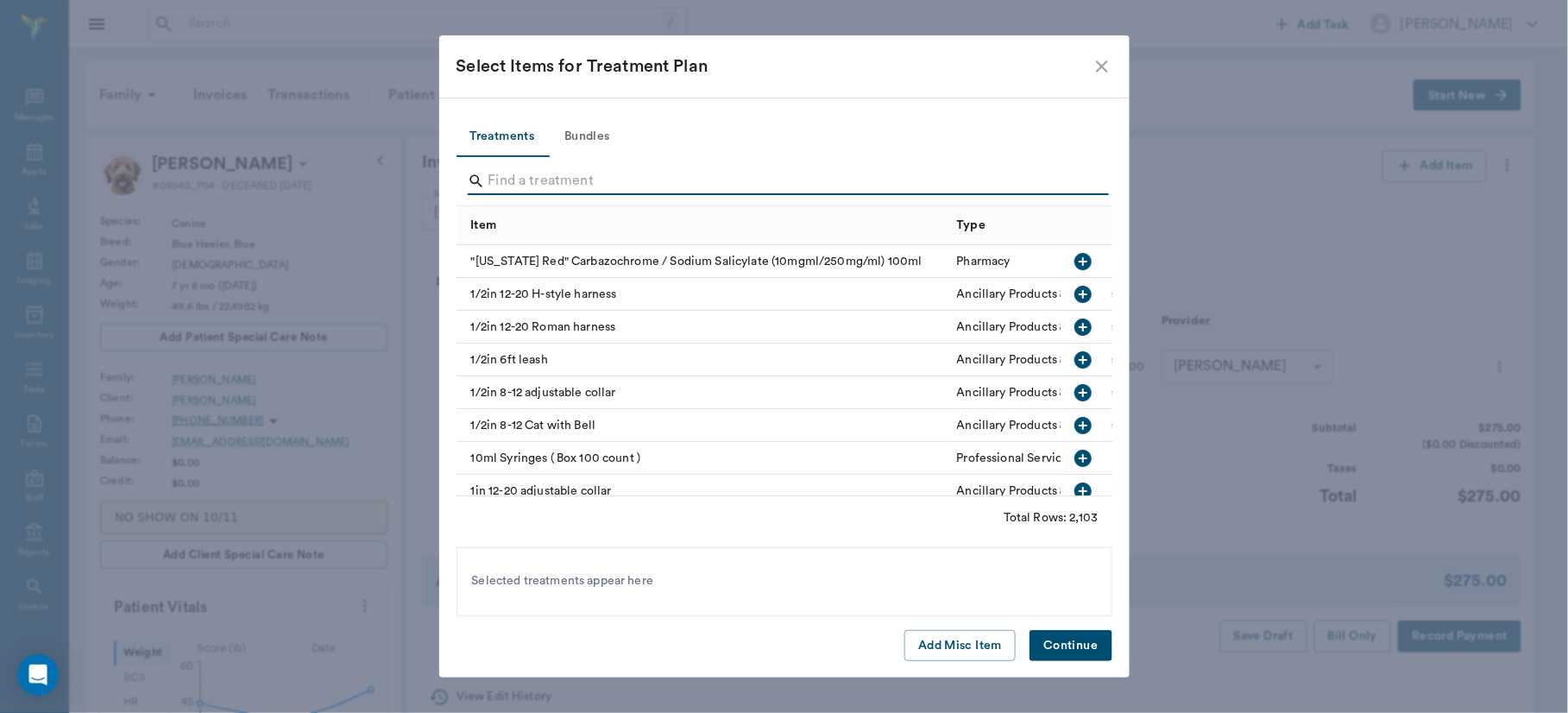
click at [794, 167] on input "Search" at bounding box center [786, 181] width 595 height 28
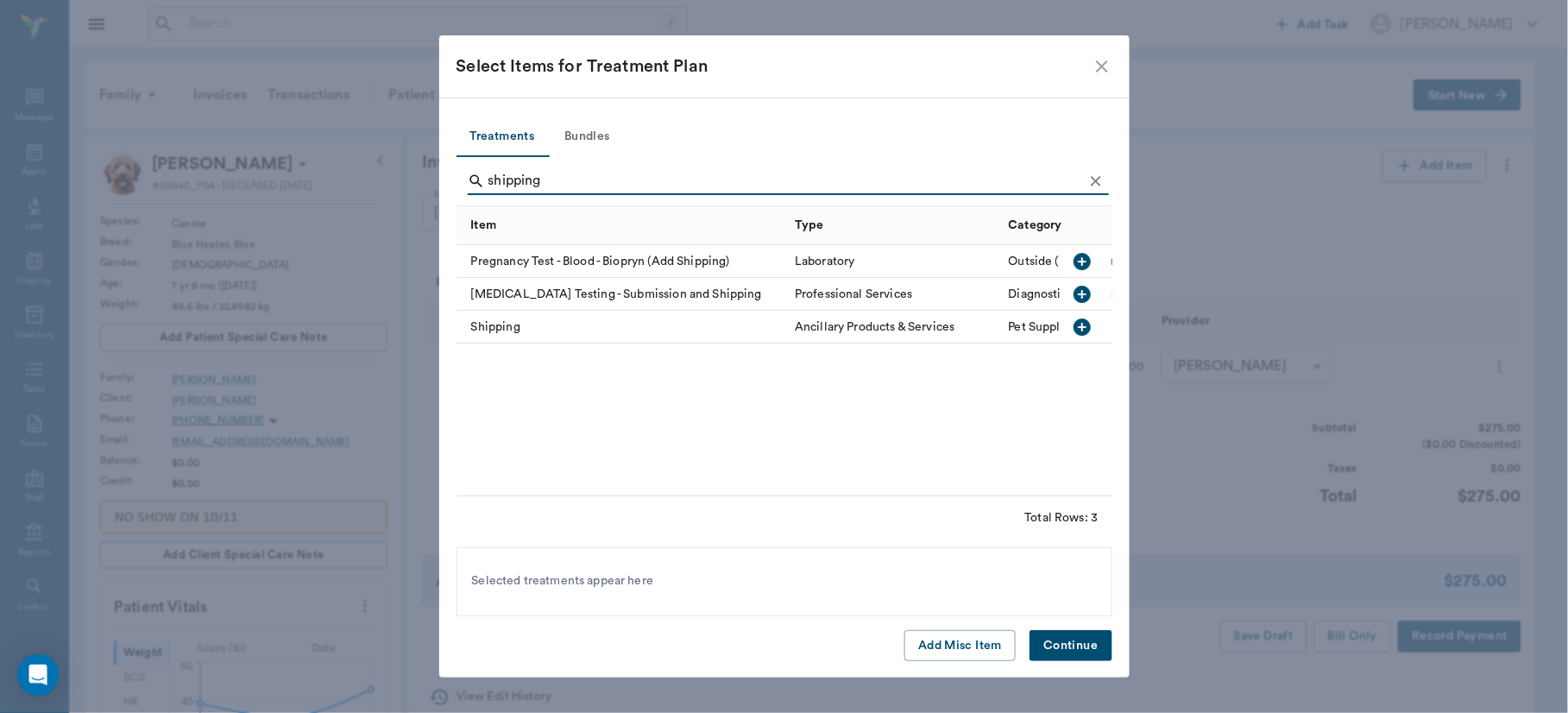
type input "shipping"
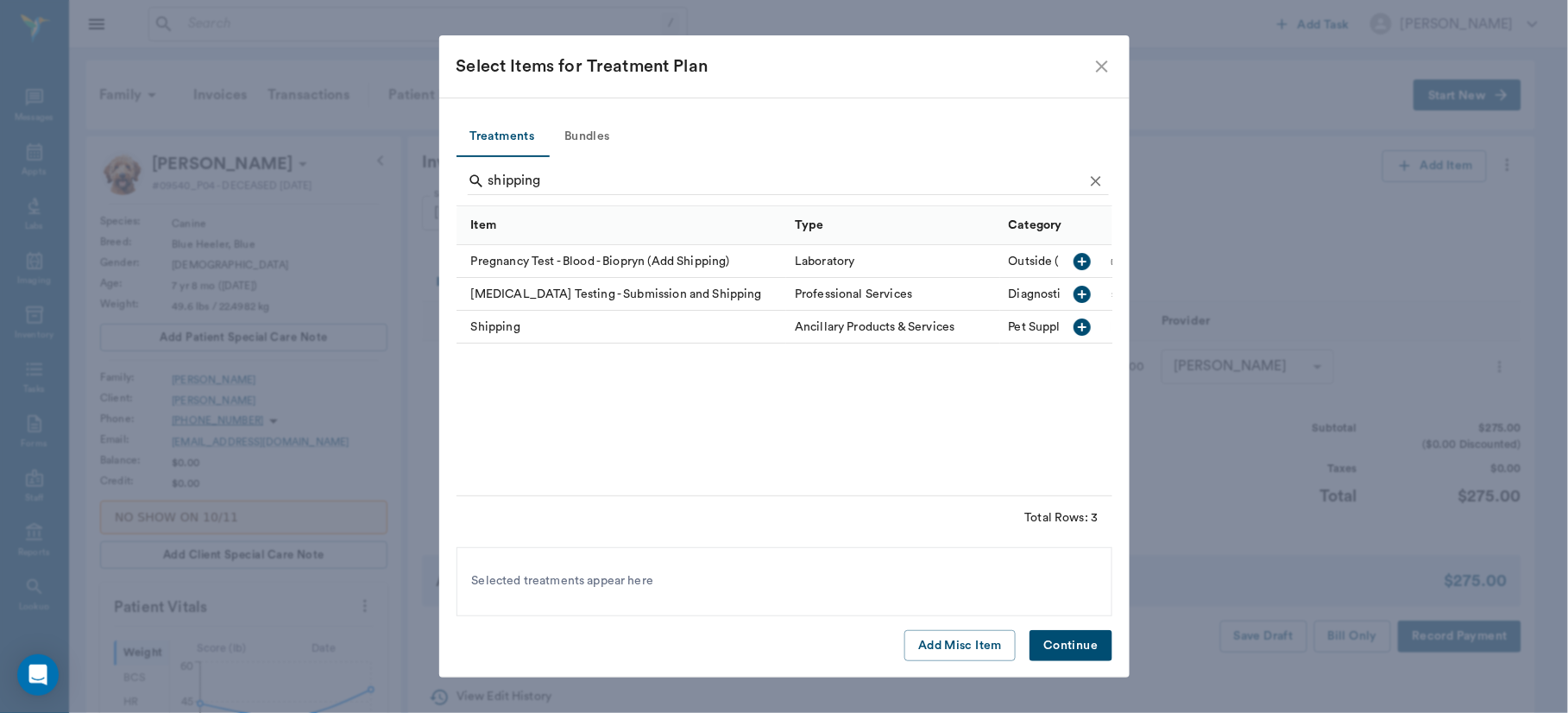
click at [1080, 327] on icon "button" at bounding box center [1083, 327] width 21 height 21
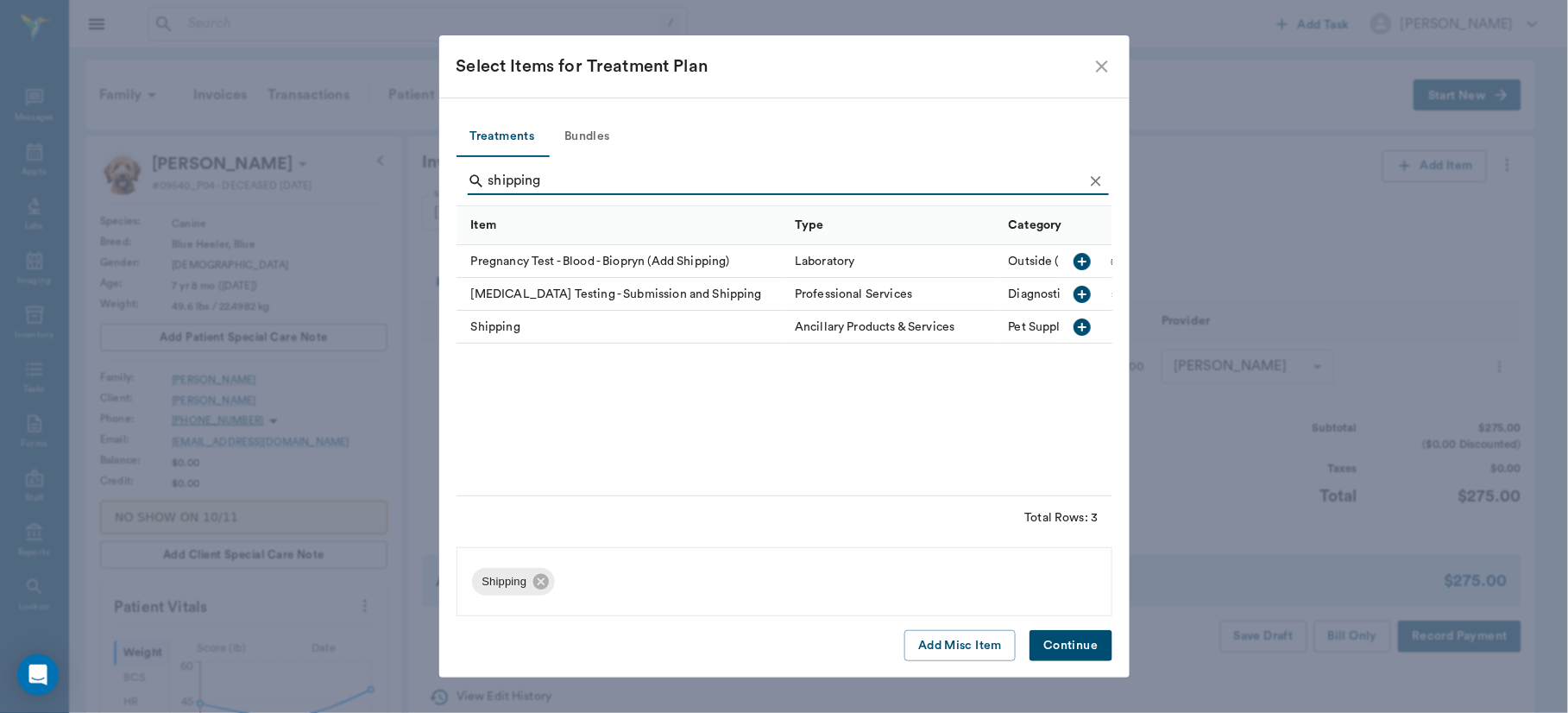
click at [1071, 641] on button "Continue" at bounding box center [1071, 646] width 82 height 32
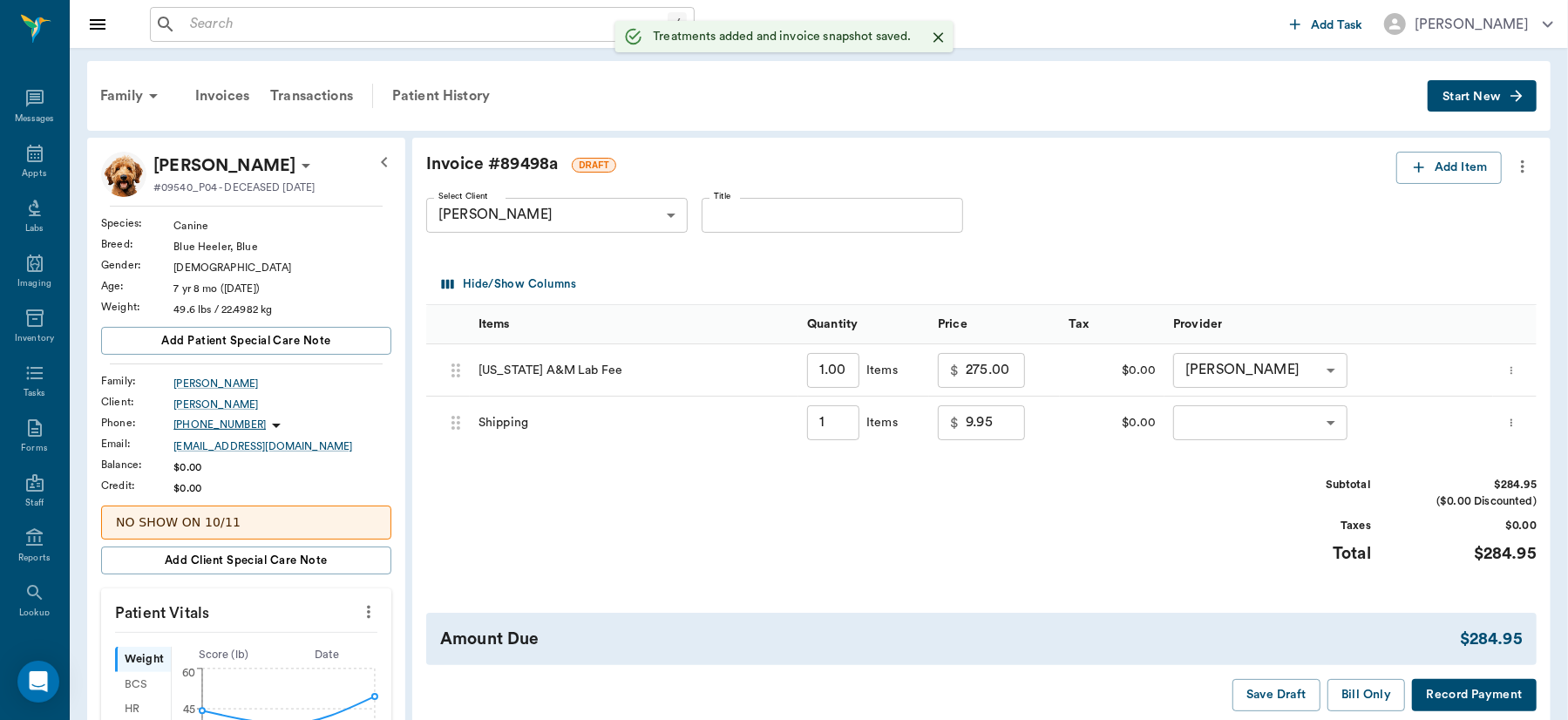
type input "1.00"
click at [996, 427] on input "9.95" at bounding box center [995, 422] width 59 height 35
type input "25.00"
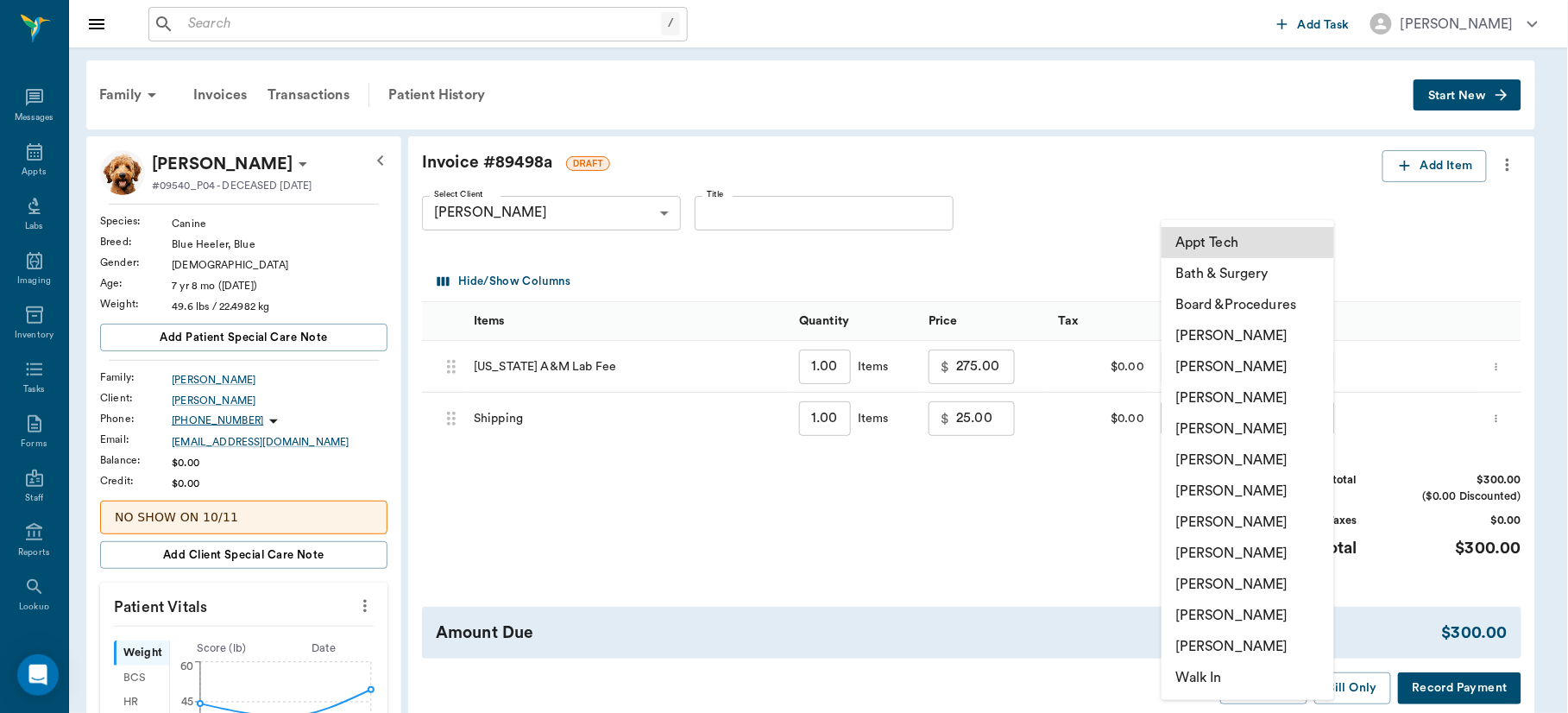
click at [1318, 418] on body "/ ​ Add Task Dr. Bert Ellsworth Nectar Messages Appts Labs Imaging Inventory Ta…" at bounding box center [784, 663] width 1568 height 1327
click at [1304, 393] on li "[PERSON_NAME]" at bounding box center [1248, 397] width 173 height 31
type input "none-63ec2f075fda476ae8351a4d"
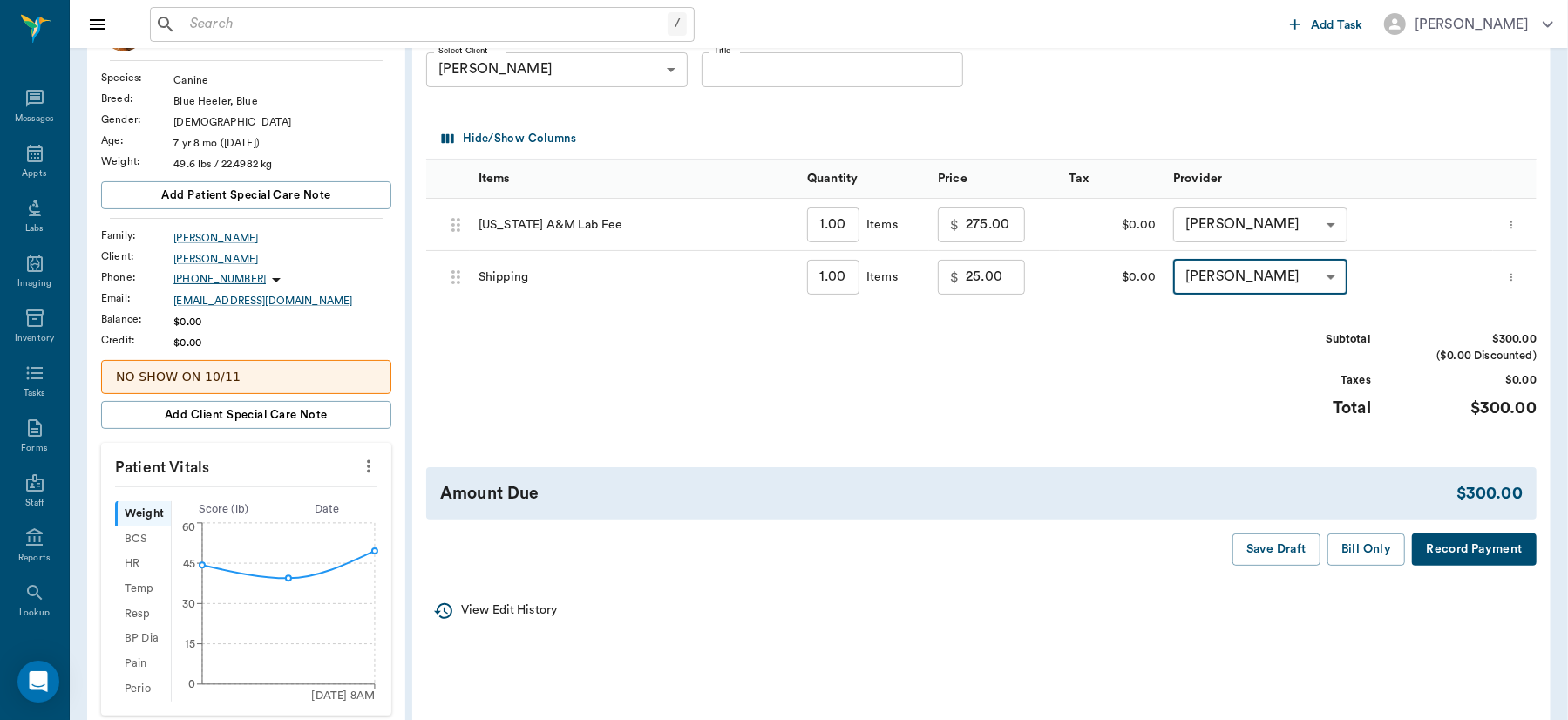
scroll to position [147, 0]
click at [1371, 542] on button "Bill Only" at bounding box center [1366, 547] width 78 height 33
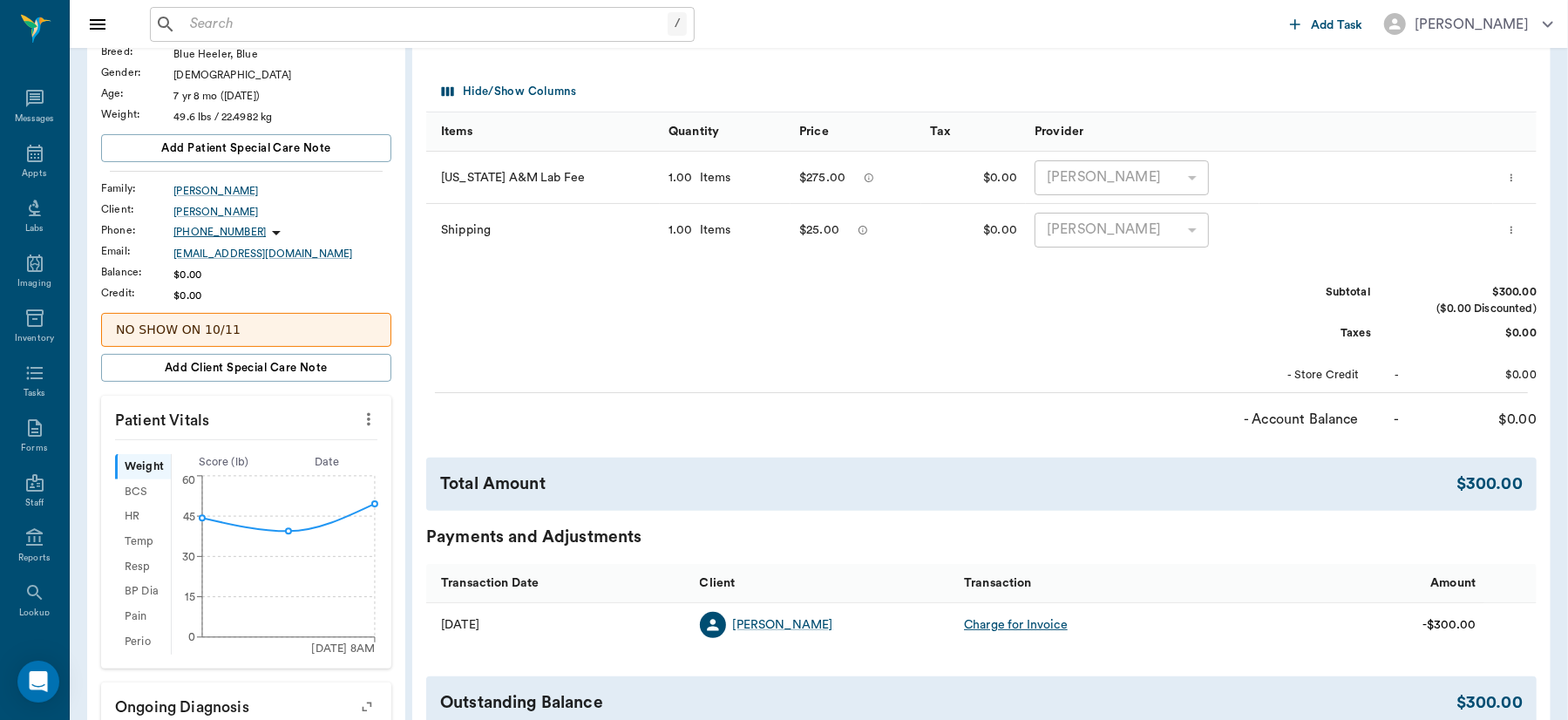
scroll to position [0, 0]
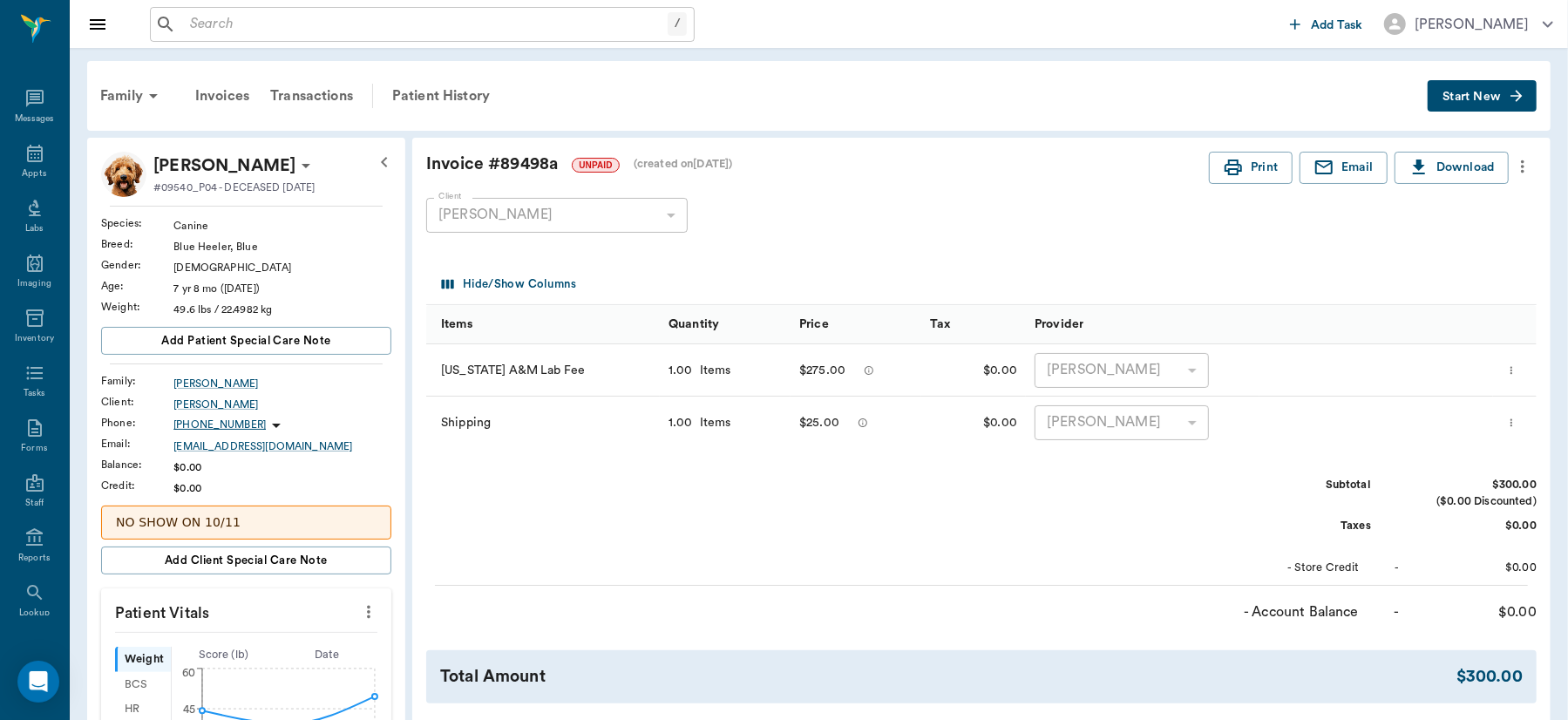
click at [710, 107] on div "Family Invoices Transactions Patient History" at bounding box center [758, 96] width 1337 height 42
click at [443, 88] on div "Patient History" at bounding box center [441, 96] width 119 height 42
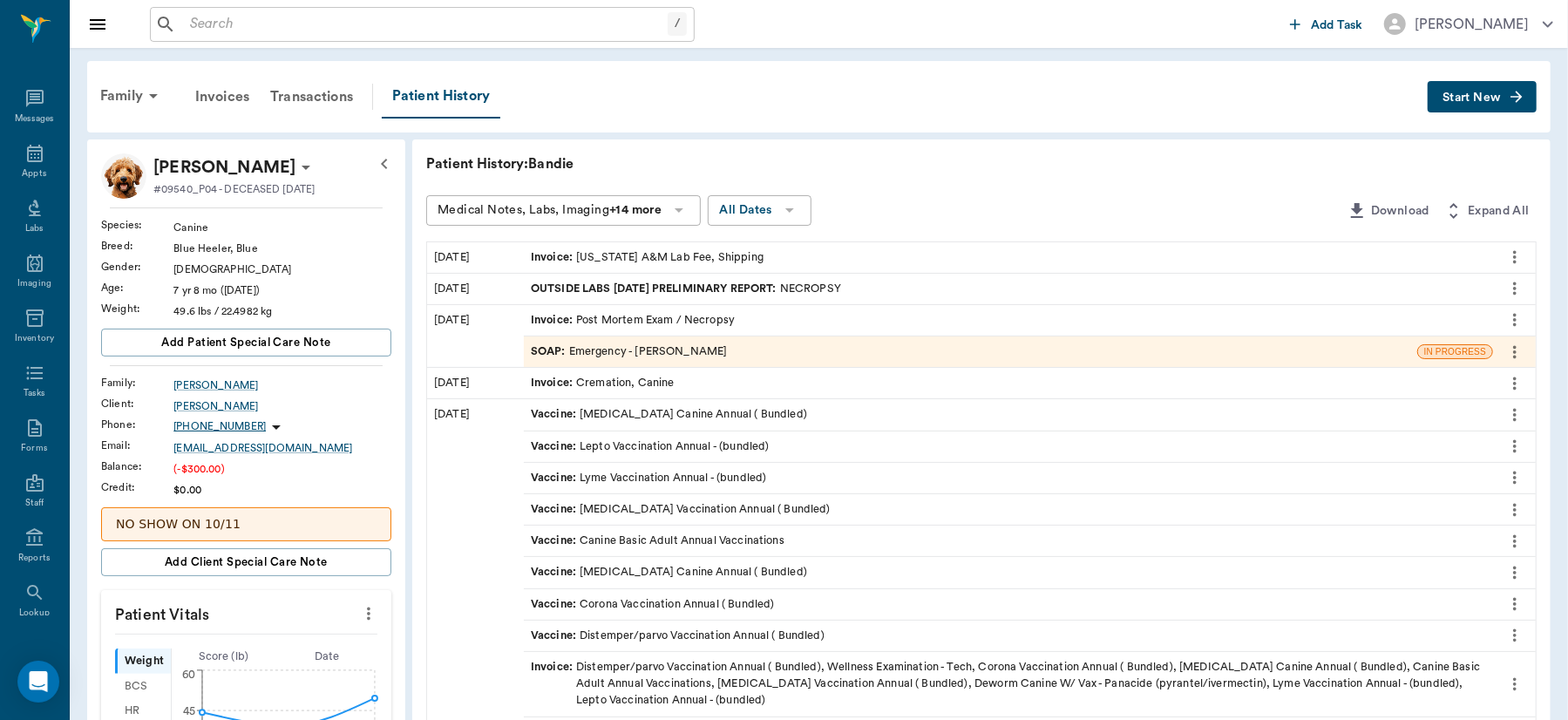
click at [1496, 89] on button "Start New" at bounding box center [1482, 97] width 109 height 33
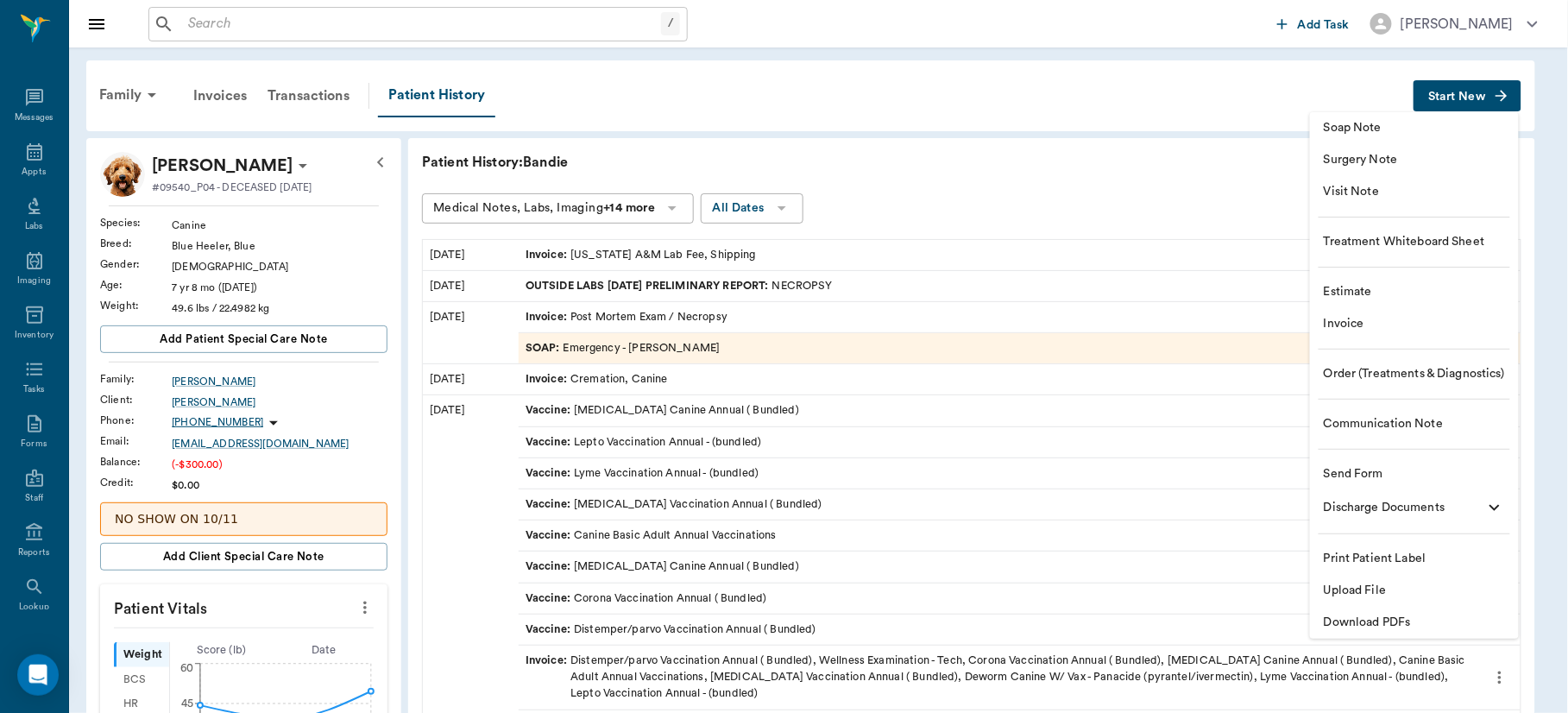
click at [1360, 584] on span "Upload File" at bounding box center [1415, 590] width 181 height 18
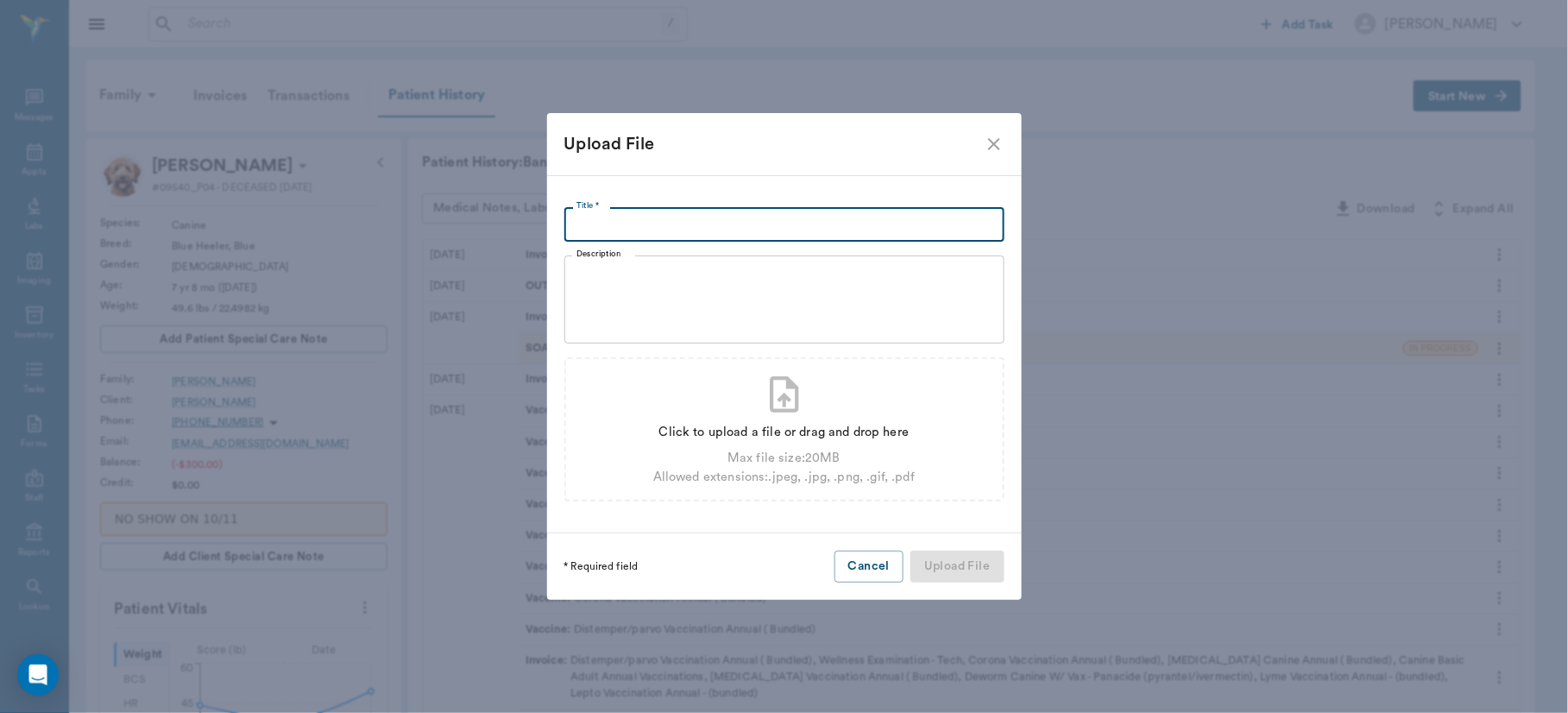
click at [792, 225] on input "Title *" at bounding box center [784, 225] width 440 height 35
type input "Finalized Report - TVMDL toxin screen"
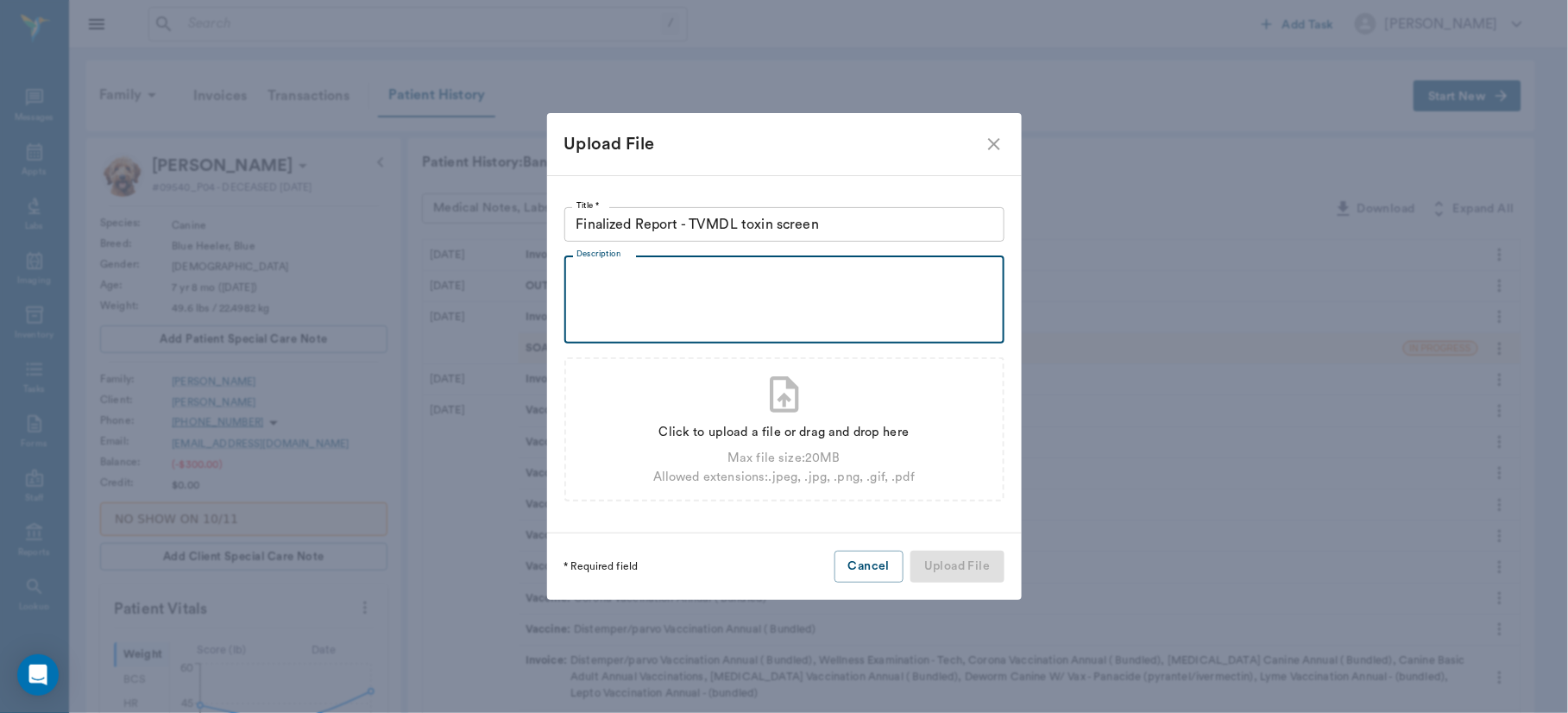
click at [706, 282] on textarea "Description" at bounding box center [784, 300] width 416 height 59
type textarea "+ for strychnine"
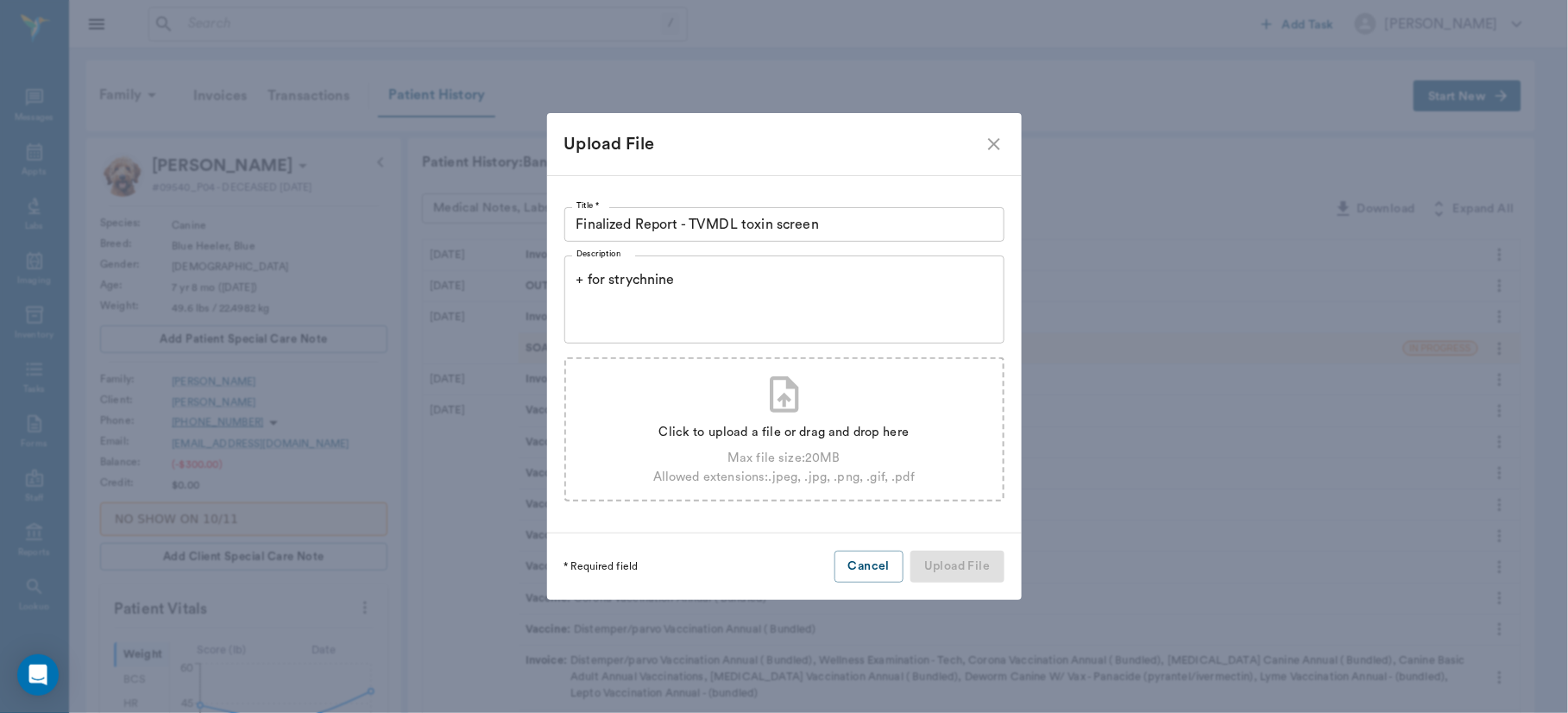
drag, startPoint x: 807, startPoint y: 370, endPoint x: 781, endPoint y: 392, distance: 34.1
click at [781, 392] on div "Click to upload a file or drag and drop here Max file size: 20 MB Allowed exten…" at bounding box center [784, 429] width 440 height 144
type input "C:\fakepath\finalized_report_C252260267_2025-08-25_19-05-44.pdf"
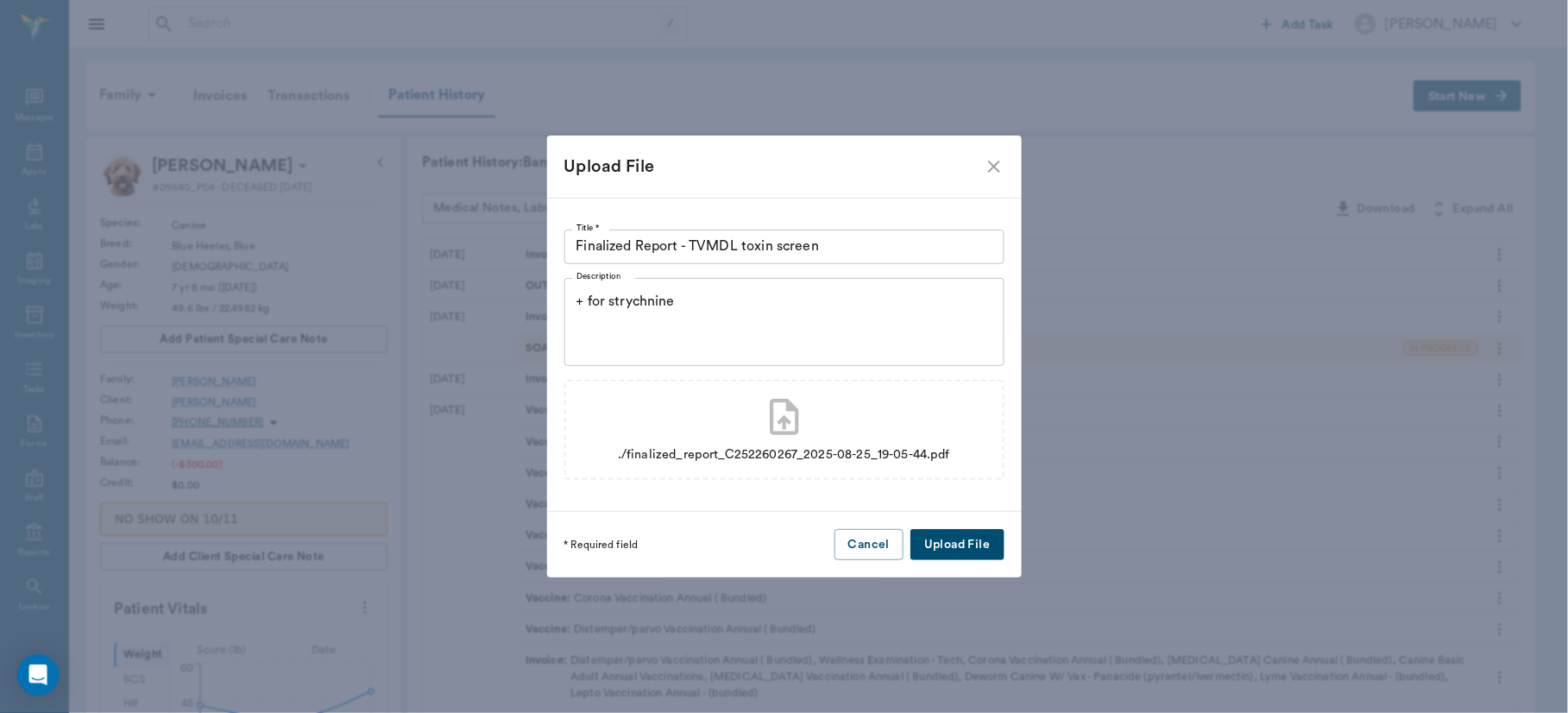
click at [959, 537] on button "Upload File" at bounding box center [957, 545] width 93 height 32
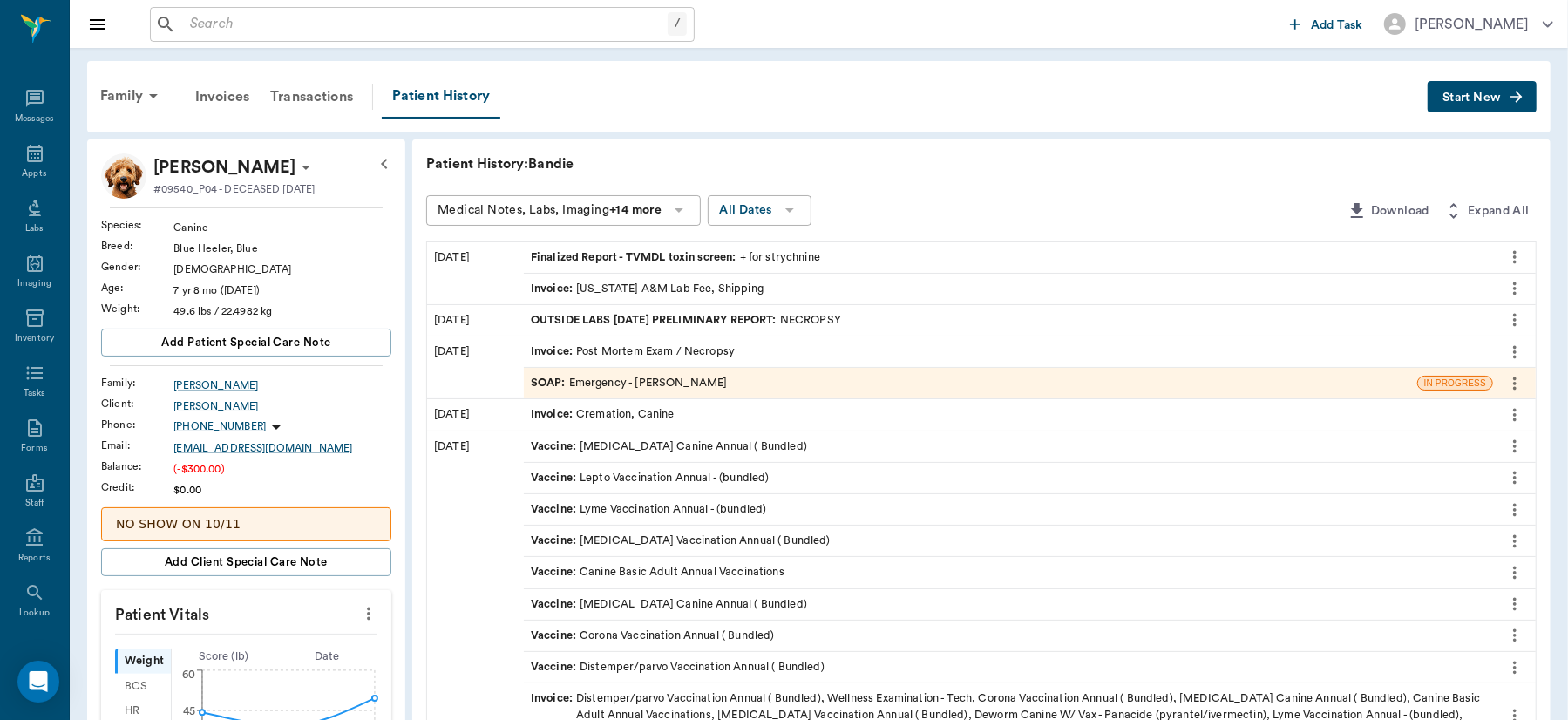
click at [1512, 252] on icon "more" at bounding box center [1514, 257] width 19 height 21
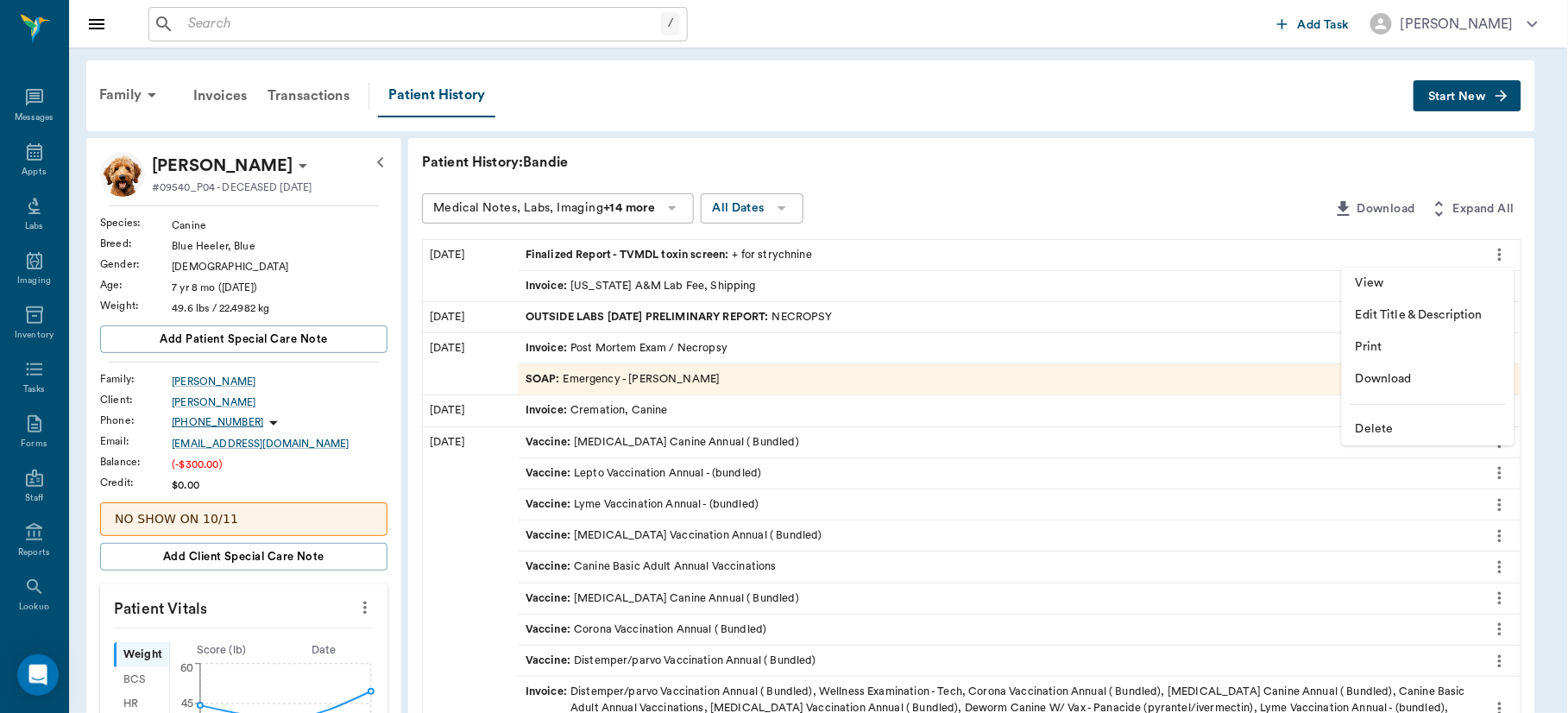
click at [1221, 132] on div at bounding box center [784, 356] width 1568 height 713
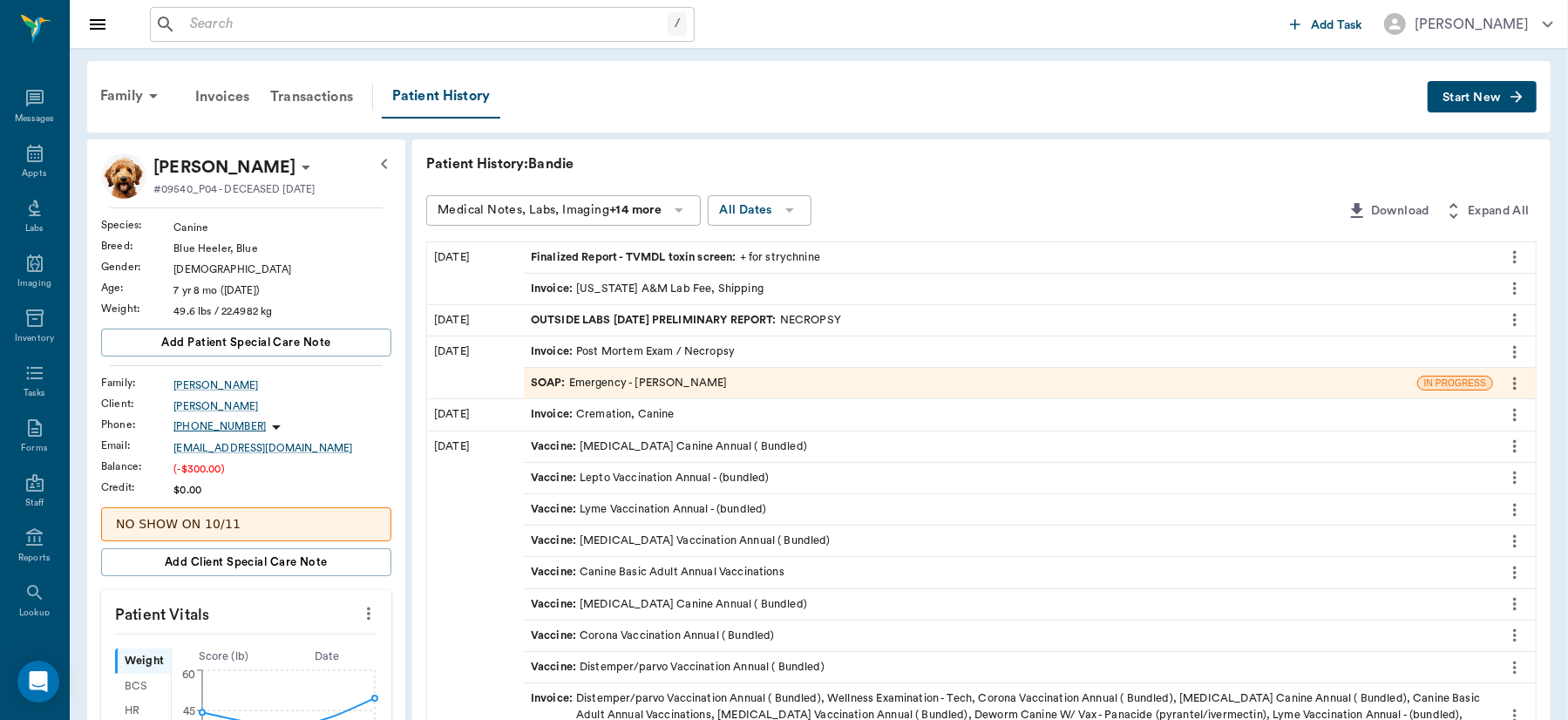
click at [1019, 250] on div "Finalized Report - TVMDL toxin screen : + for strychnine" at bounding box center [1008, 257] width 969 height 31
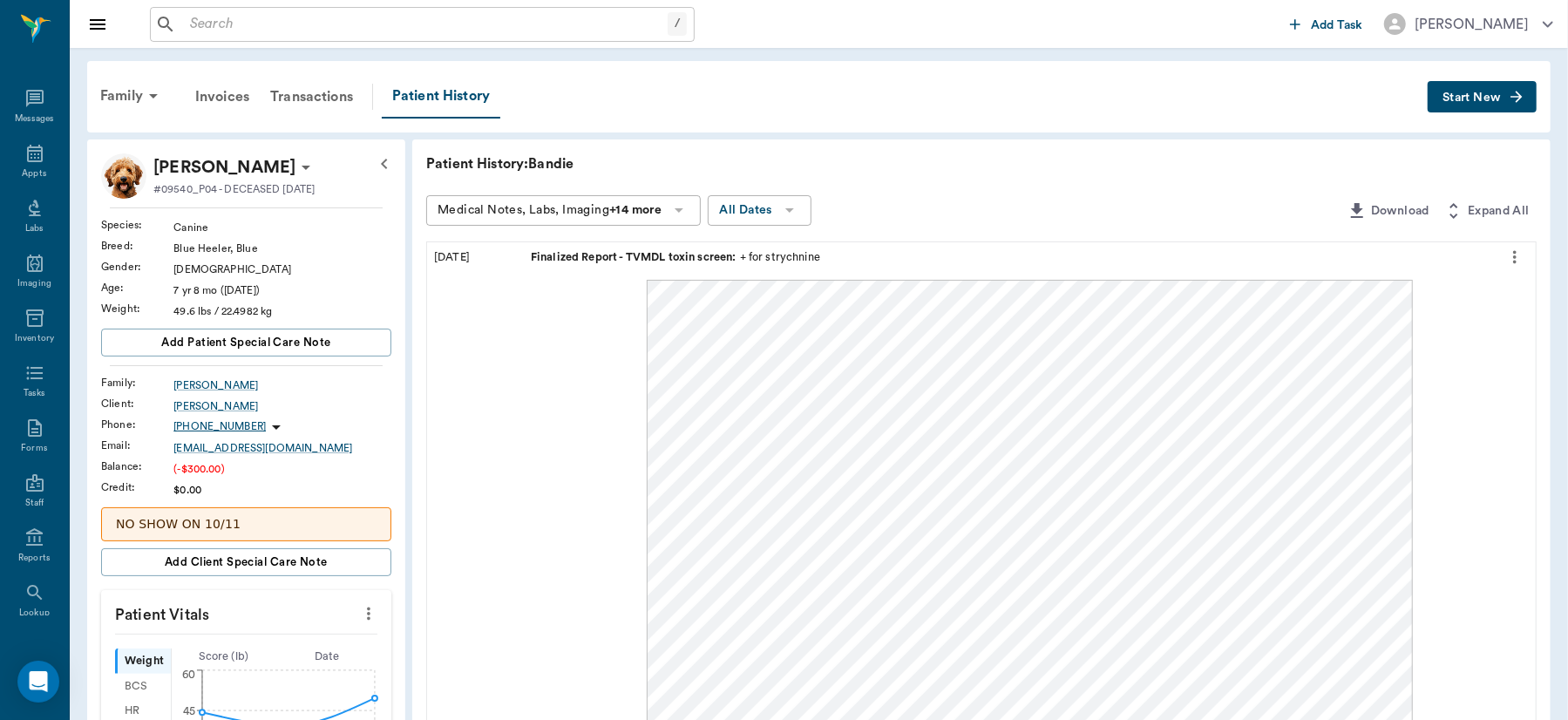
click at [1510, 256] on icon "more" at bounding box center [1514, 257] width 19 height 21
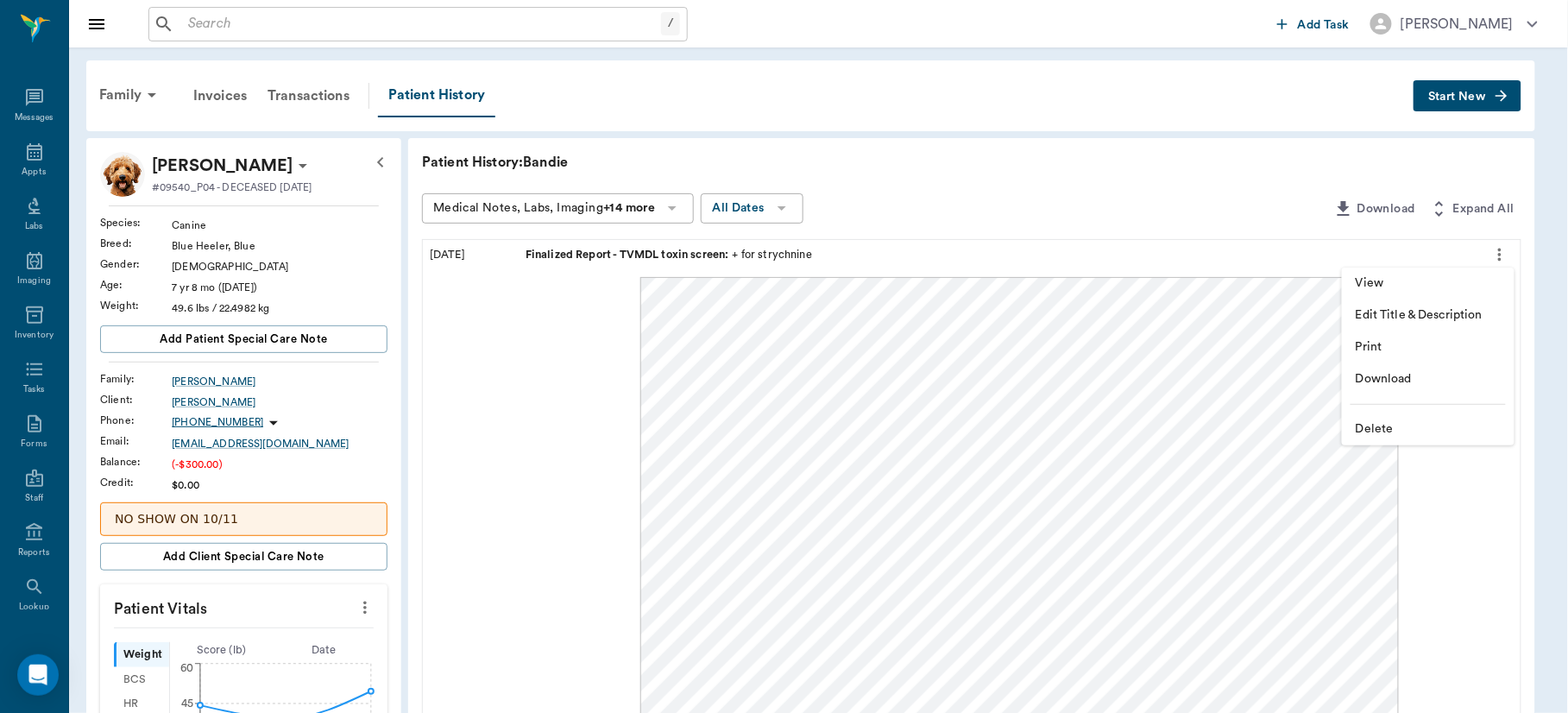
drag, startPoint x: 1390, startPoint y: 535, endPoint x: 1393, endPoint y: 561, distance: 26.2
click at [1393, 561] on div at bounding box center [784, 356] width 1568 height 713
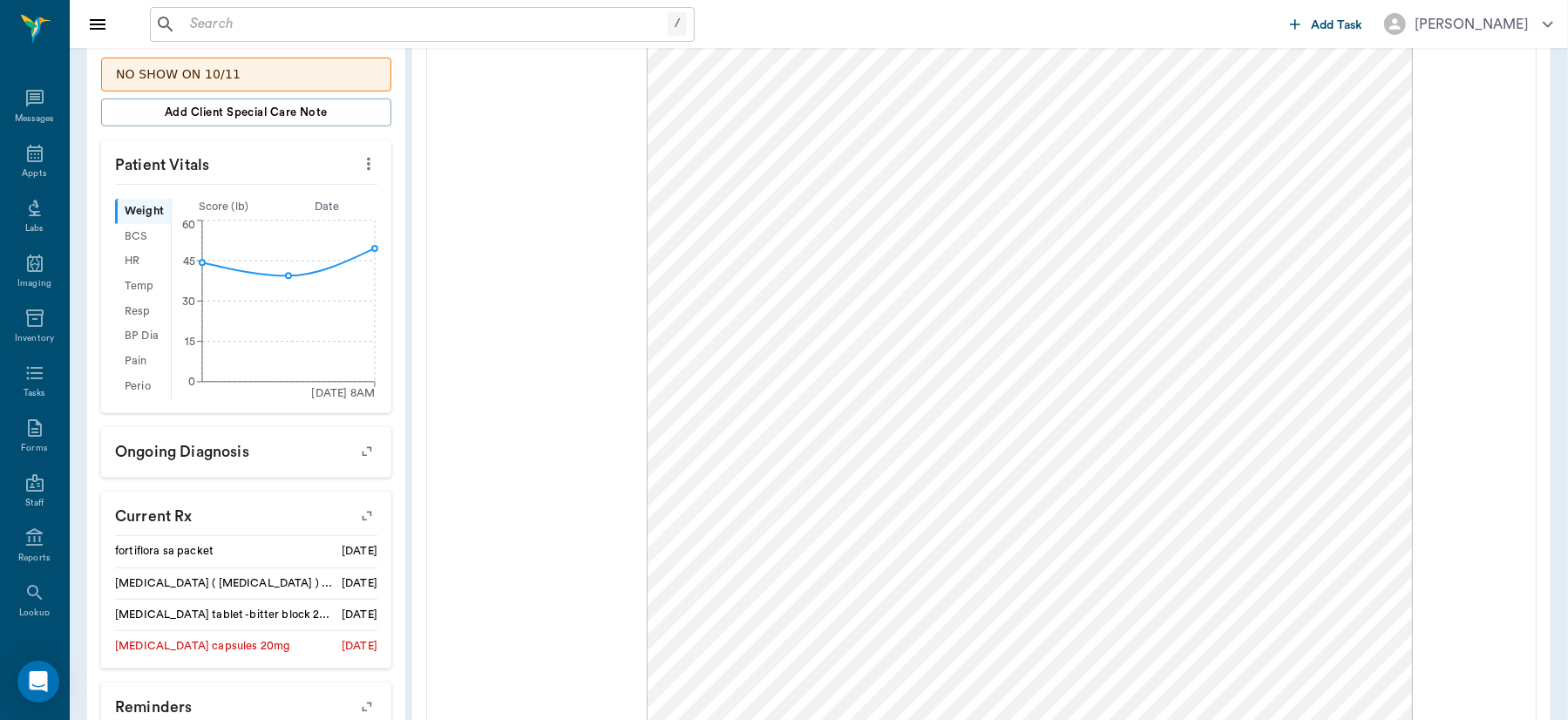
scroll to position [140, 0]
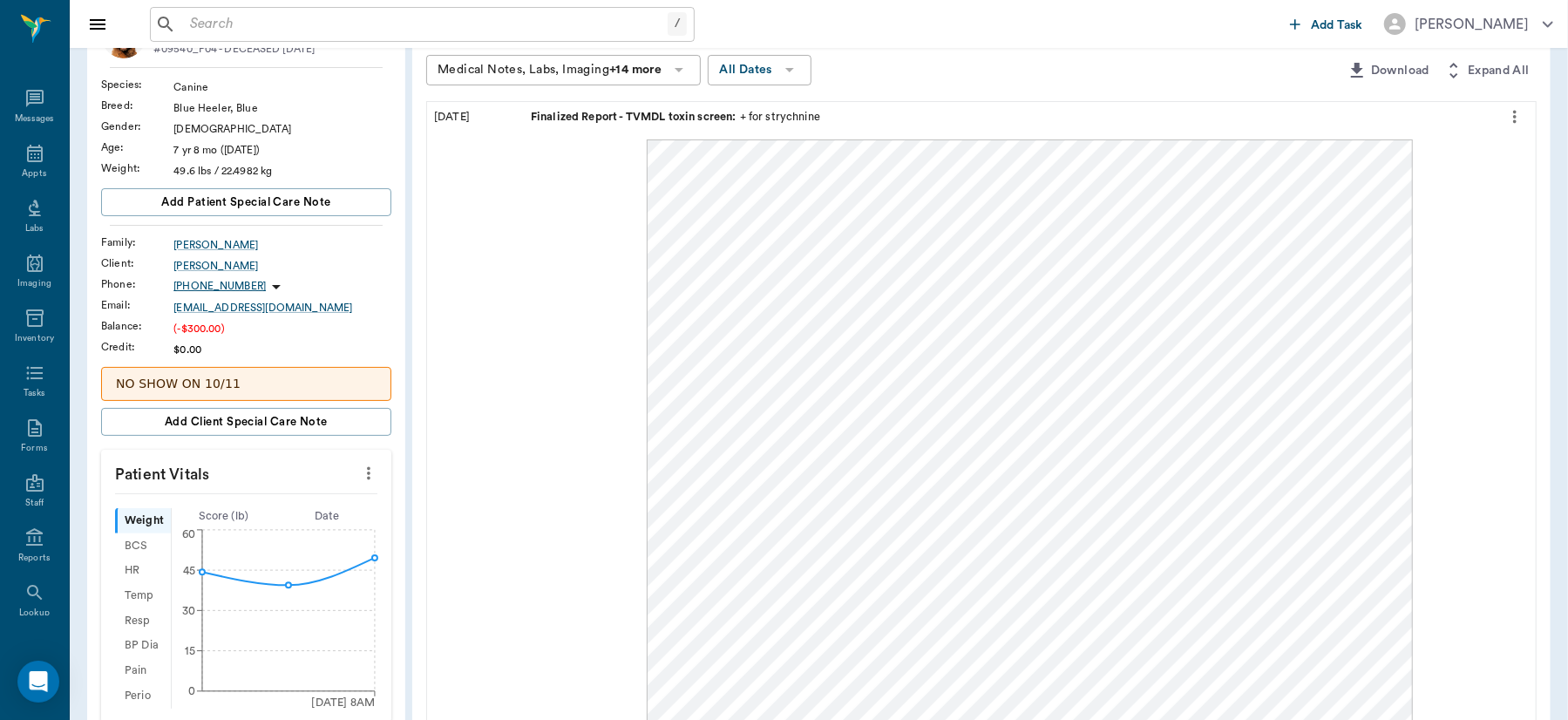
click at [1225, 107] on div "Finalized Report - TVMDL toxin screen : + for strychnine" at bounding box center [1008, 117] width 969 height 31
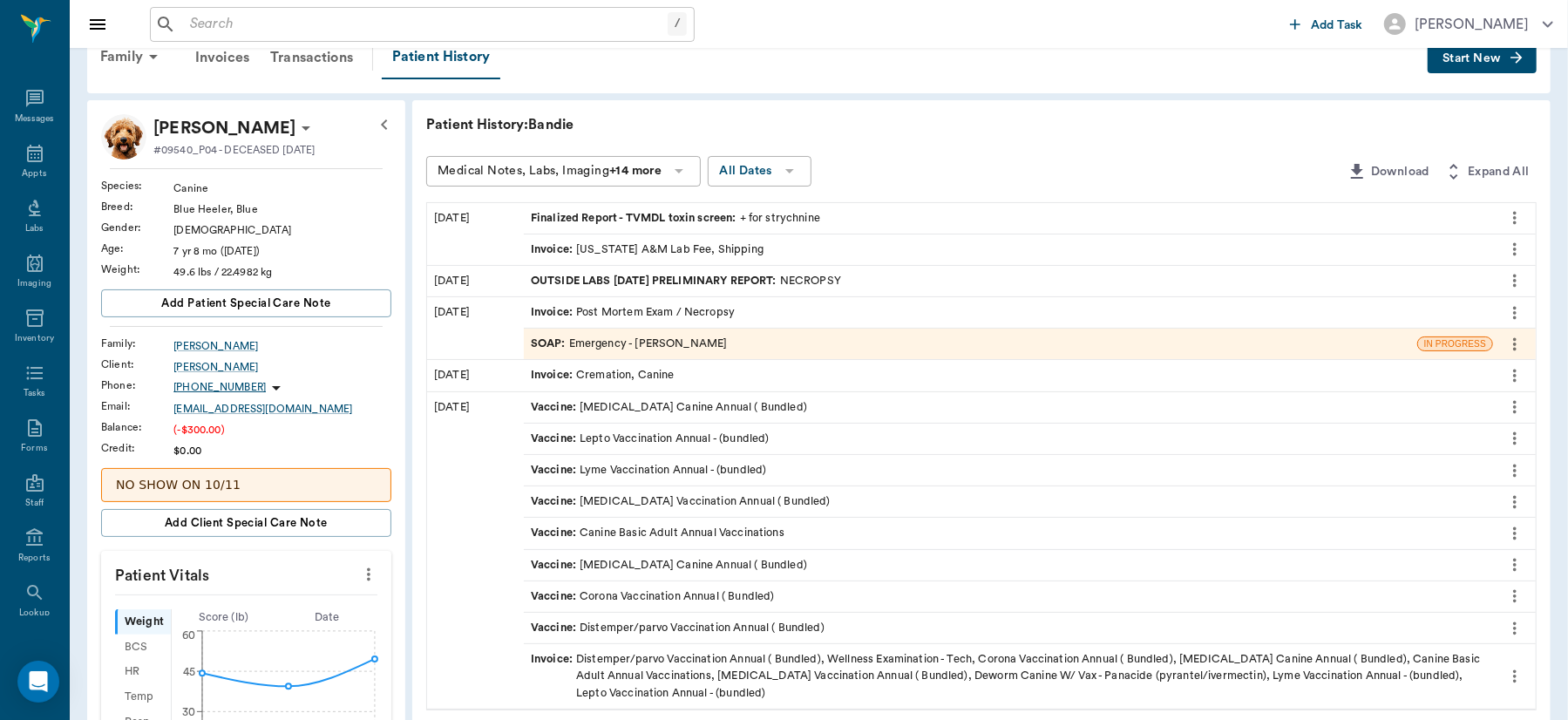
scroll to position [9, 0]
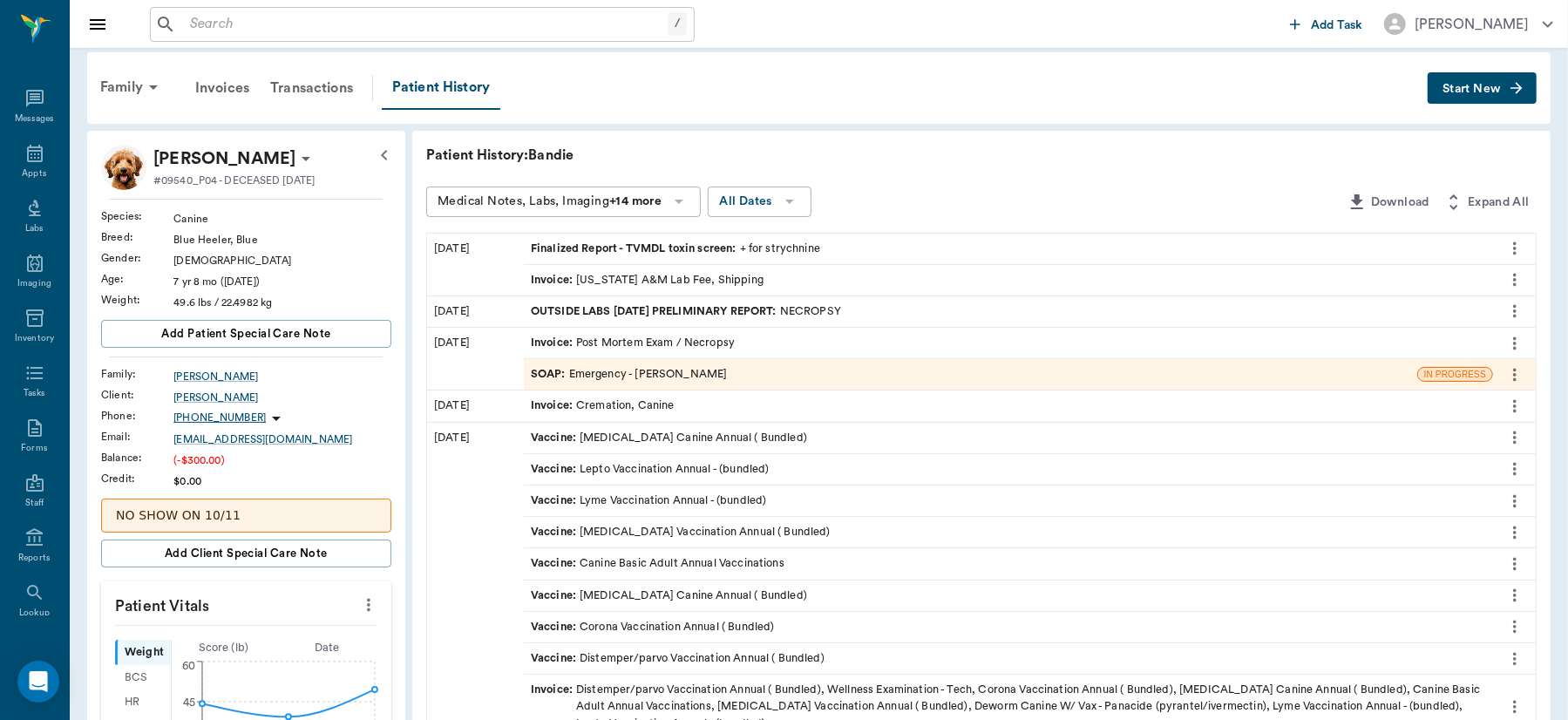
click at [107, 119] on div "Family Invoices Transactions Patient History Start New" at bounding box center [819, 87] width 1463 height 71
